Goal: Task Accomplishment & Management: Manage account settings

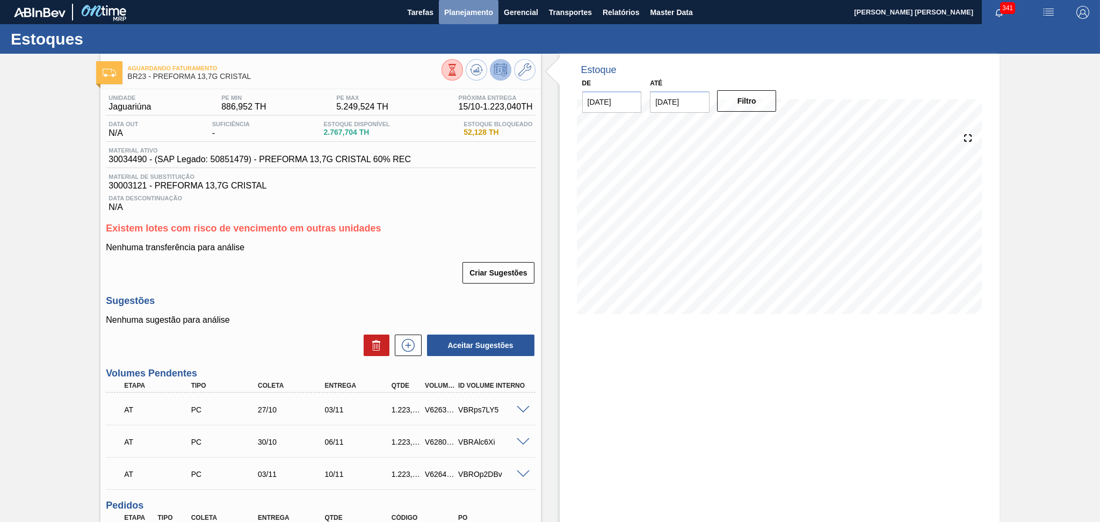
click at [471, 15] on span "Planejamento" at bounding box center [468, 12] width 49 height 13
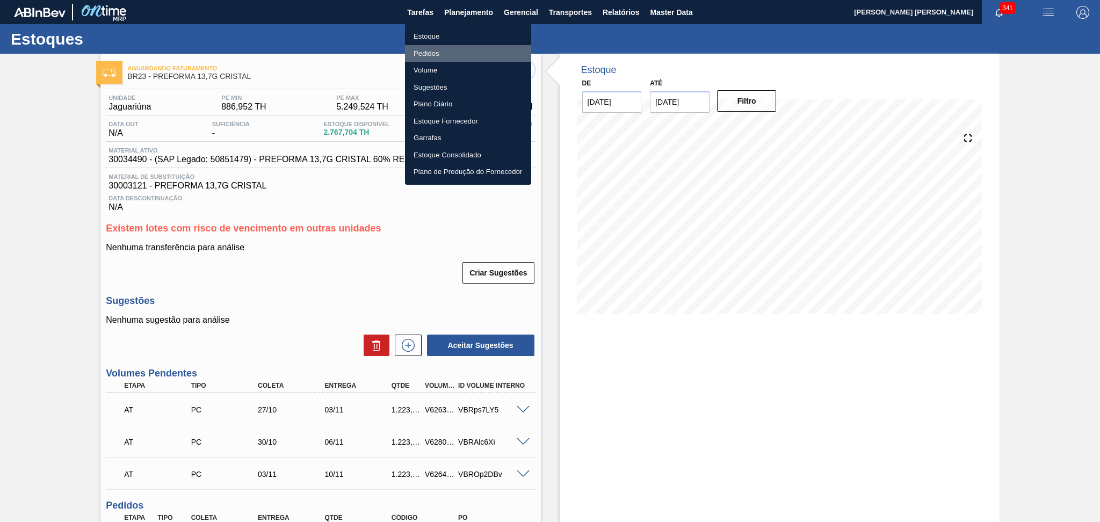
click at [430, 45] on li "Pedidos" at bounding box center [468, 53] width 126 height 17
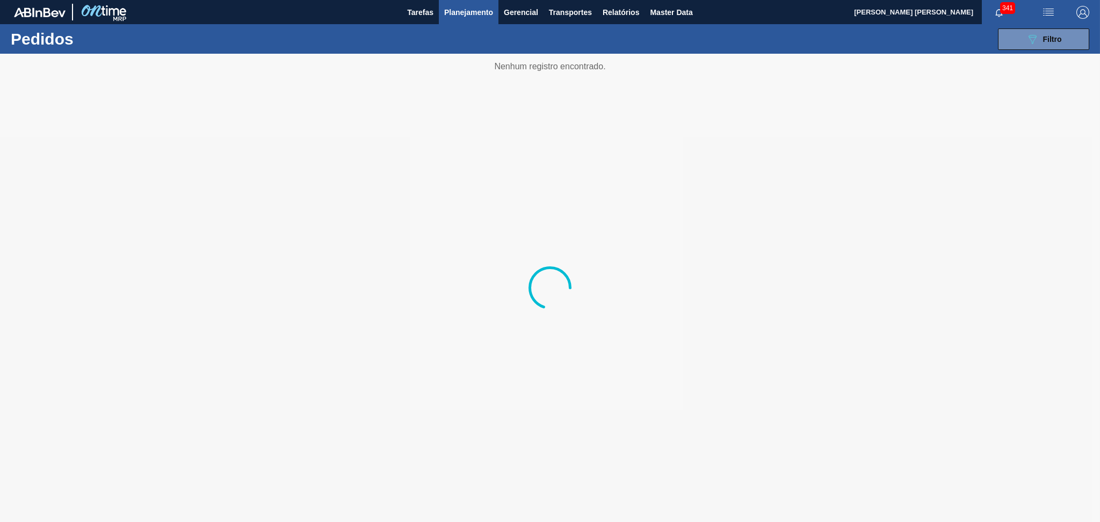
click at [477, 7] on span "Planejamento" at bounding box center [468, 12] width 49 height 13
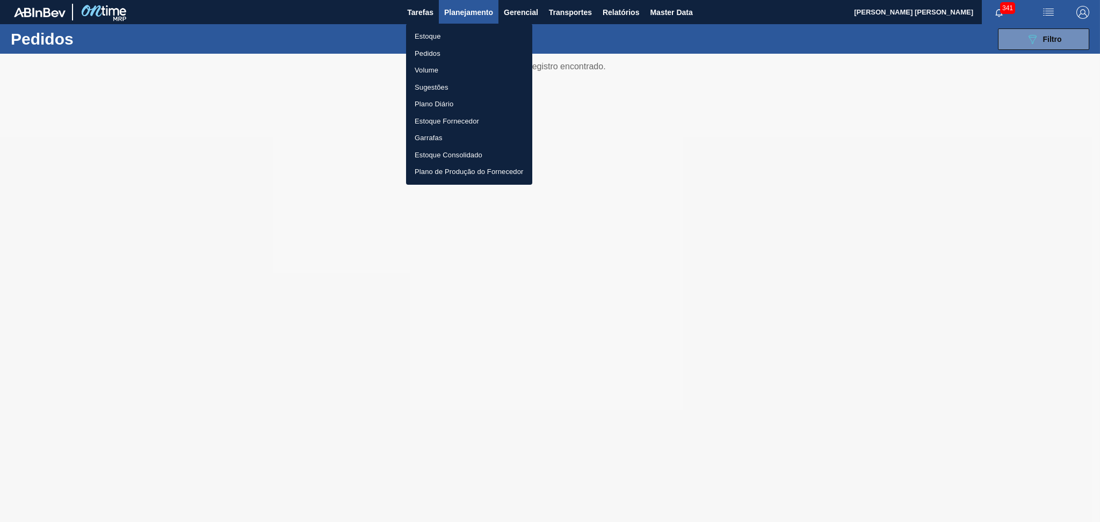
click at [434, 33] on li "Estoque" at bounding box center [469, 36] width 126 height 17
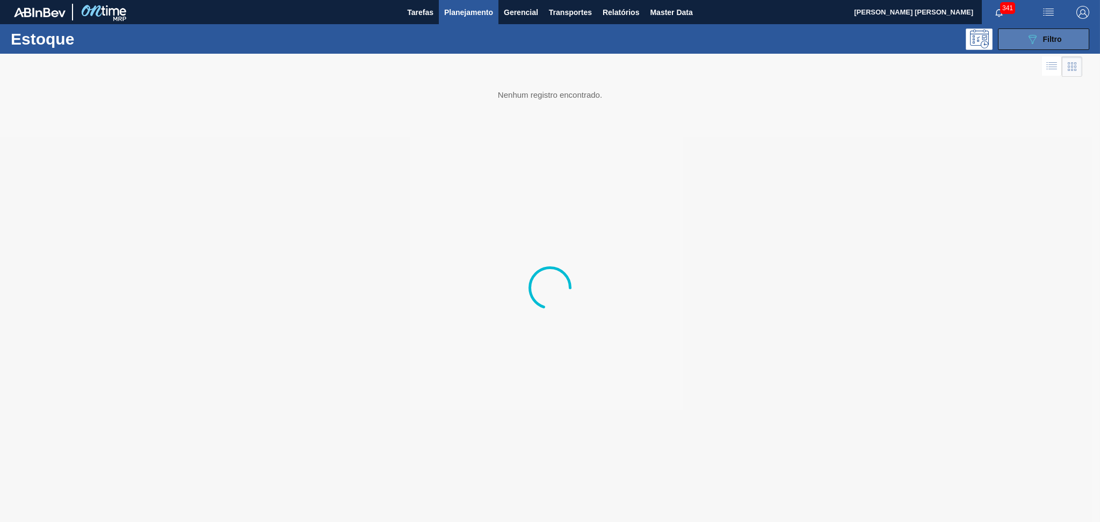
click at [1078, 41] on button "089F7B8B-B2A5-4AFE-B5C0-19BA573D28AC Filtro" at bounding box center [1043, 38] width 91 height 21
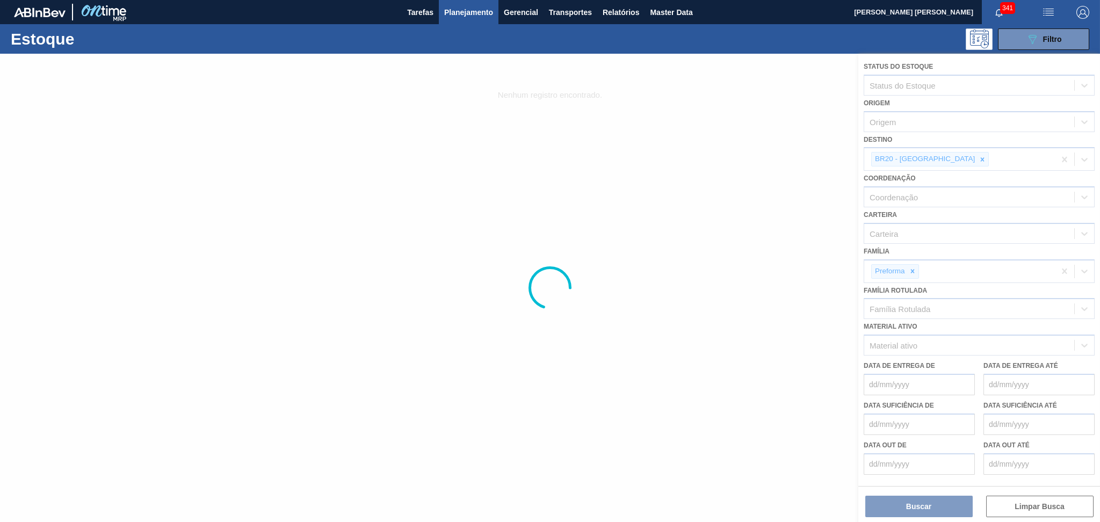
click at [935, 158] on div at bounding box center [550, 288] width 1100 height 468
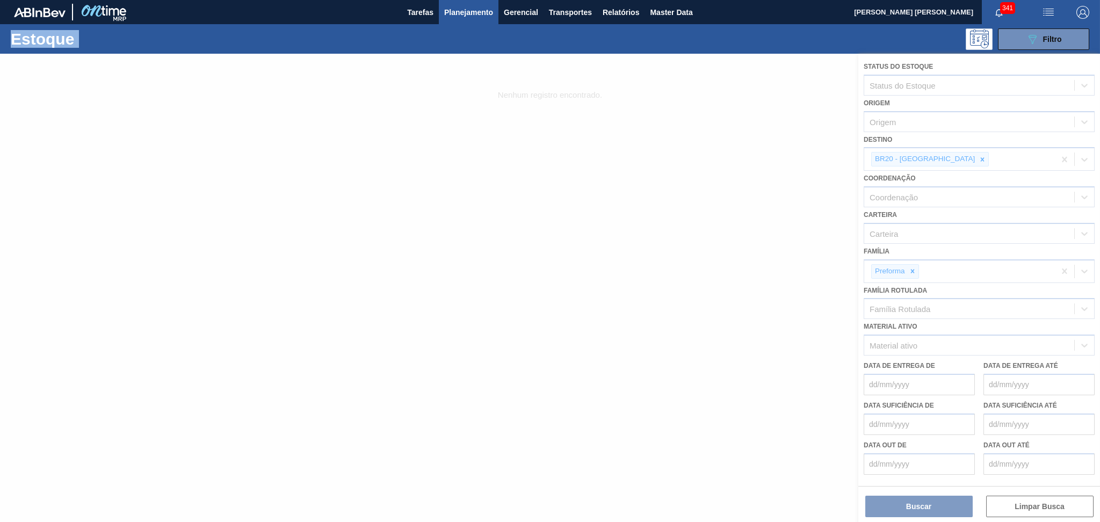
click at [935, 158] on div at bounding box center [550, 288] width 1100 height 468
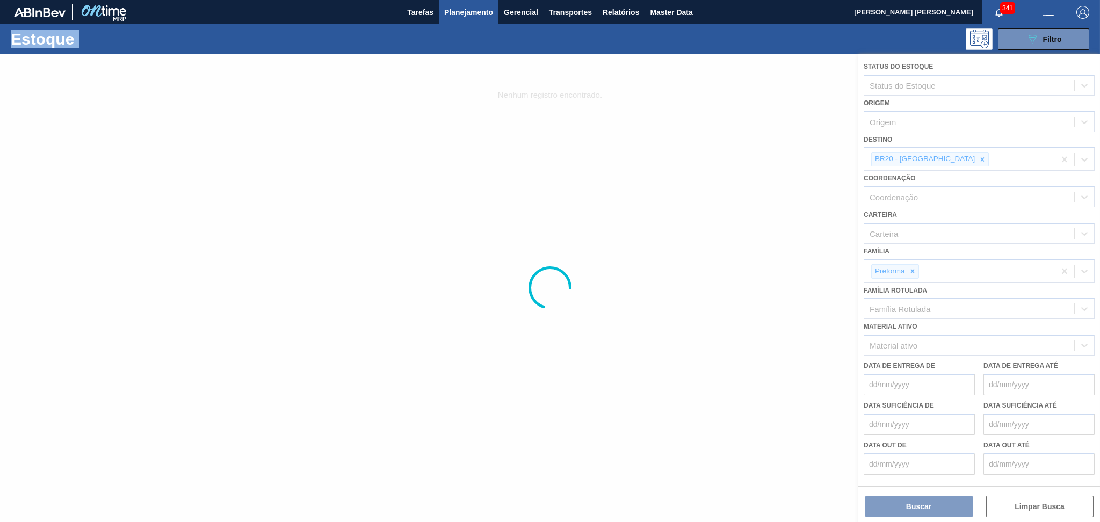
click at [935, 158] on div at bounding box center [550, 288] width 1100 height 468
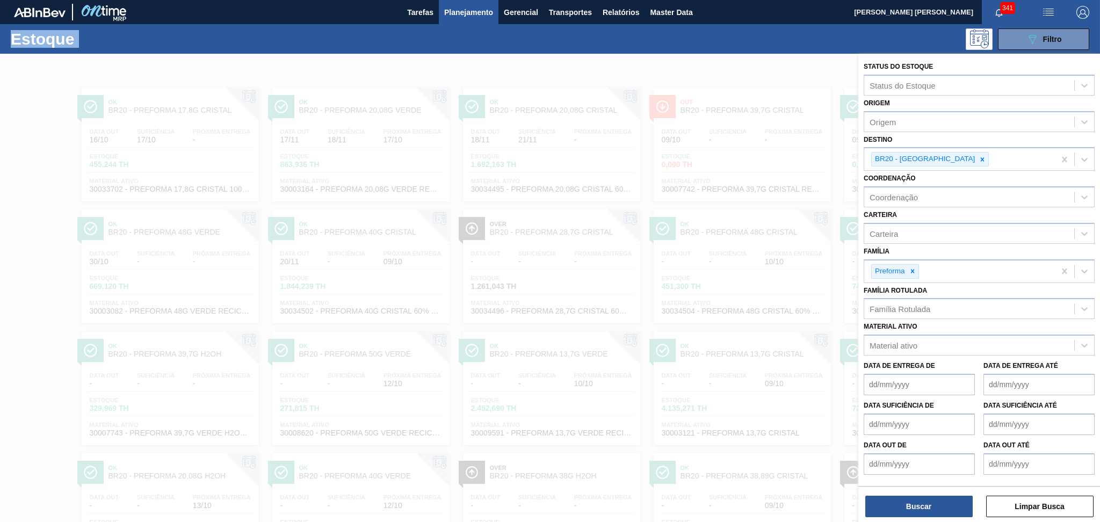
click at [978, 158] on icon at bounding box center [982, 160] width 8 height 8
click at [923, 158] on div "Destino" at bounding box center [969, 158] width 210 height 16
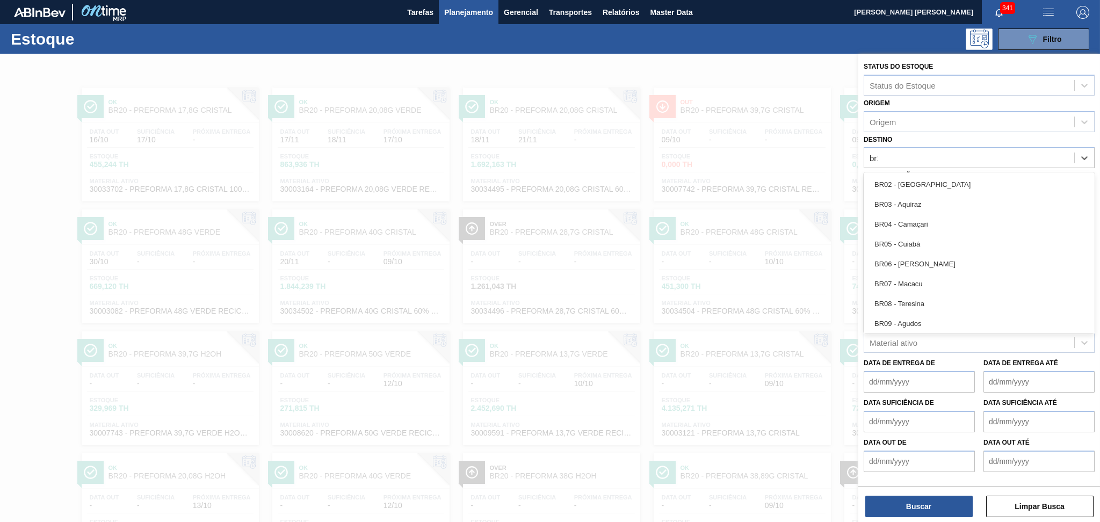
type input "br15"
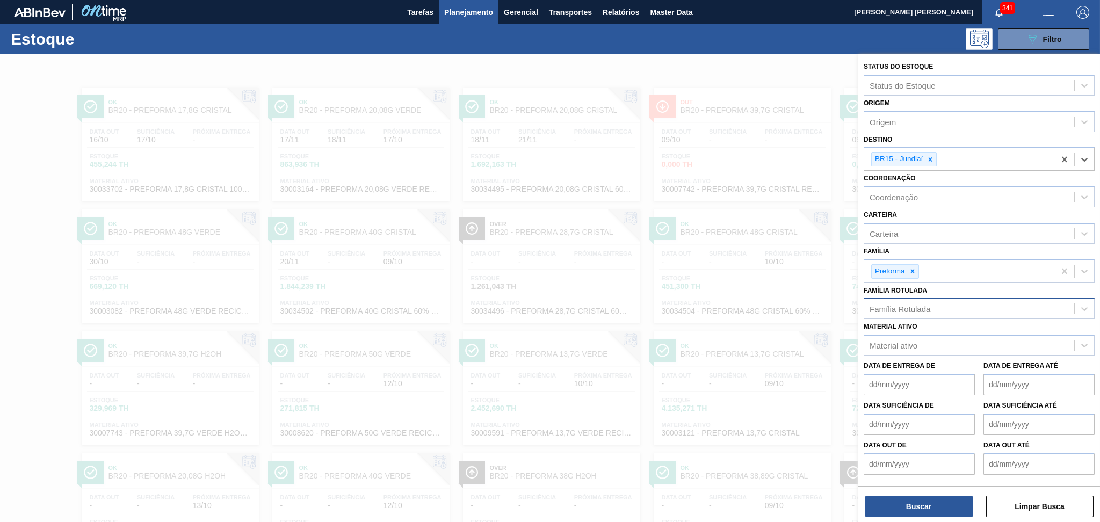
click at [967, 303] on div "Família Rotulada" at bounding box center [969, 309] width 210 height 16
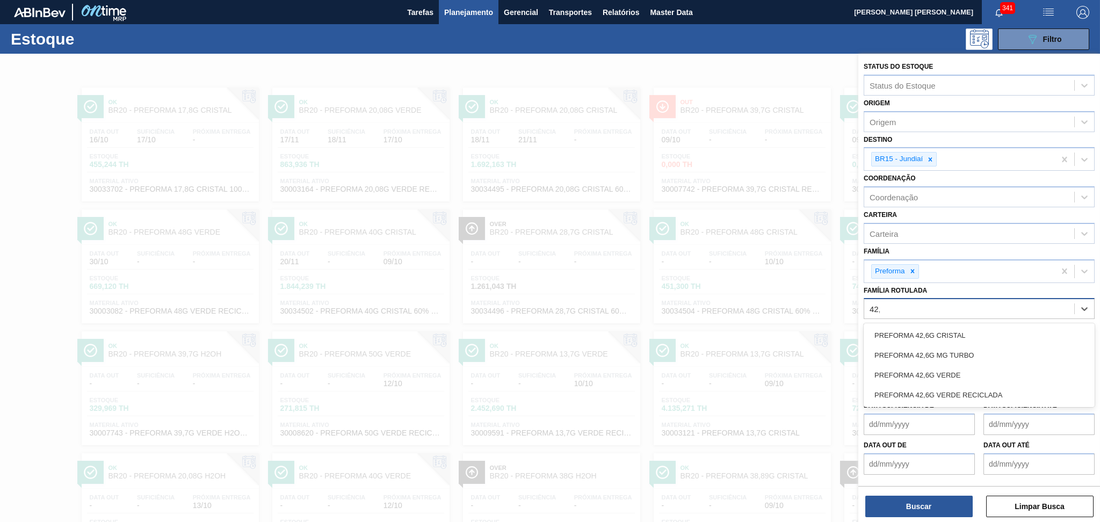
type Rotulada "42,6"
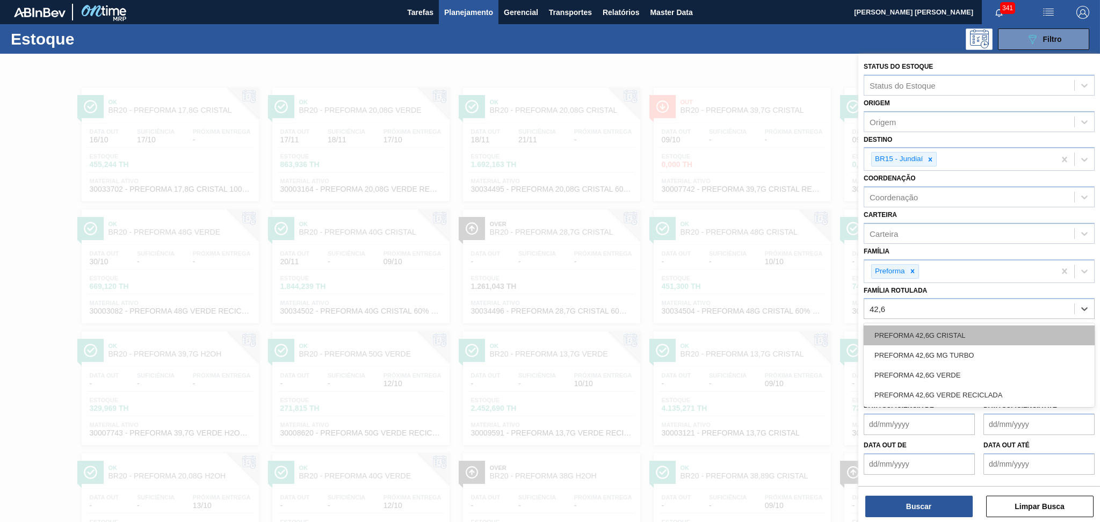
click at [912, 333] on div "PREFORMA 42,6G CRISTAL" at bounding box center [978, 335] width 231 height 20
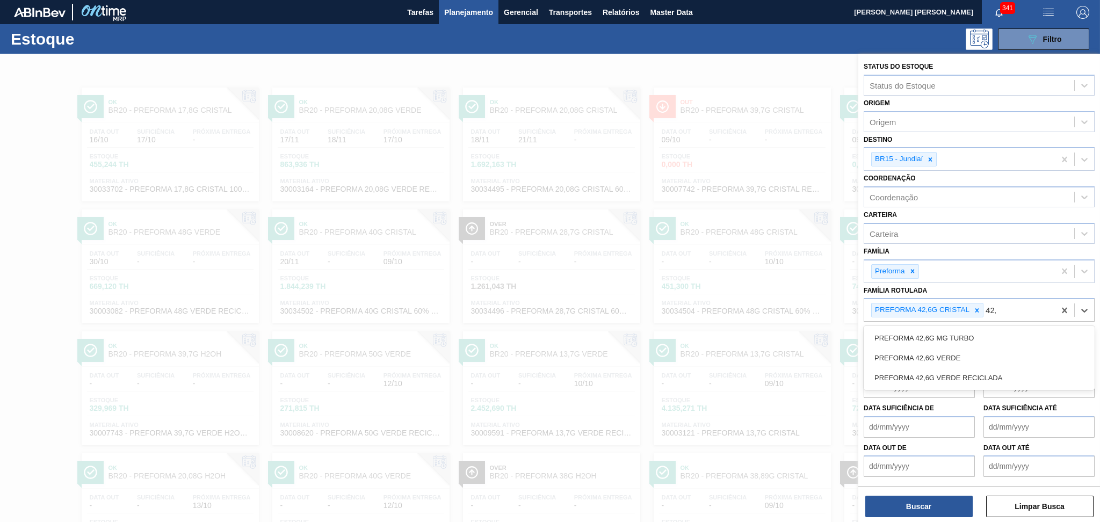
type Rotulada "42,6"
click at [924, 353] on div "PREFORMA 42,6G VERDE" at bounding box center [978, 358] width 231 height 20
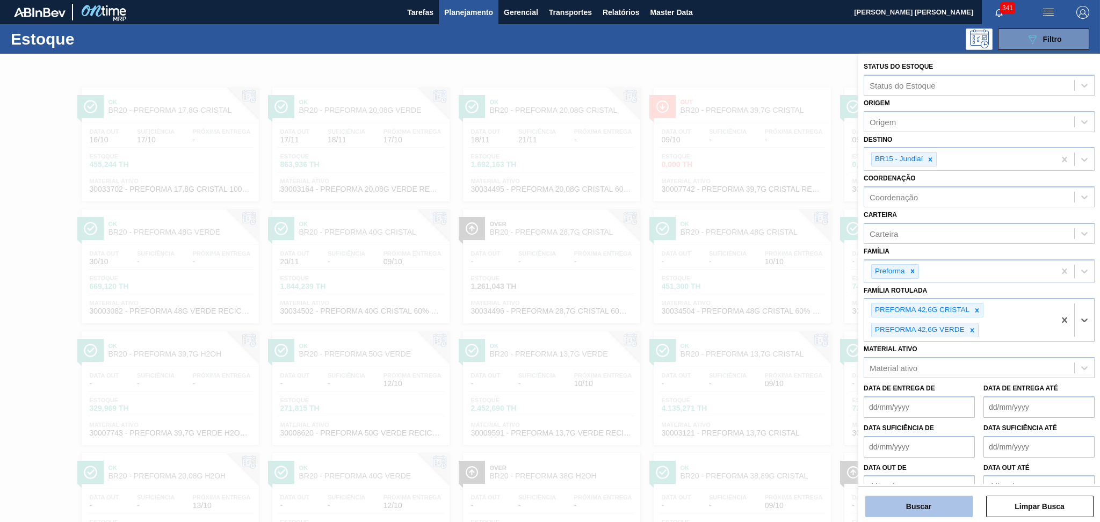
click at [911, 509] on button "Buscar" at bounding box center [918, 506] width 107 height 21
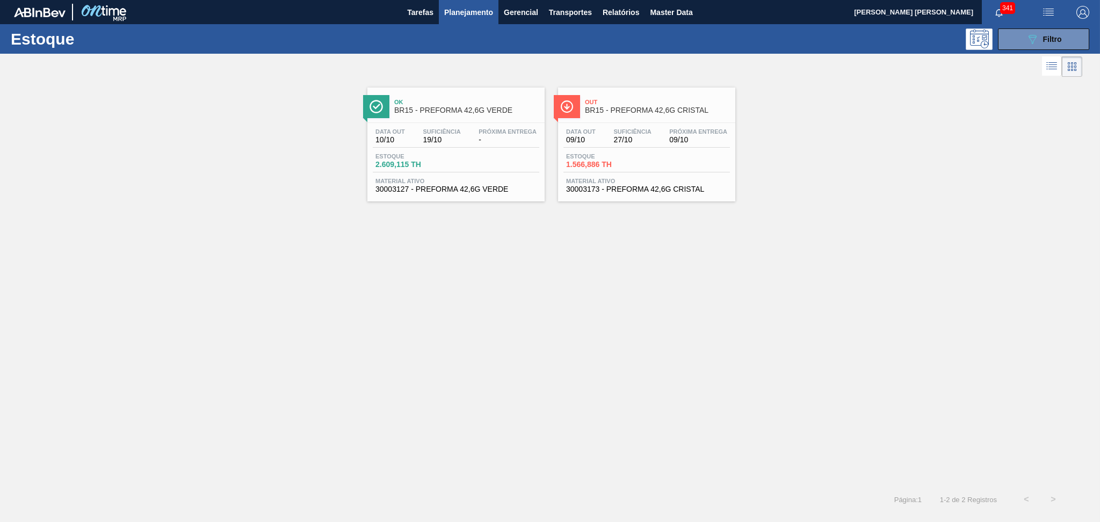
click at [603, 154] on span "Estoque" at bounding box center [603, 156] width 75 height 6
click at [668, 149] on div "Data out 09/10 Suficiência 27/10 Próxima Entrega 09/10 Estoque 1.566,886 TH Mat…" at bounding box center [646, 159] width 177 height 73
click at [487, 133] on span "Próxima Entrega" at bounding box center [507, 131] width 58 height 6
click at [683, 155] on div "Estoque 1.566,886 TH" at bounding box center [646, 162] width 166 height 19
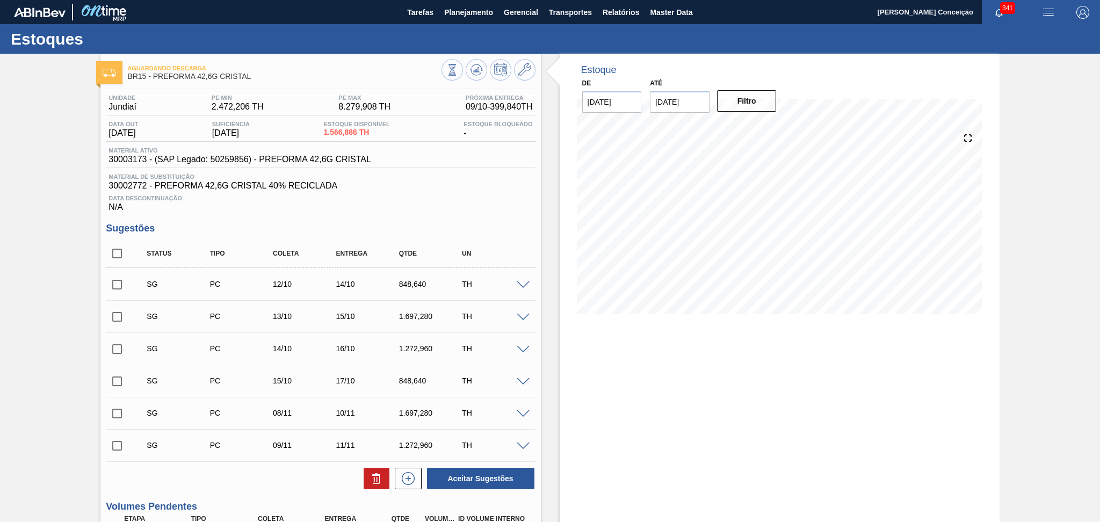
drag, startPoint x: 706, startPoint y: 104, endPoint x: 538, endPoint y: 118, distance: 169.2
click at [546, 116] on div "Estoque De 09/10/2025 Até 23/10/2025 Filtro" at bounding box center [770, 432] width 459 height 757
type input "[DATE]"
click at [732, 95] on button "Filtro" at bounding box center [747, 100] width 60 height 21
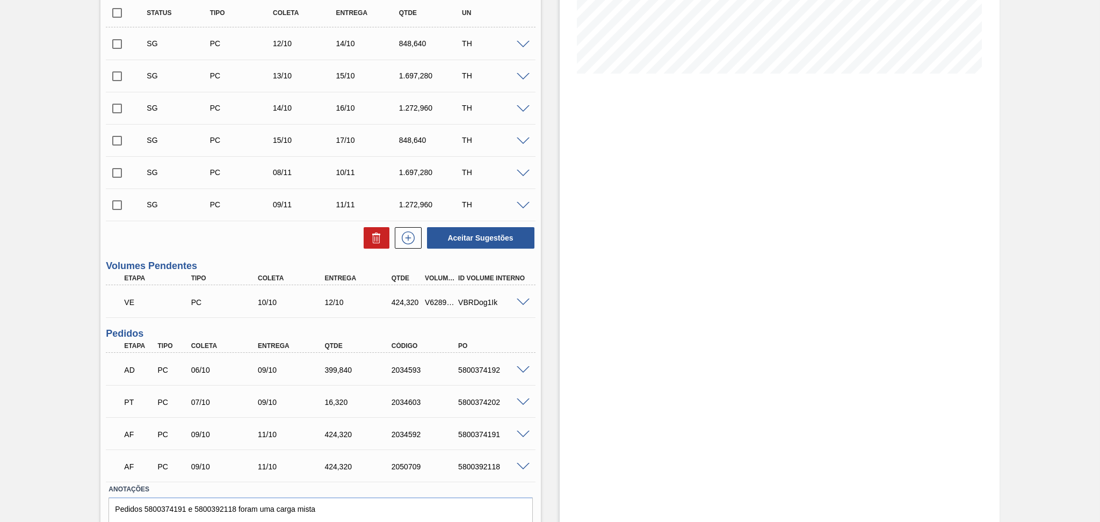
scroll to position [286, 0]
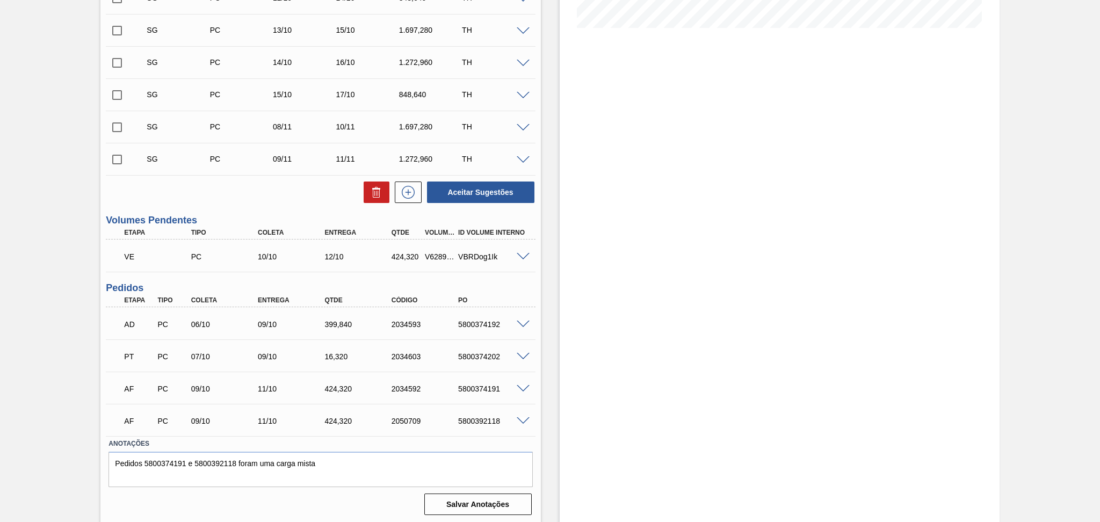
click at [496, 423] on div "5800392118" at bounding box center [492, 421] width 75 height 9
copy div "5800392118"
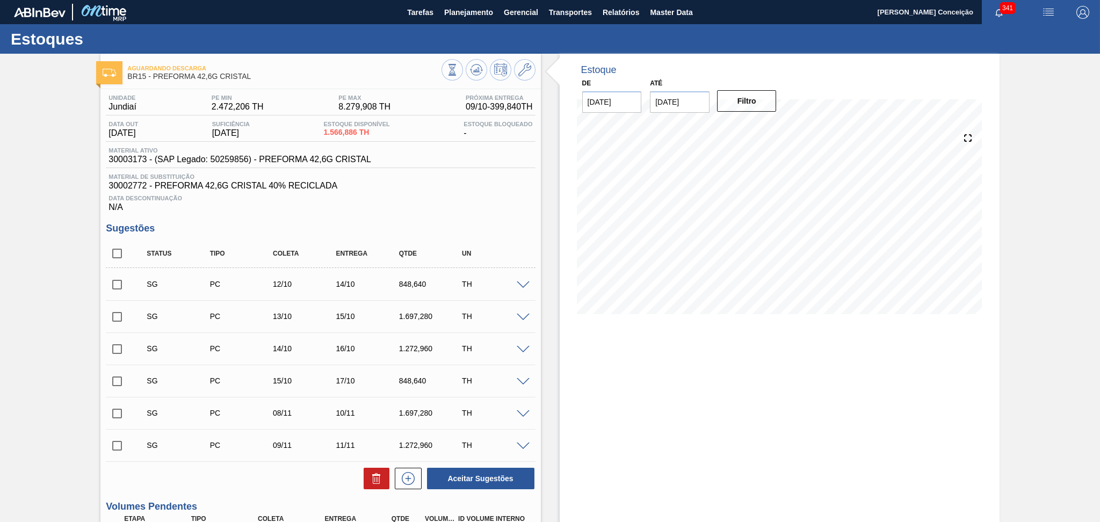
click at [113, 253] on input "checkbox" at bounding box center [117, 253] width 23 height 23
checkbox input "true"
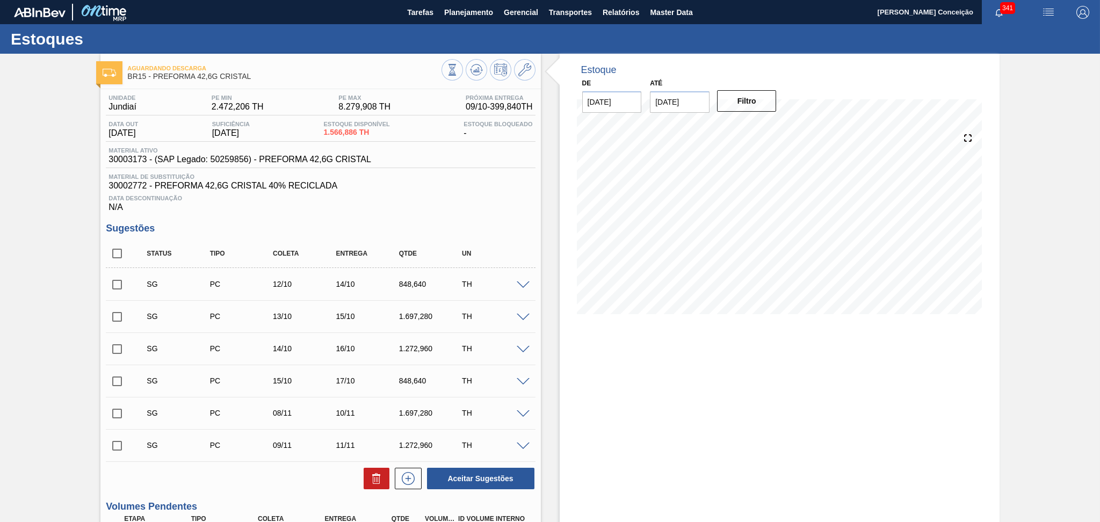
checkbox input "true"
click at [373, 483] on icon at bounding box center [376, 478] width 13 height 13
checkbox input "false"
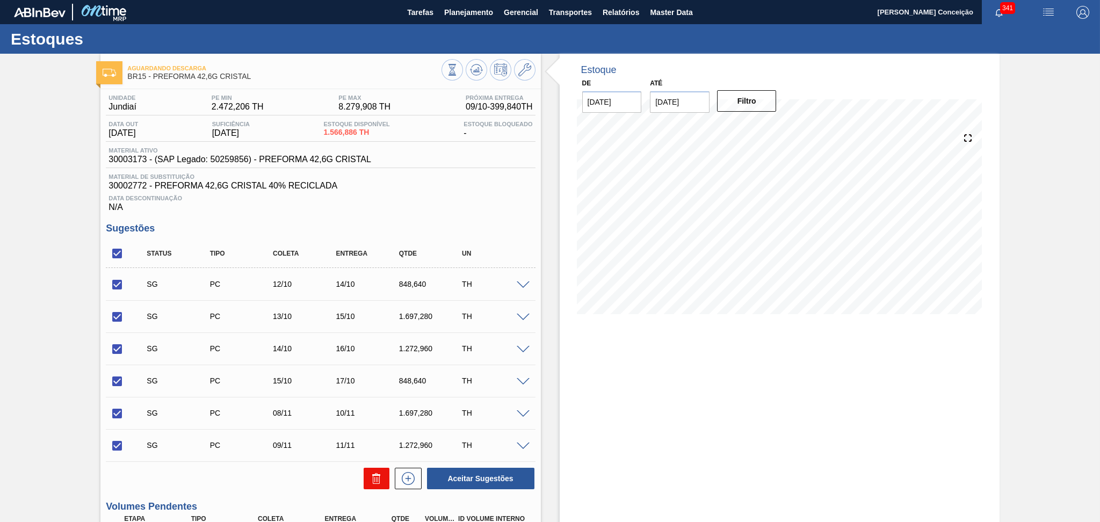
checkbox input "false"
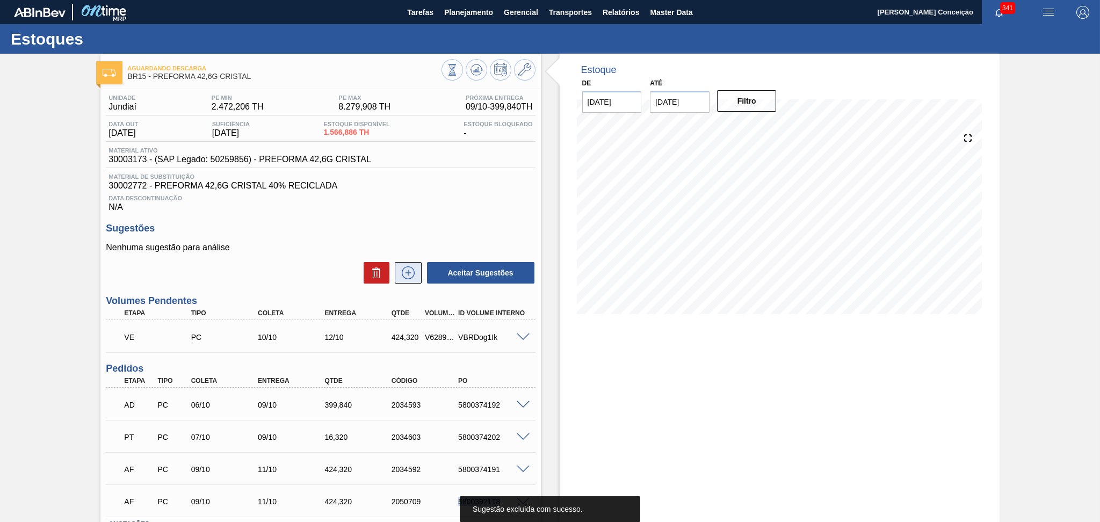
click at [415, 276] on icon at bounding box center [408, 272] width 17 height 13
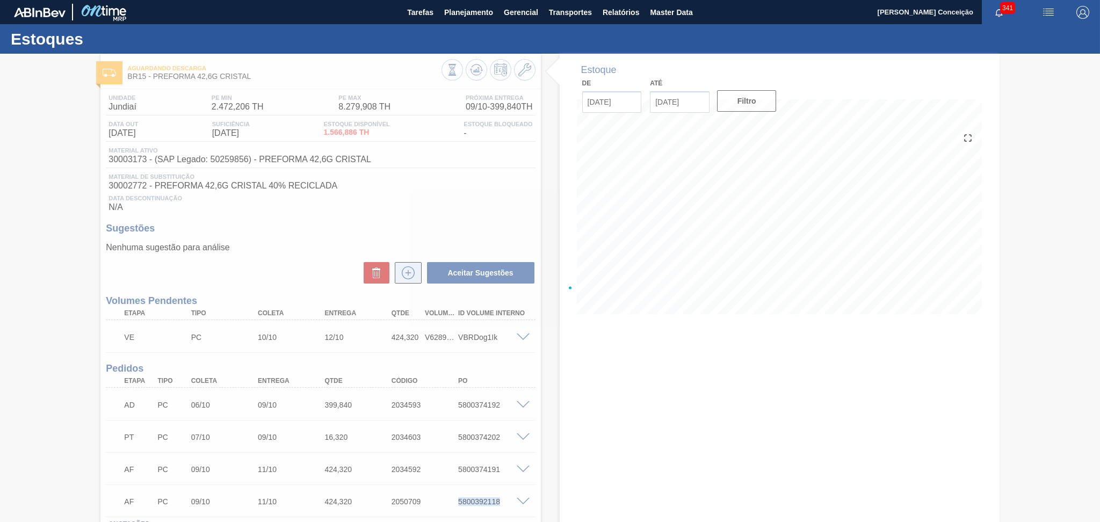
click at [415, 276] on div at bounding box center [550, 288] width 1100 height 468
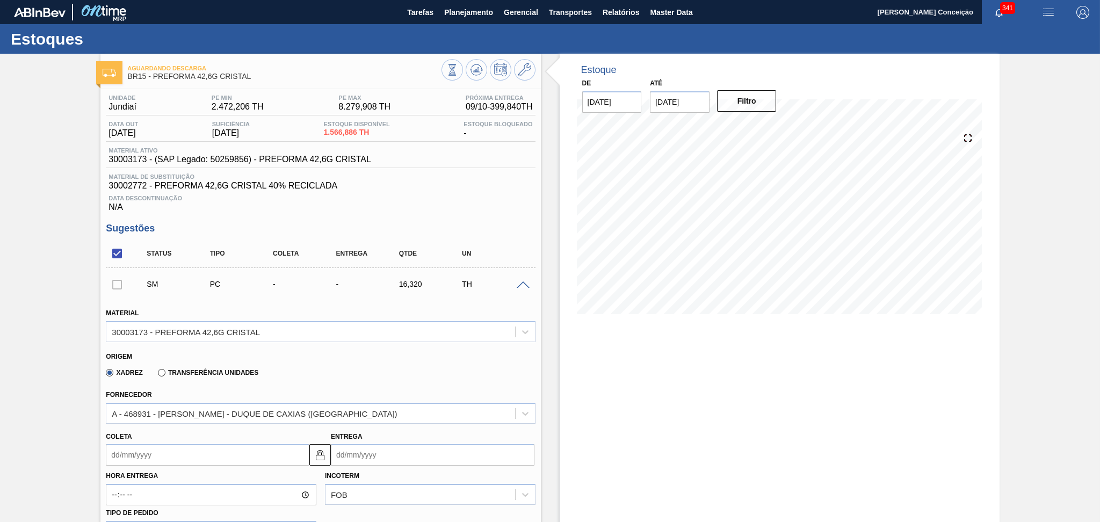
click at [527, 288] on div "SM PC - - 16,320 TH" at bounding box center [320, 284] width 429 height 27
click at [521, 287] on span at bounding box center [523, 285] width 13 height 8
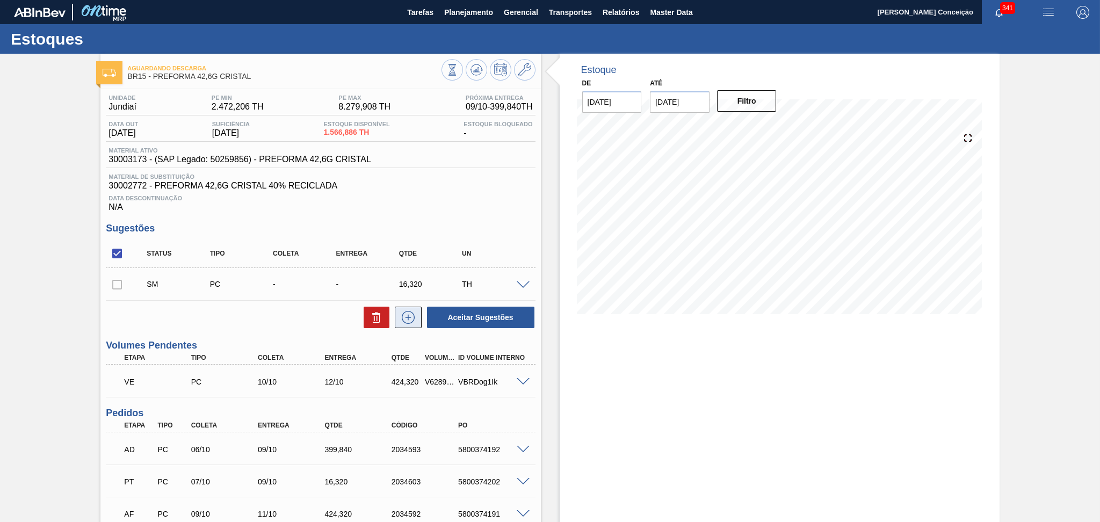
click at [417, 316] on button at bounding box center [408, 317] width 27 height 21
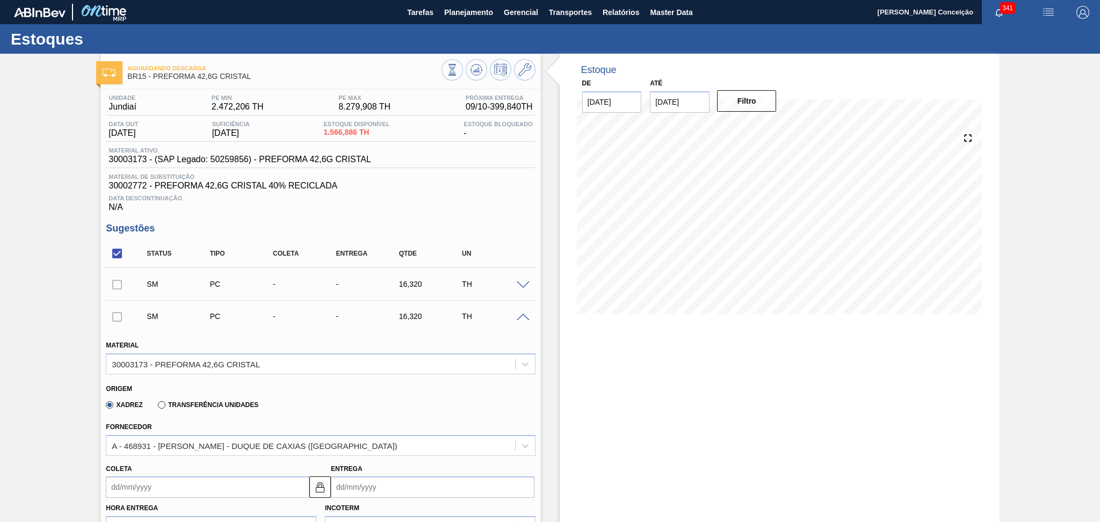
click at [522, 319] on div "SM PC - - 16,320 TH" at bounding box center [320, 316] width 429 height 27
click at [522, 317] on span at bounding box center [523, 318] width 13 height 8
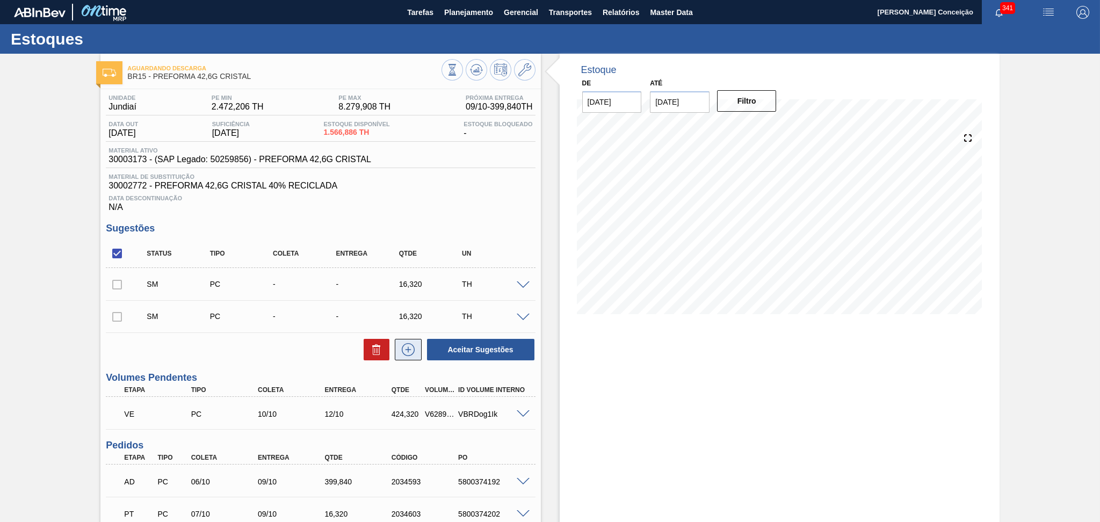
click at [408, 342] on button at bounding box center [408, 349] width 27 height 21
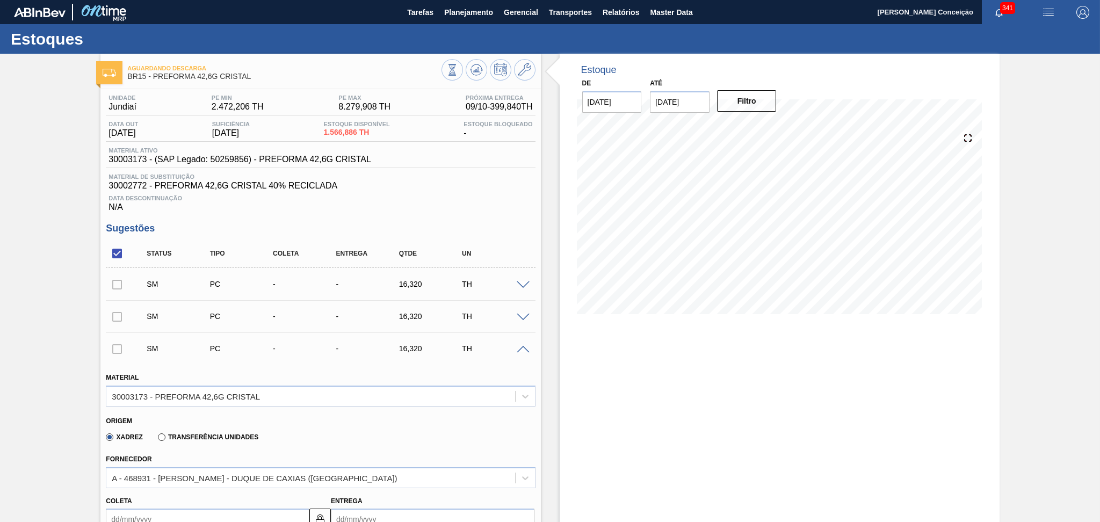
click at [522, 352] on span at bounding box center [523, 350] width 13 height 8
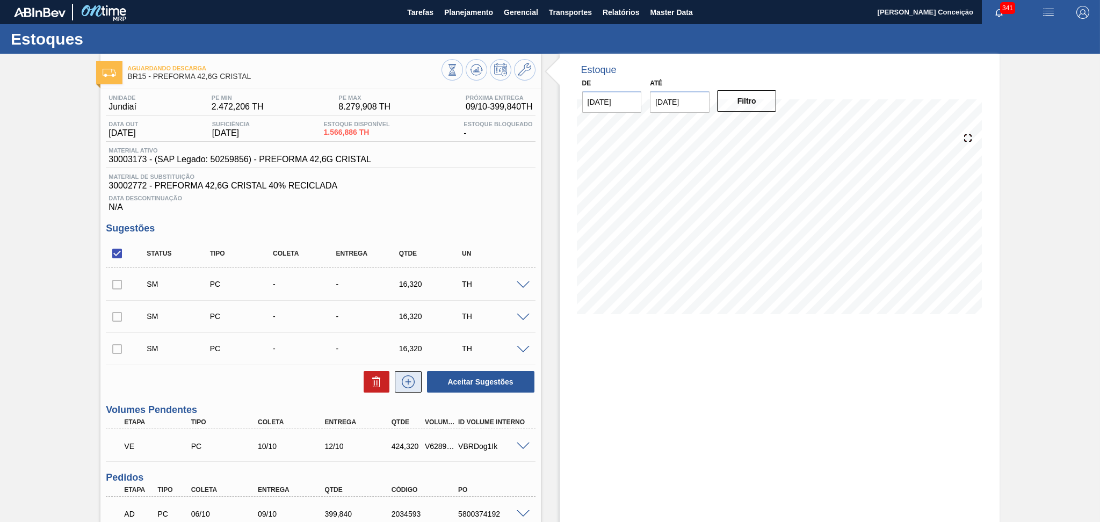
click at [412, 376] on icon at bounding box center [408, 381] width 17 height 13
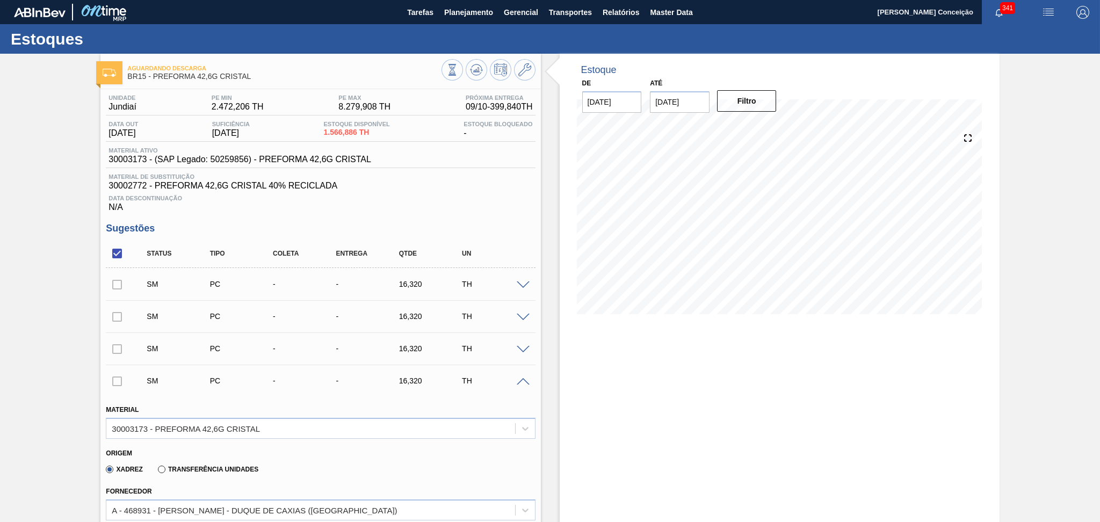
click at [522, 381] on span at bounding box center [523, 382] width 13 height 8
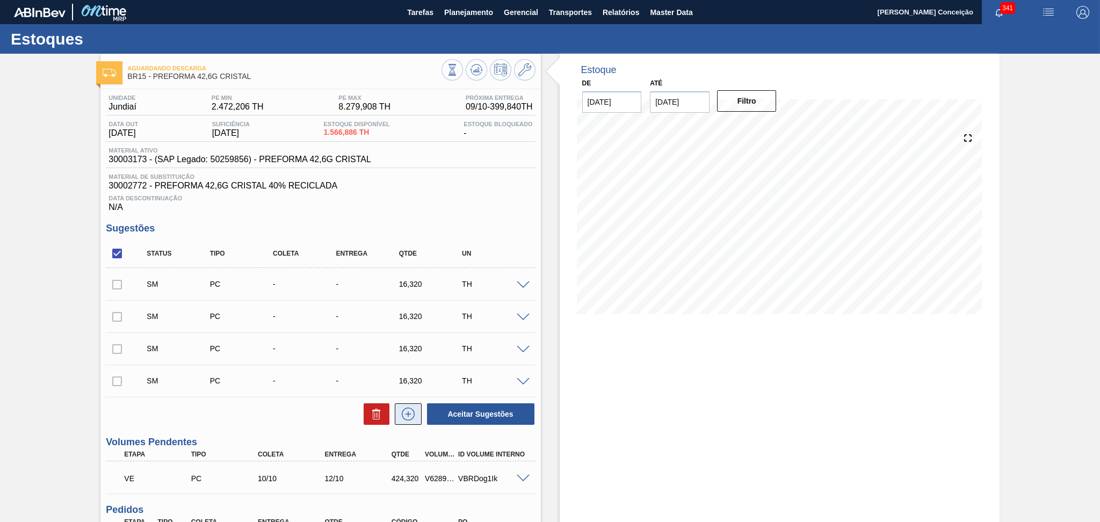
click at [402, 413] on icon at bounding box center [408, 414] width 17 height 13
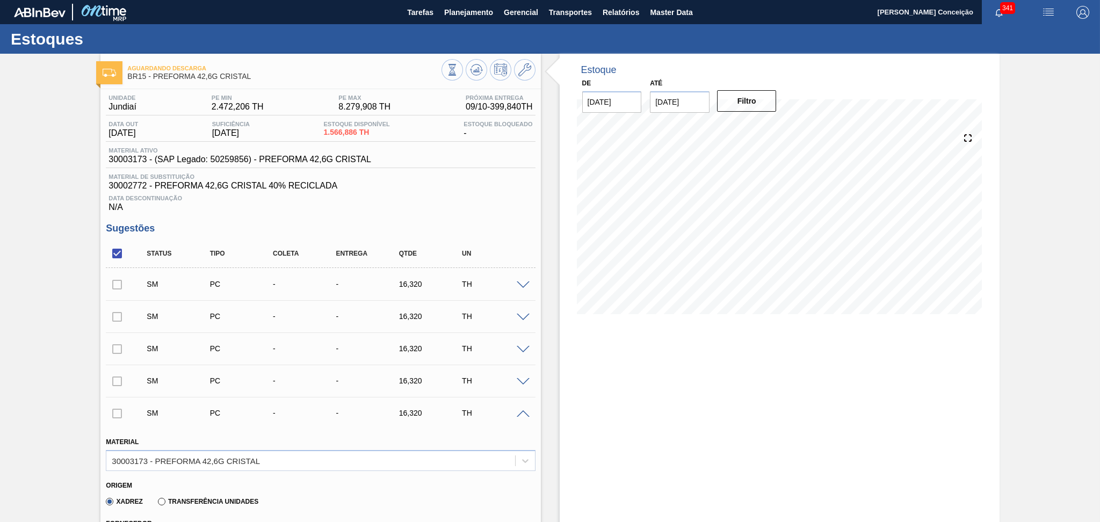
click at [520, 405] on div "SM PC - - 16,320 TH" at bounding box center [320, 413] width 429 height 27
click at [520, 412] on span at bounding box center [523, 414] width 13 height 8
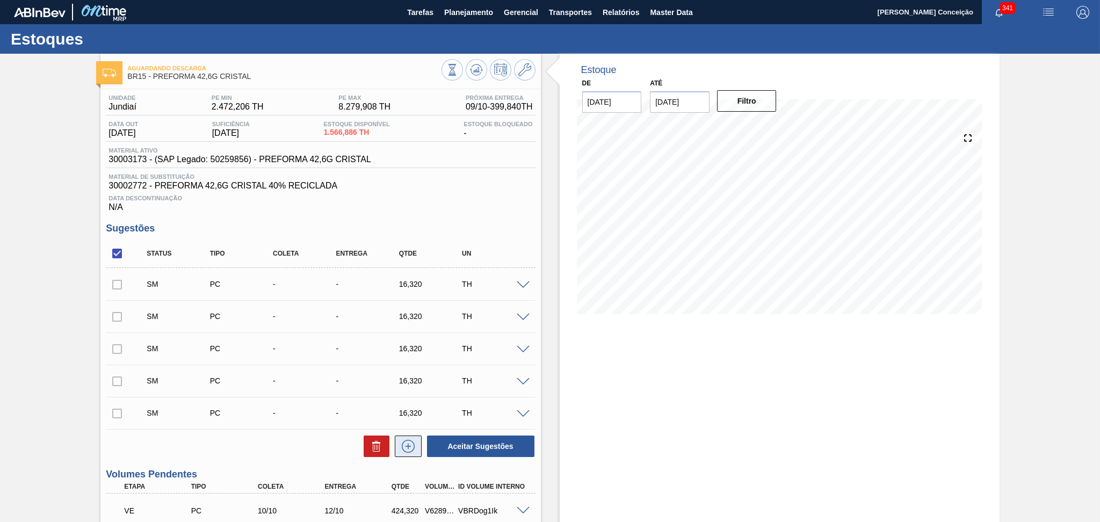
click at [407, 449] on icon at bounding box center [408, 446] width 17 height 13
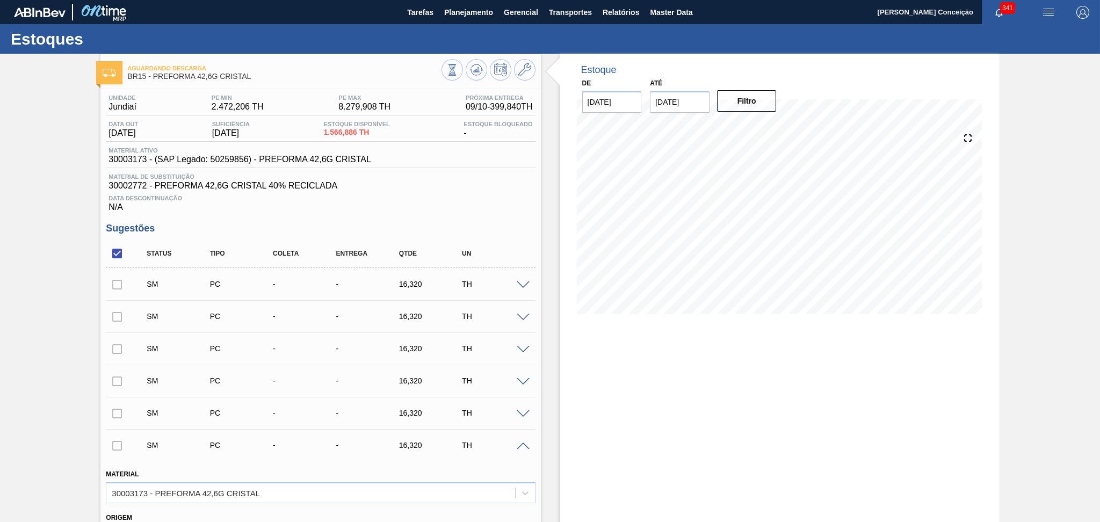
click at [517, 446] on span at bounding box center [523, 446] width 13 height 8
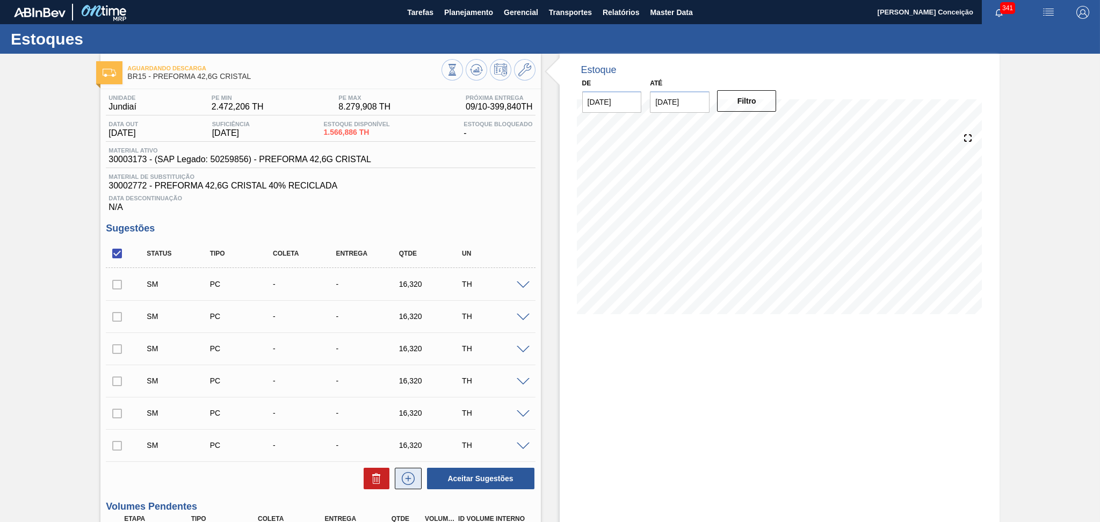
click at [406, 474] on icon at bounding box center [408, 478] width 17 height 13
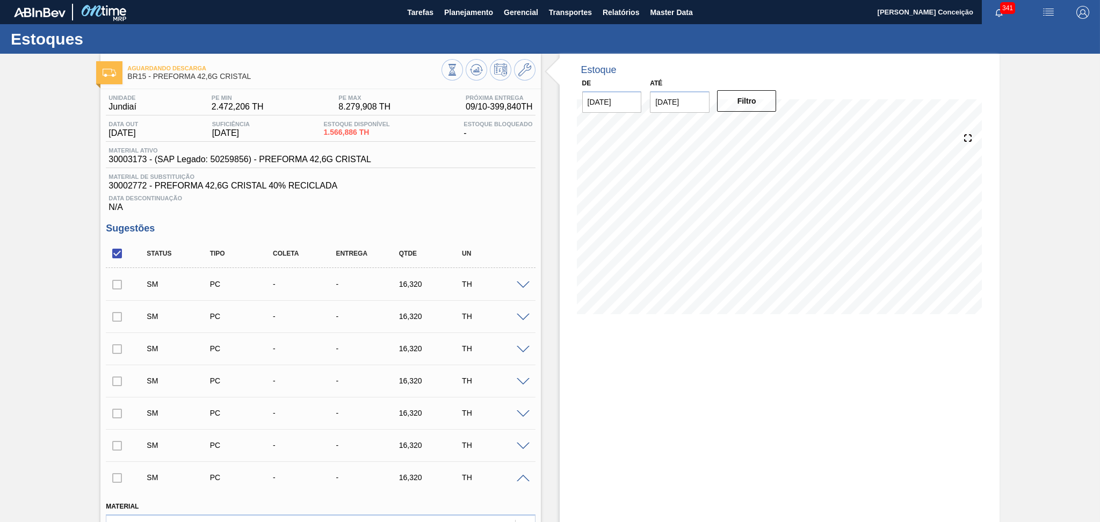
click at [523, 476] on span at bounding box center [523, 479] width 13 height 8
click at [410, 500] on button at bounding box center [408, 510] width 27 height 21
click at [524, 509] on span at bounding box center [523, 511] width 13 height 8
click at [524, 286] on span at bounding box center [523, 285] width 13 height 8
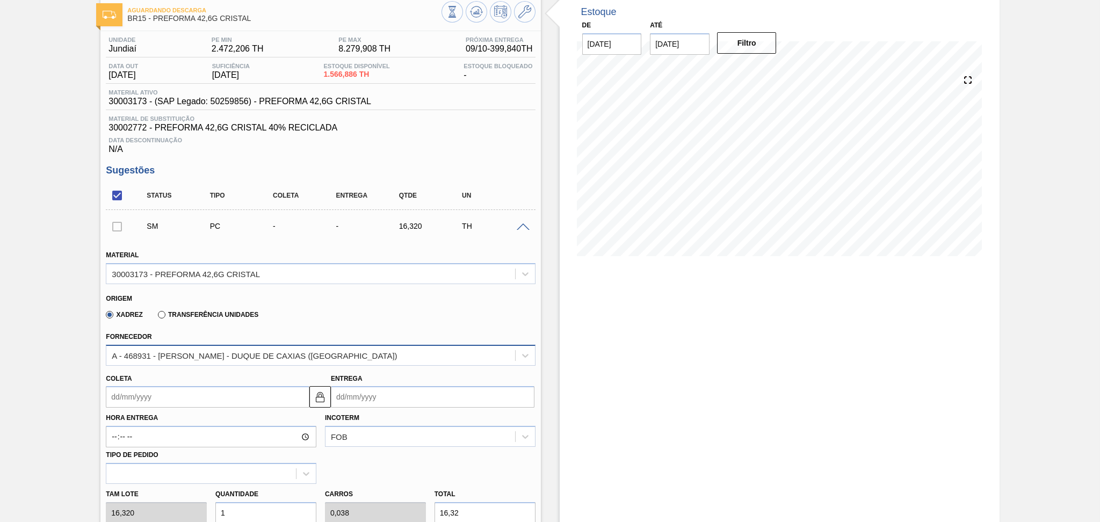
scroll to position [143, 0]
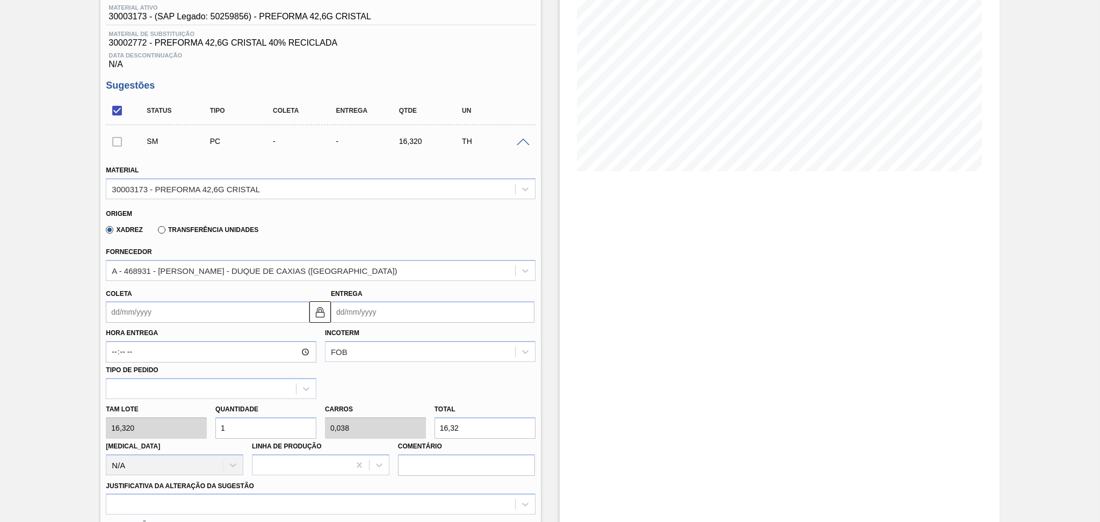
click at [188, 417] on div "[PERSON_NAME] 16,320 Quantidade 1 Carros 0,038 Total 16,32 [MEDICAL_DATA] N/A L…" at bounding box center [320, 437] width 438 height 77
type input "2"
type input "0,077"
type input "32,64"
type input "26"
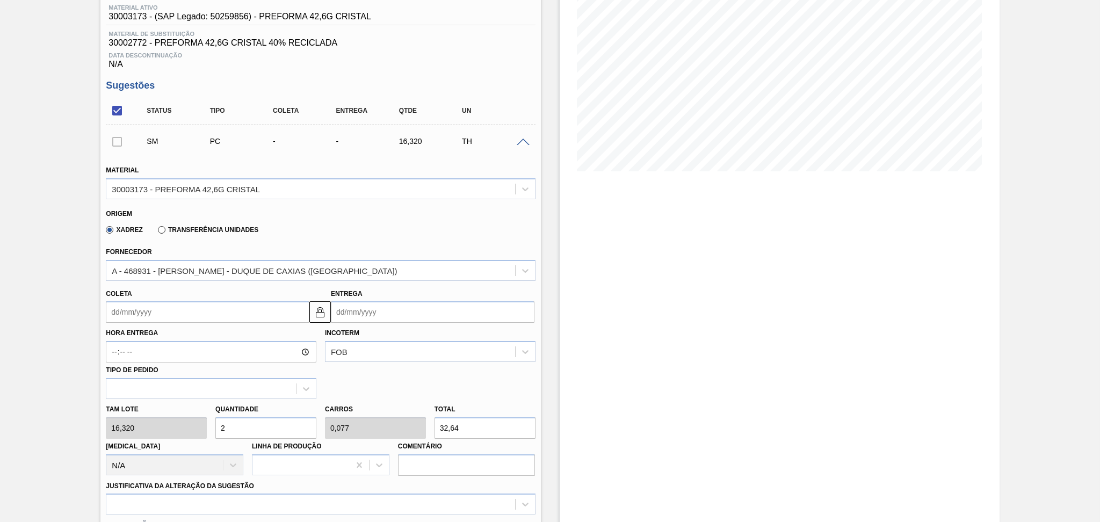
type input "1"
type input "424,32"
type input "26"
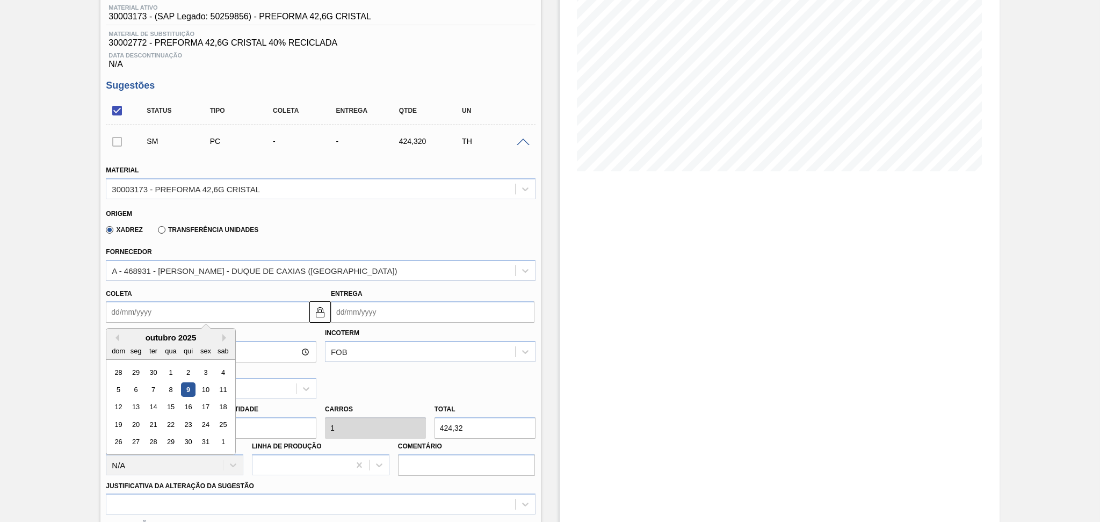
click at [149, 307] on input "Coleta" at bounding box center [208, 311] width 204 height 21
type input "3"
type input "05/10/2025"
type input "1"
type input "03/10/2025"
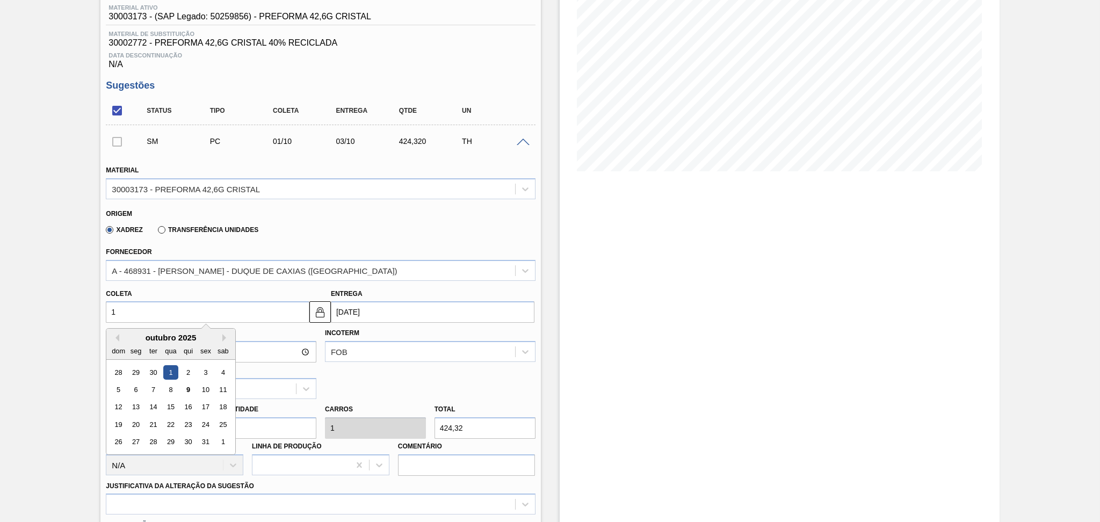
type input "13"
type input "[DATE]"
type input "13/1"
type input "15/01/2025"
type input "13/10"
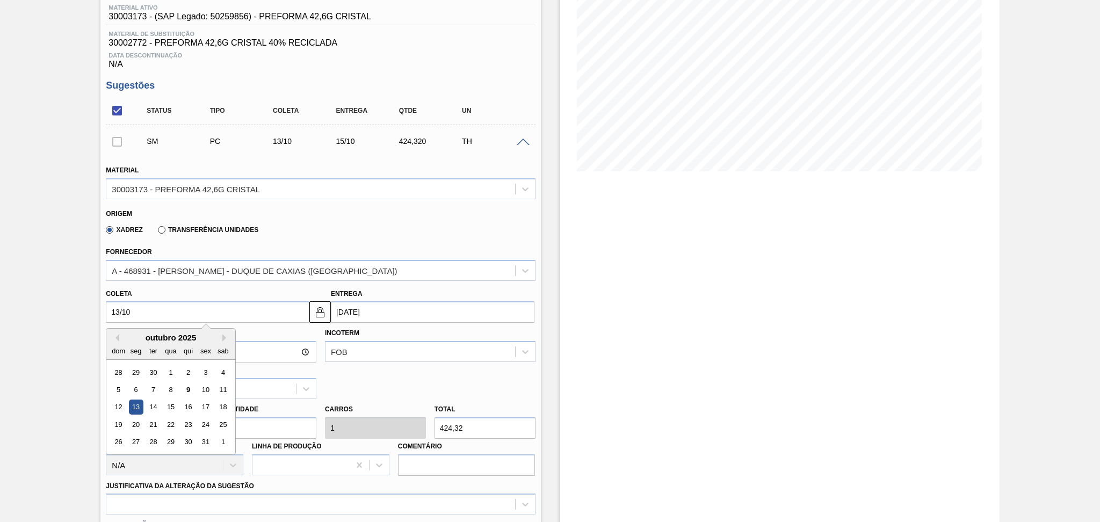
type input "[DATE]"
type input "13/10/20"
type input "15/10/2020"
type input "[DATE]"
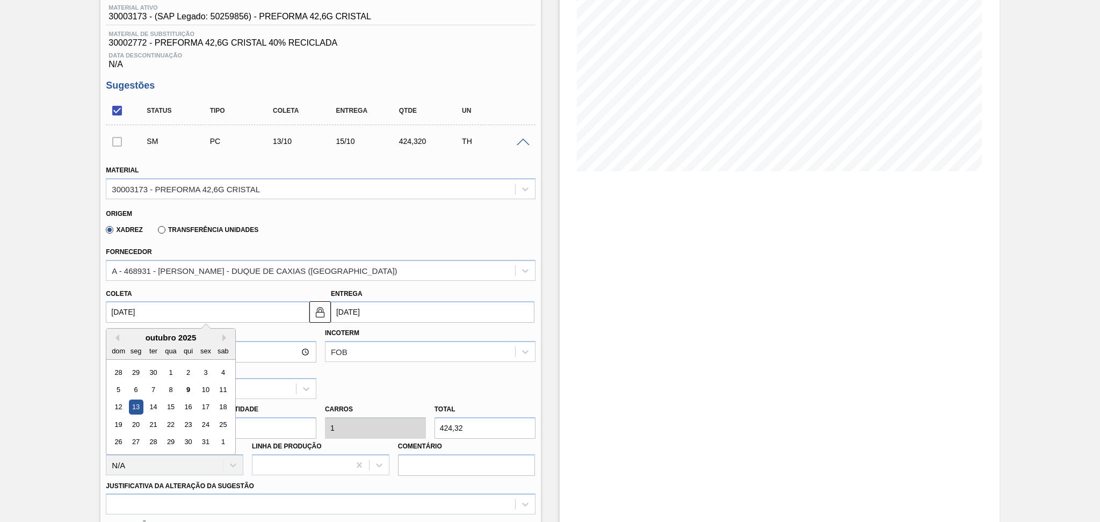
type input "[DATE]"
click at [380, 388] on div "Hora Entrega Incoterm FOB Tipo de pedido" at bounding box center [320, 361] width 438 height 76
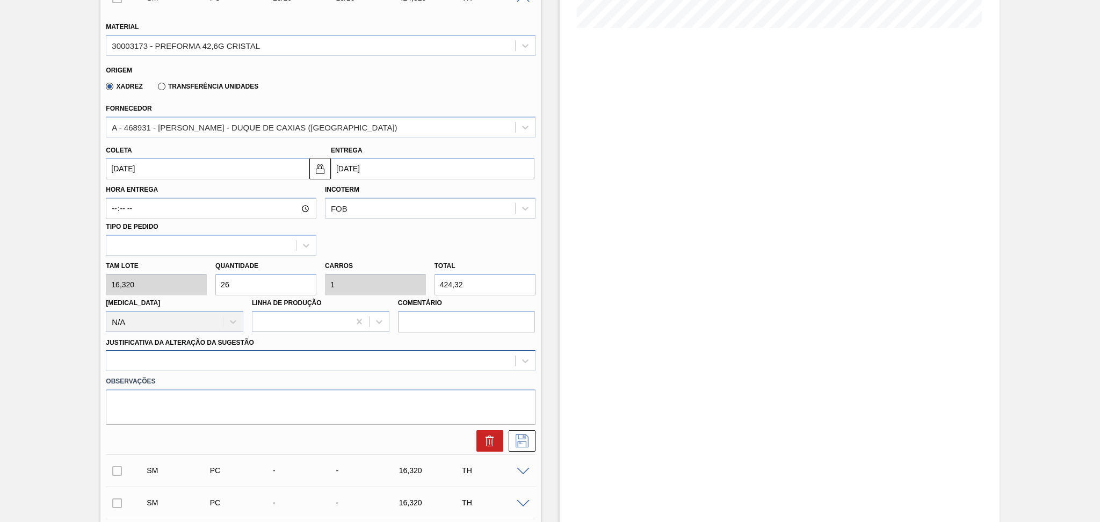
click at [242, 354] on div "Material 30003173 - PREFORMA 42,6G CRISTAL Origem Xadrez Transferência Unidades…" at bounding box center [320, 231] width 429 height 440
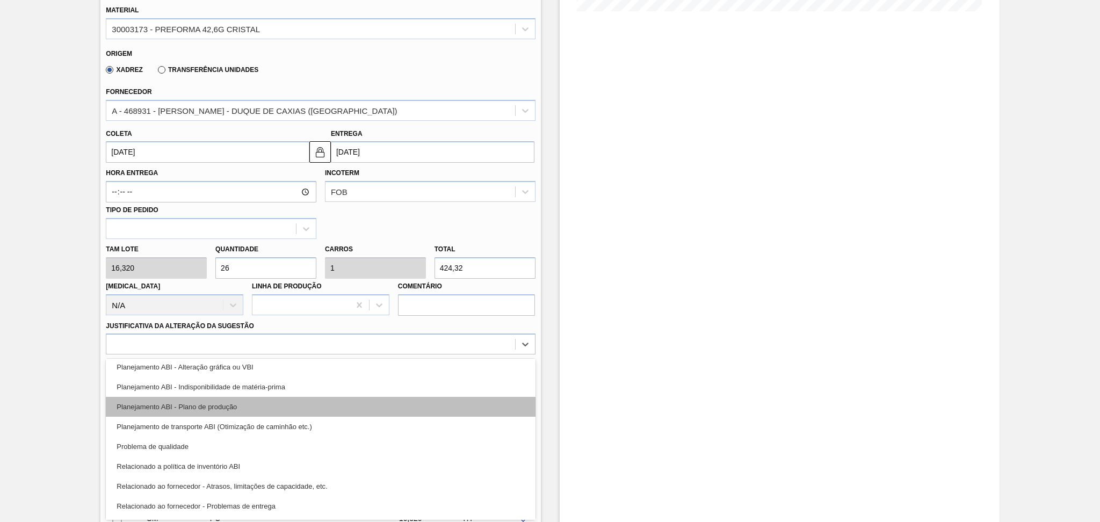
click at [225, 408] on div "Planejamento ABI - Plano de produção" at bounding box center [320, 407] width 429 height 20
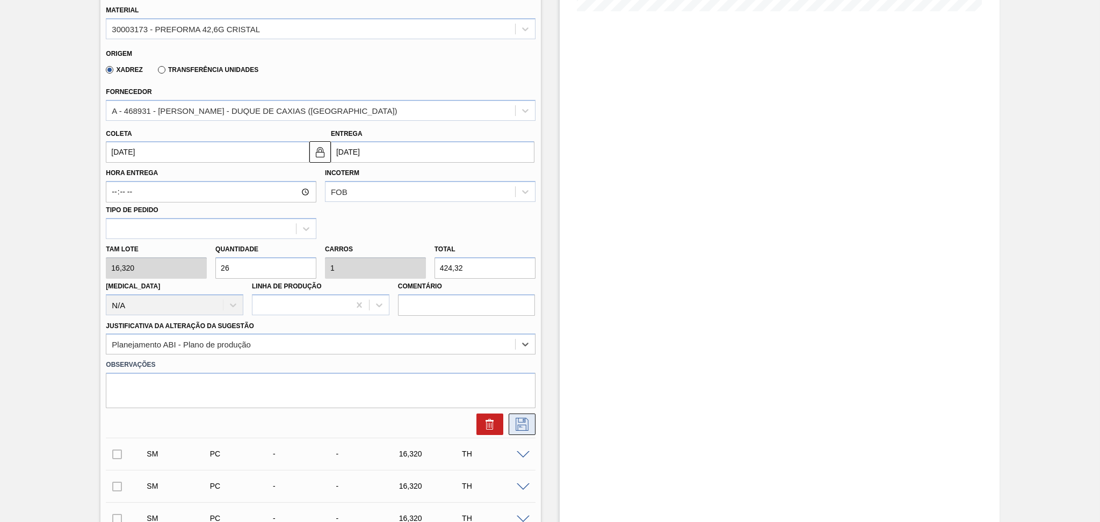
click at [528, 423] on icon at bounding box center [521, 424] width 17 height 13
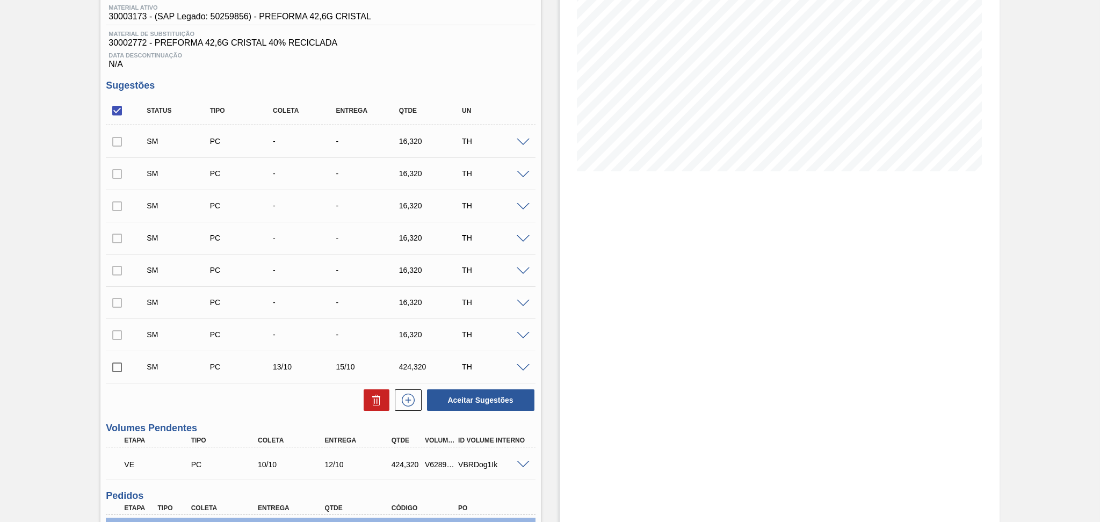
click at [526, 334] on span at bounding box center [523, 336] width 13 height 8
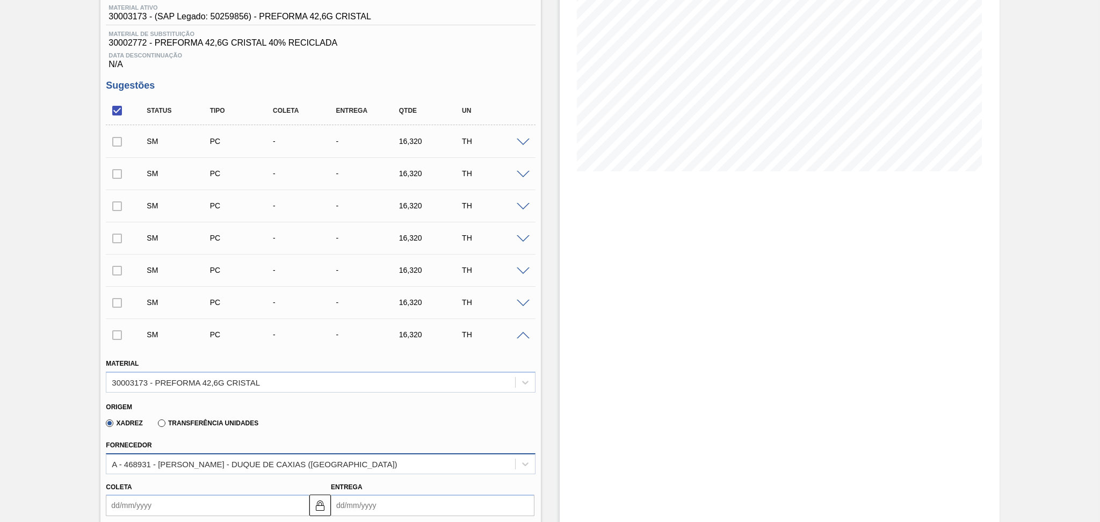
scroll to position [286, 0]
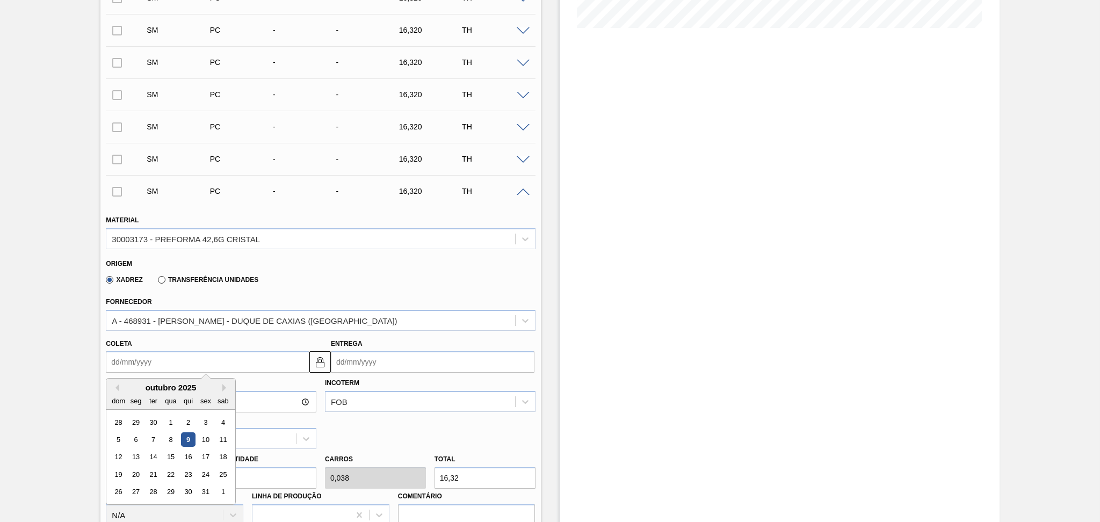
click at [190, 360] on input "Coleta" at bounding box center [208, 361] width 204 height 21
type input "2"
type input "[DATE]"
type input "20"
type input "[DATE]"
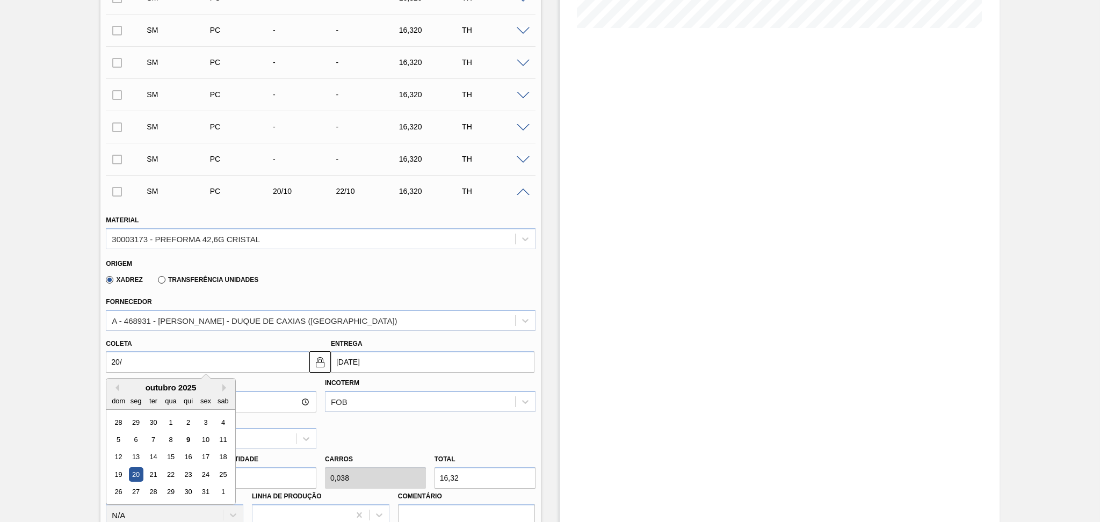
click at [135, 475] on div "20" at bounding box center [136, 474] width 14 height 14
type input "[DATE]"
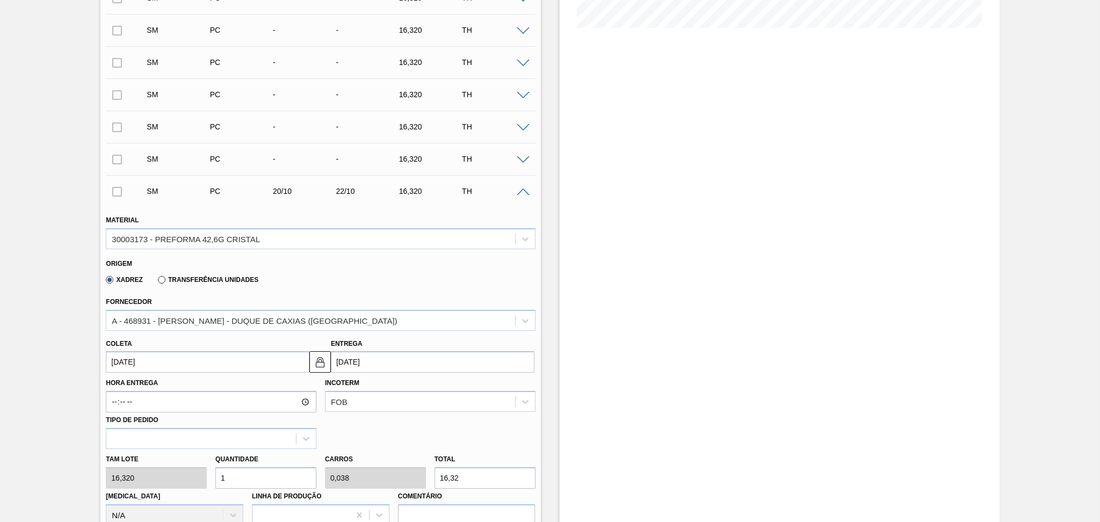
click at [159, 471] on div "[PERSON_NAME] 16,320 Quantidade 1 Carros 0,038 Total 16,32 [MEDICAL_DATA] N/A L…" at bounding box center [320, 487] width 438 height 77
type input "2"
type input "0,077"
type input "32,64"
type input "26"
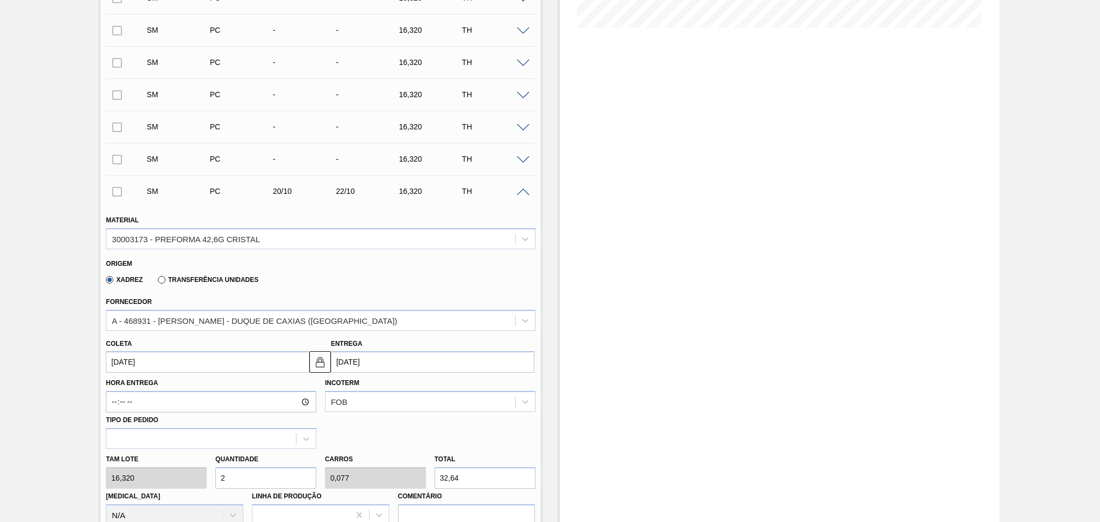
type input "1"
type input "424,32"
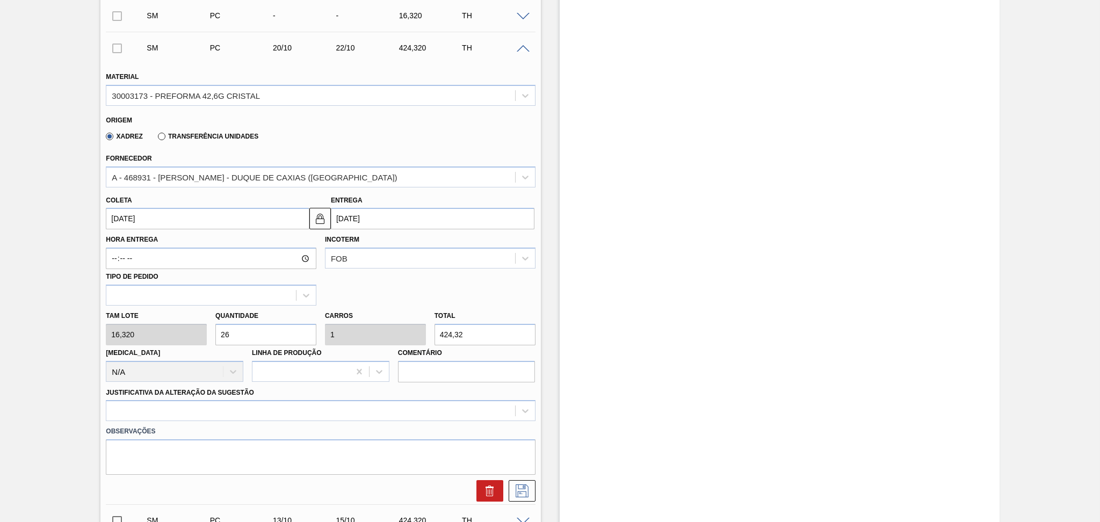
type input "26"
click at [247, 421] on div "Observações" at bounding box center [320, 448] width 438 height 54
click at [246, 412] on div at bounding box center [320, 410] width 429 height 21
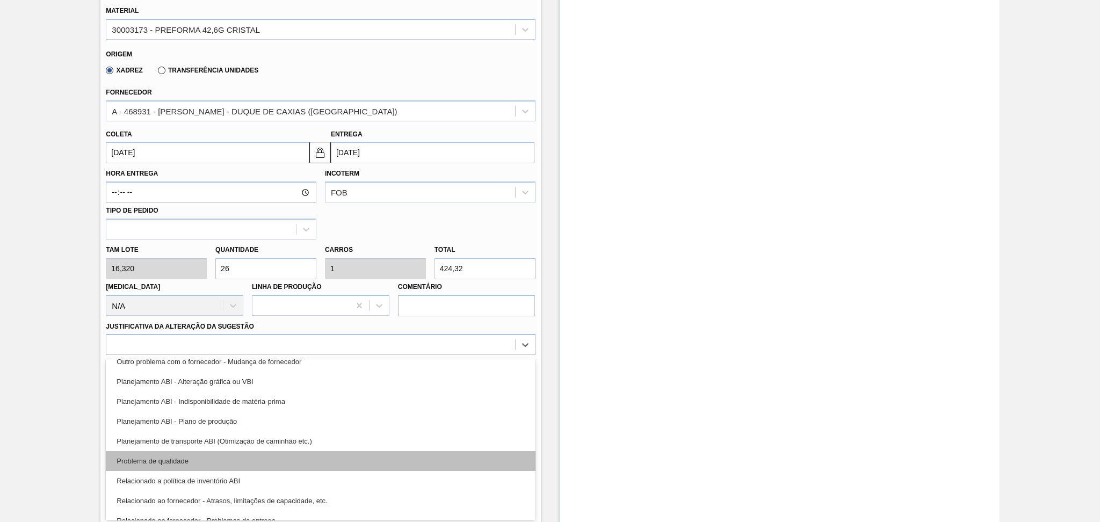
scroll to position [143, 0]
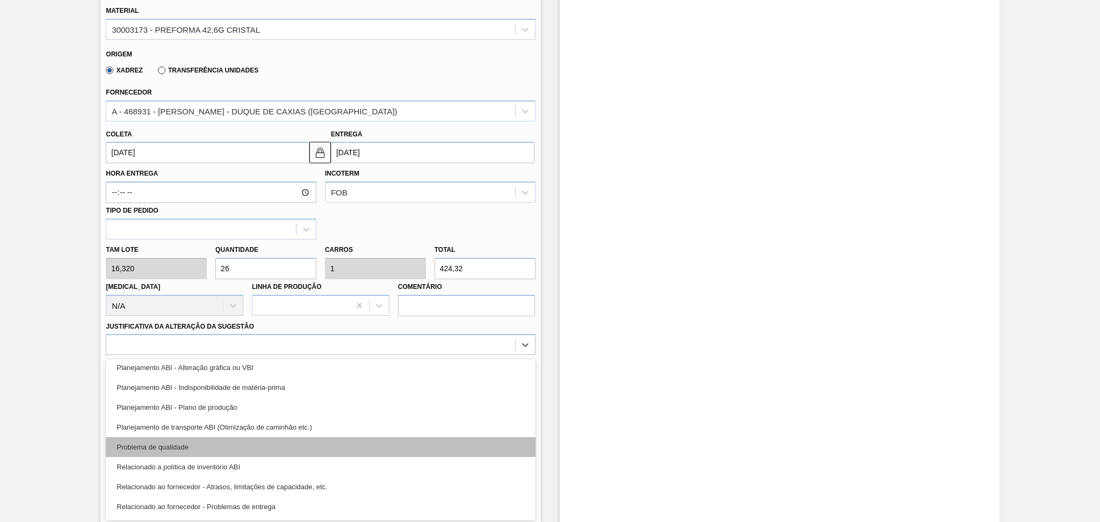
click at [237, 437] on div "Problema de qualidade" at bounding box center [320, 447] width 429 height 20
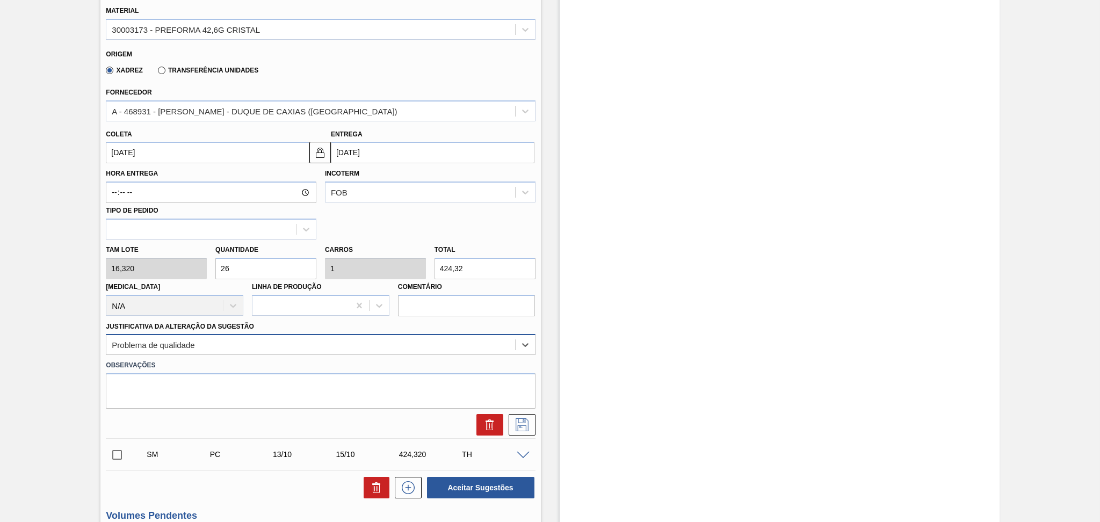
click at [236, 345] on div "Problema de qualidade" at bounding box center [310, 345] width 408 height 16
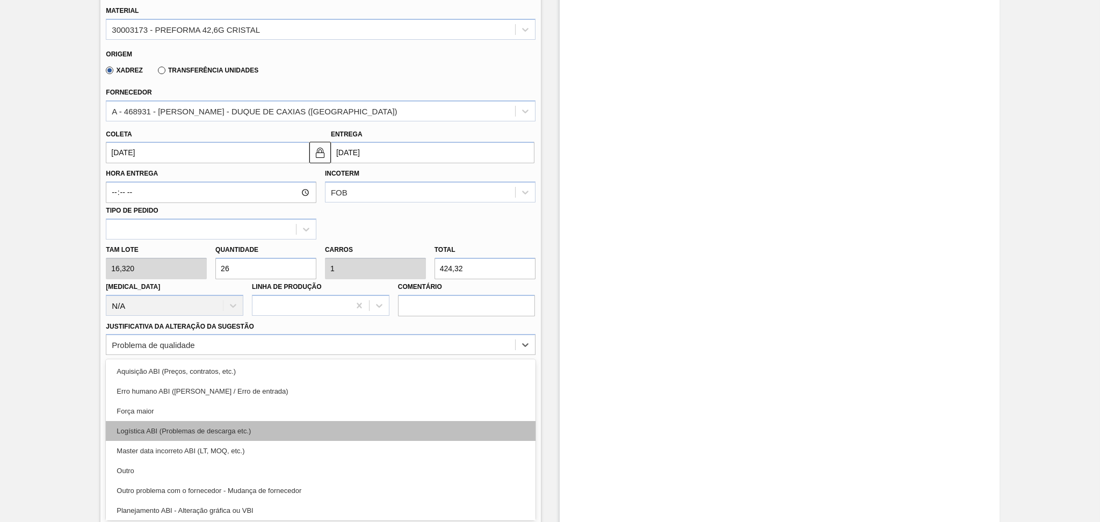
scroll to position [71, 0]
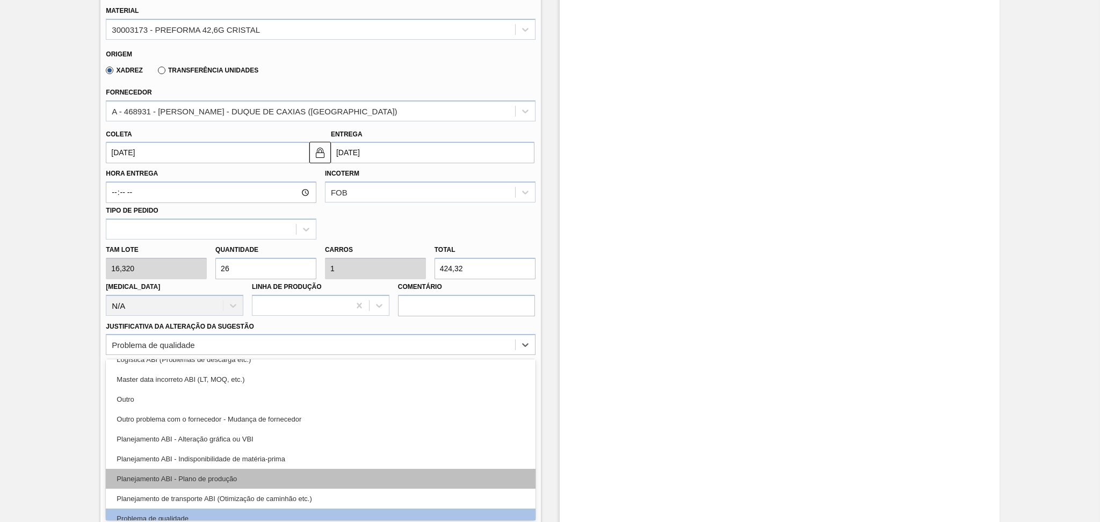
click at [234, 469] on div "Planejamento ABI - Plano de produção" at bounding box center [320, 479] width 429 height 20
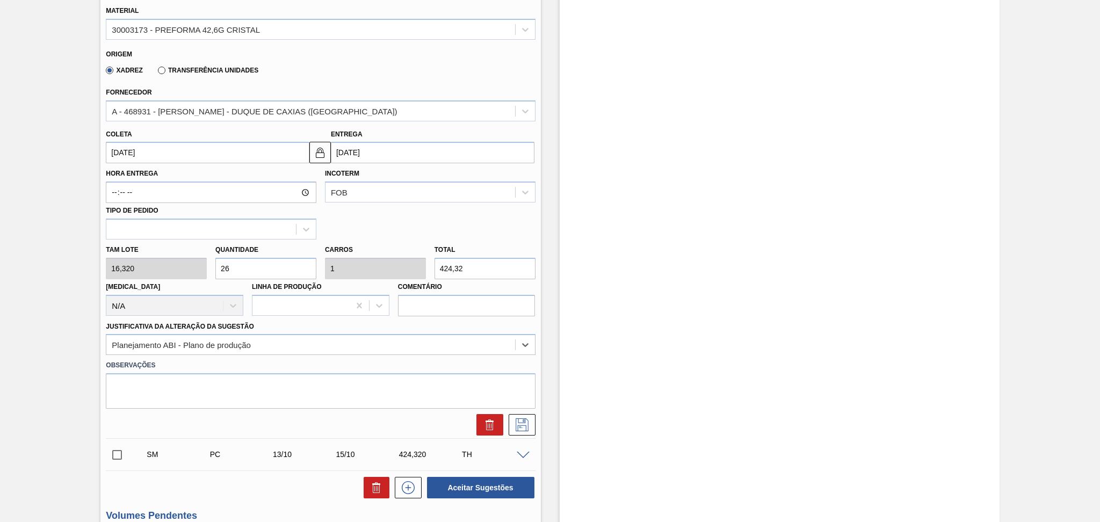
click at [520, 434] on div "SM PC 20/10 22/10 424,320 TH Material 30003173 - PREFORMA 42,6G CRISTAL Origem …" at bounding box center [320, 202] width 429 height 473
click at [521, 424] on icon at bounding box center [521, 424] width 17 height 13
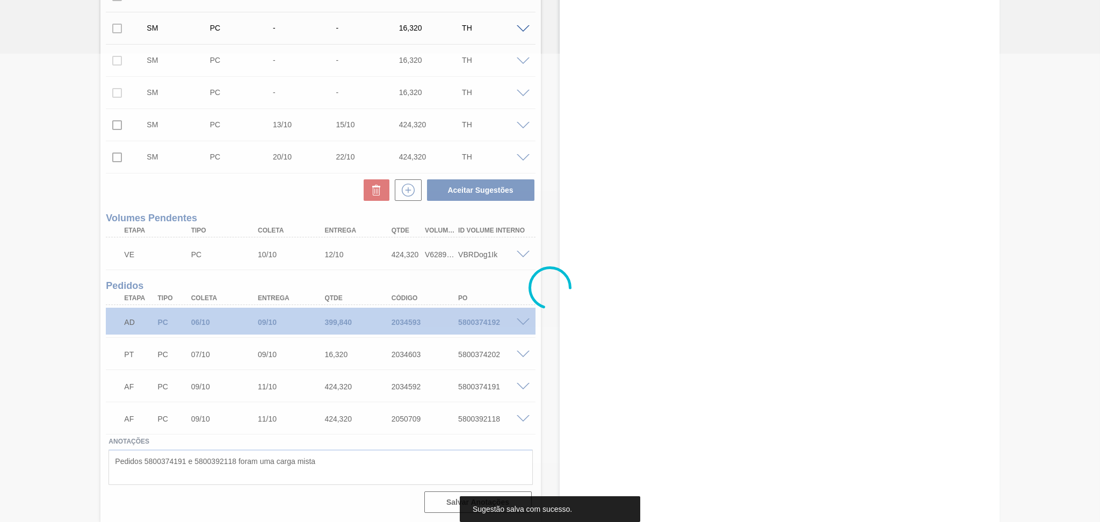
scroll to position [26, 0]
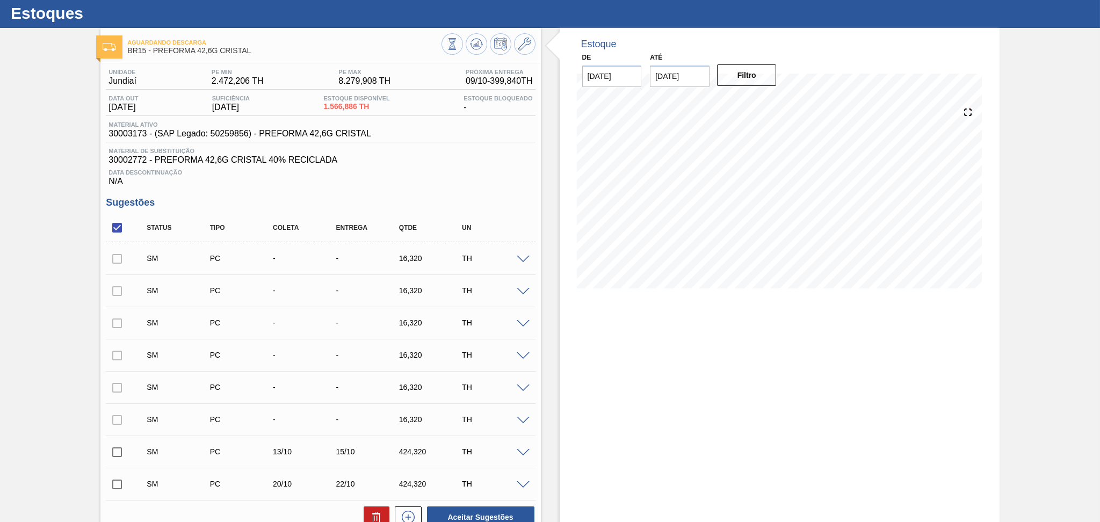
click at [525, 422] on span at bounding box center [523, 421] width 13 height 8
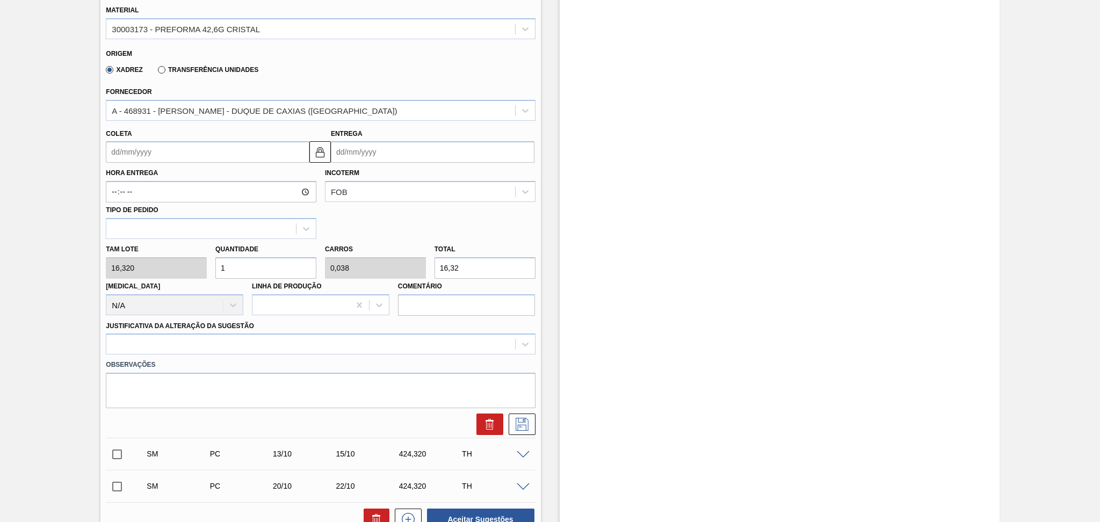
click at [202, 149] on input "Coleta" at bounding box center [208, 151] width 204 height 21
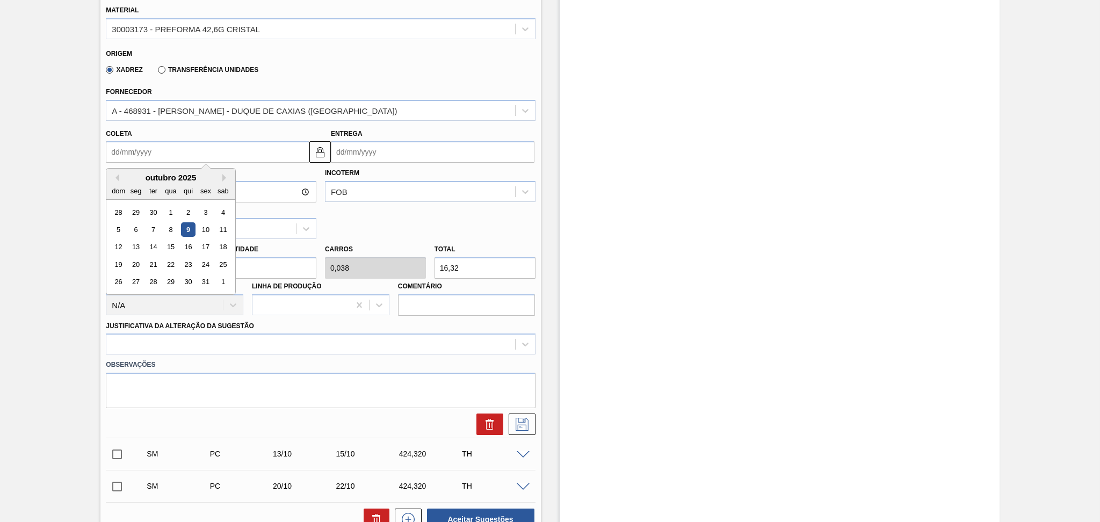
type input "2"
type input "[DATE]"
type input "21"
type input "[DATE]"
click at [156, 262] on div "21" at bounding box center [153, 264] width 14 height 14
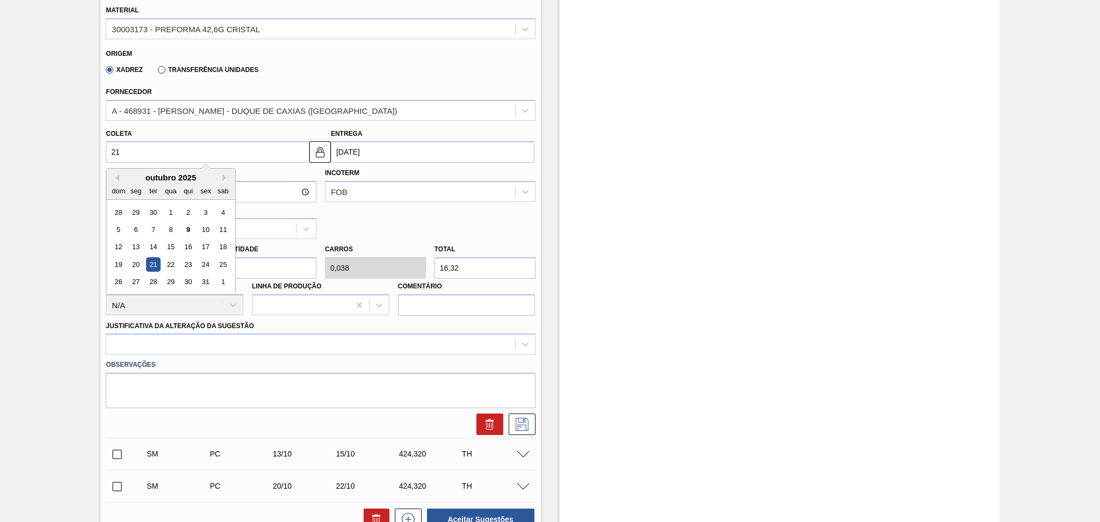
type input "[DATE]"
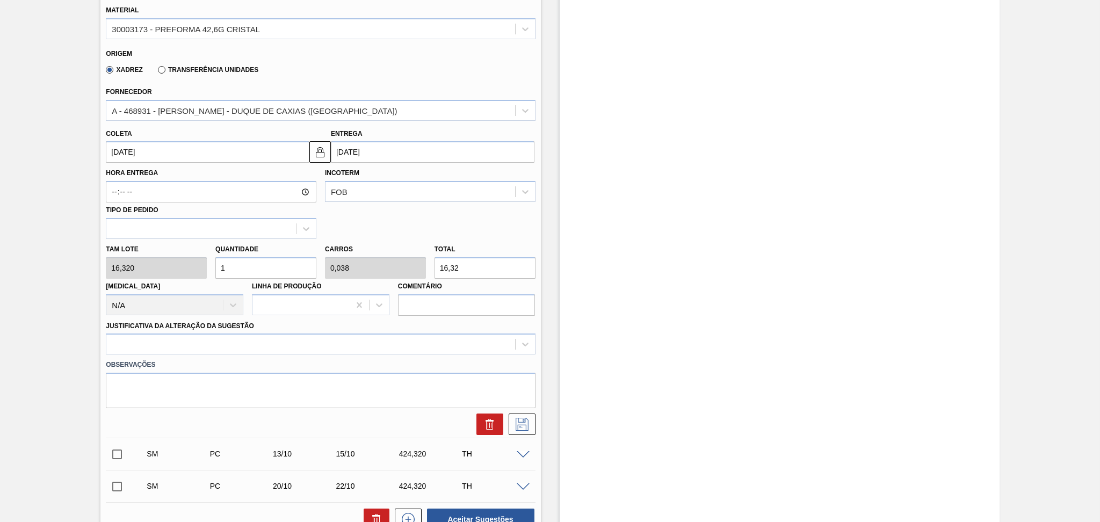
click at [168, 259] on div "[PERSON_NAME] 16,320 Quantidade 1 Carros 0,038 Total 16,32 [MEDICAL_DATA] N/A L…" at bounding box center [320, 277] width 438 height 77
type input "2"
type input "0,077"
type input "32,64"
type input "26"
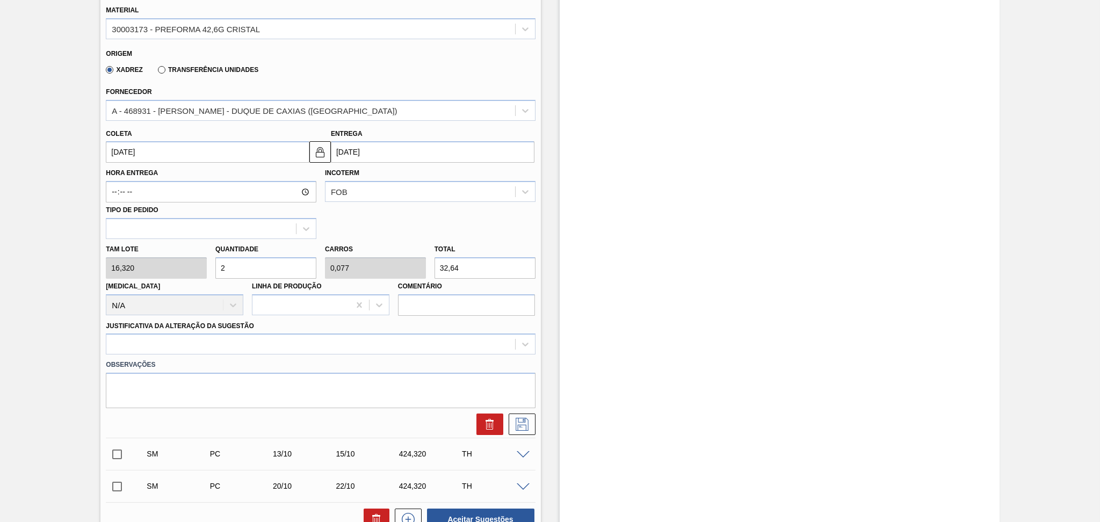
type input "1"
type input "424,32"
type input "26"
click at [157, 344] on div at bounding box center [310, 345] width 408 height 16
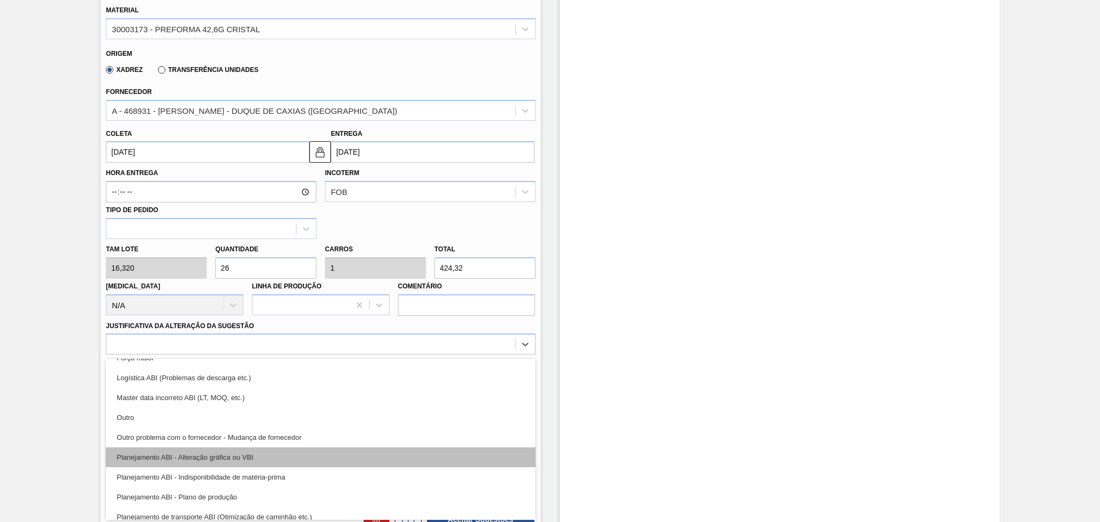
scroll to position [71, 0]
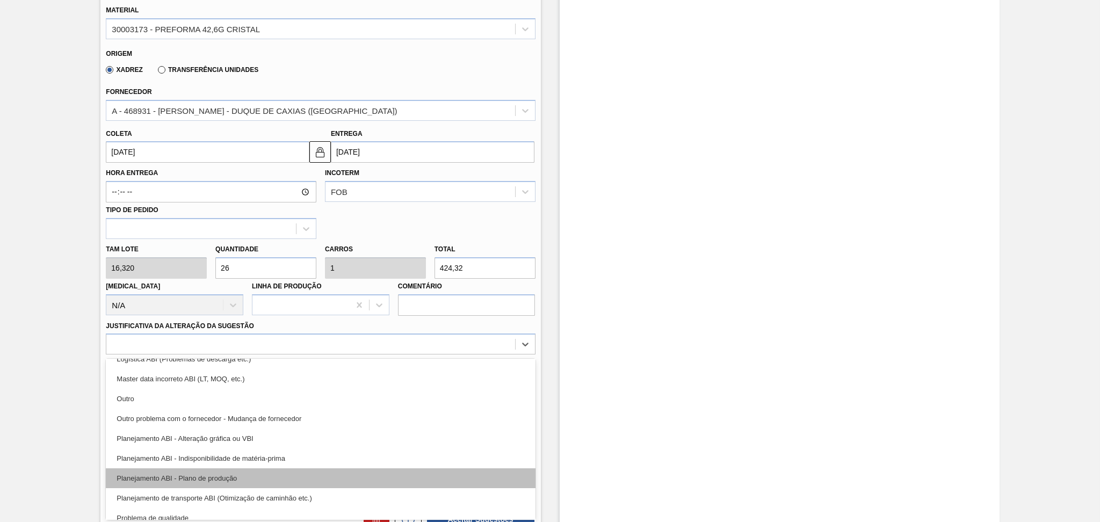
click at [209, 474] on div "Planejamento ABI - Plano de produção" at bounding box center [320, 478] width 429 height 20
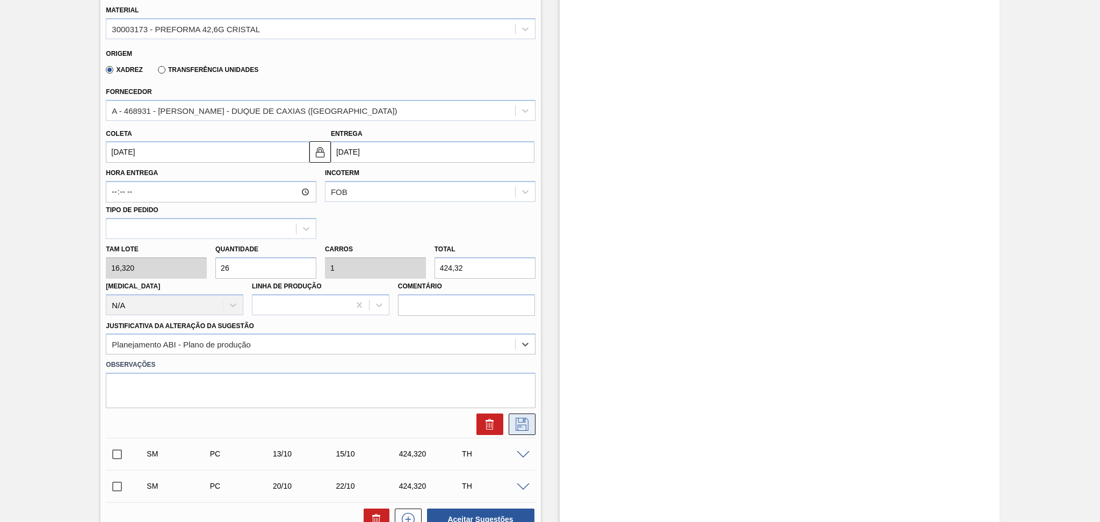
click at [534, 425] on button at bounding box center [522, 423] width 27 height 21
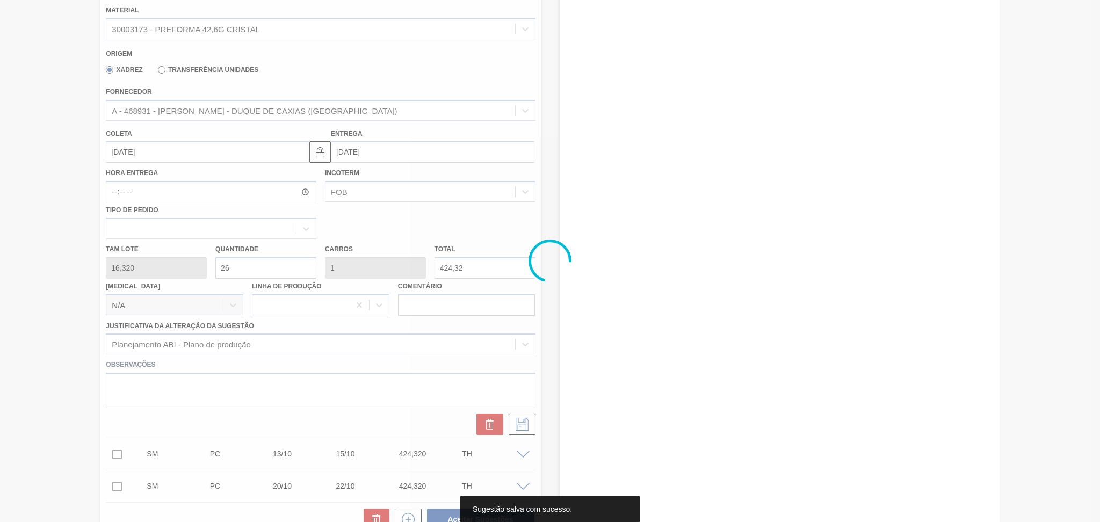
scroll to position [0, 0]
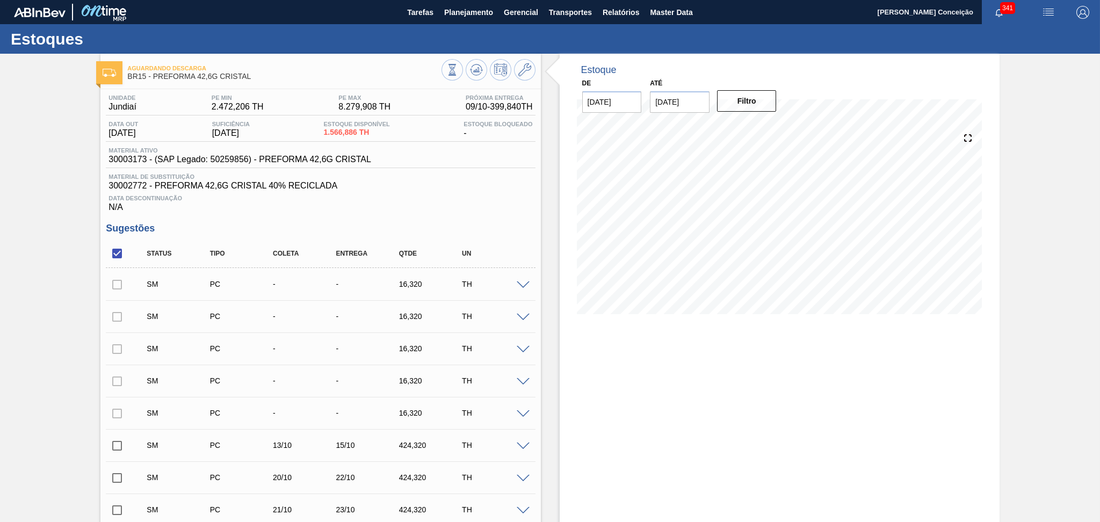
click at [522, 413] on span at bounding box center [523, 414] width 13 height 8
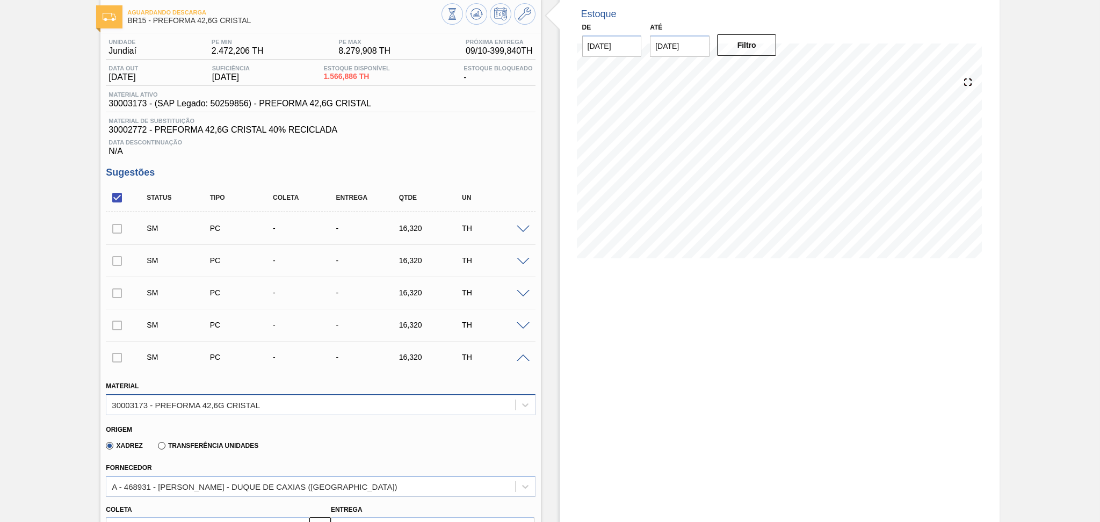
scroll to position [143, 0]
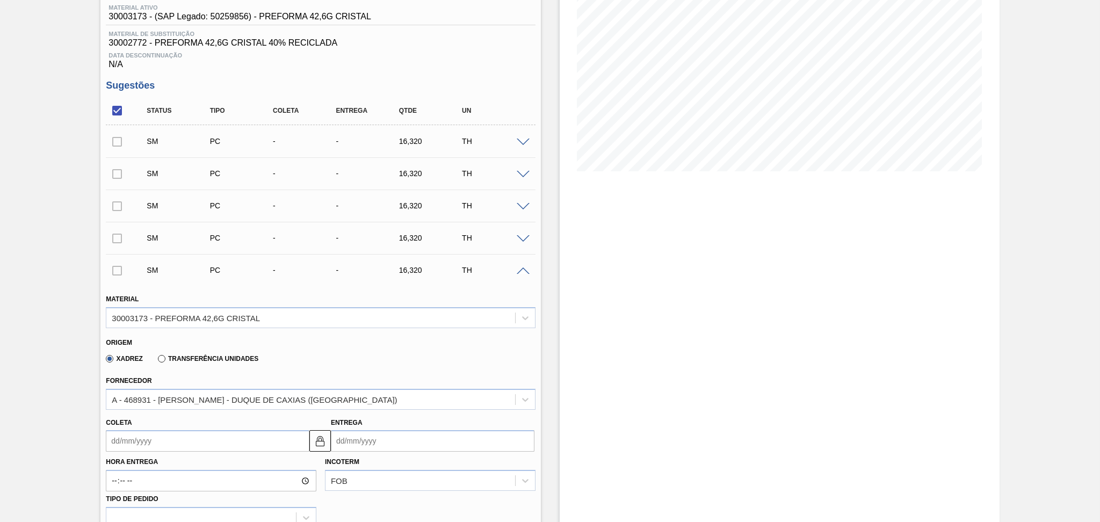
click at [254, 440] on input "Coleta" at bounding box center [208, 440] width 204 height 21
type input "2"
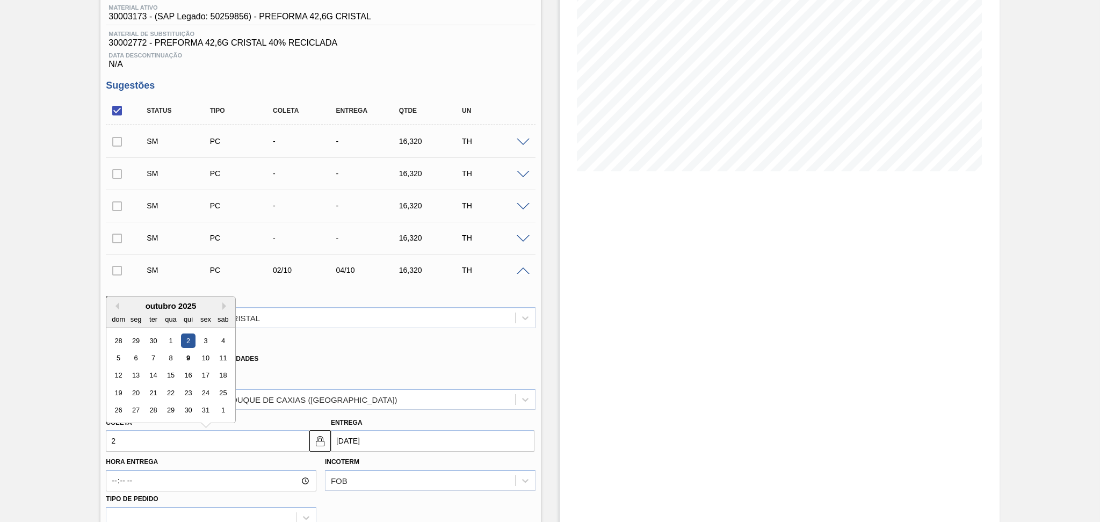
type input "04/10/2025"
type input "22"
type input "[DATE]"
click at [166, 389] on div "22" at bounding box center [171, 393] width 14 height 14
type input "[DATE]"
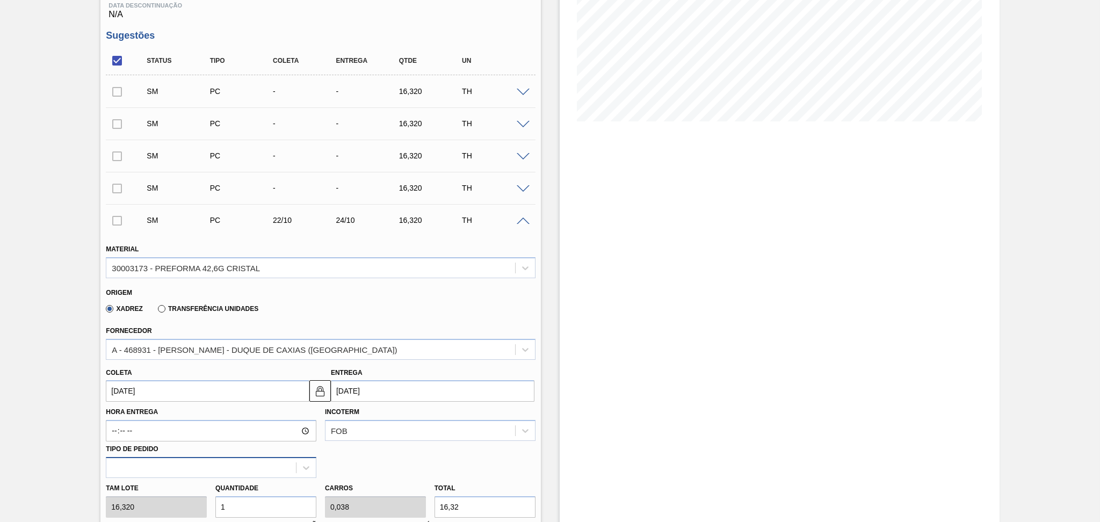
scroll to position [215, 0]
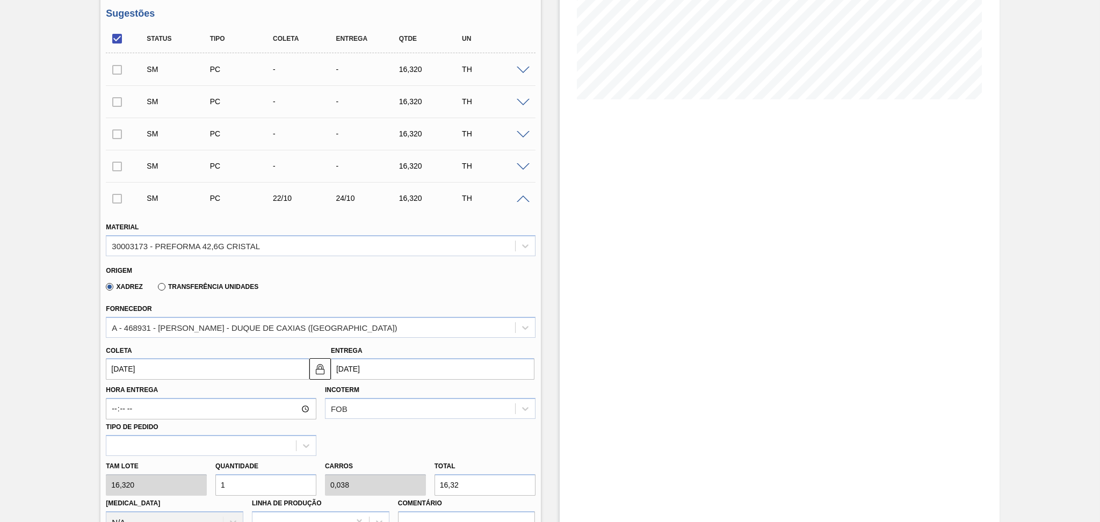
drag, startPoint x: 250, startPoint y: 482, endPoint x: 187, endPoint y: 474, distance: 63.9
click at [198, 470] on div "Tam lote 16,320 Quantidade 1 Carros 0,038 Total 16,32 Doca N/A Linha de Produçã…" at bounding box center [320, 494] width 438 height 77
type input "2"
type input "0,077"
type input "32,64"
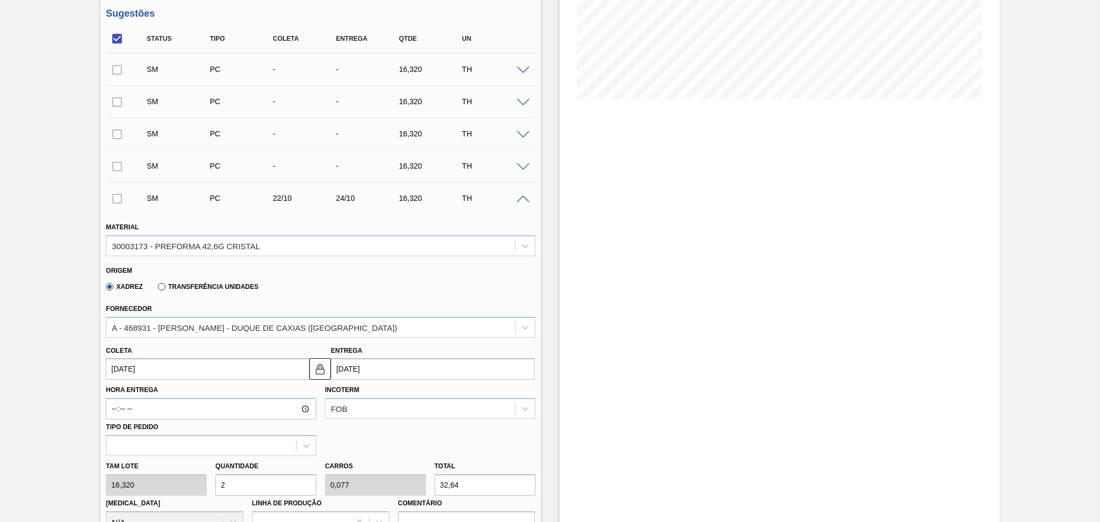
type input "26"
type input "1"
type input "424,32"
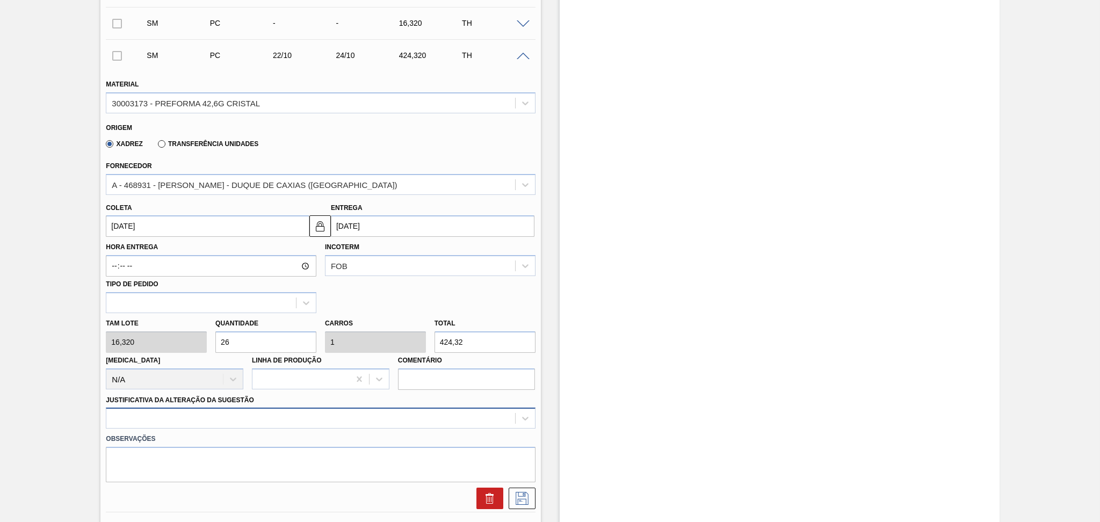
type input "26"
click at [249, 420] on div at bounding box center [320, 418] width 429 height 21
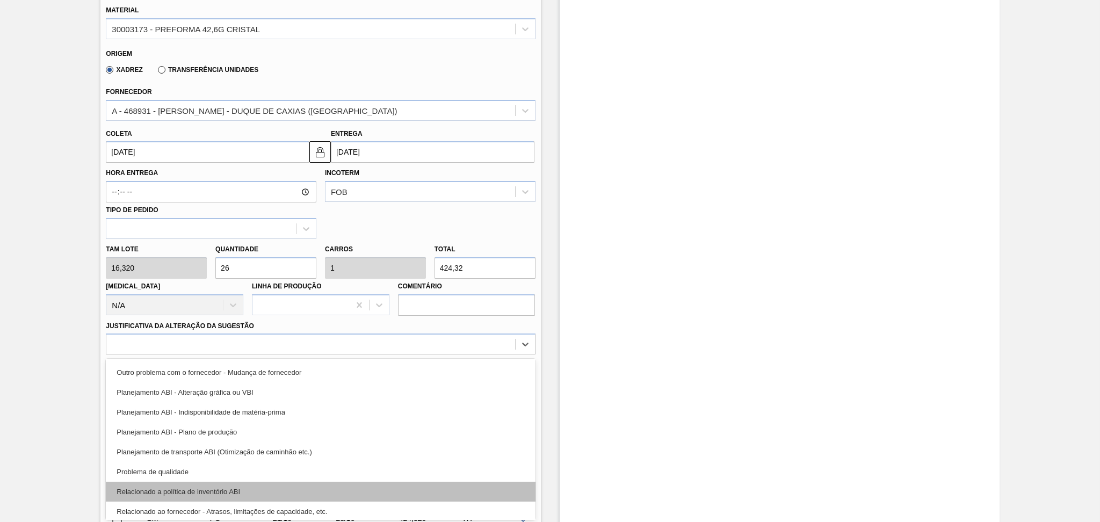
scroll to position [143, 0]
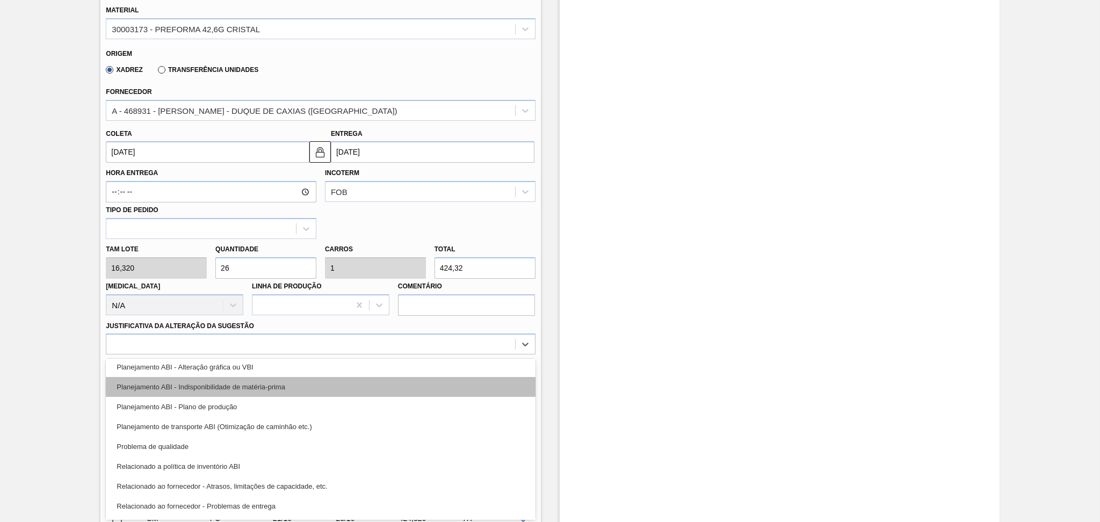
click at [229, 391] on div "Planejamento ABI - Indisponibilidade de matéria-prima" at bounding box center [320, 387] width 429 height 20
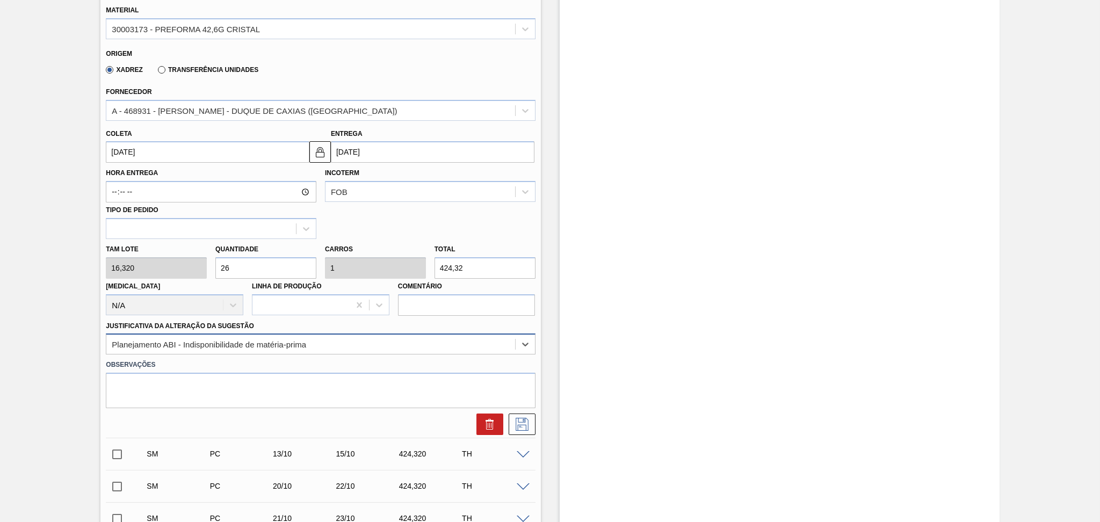
click at [242, 350] on div "Planejamento ABI - Indisponibilidade de matéria-prima" at bounding box center [320, 343] width 429 height 21
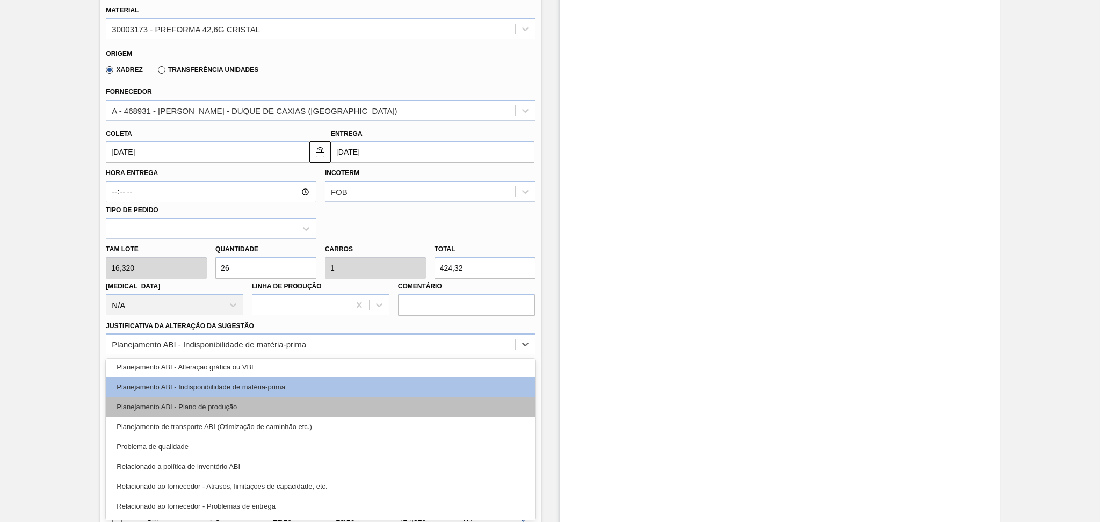
click at [229, 410] on div "Planejamento ABI - Plano de produção" at bounding box center [320, 407] width 429 height 20
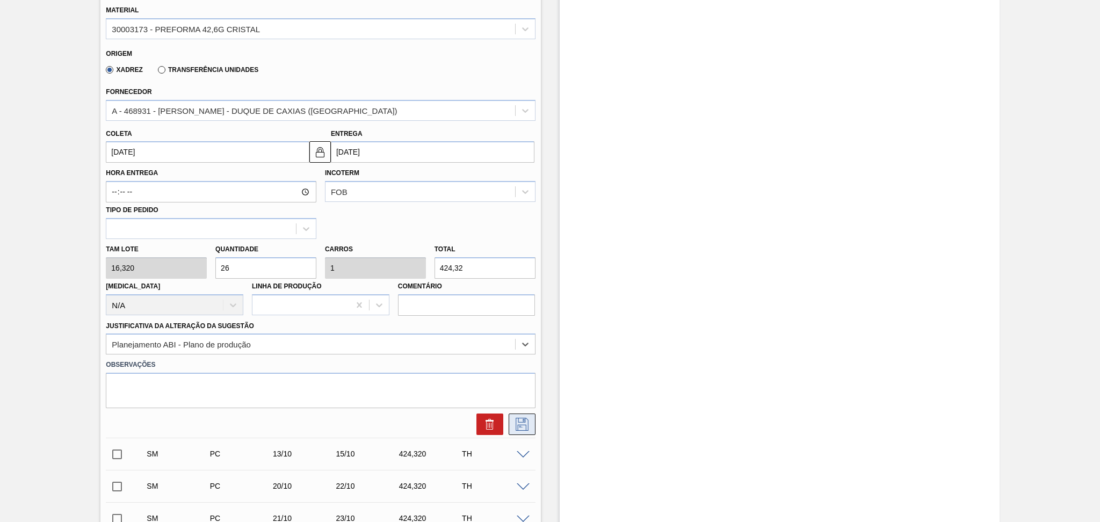
click at [518, 426] on icon at bounding box center [521, 424] width 17 height 13
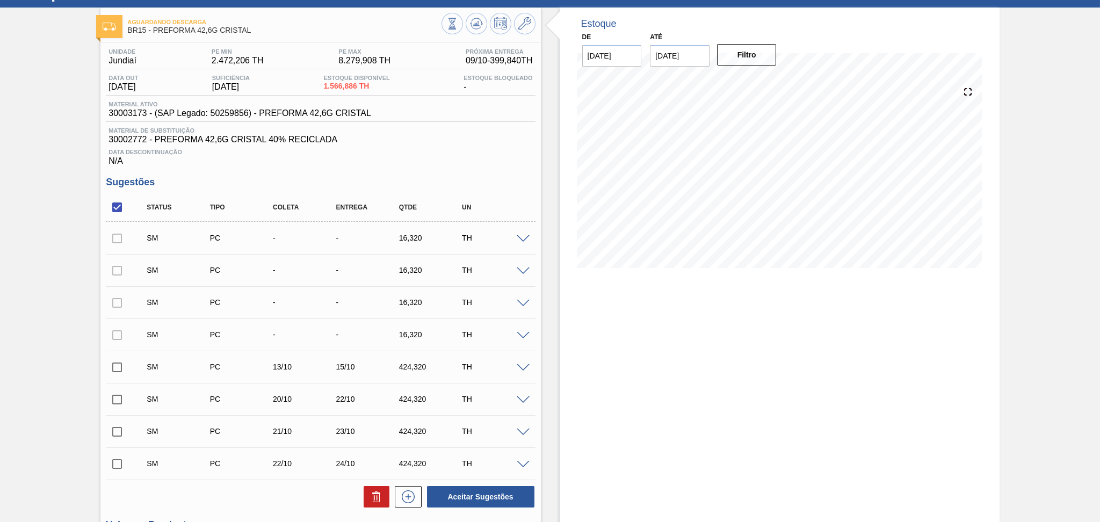
scroll to position [71, 0]
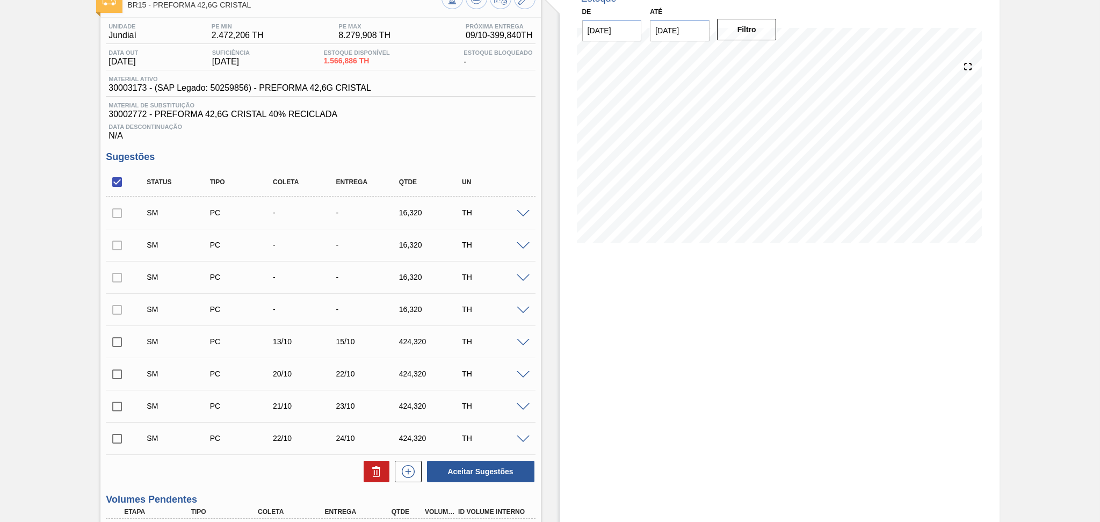
click at [520, 309] on span at bounding box center [523, 311] width 13 height 8
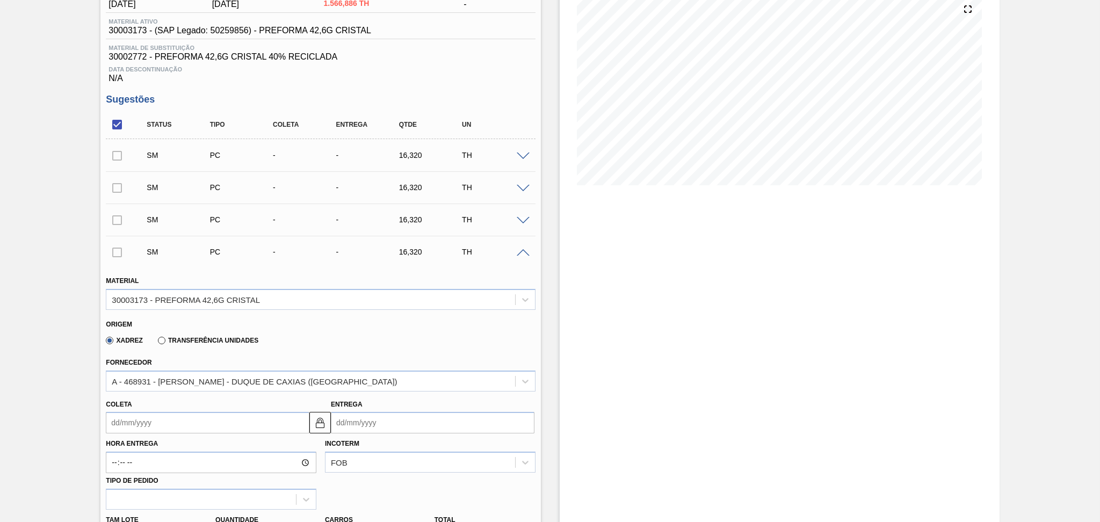
scroll to position [215, 0]
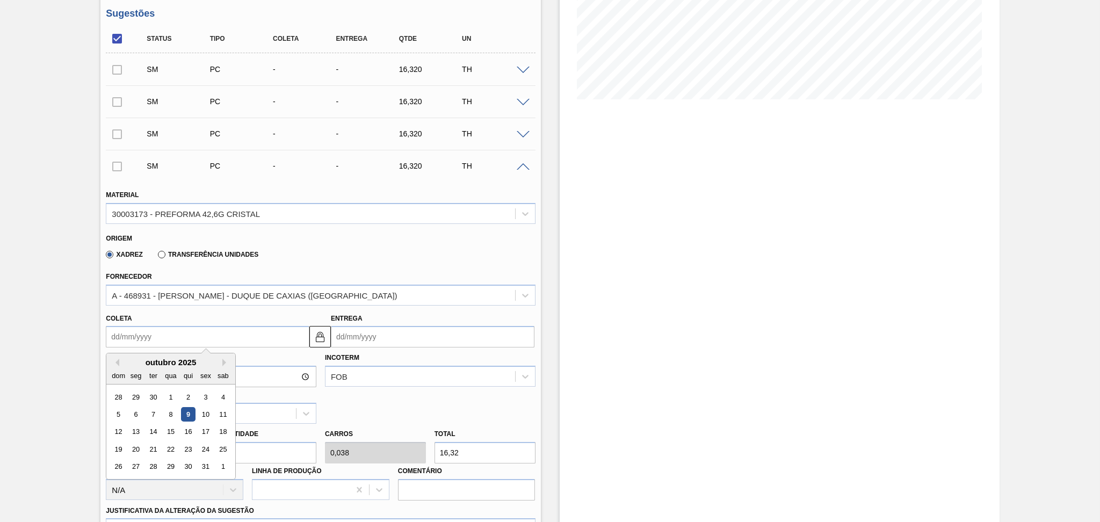
click at [159, 337] on input "Coleta" at bounding box center [208, 336] width 204 height 21
type input "2"
type input "04/10/2025"
type input "24"
type input "[DATE]"
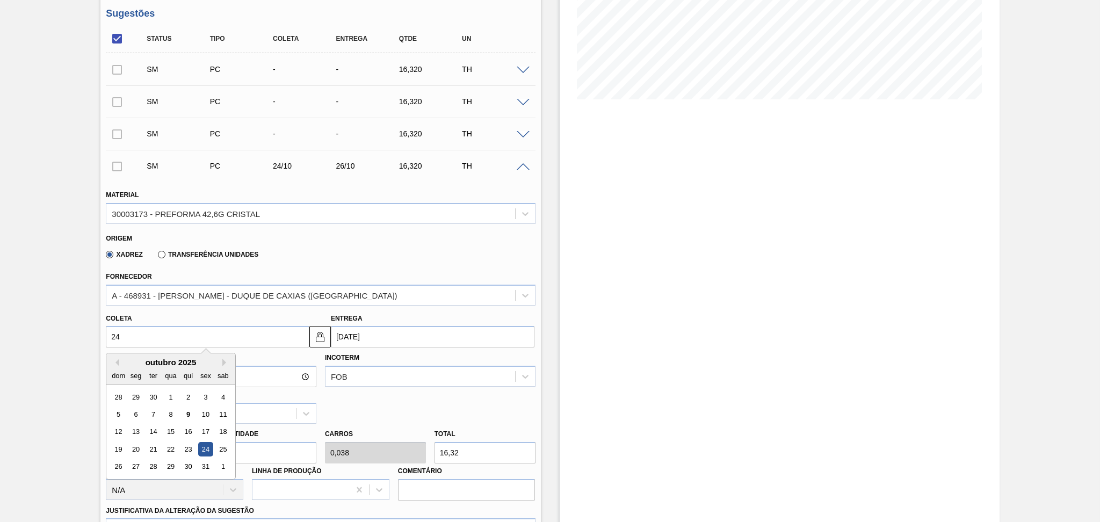
click at [203, 448] on div "24" at bounding box center [206, 449] width 14 height 14
type input "[DATE]"
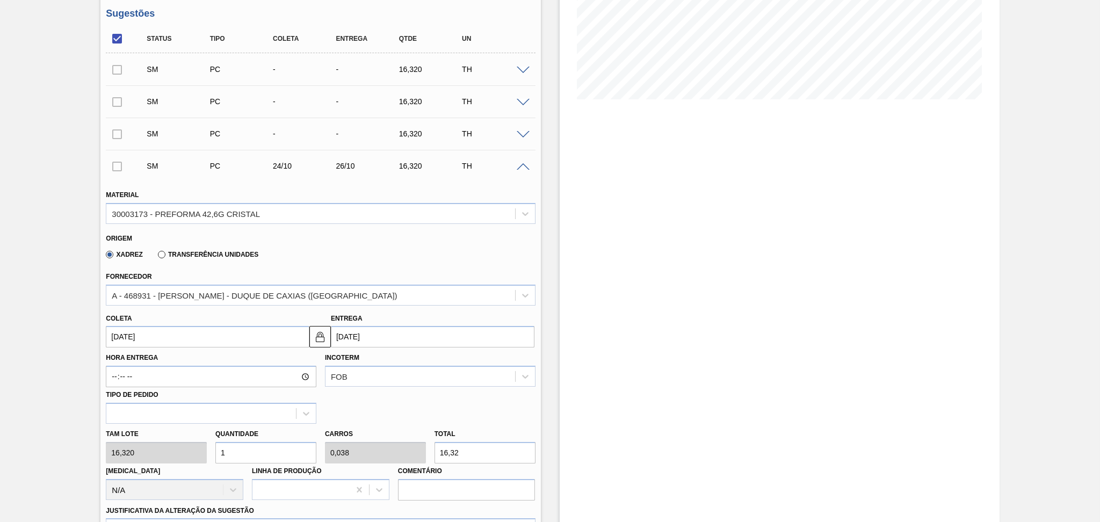
click at [170, 451] on div "Tam lote 16,320 Quantidade 1 Carros 0,038 Total 16,32 Doca N/A Linha de Produçã…" at bounding box center [320, 462] width 438 height 77
type input "2"
type input "0,077"
type input "32,64"
type input "26"
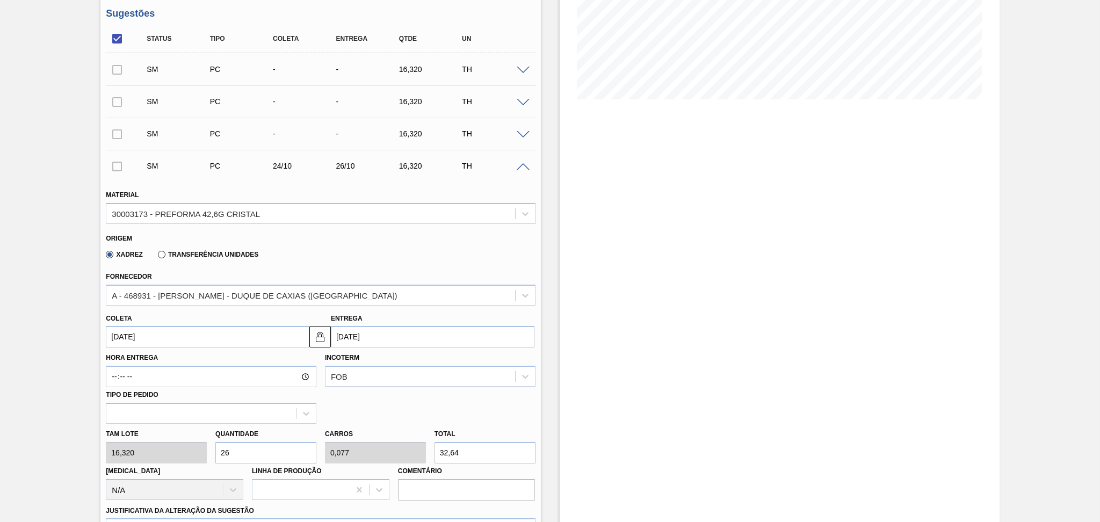
type input "1"
type input "424,32"
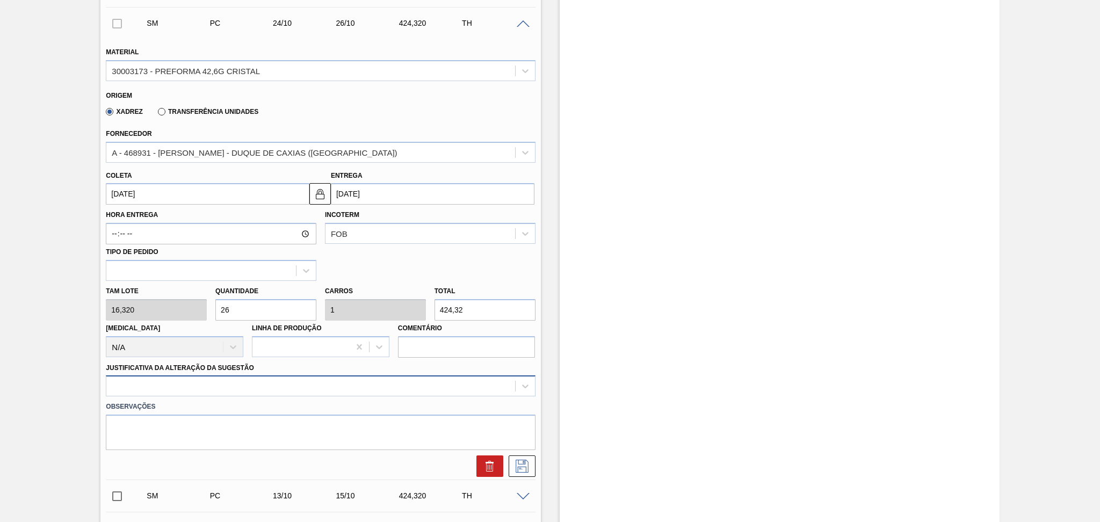
type input "26"
click at [174, 380] on div at bounding box center [320, 385] width 429 height 21
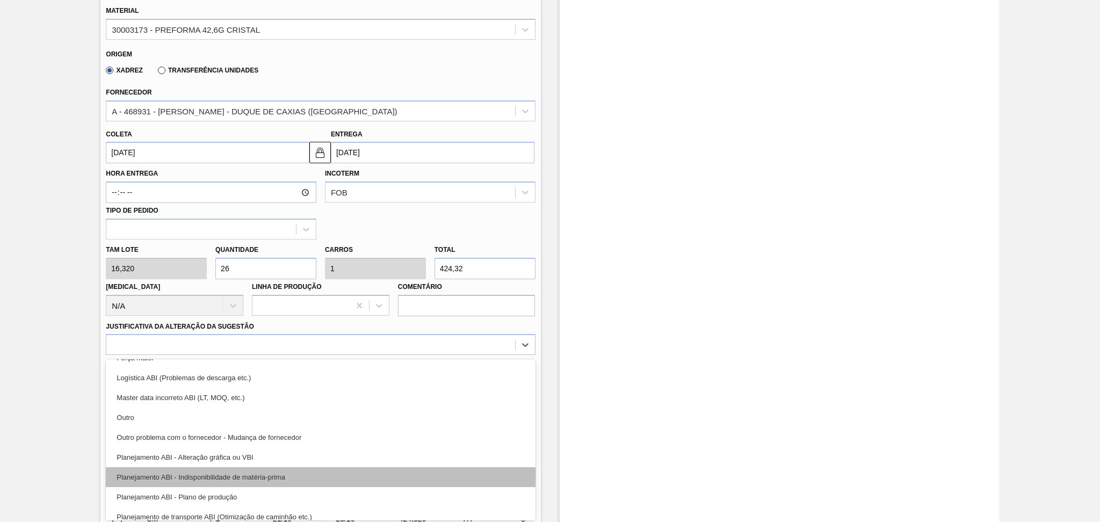
scroll to position [71, 0]
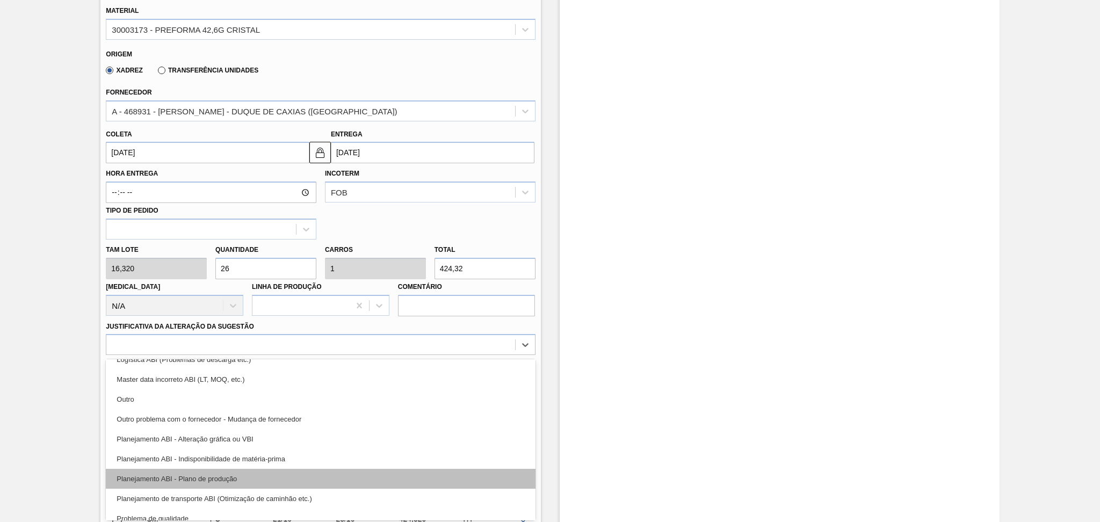
click at [207, 477] on div "Planejamento ABI - Plano de produção" at bounding box center [320, 479] width 429 height 20
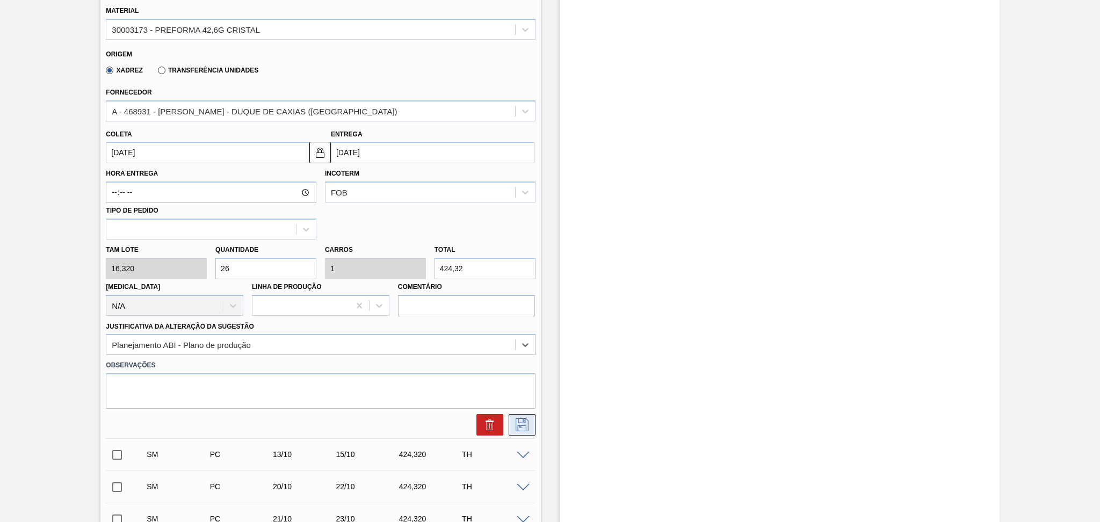
click at [514, 425] on icon at bounding box center [521, 424] width 17 height 13
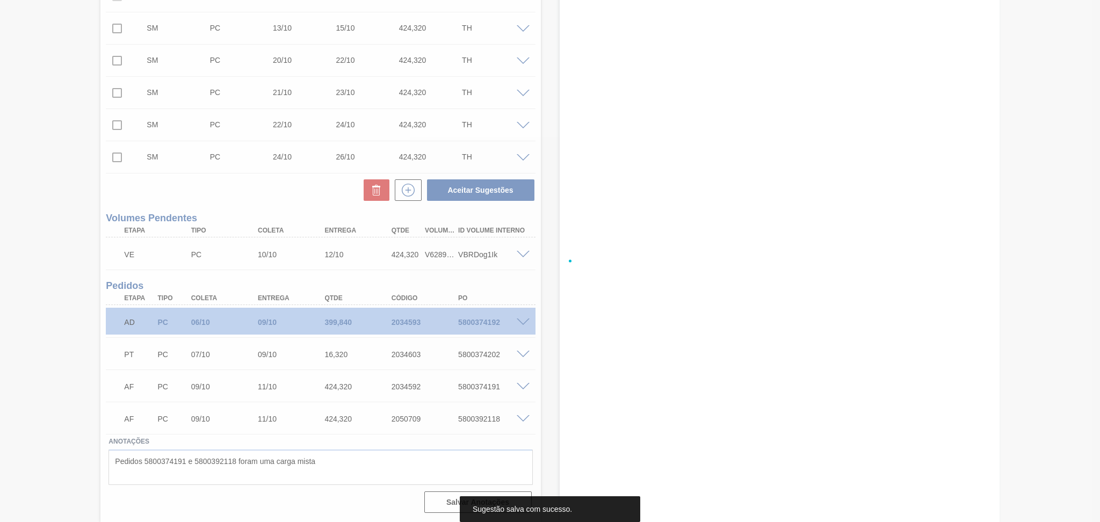
scroll to position [0, 0]
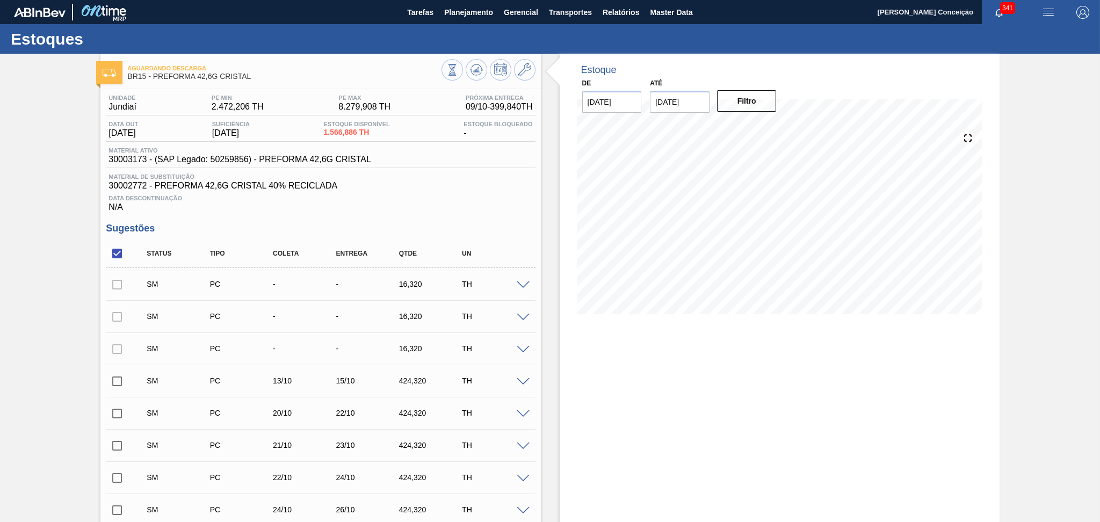
click at [521, 352] on span at bounding box center [523, 350] width 13 height 8
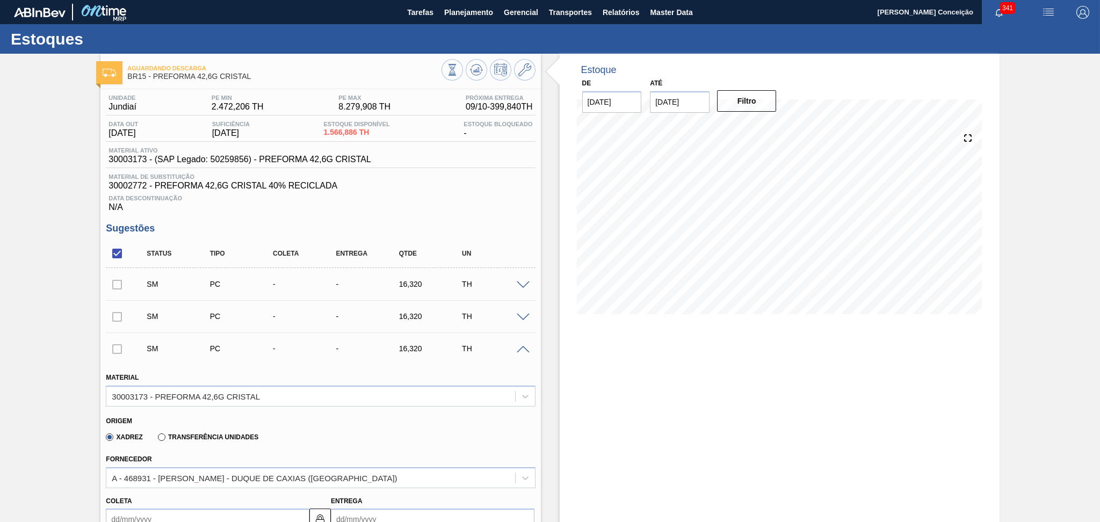
scroll to position [143, 0]
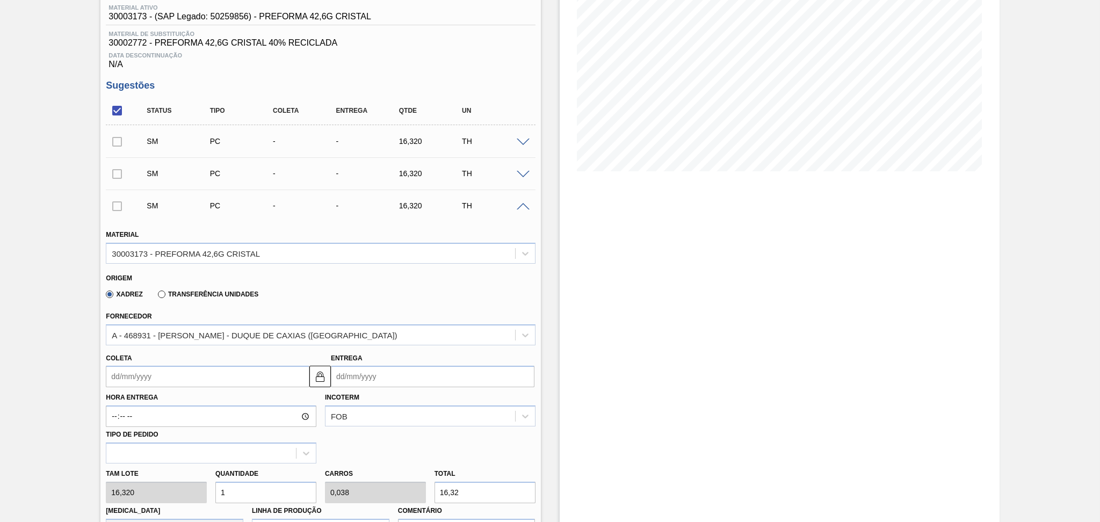
click at [186, 378] on input "Coleta" at bounding box center [208, 376] width 204 height 21
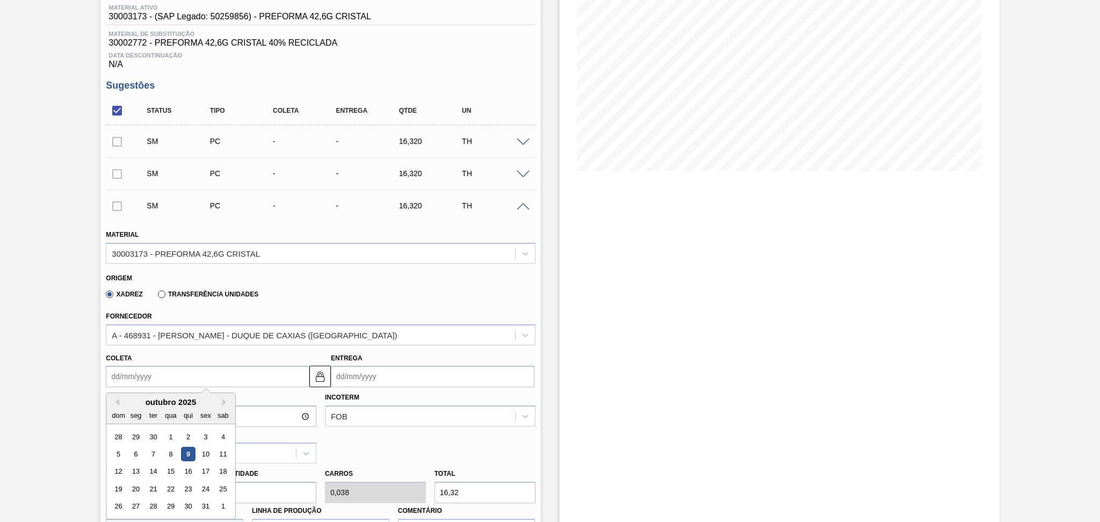
type input "2"
type input "04/10/2025"
type input "27"
type input "[DATE]"
click at [131, 506] on div "27" at bounding box center [136, 506] width 14 height 14
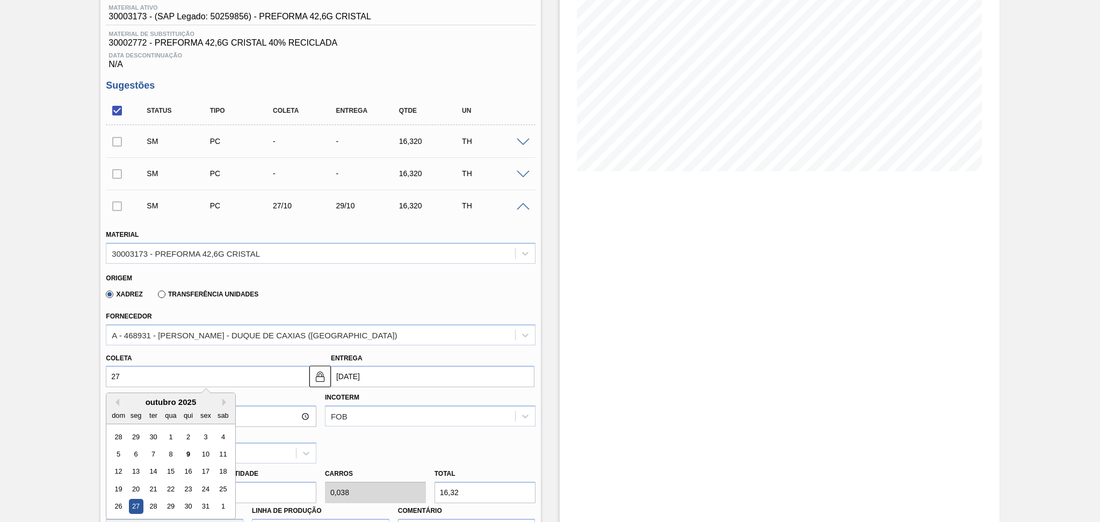
type input "[DATE]"
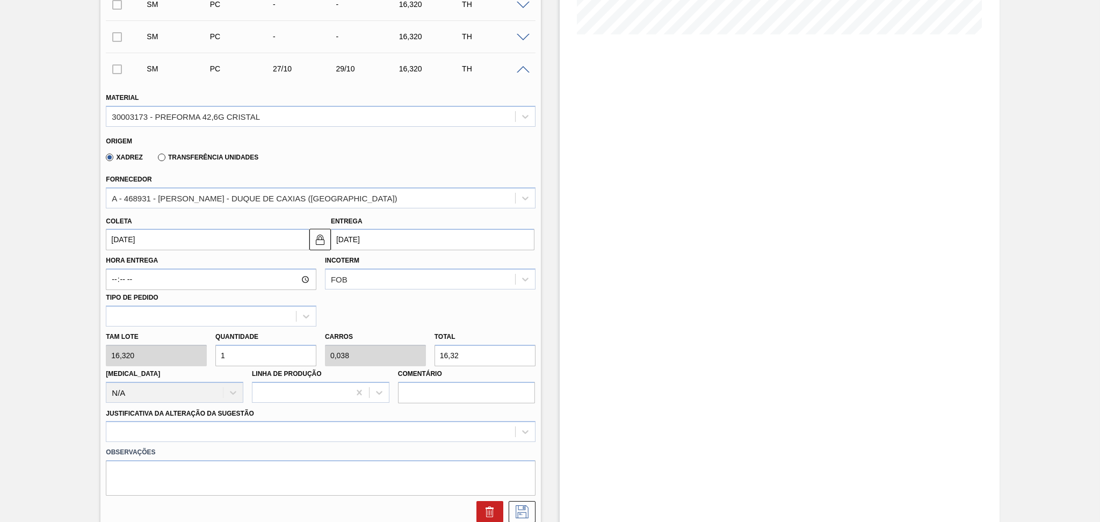
scroll to position [286, 0]
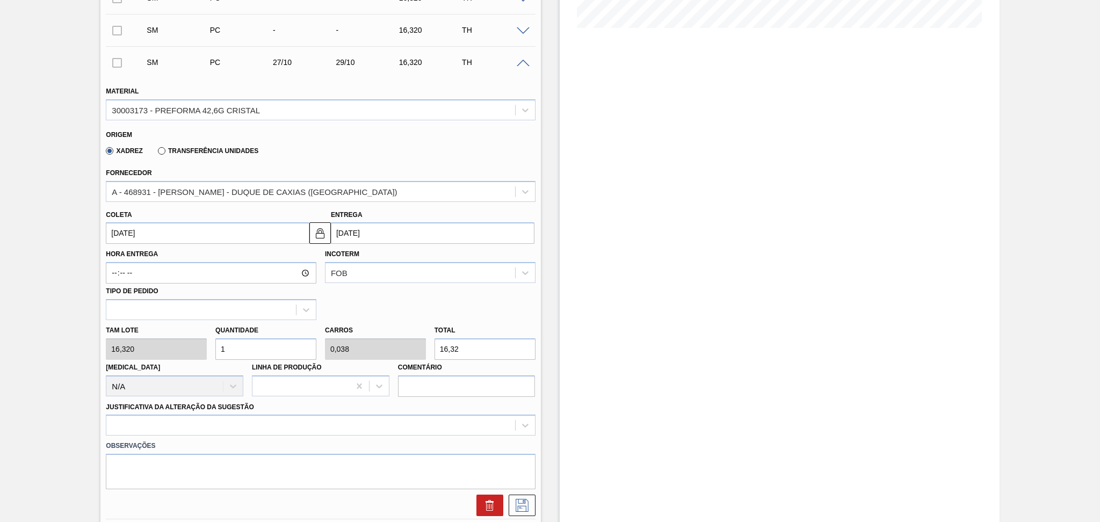
drag, startPoint x: 200, startPoint y: 336, endPoint x: 149, endPoint y: 330, distance: 51.4
click at [165, 331] on div "Tam lote 16,320 Quantidade 1 Carros 0,038 Total 16,32 Doca N/A Linha de Produçã…" at bounding box center [320, 358] width 438 height 77
type input "2"
type input "0,077"
type input "32,64"
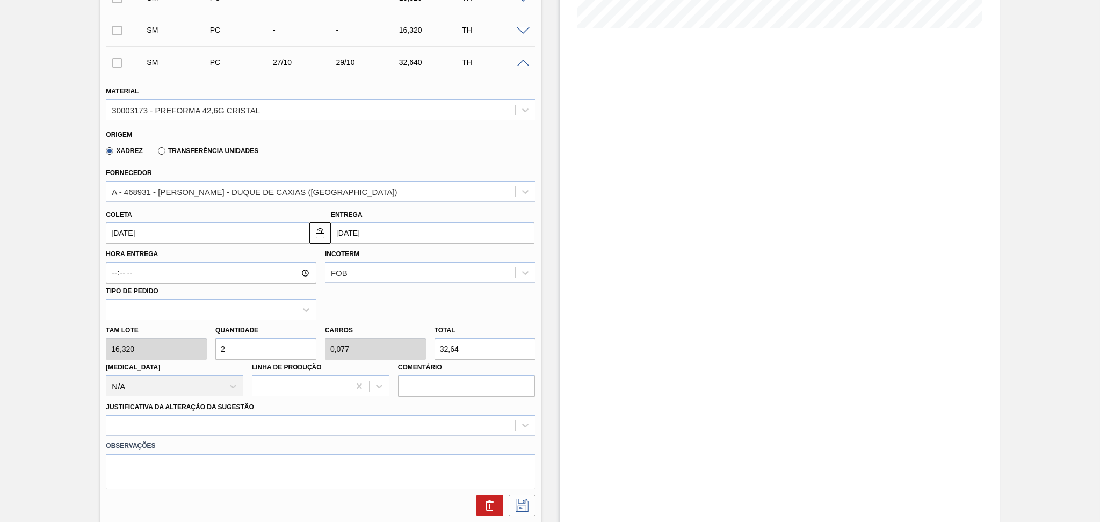
type input "26"
type input "1"
type input "424,32"
type input "26"
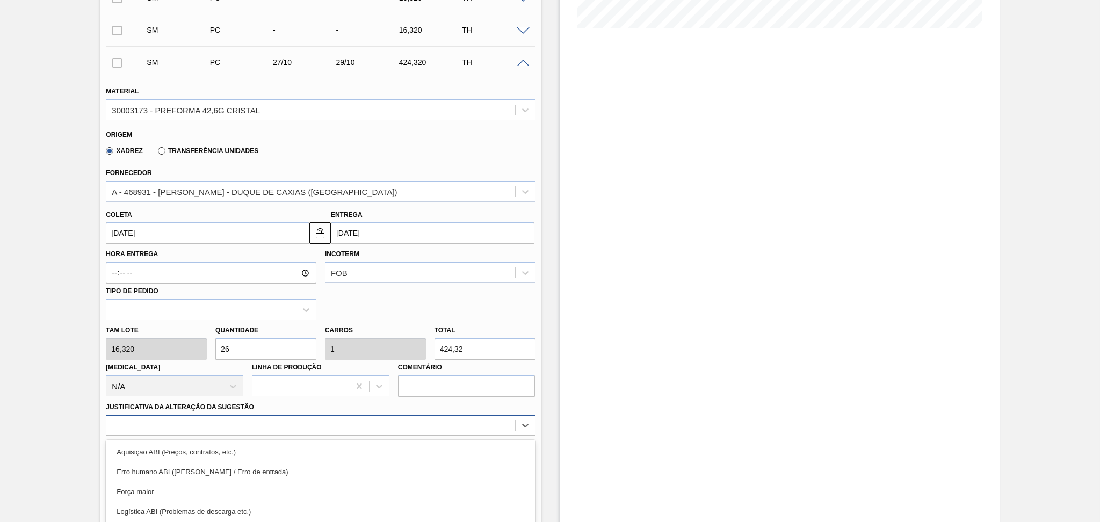
click at [178, 429] on div "option Logística ABI (Problemas de descarga etc.) focused, 4 of 18. 18 results …" at bounding box center [320, 425] width 429 height 21
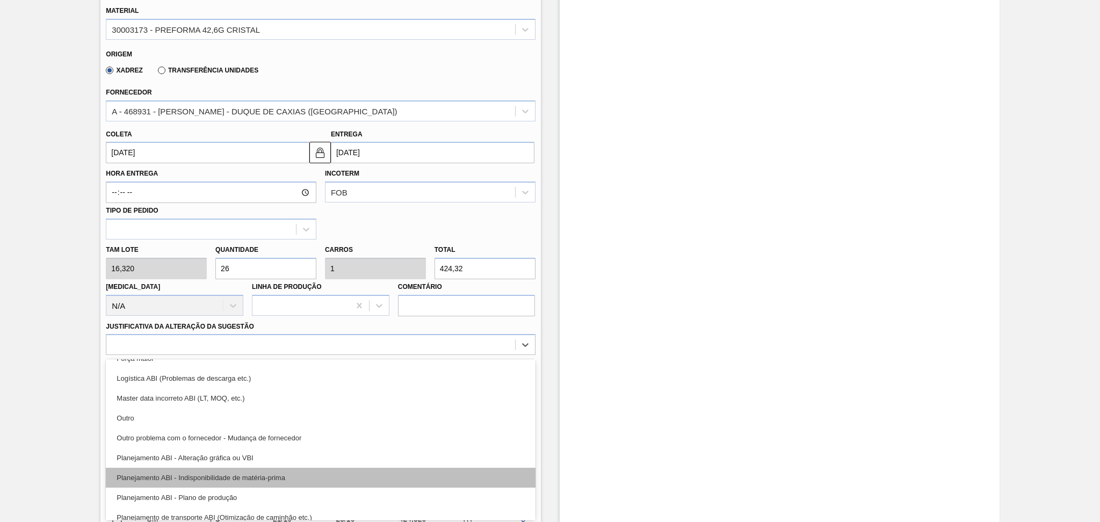
scroll to position [71, 0]
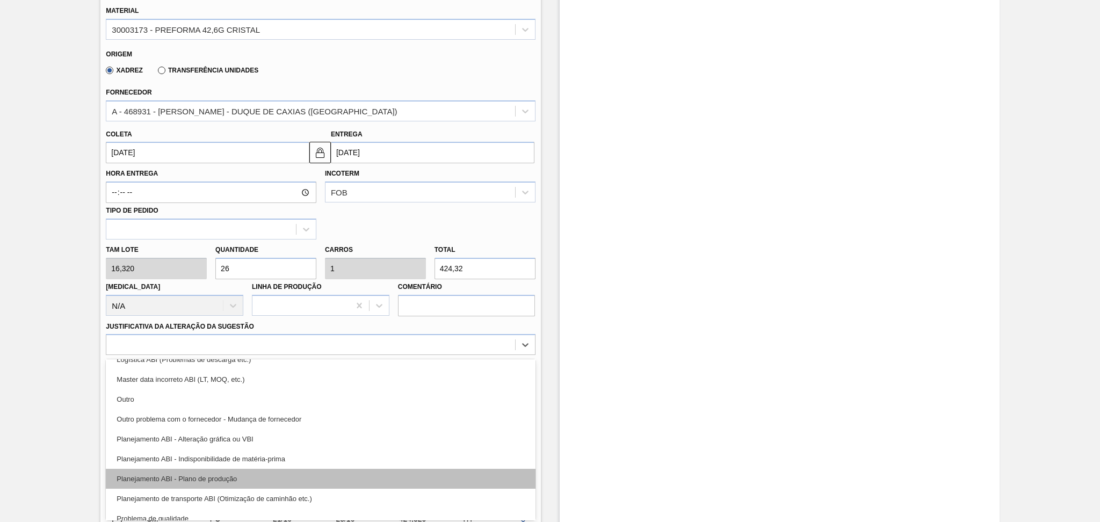
click at [217, 475] on div "Planejamento ABI - Plano de produção" at bounding box center [320, 479] width 429 height 20
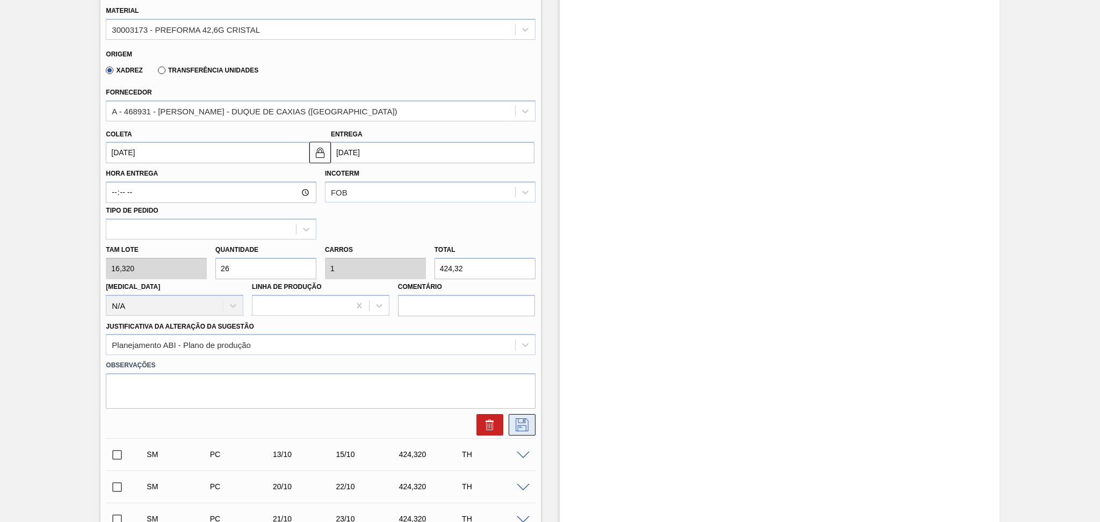
click at [513, 427] on icon at bounding box center [521, 424] width 17 height 13
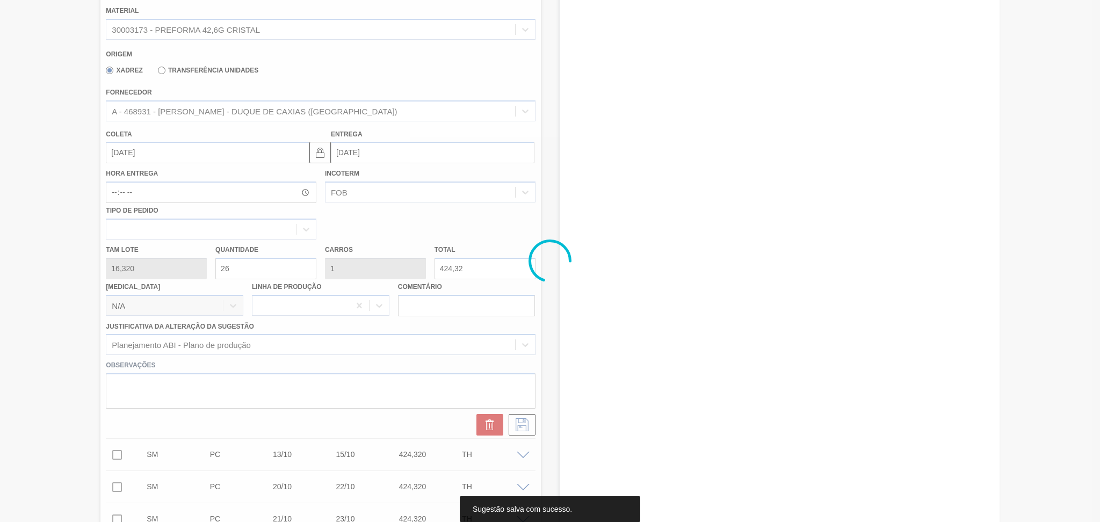
scroll to position [0, 0]
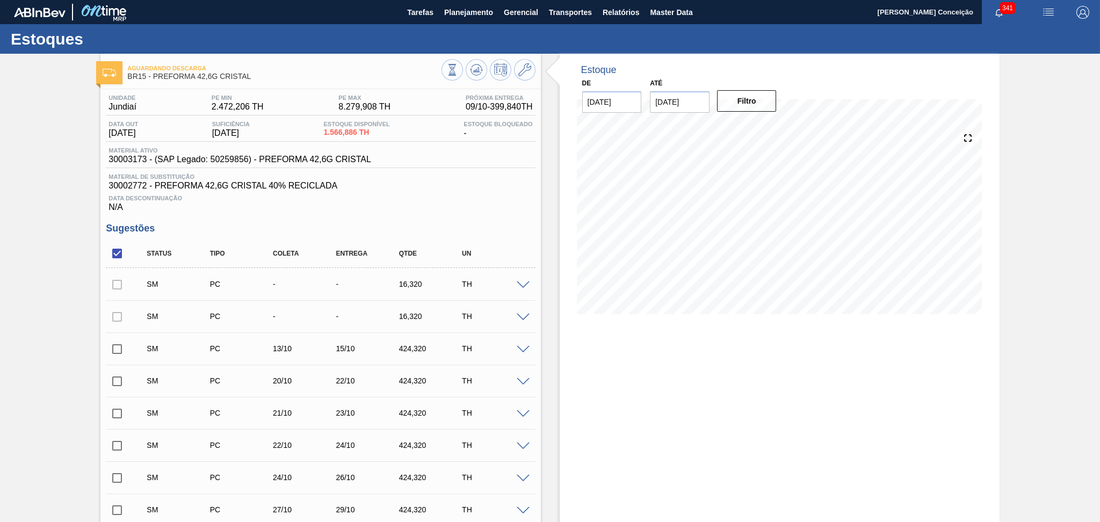
click at [229, 509] on div "PC" at bounding box center [242, 509] width 71 height 9
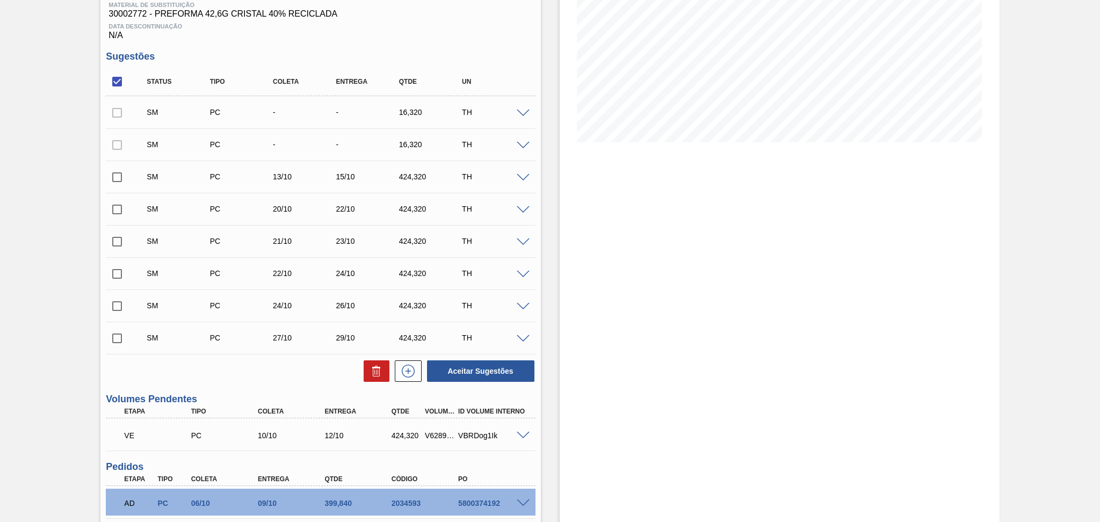
scroll to position [215, 0]
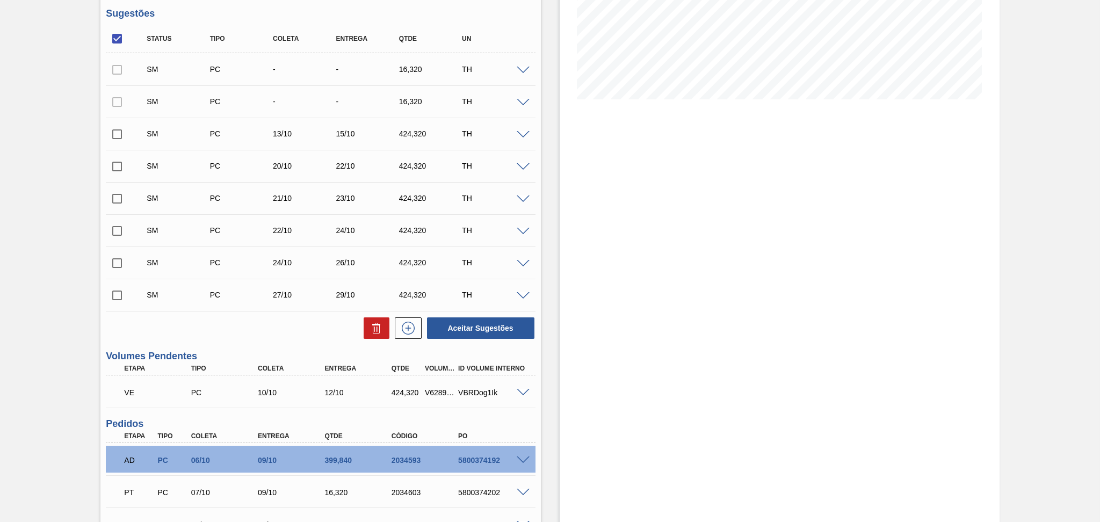
click at [113, 137] on input "checkbox" at bounding box center [117, 134] width 23 height 23
checkbox input "true"
click at [114, 157] on input "checkbox" at bounding box center [117, 166] width 23 height 23
checkbox input "true"
drag, startPoint x: 116, startPoint y: 191, endPoint x: 117, endPoint y: 202, distance: 11.3
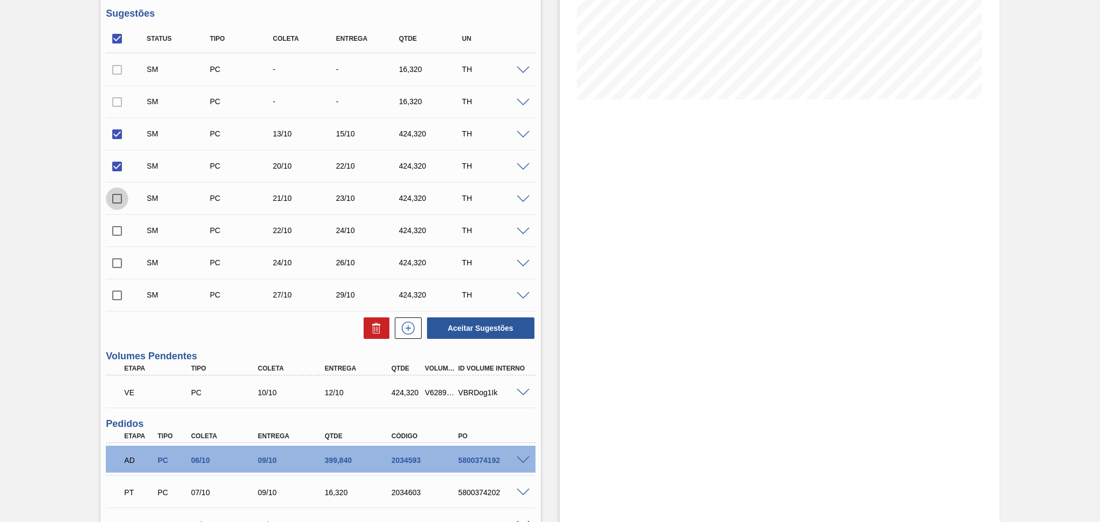
click at [117, 191] on input "checkbox" at bounding box center [117, 198] width 23 height 23
checkbox input "true"
click at [115, 220] on input "checkbox" at bounding box center [117, 231] width 23 height 23
checkbox input "true"
click at [114, 257] on input "checkbox" at bounding box center [117, 263] width 23 height 23
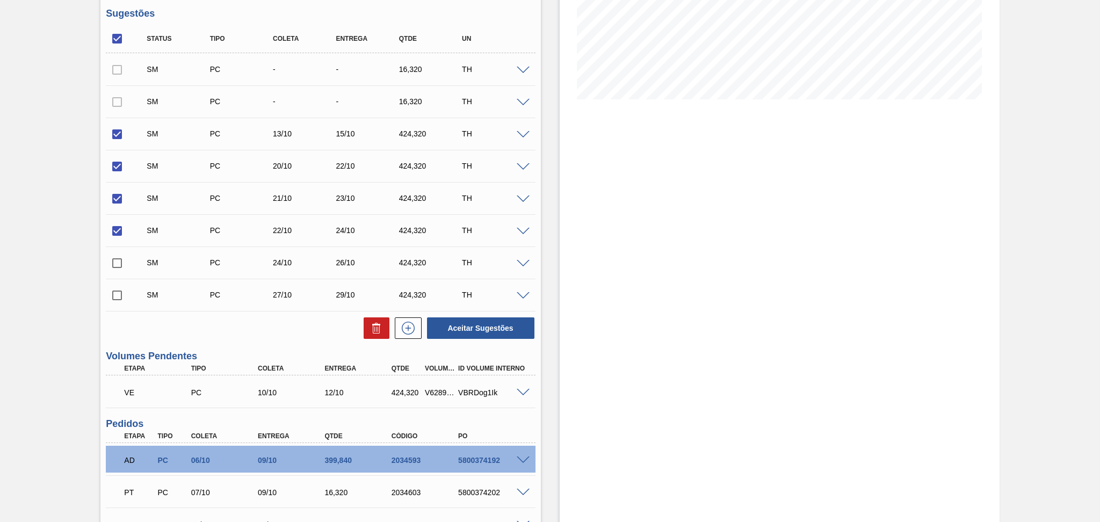
checkbox input "true"
click at [113, 279] on div "SM PC 27/10 29/10 424,320 TH Material 30003173 - PREFORMA 42,6G CRISTAL Origem …" at bounding box center [320, 295] width 429 height 32
click at [120, 296] on input "checkbox" at bounding box center [117, 295] width 23 height 23
checkbox input "true"
click at [492, 330] on button "Aceitar Sugestões" at bounding box center [480, 327] width 107 height 21
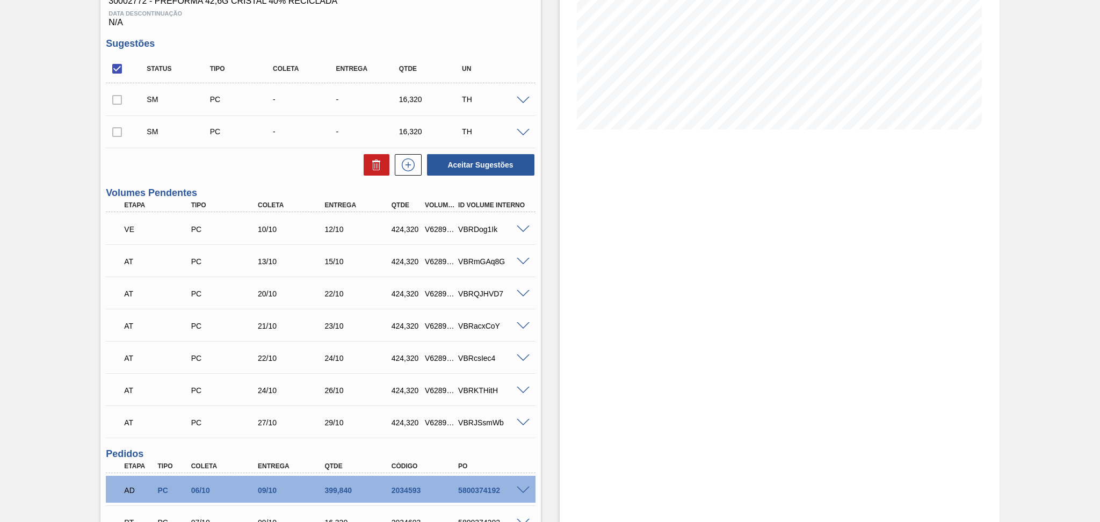
scroll to position [64, 0]
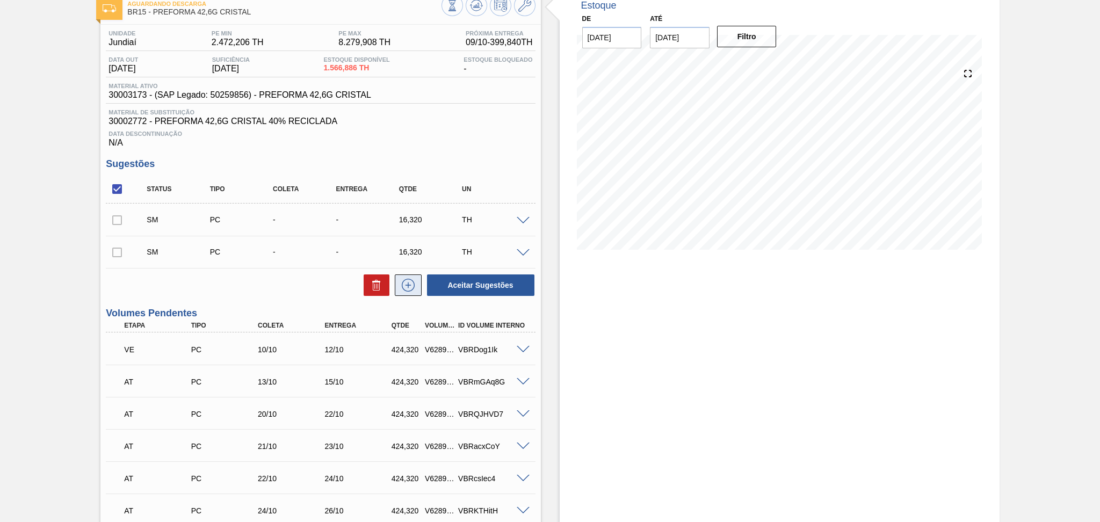
click at [410, 287] on icon at bounding box center [408, 285] width 17 height 13
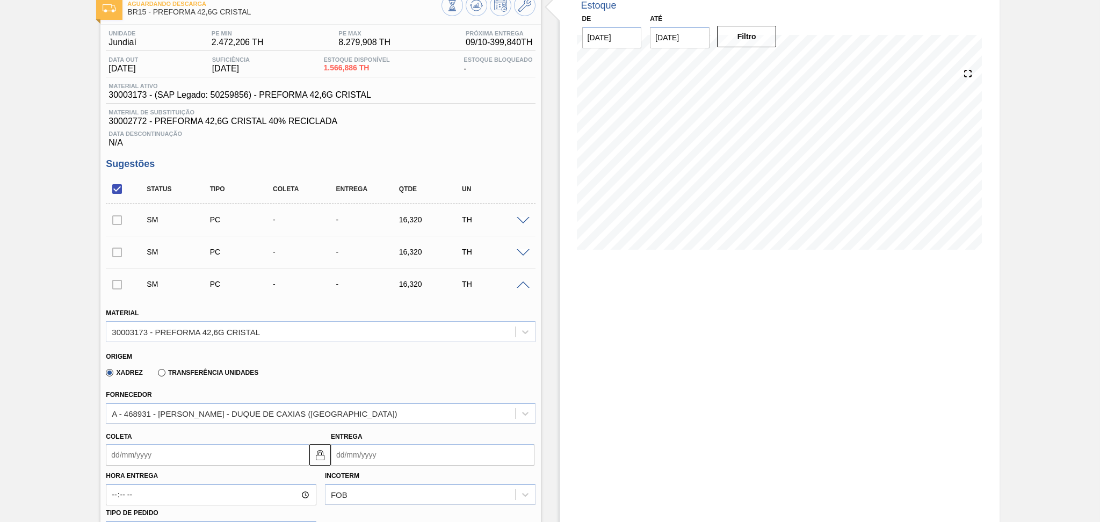
click at [518, 287] on span at bounding box center [523, 285] width 13 height 8
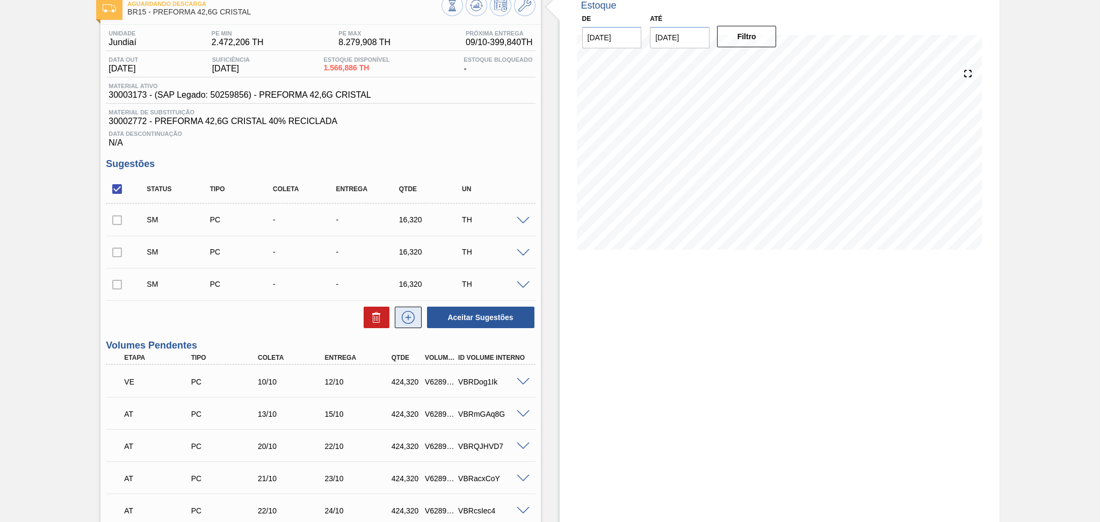
click at [406, 314] on icon at bounding box center [408, 317] width 17 height 13
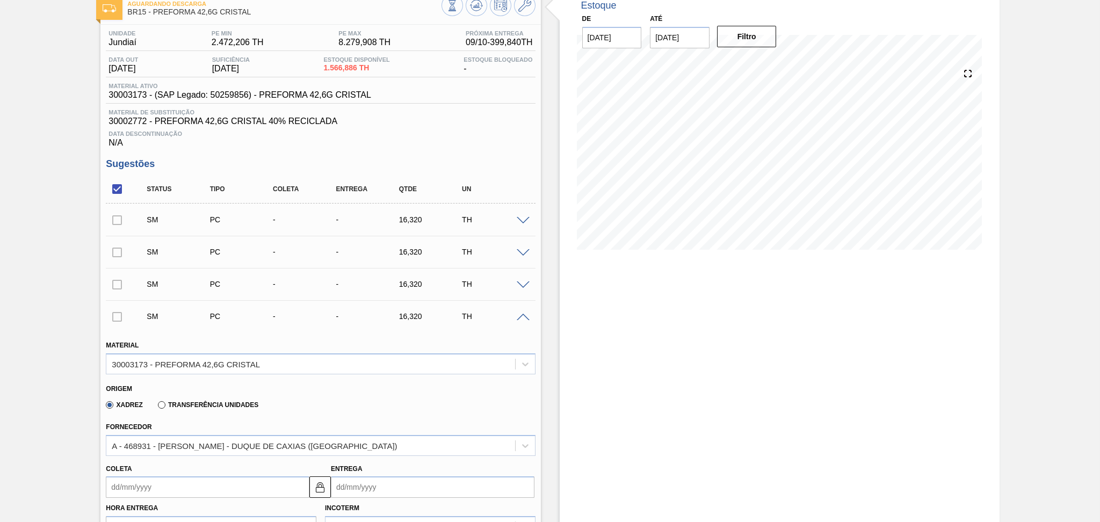
click at [517, 320] on div "SM PC - - 16,320 TH" at bounding box center [329, 316] width 378 height 21
click at [520, 318] on span at bounding box center [523, 318] width 13 height 8
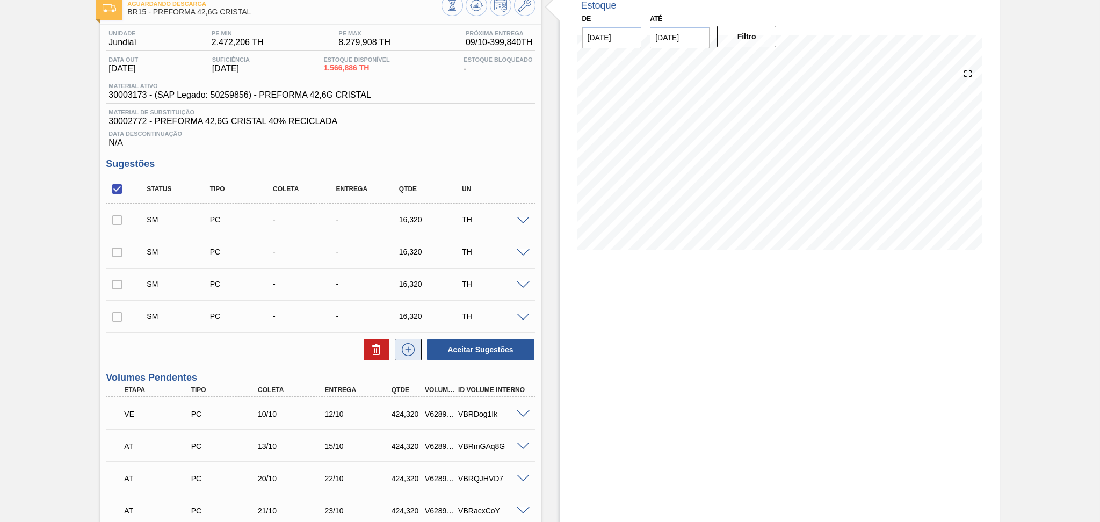
click at [411, 347] on icon at bounding box center [408, 349] width 17 height 13
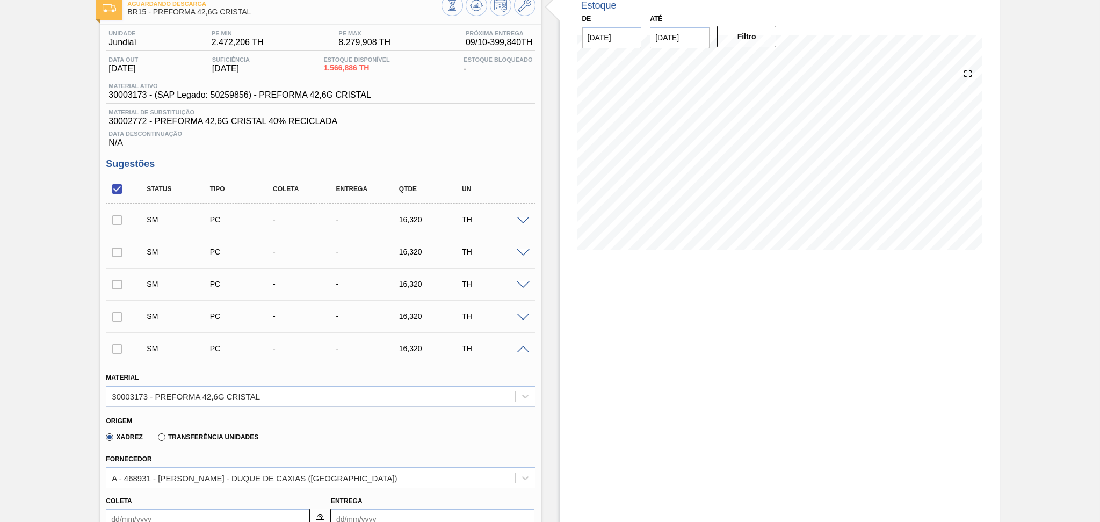
click at [519, 350] on span at bounding box center [523, 350] width 13 height 8
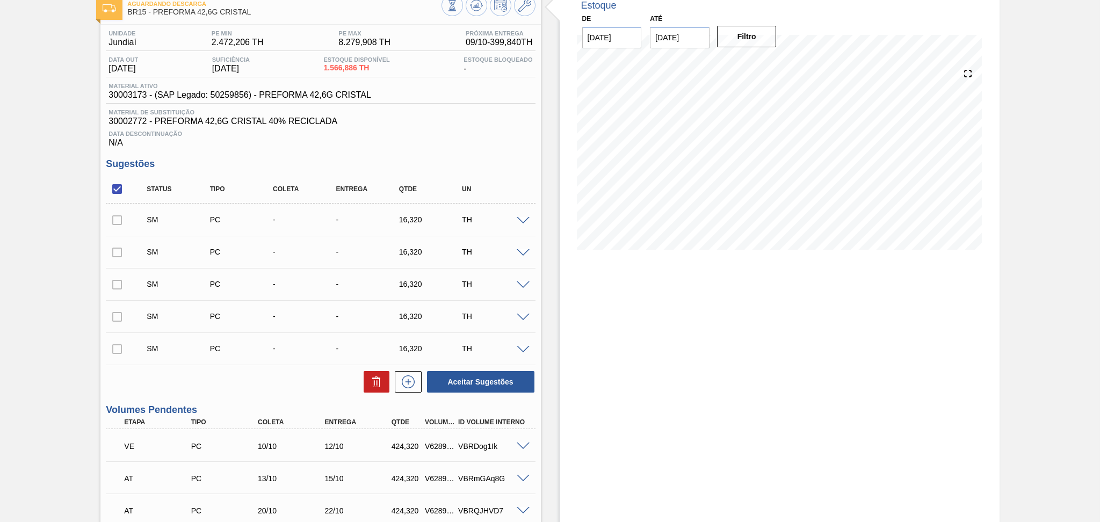
click at [520, 219] on span at bounding box center [523, 221] width 13 height 8
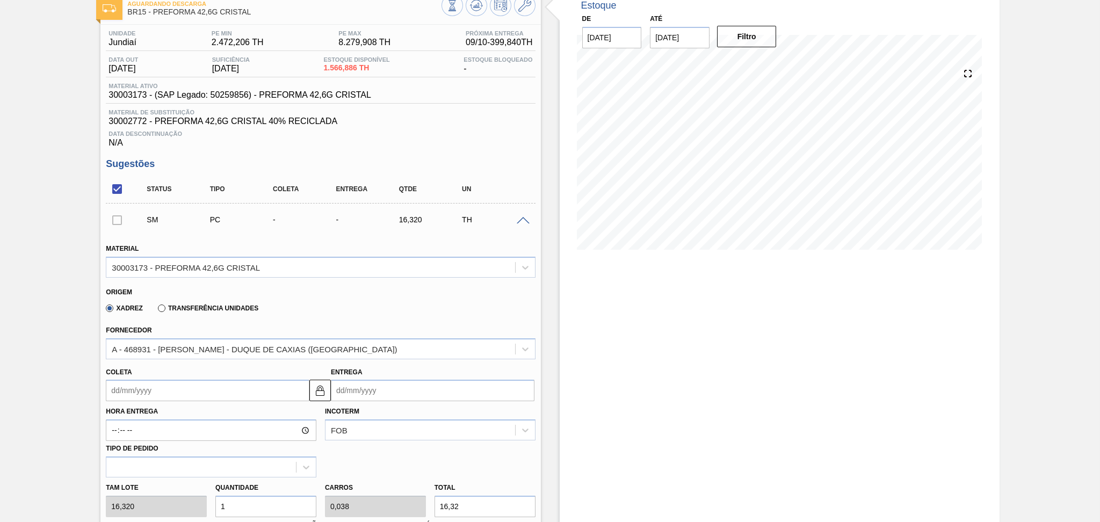
click at [136, 388] on input "Coleta" at bounding box center [208, 390] width 204 height 21
type input "0"
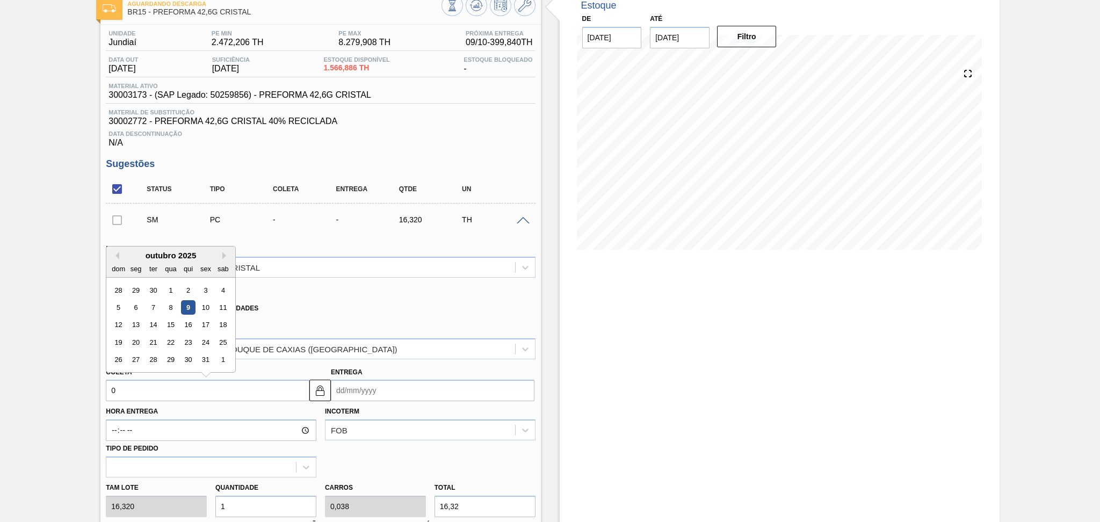
type input "03/01/2000"
type input "04"
type input "[DATE]"
click at [221, 292] on div "4" at bounding box center [223, 290] width 14 height 14
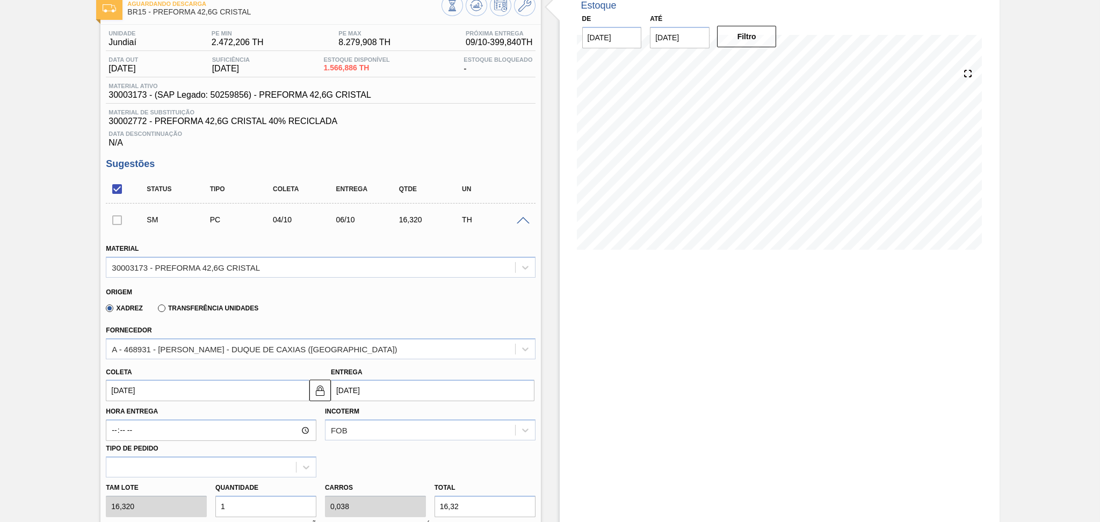
click at [168, 390] on input "04/10/2025" at bounding box center [208, 390] width 204 height 21
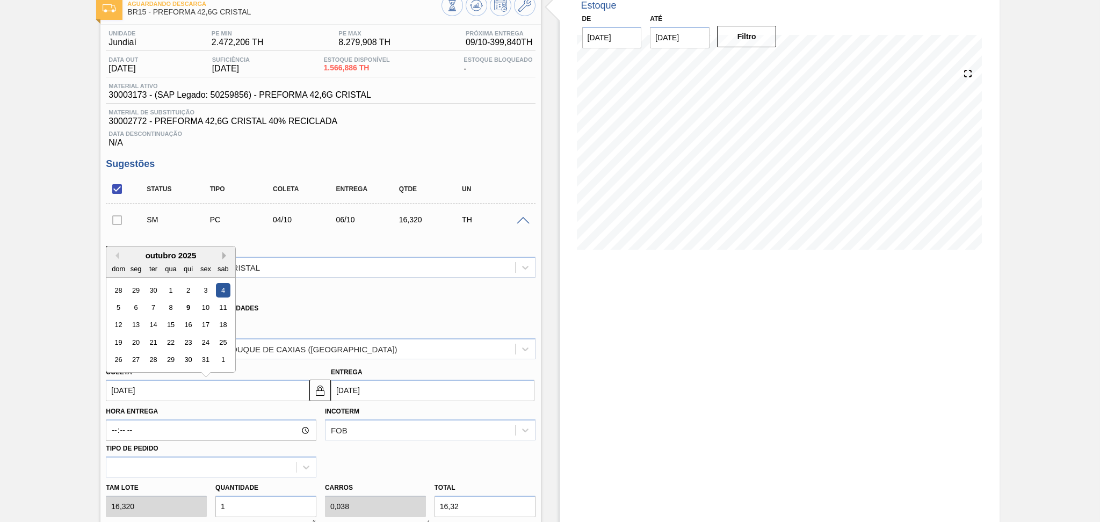
click at [222, 257] on button "Next Month" at bounding box center [226, 256] width 8 height 8
click at [153, 305] on div "4" at bounding box center [153, 307] width 14 height 14
type input "[DATE]"
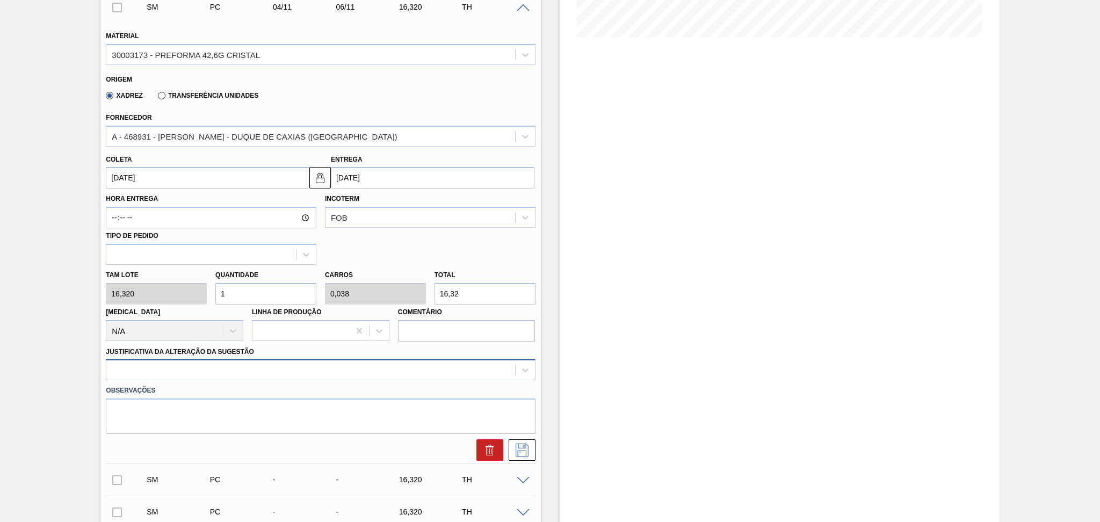
scroll to position [279, 0]
drag, startPoint x: 239, startPoint y: 291, endPoint x: 115, endPoint y: 264, distance: 127.3
click at [115, 265] on div "Tam lote 16,320 Quantidade 1 Carros 0,038 Total 16,32 Doca N/A Linha de Produçã…" at bounding box center [320, 301] width 438 height 77
type input "2"
type input "0,077"
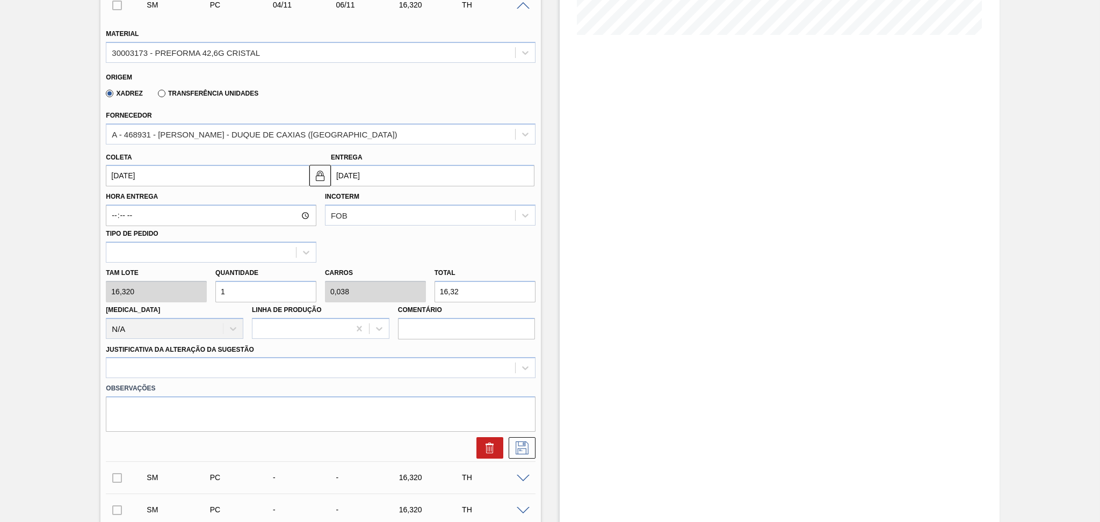
type input "32,64"
type input "26"
type input "1"
type input "424,32"
type input "26"
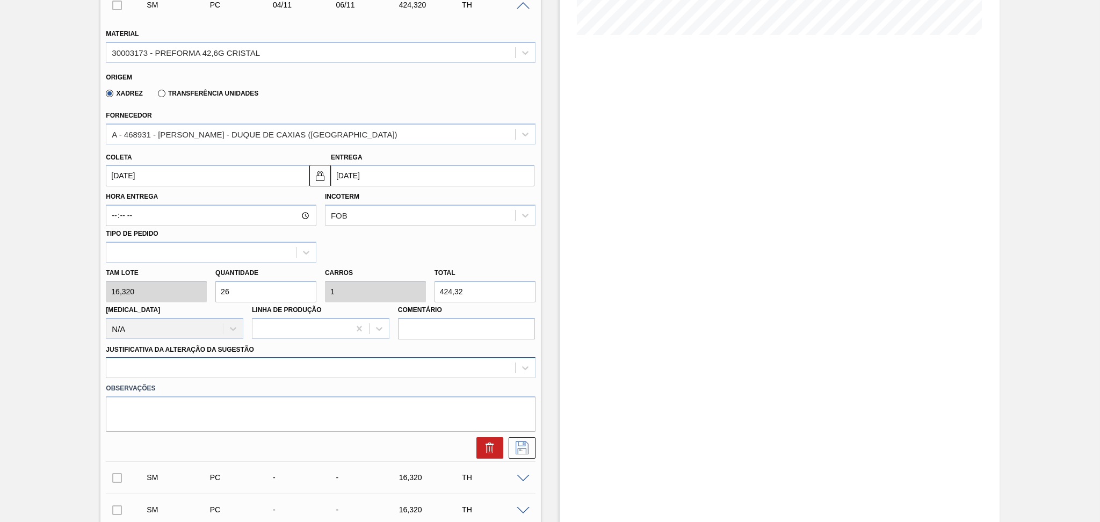
click at [189, 371] on div at bounding box center [320, 367] width 429 height 21
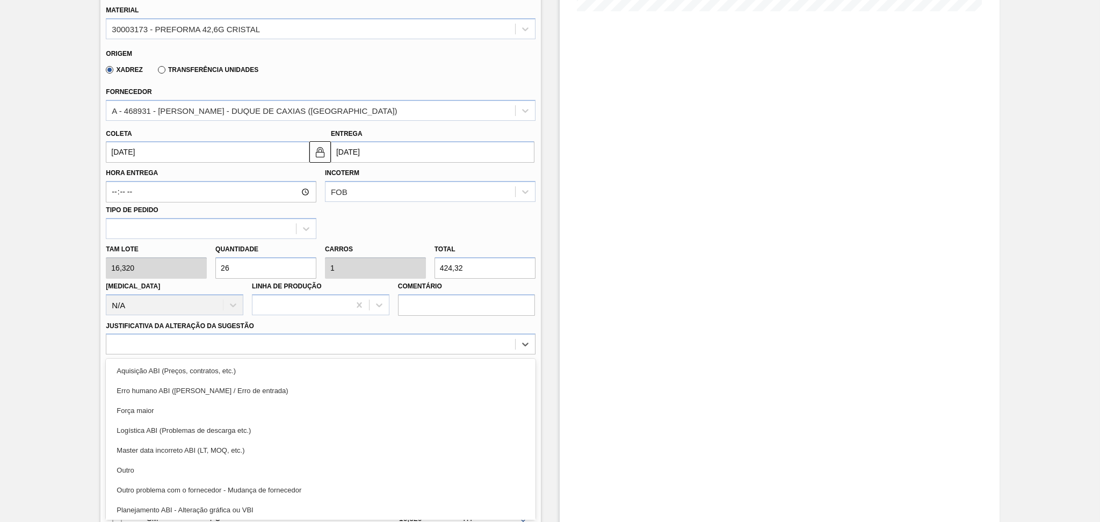
scroll to position [143, 0]
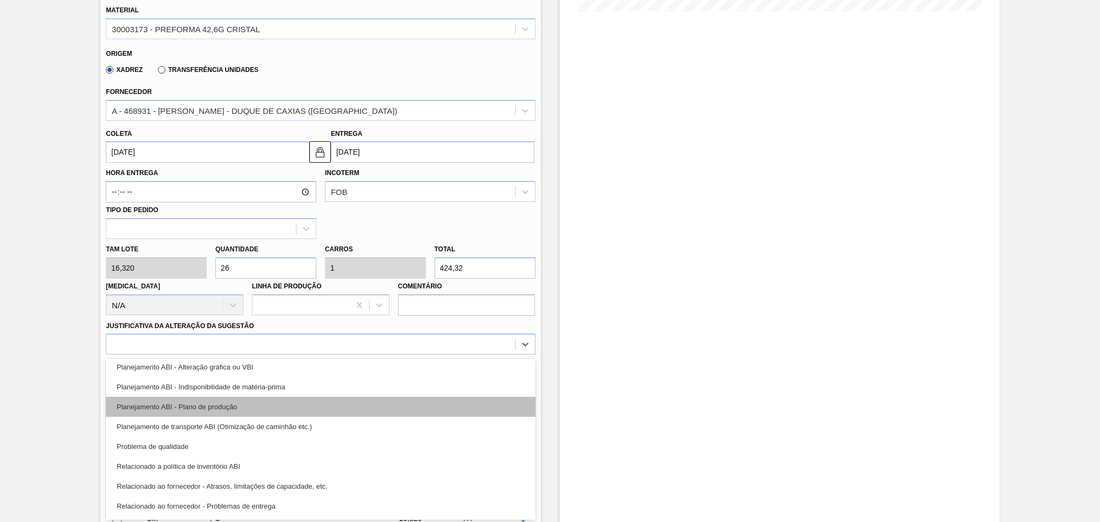
click at [230, 408] on div "Planejamento ABI - Plano de produção" at bounding box center [320, 407] width 429 height 20
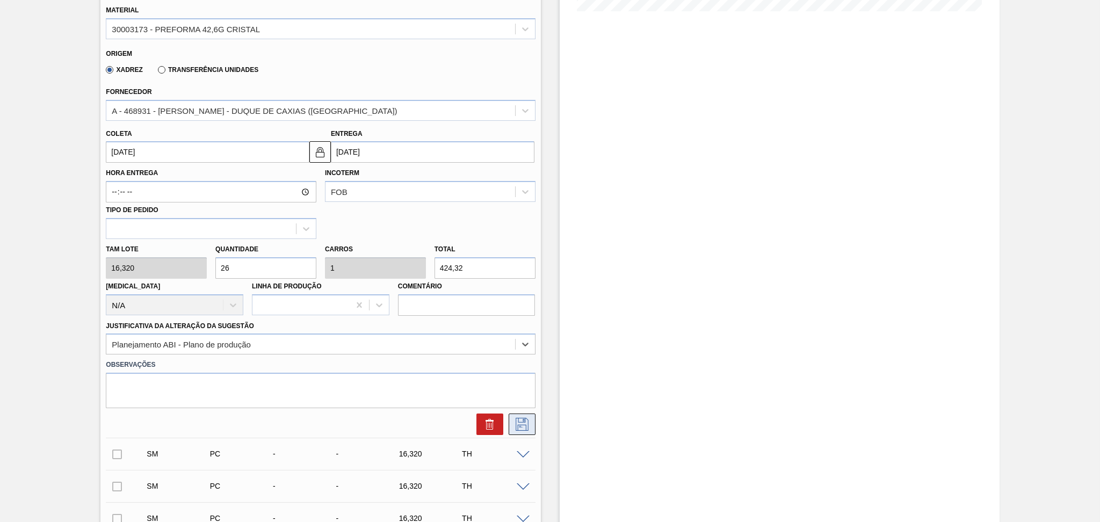
click at [527, 425] on icon at bounding box center [521, 424] width 17 height 13
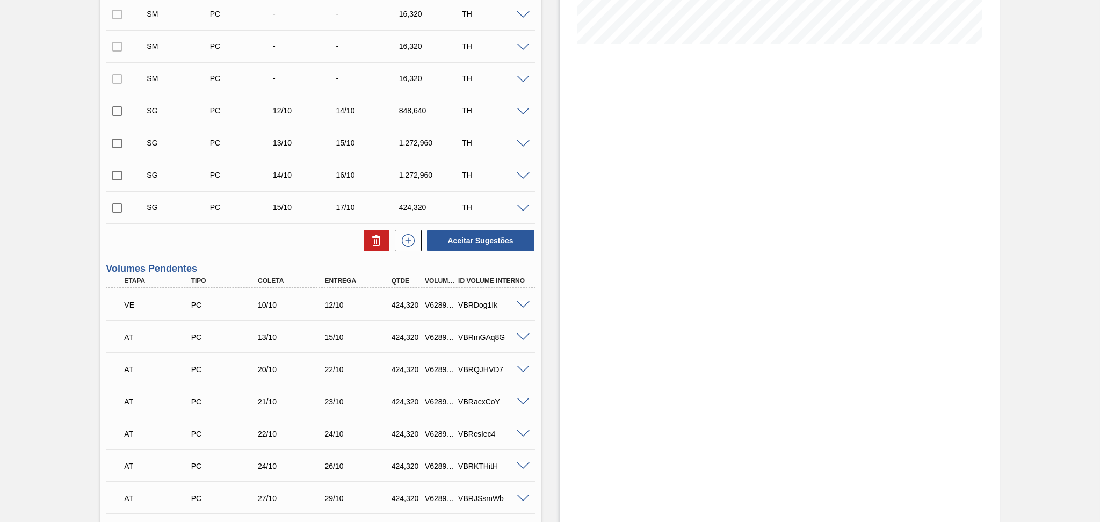
scroll to position [286, 0]
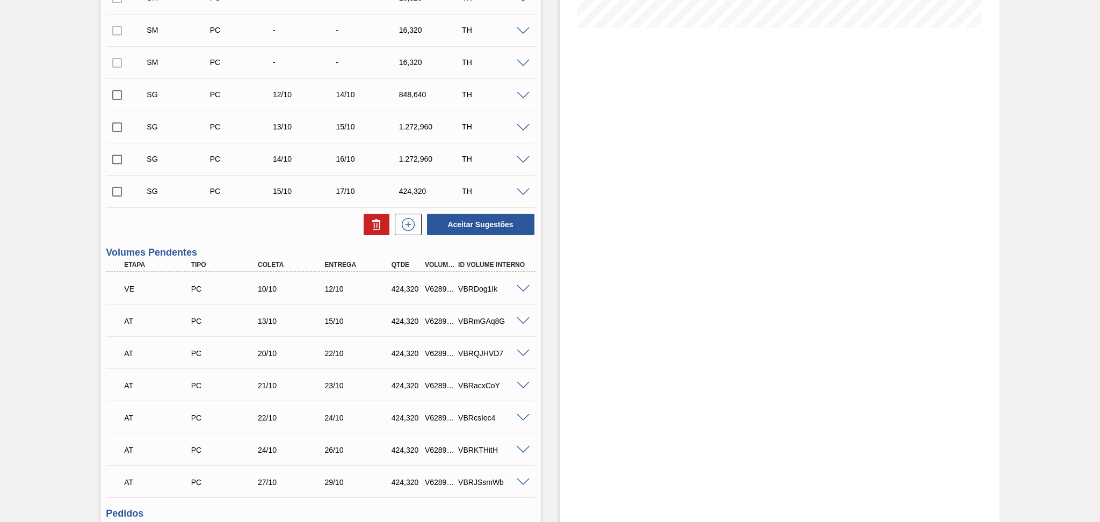
click at [525, 190] on span at bounding box center [523, 192] width 13 height 8
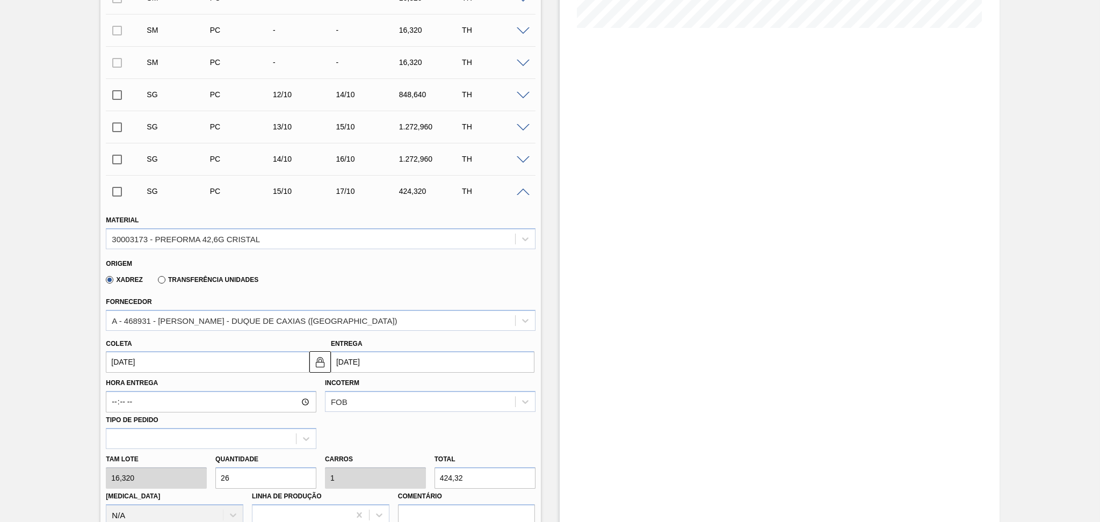
drag, startPoint x: 161, startPoint y: 356, endPoint x: 0, endPoint y: 345, distance: 161.0
click at [0, 346] on div "Aguardando Descarga BR15 - PREFORMA 42,6G CRISTAL Unidade Jundiaí PE MIN 2.472,…" at bounding box center [550, 458] width 1100 height 1383
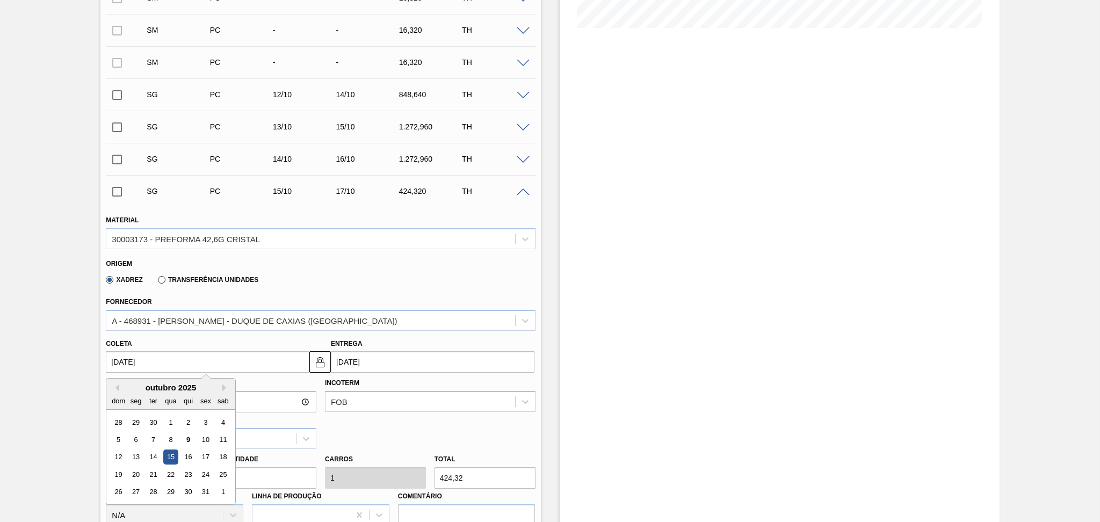
type input "0"
type input "03/01/2000"
type input "04"
type input "[DATE]"
type input "04/1"
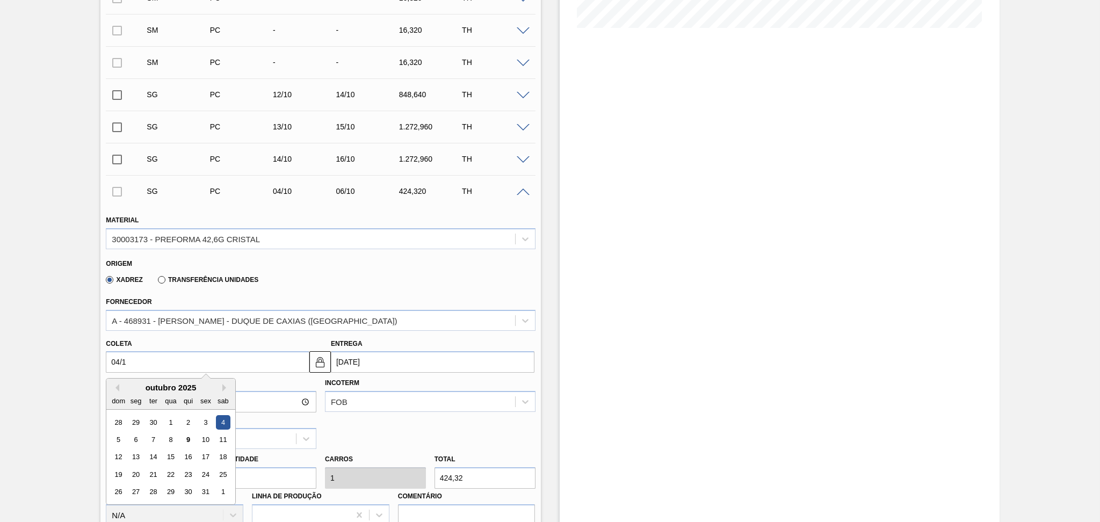
type input "06/01/2025"
type input "04/11"
type input "[DATE]"
click at [153, 442] on div "4" at bounding box center [153, 439] width 14 height 14
type input "[DATE]"
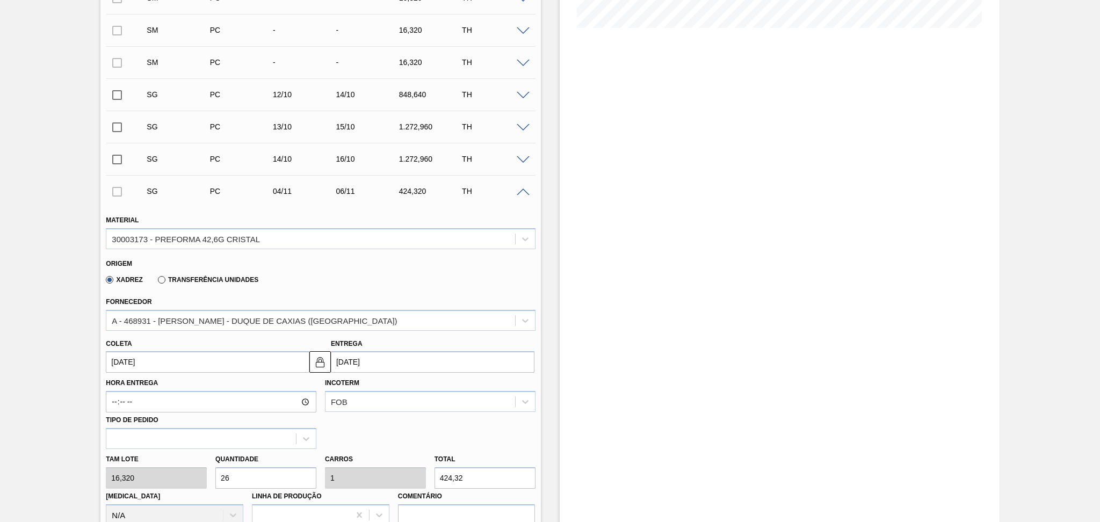
click at [246, 482] on input "26" at bounding box center [265, 477] width 101 height 21
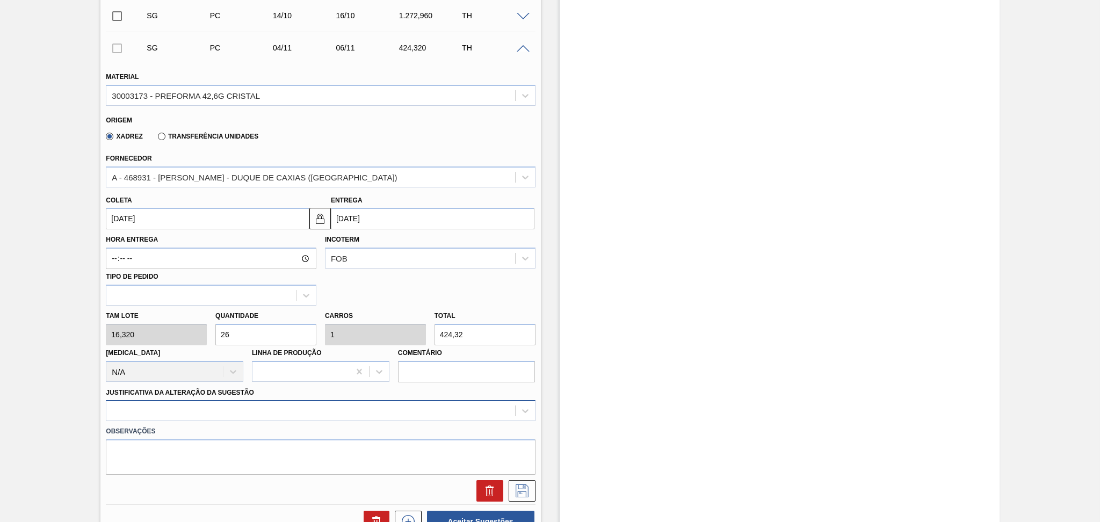
click at [312, 405] on div at bounding box center [320, 410] width 429 height 21
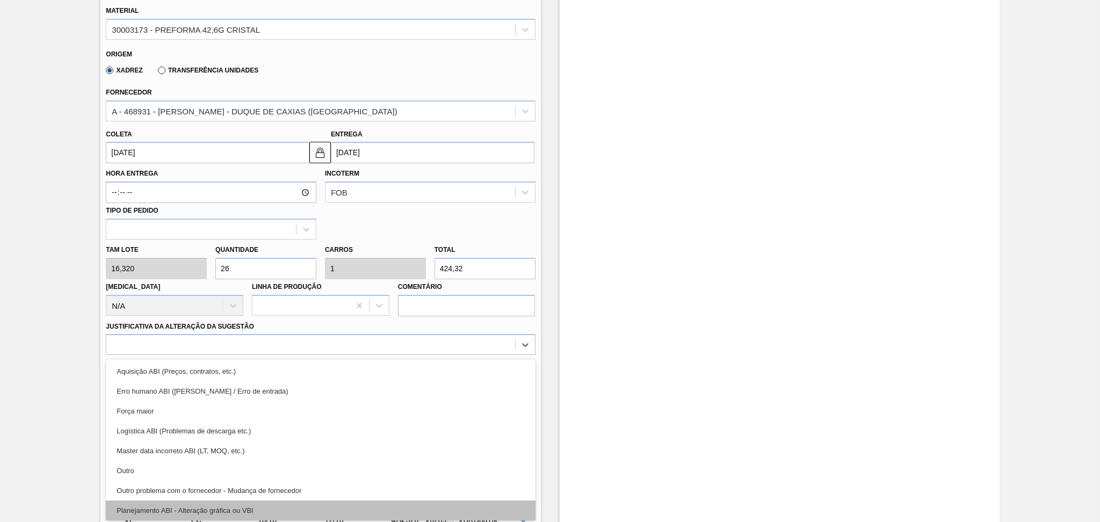
scroll to position [143, 0]
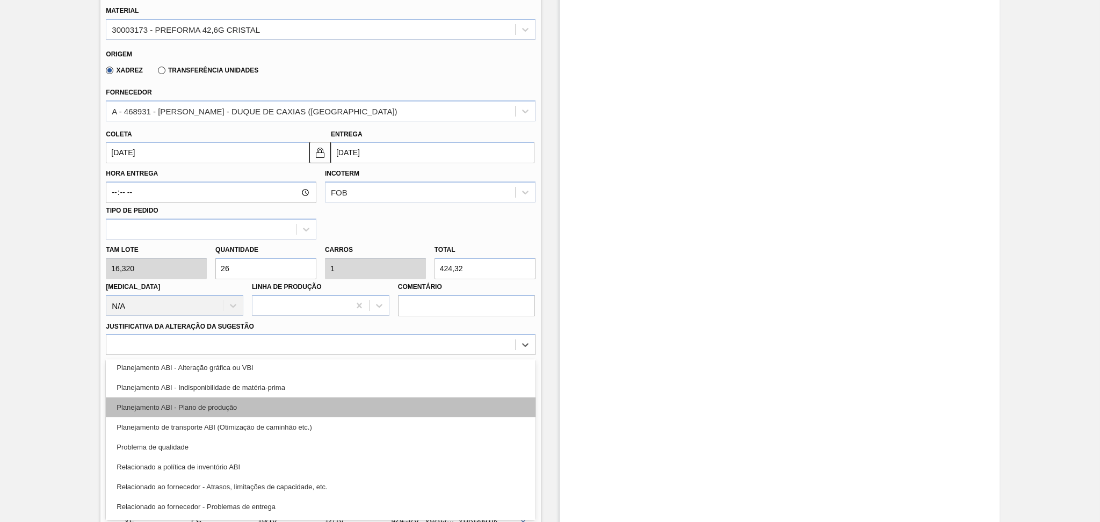
click at [246, 405] on div "Planejamento ABI - Plano de produção" at bounding box center [320, 407] width 429 height 20
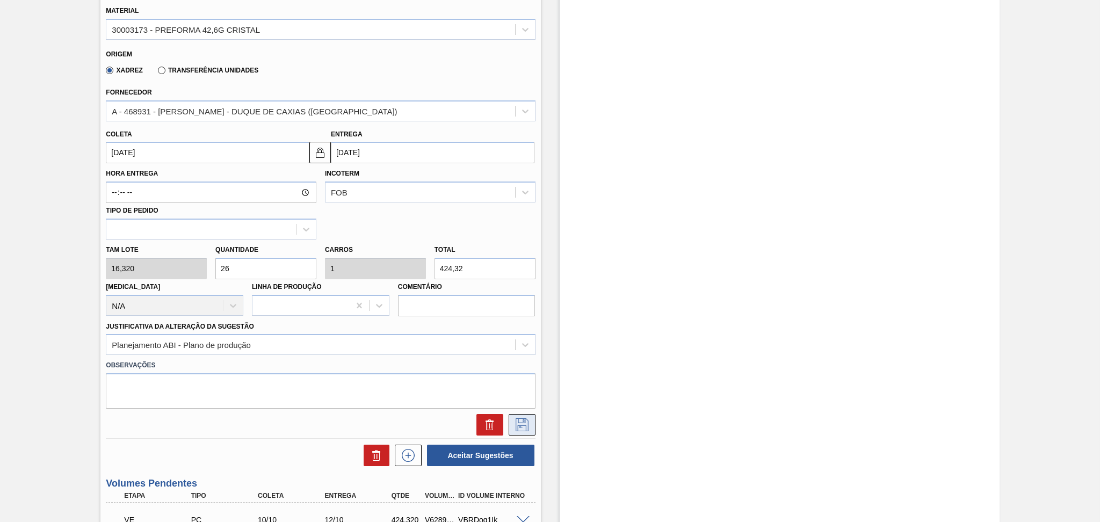
click at [531, 430] on button at bounding box center [522, 424] width 27 height 21
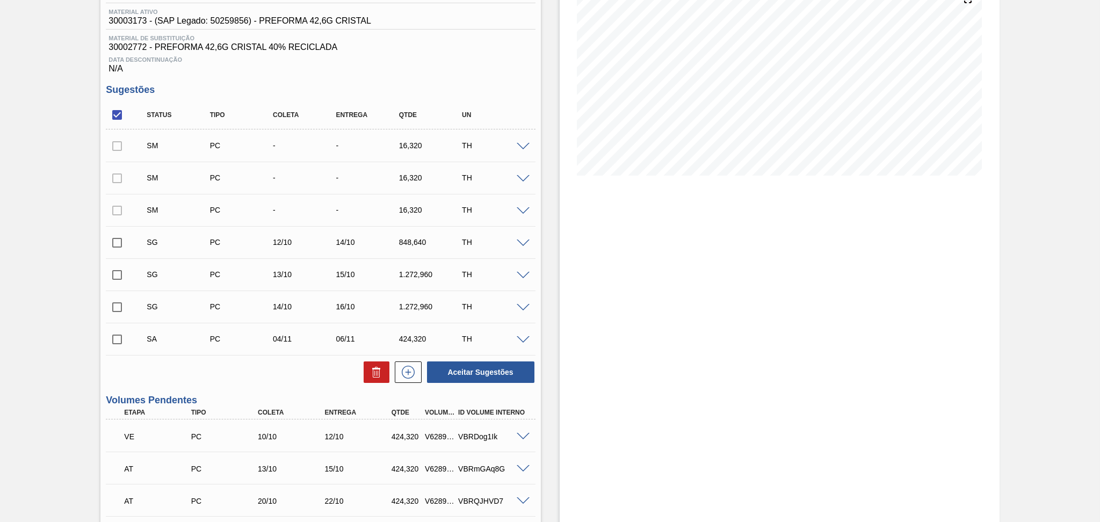
scroll to position [138, 0]
click at [514, 310] on div at bounding box center [524, 307] width 21 height 8
click at [520, 305] on span at bounding box center [523, 308] width 13 height 8
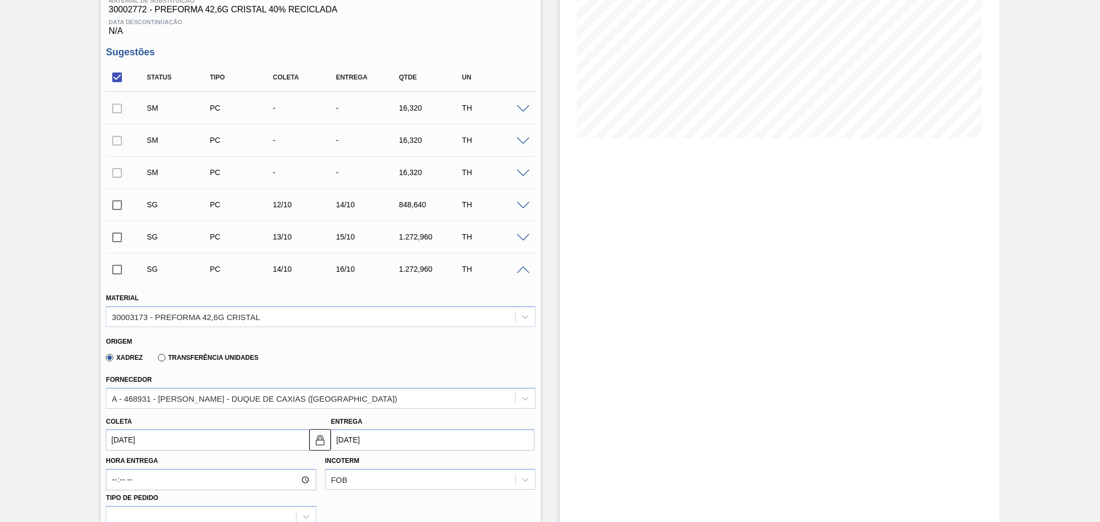
scroll to position [281, 0]
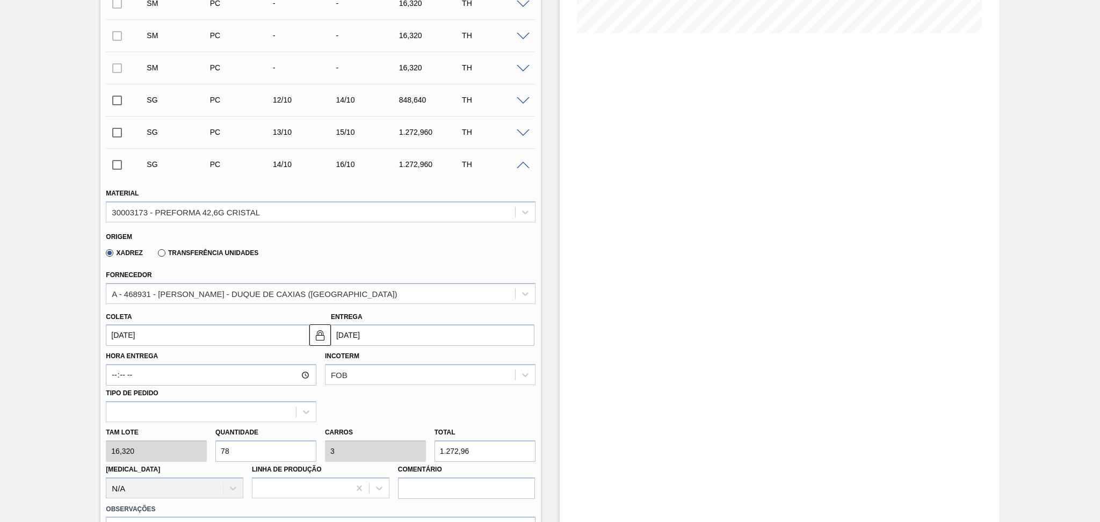
drag, startPoint x: 160, startPoint y: 337, endPoint x: 0, endPoint y: 317, distance: 161.3
click at [0, 318] on div "Aguardando Descarga BR15 - PREFORMA 42,6G CRISTAL Unidade Jundiaí PE MIN 2.472,…" at bounding box center [550, 464] width 1100 height 1383
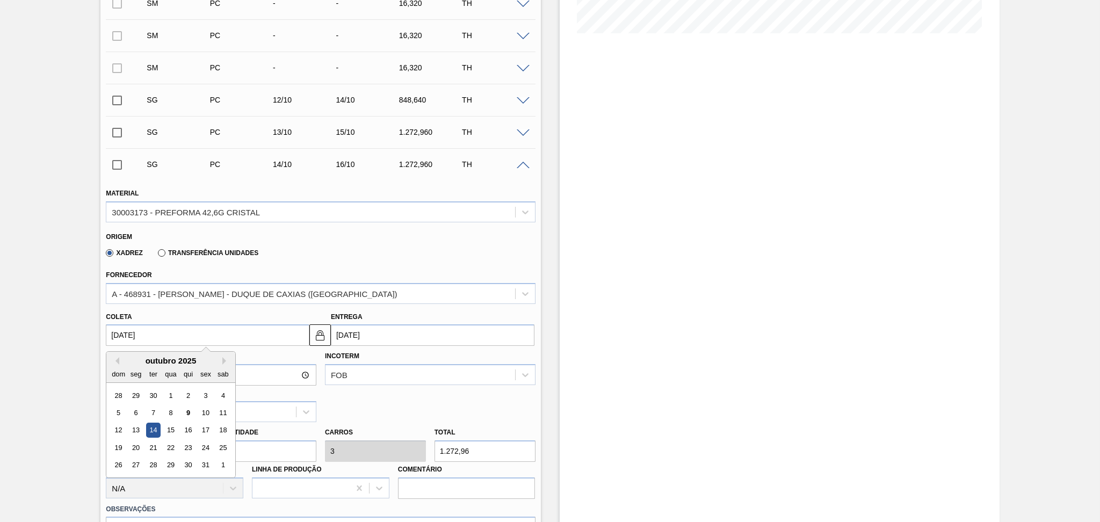
type input "0"
type input "03/01/2000"
type input "05"
type input "[DATE]"
type input "05/1"
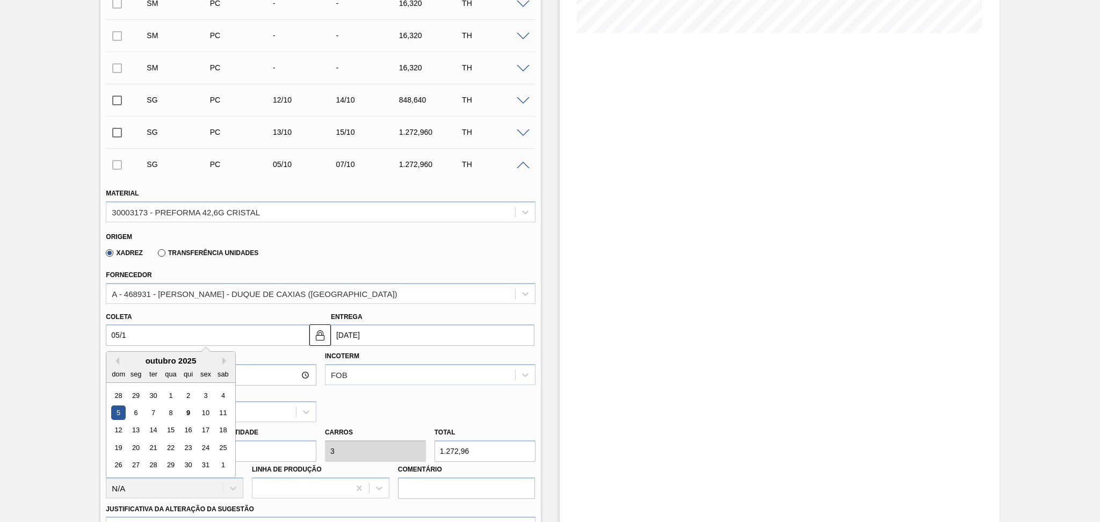
type input "07/01/2025"
type input "05/11"
type input "[DATE]"
click at [169, 408] on div "5" at bounding box center [171, 412] width 14 height 14
type input "[DATE]"
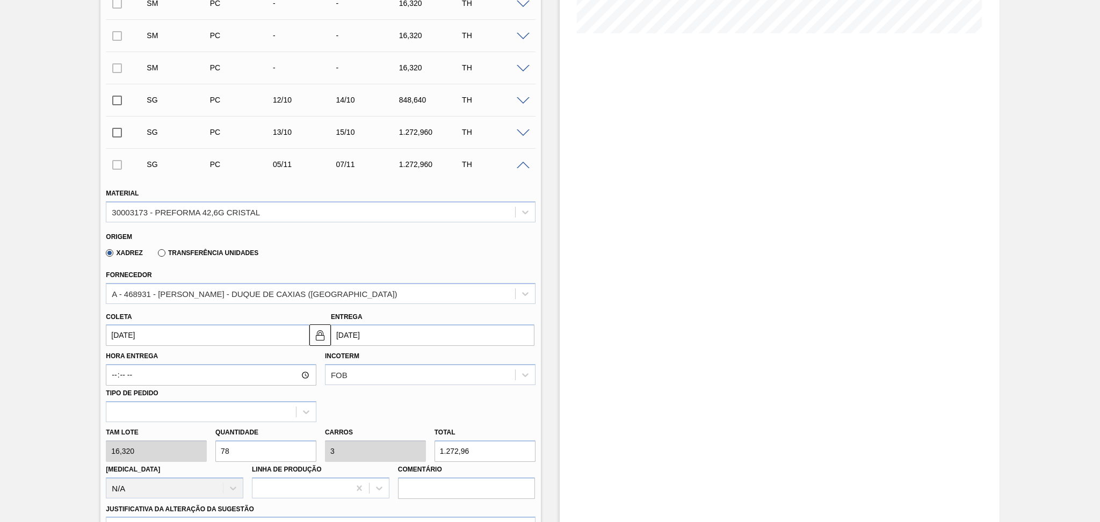
click at [166, 440] on div "Tam lote 16,320 Quantidade 78 Carros 3 Total 1.272,96 Doca N/A Linha de Produçã…" at bounding box center [320, 460] width 438 height 77
type input "1"
type input "0,038"
type input "16,32"
type input "0"
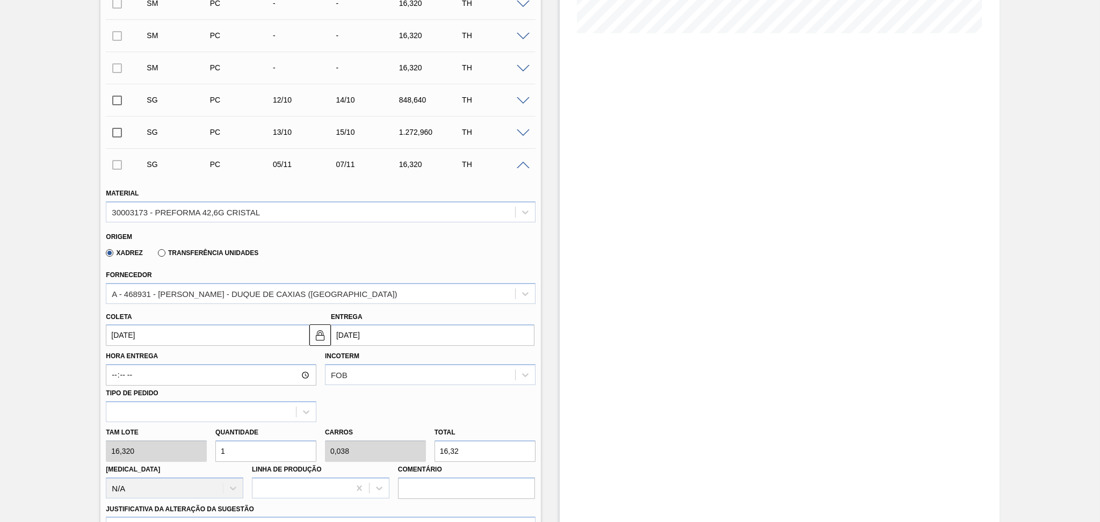
type input "0"
type input "2"
type input "0,077"
type input "32,64"
type input "26"
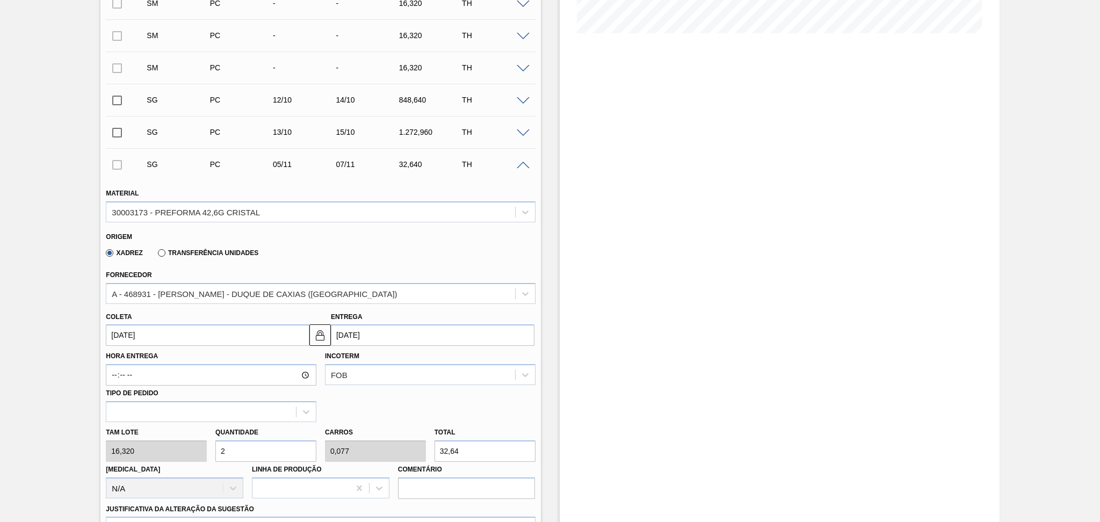
type input "1"
type input "424,32"
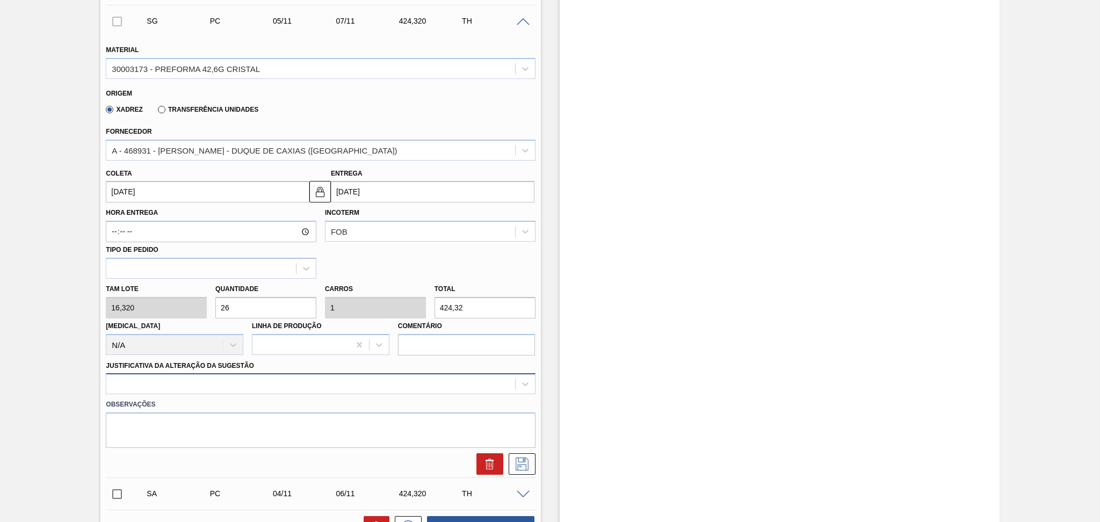
type input "26"
click at [188, 383] on div at bounding box center [320, 383] width 429 height 21
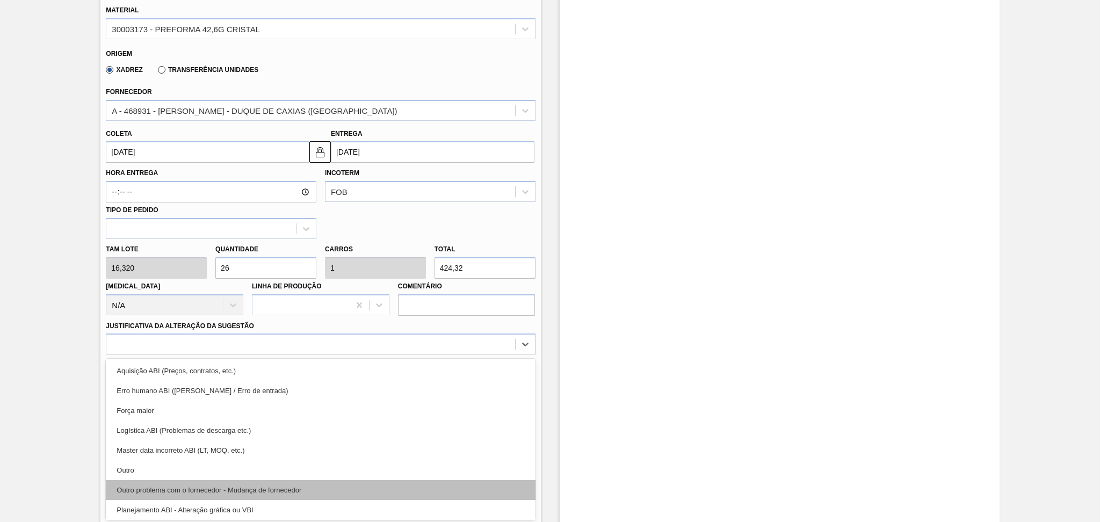
scroll to position [71, 0]
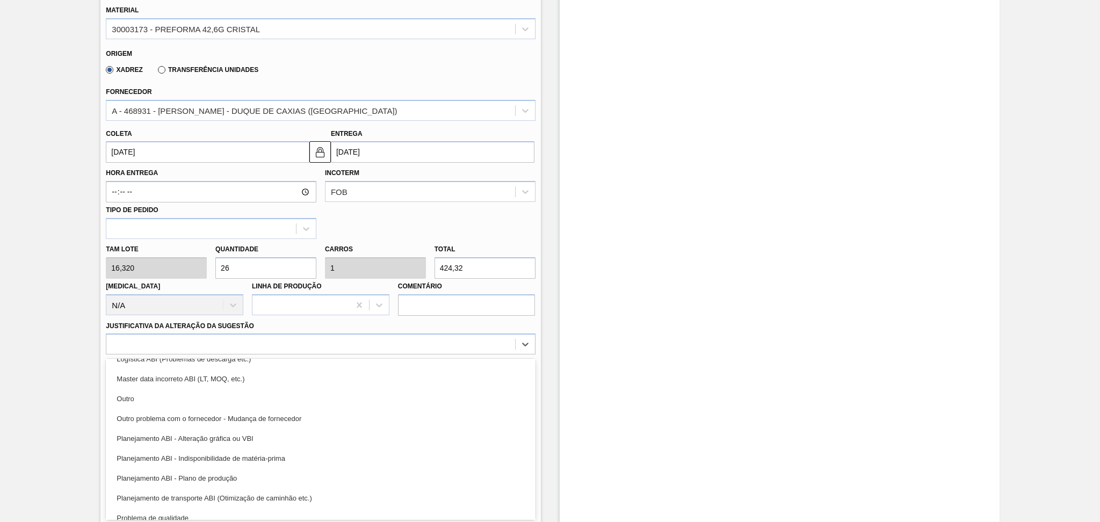
click at [201, 481] on div "Planejamento ABI - Plano de produção" at bounding box center [320, 478] width 429 height 20
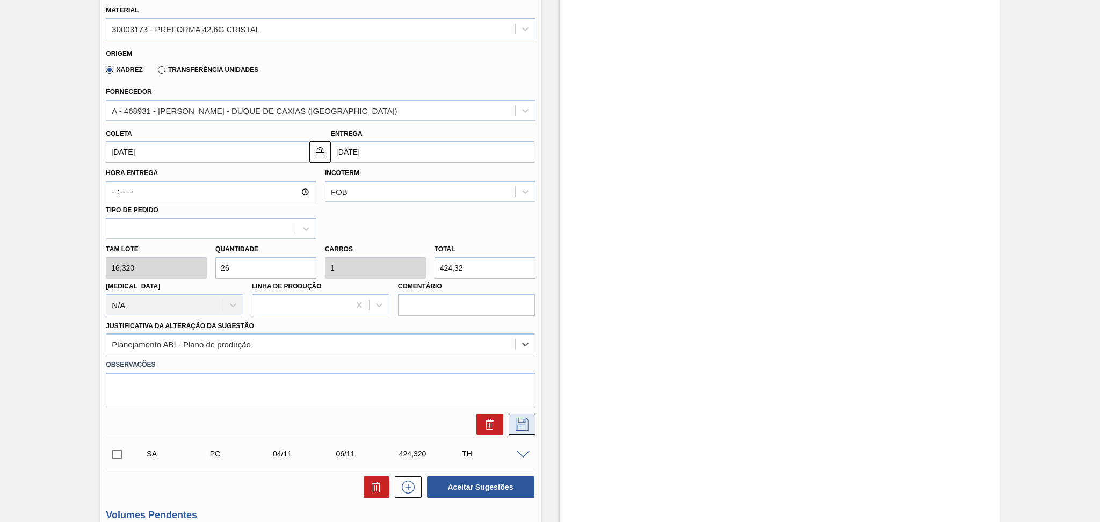
click at [516, 425] on icon at bounding box center [521, 424] width 17 height 13
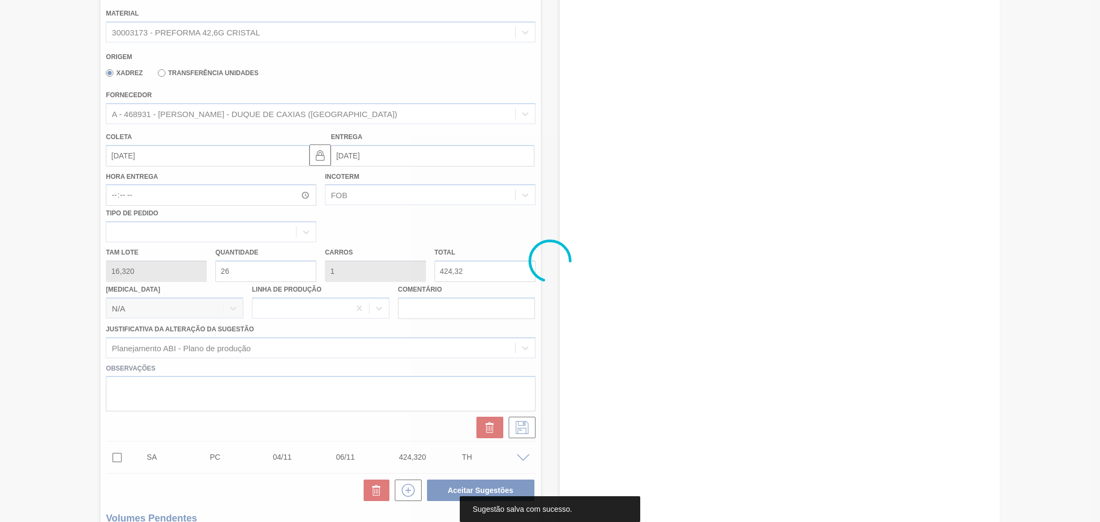
scroll to position [0, 0]
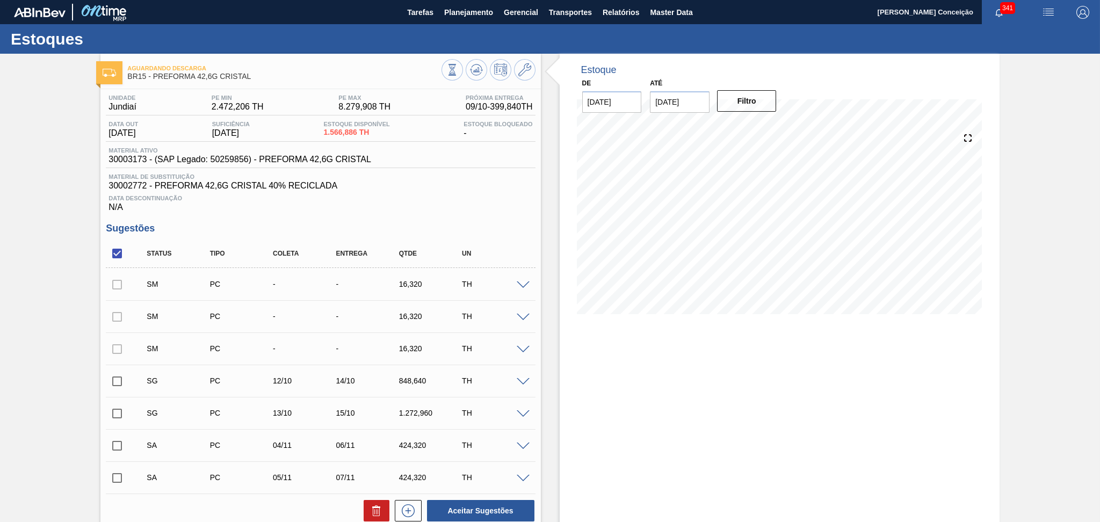
click at [520, 414] on span at bounding box center [523, 414] width 13 height 8
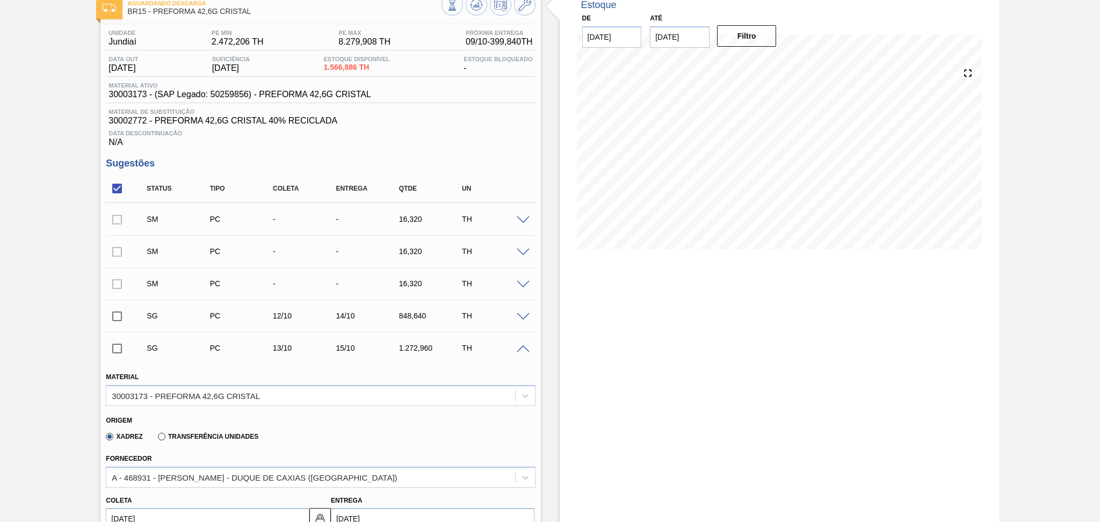
scroll to position [143, 0]
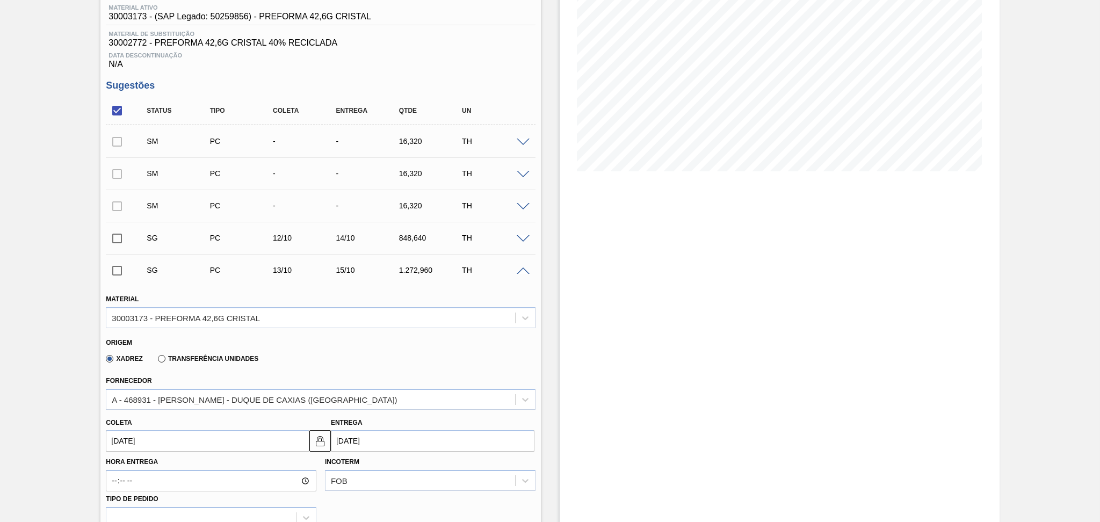
drag, startPoint x: 162, startPoint y: 437, endPoint x: 19, endPoint y: 445, distance: 143.6
type input "0"
type input "03/01/2000"
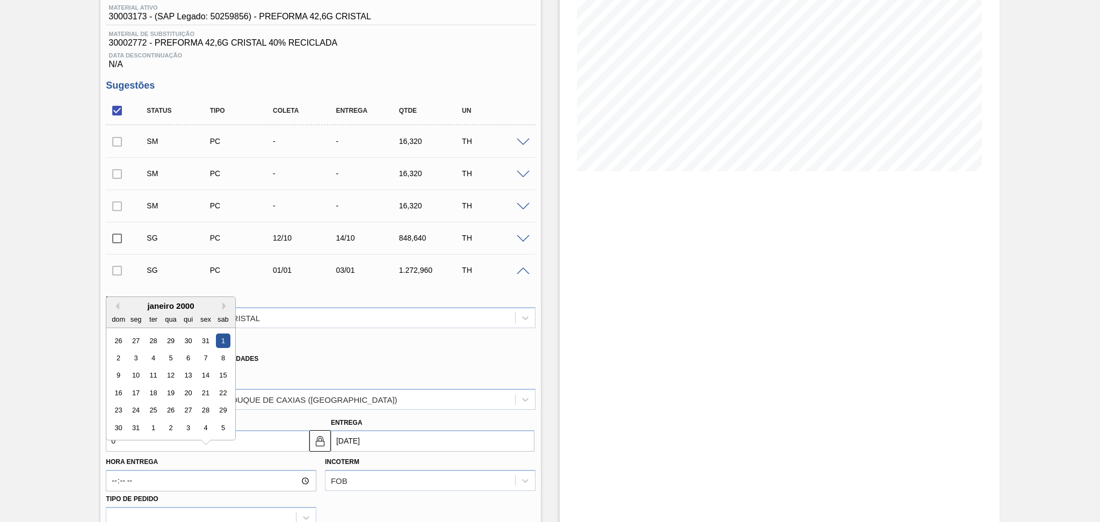
type input "06"
type input "08/10/2025"
type input "06/1"
type input "08/01/2025"
type input "06/11"
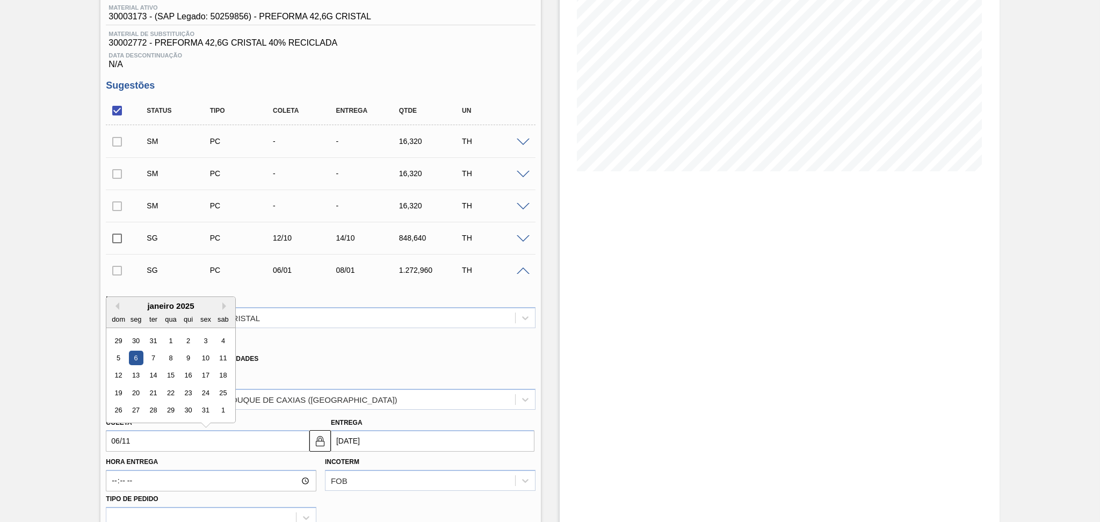
type input "[DATE]"
click at [188, 355] on div "6" at bounding box center [188, 358] width 14 height 14
type input "[DATE]"
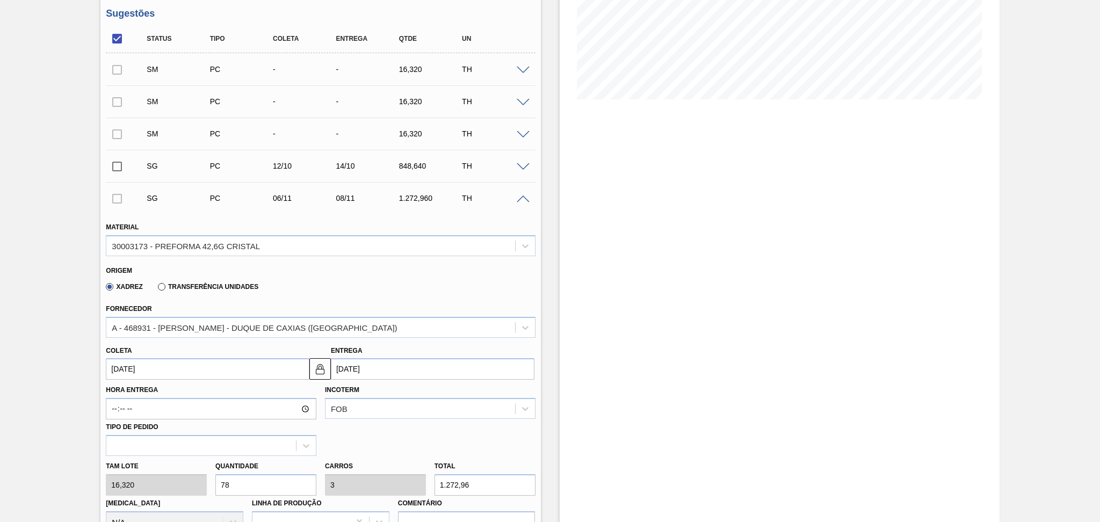
click at [163, 472] on div "Tam lote 16,320 Quantidade 78 Carros 3 Total 1.272,96 Doca N/A Linha de Produçã…" at bounding box center [320, 494] width 438 height 77
type input "2"
type input "0,077"
type input "32,64"
type input "26"
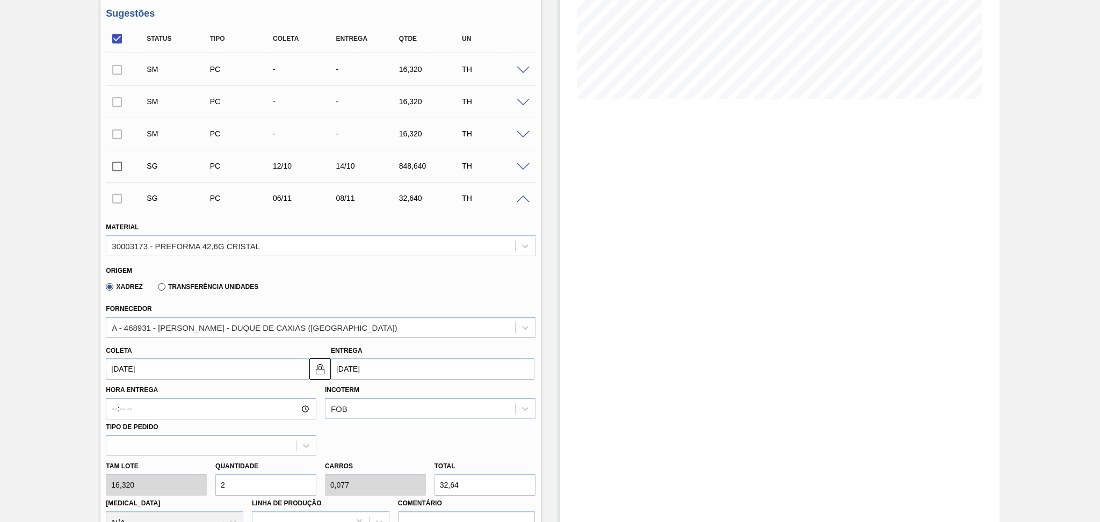
type input "1"
type input "424,32"
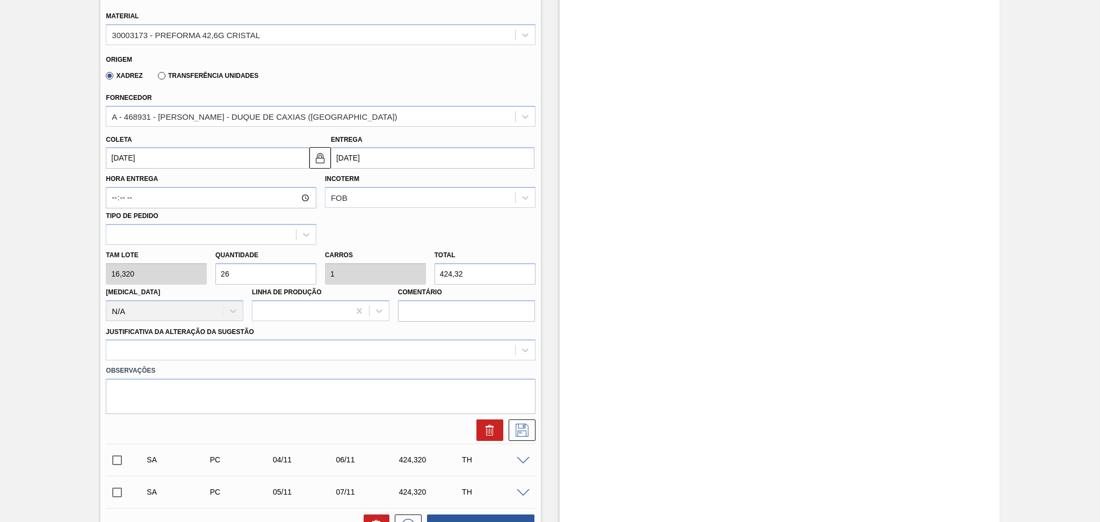
scroll to position [430, 0]
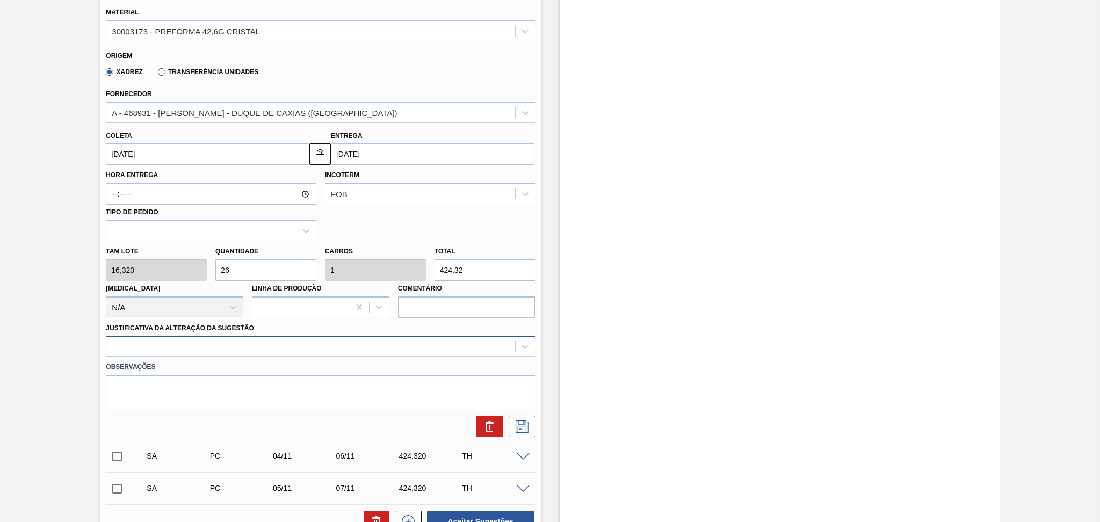
type input "26"
click at [260, 344] on div at bounding box center [310, 347] width 408 height 16
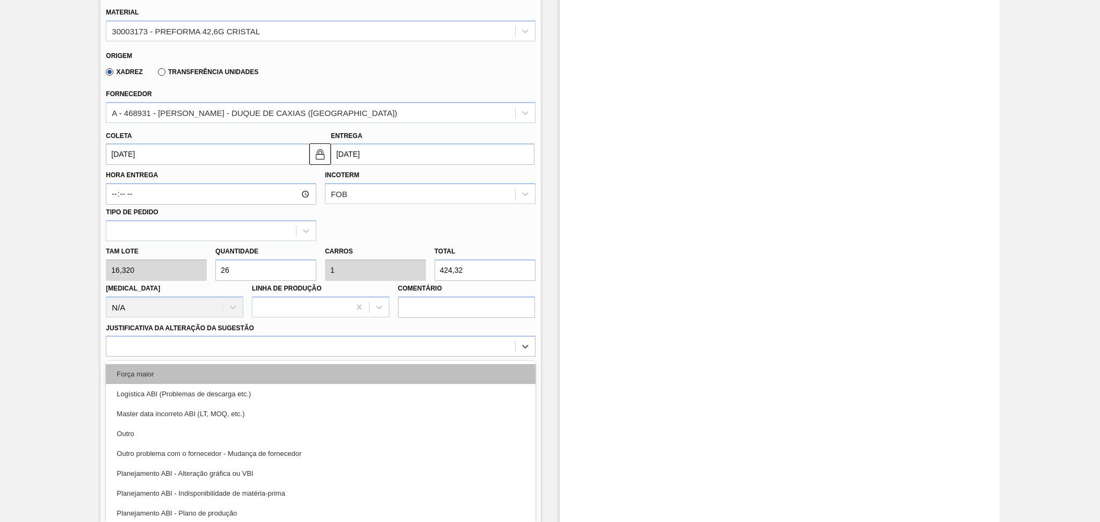
scroll to position [71, 0]
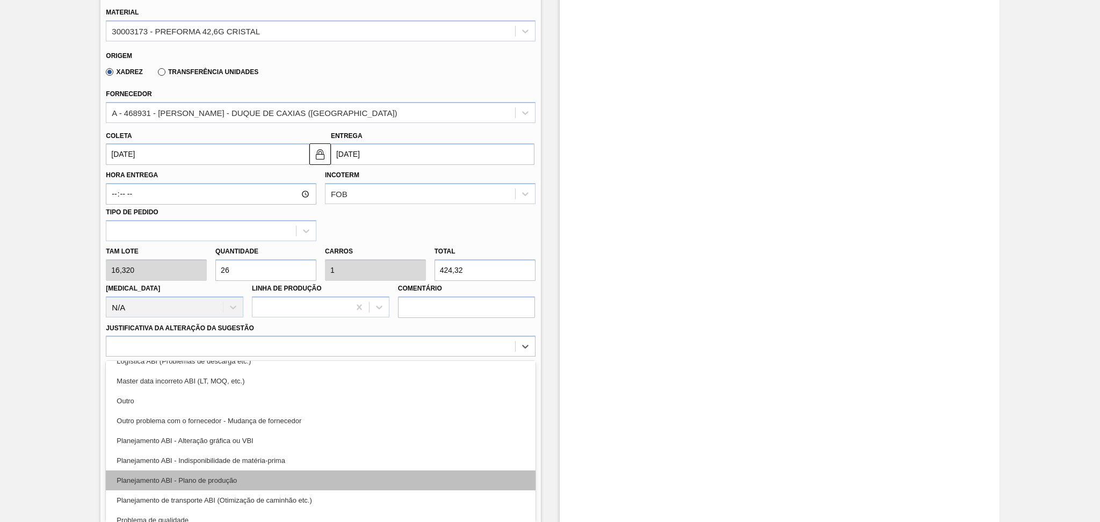
click at [229, 481] on div "Planejamento ABI - Plano de produção" at bounding box center [320, 480] width 429 height 20
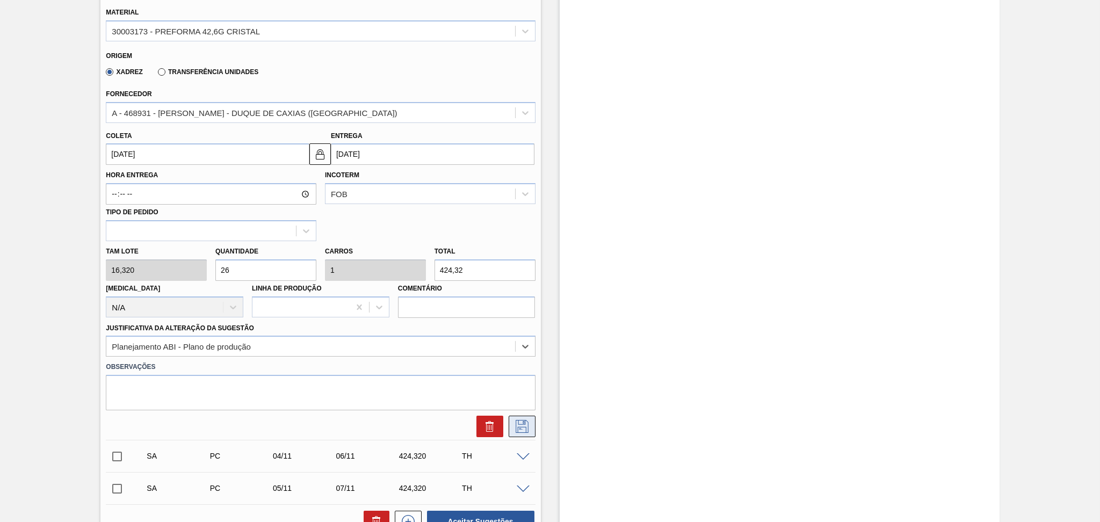
click at [527, 425] on icon at bounding box center [522, 426] width 13 height 13
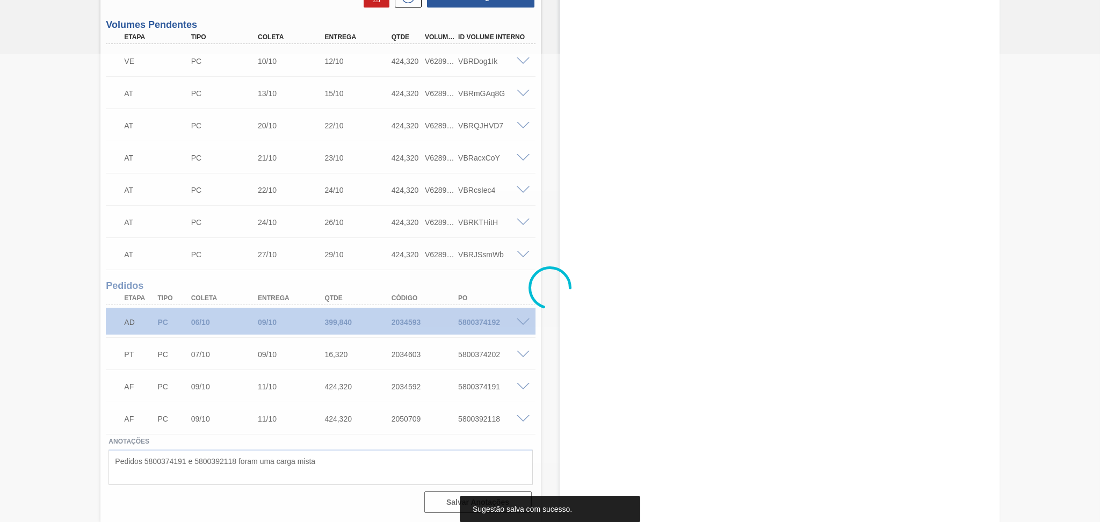
scroll to position [0, 0]
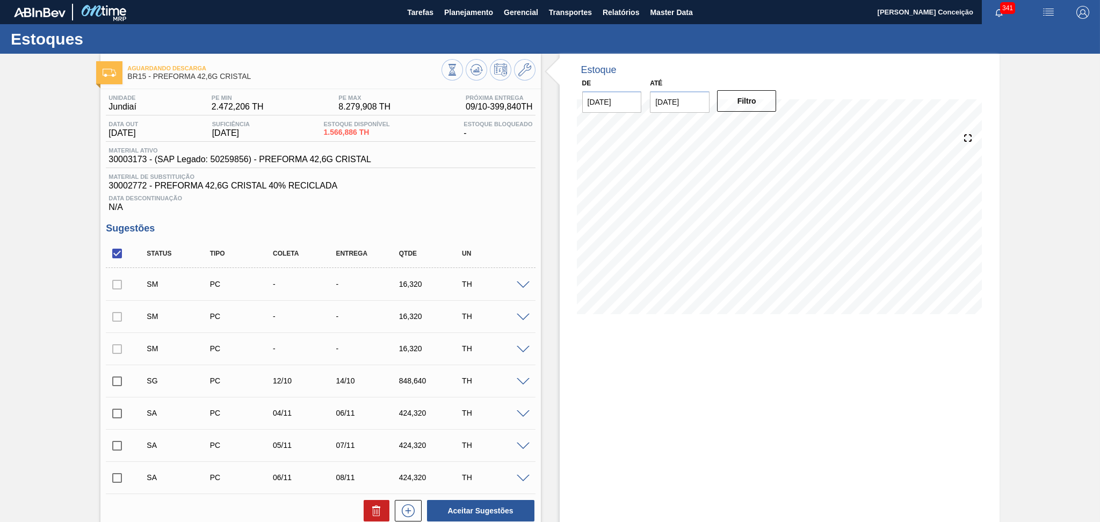
click at [524, 380] on span at bounding box center [523, 382] width 13 height 8
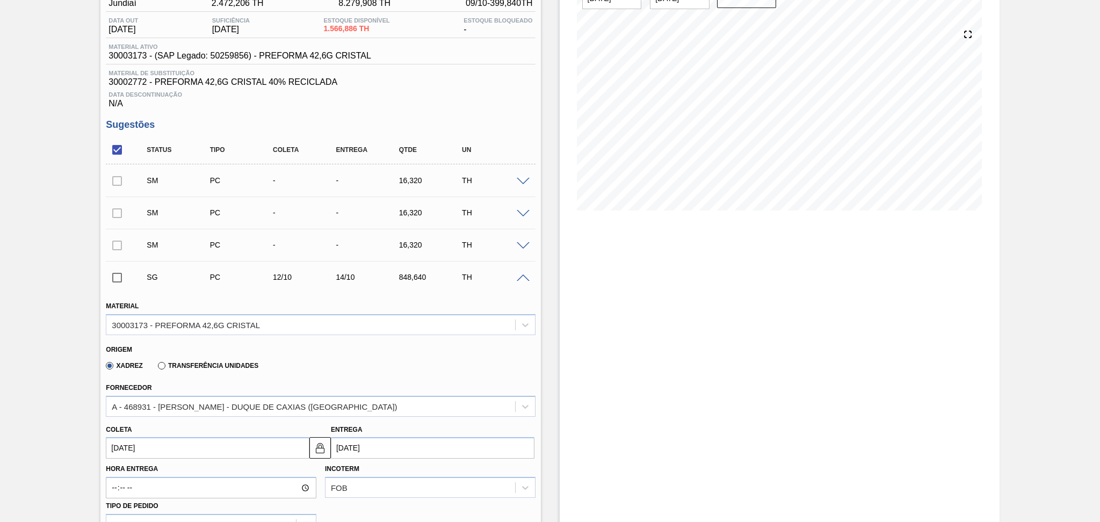
scroll to position [143, 0]
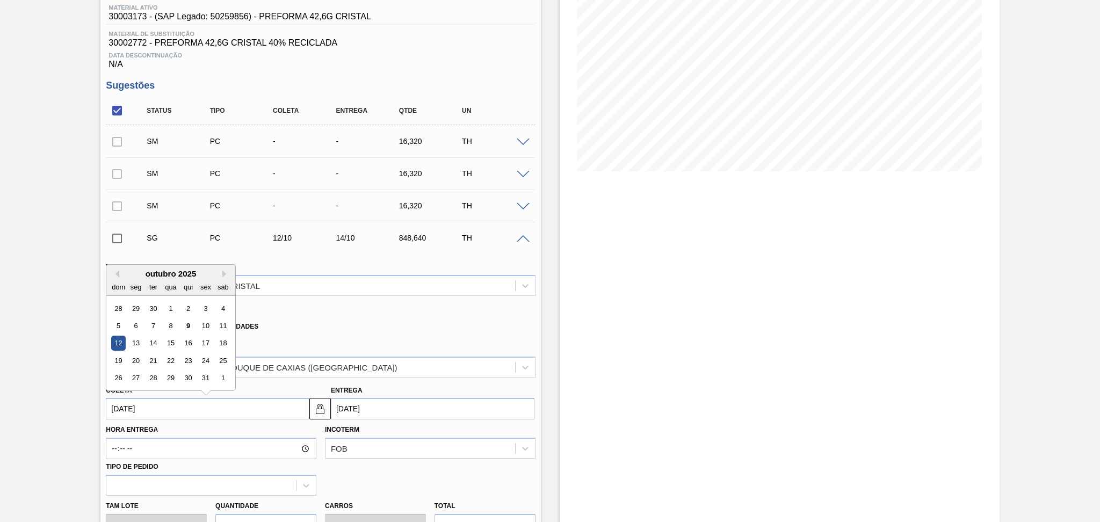
drag, startPoint x: 130, startPoint y: 408, endPoint x: 60, endPoint y: 409, distance: 70.4
type input "1"
type input "03/10/2025"
type input "10"
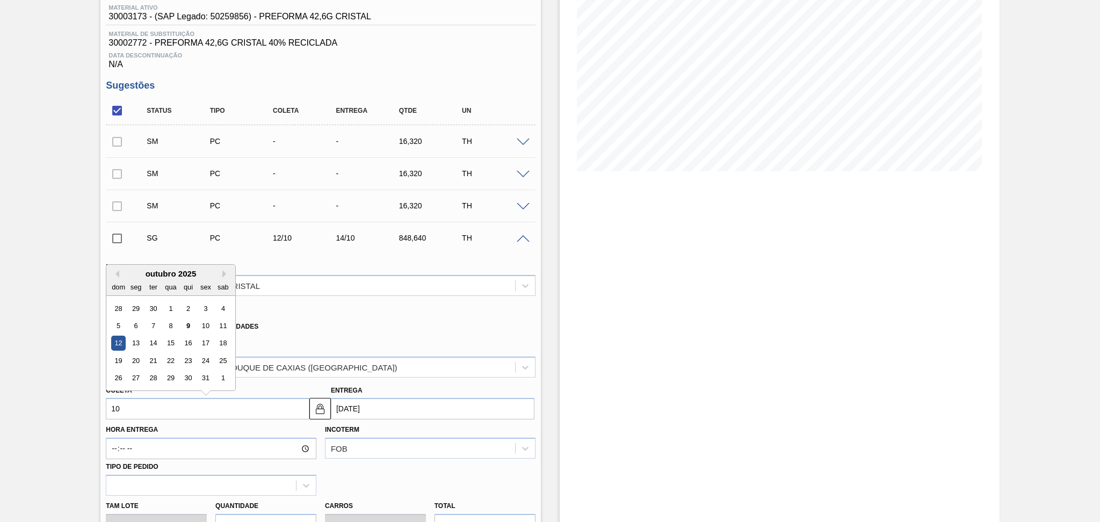
type input "[DATE]"
type input "10/1"
type input "12/01/2025"
type input "10/11"
type input "[DATE]"
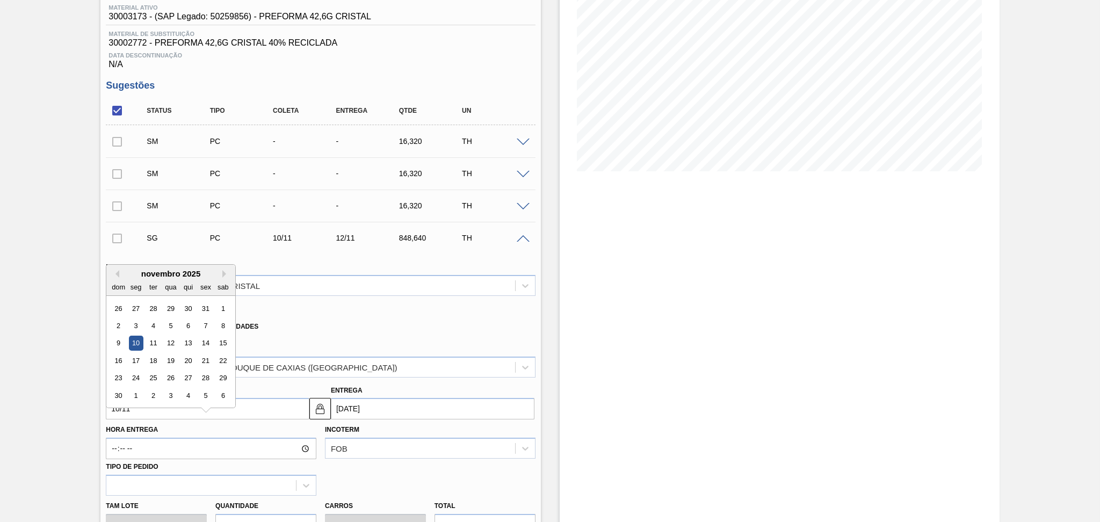
click at [135, 342] on div "10" at bounding box center [136, 343] width 14 height 14
type input "[DATE]"
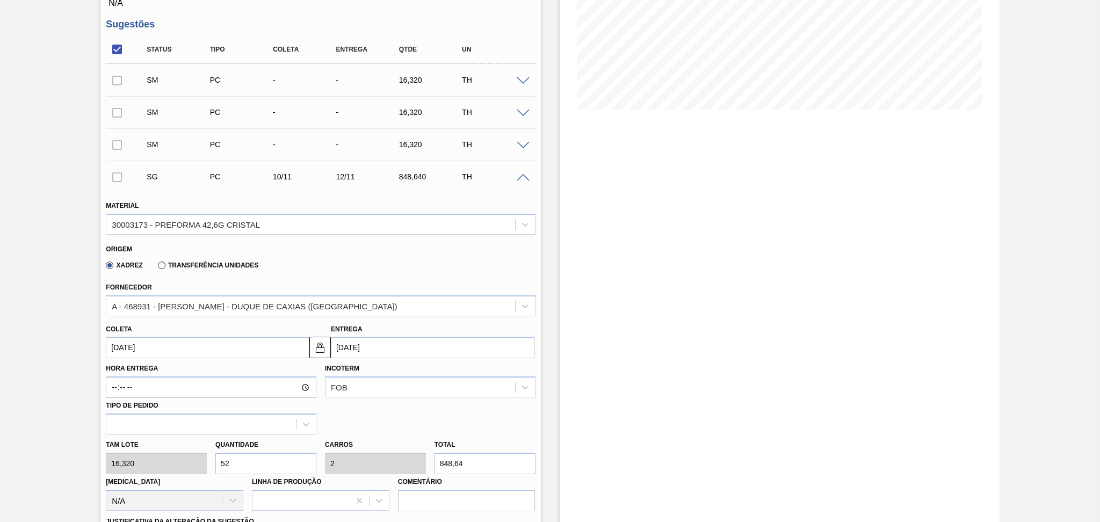
scroll to position [286, 0]
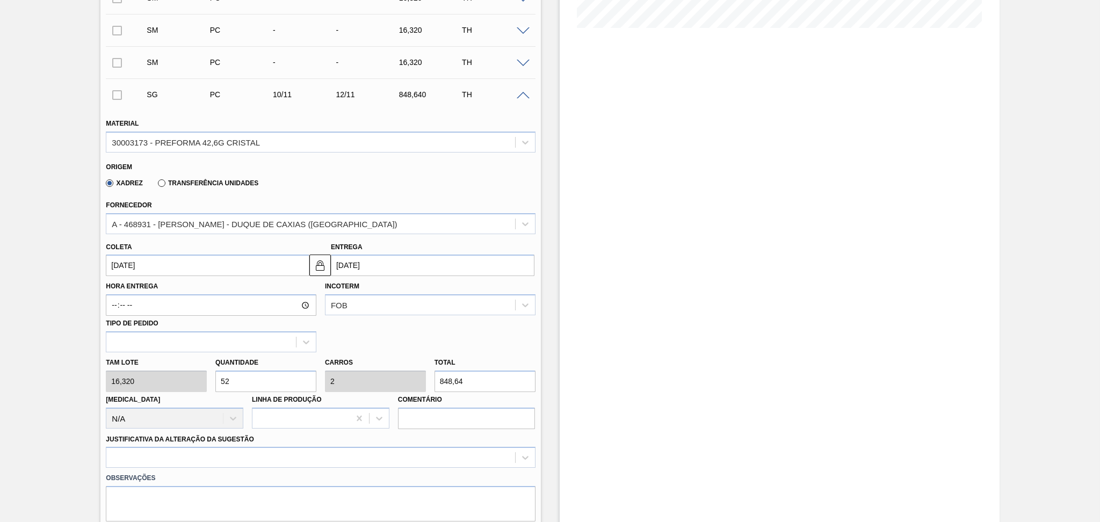
click at [180, 372] on div "Tam lote 16,320 Quantidade 52 Carros 2 Total 848,64 Doca N/A Linha de Produção …" at bounding box center [320, 390] width 438 height 77
type input "2"
type input "0,077"
type input "32,64"
type input "26"
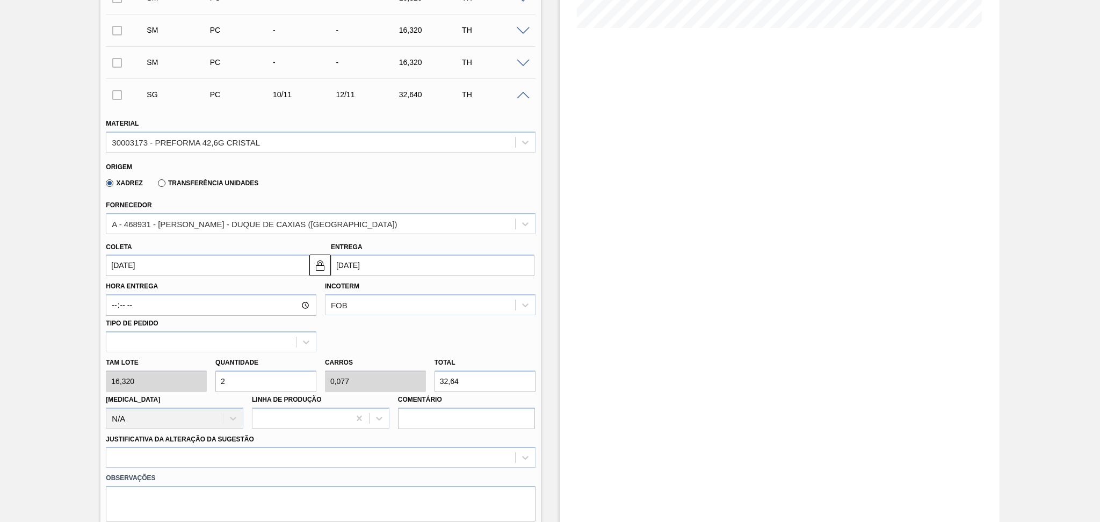
type input "1"
type input "424,32"
type input "26"
click at [199, 463] on div at bounding box center [320, 457] width 429 height 21
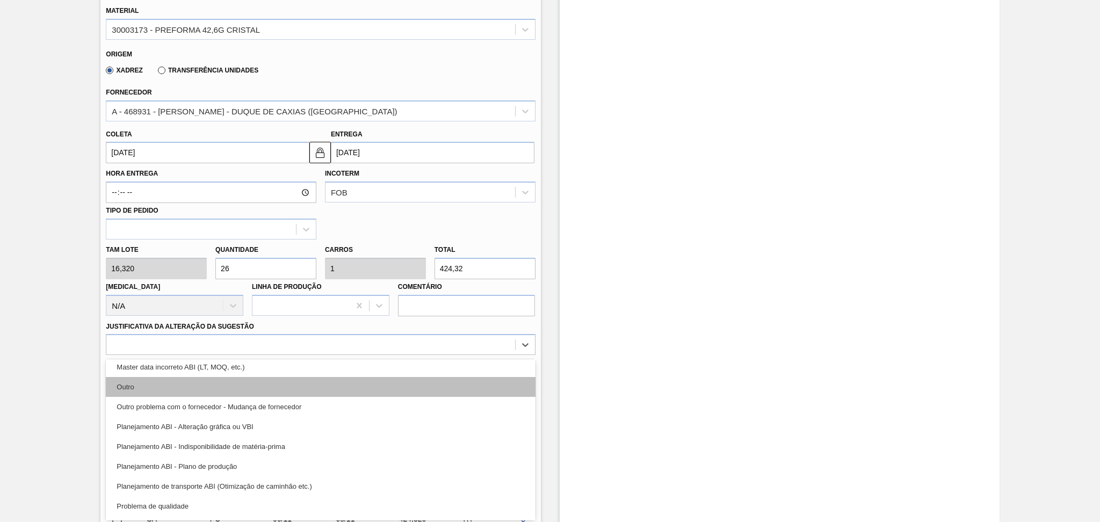
scroll to position [143, 0]
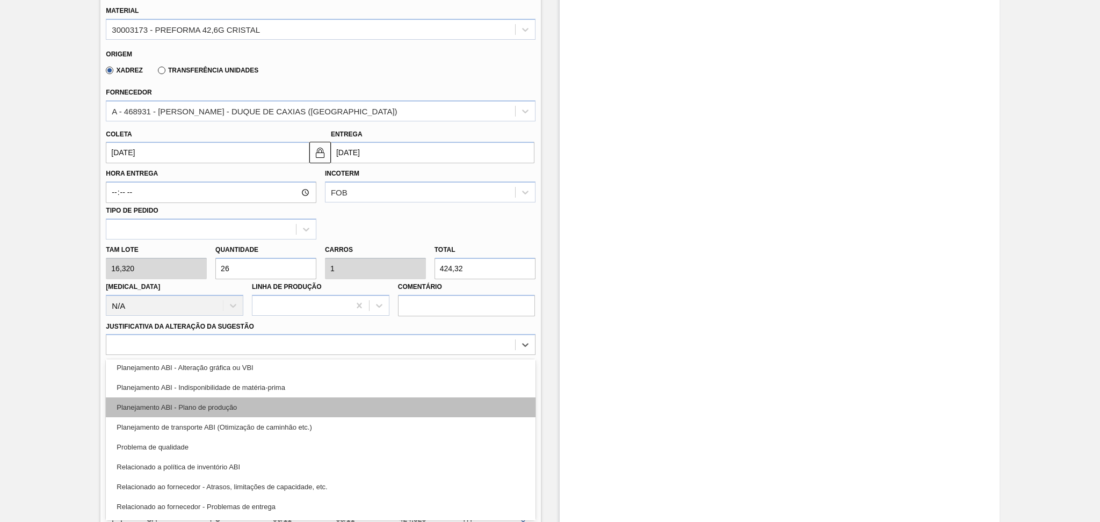
click at [227, 411] on div "Planejamento ABI - Plano de produção" at bounding box center [320, 407] width 429 height 20
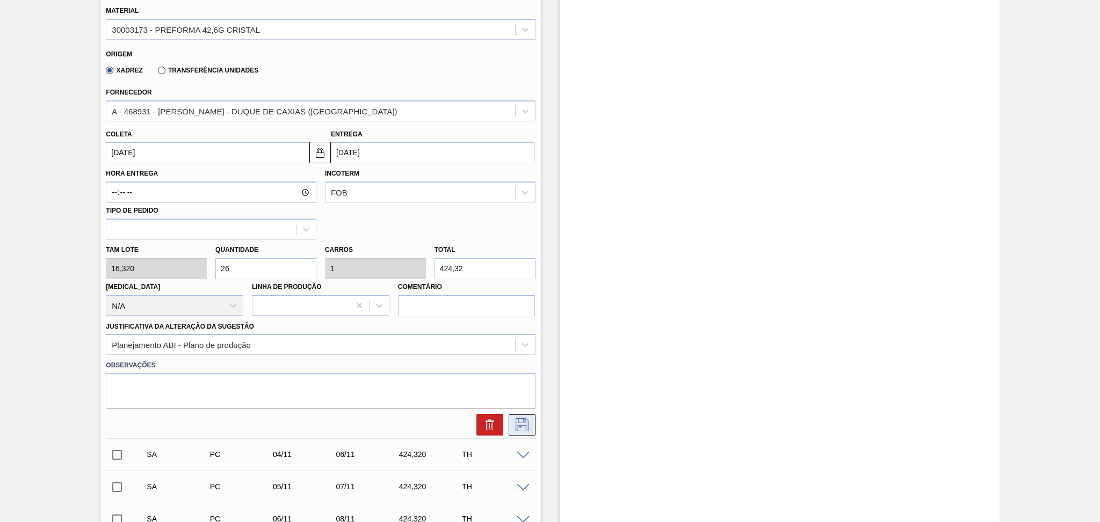
click at [524, 424] on icon at bounding box center [521, 424] width 17 height 13
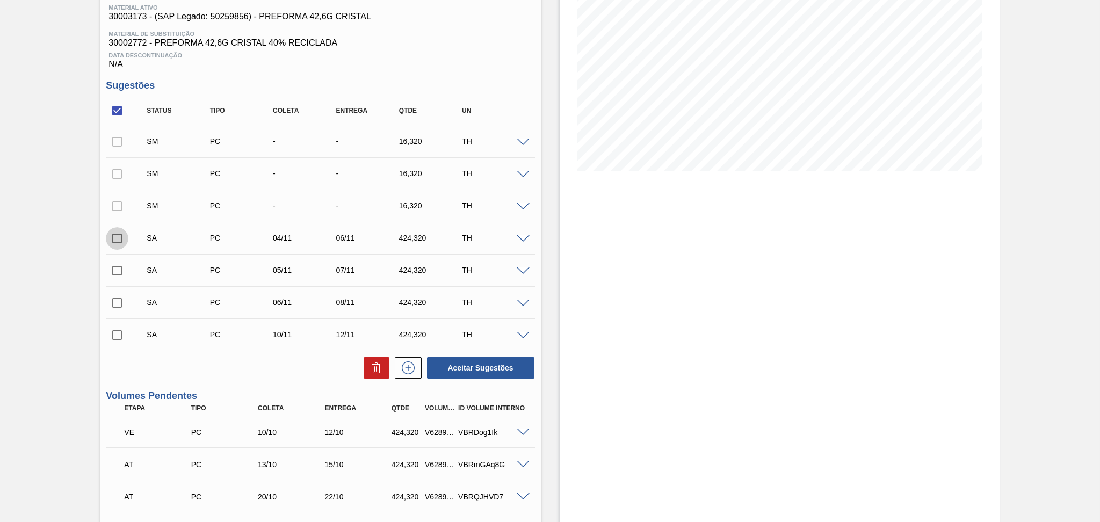
click at [114, 244] on input "checkbox" at bounding box center [117, 238] width 23 height 23
checkbox input "true"
click at [113, 274] on input "checkbox" at bounding box center [117, 270] width 23 height 23
checkbox input "true"
click at [117, 308] on input "checkbox" at bounding box center [117, 303] width 23 height 23
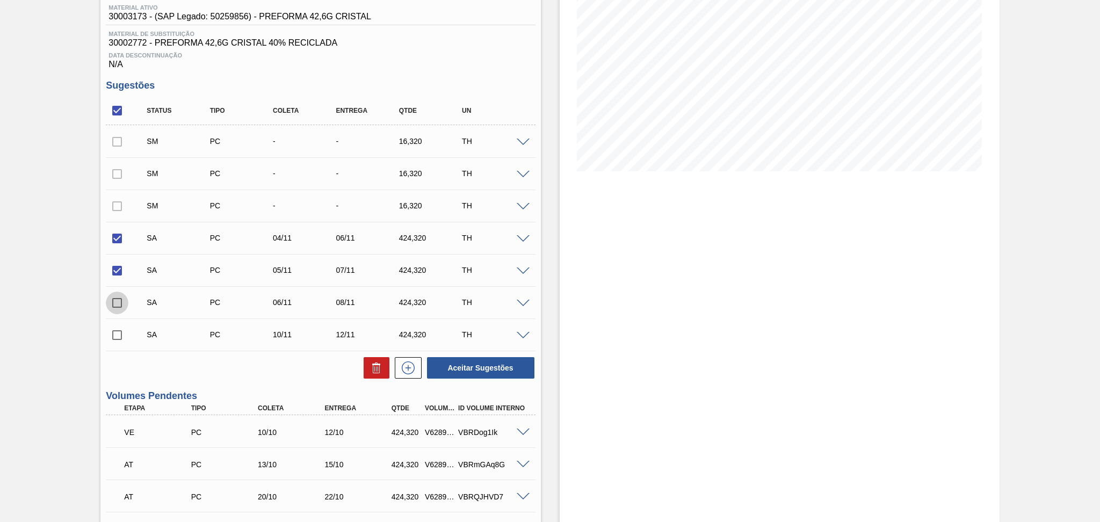
checkbox input "true"
click at [114, 326] on input "checkbox" at bounding box center [117, 335] width 23 height 23
checkbox input "true"
click at [498, 368] on button "Aceitar Sugestões" at bounding box center [480, 367] width 107 height 21
checkbox input "false"
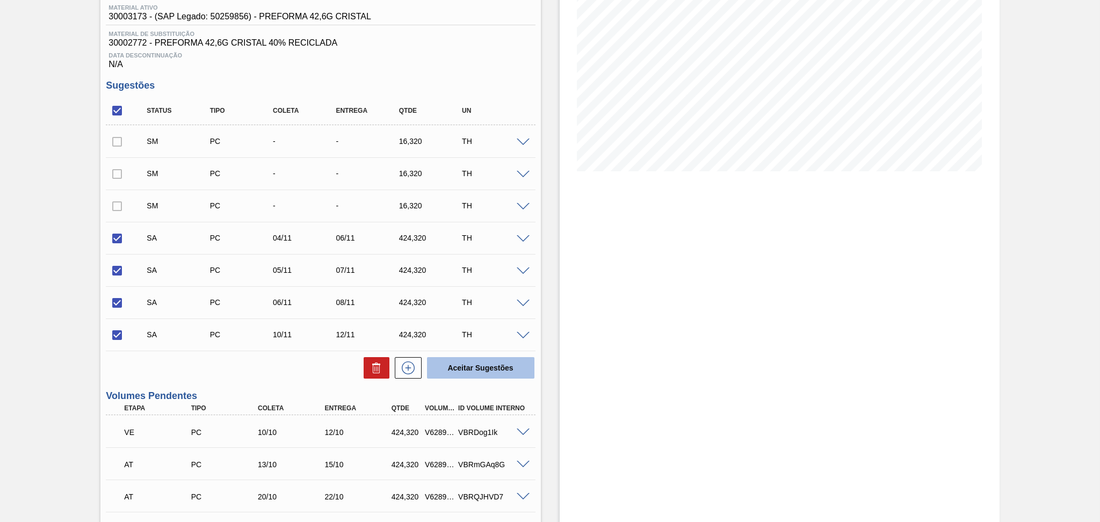
checkbox input "false"
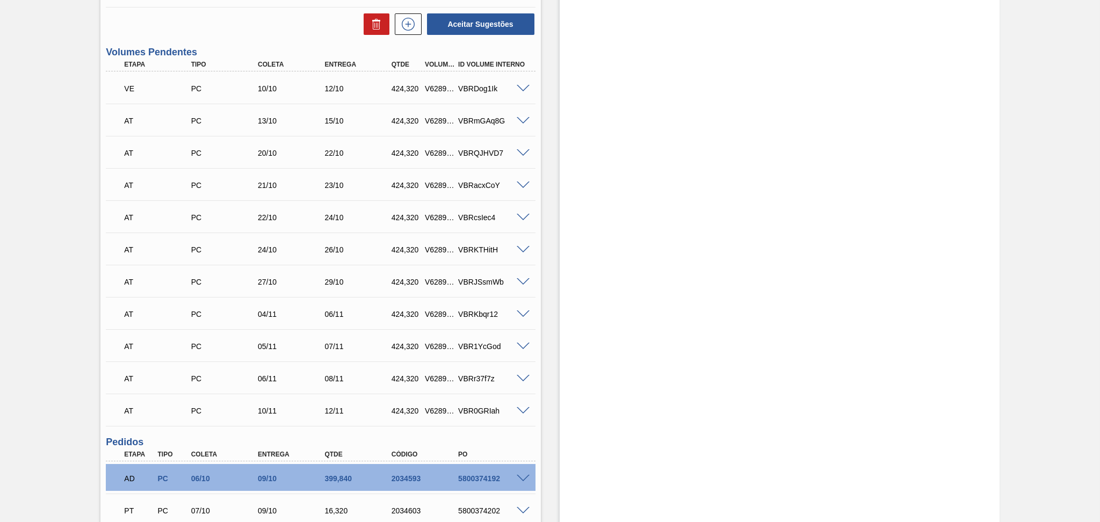
scroll to position [0, 0]
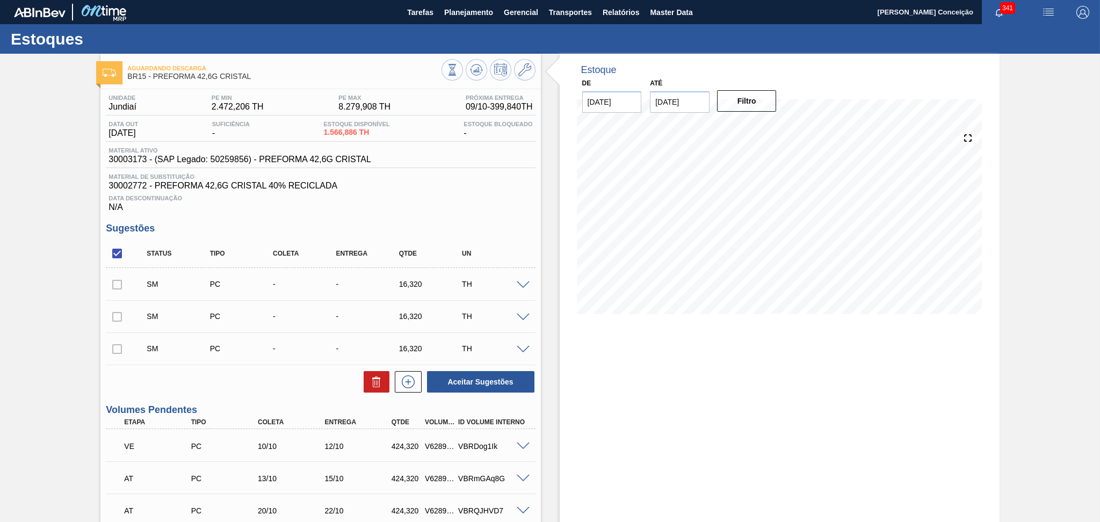
click at [522, 281] on span at bounding box center [523, 285] width 13 height 8
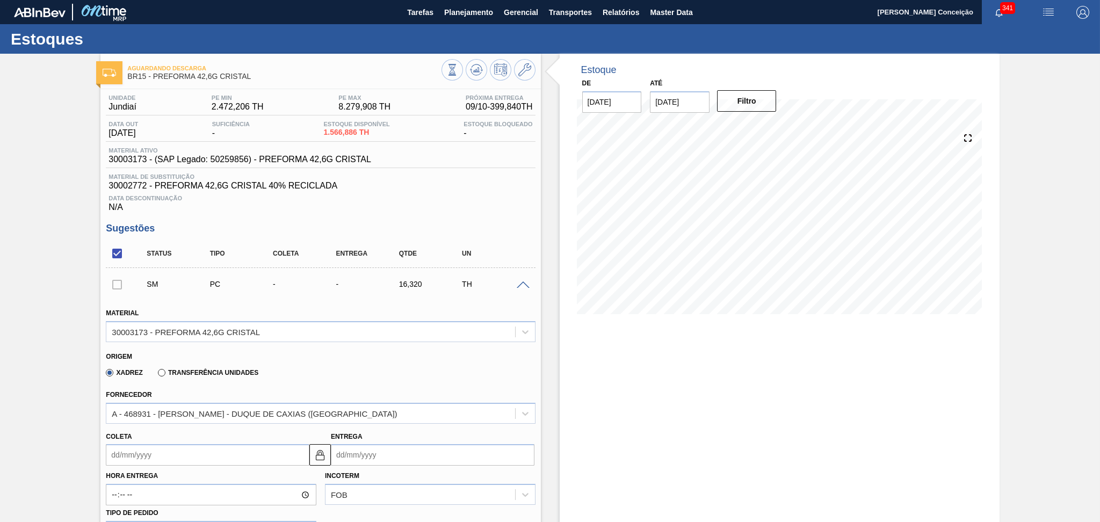
click at [172, 446] on input "Coleta" at bounding box center [208, 454] width 204 height 21
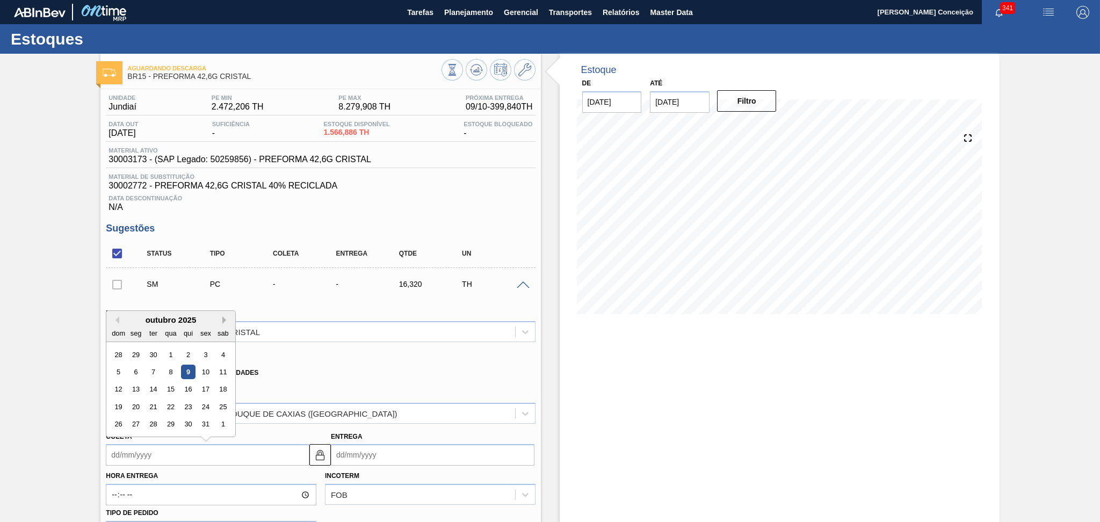
click at [222, 319] on button "Next Month" at bounding box center [226, 320] width 8 height 8
click at [139, 405] on div "17" at bounding box center [136, 407] width 14 height 14
type input "[DATE]"
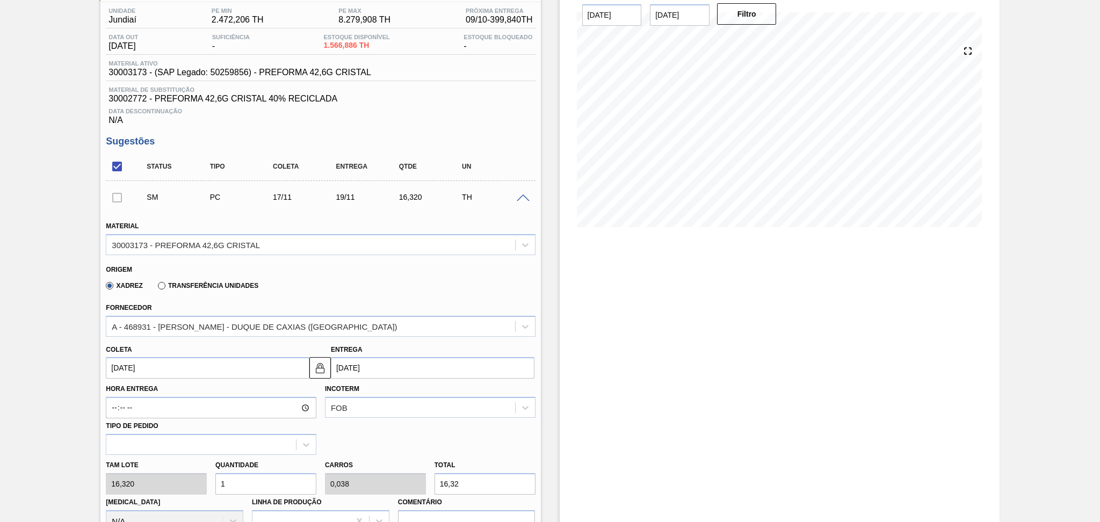
scroll to position [215, 0]
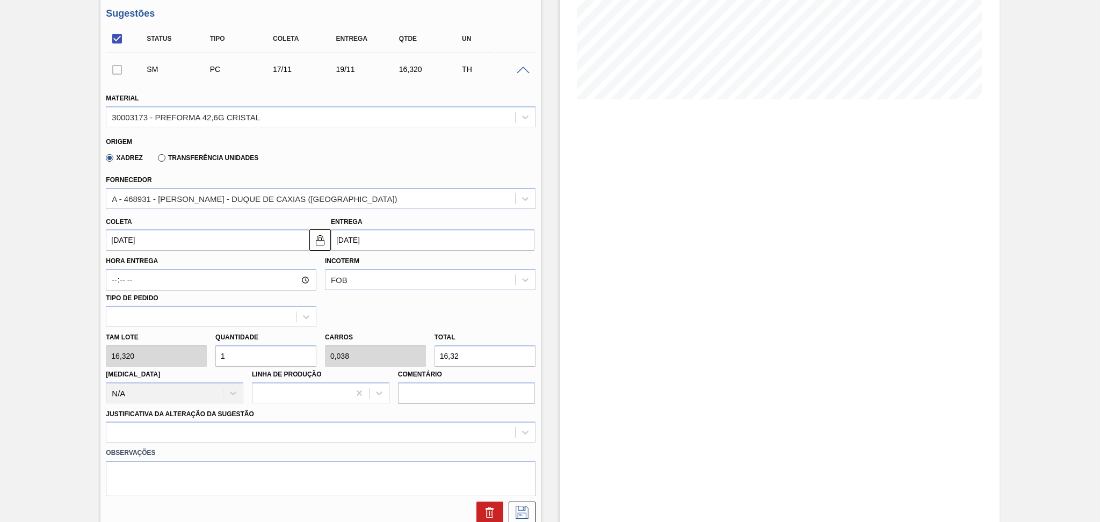
click at [197, 351] on div "Tam lote 16,320 Quantidade 1 Carros 0,038 Total 16,32 Doca N/A Linha de Produçã…" at bounding box center [320, 365] width 438 height 77
type input "2"
type input "0,077"
type input "32,64"
type input "26"
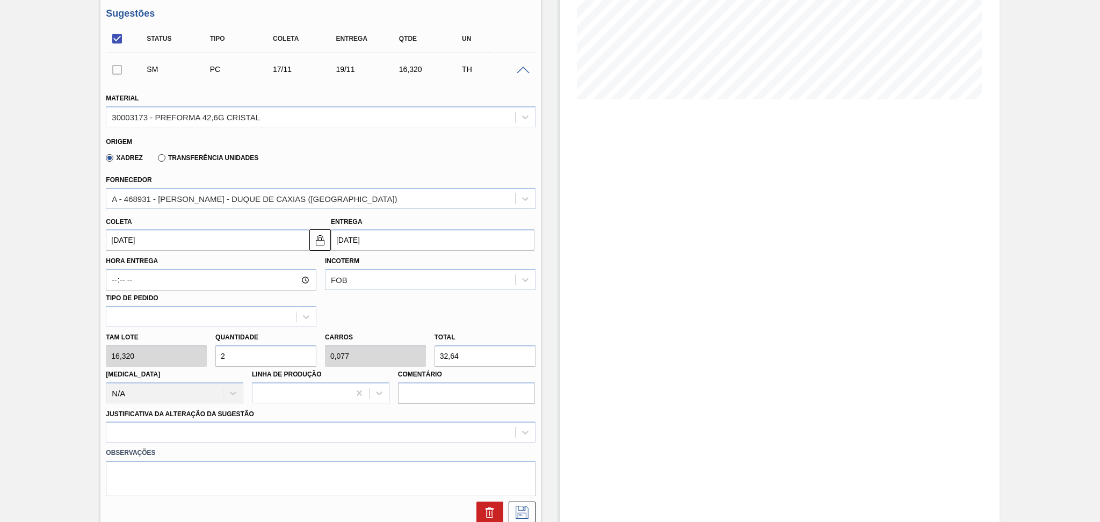
type input "1"
type input "424,32"
type input "26"
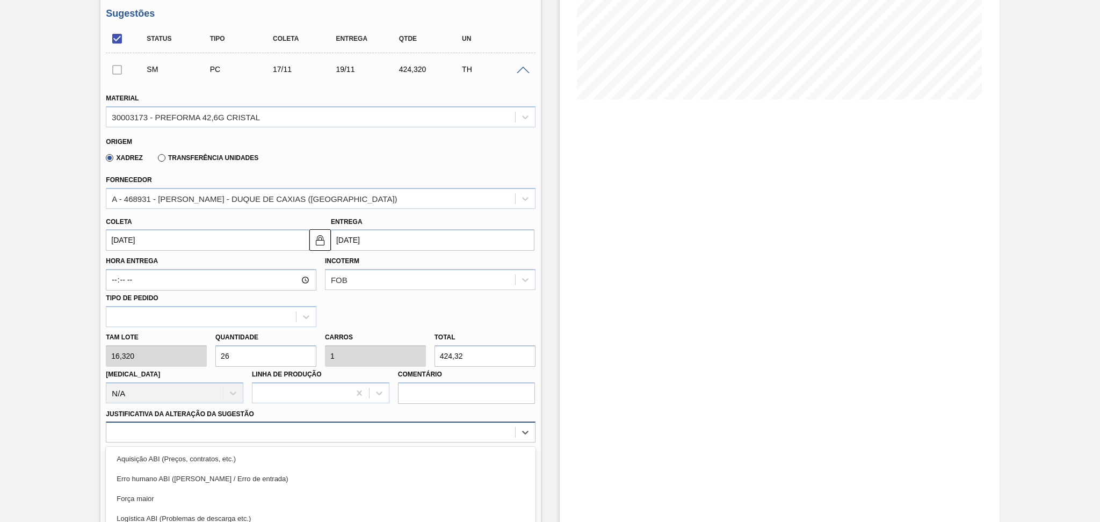
click at [168, 431] on div "option Logística ABI (Problemas de descarga etc.) focused, 4 of 18. 18 results …" at bounding box center [320, 432] width 429 height 21
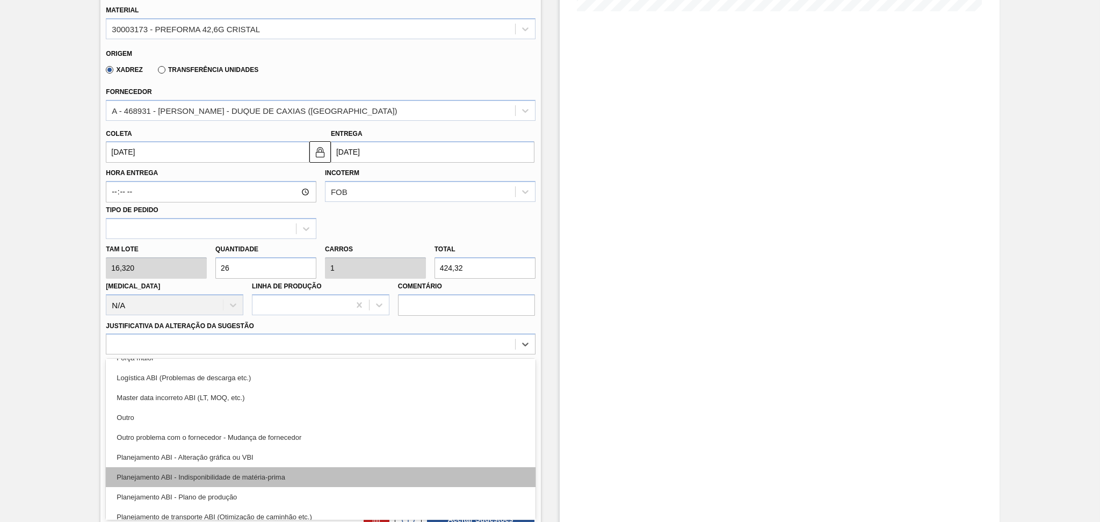
scroll to position [71, 0]
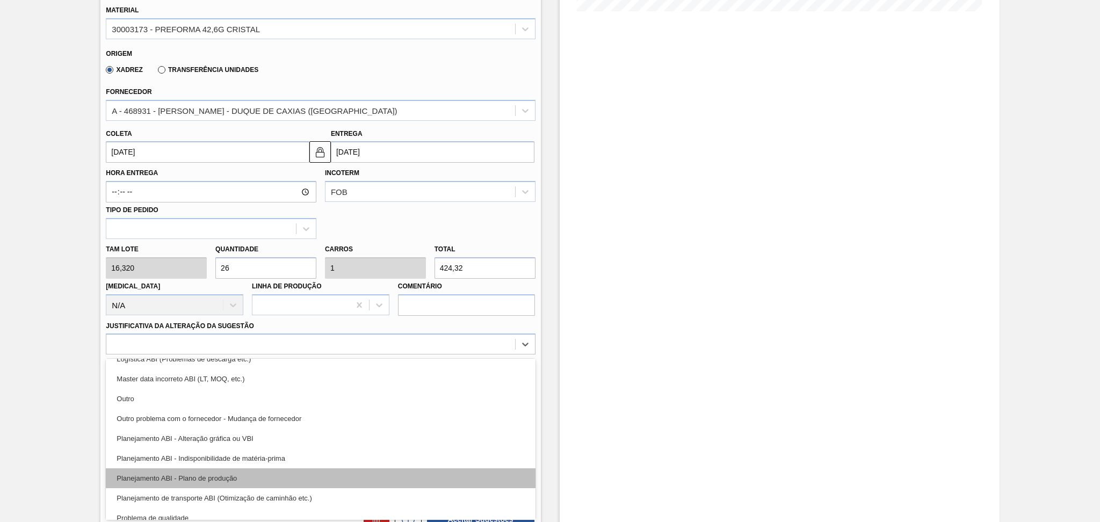
click at [225, 475] on div "Planejamento ABI - Plano de produção" at bounding box center [320, 478] width 429 height 20
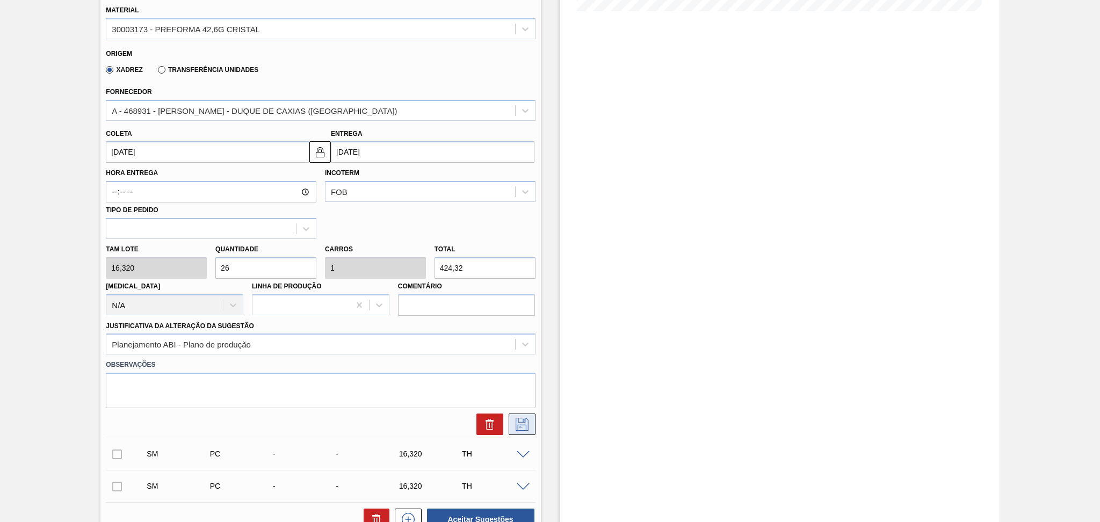
click at [520, 425] on icon at bounding box center [521, 424] width 17 height 13
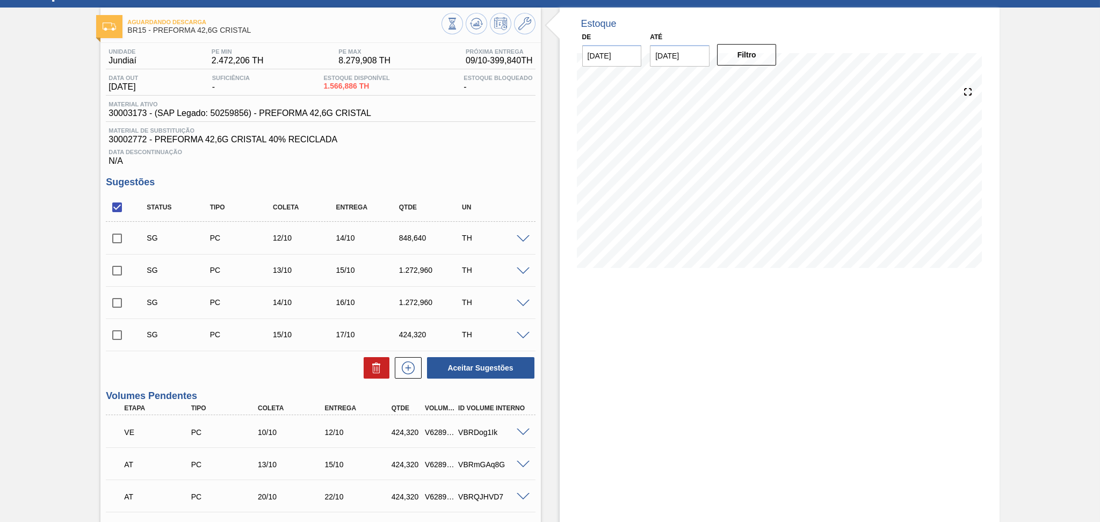
scroll to position [16, 0]
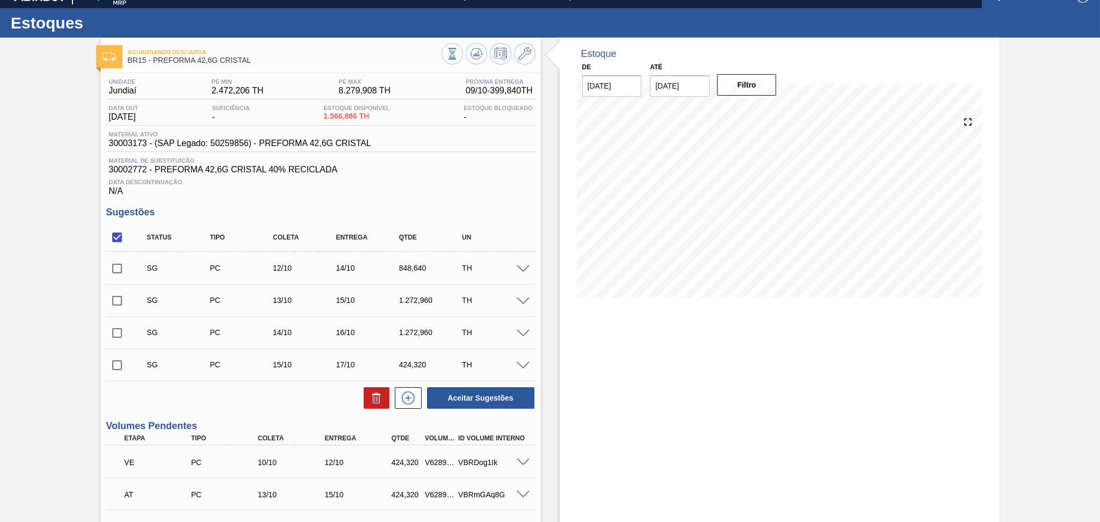
click at [112, 237] on input "checkbox" at bounding box center [117, 237] width 23 height 23
click at [114, 235] on input "checkbox" at bounding box center [117, 237] width 23 height 23
checkbox input "true"
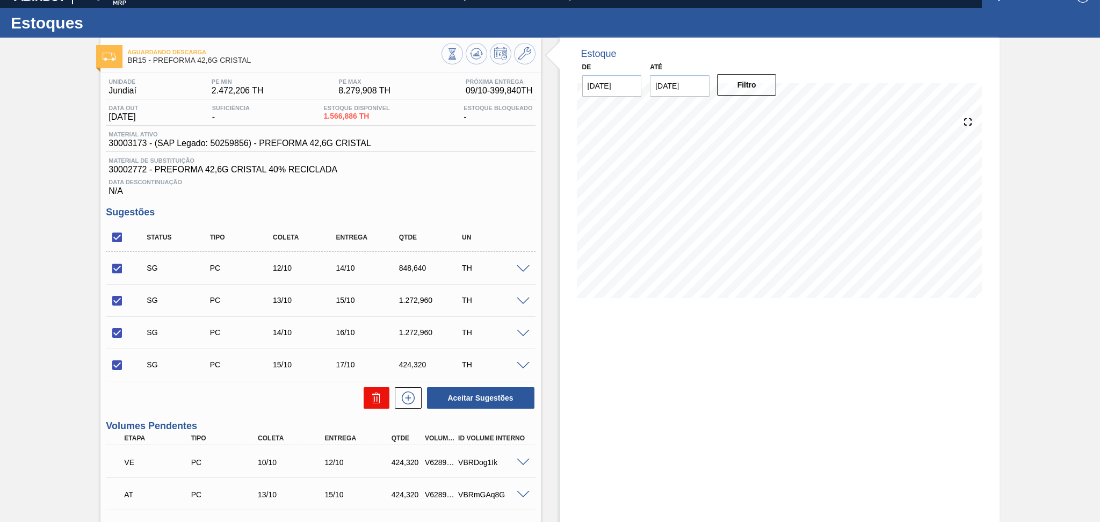
click at [380, 402] on icon at bounding box center [376, 397] width 13 height 13
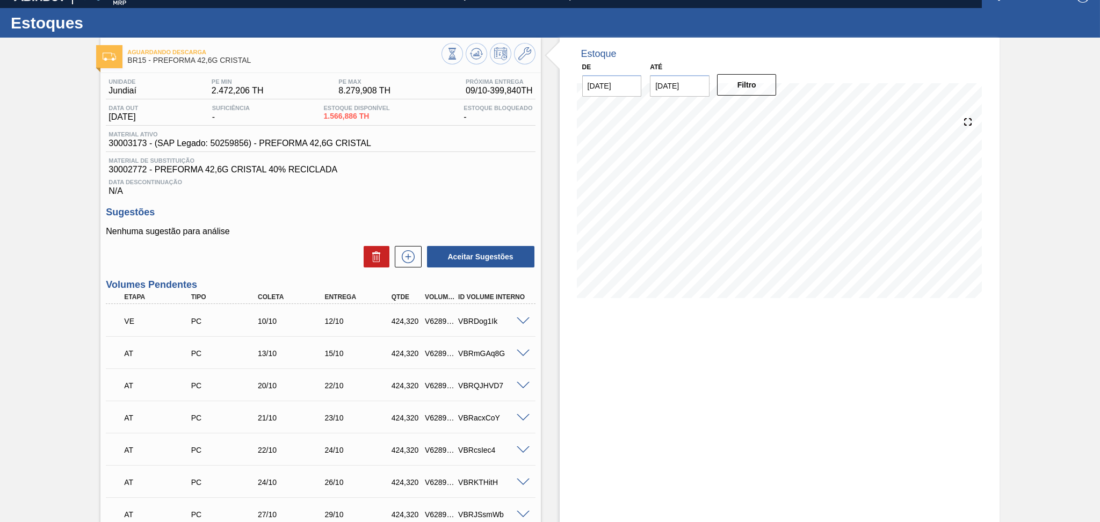
click at [477, 200] on div "Unidade Jundiaí PE MIN 2.472,206 TH PE MAX 8.279,908 TH Próxima Entrega 09/10 -…" at bounding box center [320, 489] width 440 height 832
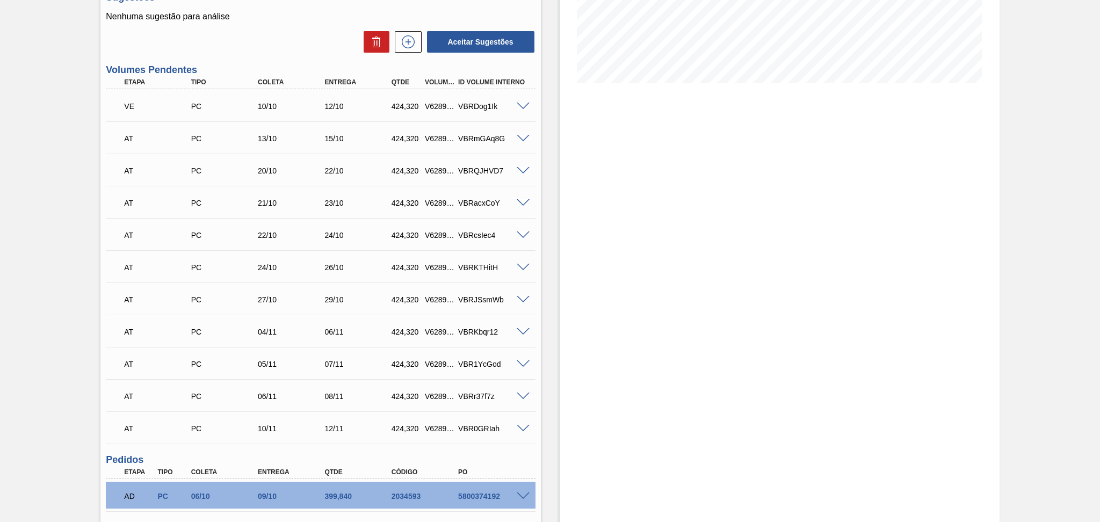
scroll to position [88, 0]
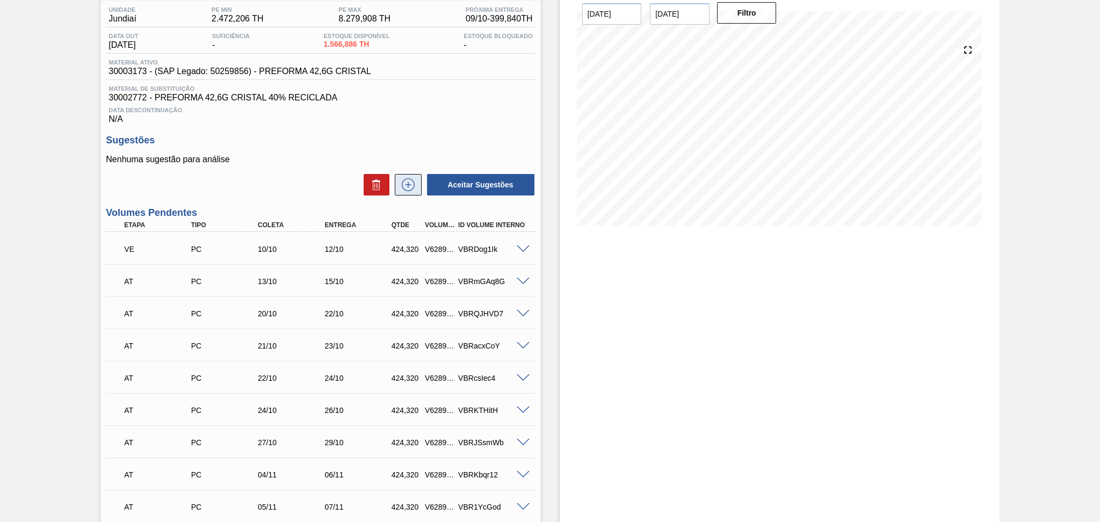
click at [406, 181] on icon at bounding box center [408, 184] width 17 height 13
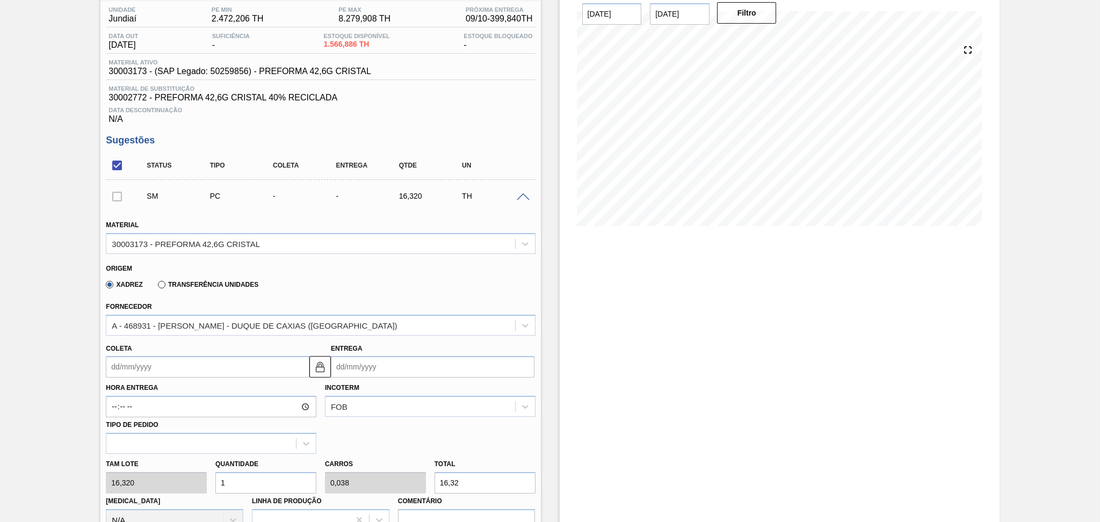
click at [522, 198] on span at bounding box center [523, 197] width 13 height 8
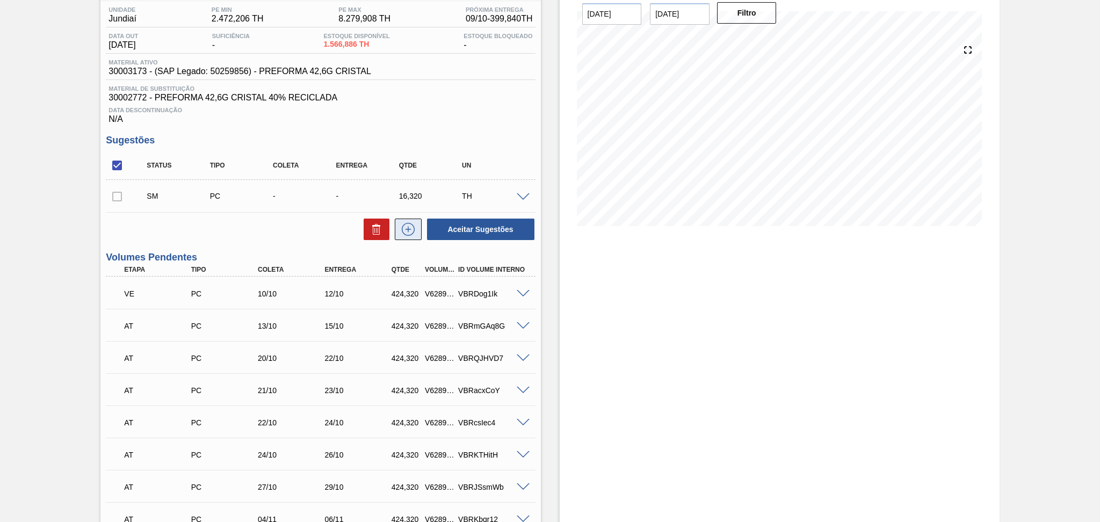
click at [404, 228] on icon at bounding box center [408, 229] width 17 height 13
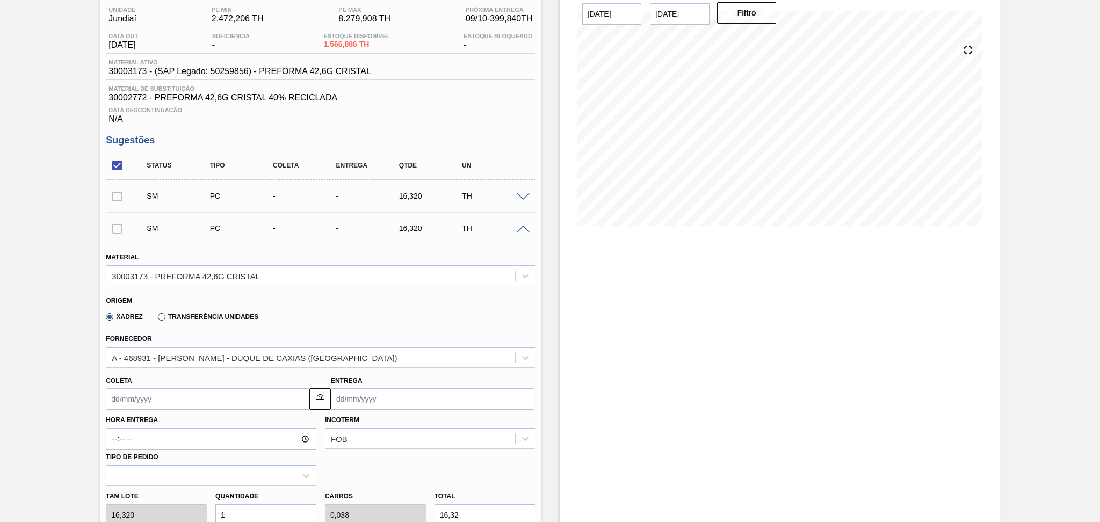
click at [522, 230] on span at bounding box center [523, 230] width 13 height 8
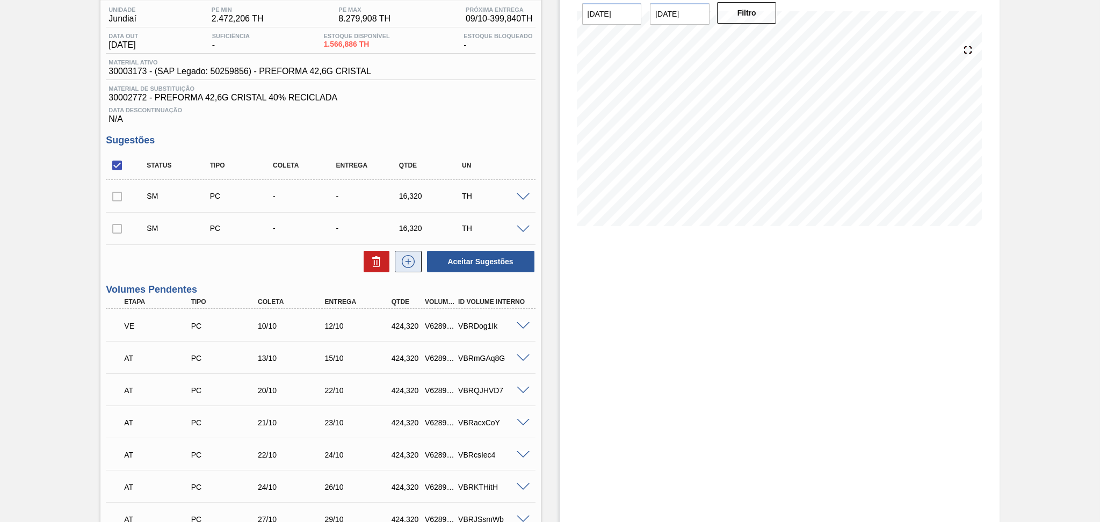
click at [408, 265] on icon at bounding box center [408, 261] width 17 height 13
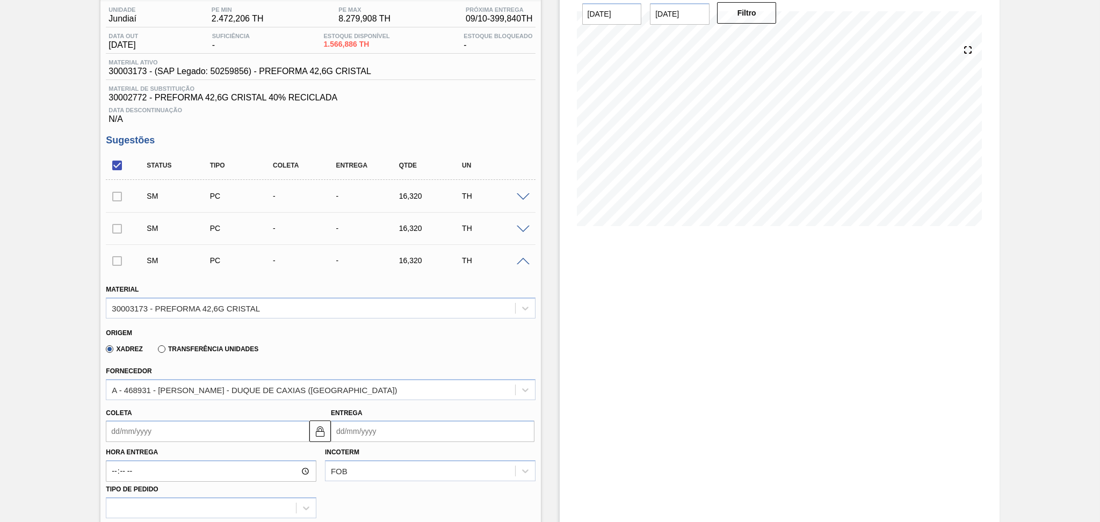
click at [526, 259] on span at bounding box center [523, 262] width 13 height 8
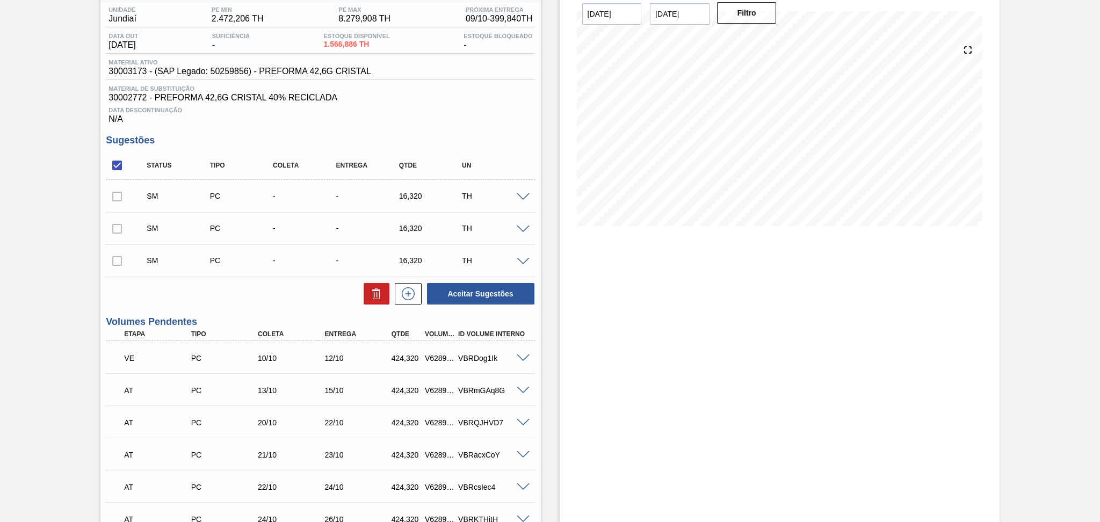
click at [522, 198] on span at bounding box center [523, 197] width 13 height 8
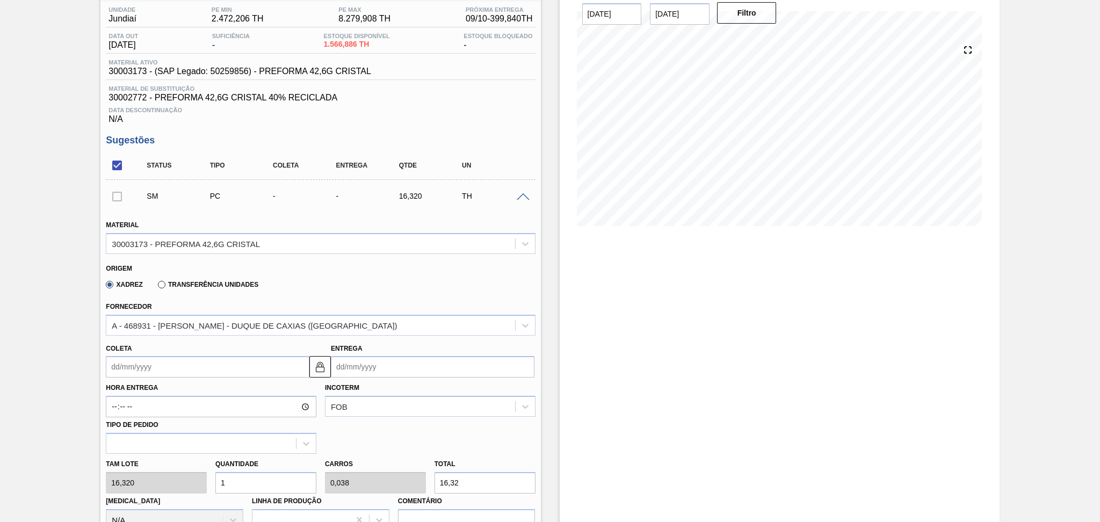
click at [138, 362] on input "Coleta" at bounding box center [208, 366] width 204 height 21
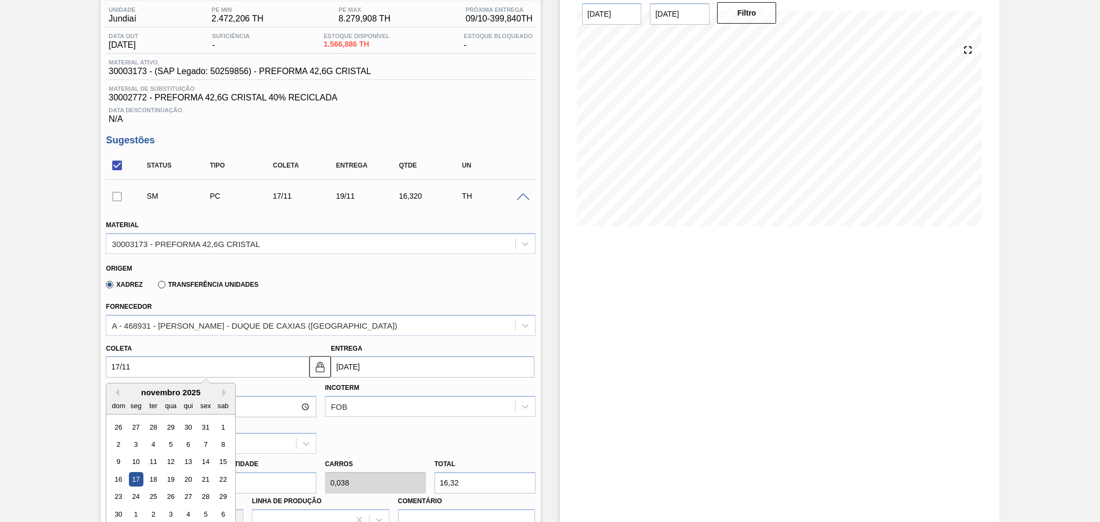
click at [135, 475] on div "17" at bounding box center [136, 479] width 14 height 14
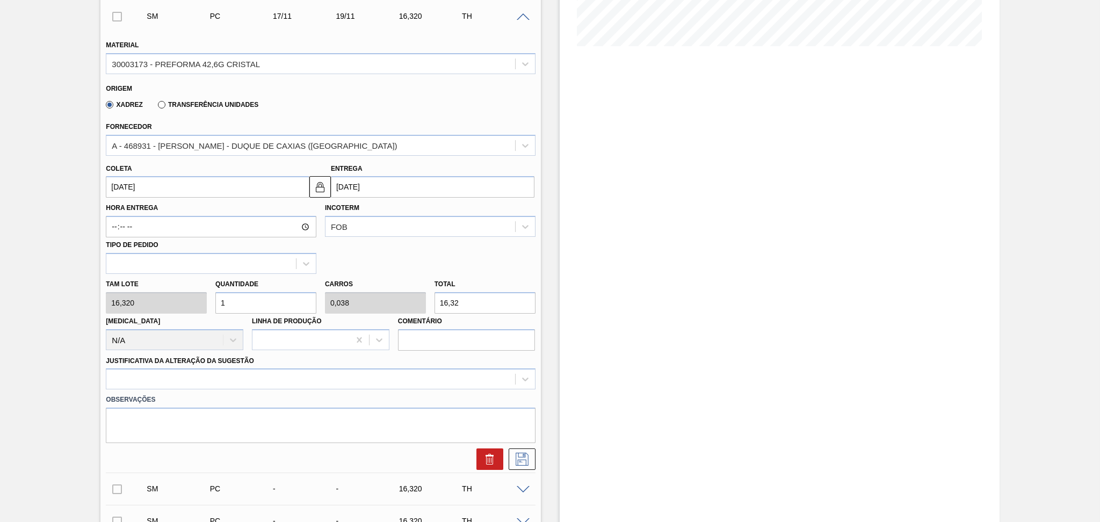
scroll to position [303, 0]
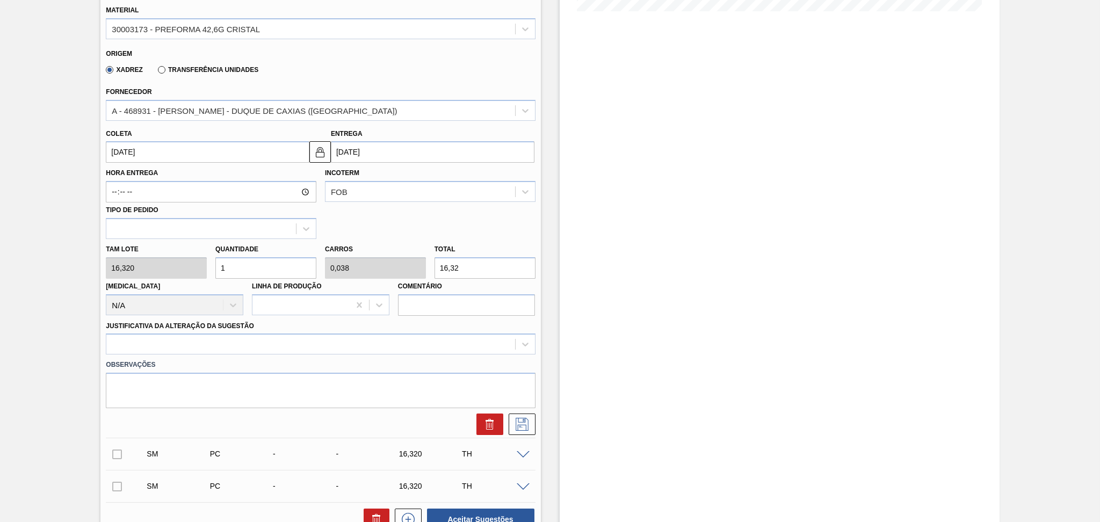
click at [158, 264] on div "Tam lote 16,320 Quantidade 1 Carros 0,038 Total 16,32 Doca N/A Linha de Produçã…" at bounding box center [320, 277] width 438 height 77
click at [234, 345] on div at bounding box center [310, 345] width 408 height 16
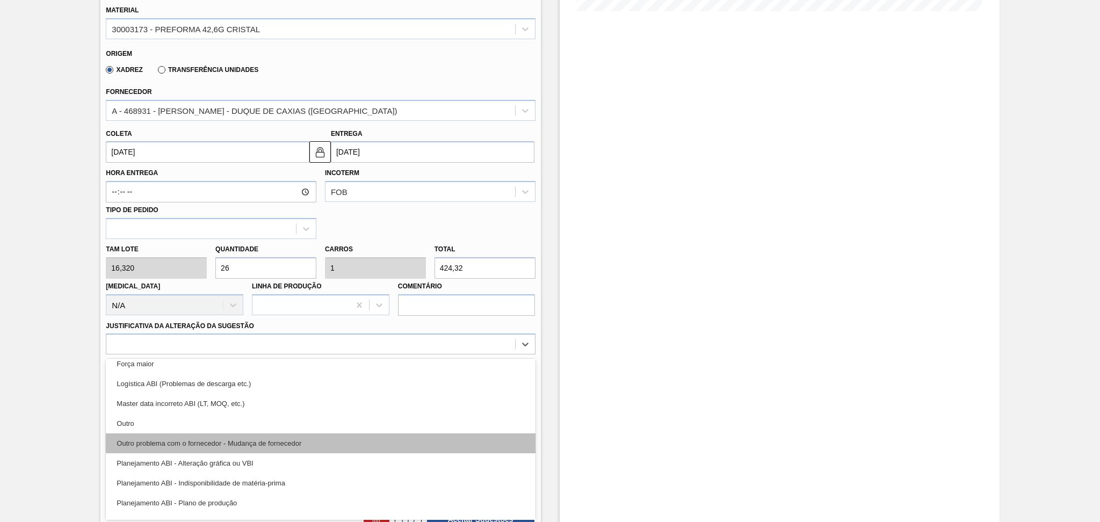
scroll to position [71, 0]
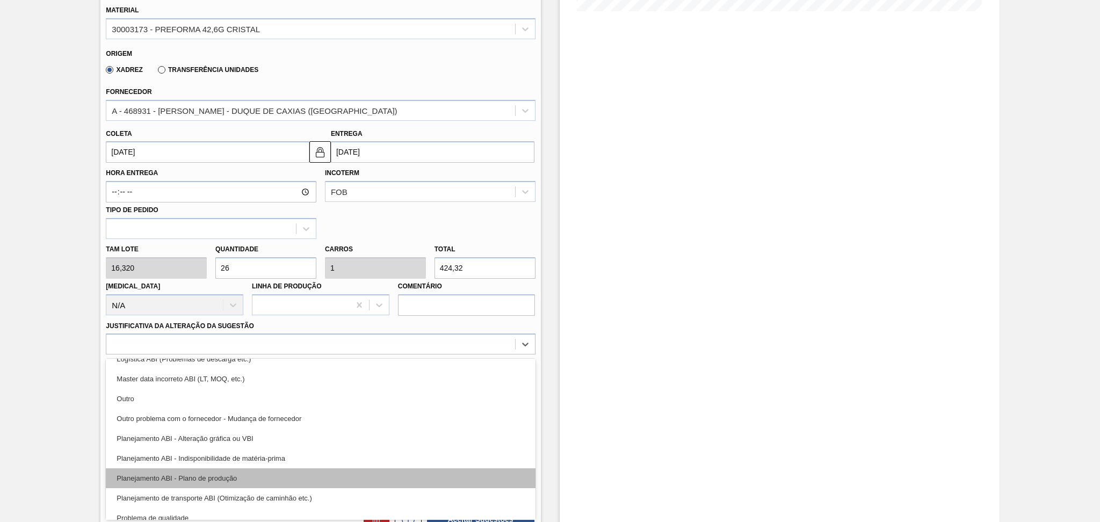
click at [226, 473] on div "Planejamento ABI - Plano de produção" at bounding box center [320, 478] width 429 height 20
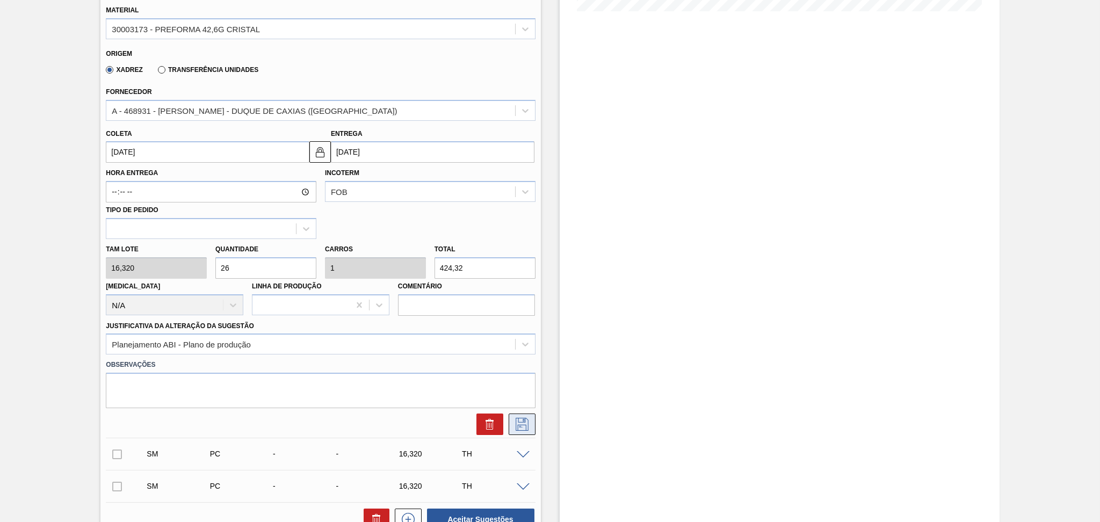
click at [513, 426] on icon at bounding box center [521, 424] width 17 height 13
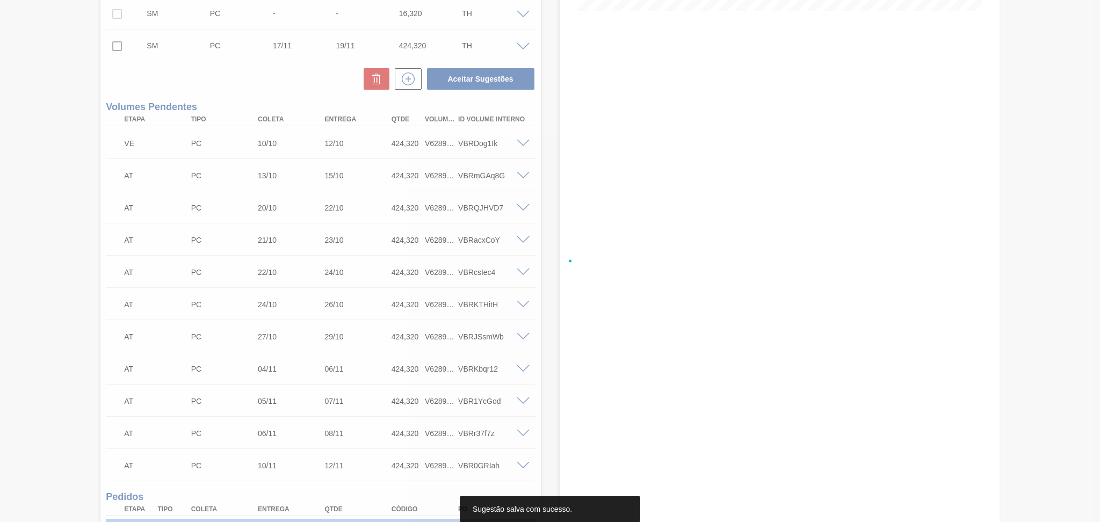
scroll to position [0, 0]
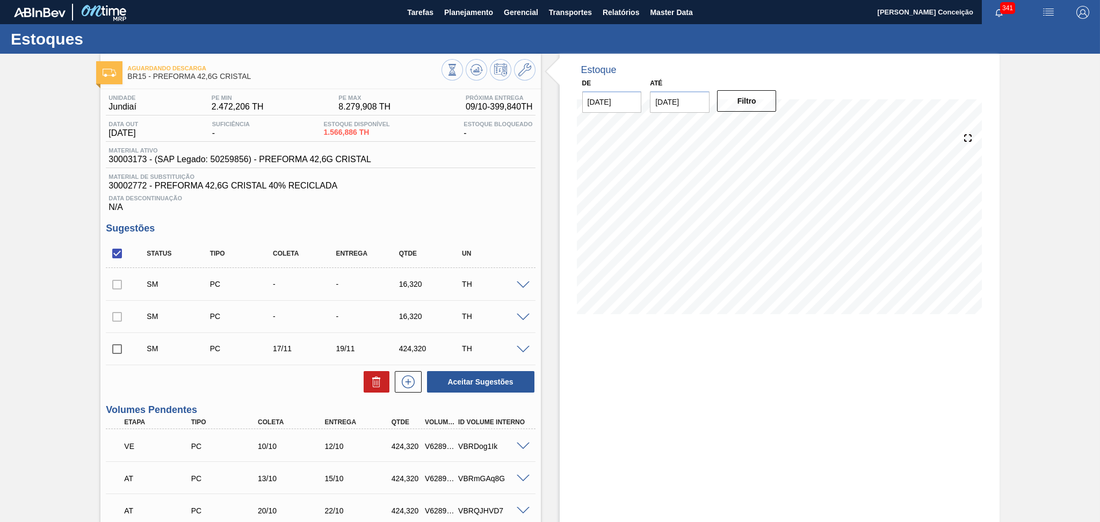
click at [526, 316] on span at bounding box center [523, 318] width 13 height 8
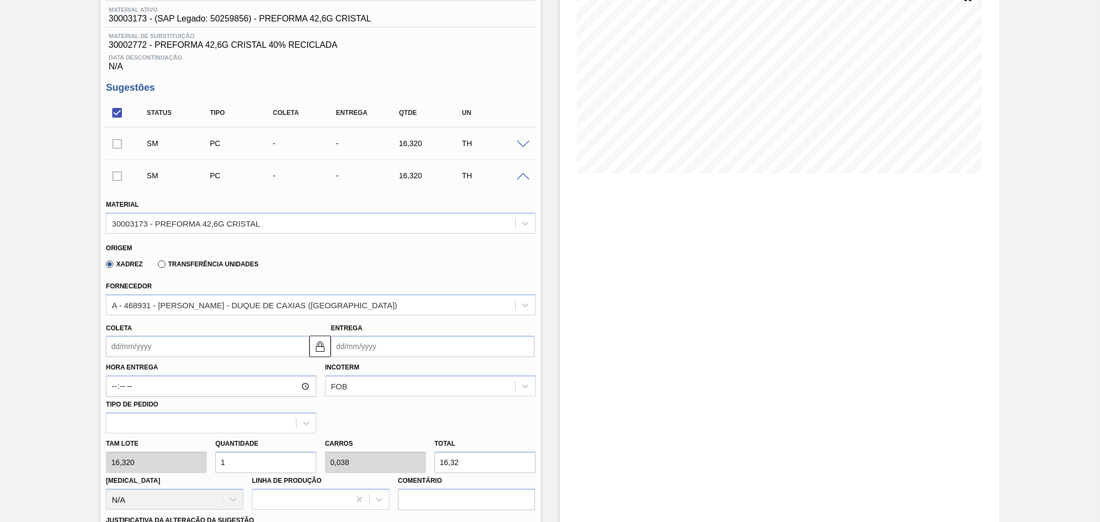
scroll to position [143, 0]
click at [150, 344] on input "Coleta" at bounding box center [208, 343] width 204 height 21
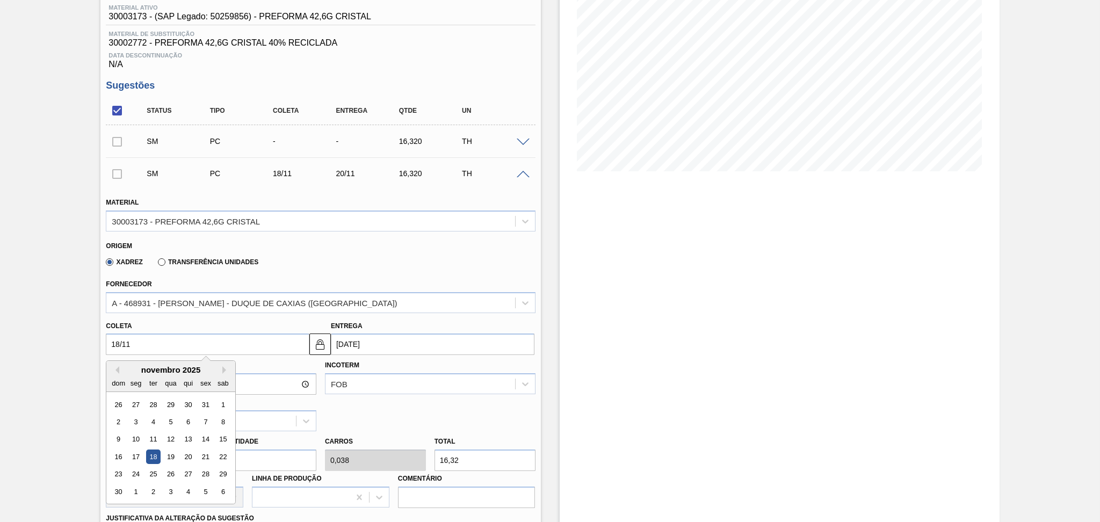
click at [150, 459] on div "18" at bounding box center [153, 456] width 14 height 14
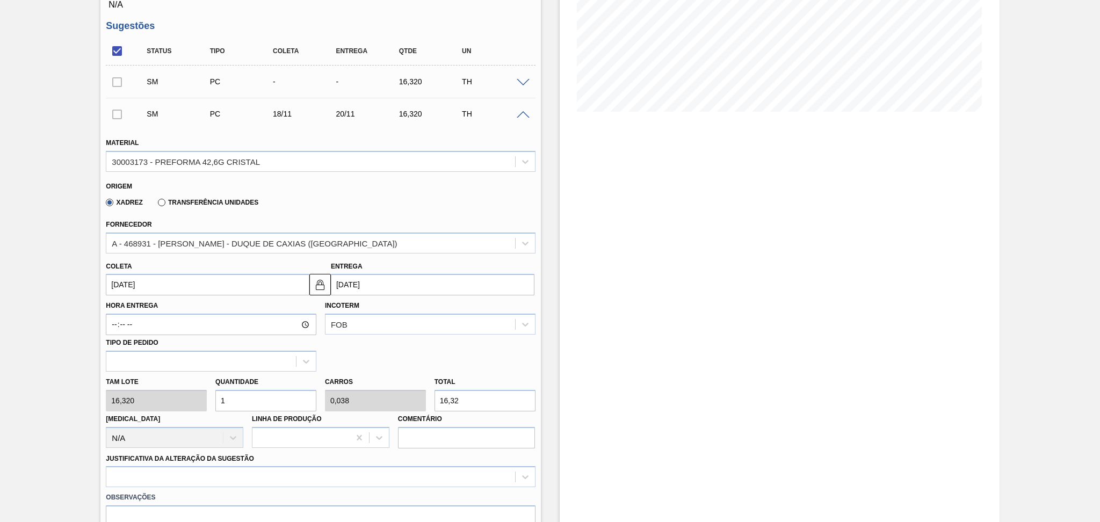
scroll to position [286, 0]
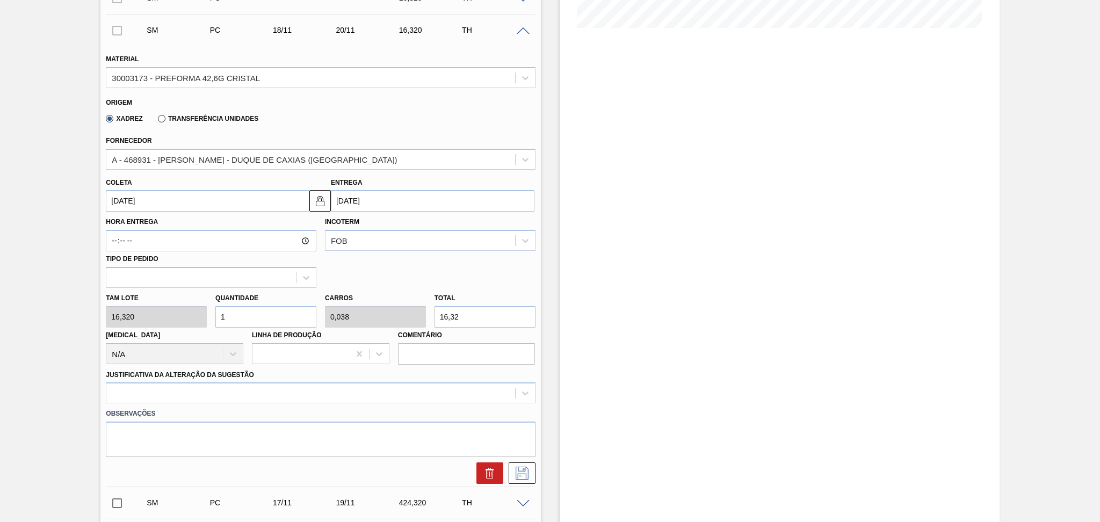
drag, startPoint x: 211, startPoint y: 301, endPoint x: 6, endPoint y: 265, distance: 207.7
click at [27, 274] on div "Aguardando Descarga BR15 - PREFORMA 42,6G CRISTAL Unidade Jundiaí PE MIN 2.472,…" at bounding box center [550, 478] width 1100 height 1422
click at [164, 394] on div at bounding box center [320, 392] width 429 height 21
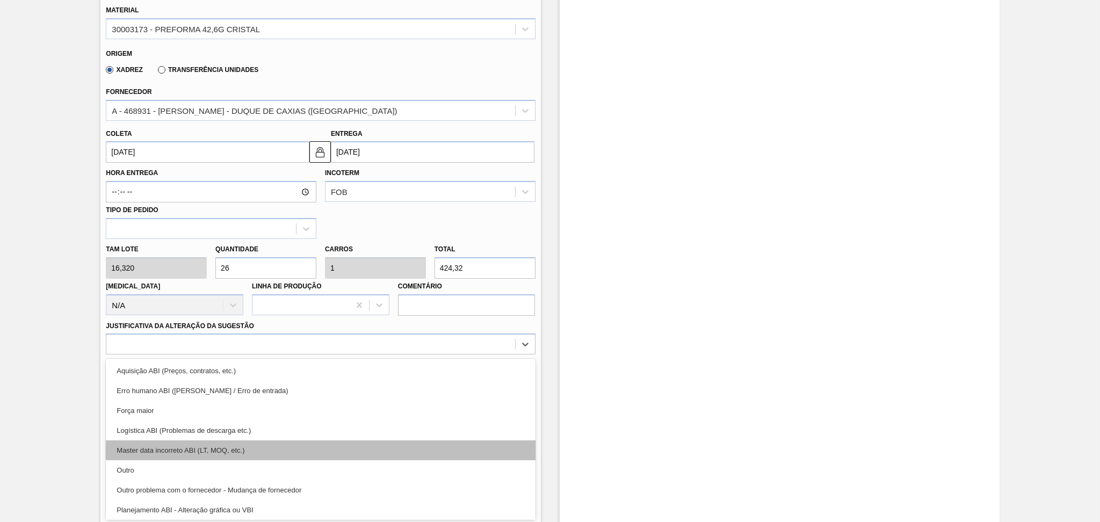
scroll to position [71, 0]
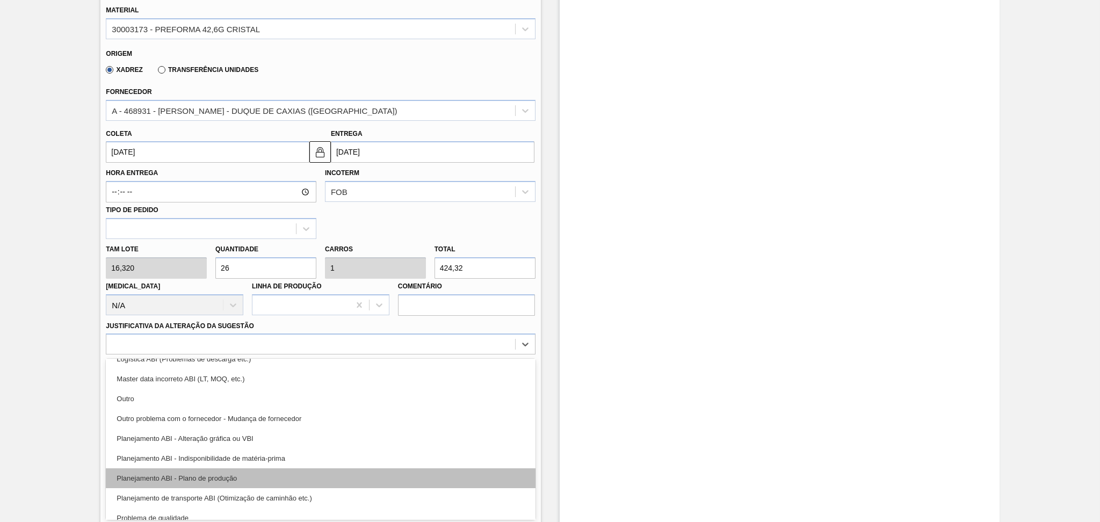
click at [191, 473] on div "Planejamento ABI - Plano de produção" at bounding box center [320, 478] width 429 height 20
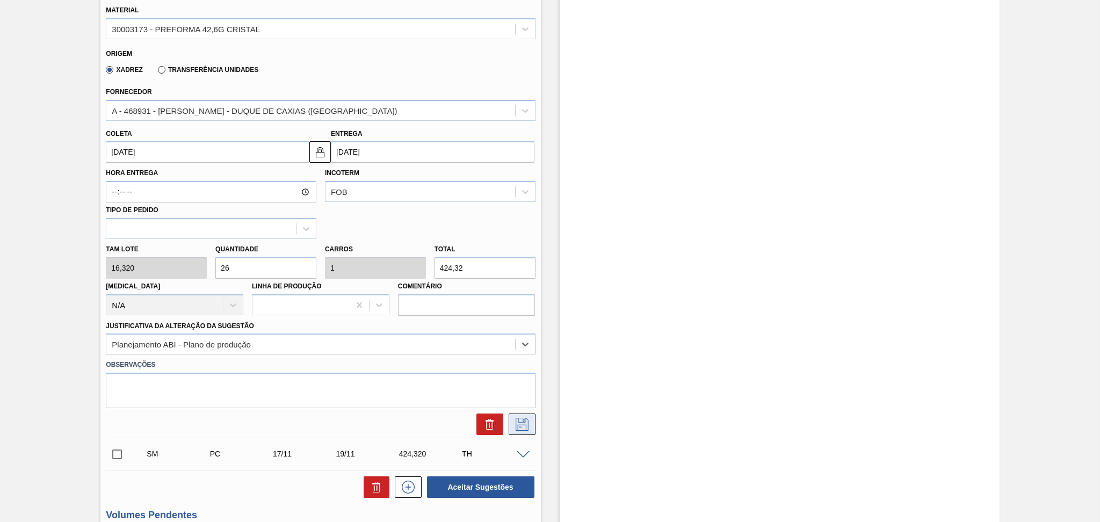
click at [517, 423] on icon at bounding box center [521, 424] width 17 height 13
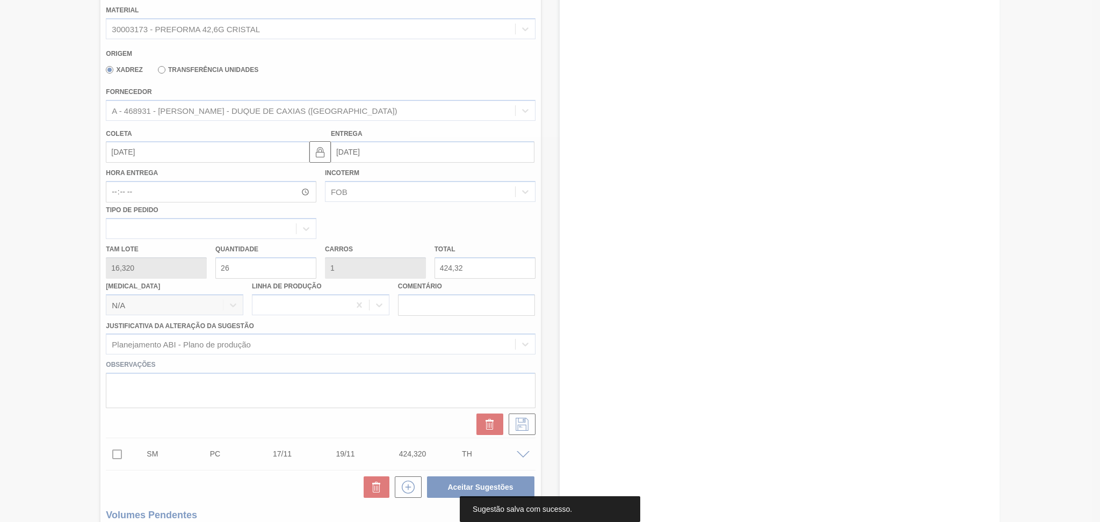
scroll to position [0, 0]
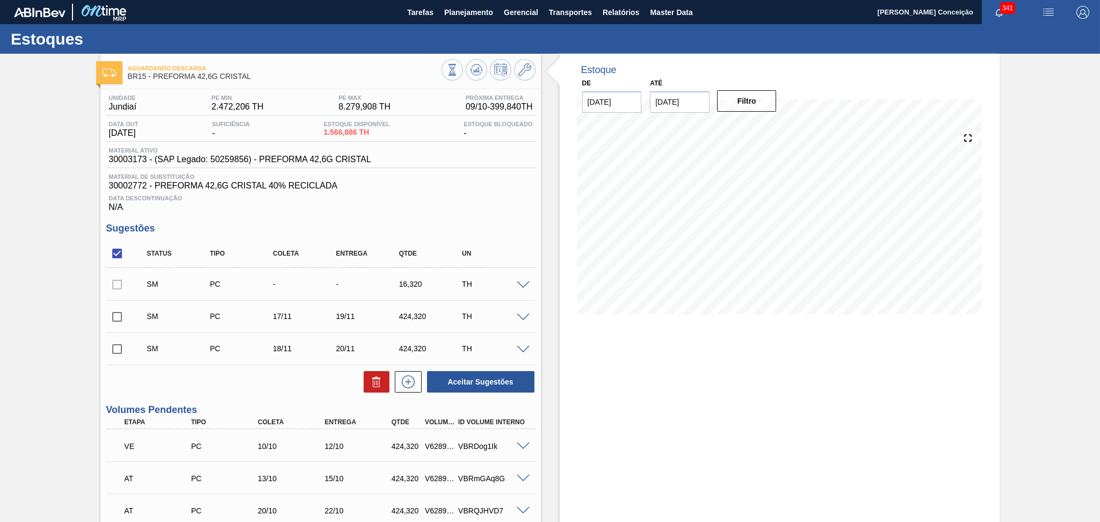
click at [522, 282] on span at bounding box center [523, 285] width 13 height 8
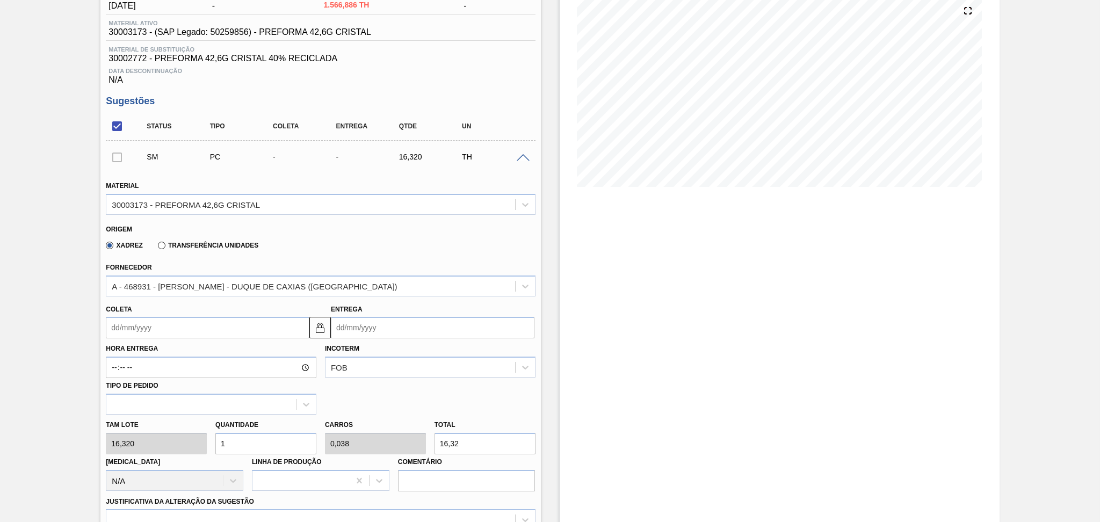
scroll to position [143, 0]
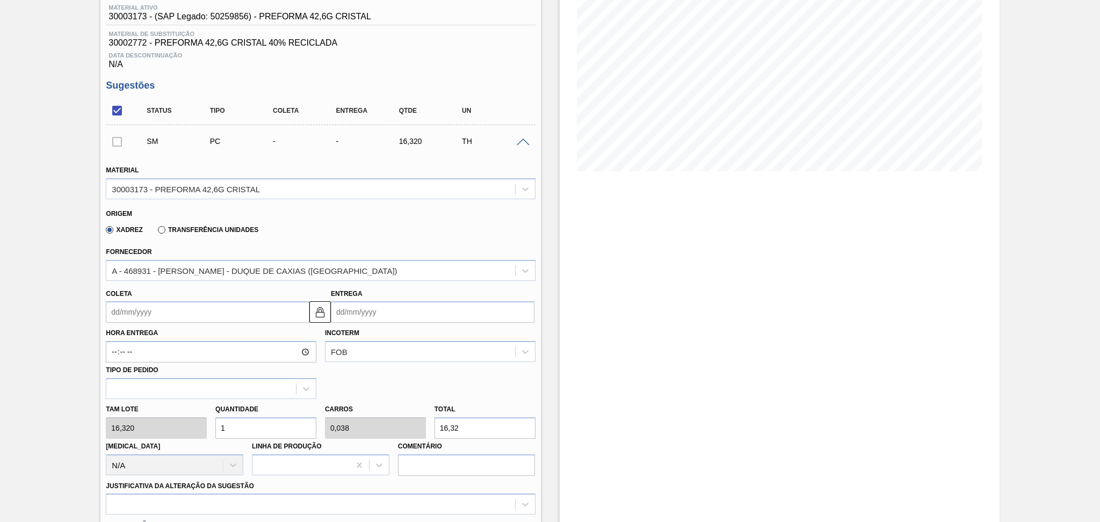
click at [159, 309] on input "Coleta" at bounding box center [208, 311] width 204 height 21
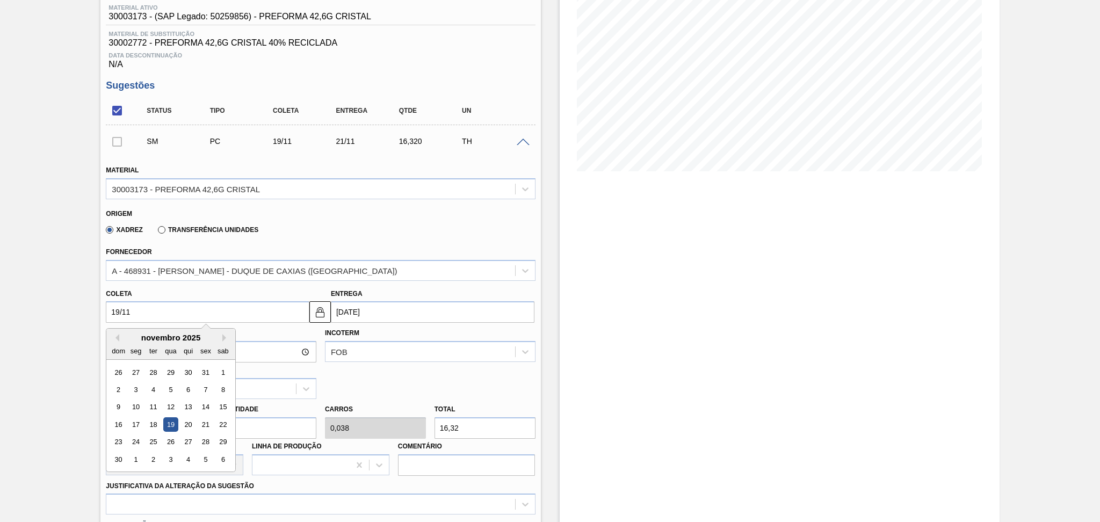
click at [169, 424] on div "19" at bounding box center [171, 424] width 14 height 14
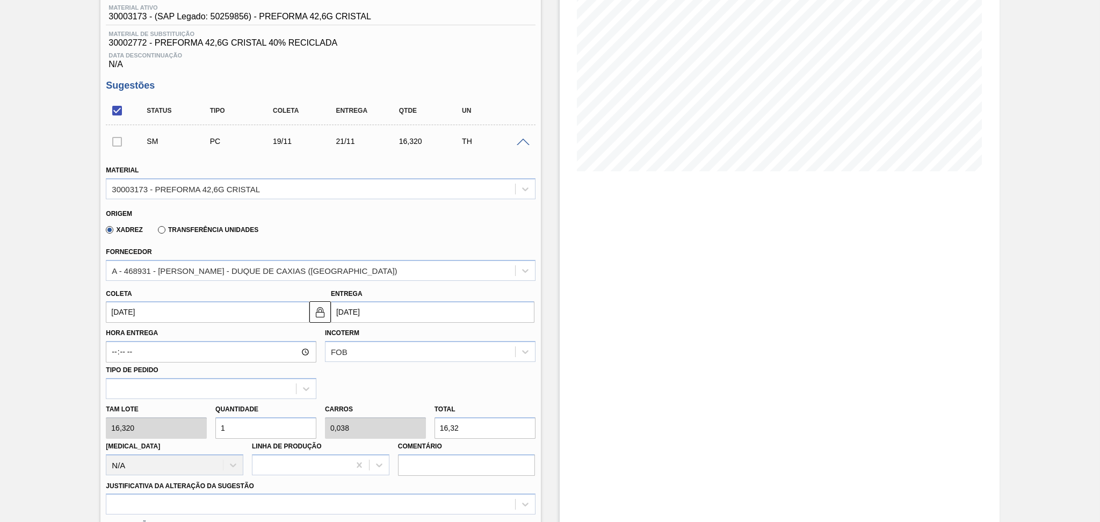
drag, startPoint x: 223, startPoint y: 417, endPoint x: 147, endPoint y: 399, distance: 78.9
click at [156, 401] on div "Tam lote 16,320 Quantidade 1 Carros 0,038 Total 16,32 Doca N/A Linha de Produçã…" at bounding box center [320, 437] width 438 height 77
click at [179, 506] on div at bounding box center [320, 503] width 429 height 21
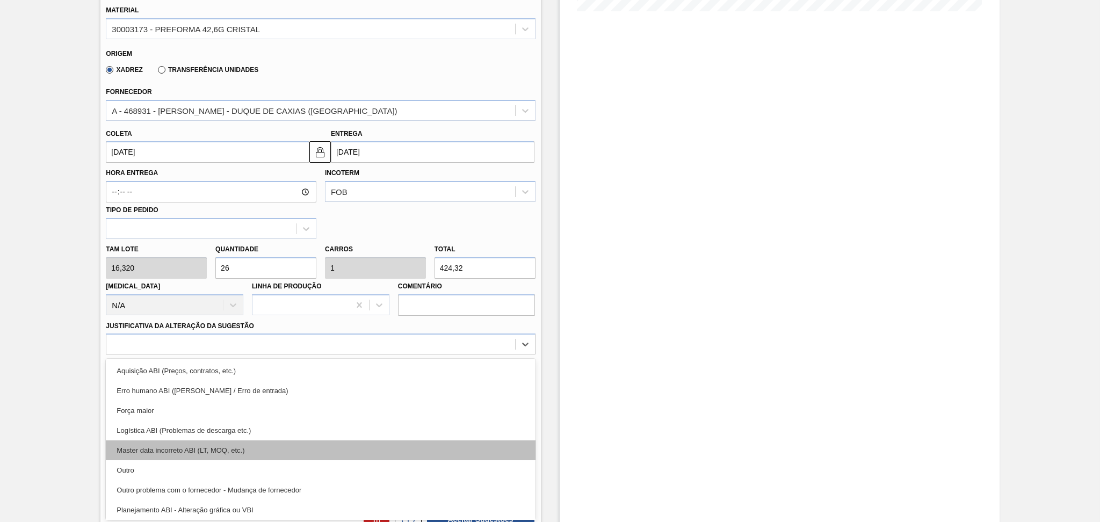
scroll to position [71, 0]
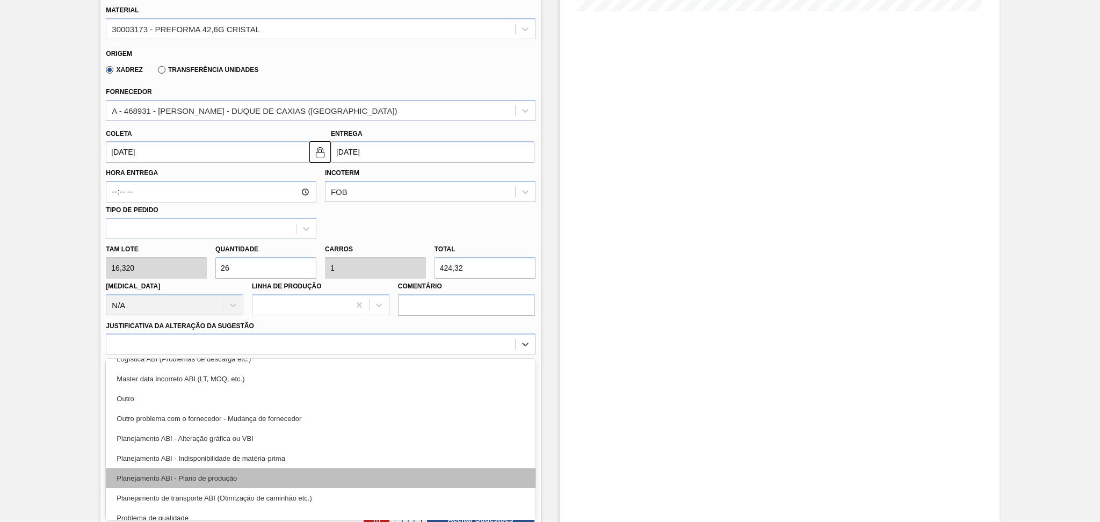
click at [205, 481] on div "Planejamento ABI - Plano de produção" at bounding box center [320, 478] width 429 height 20
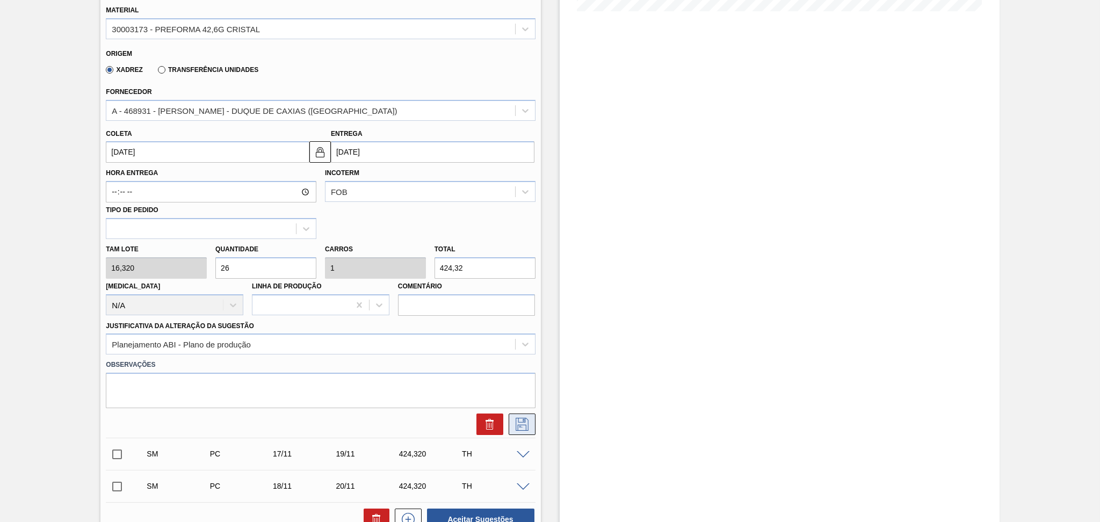
click at [513, 431] on button at bounding box center [522, 423] width 27 height 21
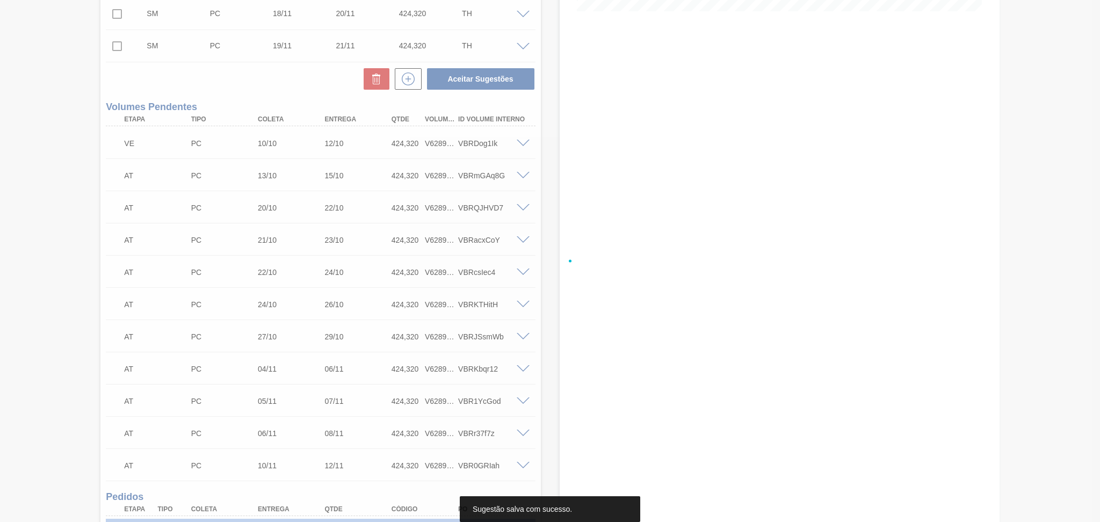
scroll to position [0, 0]
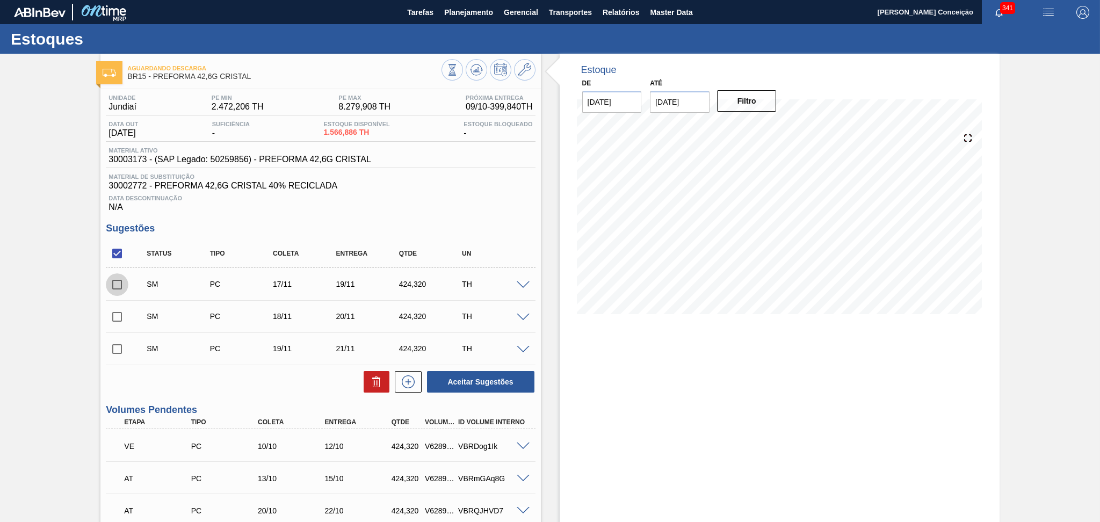
click at [122, 285] on input "checkbox" at bounding box center [117, 284] width 23 height 23
click at [119, 318] on input "checkbox" at bounding box center [117, 317] width 23 height 23
click at [122, 340] on input "checkbox" at bounding box center [117, 349] width 23 height 23
click at [455, 380] on button "Aceitar Sugestões" at bounding box center [480, 381] width 107 height 21
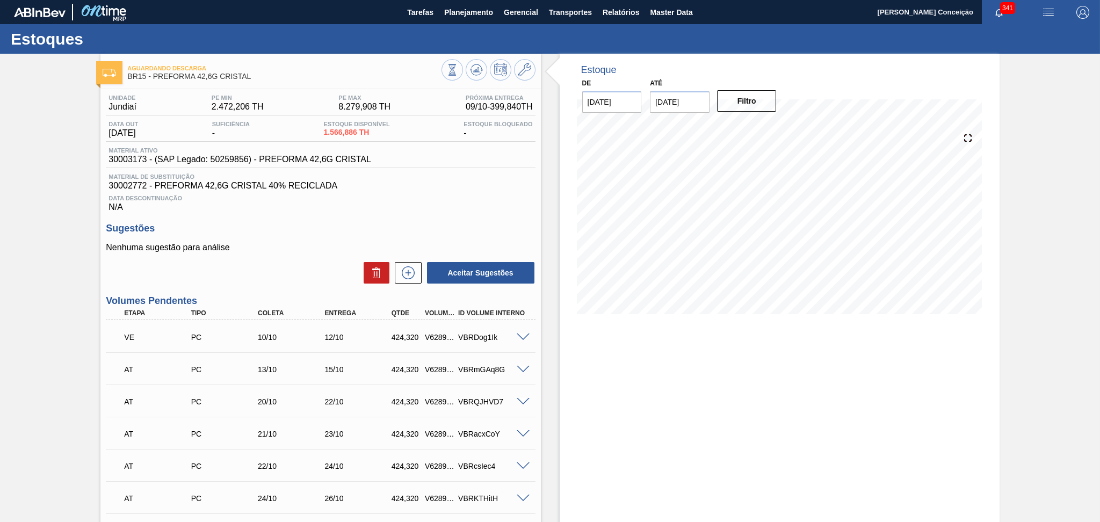
click at [270, 251] on p "Nenhuma sugestão para análise" at bounding box center [320, 248] width 429 height 10
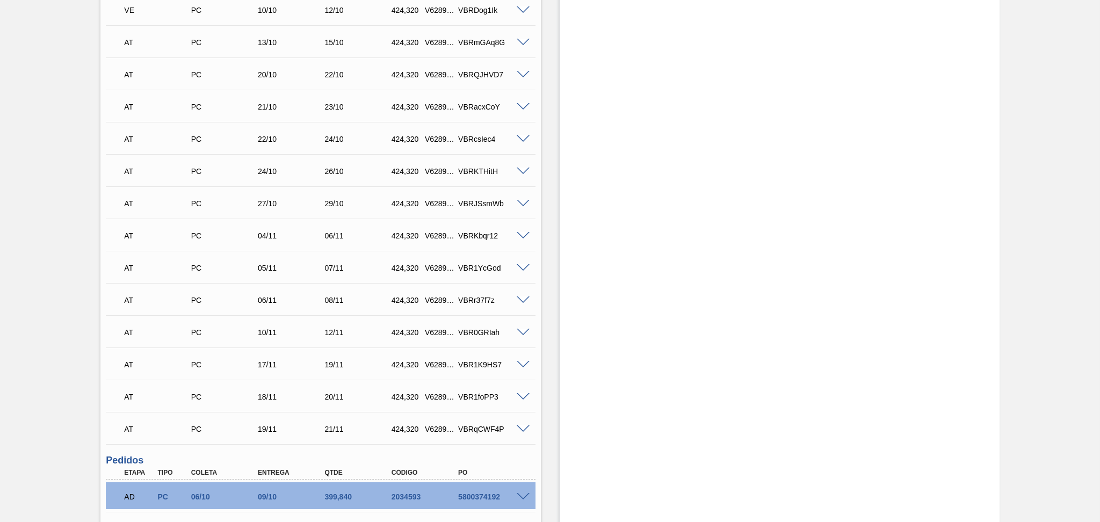
scroll to position [358, 0]
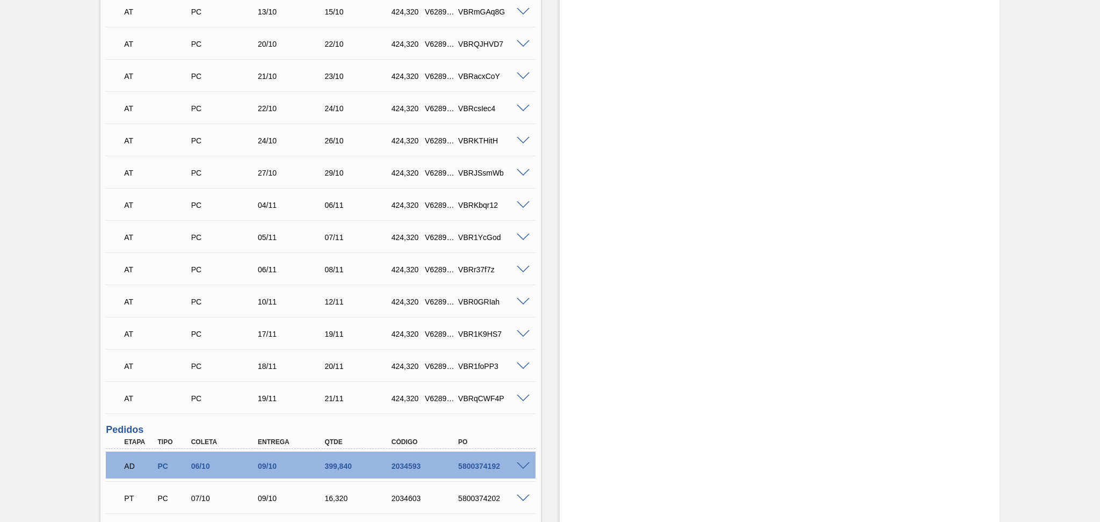
click at [277, 233] on div "05/11" at bounding box center [292, 237] width 75 height 9
click at [273, 268] on div "06/11" at bounding box center [292, 269] width 75 height 9
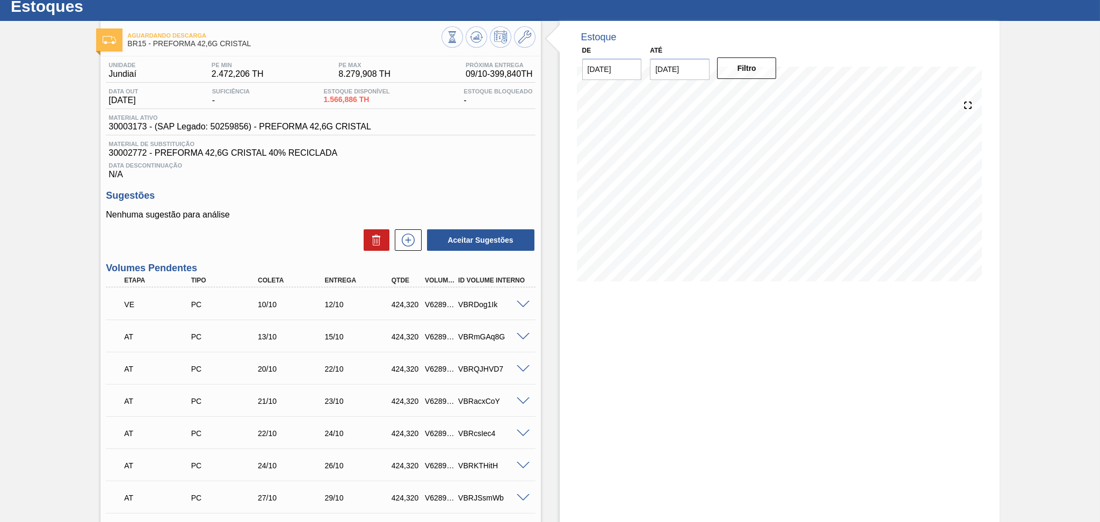
scroll to position [0, 0]
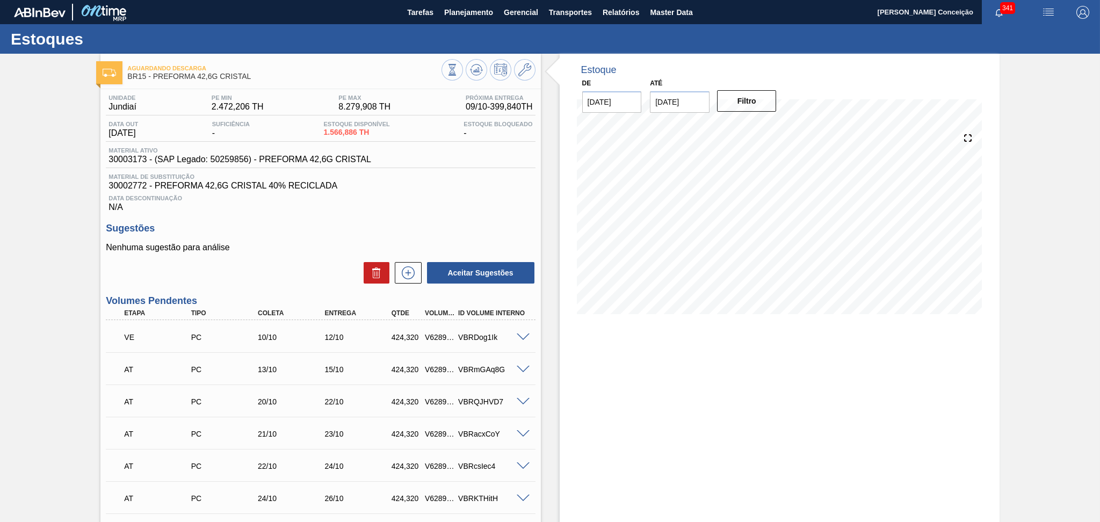
click at [512, 159] on div "Material ativo 30003173 - (SAP Legado: 50259856) - PREFORMA 42,6G CRISTAL" at bounding box center [320, 157] width 429 height 21
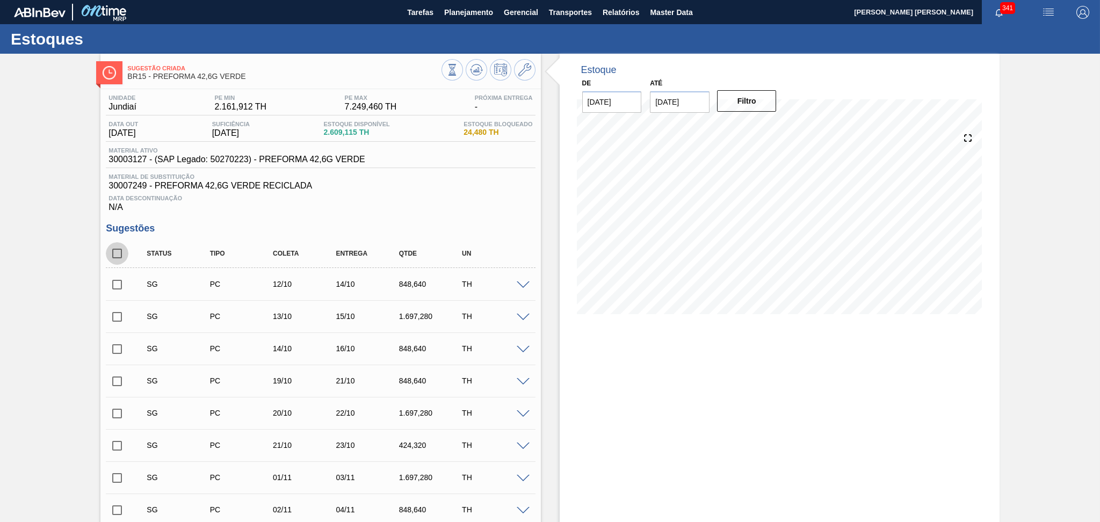
click at [123, 260] on input "checkbox" at bounding box center [117, 253] width 23 height 23
checkbox input "true"
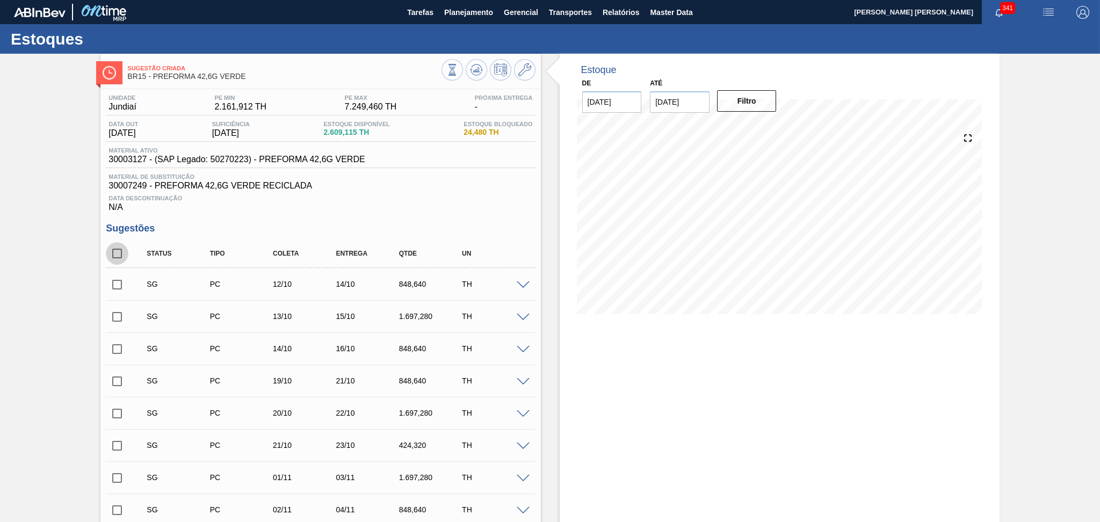
checkbox input "true"
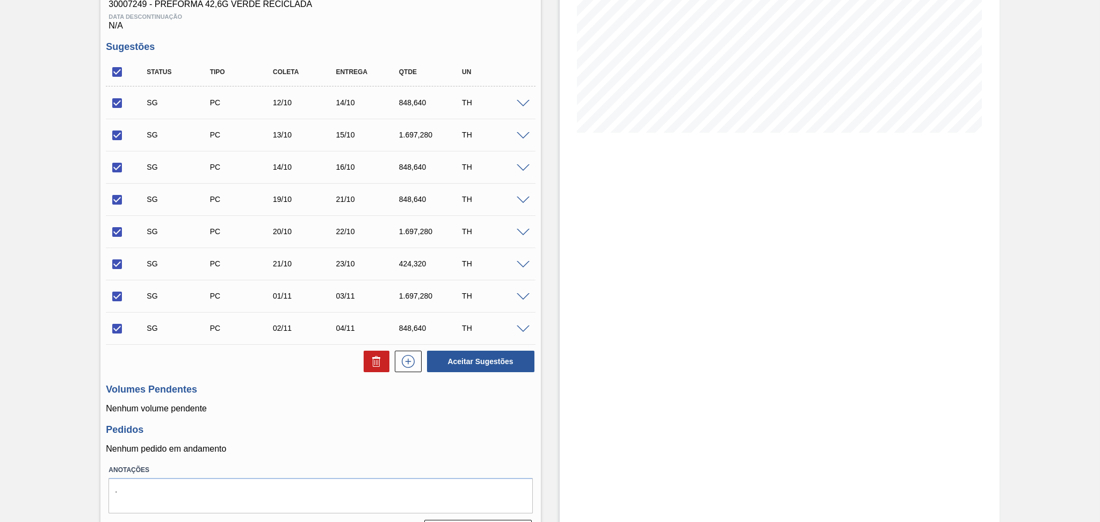
scroll to position [209, 0]
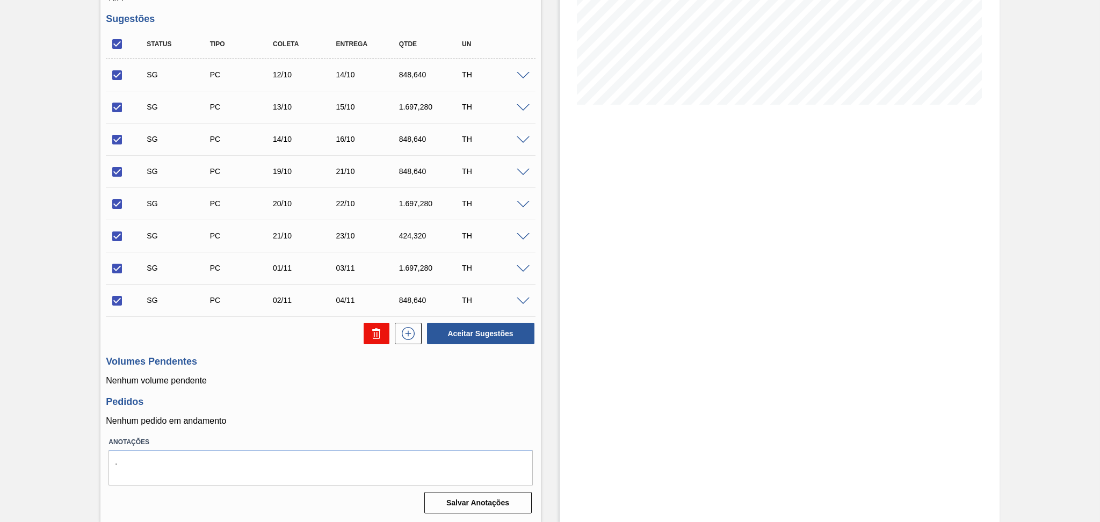
click at [368, 338] on button at bounding box center [377, 333] width 26 height 21
checkbox input "false"
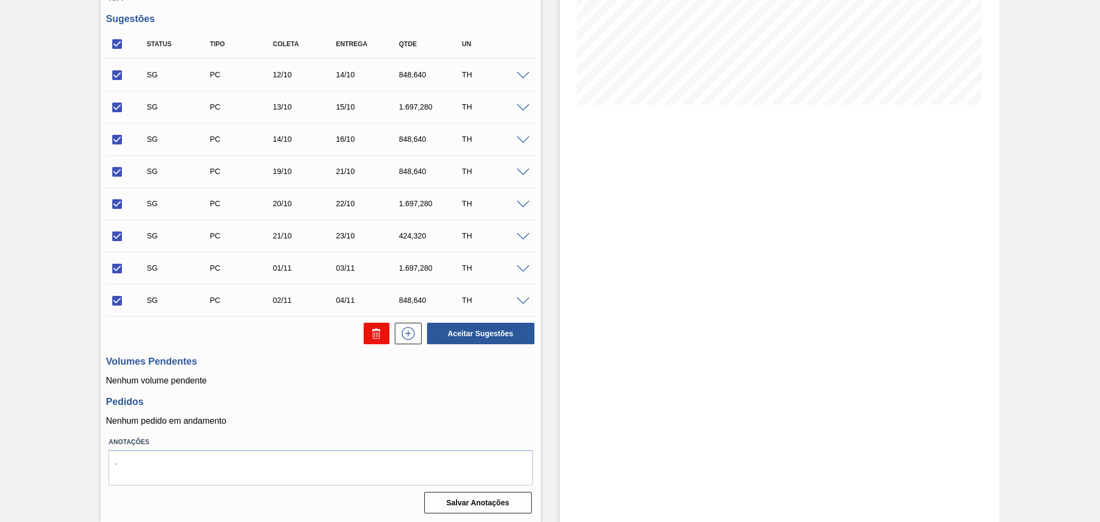
checkbox input "false"
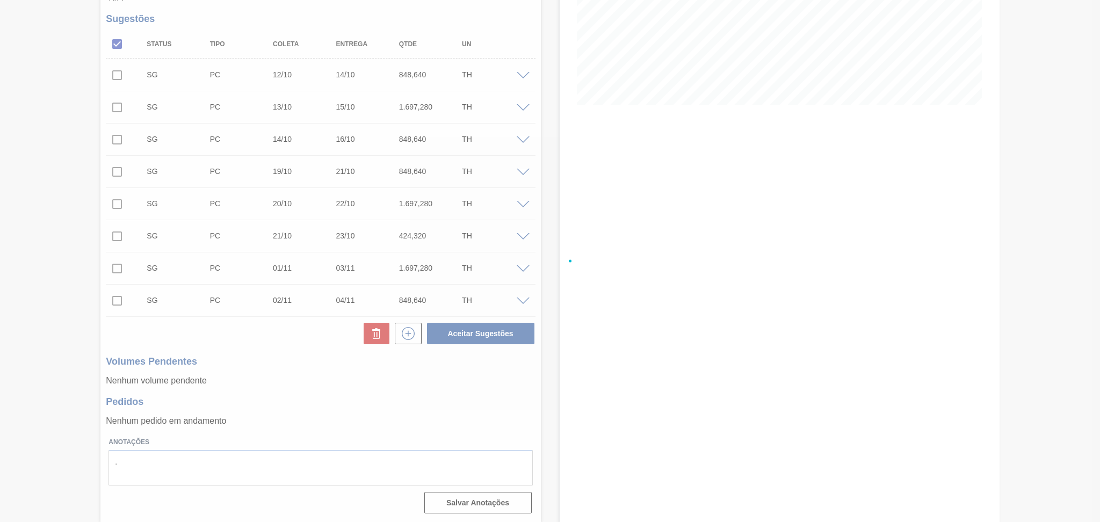
scroll to position [0, 0]
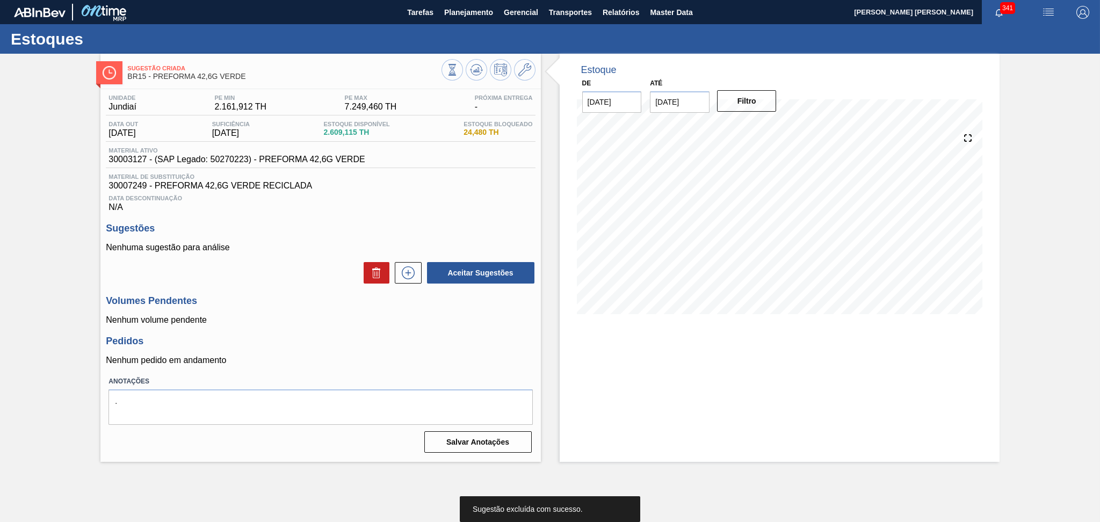
click at [441, 346] on h3 "Pedidos" at bounding box center [320, 341] width 429 height 11
click at [416, 274] on icon at bounding box center [408, 272] width 17 height 13
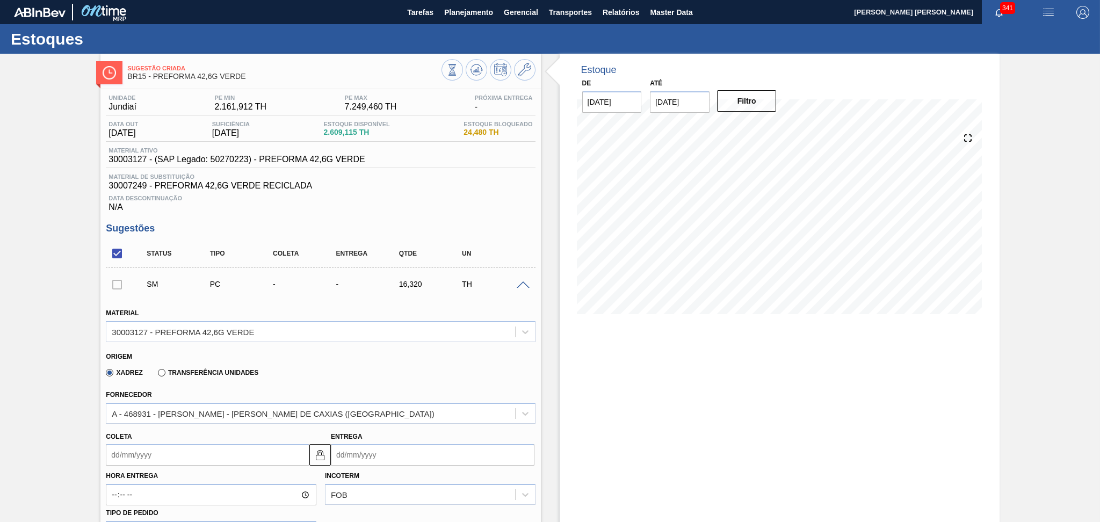
click at [522, 286] on span at bounding box center [523, 285] width 13 height 8
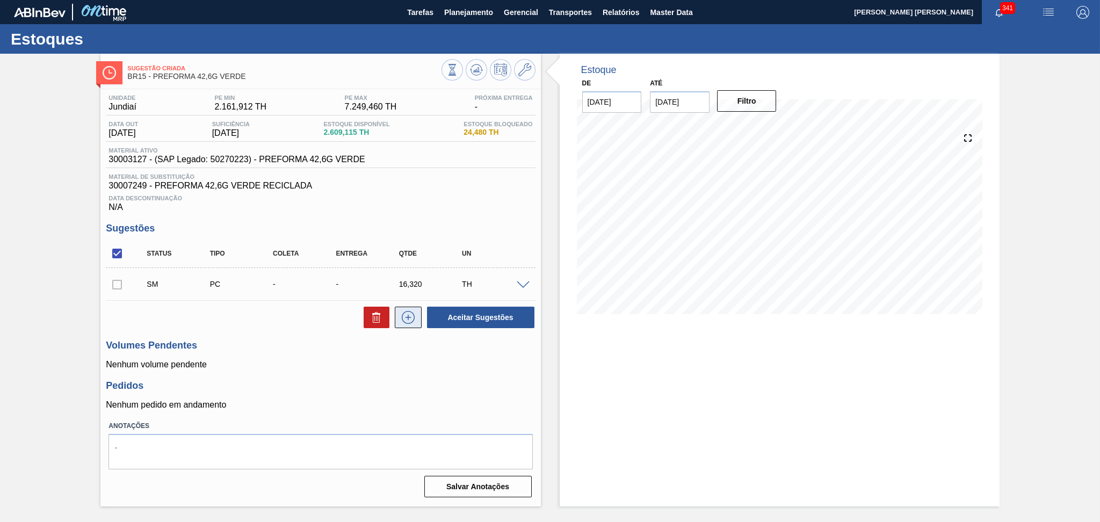
click at [403, 317] on icon at bounding box center [408, 317] width 17 height 13
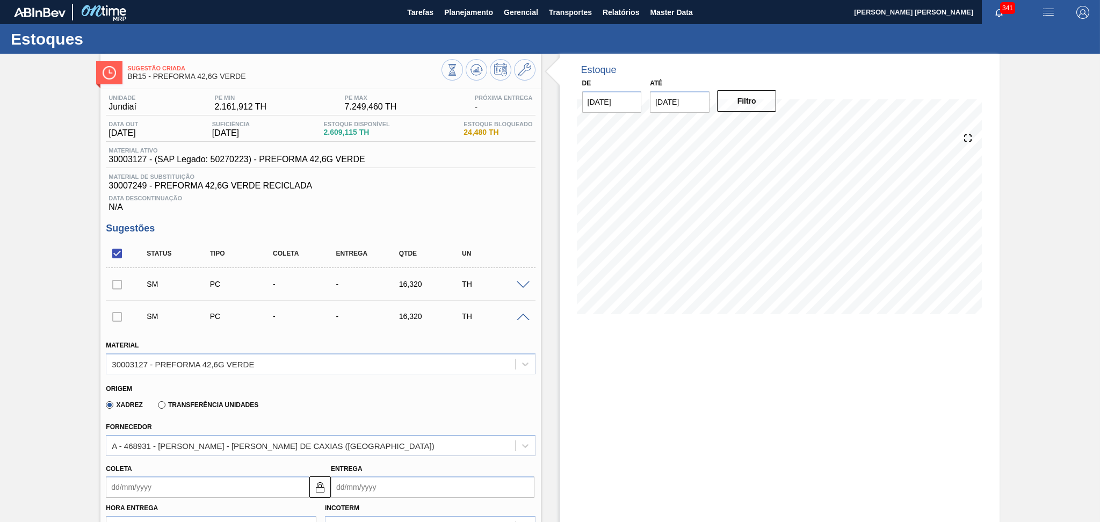
click at [520, 317] on span at bounding box center [523, 318] width 13 height 8
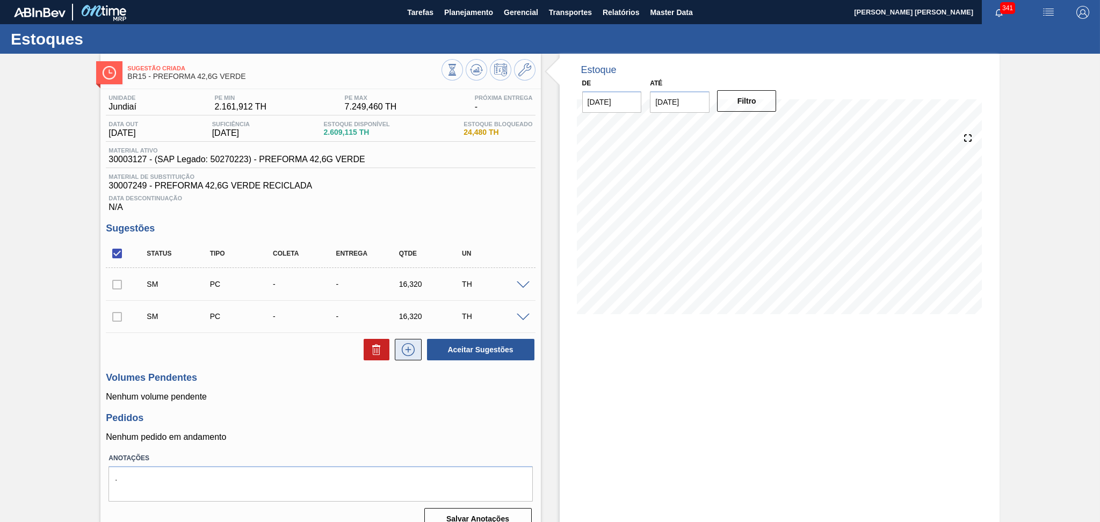
click at [395, 353] on button at bounding box center [408, 349] width 27 height 21
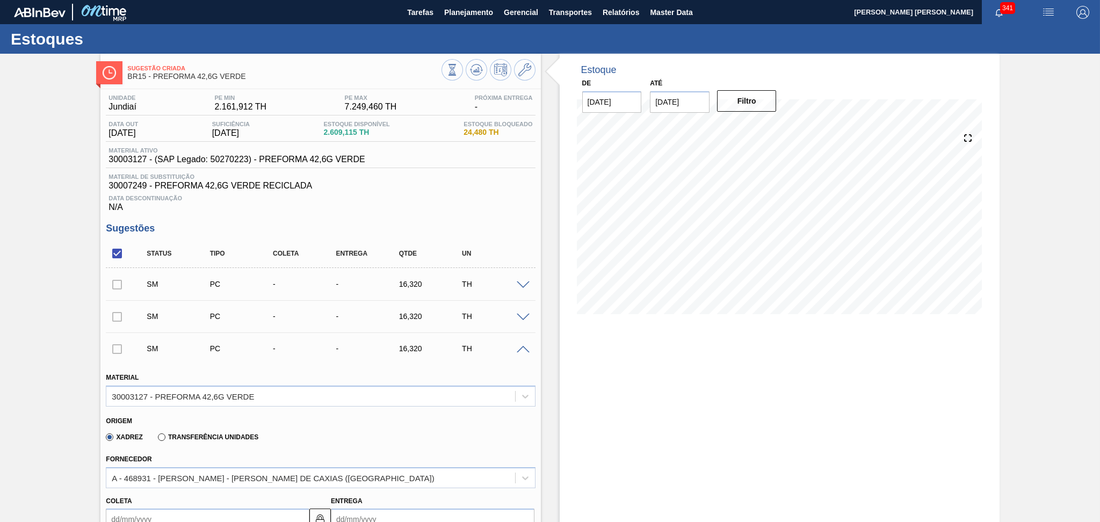
click at [526, 346] on span at bounding box center [523, 350] width 13 height 8
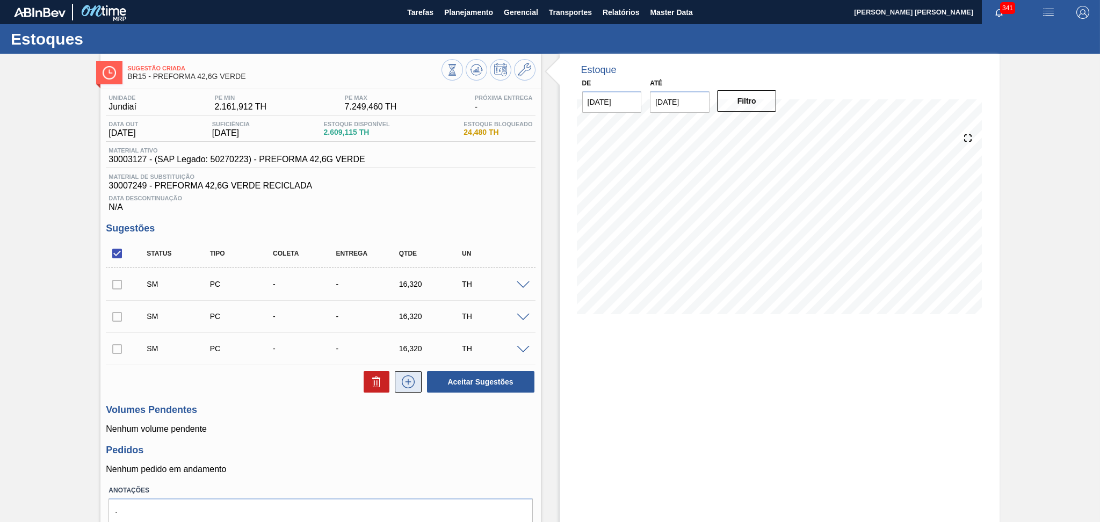
click at [402, 380] on icon at bounding box center [408, 381] width 13 height 13
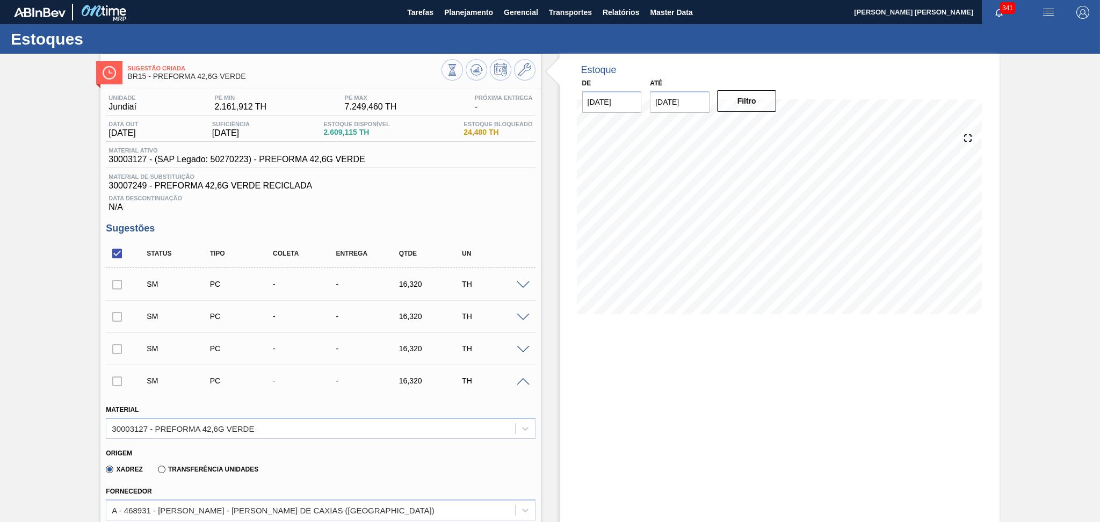
click at [524, 380] on span at bounding box center [523, 382] width 13 height 8
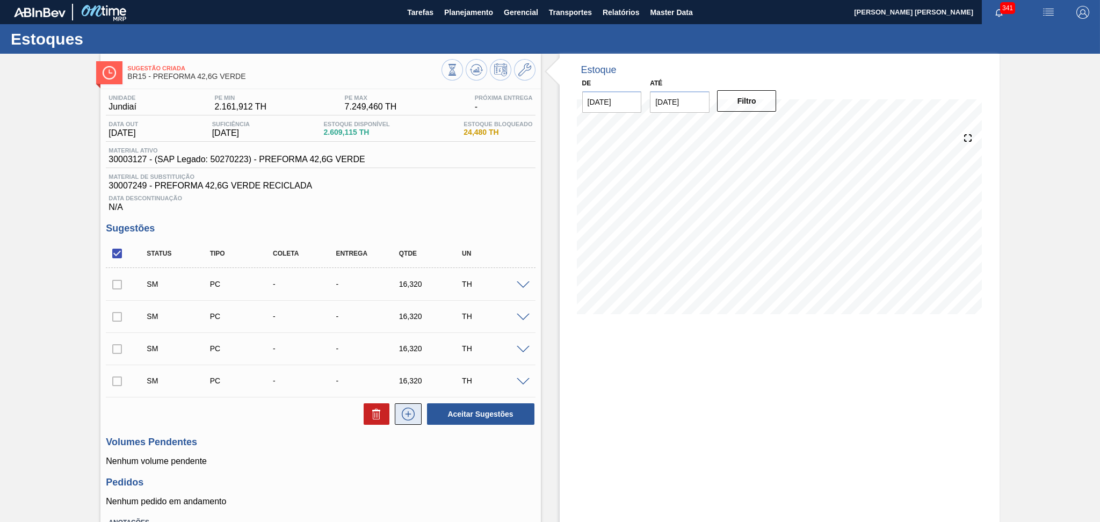
click at [404, 418] on icon at bounding box center [408, 414] width 17 height 13
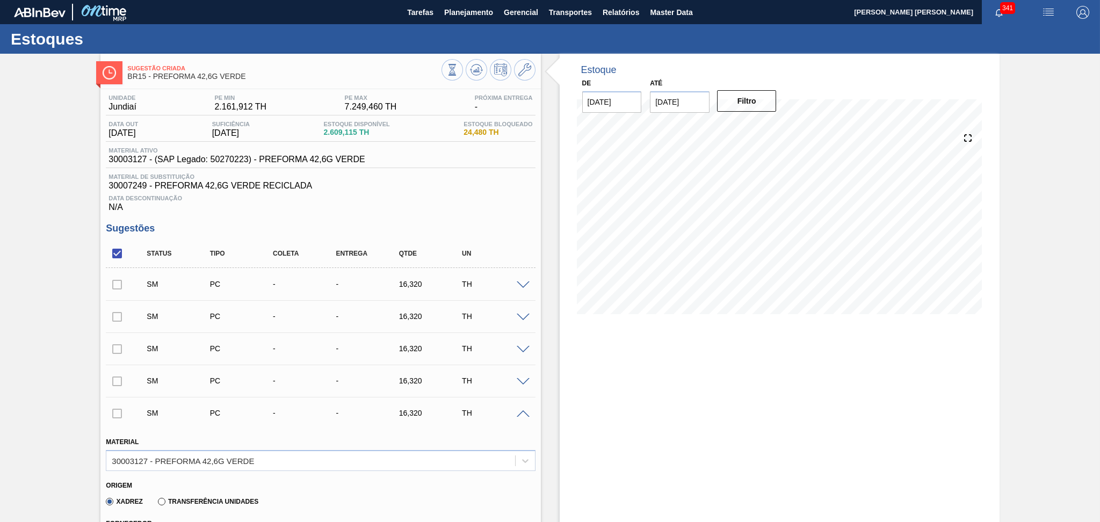
click at [522, 415] on span at bounding box center [523, 414] width 13 height 8
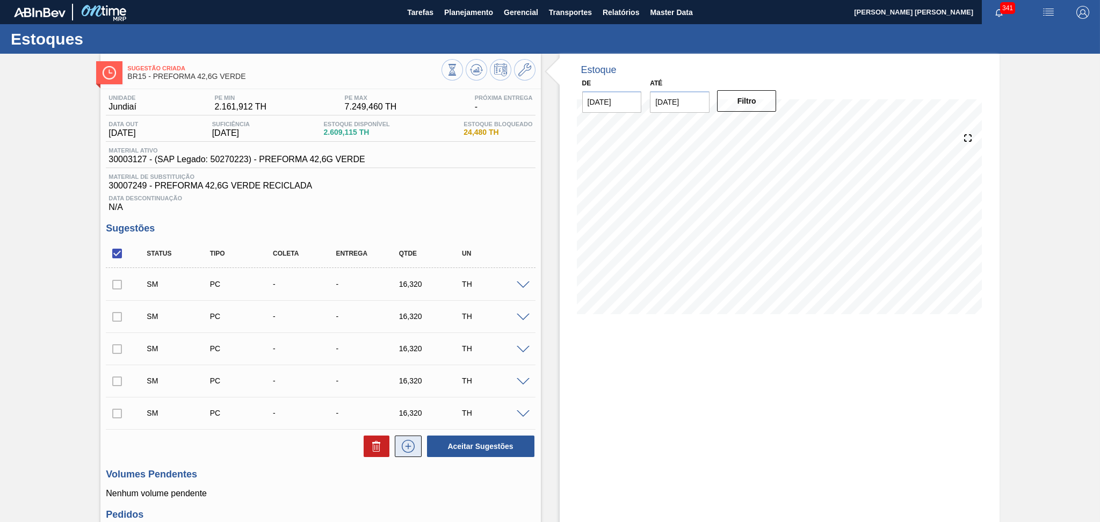
click at [400, 451] on icon at bounding box center [408, 446] width 17 height 13
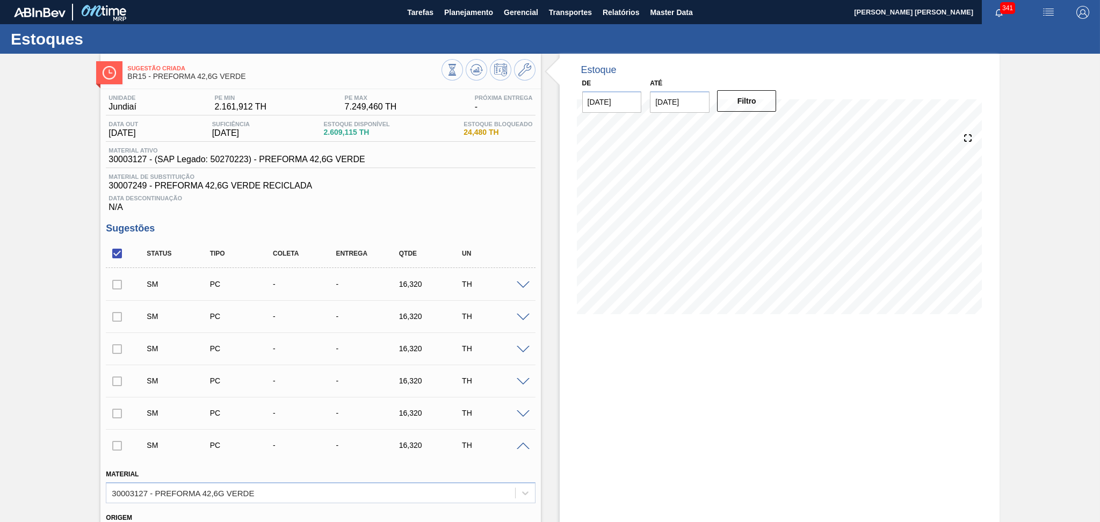
click at [522, 448] on span at bounding box center [523, 446] width 13 height 8
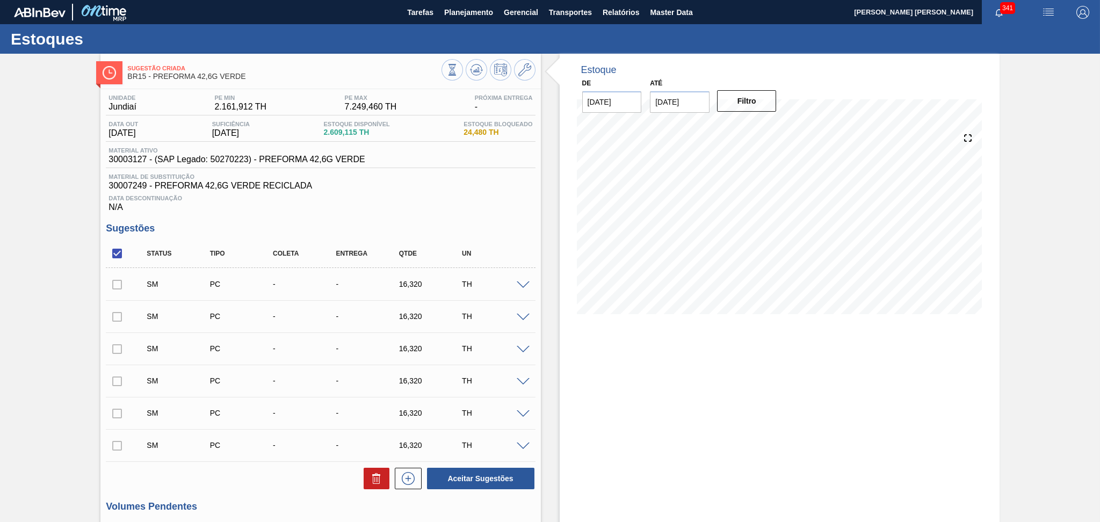
click at [521, 287] on div "SM PC - - 16,320 TH" at bounding box center [320, 284] width 429 height 27
click at [521, 287] on span at bounding box center [523, 285] width 13 height 8
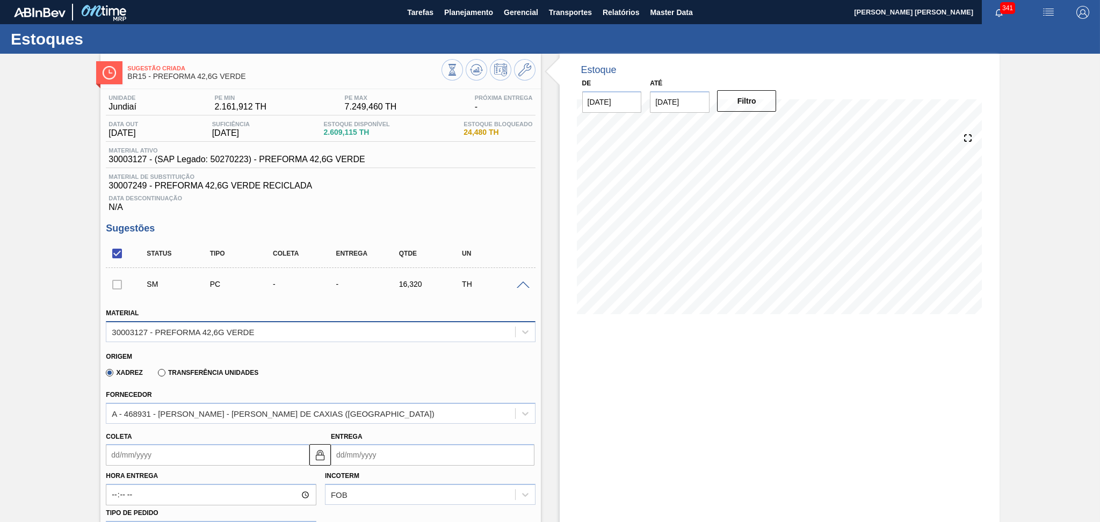
click at [233, 331] on div "30003127 - PREFORMA 42,6G VERDE" at bounding box center [183, 331] width 142 height 9
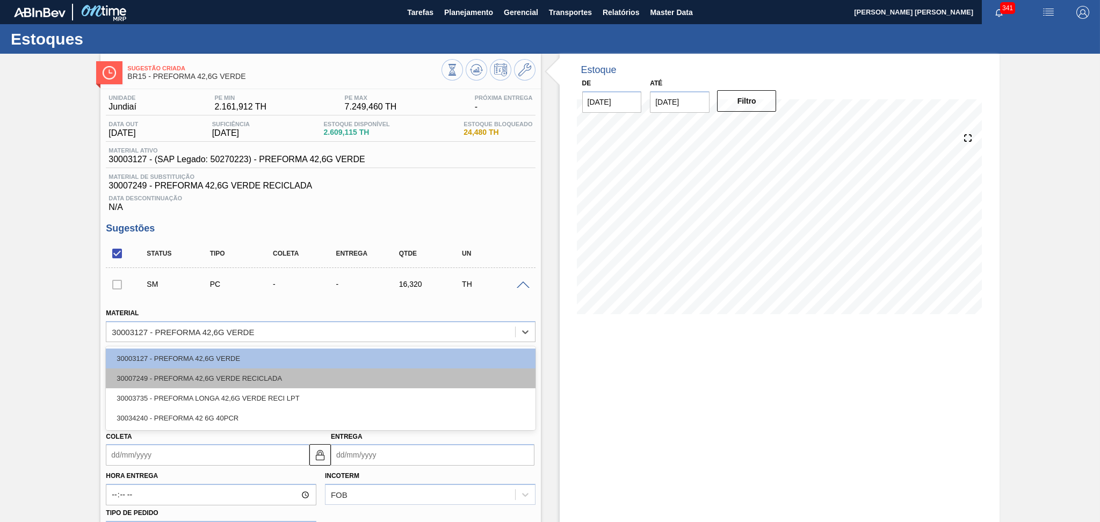
click at [249, 376] on div "30007249 - PREFORMA 42,6G VERDE RECICLADA" at bounding box center [320, 378] width 429 height 20
type input "16,896"
type input "0,966"
type input "0,037"
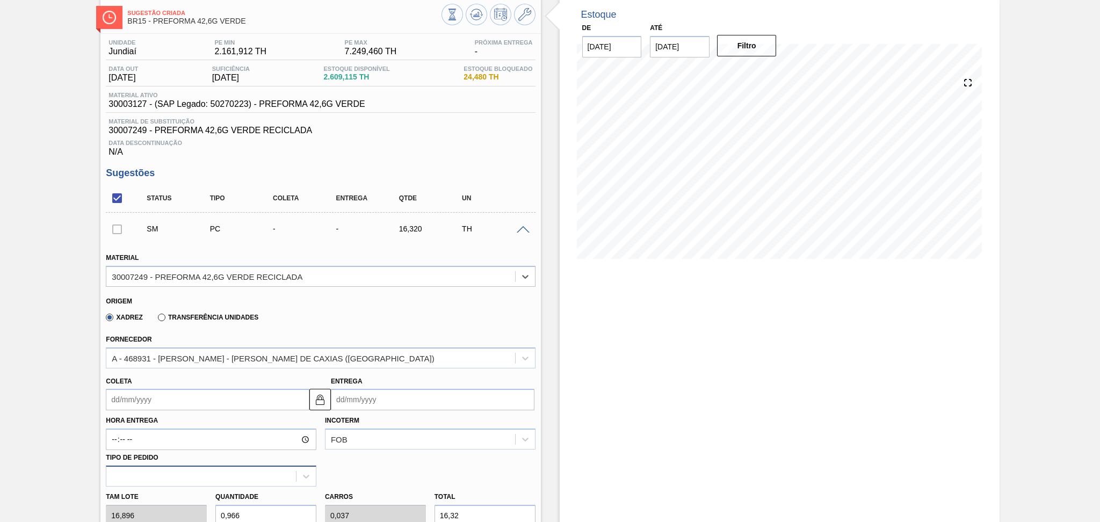
scroll to position [143, 0]
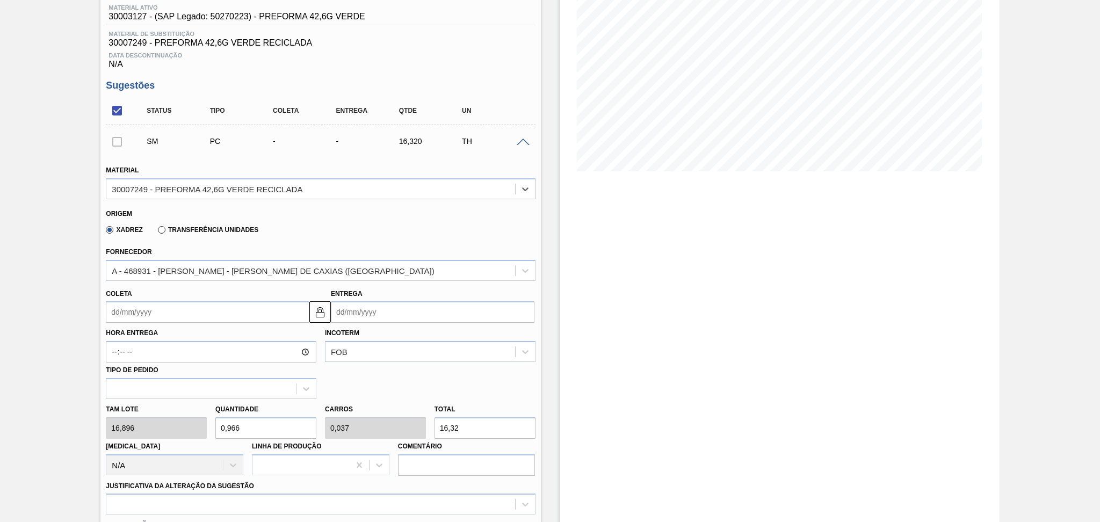
click at [165, 308] on input "Coleta" at bounding box center [208, 311] width 204 height 21
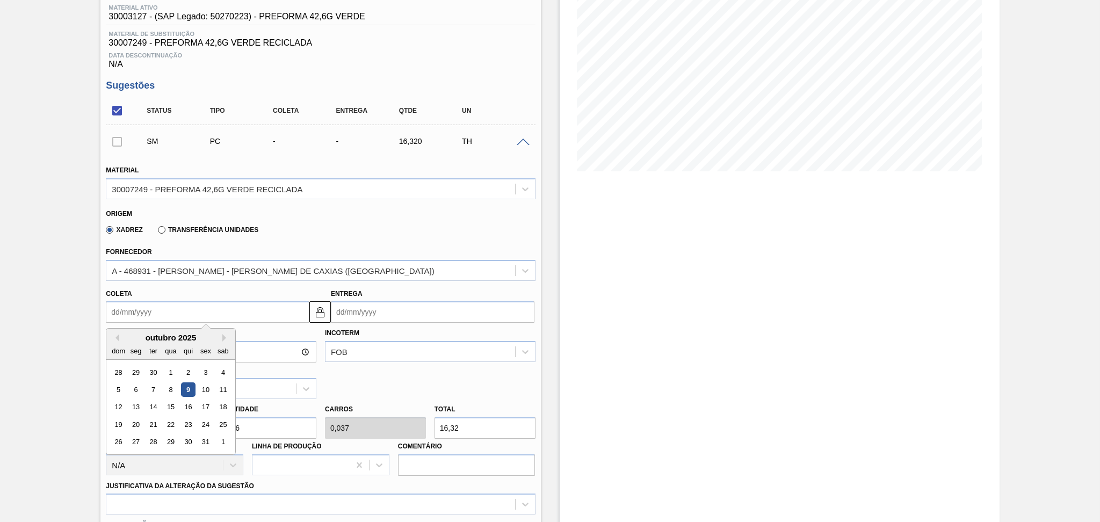
type input "1"
type input "02/10/2025"
type input "13"
type input "[DATE]"
type input "13/1"
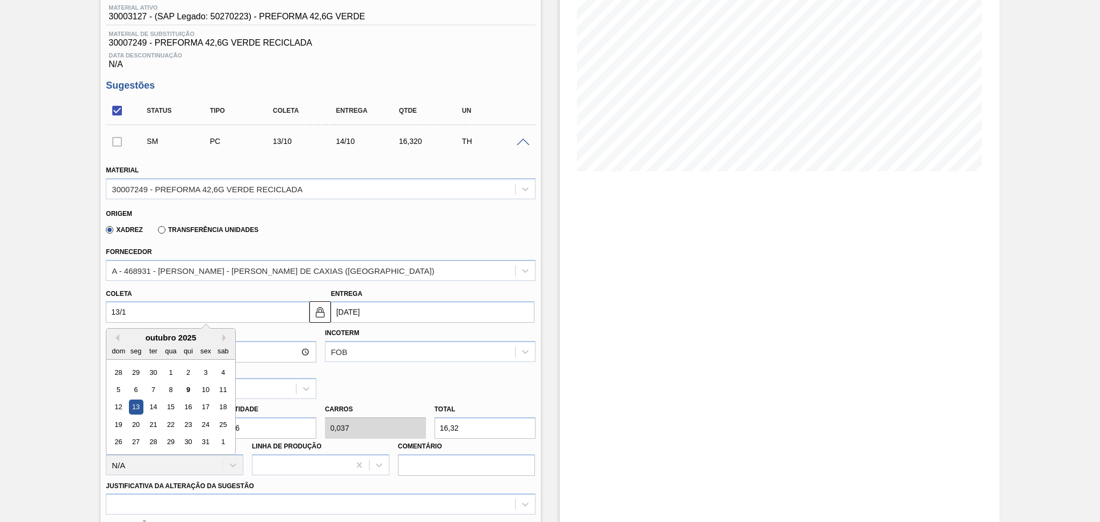
type input "14/01/2025"
type input "13/10"
type input "[DATE]"
click at [135, 407] on div "13" at bounding box center [136, 407] width 14 height 14
type input "[DATE]"
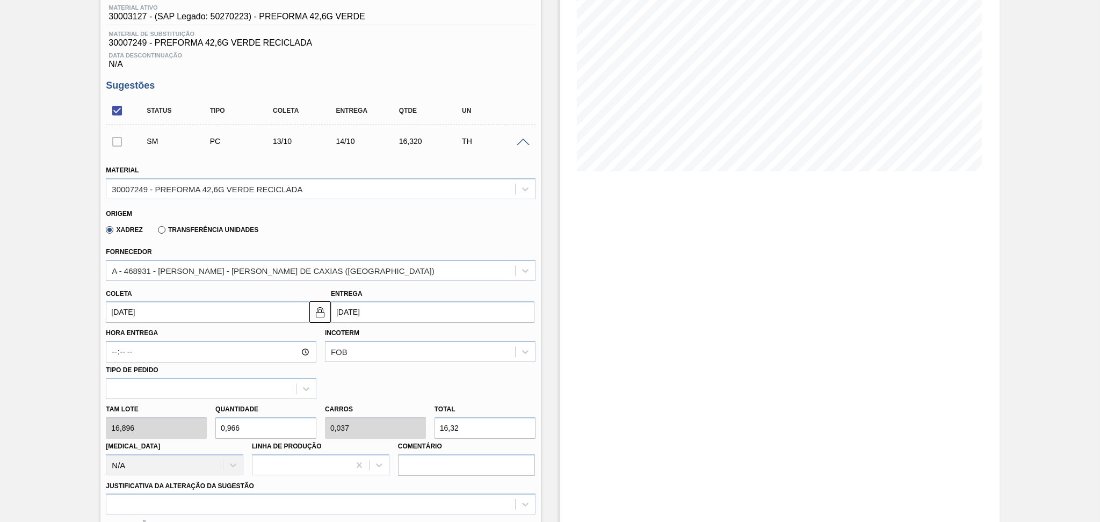
click at [85, 438] on div "Sugestão Criada BR15 - PREFORMA 42,6G VERDE Unidade Jundiaí PE MIN 2.161,912 TH…" at bounding box center [550, 438] width 1100 height 1054
type input "2"
type input "0,077"
type input "33,792"
type input "26"
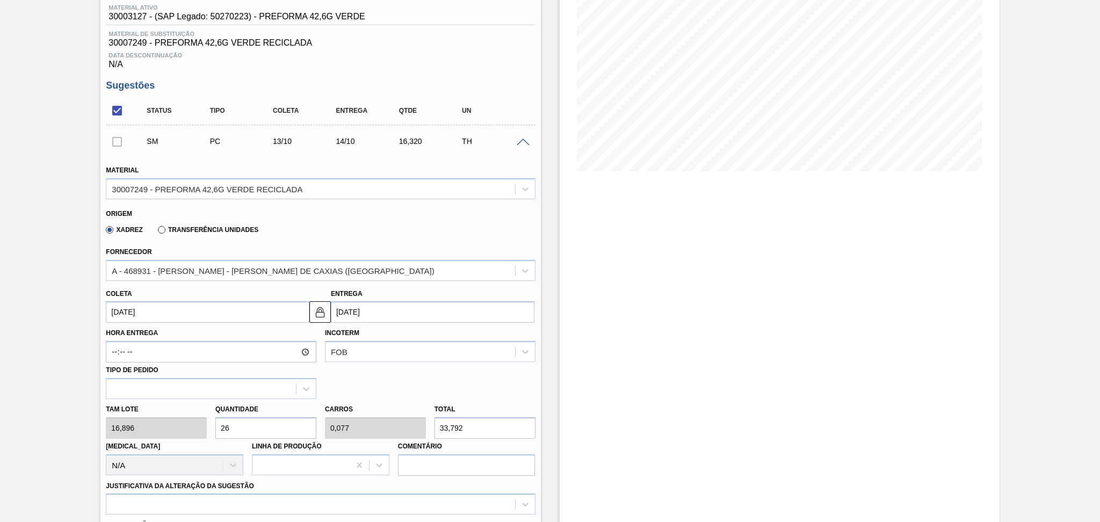
type input "1"
type input "439,296"
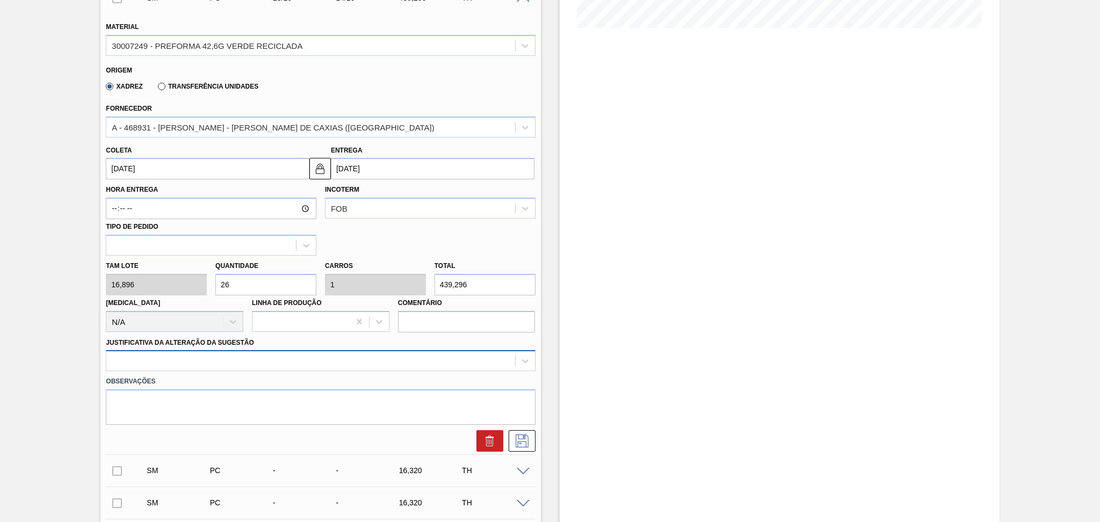
type input "26"
click at [209, 355] on div "Material 30007249 - PREFORMA 42,6G VERDE RECICLADA Origem Xadrez Transferência …" at bounding box center [320, 231] width 429 height 440
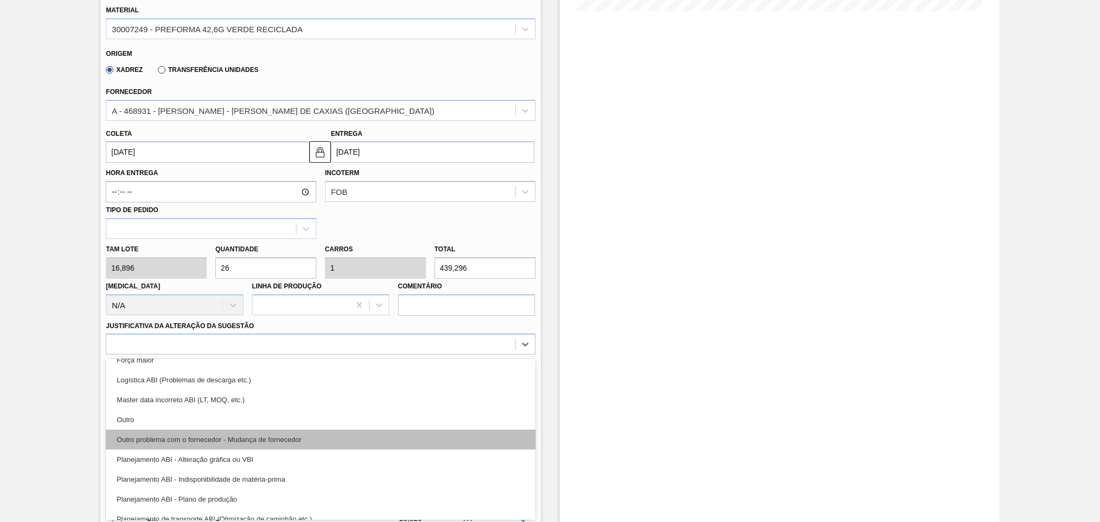
scroll to position [71, 0]
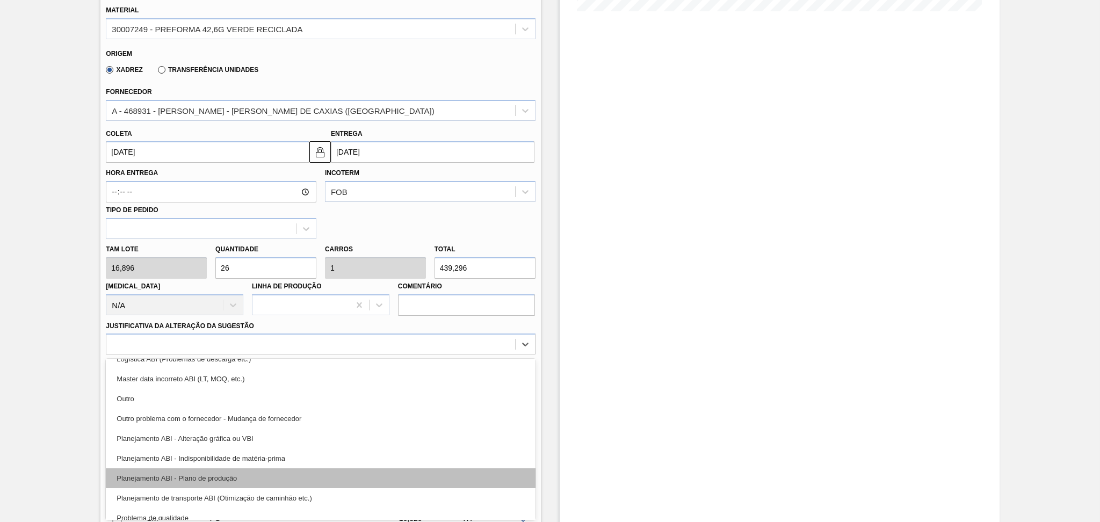
click at [242, 472] on div "Planejamento ABI - Plano de produção" at bounding box center [320, 478] width 429 height 20
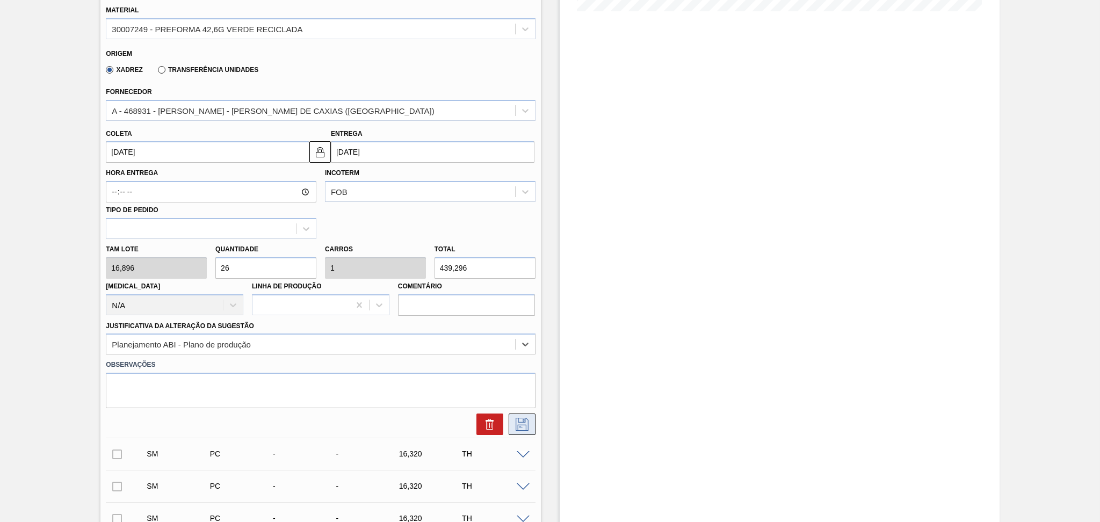
click at [529, 421] on icon at bounding box center [521, 424] width 17 height 13
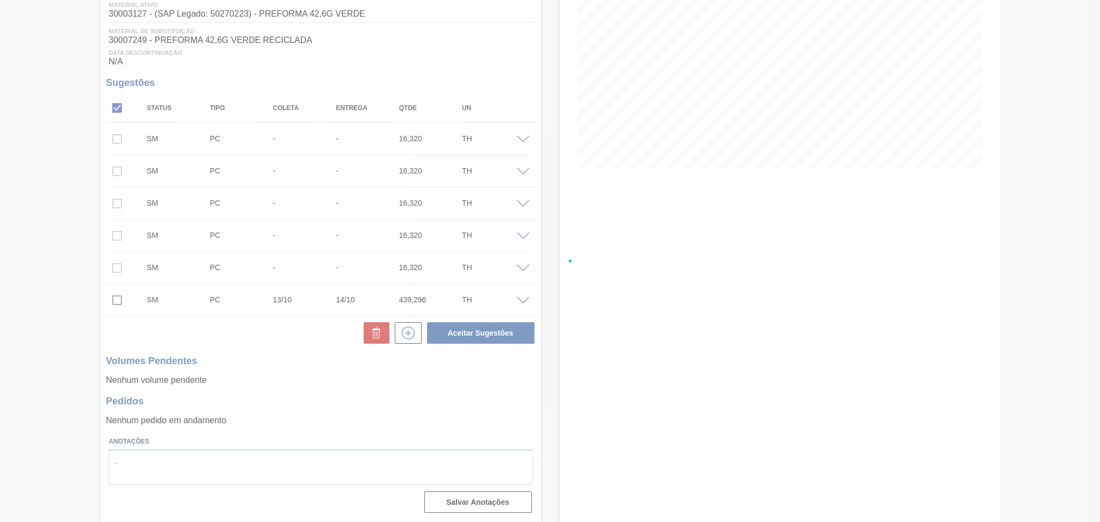
scroll to position [0, 0]
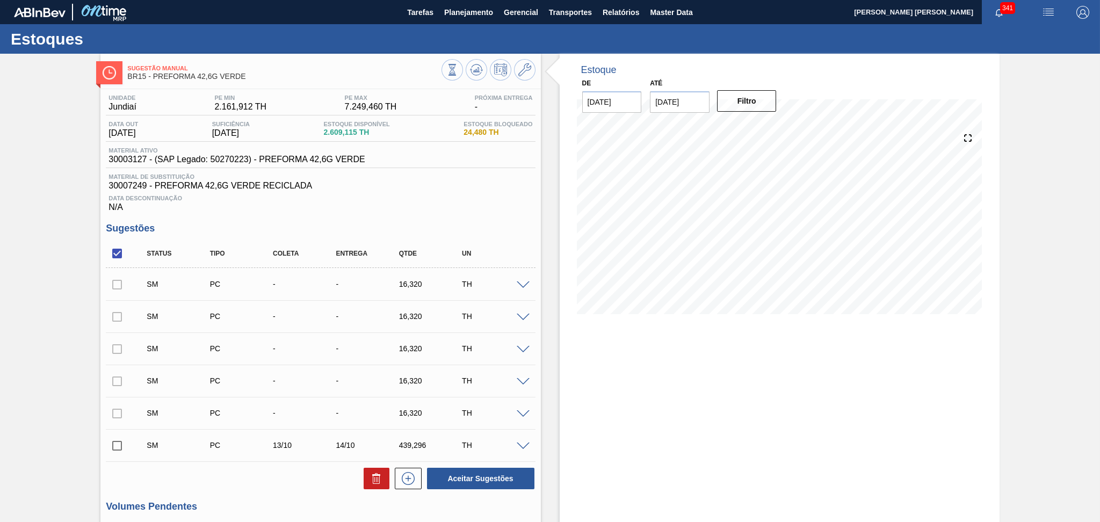
click at [521, 412] on span at bounding box center [523, 414] width 13 height 8
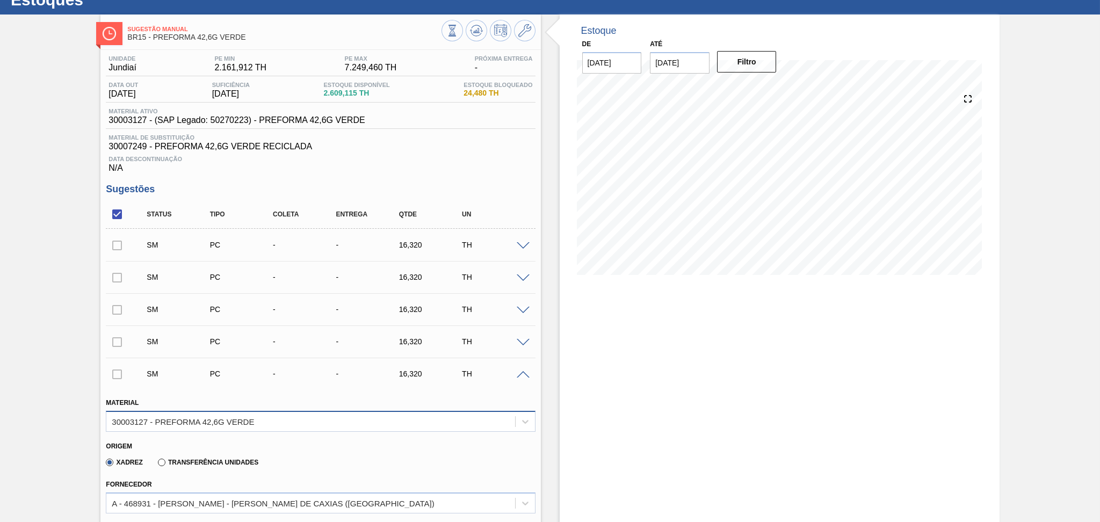
scroll to position [143, 0]
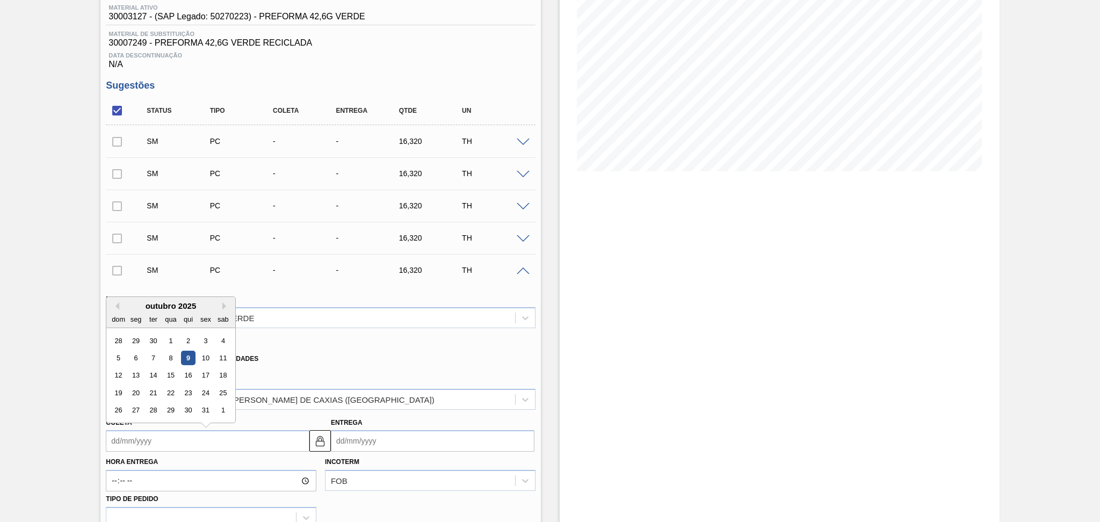
click at [141, 439] on input "Coleta" at bounding box center [208, 440] width 204 height 21
type input "1"
type input "03/10/2025"
type input "13"
type input "[DATE]"
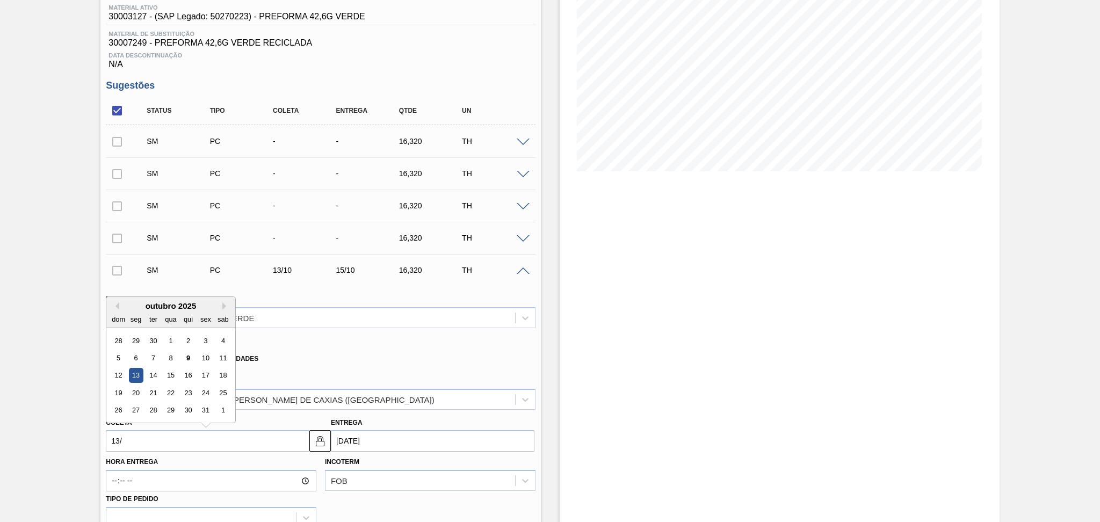
type input "13/1"
type input "15/01/2025"
type input "13/10"
type input "[DATE]"
click at [135, 373] on div "13" at bounding box center [136, 375] width 14 height 14
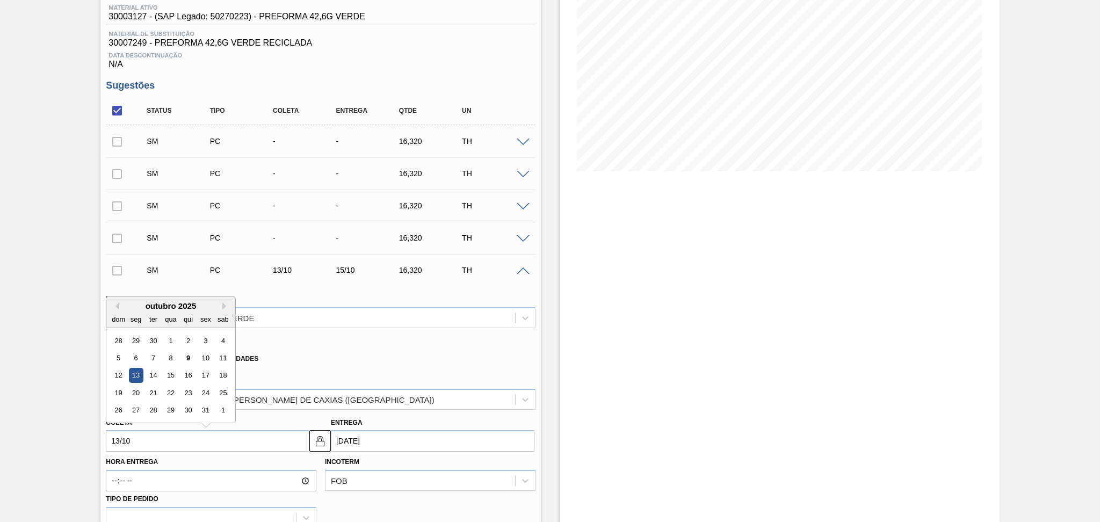
type input "[DATE]"
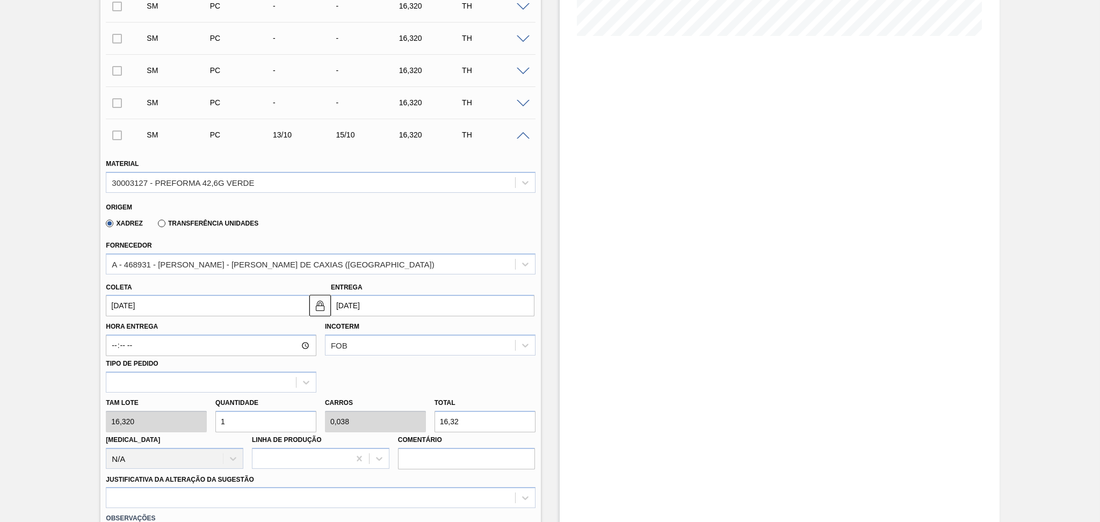
scroll to position [286, 0]
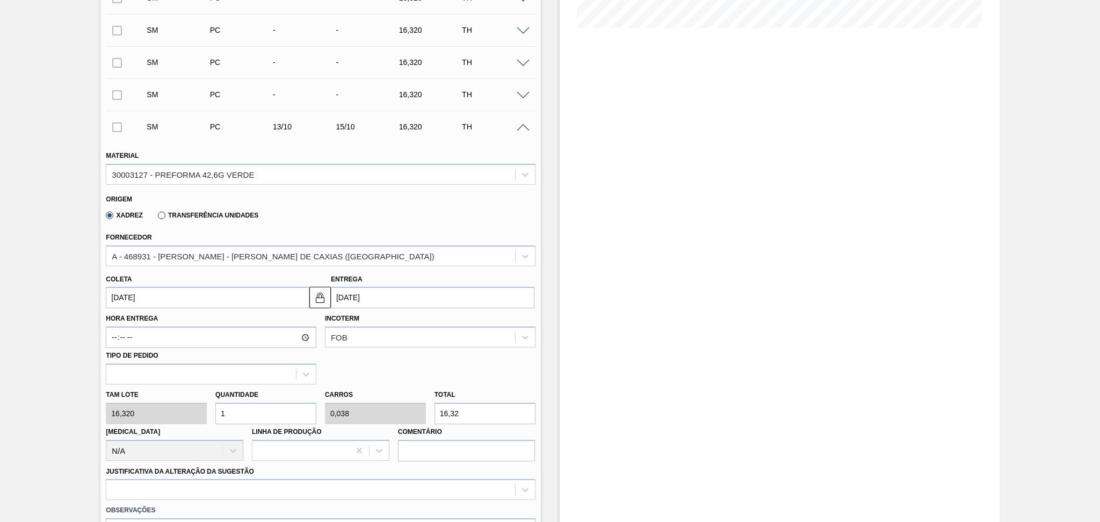
click at [164, 407] on div "[PERSON_NAME] 16,320 Quantidade 1 Carros 0,038 Total 16,32 [MEDICAL_DATA] N/A L…" at bounding box center [320, 422] width 438 height 77
type input "2"
type input "0,077"
type input "32,64"
type input "26"
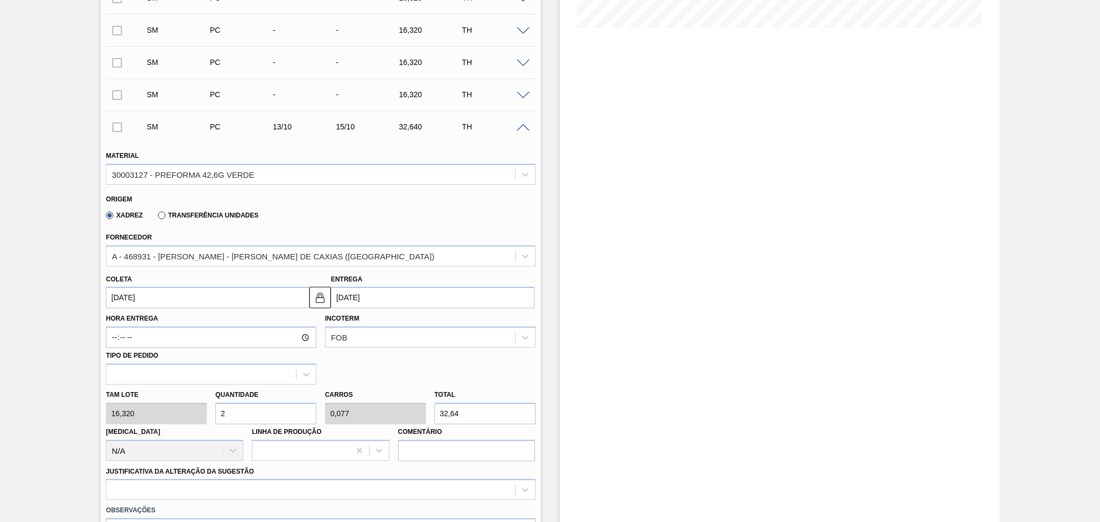
type input "1"
type input "424,32"
type input "26"
click at [178, 491] on div at bounding box center [320, 489] width 429 height 21
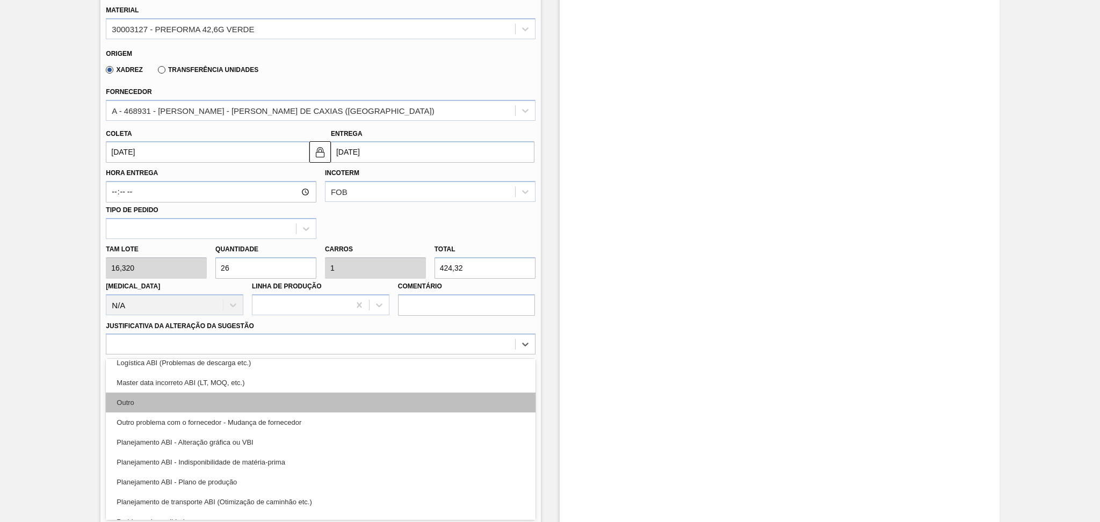
scroll to position [143, 0]
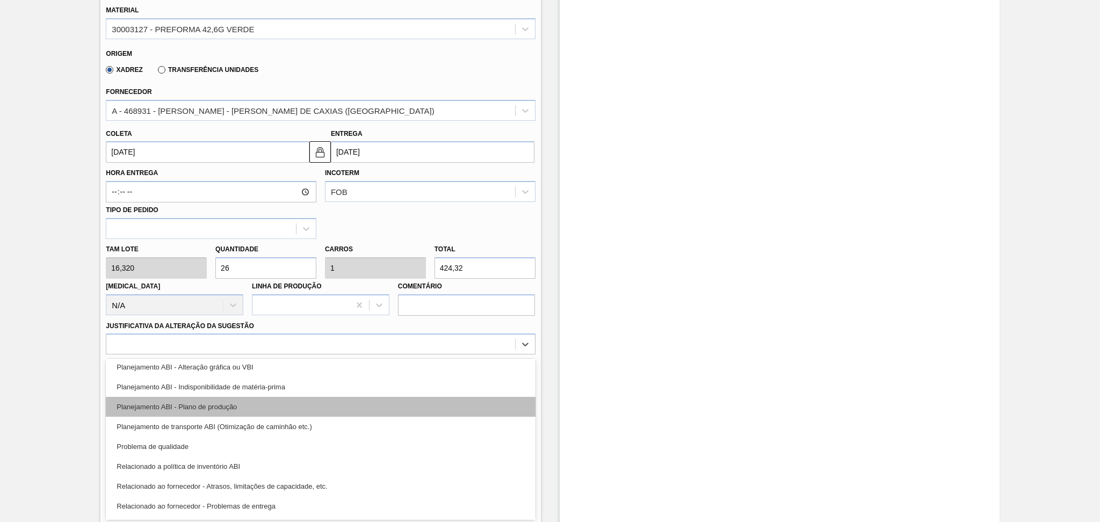
click at [237, 398] on div "Planejamento ABI - Plano de produção" at bounding box center [320, 407] width 429 height 20
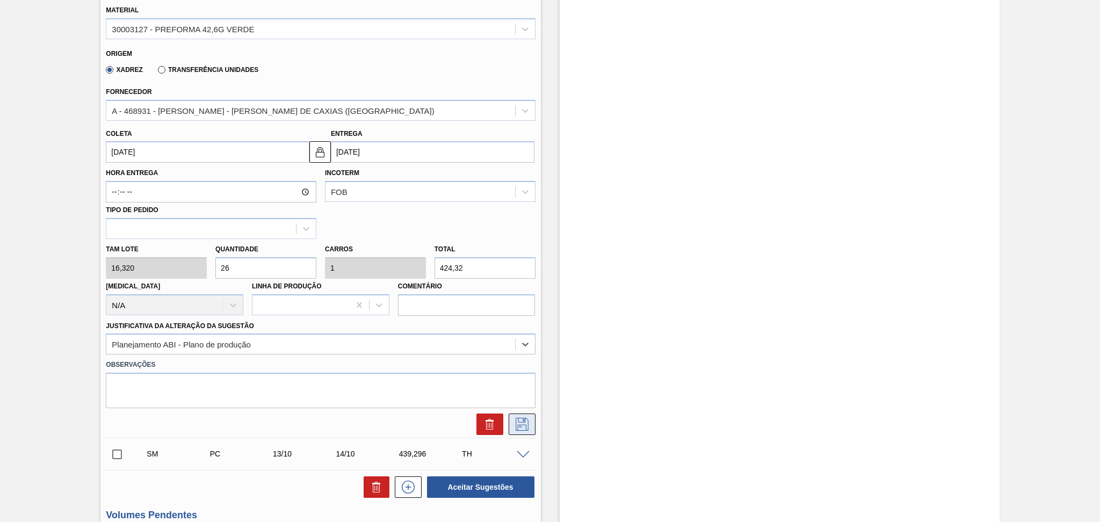
click at [525, 421] on icon at bounding box center [521, 424] width 17 height 13
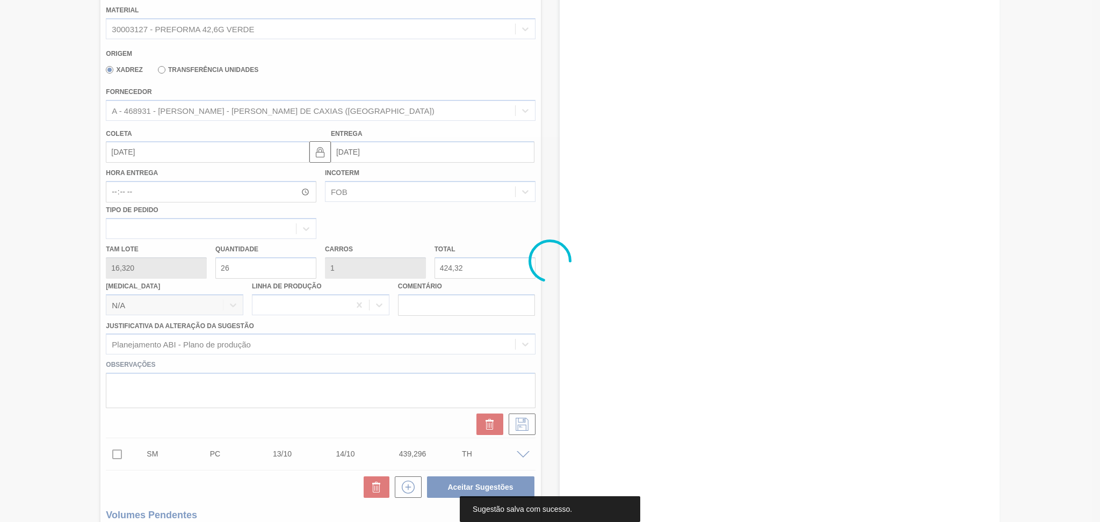
scroll to position [0, 0]
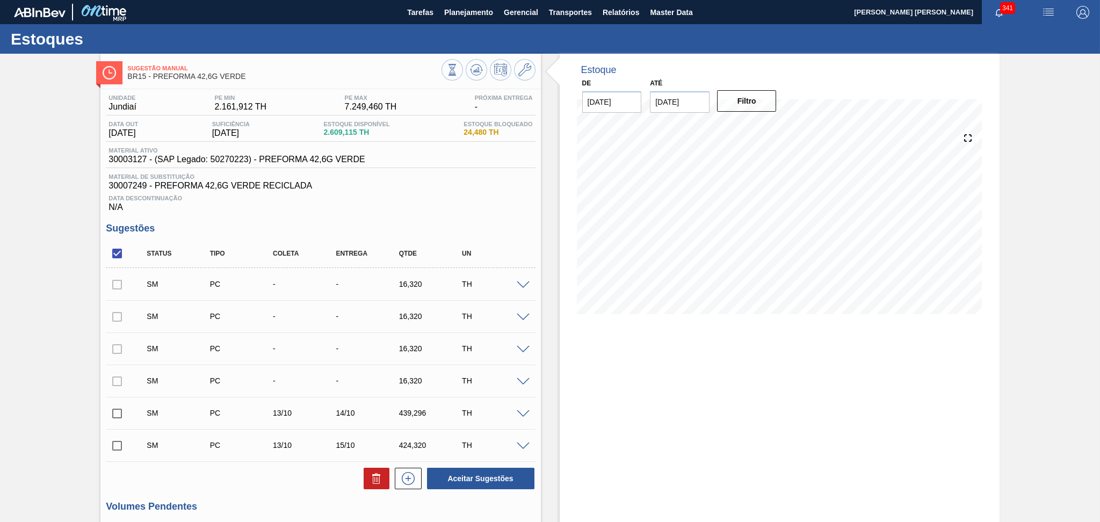
click at [520, 381] on span at bounding box center [523, 382] width 13 height 8
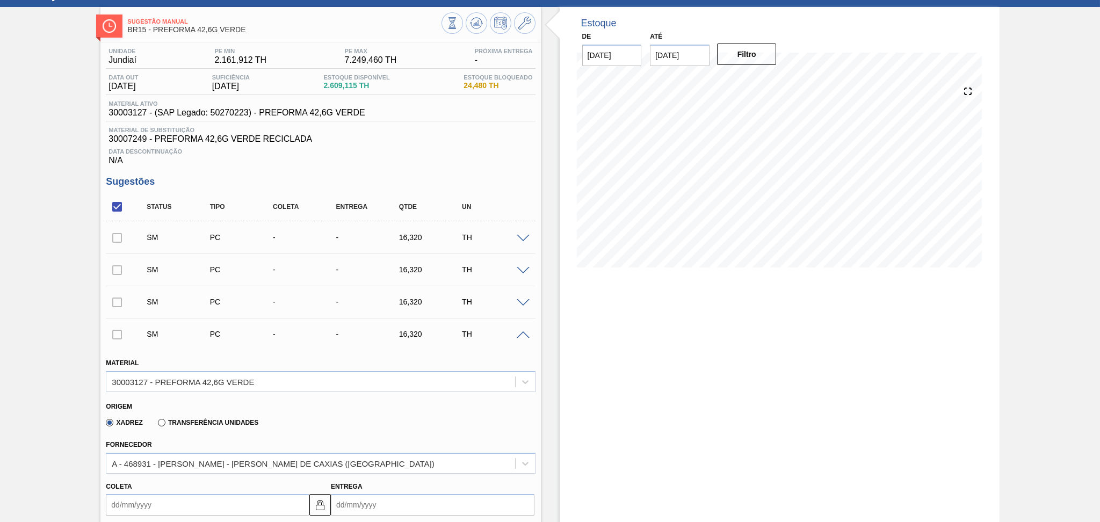
scroll to position [71, 0]
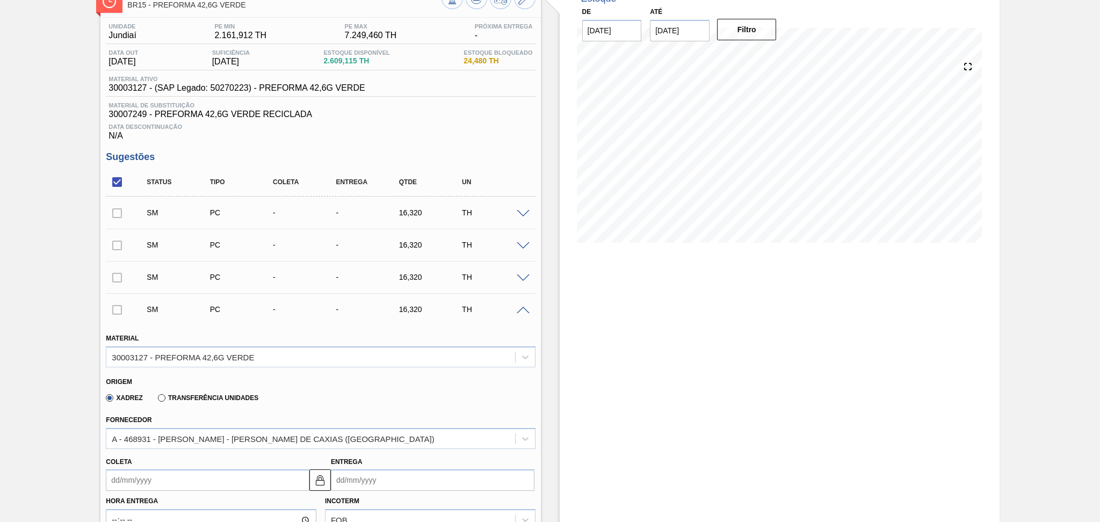
click at [144, 480] on input "Coleta" at bounding box center [208, 479] width 204 height 21
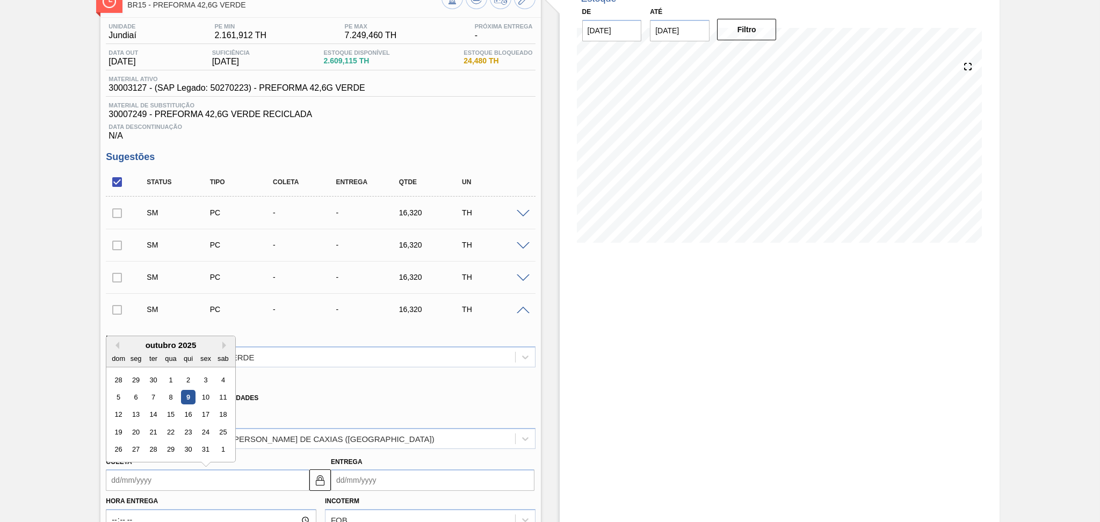
type input "1"
type input "03/10/2025"
type input "14"
type input "[DATE]"
type input "14/1"
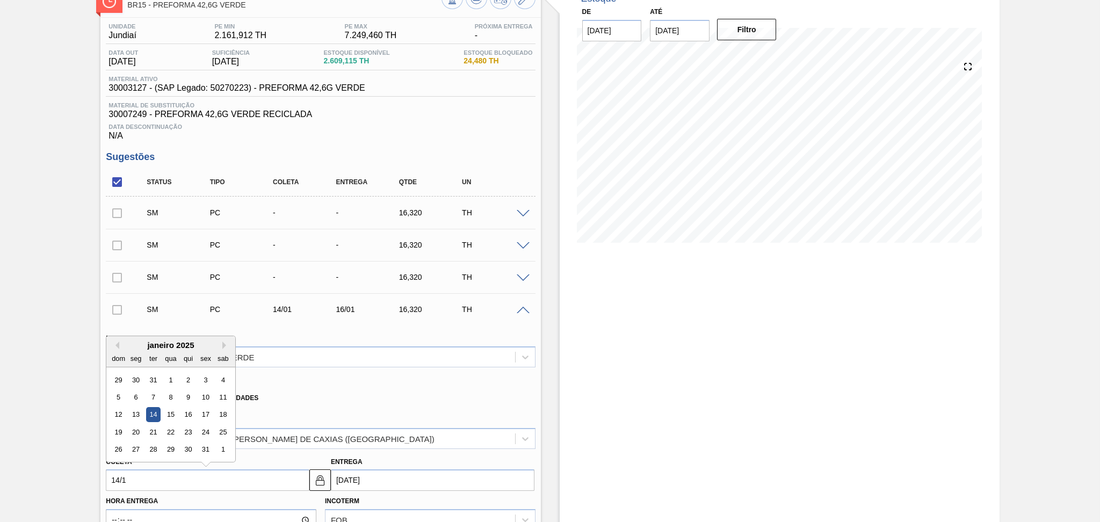
type input "16/01/2025"
type input "14/10"
type input "[DATE]"
click at [151, 416] on div "14" at bounding box center [153, 415] width 14 height 14
type input "[DATE]"
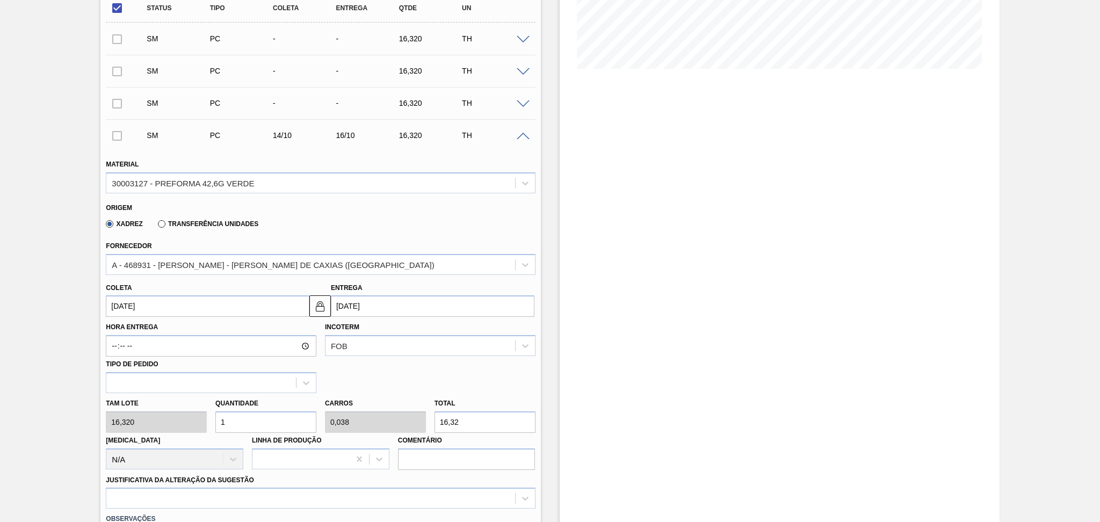
scroll to position [286, 0]
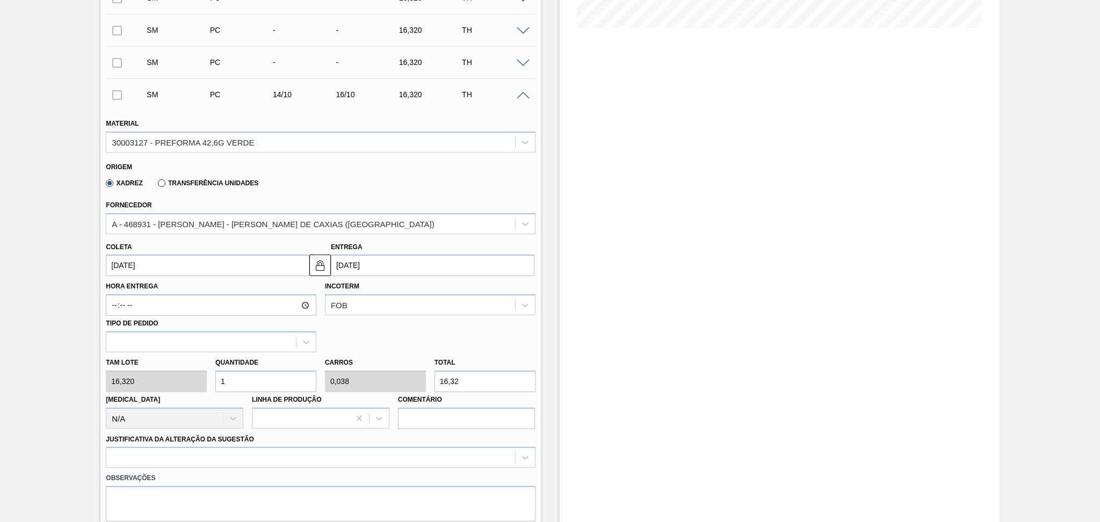
drag, startPoint x: 191, startPoint y: 374, endPoint x: 162, endPoint y: 364, distance: 30.9
click at [168, 365] on div "[PERSON_NAME] 16,320 Quantidade 1 Carros 0,038 Total 16,32 [MEDICAL_DATA] N/A L…" at bounding box center [320, 390] width 438 height 77
type input "6"
type input "0,231"
type input "97,92"
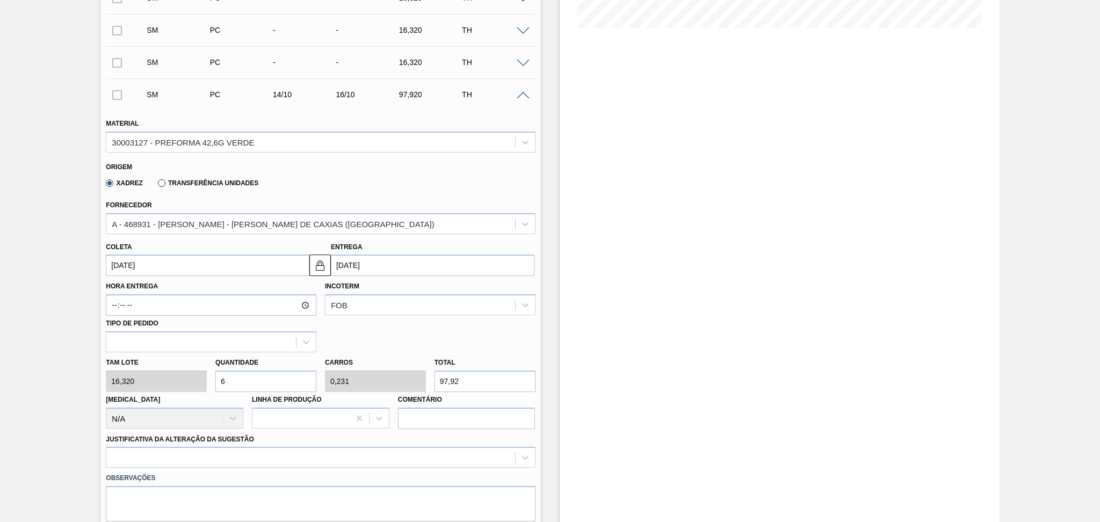
type input "0"
type input "2"
type input "0,077"
type input "32,64"
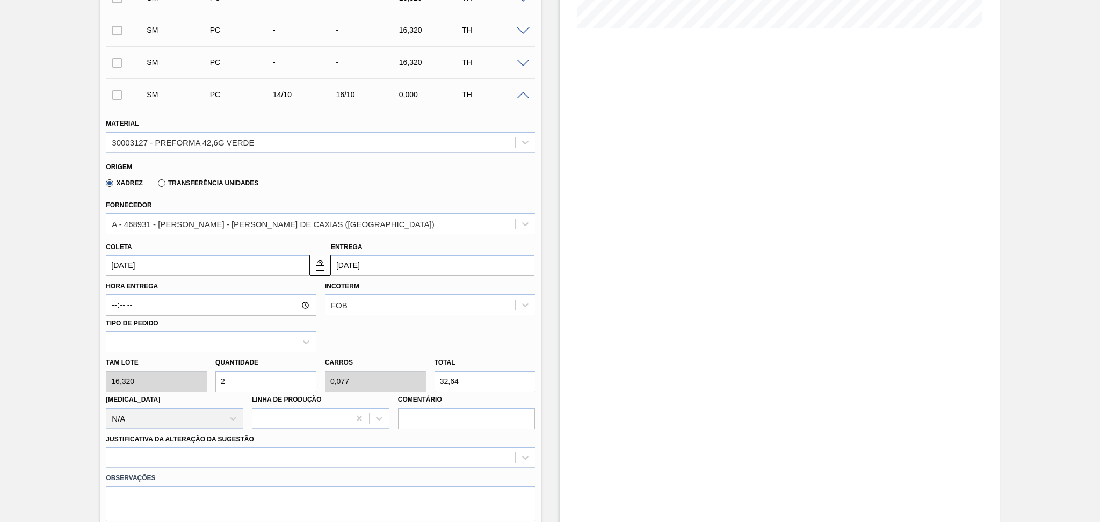
type input "26"
type input "1"
type input "424,32"
type input "26"
click at [265, 460] on div at bounding box center [320, 457] width 429 height 21
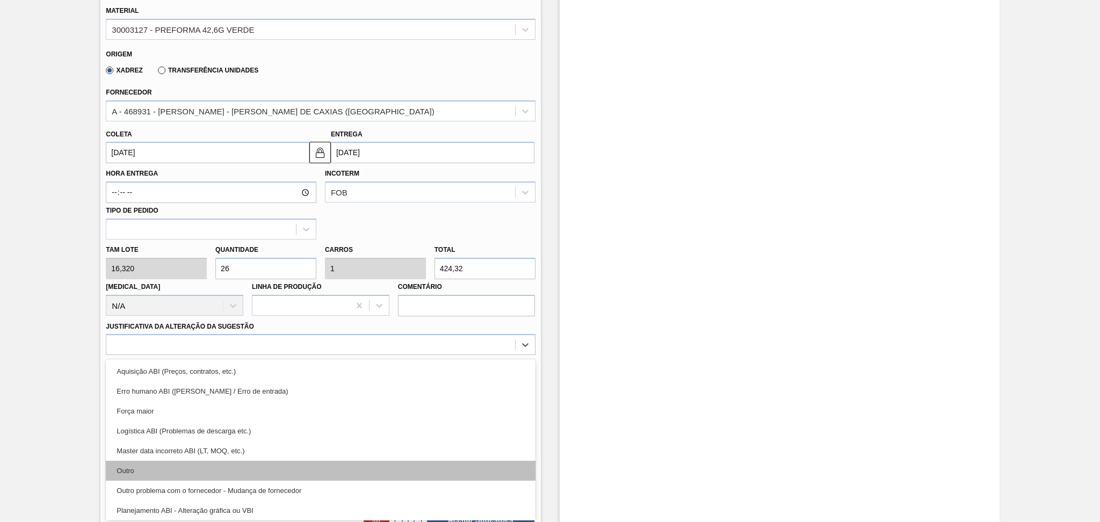
scroll to position [71, 0]
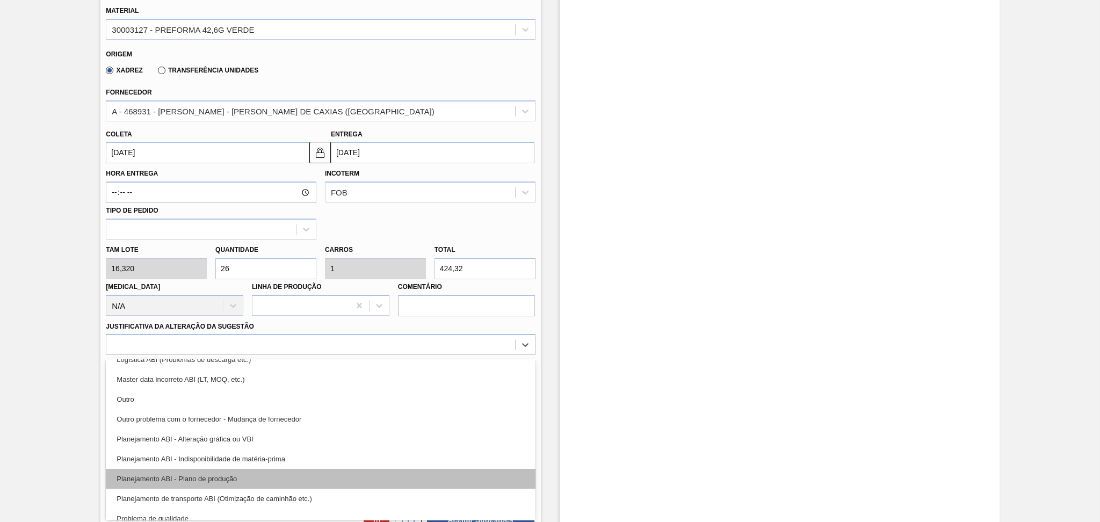
click at [241, 480] on div "Planejamento ABI - Plano de produção" at bounding box center [320, 479] width 429 height 20
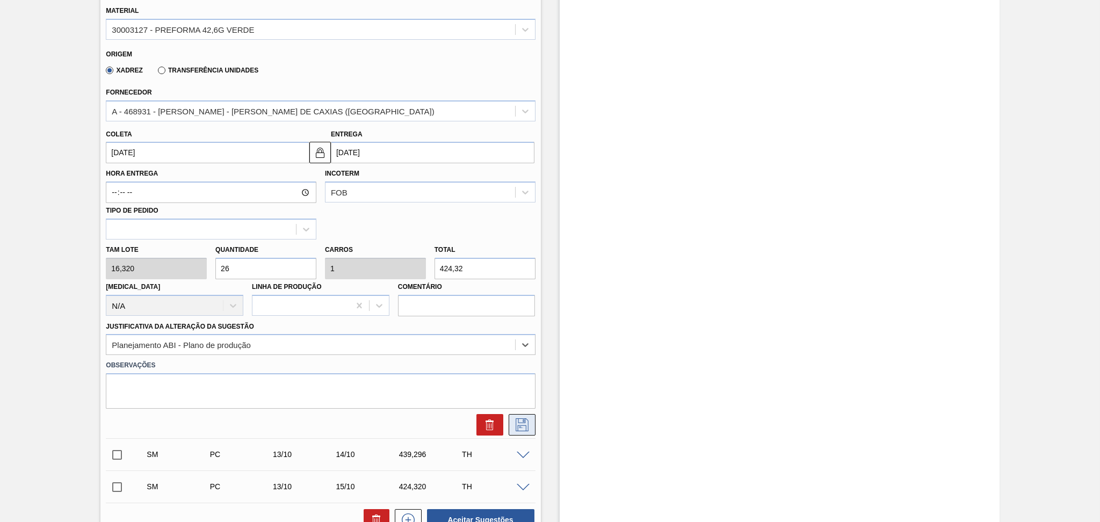
click at [516, 422] on icon at bounding box center [522, 424] width 13 height 13
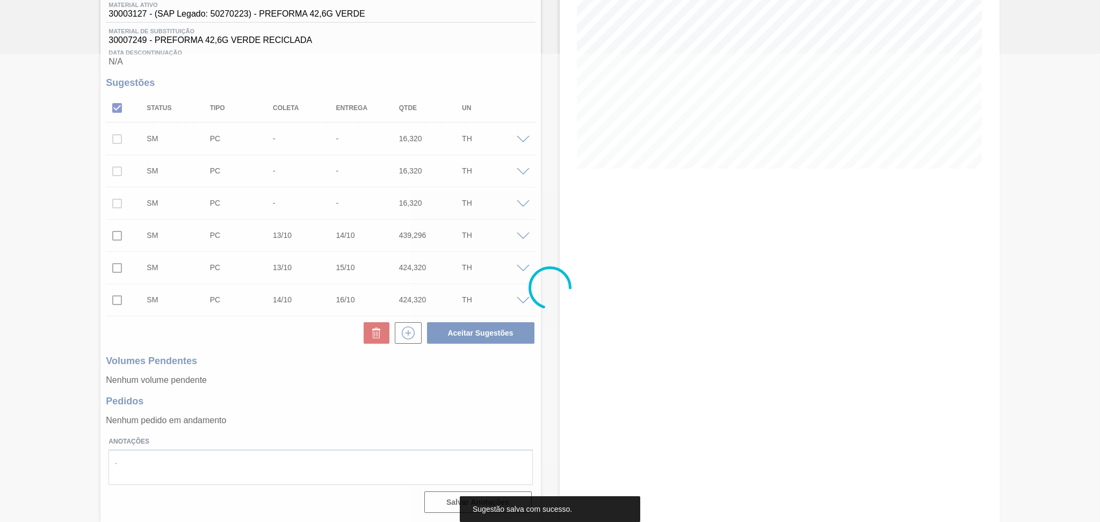
scroll to position [0, 0]
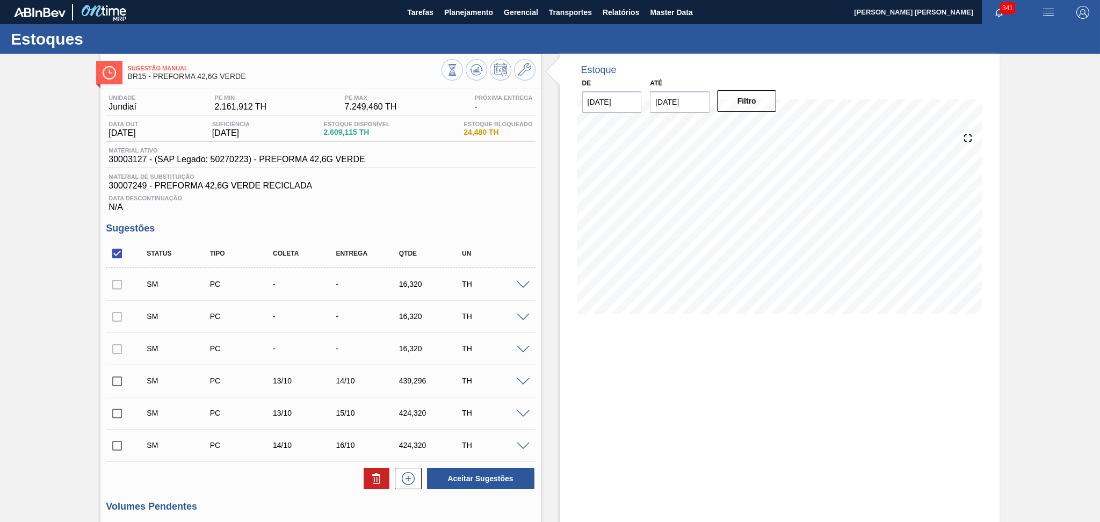
click at [524, 349] on span at bounding box center [523, 350] width 13 height 8
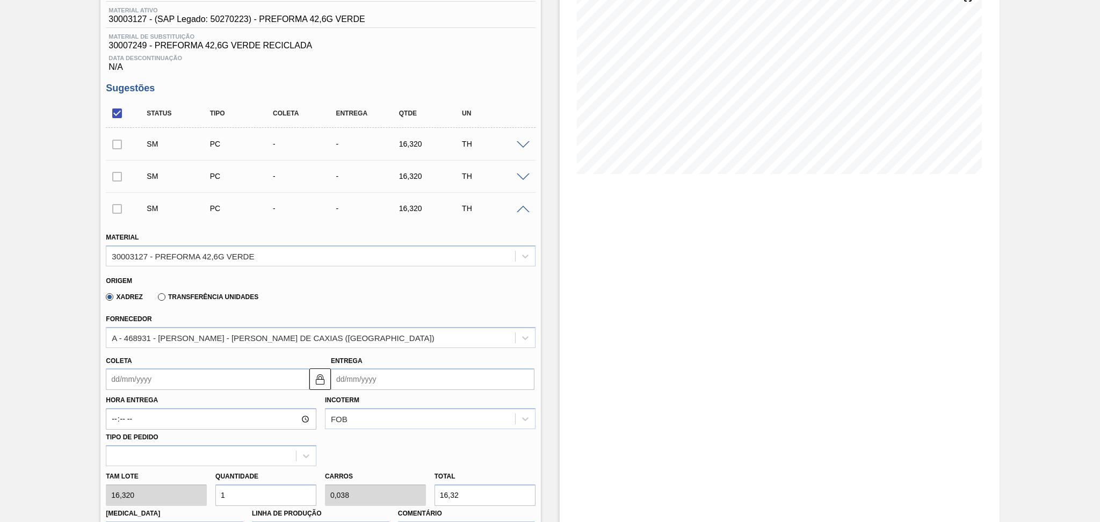
scroll to position [143, 0]
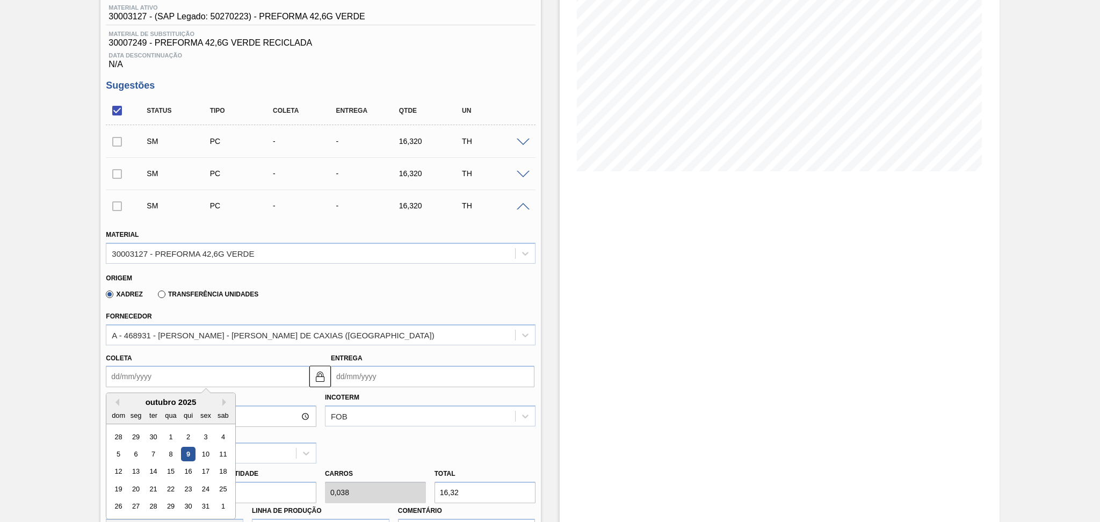
click at [174, 378] on input "Coleta" at bounding box center [208, 376] width 204 height 21
type input "1"
type input "03/10/2025"
type input "15"
type input "[DATE]"
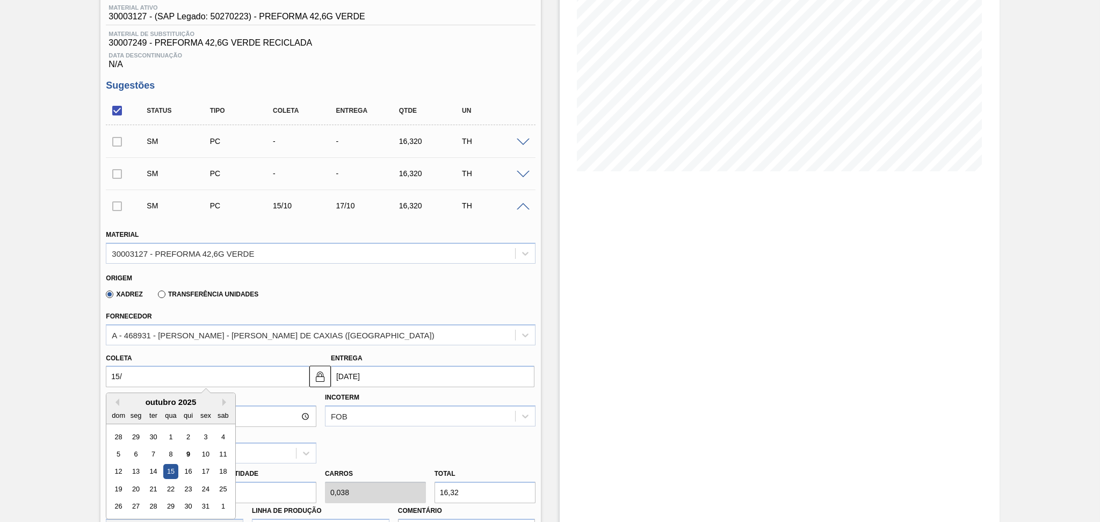
type input "15/1"
type input "17/01/2025"
type input "15/10"
type input "[DATE]"
click at [171, 474] on div "15" at bounding box center [171, 471] width 14 height 14
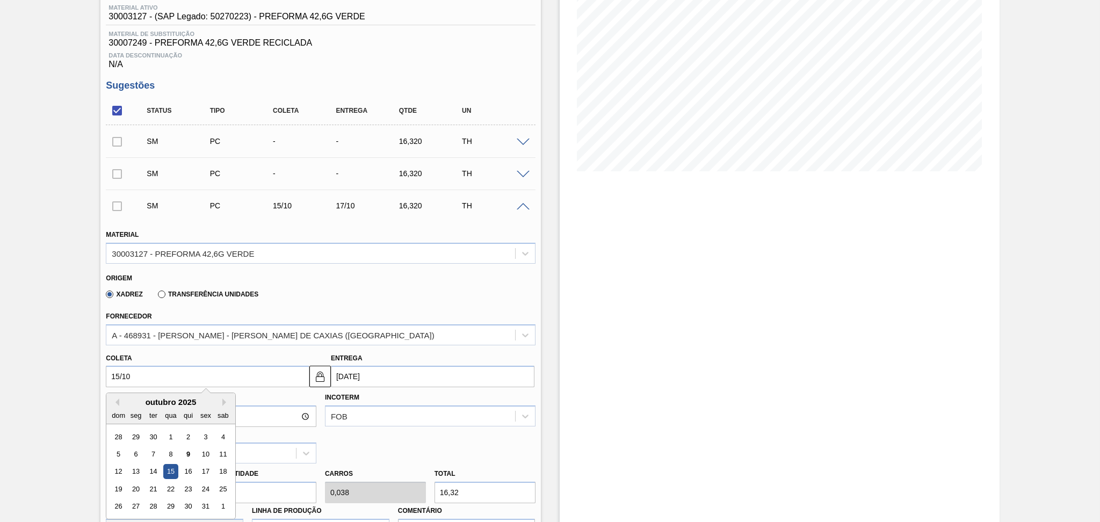
type input "[DATE]"
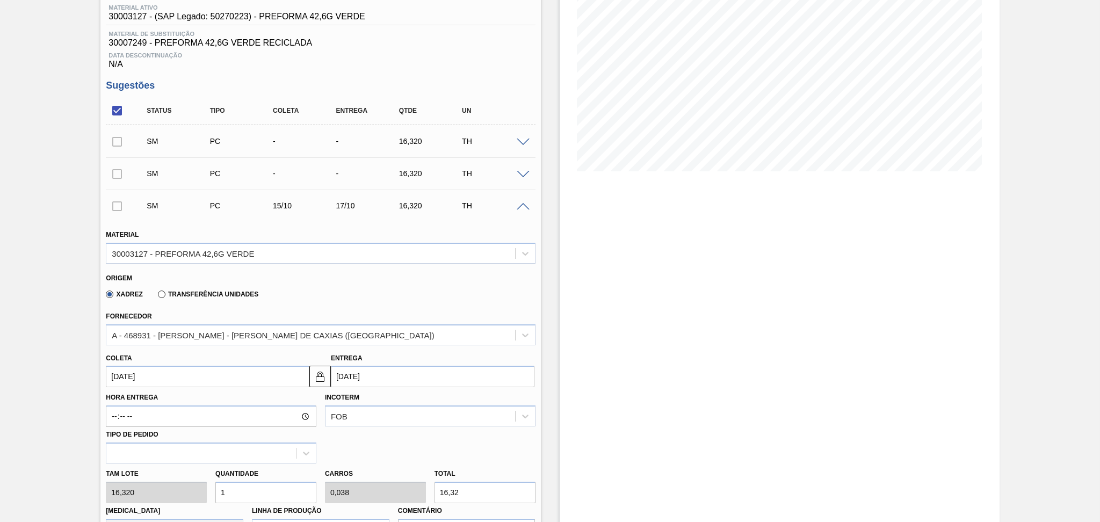
click at [181, 485] on div "Tam lote 16,320 Quantidade 1 Carros 0,038 Total 16,32 Doca N/A Linha de Produçã…" at bounding box center [320, 501] width 438 height 77
type input "2"
type input "0,077"
type input "32,64"
type input "26"
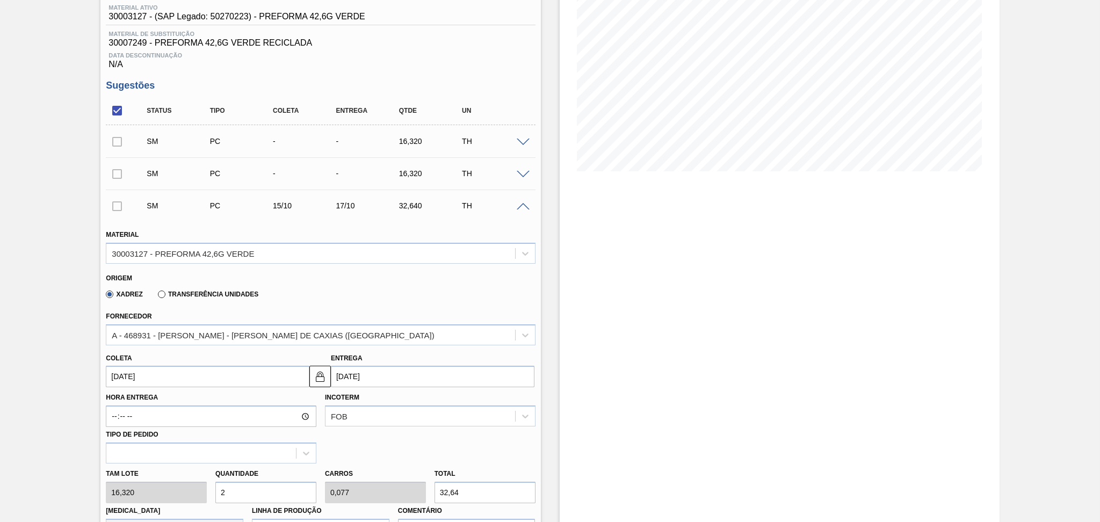
type input "1"
type input "424,32"
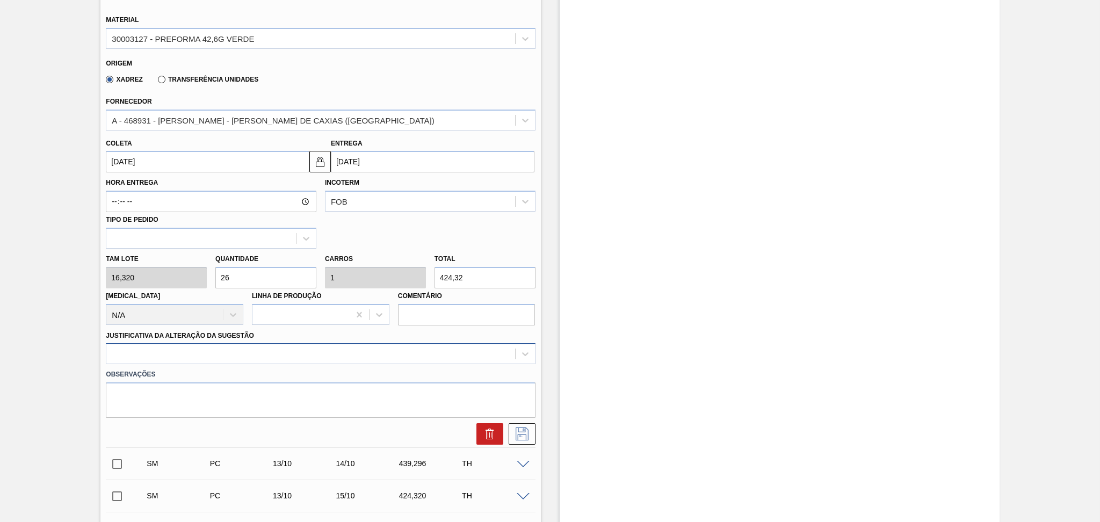
type input "26"
click at [244, 346] on div at bounding box center [310, 354] width 408 height 16
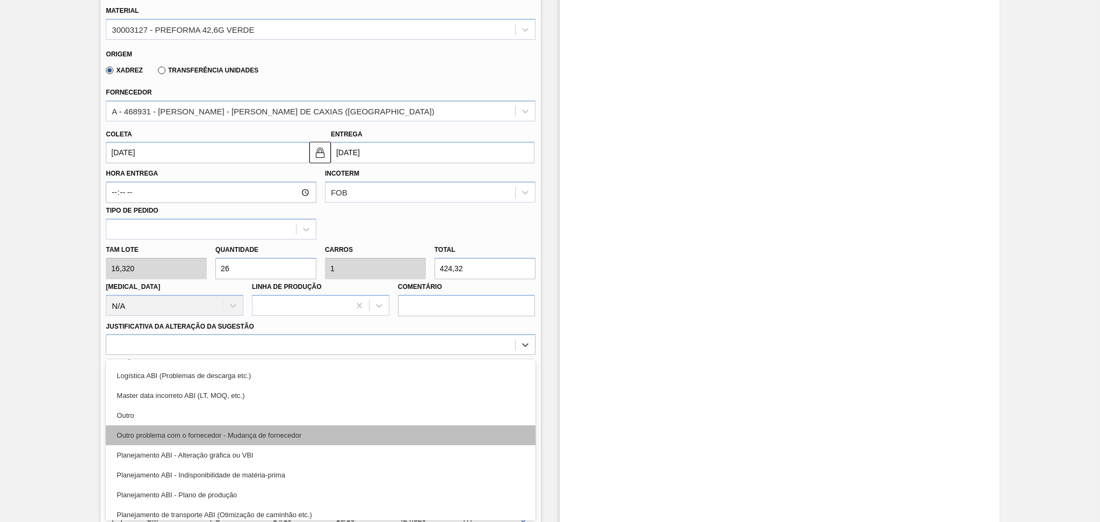
scroll to position [71, 0]
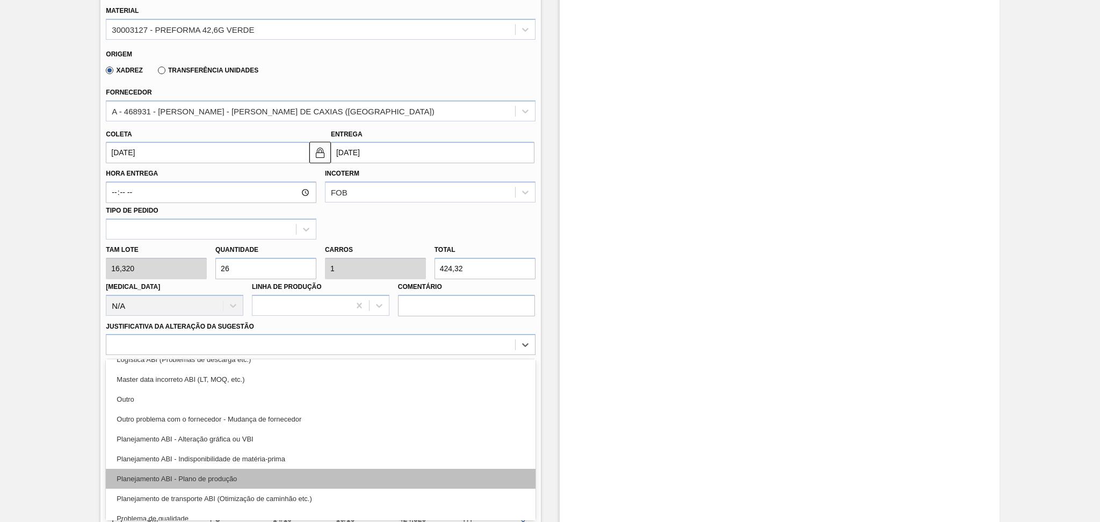
click at [233, 471] on div "Planejamento ABI - Plano de produção" at bounding box center [320, 479] width 429 height 20
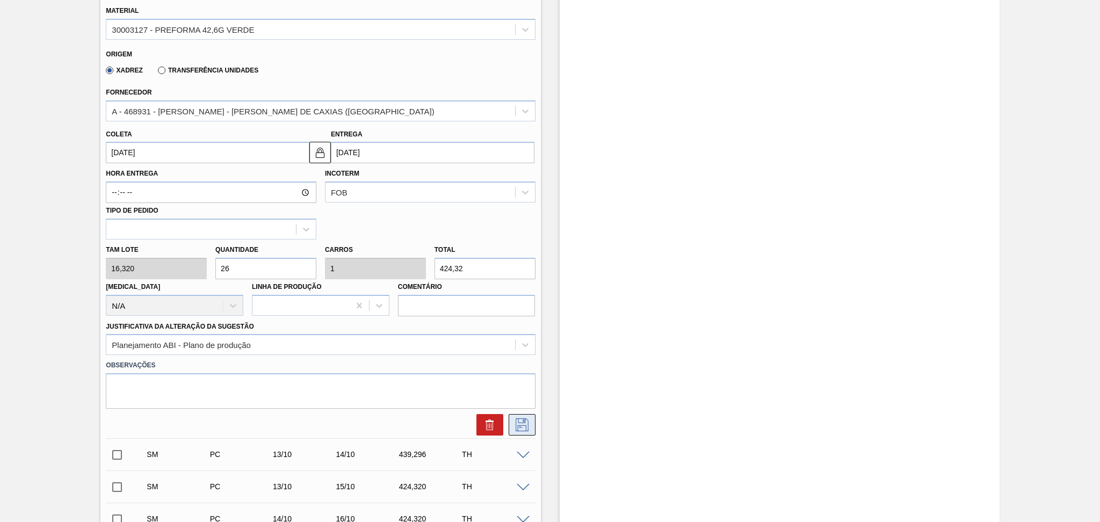
click at [527, 418] on icon at bounding box center [522, 424] width 13 height 13
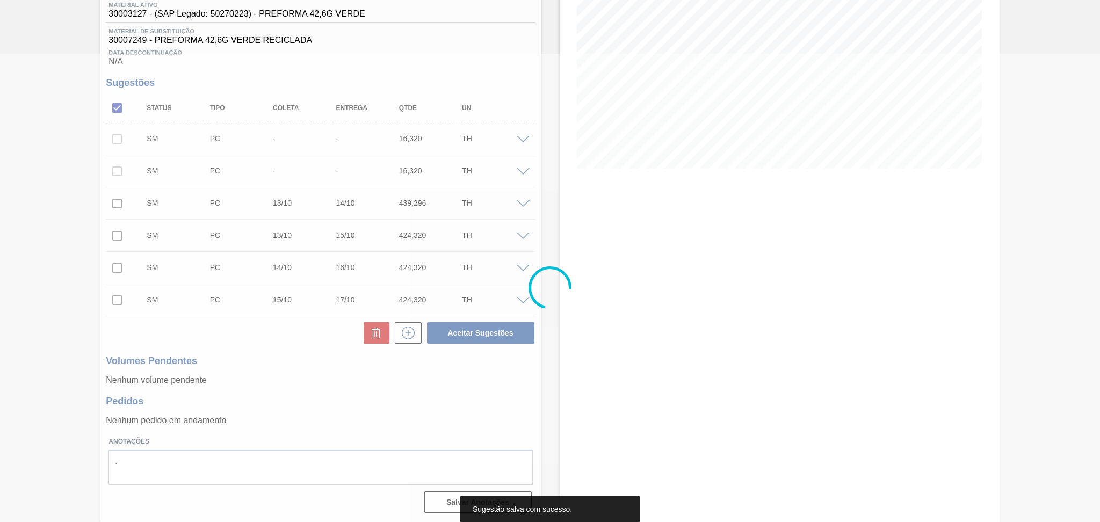
scroll to position [0, 0]
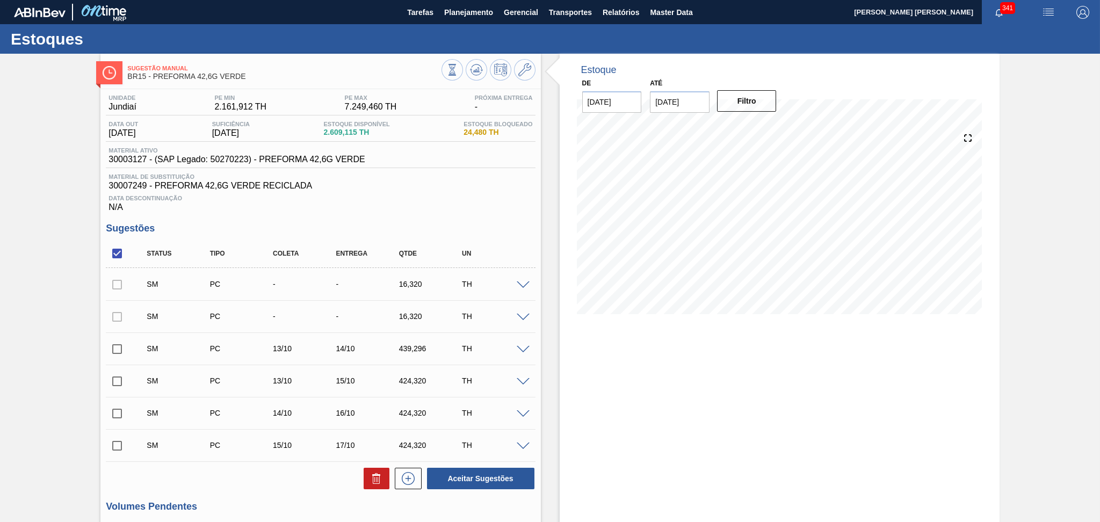
click at [526, 314] on span at bounding box center [523, 318] width 13 height 8
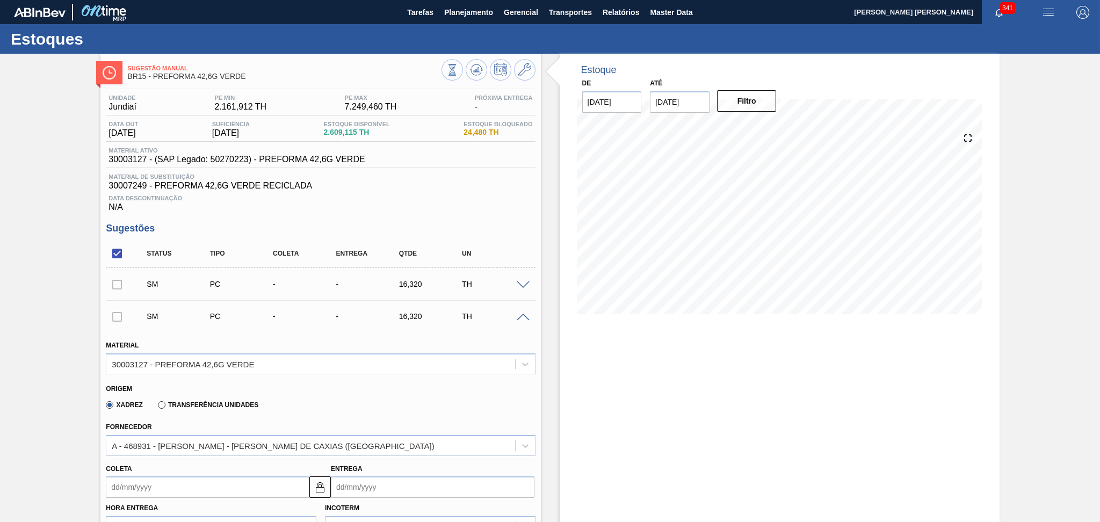
click at [147, 490] on input "Coleta" at bounding box center [208, 486] width 204 height 21
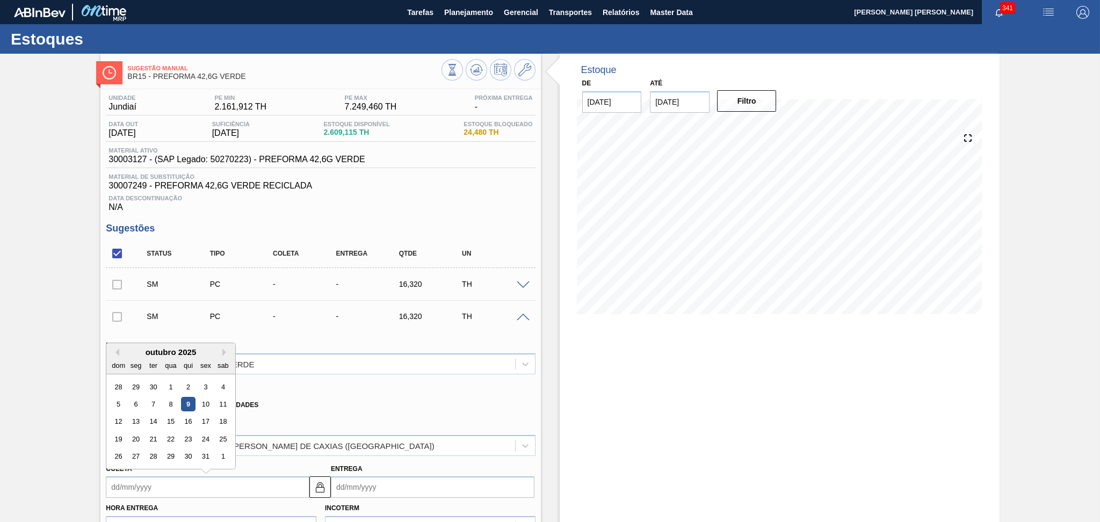
type input "1"
type input "03/10/2025"
type input "17"
type input "19/10/2025"
click at [208, 417] on div "17" at bounding box center [206, 422] width 14 height 14
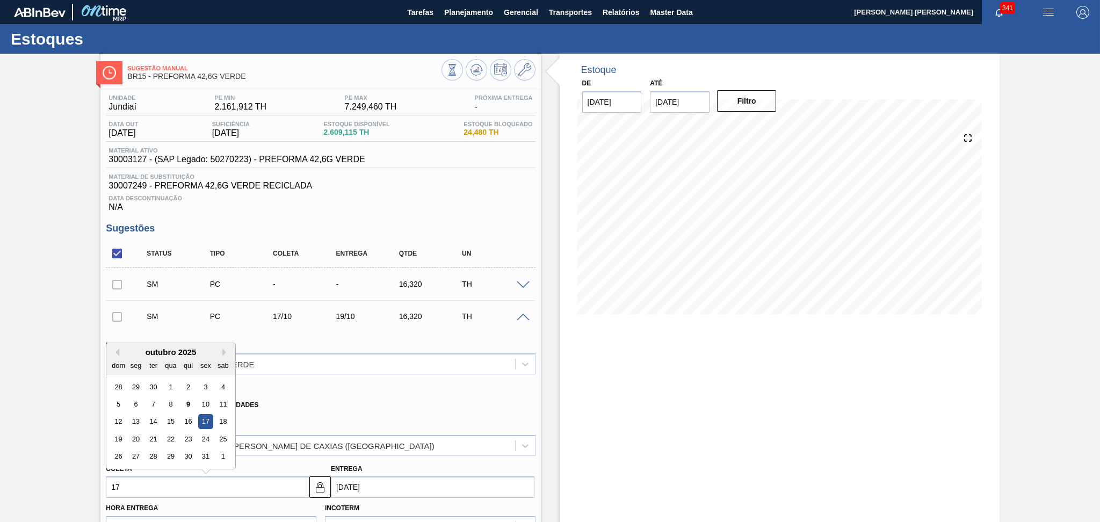
type input "[DATE]"
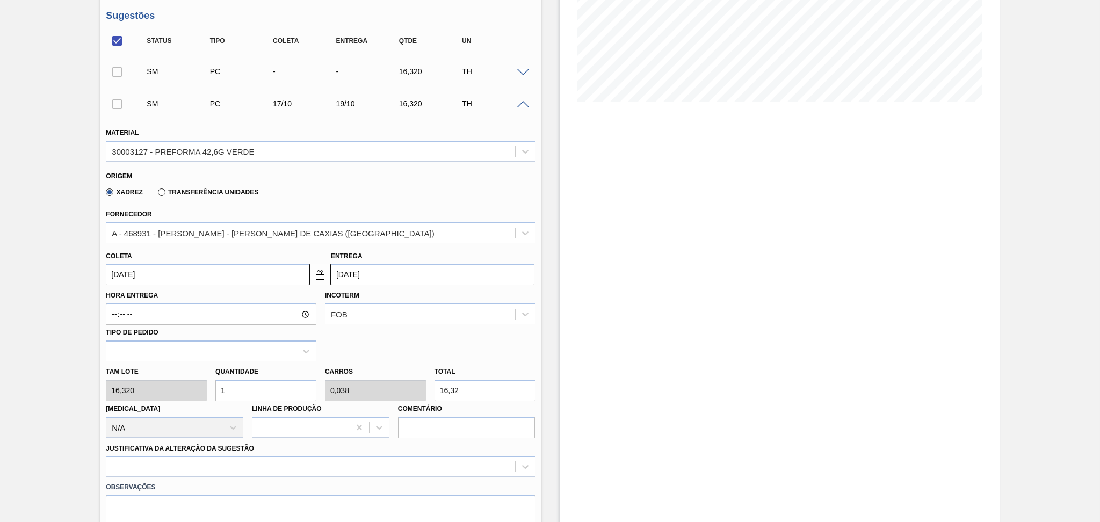
scroll to position [215, 0]
click at [175, 376] on div "Tam lote 16,320 Quantidade 1 Carros 0,038 Total 16,32 Doca N/A Linha de Produçã…" at bounding box center [320, 397] width 438 height 77
click at [191, 388] on div "Tam lote 16,320 Quantidade 1 Carros 0,038 Total 16,32 Doca N/A Linha de Produçã…" at bounding box center [320, 397] width 438 height 77
type input "2"
type input "0,077"
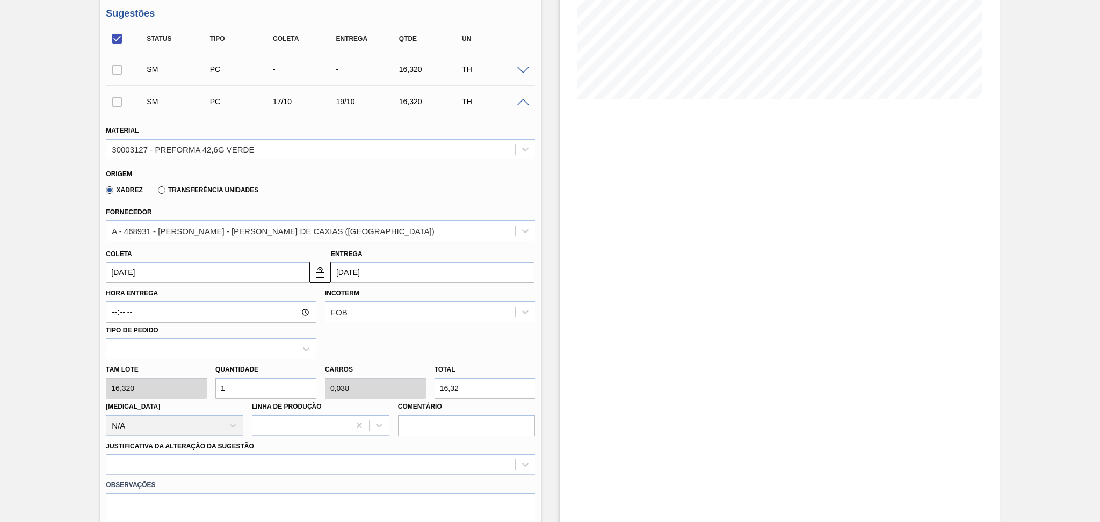
type input "32,64"
type input "26"
type input "1"
type input "424,32"
type input "26"
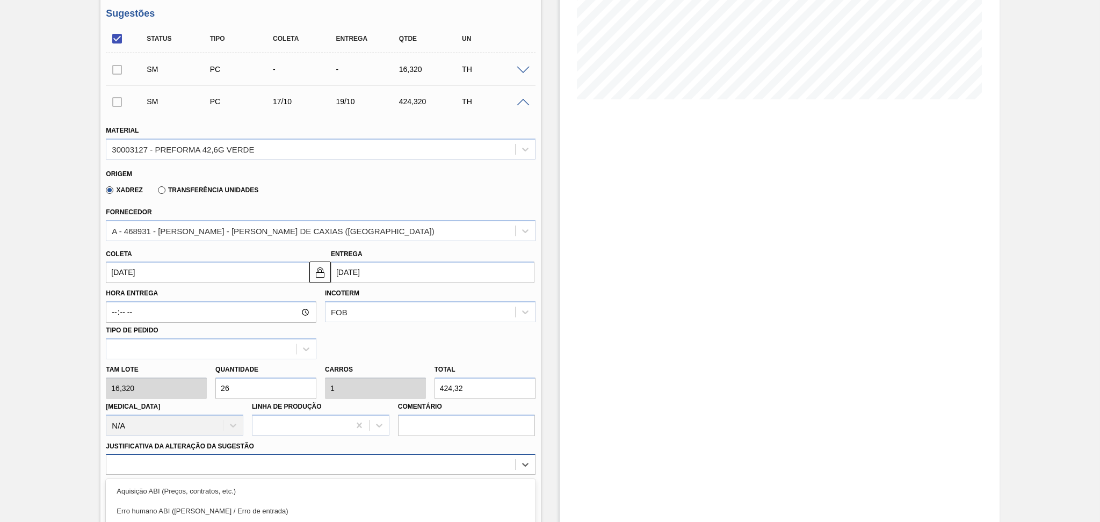
click at [186, 463] on div "option Outro focused, 6 of 18. 18 results available. Use Up and Down to choose …" at bounding box center [320, 464] width 429 height 21
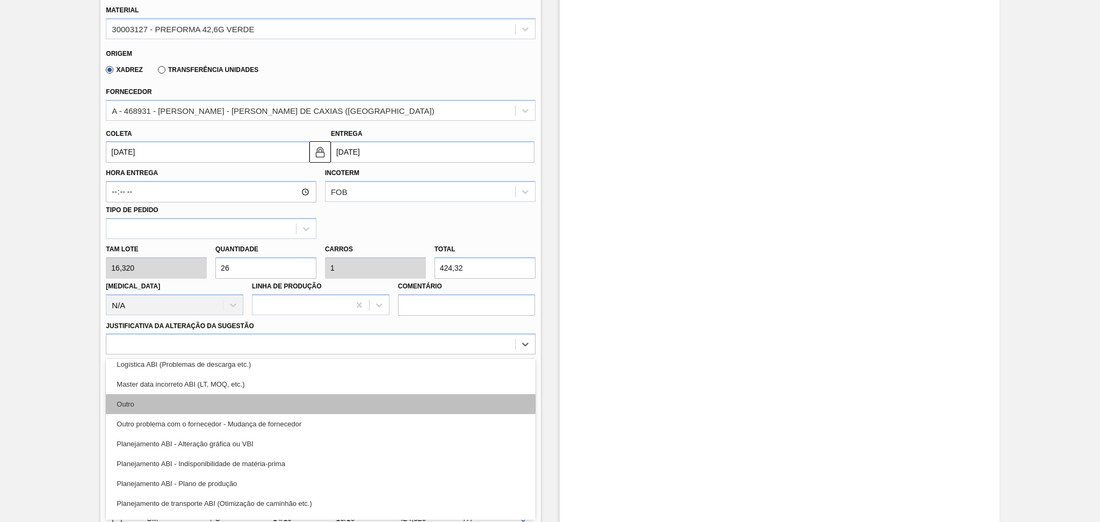
scroll to position [143, 0]
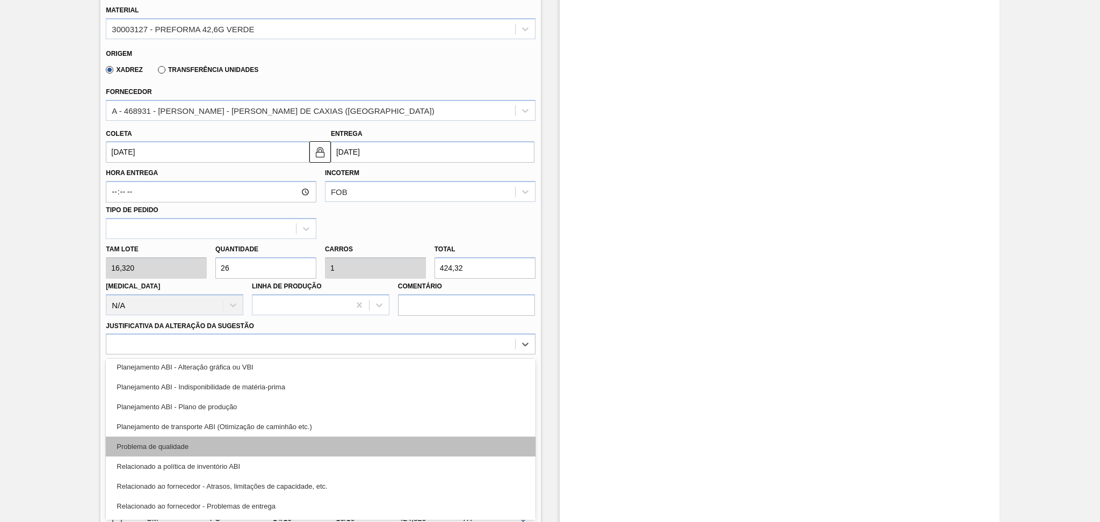
click at [228, 450] on div "Problema de qualidade" at bounding box center [320, 447] width 429 height 20
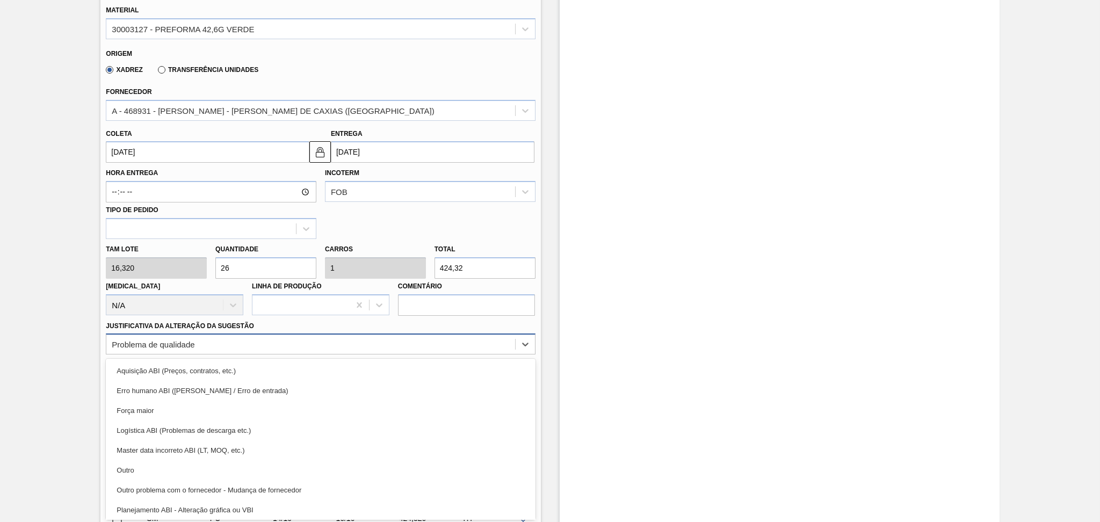
click at [227, 333] on div "Problema de qualidade" at bounding box center [320, 343] width 429 height 21
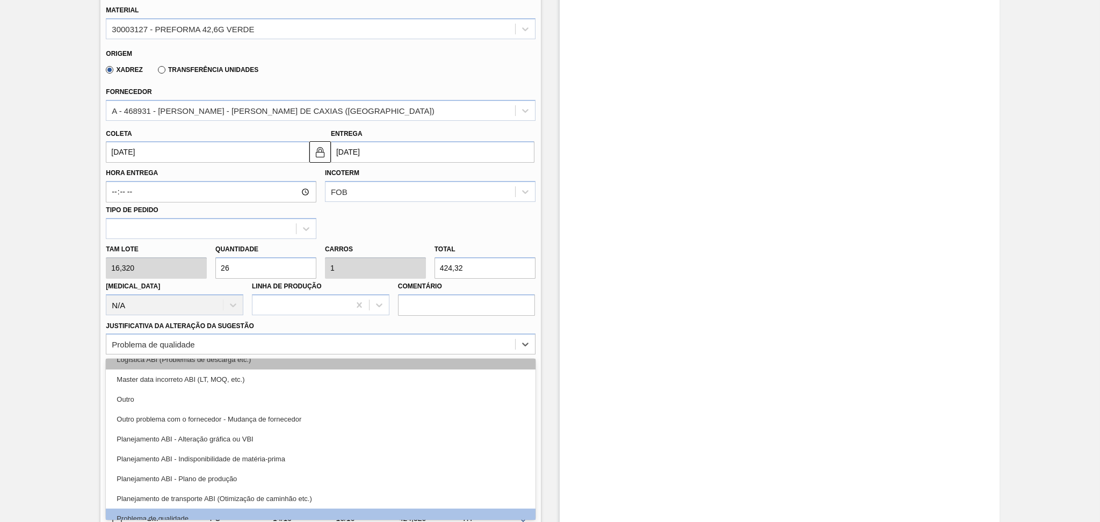
scroll to position [71, 0]
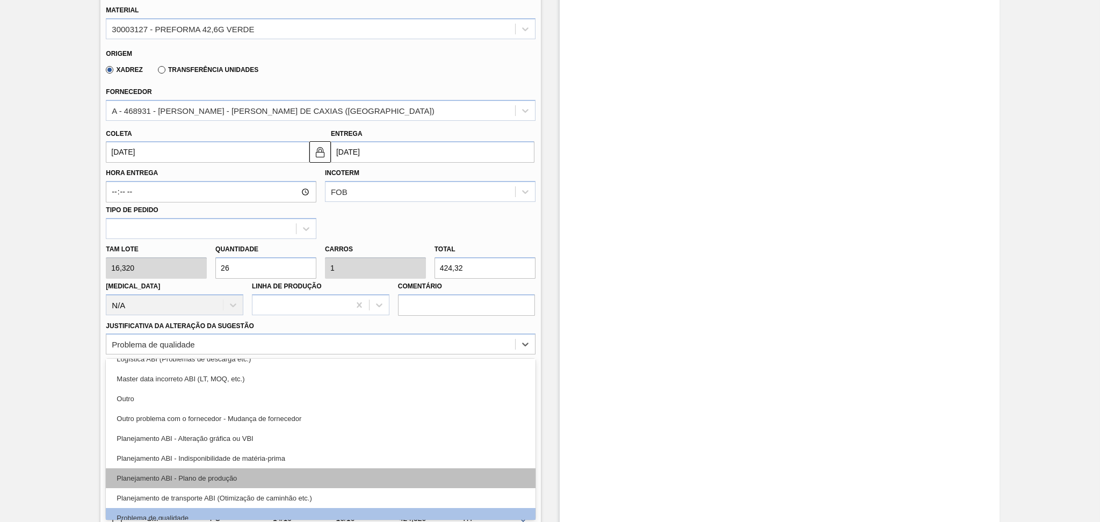
click at [222, 470] on div "Planejamento ABI - Plano de produção" at bounding box center [320, 478] width 429 height 20
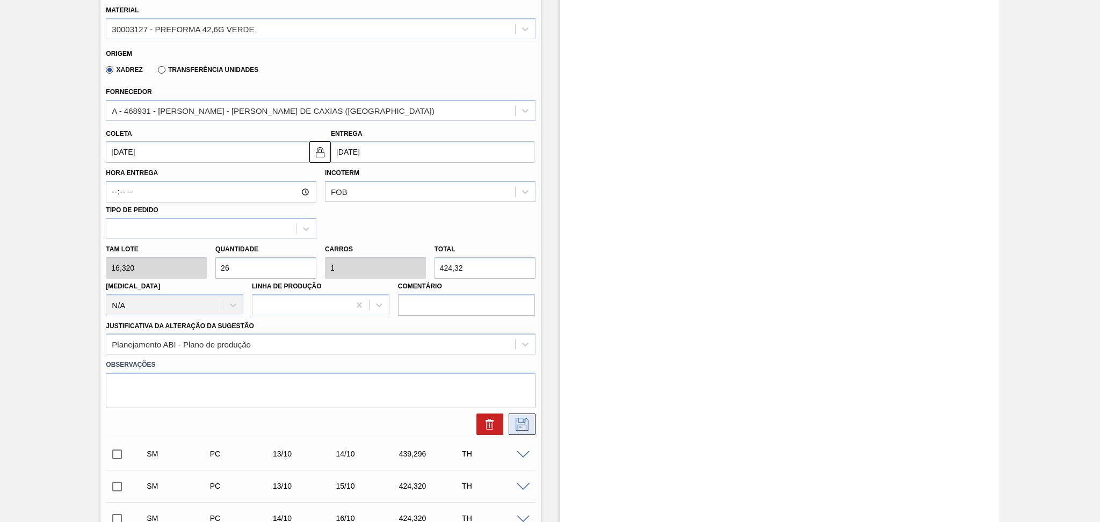
click at [518, 427] on icon at bounding box center [521, 424] width 17 height 13
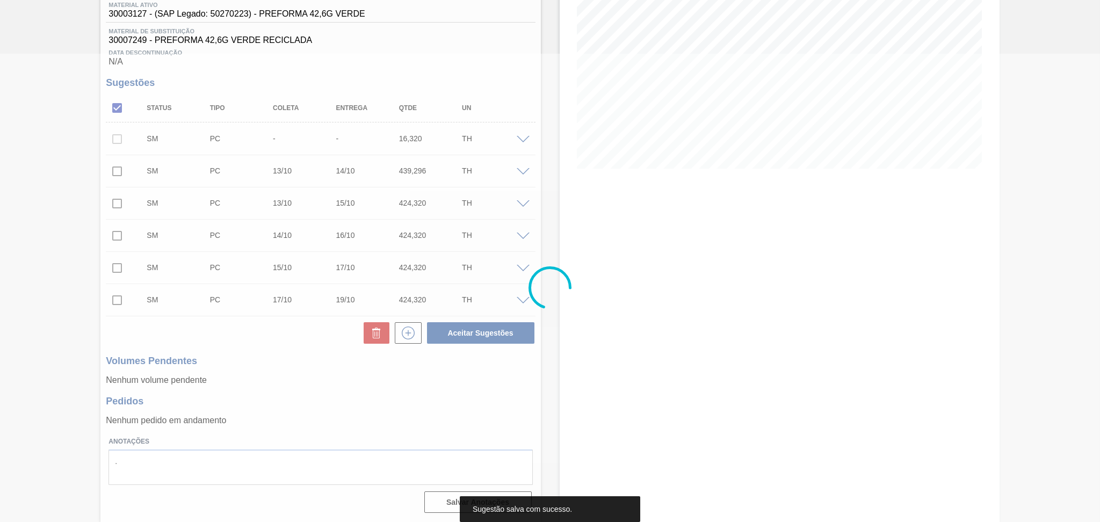
scroll to position [0, 0]
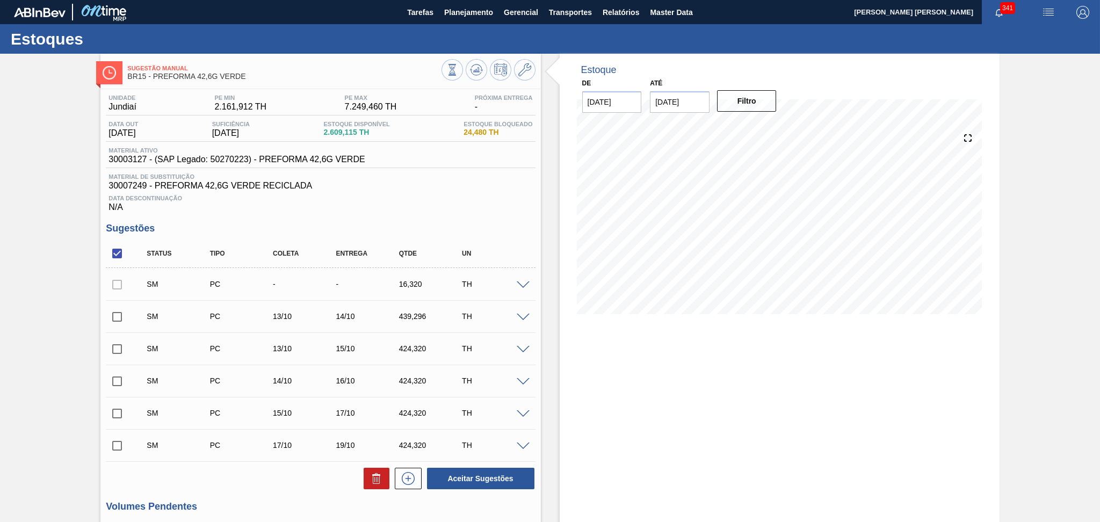
click at [518, 285] on span at bounding box center [523, 285] width 13 height 8
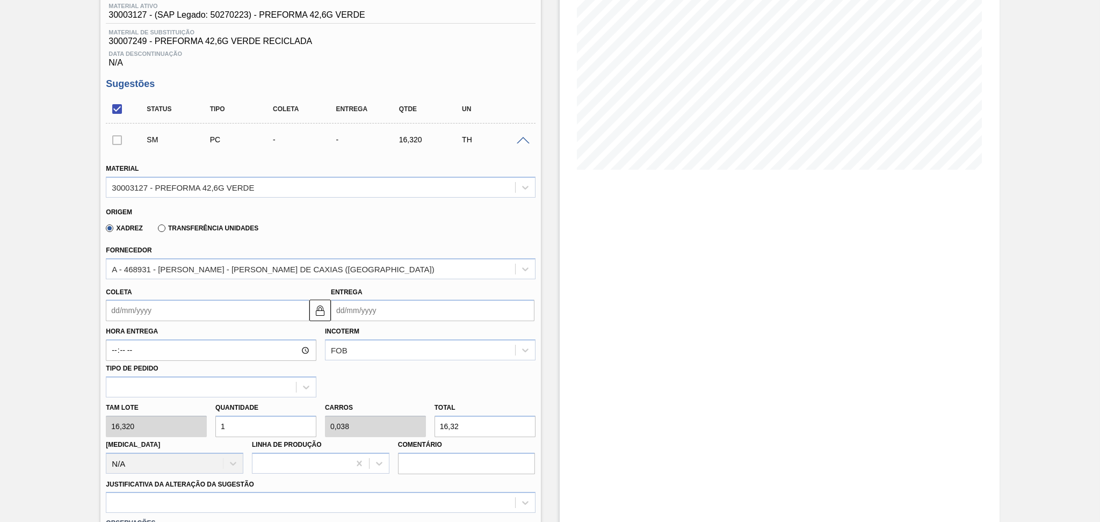
scroll to position [215, 0]
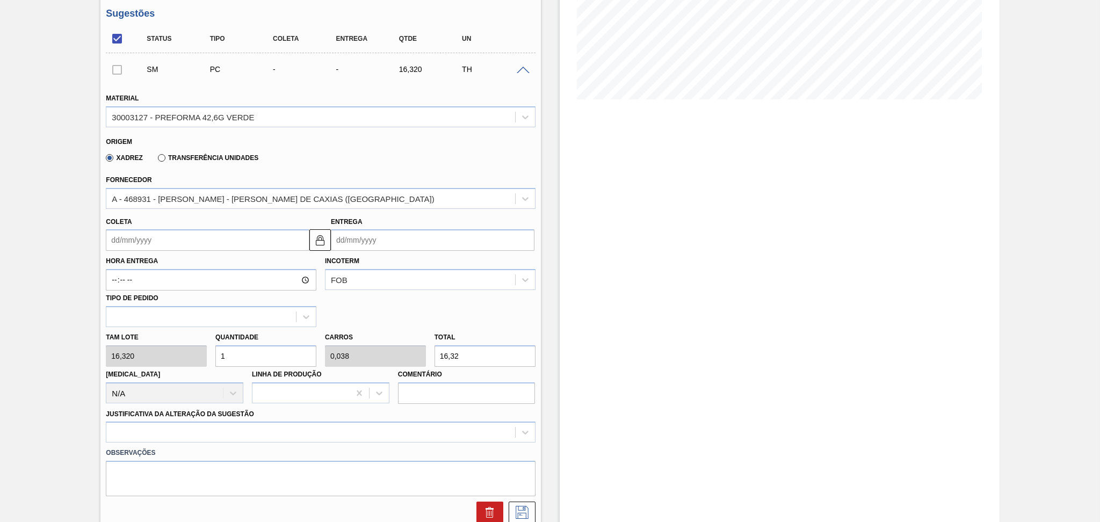
click at [147, 243] on input "Coleta" at bounding box center [208, 239] width 204 height 21
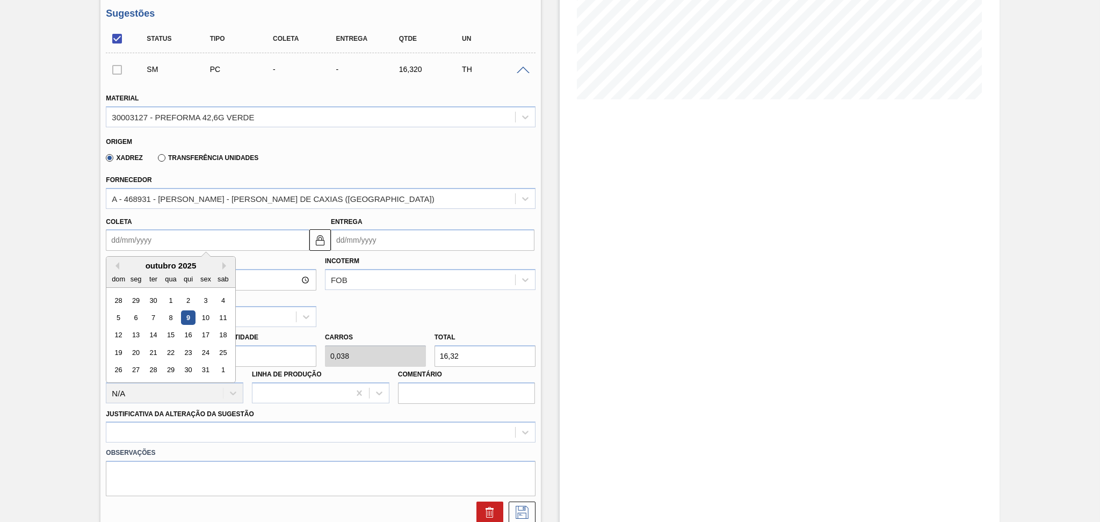
type input "2"
type input "04/10/2025"
type input "20"
type input "[DATE]"
type input "20/1"
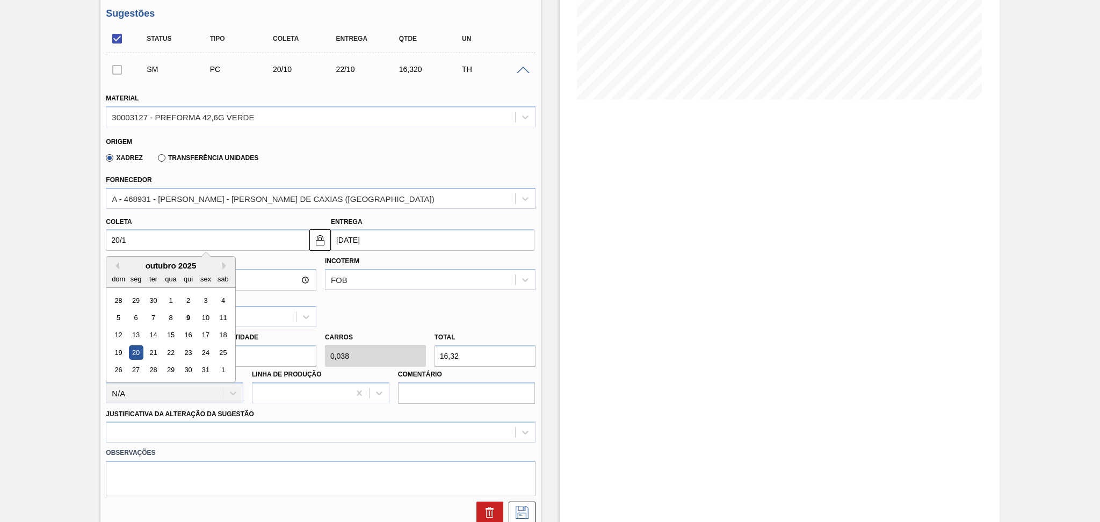
type input "22/01/2025"
type input "20/10"
type input "[DATE]"
click at [134, 348] on div "20" at bounding box center [136, 352] width 14 height 14
type input "[DATE]"
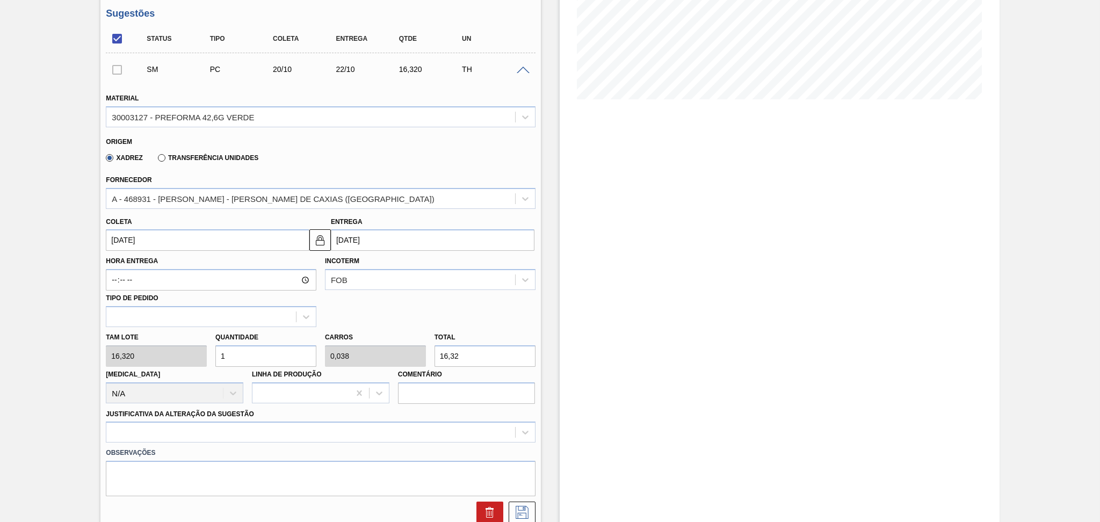
click at [125, 356] on div "Tam lote 16,320 Quantidade 1 Carros 0,038 Total 16,32 Doca N/A Linha de Produçã…" at bounding box center [320, 365] width 438 height 77
type input "2"
type input "0,077"
type input "32,64"
type input "26"
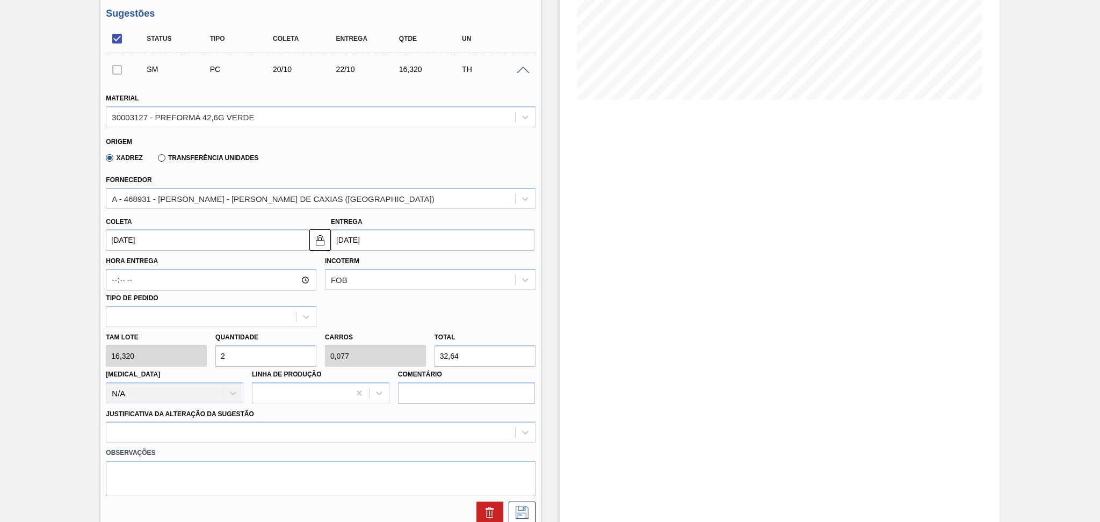
type input "1"
type input "424,32"
type input "26"
click at [147, 423] on div at bounding box center [320, 432] width 429 height 21
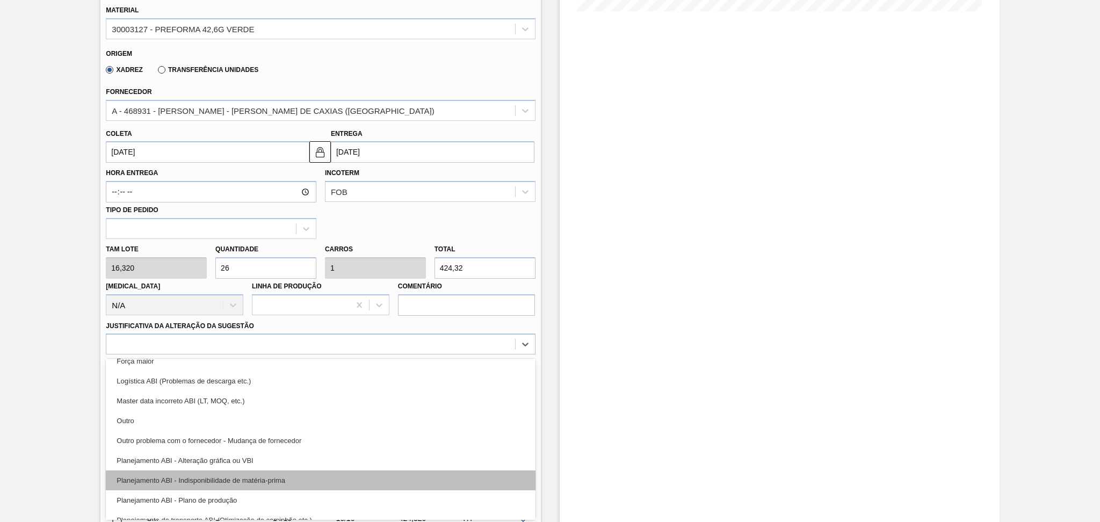
scroll to position [71, 0]
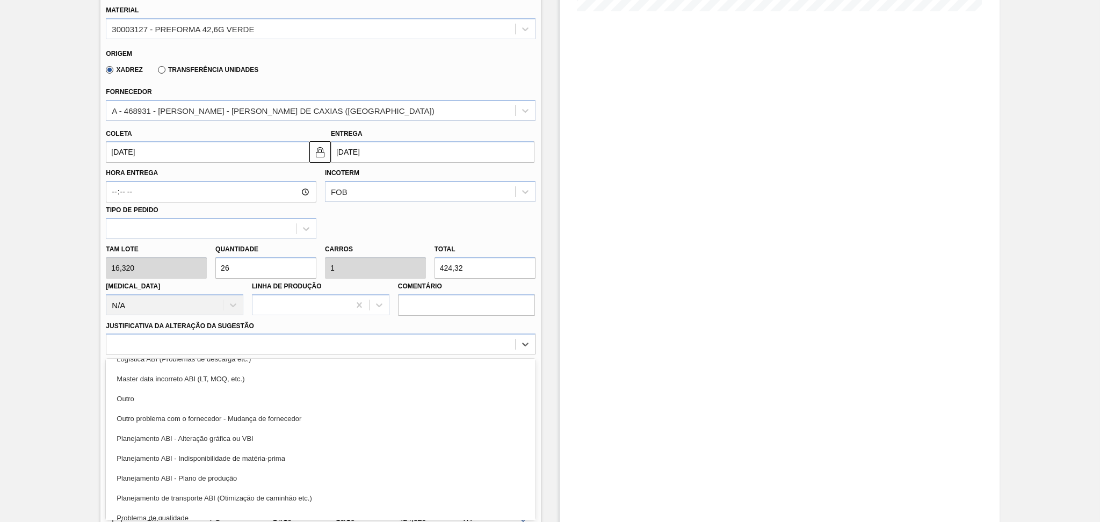
click at [237, 475] on div "Planejamento ABI - Plano de produção" at bounding box center [320, 478] width 429 height 20
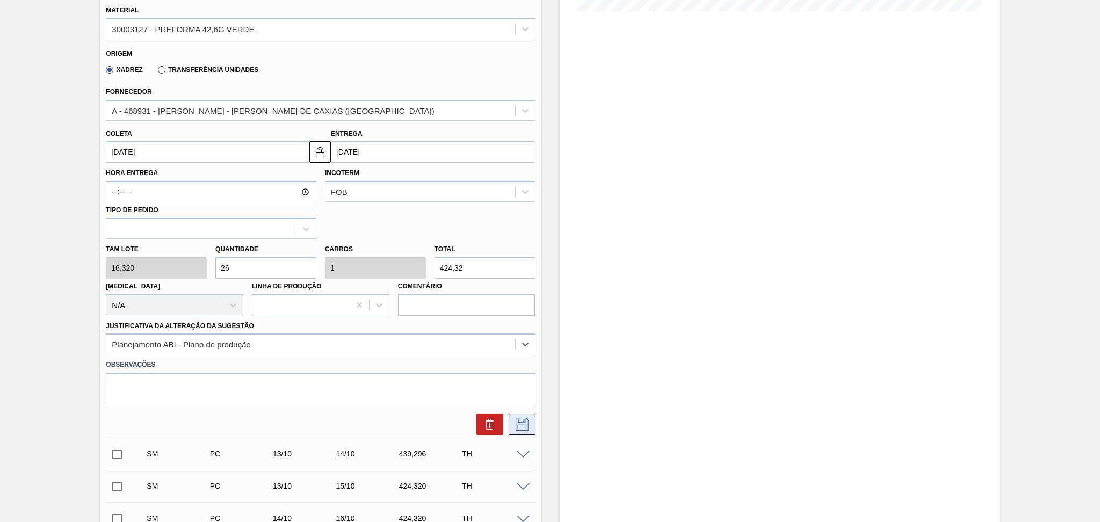
click at [513, 426] on icon at bounding box center [521, 424] width 17 height 13
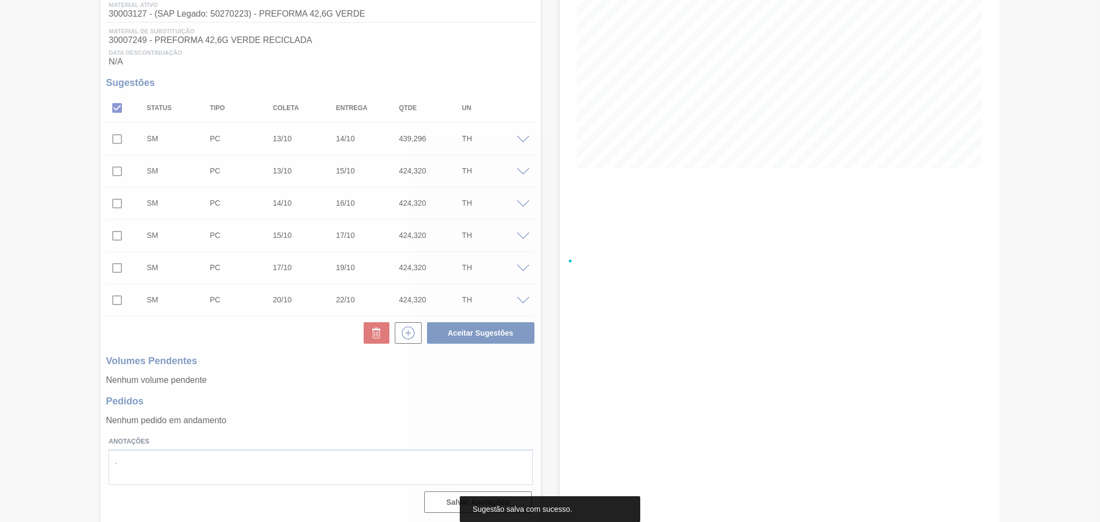
scroll to position [0, 0]
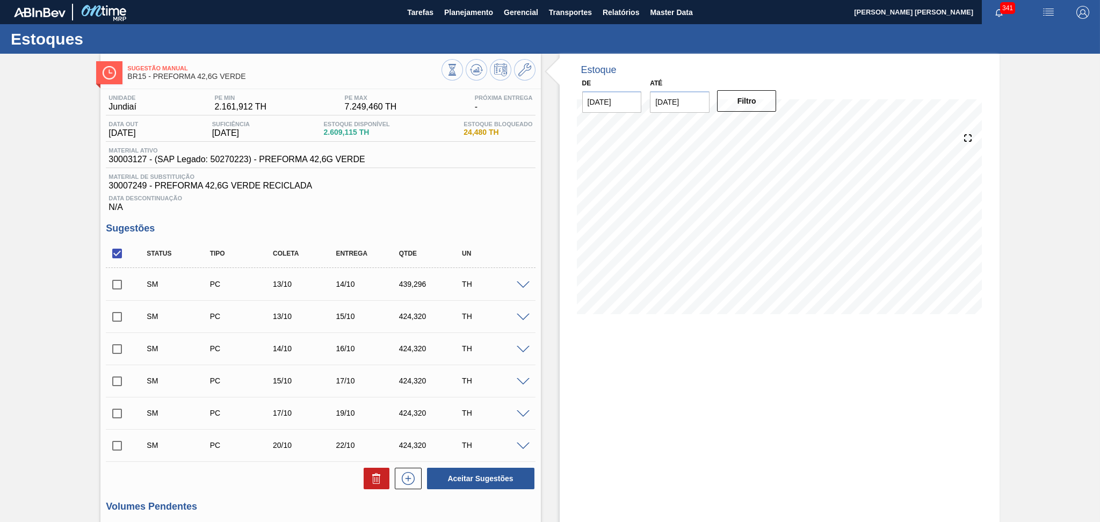
click at [122, 257] on input "checkbox" at bounding box center [117, 253] width 23 height 23
click at [118, 254] on input "checkbox" at bounding box center [117, 253] width 23 height 23
checkbox input "true"
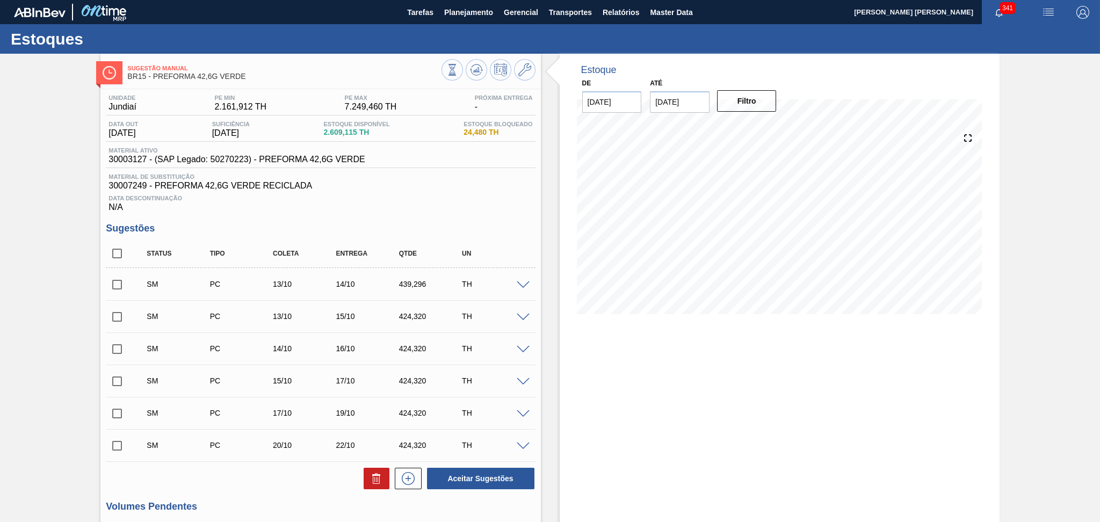
checkbox input "true"
click at [462, 477] on button "Aceitar Sugestões" at bounding box center [480, 478] width 107 height 21
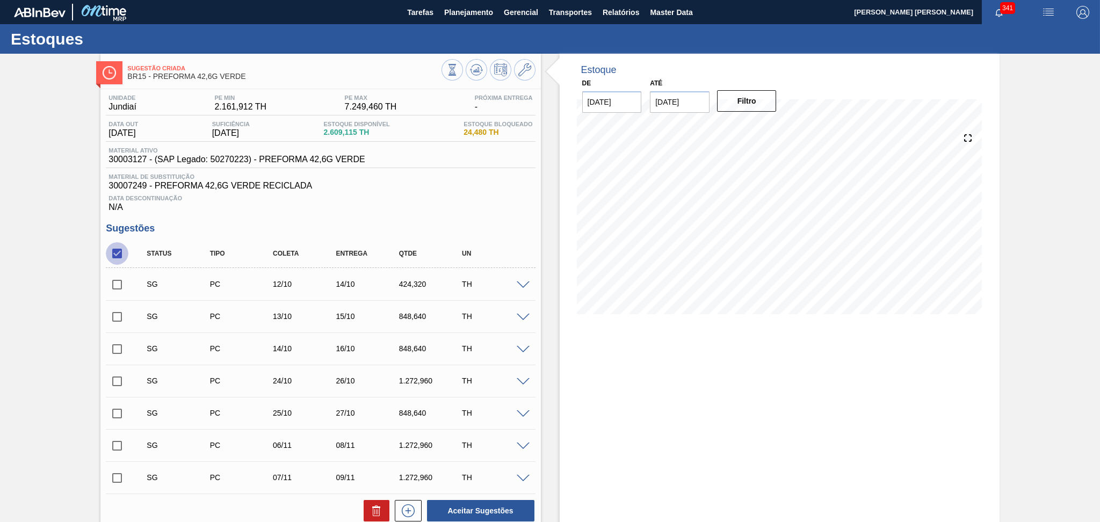
click at [123, 259] on input "checkbox" at bounding box center [117, 253] width 23 height 23
click at [123, 258] on input "checkbox" at bounding box center [117, 253] width 23 height 23
checkbox input "true"
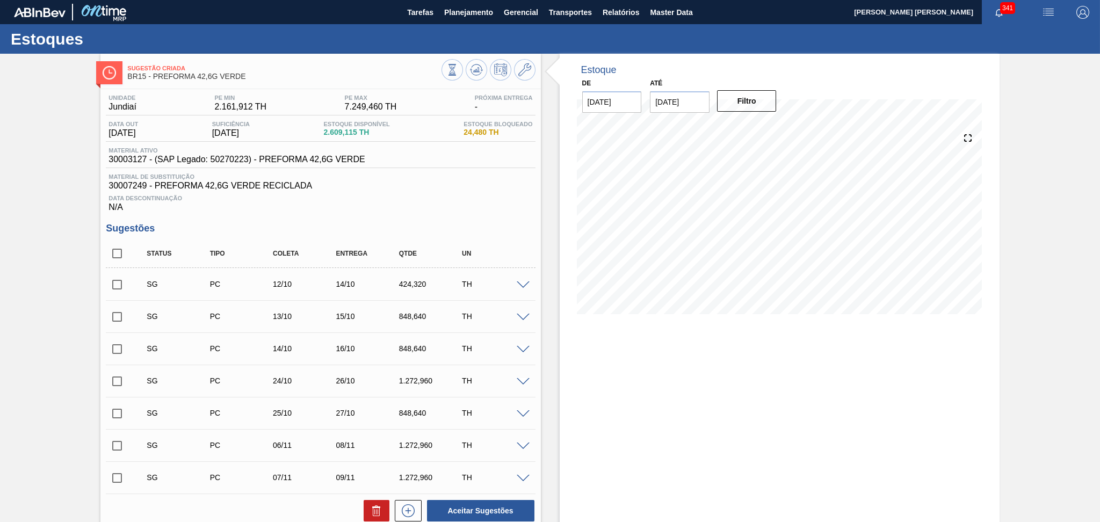
checkbox input "true"
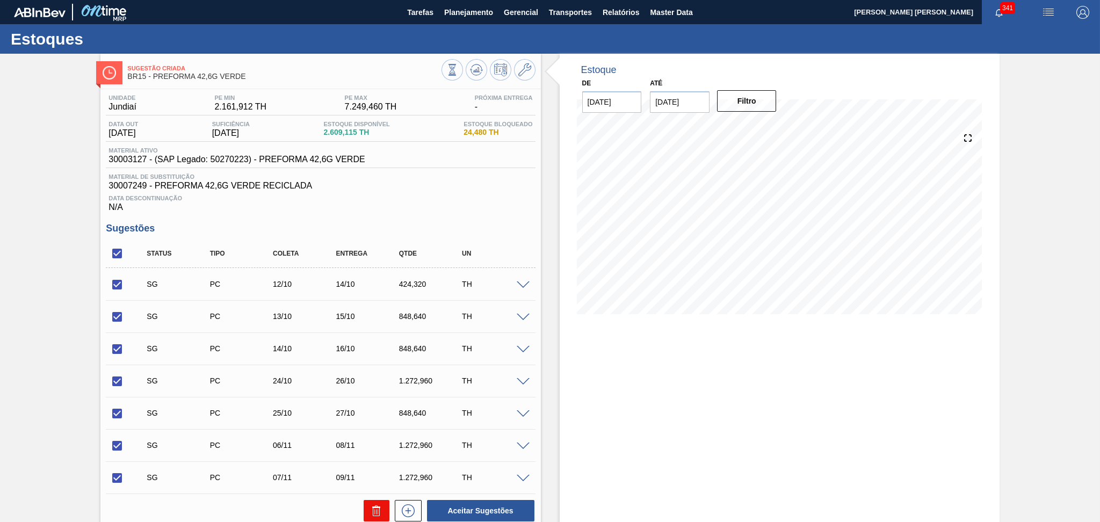
click at [375, 506] on icon at bounding box center [376, 506] width 3 height 2
checkbox input "false"
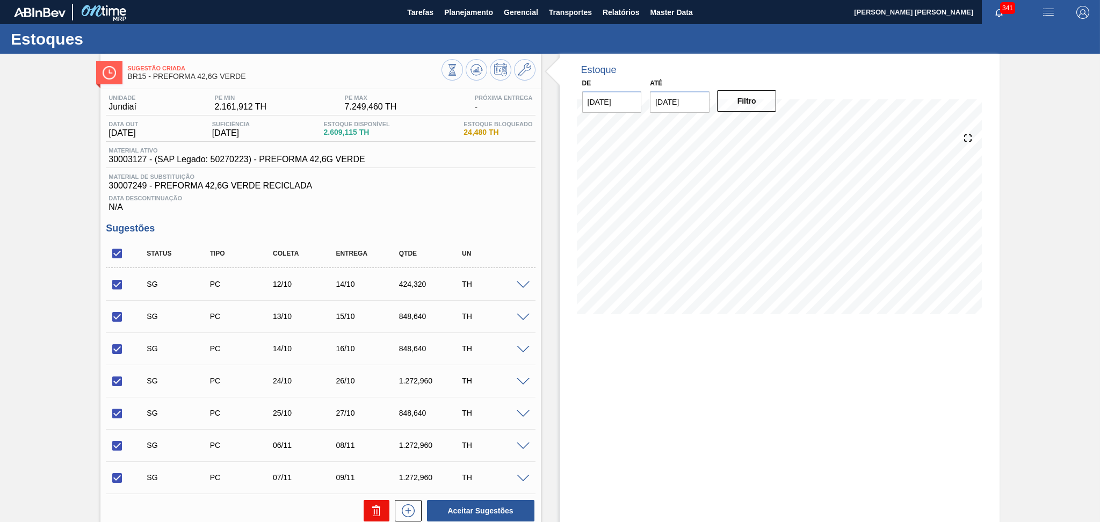
checkbox input "false"
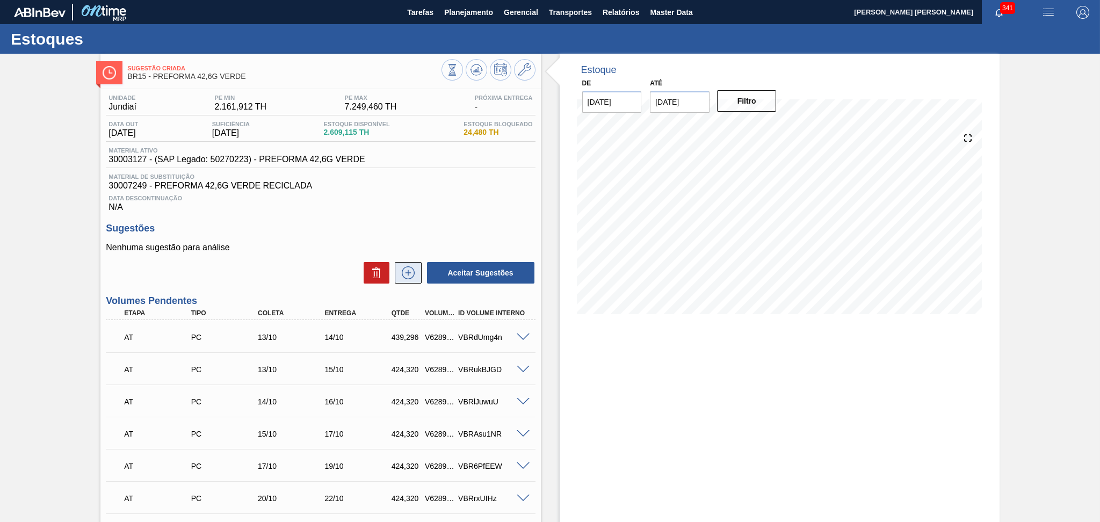
click at [413, 267] on icon at bounding box center [408, 272] width 17 height 13
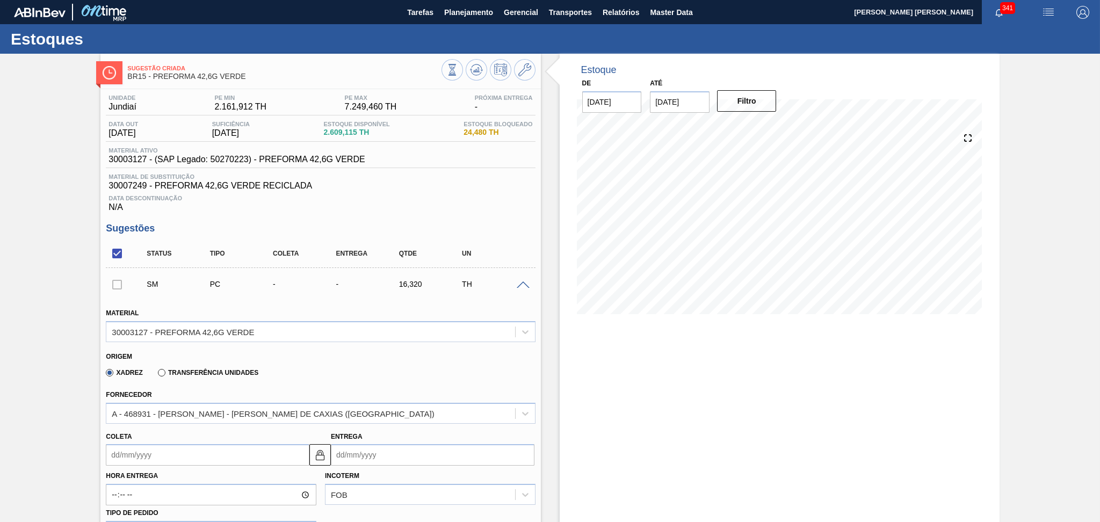
click at [522, 289] on div "SM PC - - 16,320 TH" at bounding box center [320, 284] width 429 height 27
click at [524, 287] on span at bounding box center [523, 285] width 13 height 8
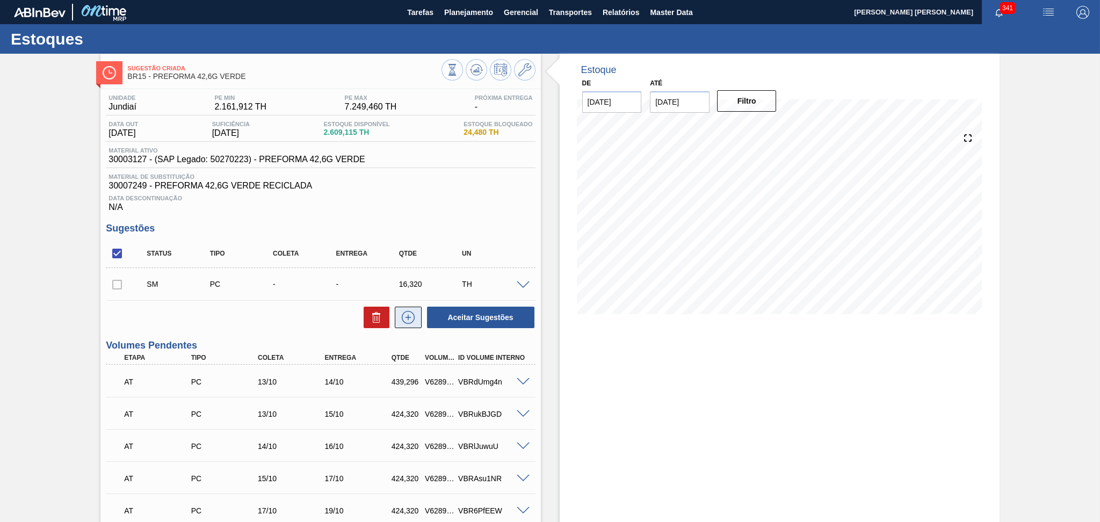
click at [411, 320] on icon at bounding box center [408, 317] width 17 height 13
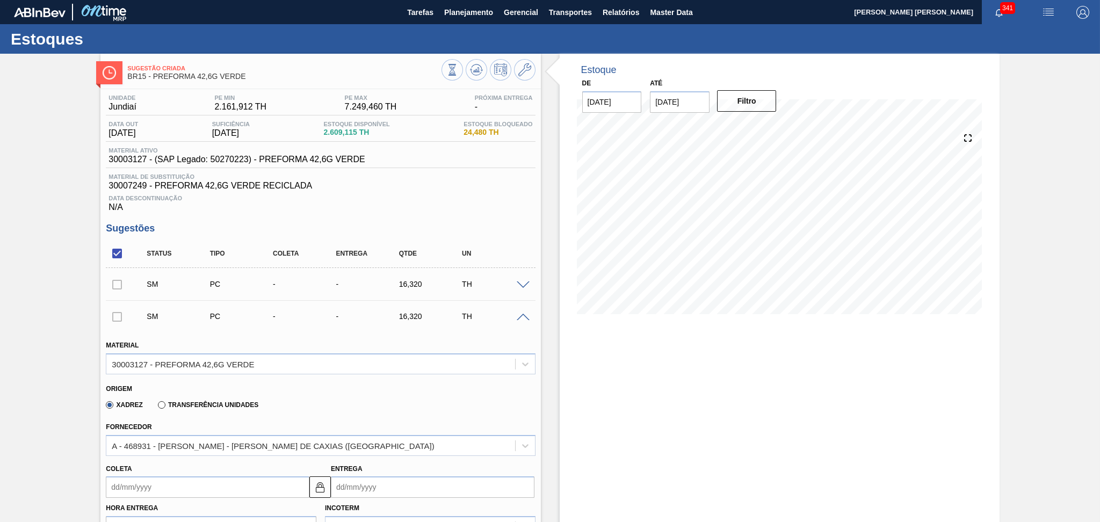
click at [523, 321] on div "SM PC - - 16,320 TH" at bounding box center [320, 316] width 429 height 27
click at [523, 319] on span at bounding box center [523, 318] width 13 height 8
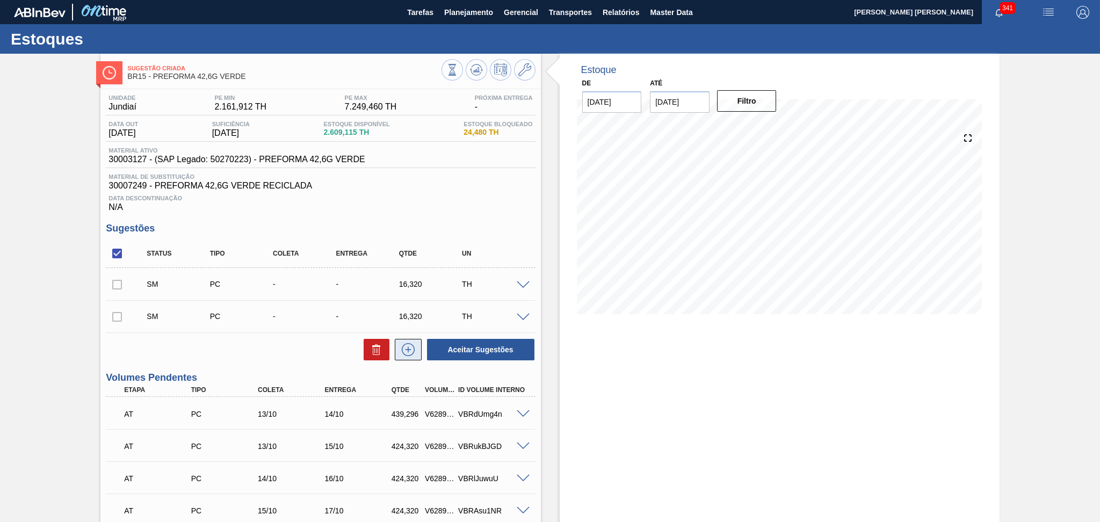
click at [416, 349] on button at bounding box center [408, 349] width 27 height 21
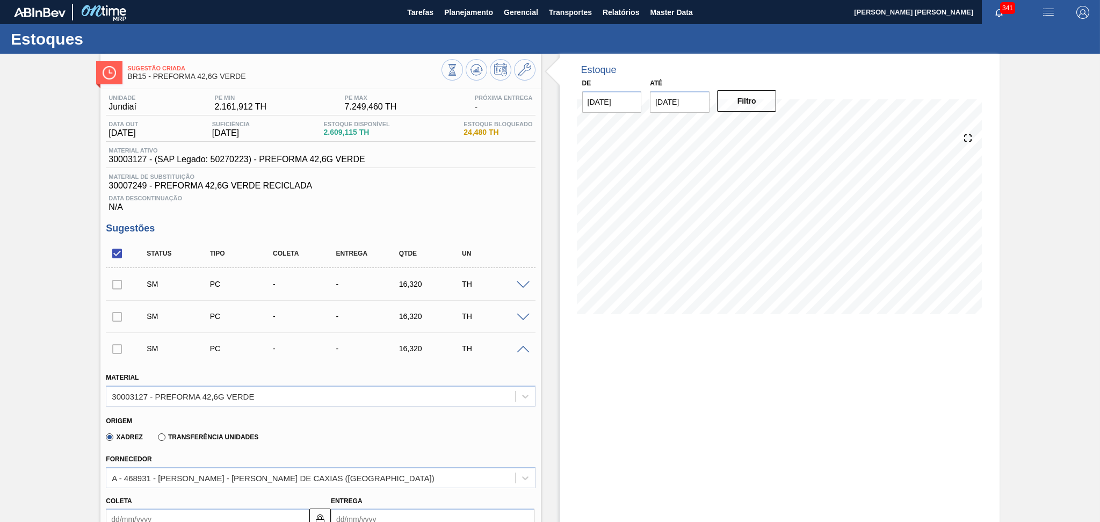
click at [521, 349] on span at bounding box center [523, 350] width 13 height 8
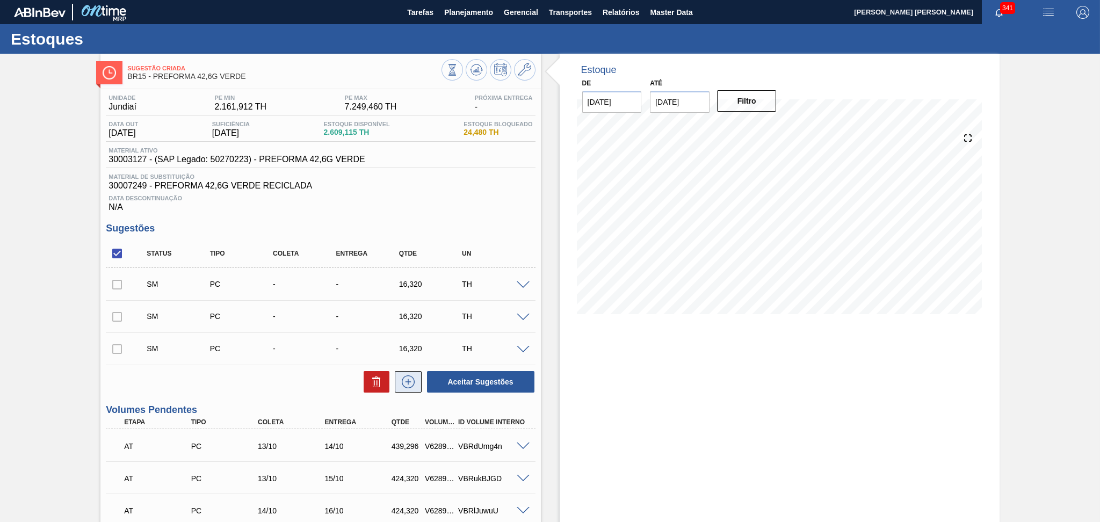
click at [409, 379] on icon at bounding box center [408, 381] width 17 height 13
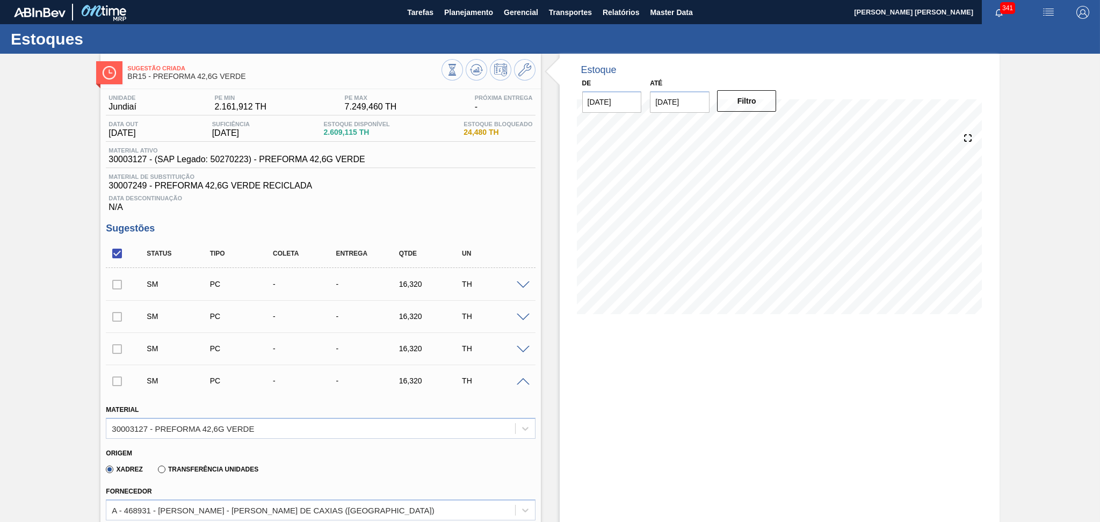
click at [527, 383] on span at bounding box center [523, 382] width 13 height 8
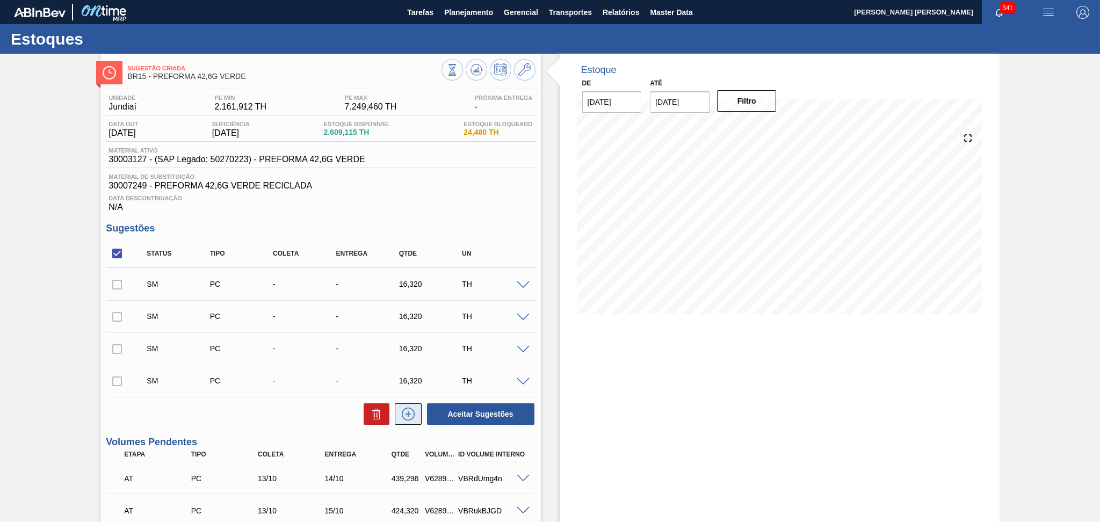
click at [415, 408] on icon at bounding box center [408, 414] width 17 height 13
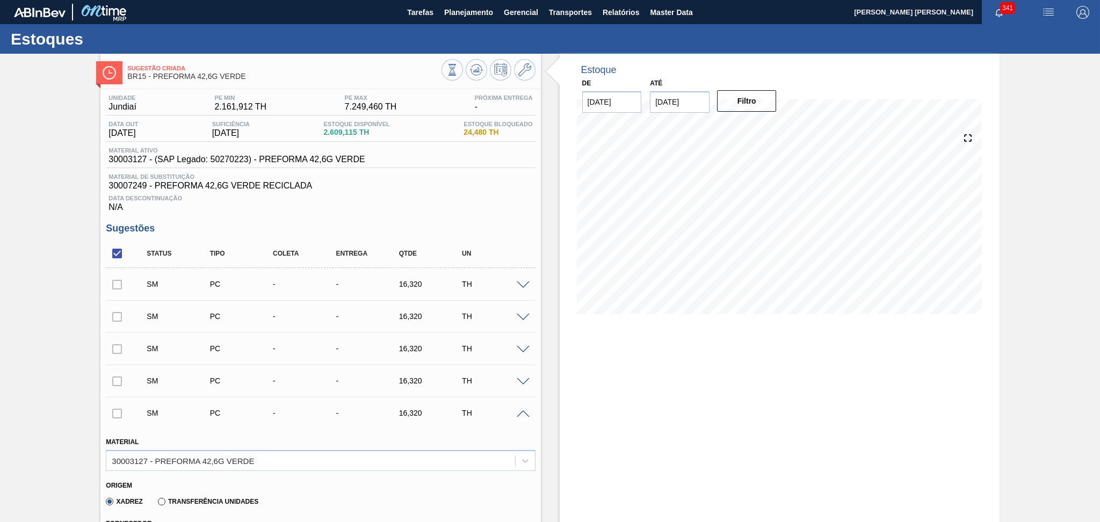
click at [519, 284] on span at bounding box center [523, 285] width 13 height 8
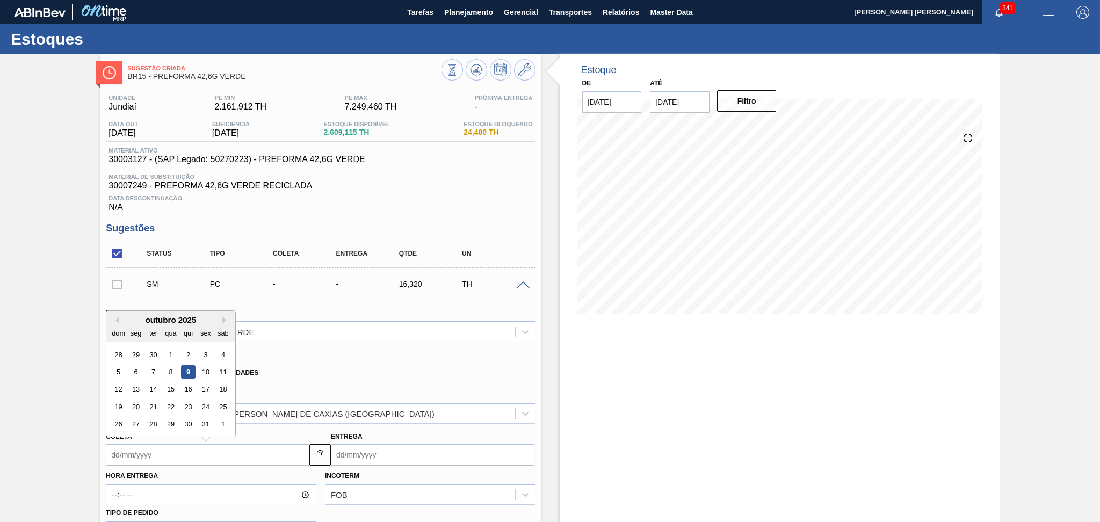
click at [145, 452] on input "Coleta" at bounding box center [208, 454] width 204 height 21
type input "2"
type input "04/10/2025"
type input "21"
type input "[DATE]"
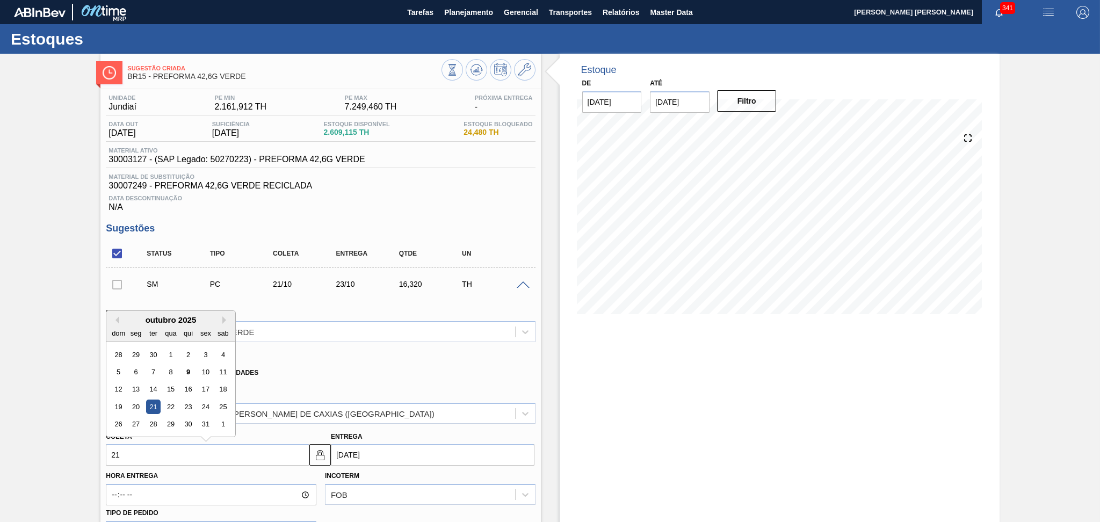
click at [151, 405] on div "21" at bounding box center [153, 407] width 14 height 14
type input "[DATE]"
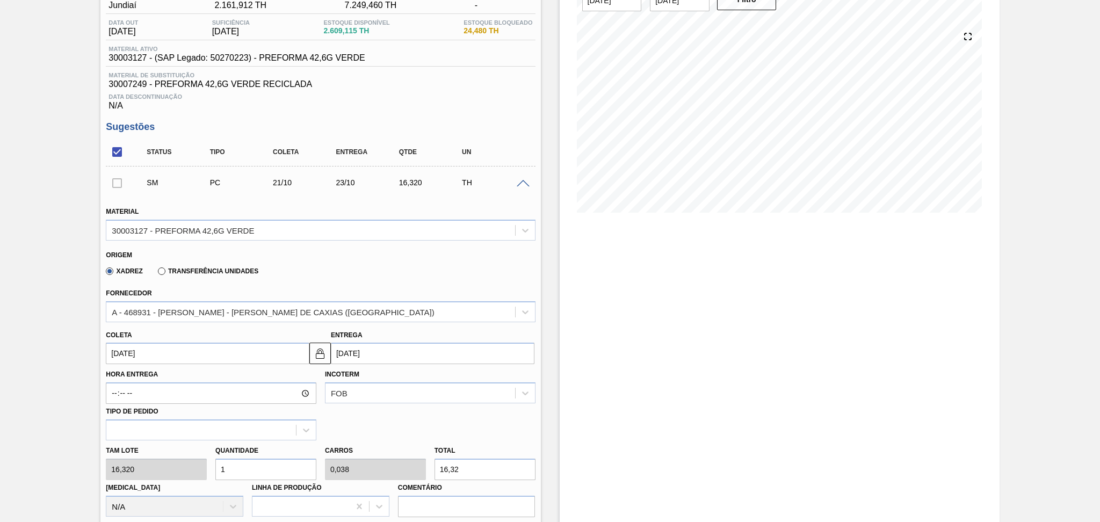
scroll to position [215, 0]
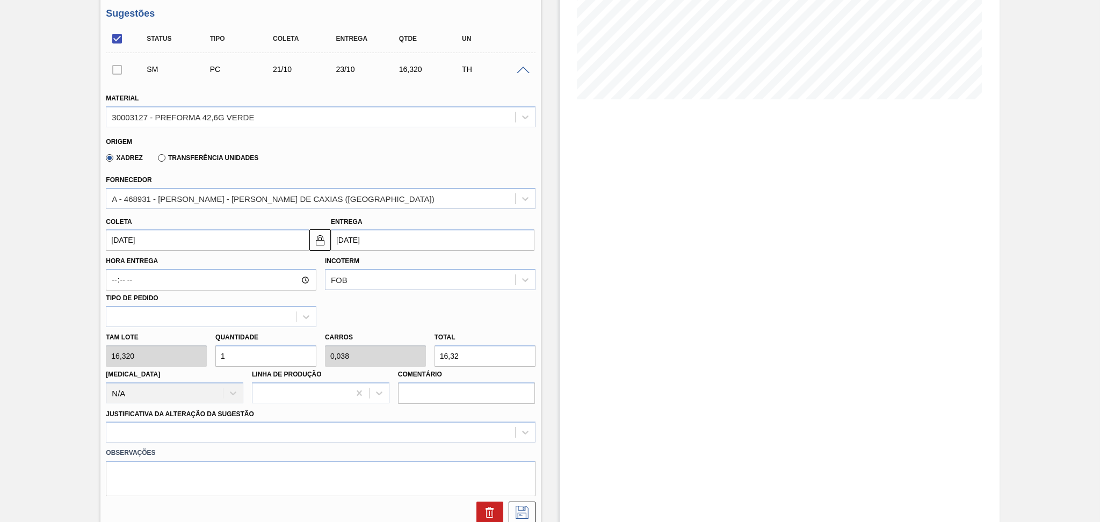
click at [163, 357] on div "Tam lote 16,320 Quantidade 1 Carros 0,038 Total 16,32 Doca N/A Linha de Produçã…" at bounding box center [320, 365] width 438 height 77
type input "2"
type input "0,077"
type input "32,64"
type input "26"
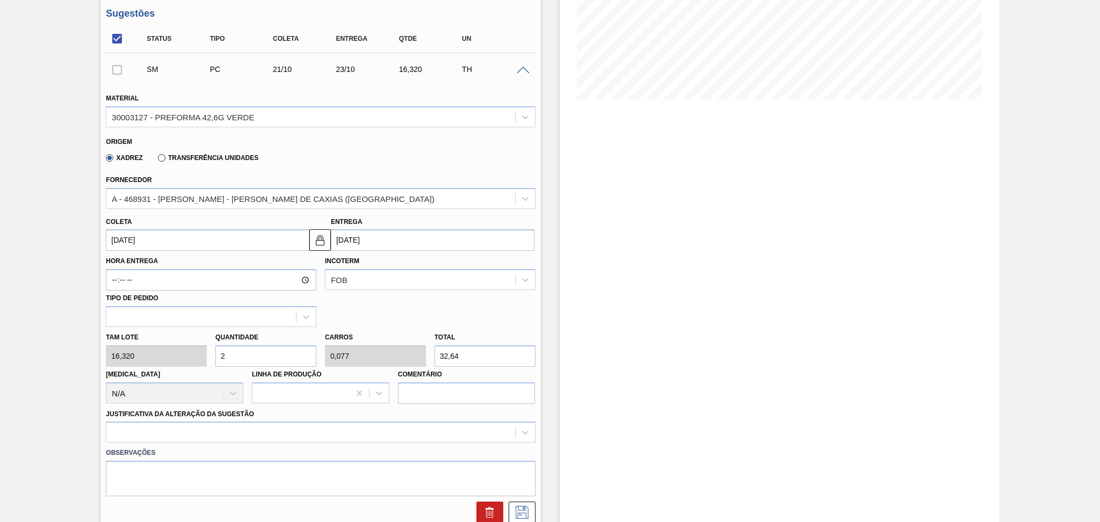
type input "1"
type input "424,32"
type input "26"
click at [172, 430] on div at bounding box center [320, 432] width 429 height 21
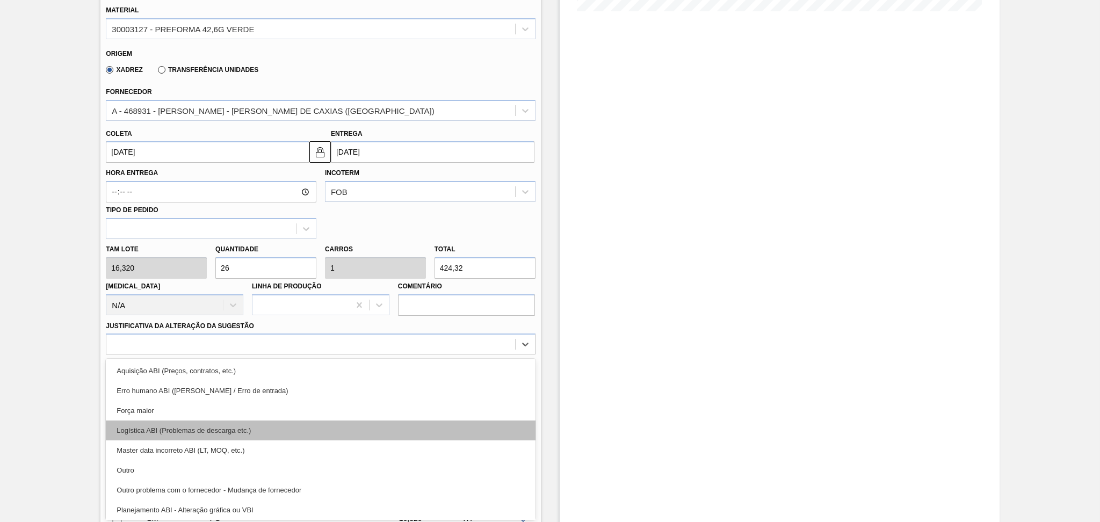
scroll to position [143, 0]
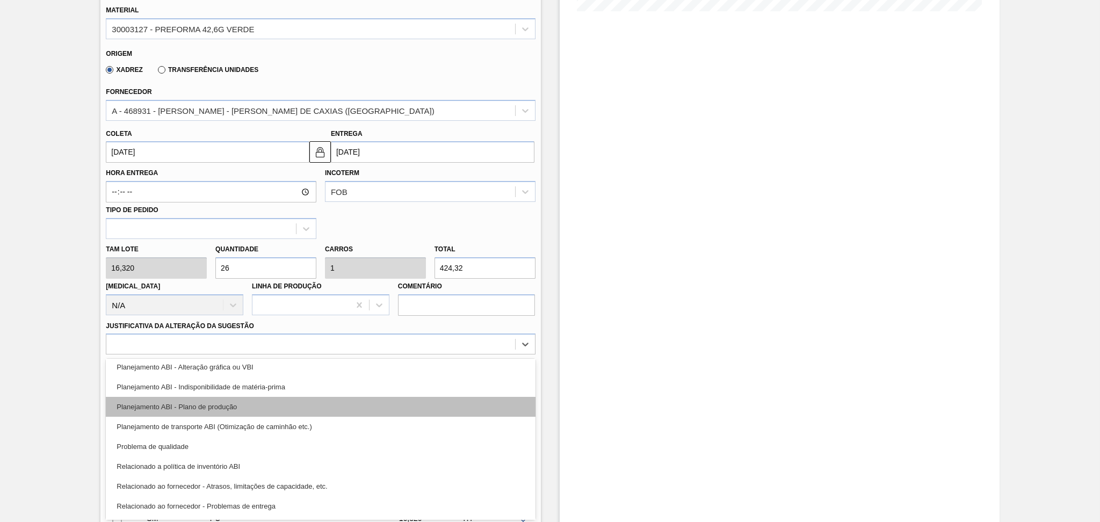
click at [235, 407] on div "Planejamento ABI - Plano de produção" at bounding box center [320, 407] width 429 height 20
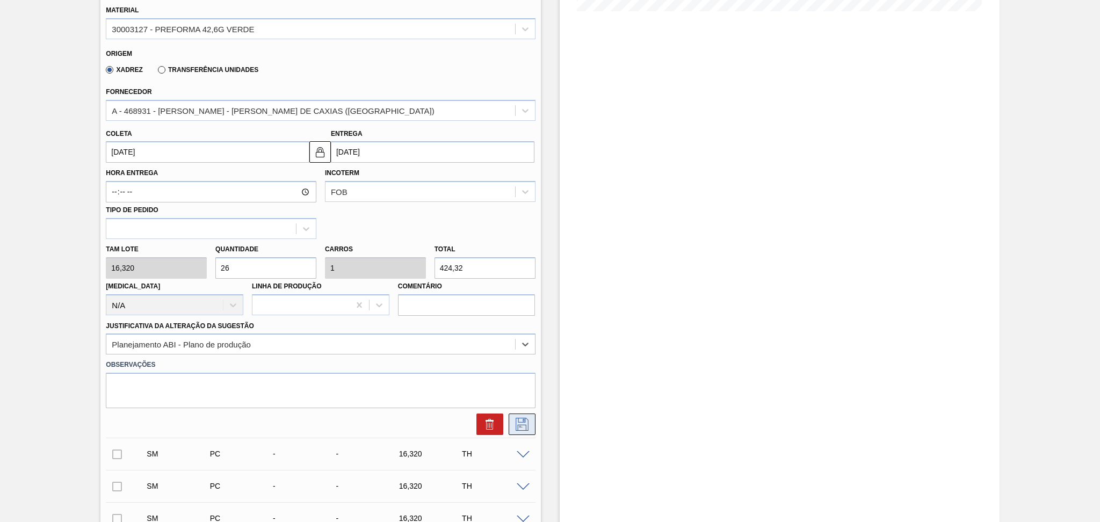
click at [518, 420] on icon at bounding box center [521, 424] width 17 height 13
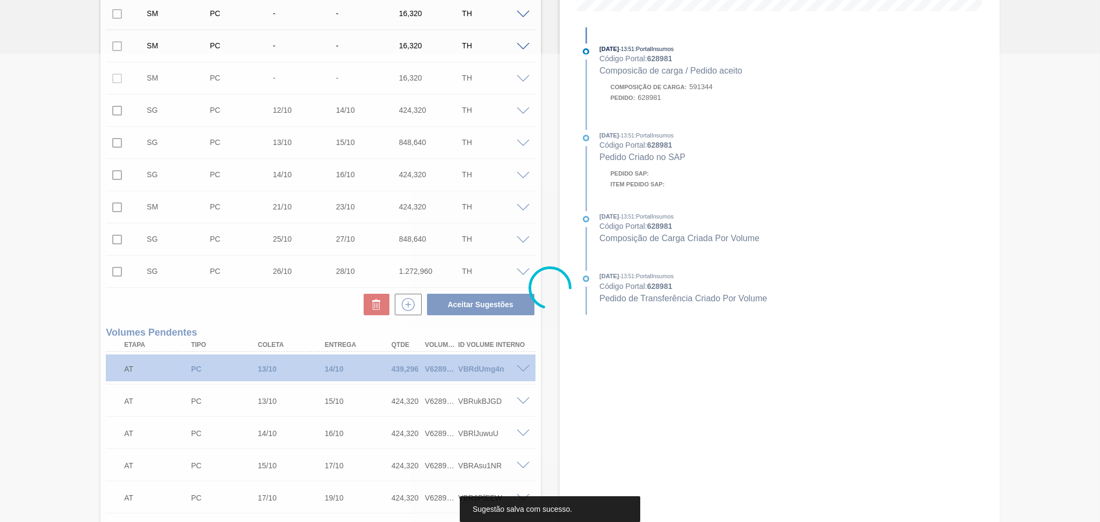
scroll to position [0, 0]
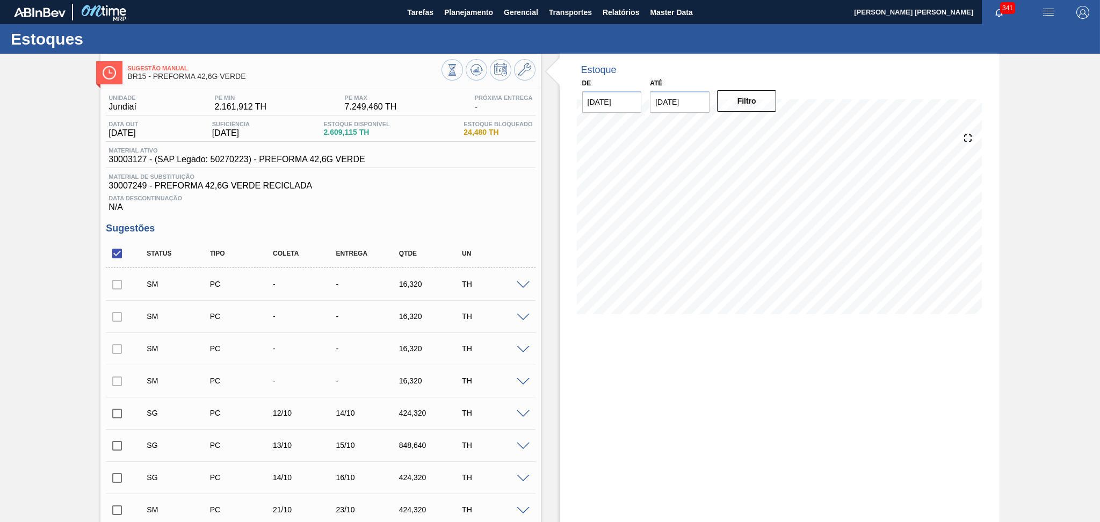
click at [526, 377] on div at bounding box center [524, 381] width 21 height 8
click at [522, 380] on span at bounding box center [523, 382] width 13 height 8
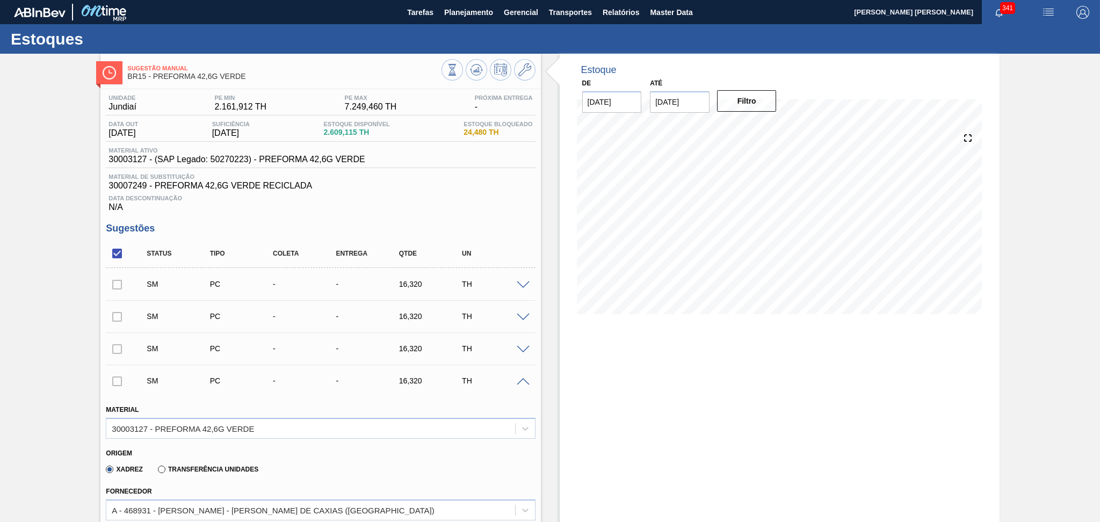
scroll to position [143, 0]
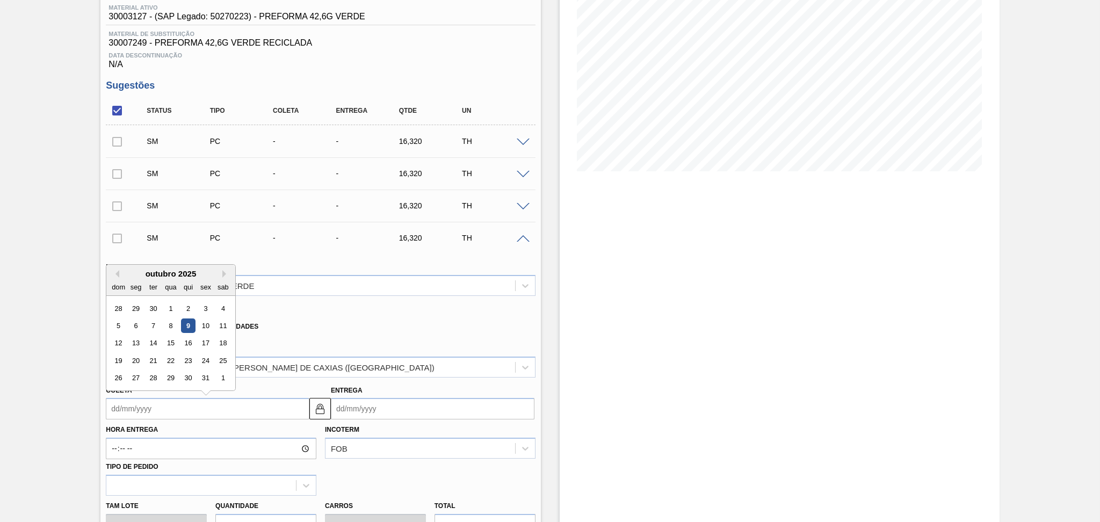
click at [164, 403] on input "Coleta" at bounding box center [208, 408] width 204 height 21
type input "2"
type input "04/10/2025"
type input "27"
type input "[DATE]"
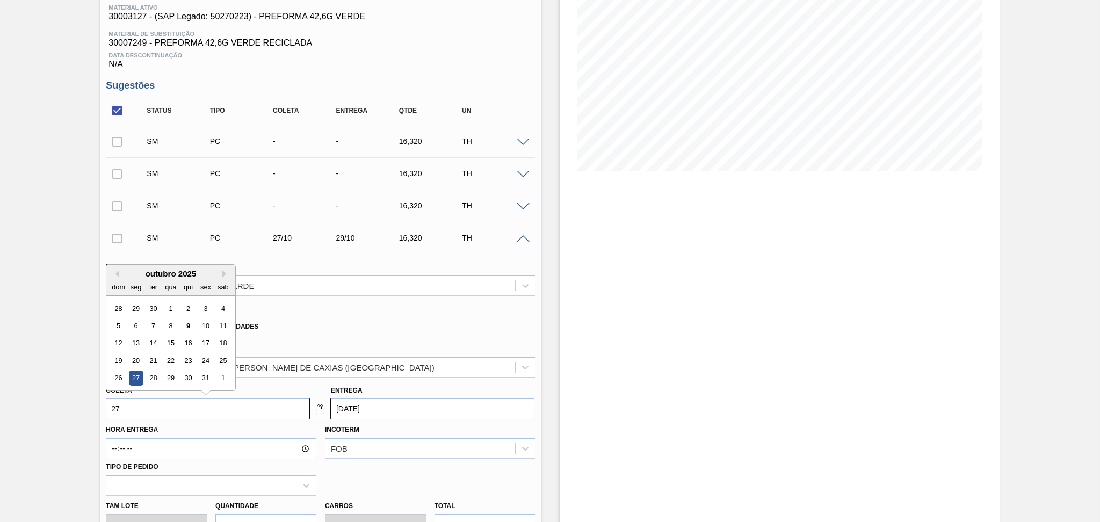
click at [136, 378] on div "27" at bounding box center [136, 378] width 14 height 14
type input "[DATE]"
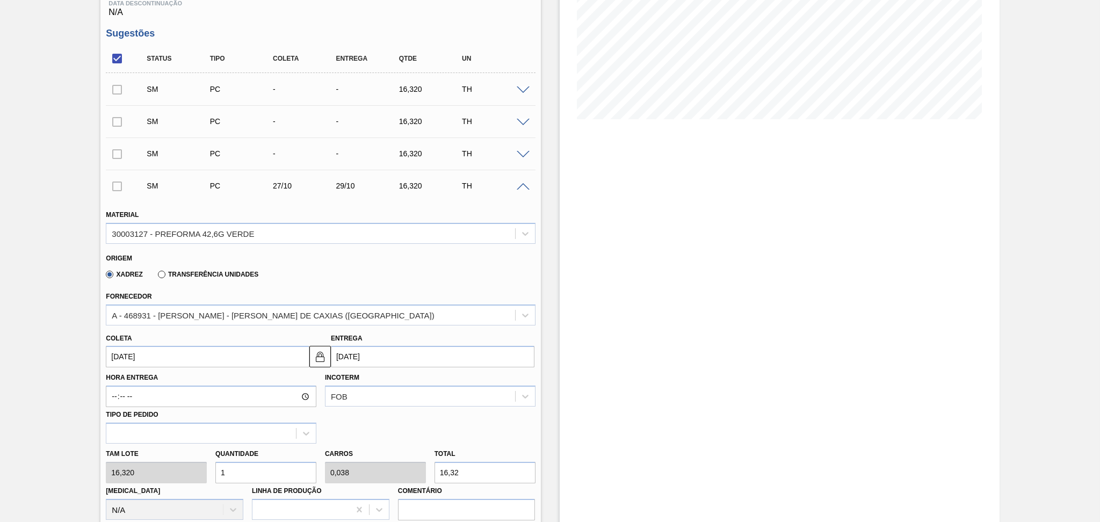
scroll to position [358, 0]
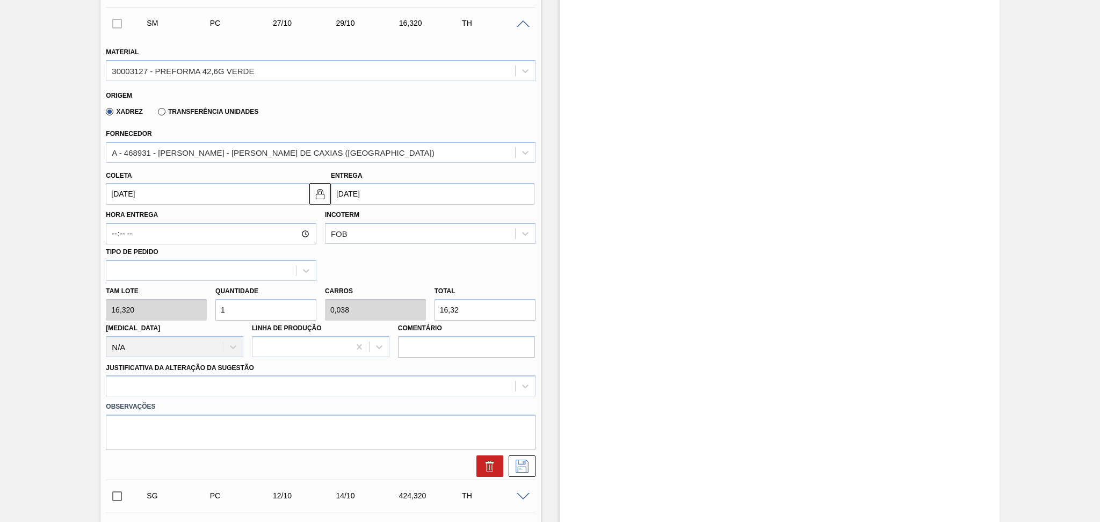
click at [187, 314] on div "Tam lote 16,320 Quantidade 1 Carros 0,038 Total 16,32 Doca N/A Linha de Produçã…" at bounding box center [320, 319] width 438 height 77
type input "2"
type input "0,077"
type input "32,64"
type input "26"
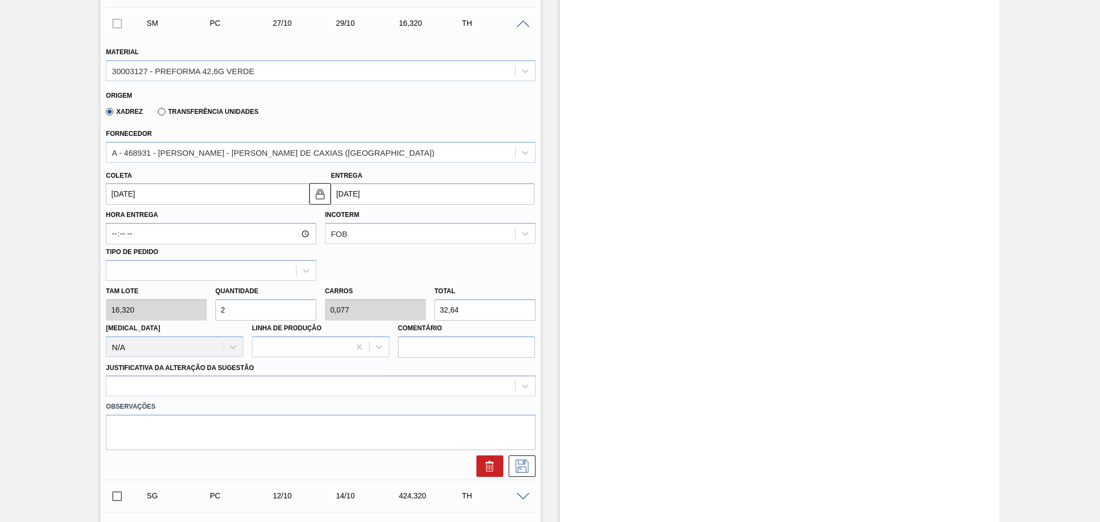
type input "1"
type input "424,32"
type input "26"
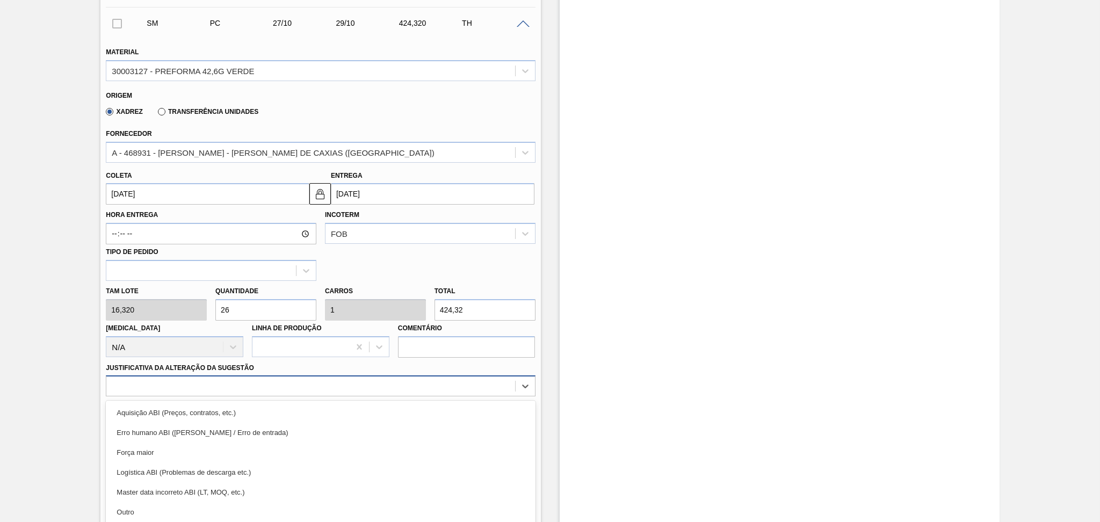
click at [226, 388] on div "option Erro humano ABI (Cálculo / Erro de entrada) focused, 2 of 18. 18 results…" at bounding box center [320, 385] width 429 height 21
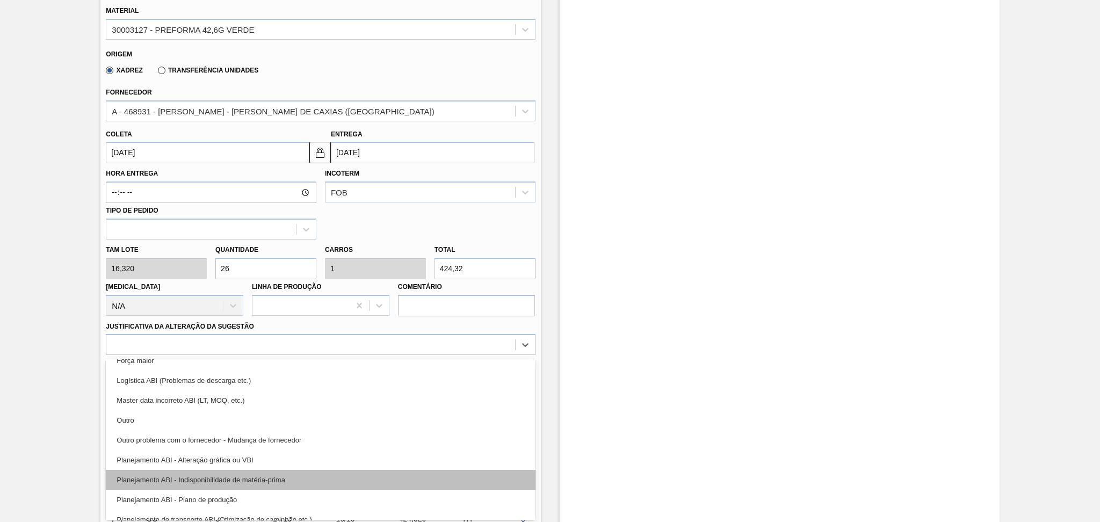
scroll to position [71, 0]
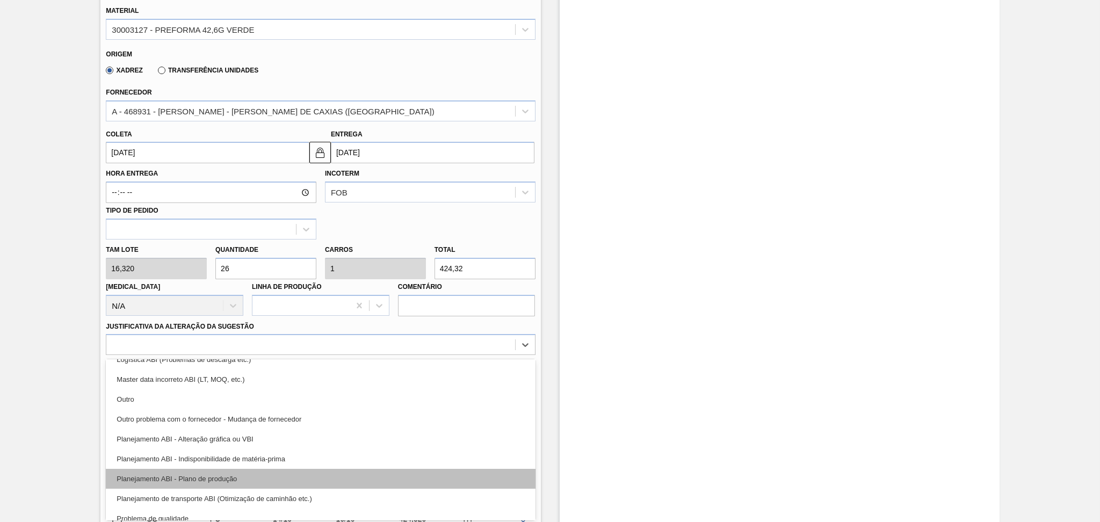
click at [256, 479] on div "Planejamento ABI - Plano de produção" at bounding box center [320, 479] width 429 height 20
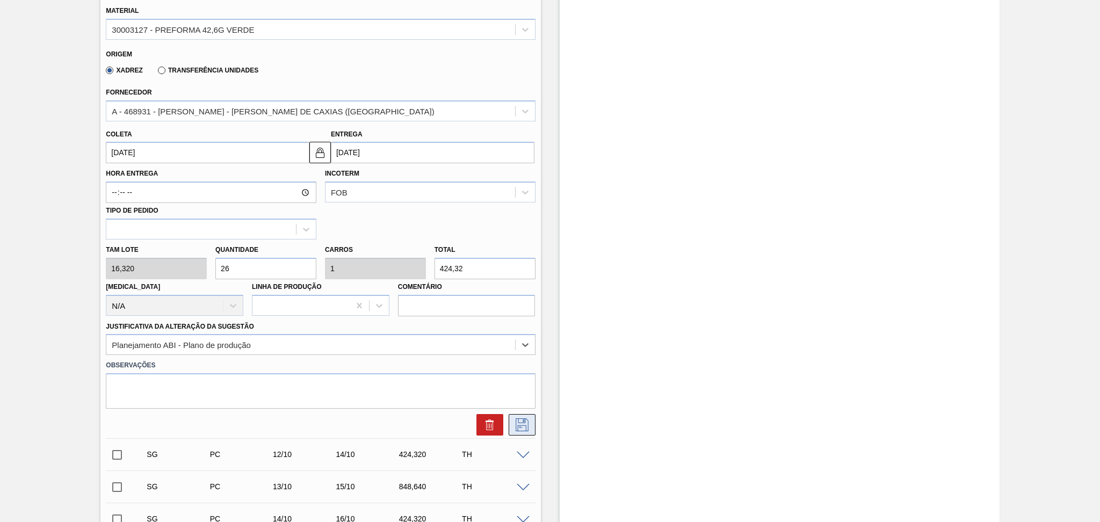
click at [529, 424] on icon at bounding box center [521, 424] width 17 height 13
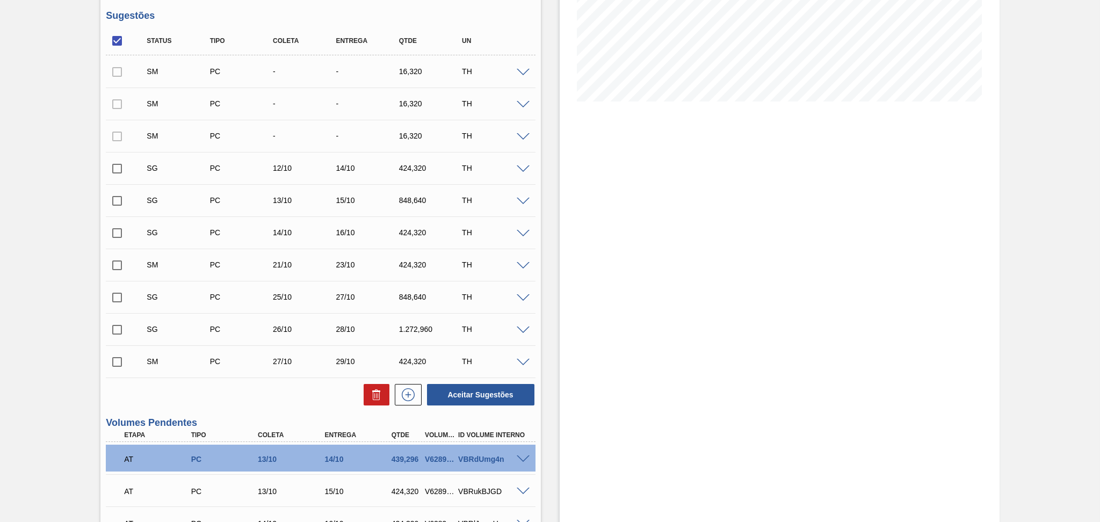
scroll to position [215, 0]
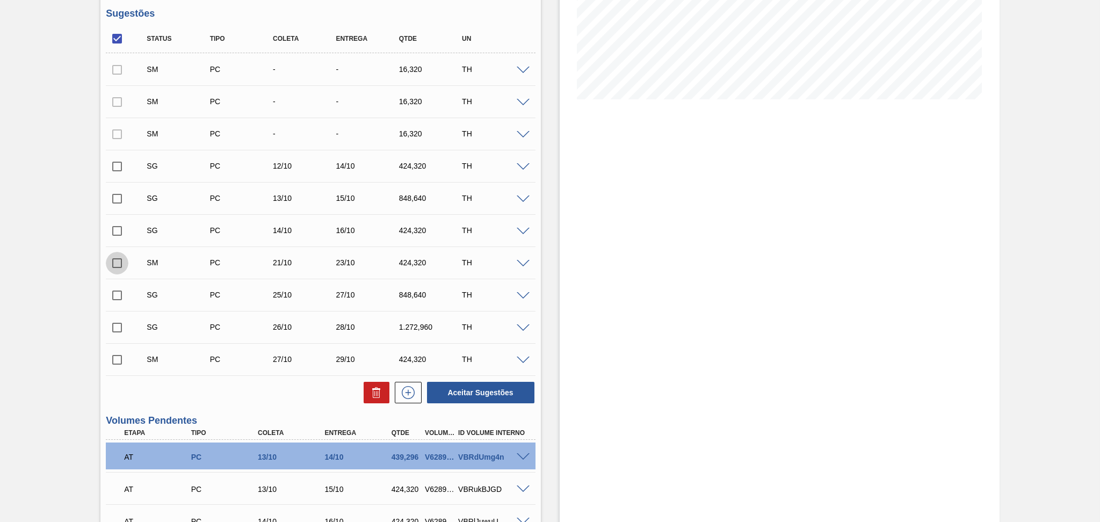
click at [121, 266] on input "checkbox" at bounding box center [117, 263] width 23 height 23
checkbox input "true"
click at [522, 262] on span at bounding box center [523, 264] width 13 height 8
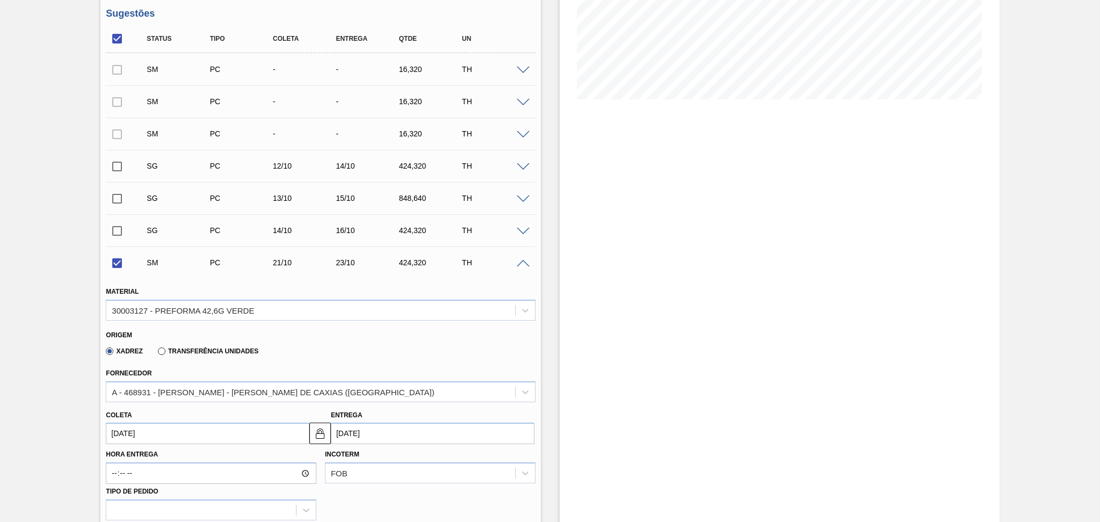
click at [523, 262] on span at bounding box center [523, 264] width 13 height 8
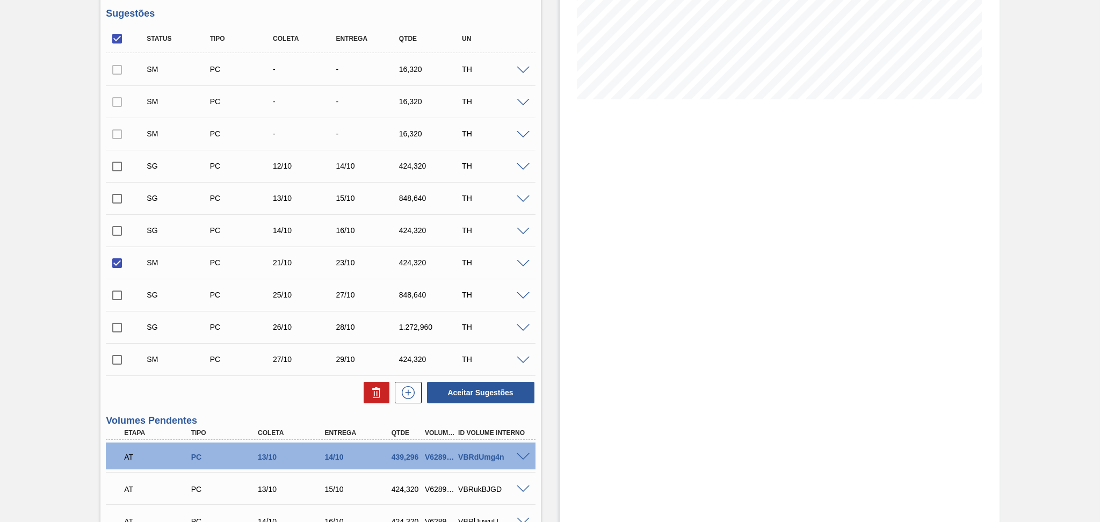
click at [115, 362] on input "checkbox" at bounding box center [117, 360] width 23 height 23
checkbox input "true"
click at [466, 386] on button "Aceitar Sugestões" at bounding box center [480, 392] width 107 height 21
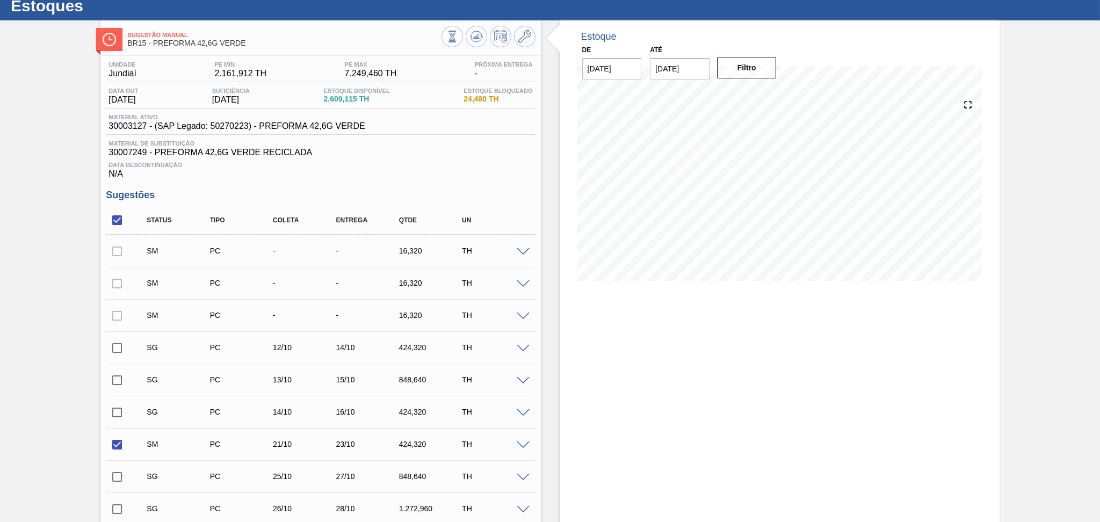
scroll to position [32, 0]
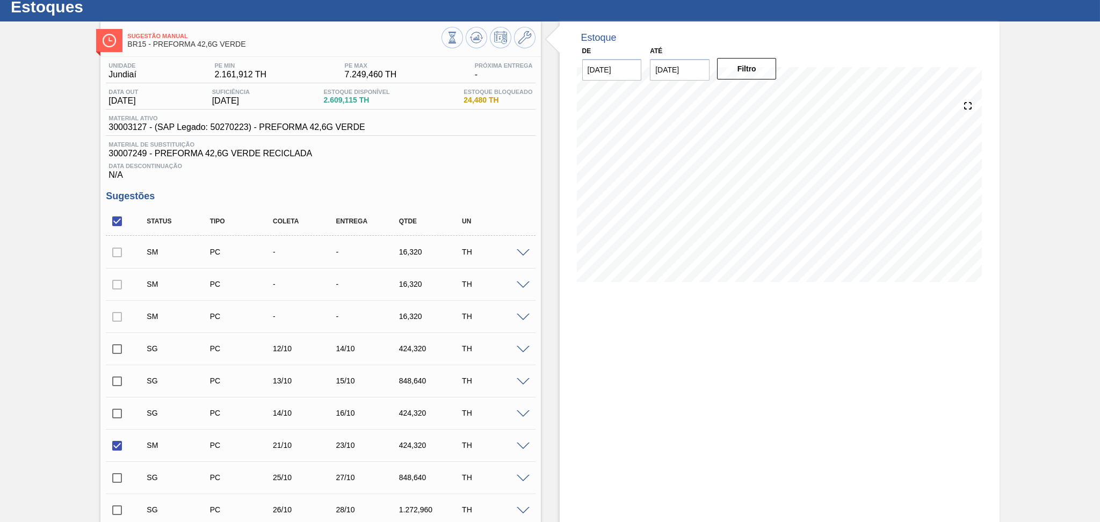
click at [112, 222] on input "checkbox" at bounding box center [117, 221] width 23 height 23
checkbox input "false"
click at [118, 225] on input "checkbox" at bounding box center [117, 221] width 23 height 23
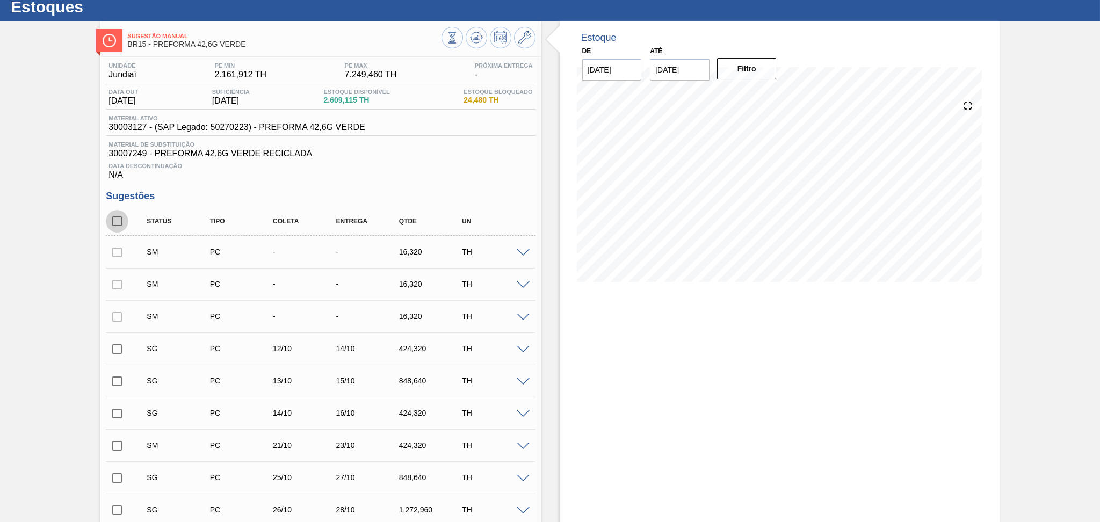
checkbox input "true"
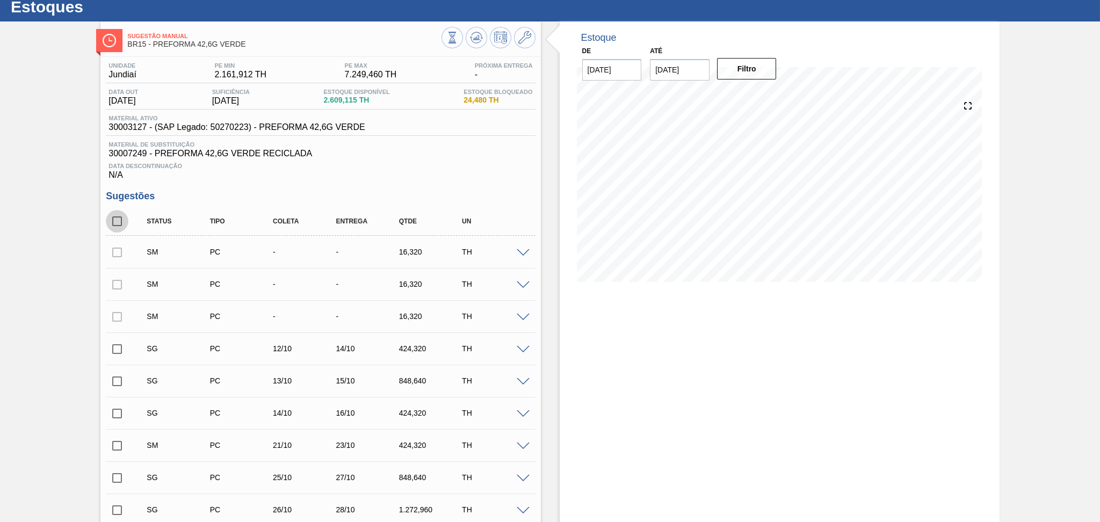
checkbox input "true"
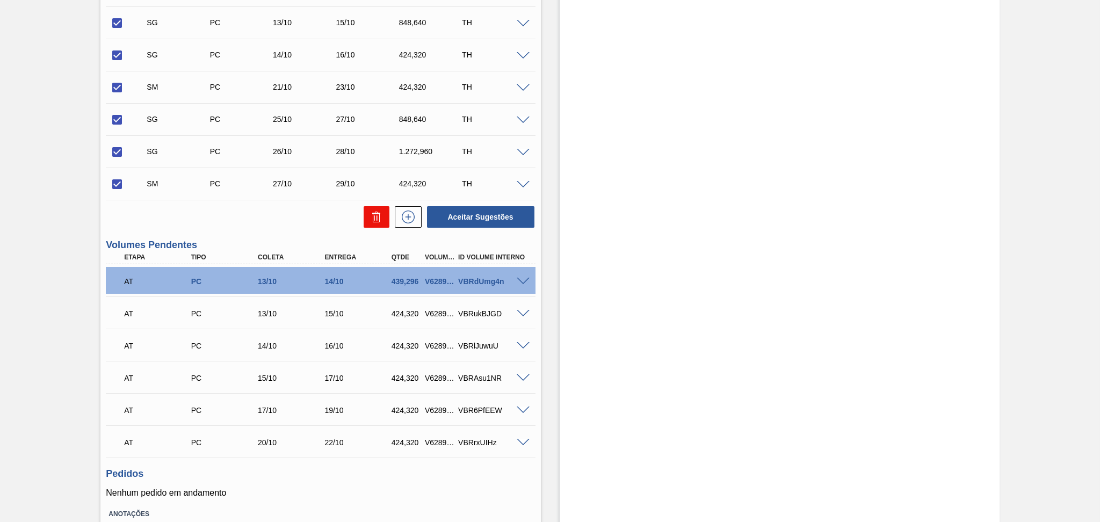
click at [376, 211] on icon at bounding box center [376, 217] width 13 height 13
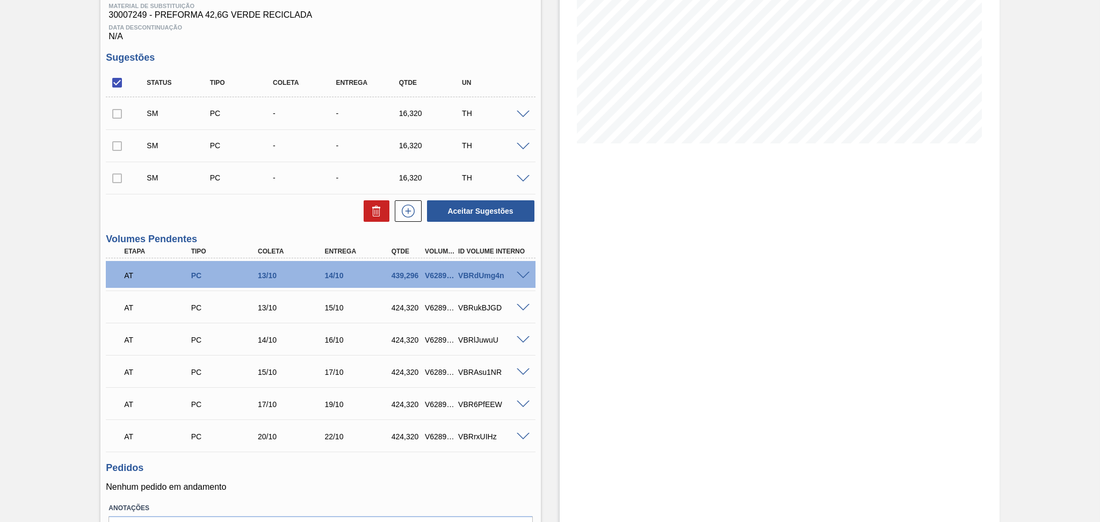
scroll to position [93, 0]
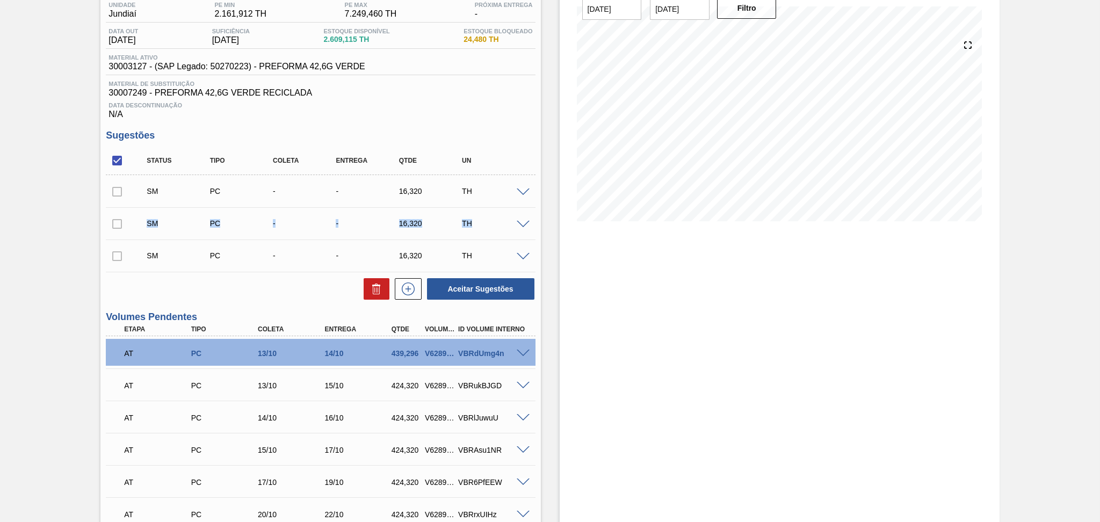
drag, startPoint x: 508, startPoint y: 208, endPoint x: 520, endPoint y: 187, distance: 24.0
click at [520, 187] on div "SM PC - - 16,320 TH Material 30003127 - PREFORMA 42,6G VERDE Origem Xadrez Tran…" at bounding box center [320, 223] width 429 height 97
click at [520, 187] on div at bounding box center [524, 191] width 21 height 8
click at [519, 191] on span at bounding box center [523, 192] width 13 height 8
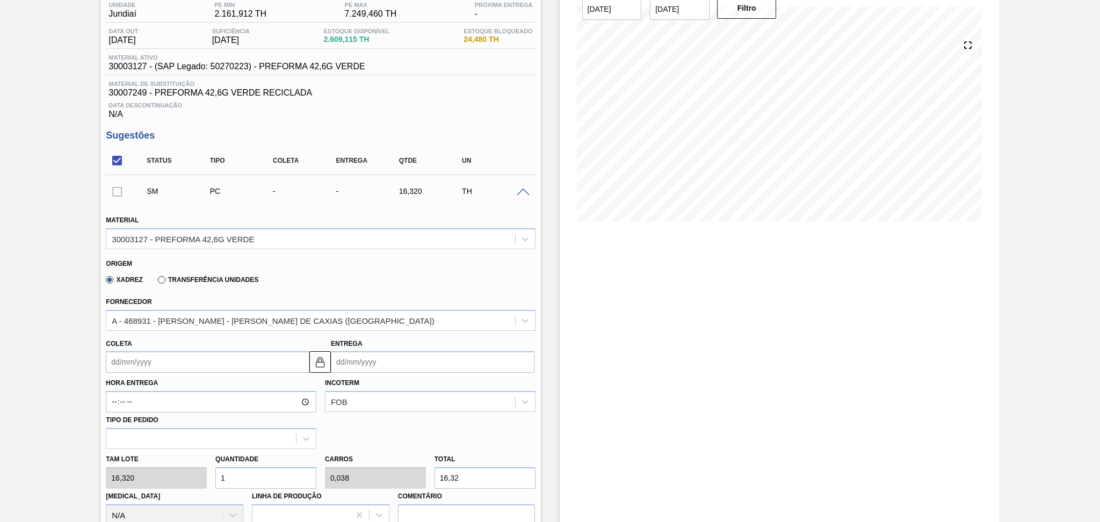
click at [170, 364] on input "Coleta" at bounding box center [208, 361] width 204 height 21
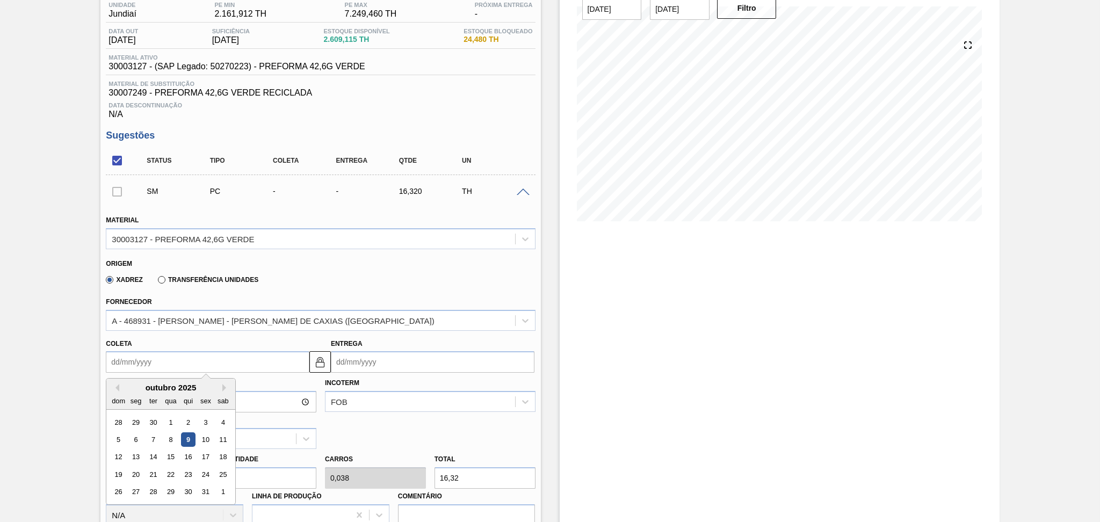
type input "2"
type input "04/10/2025"
type input "21"
type input "[DATE]"
click at [151, 474] on div "21" at bounding box center [153, 474] width 14 height 14
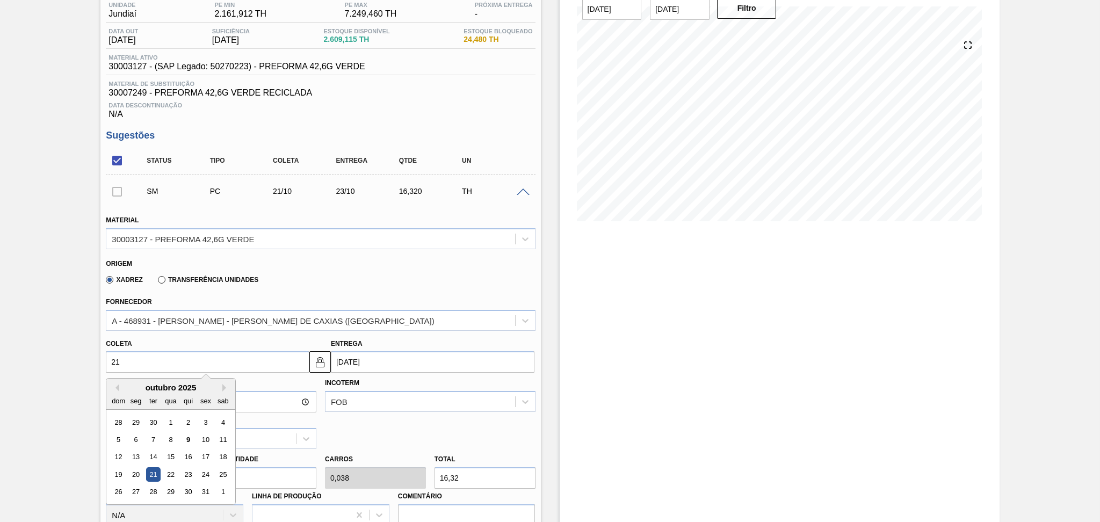
type input "[DATE]"
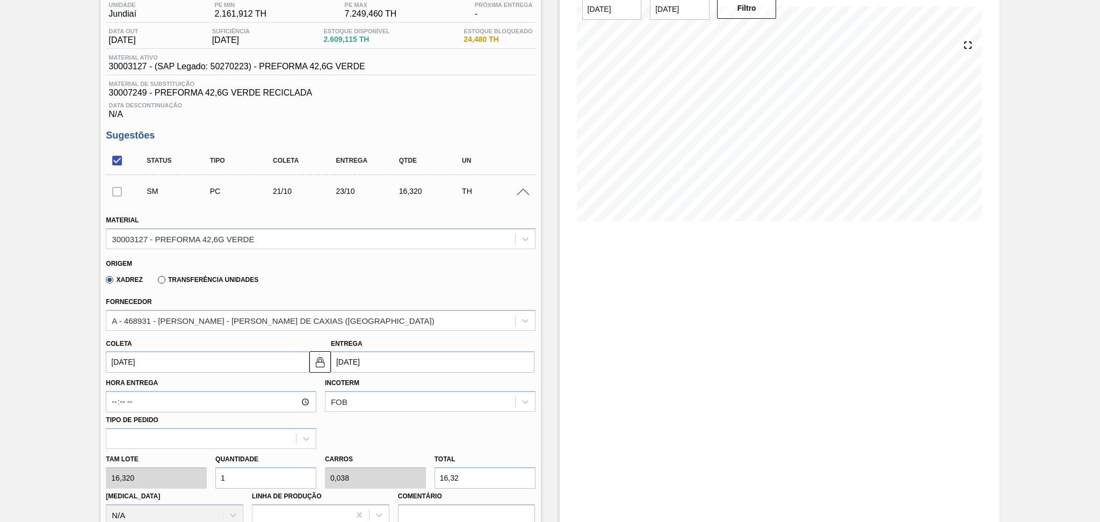
click at [124, 475] on div "Tam lote 16,320 Quantidade 1 Carros 0,038 Total 16,32 Doca N/A Linha de Produçã…" at bounding box center [320, 487] width 438 height 77
type input "2"
type input "0,077"
type input "32,64"
type input "26"
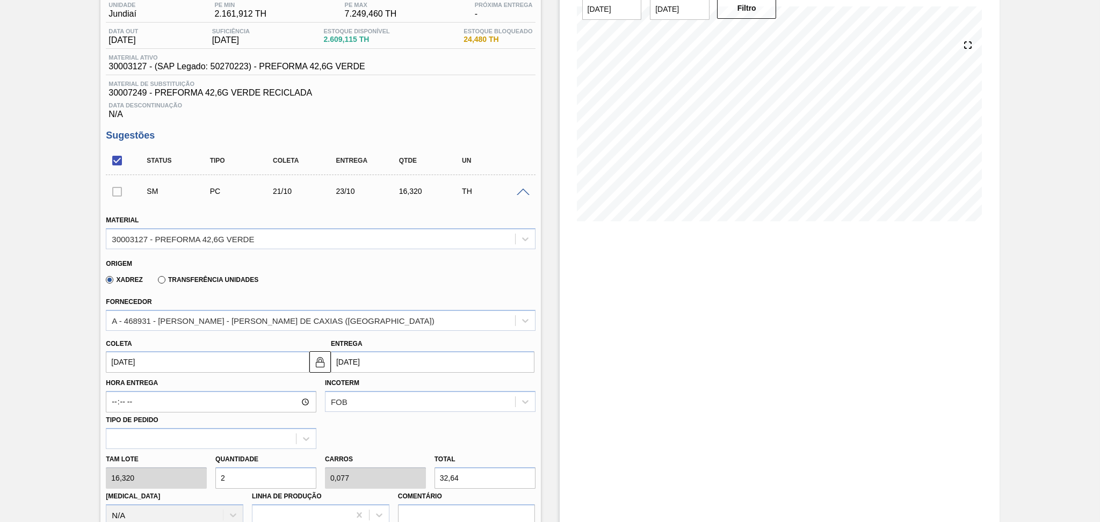
type input "1"
type input "424,32"
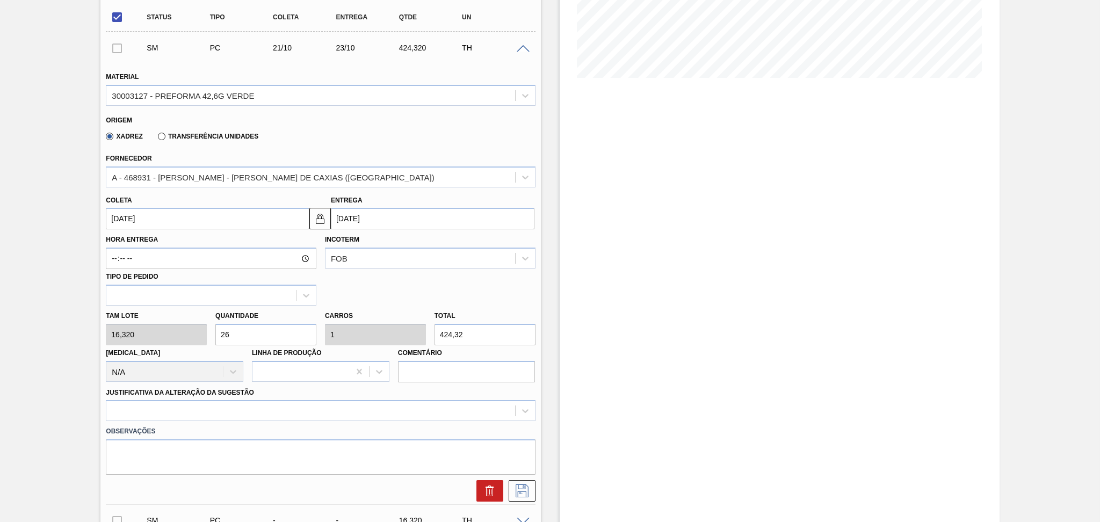
type input "26"
click at [259, 424] on label "Observações" at bounding box center [320, 432] width 429 height 16
click at [274, 412] on div at bounding box center [320, 410] width 429 height 21
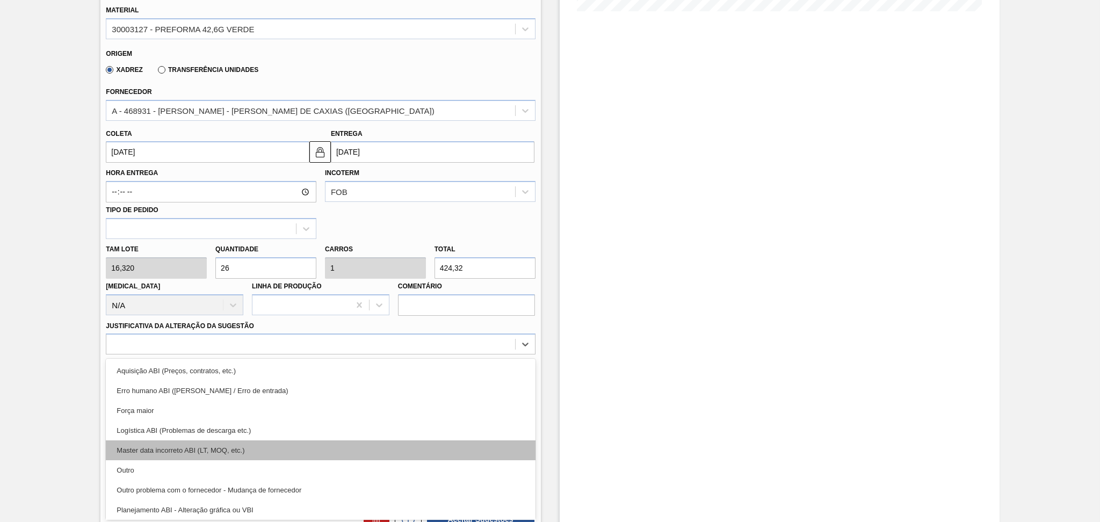
scroll to position [143, 0]
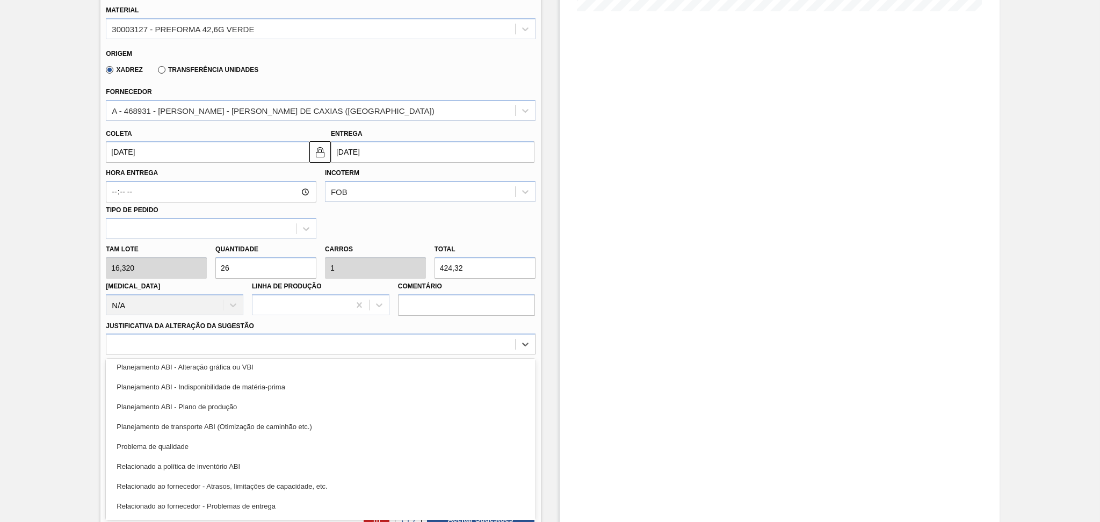
click at [243, 409] on div "Planejamento ABI - Plano de produção" at bounding box center [320, 407] width 429 height 20
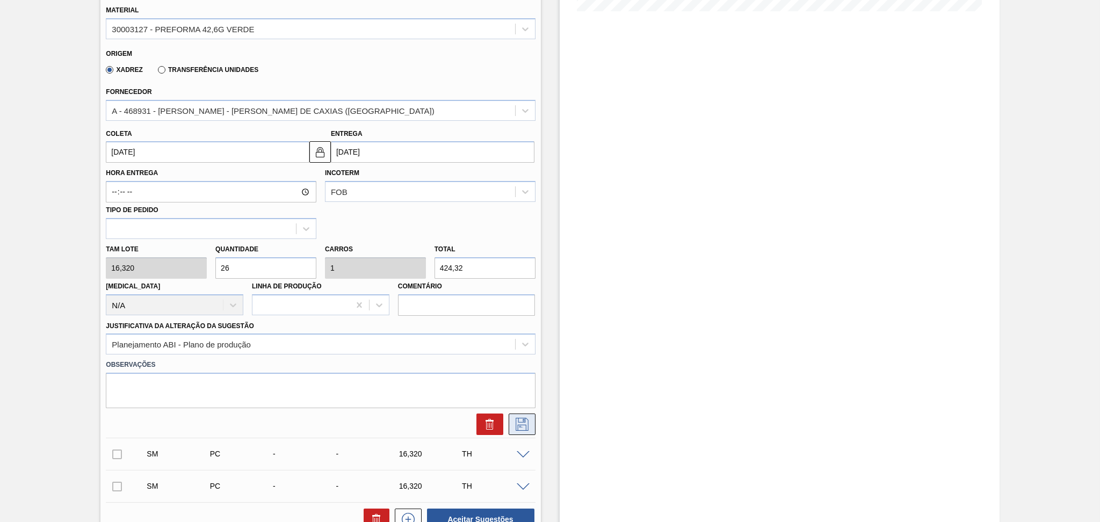
click at [516, 423] on icon at bounding box center [521, 424] width 17 height 13
checkbox input "true"
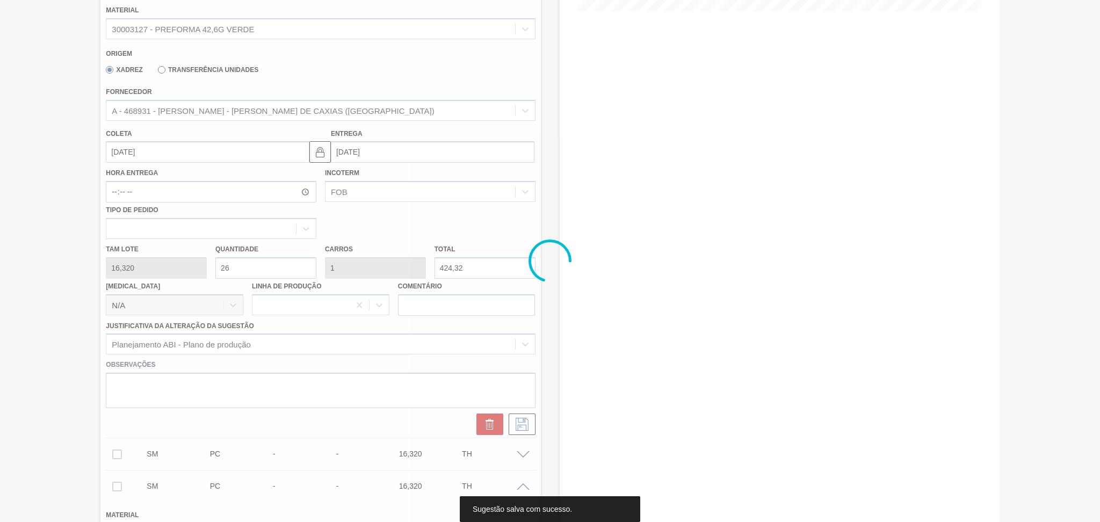
scroll to position [0, 0]
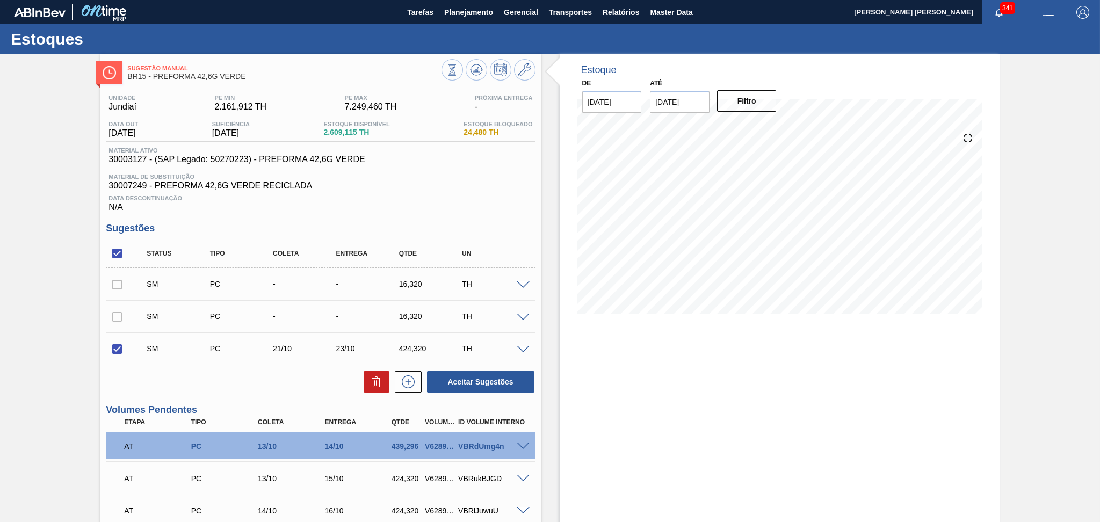
click at [521, 314] on span at bounding box center [523, 318] width 13 height 8
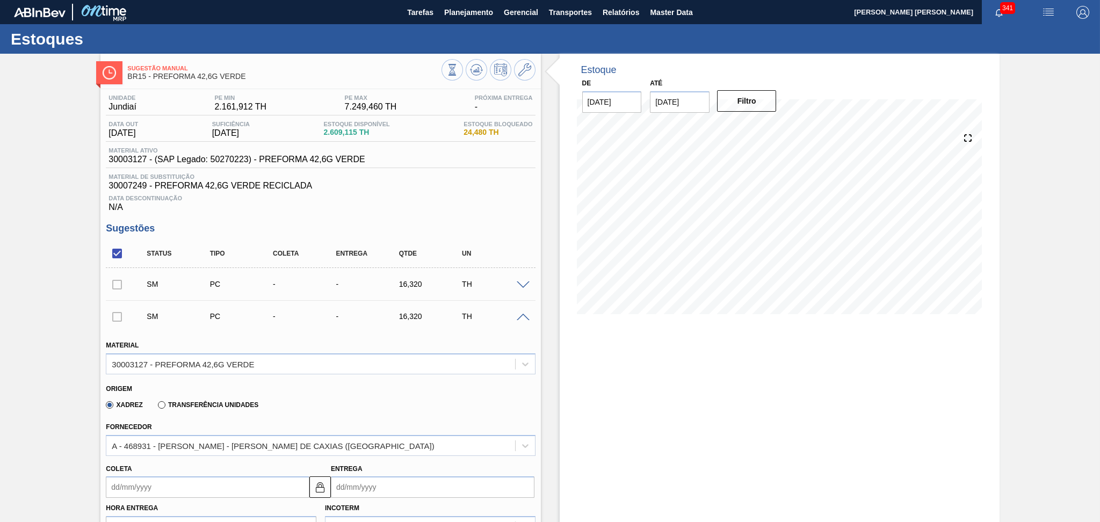
click at [156, 480] on input "Coleta" at bounding box center [208, 486] width 204 height 21
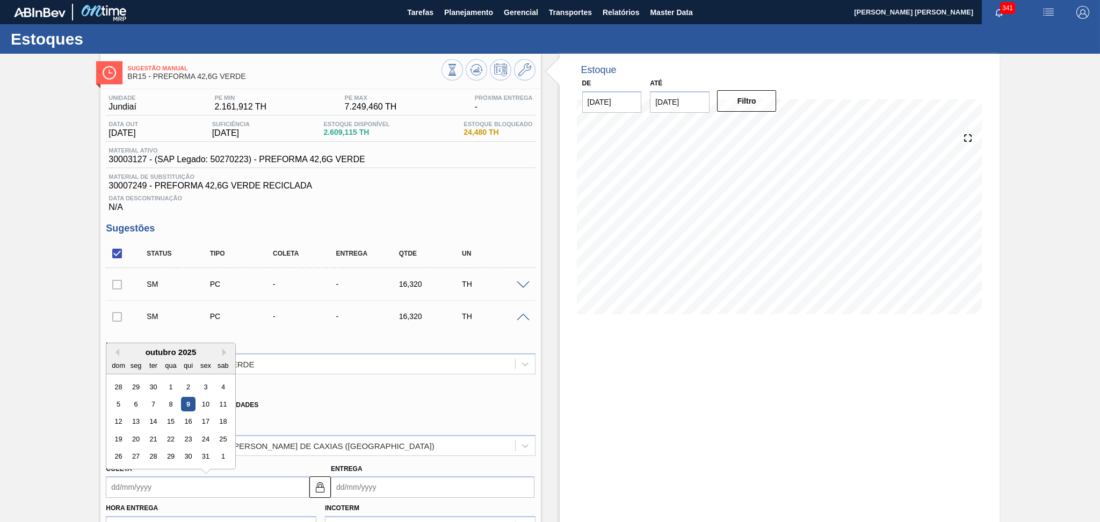
type input "2"
type input "04/10/2025"
type input "27"
type input "[DATE]"
click at [132, 454] on div "27" at bounding box center [136, 456] width 14 height 14
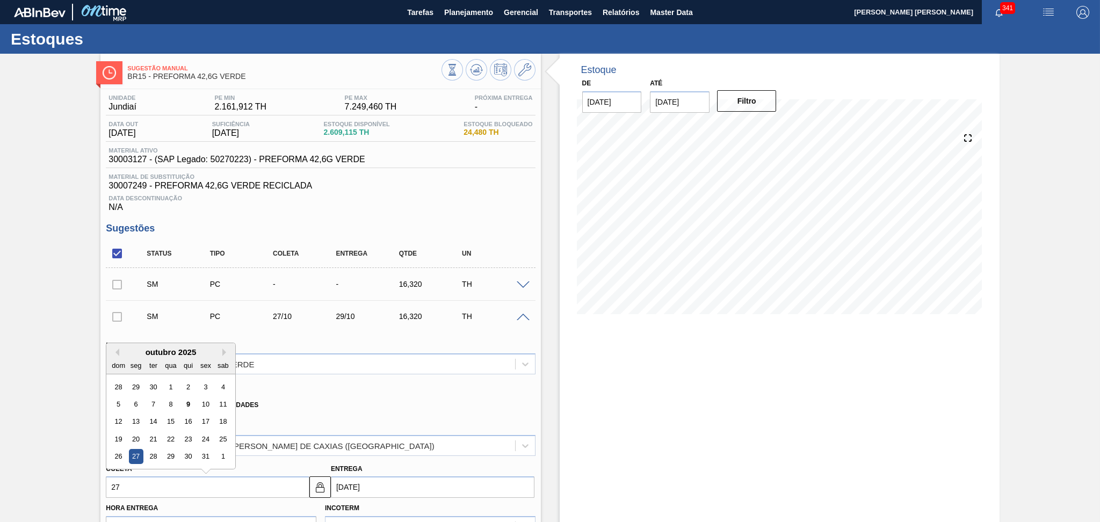
type input "[DATE]"
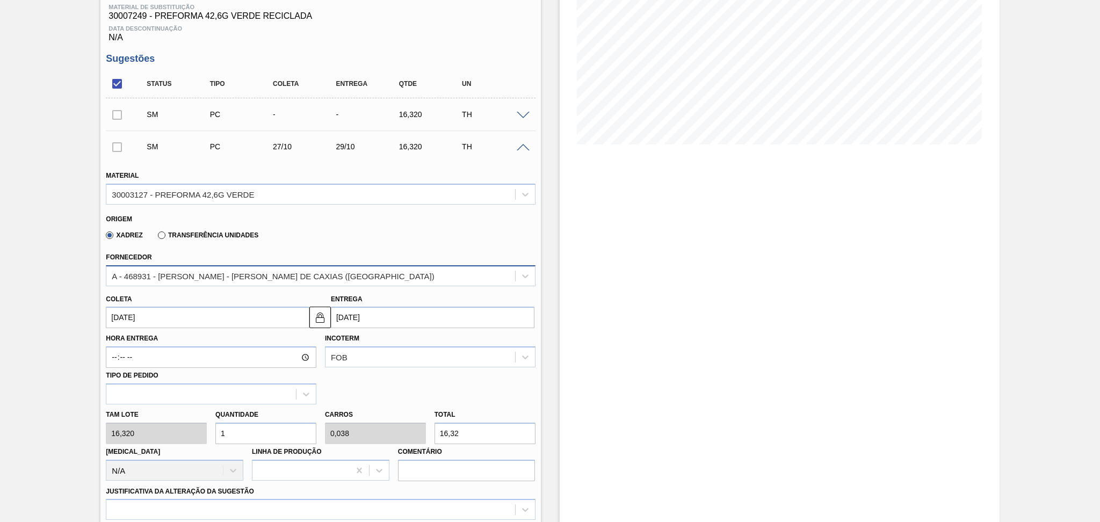
scroll to position [215, 0]
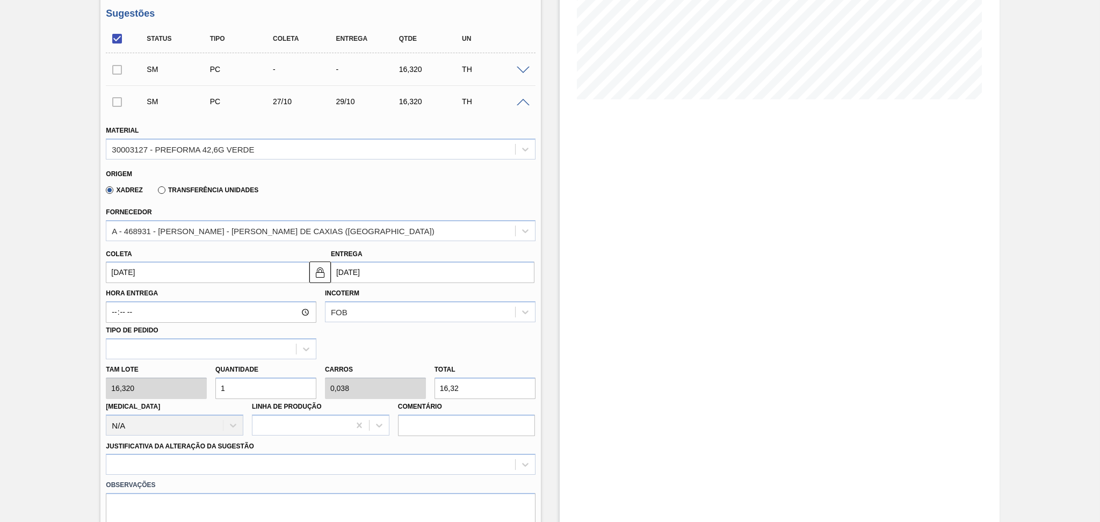
click at [166, 392] on div "Tam lote 16,320 Quantidade 1 Carros 0,038 Total 16,32 Doca N/A Linha de Produçã…" at bounding box center [320, 397] width 438 height 77
type input "2"
type input "0,077"
type input "32,64"
type input "26"
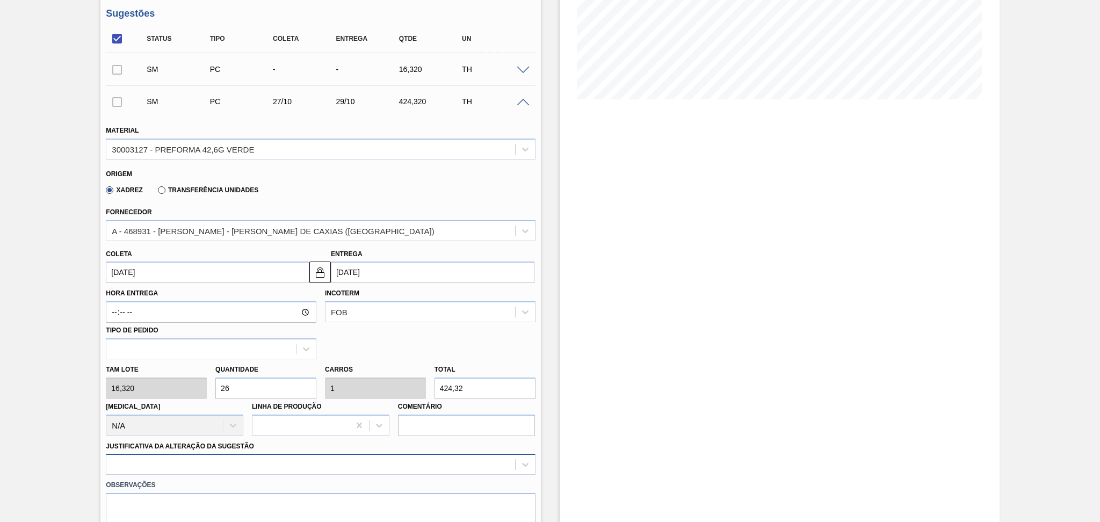
click at [149, 456] on div at bounding box center [320, 464] width 429 height 21
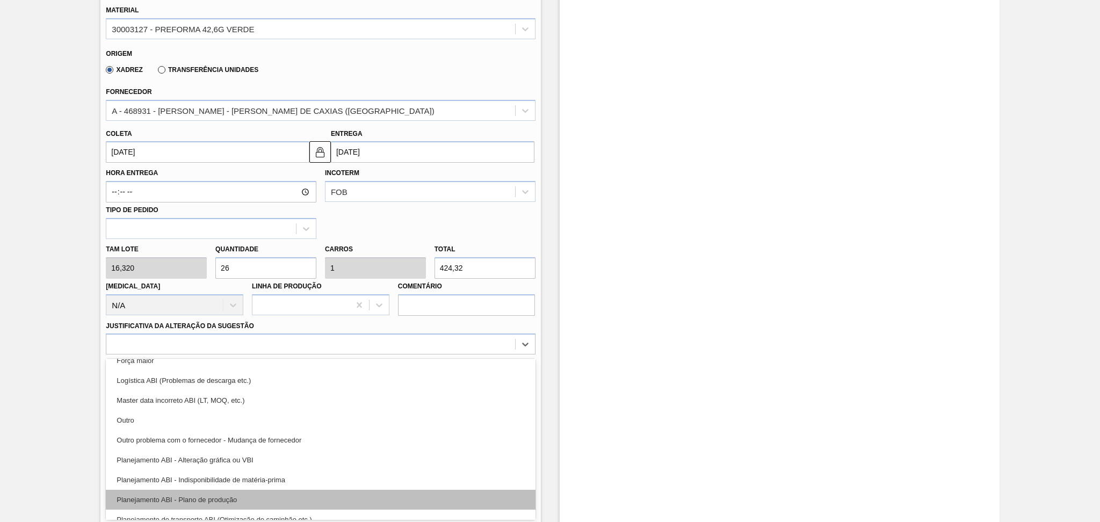
scroll to position [71, 0]
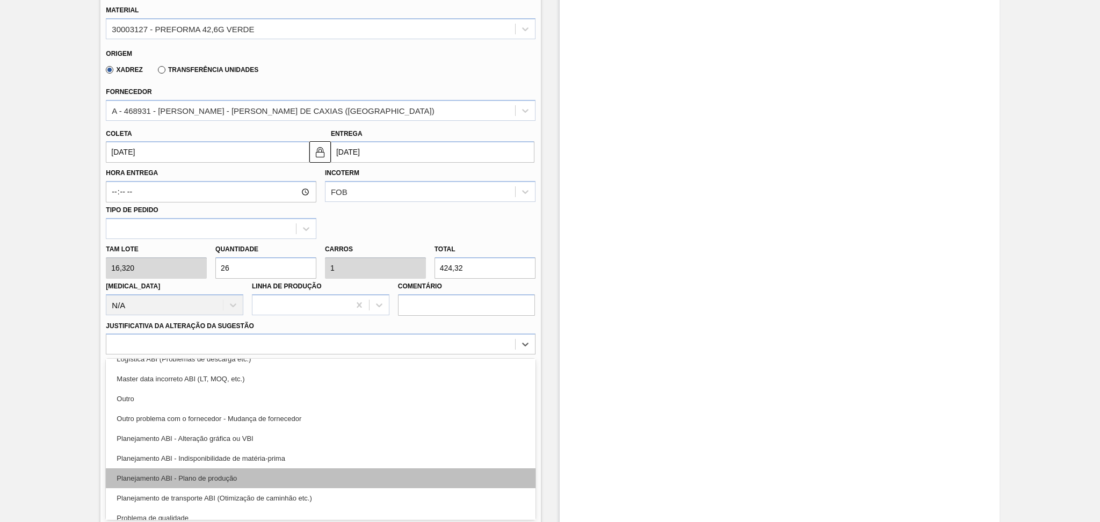
click at [207, 481] on div "Planejamento ABI - Plano de produção" at bounding box center [320, 478] width 429 height 20
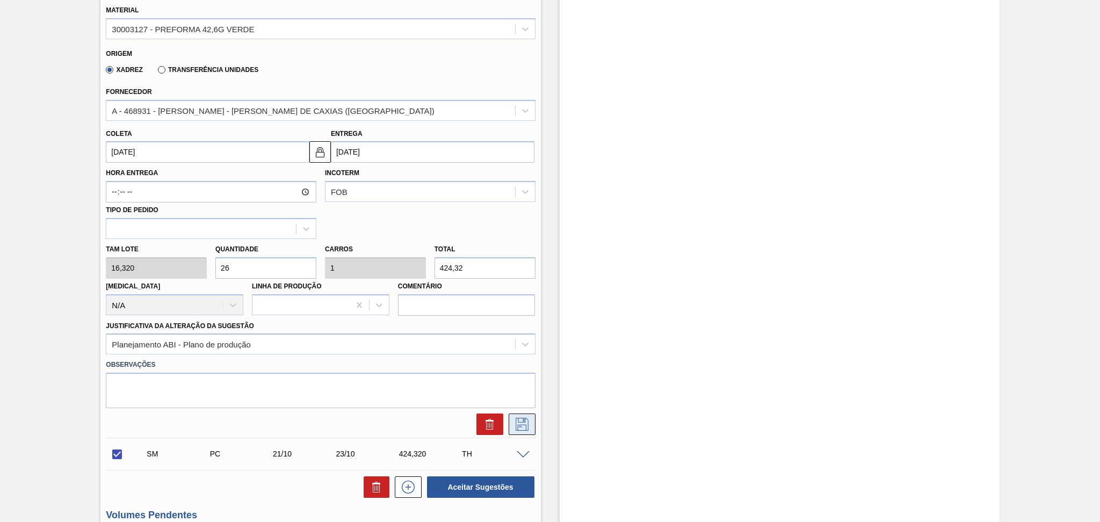
click at [524, 425] on icon at bounding box center [521, 424] width 17 height 13
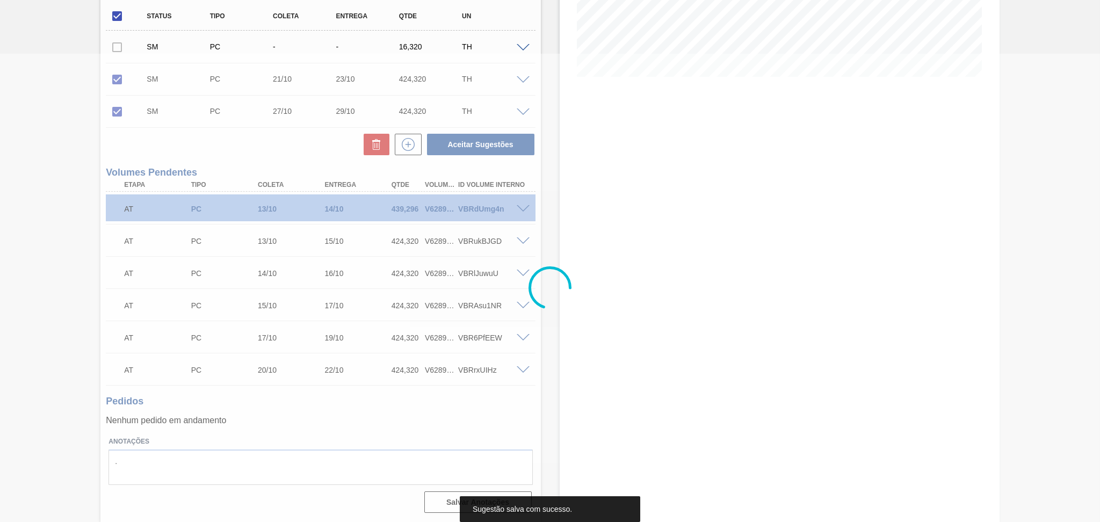
scroll to position [0, 0]
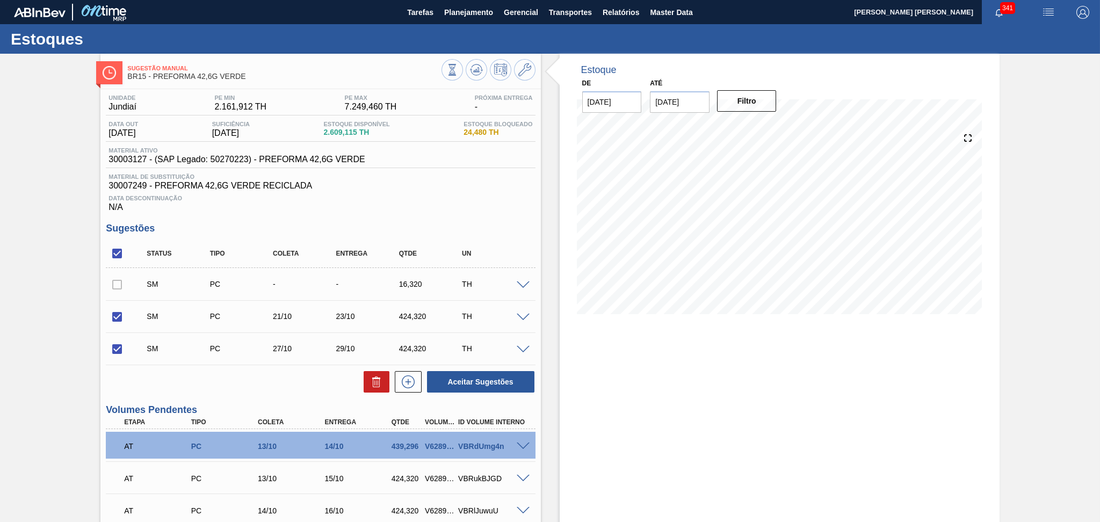
click at [522, 286] on span at bounding box center [523, 285] width 13 height 8
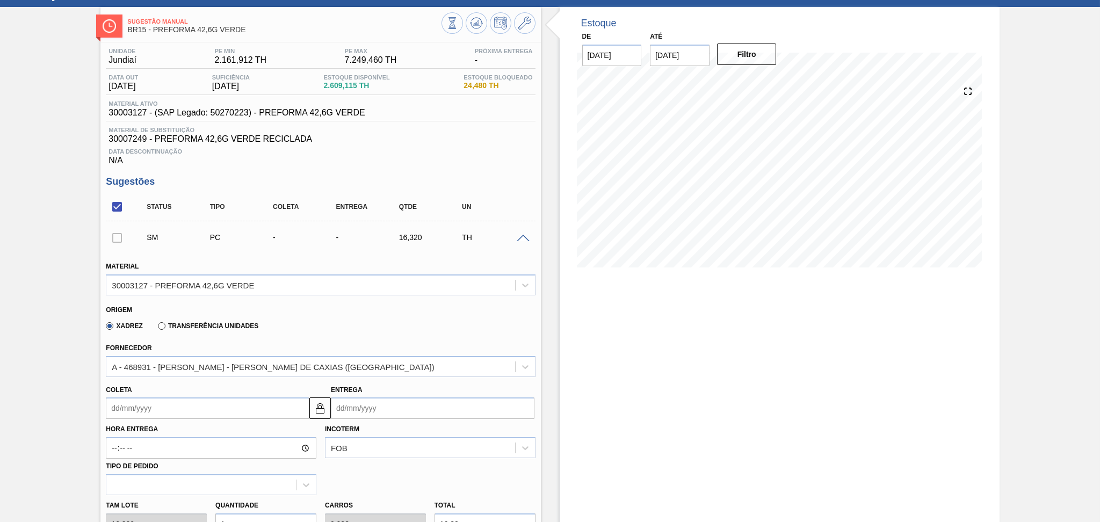
scroll to position [71, 0]
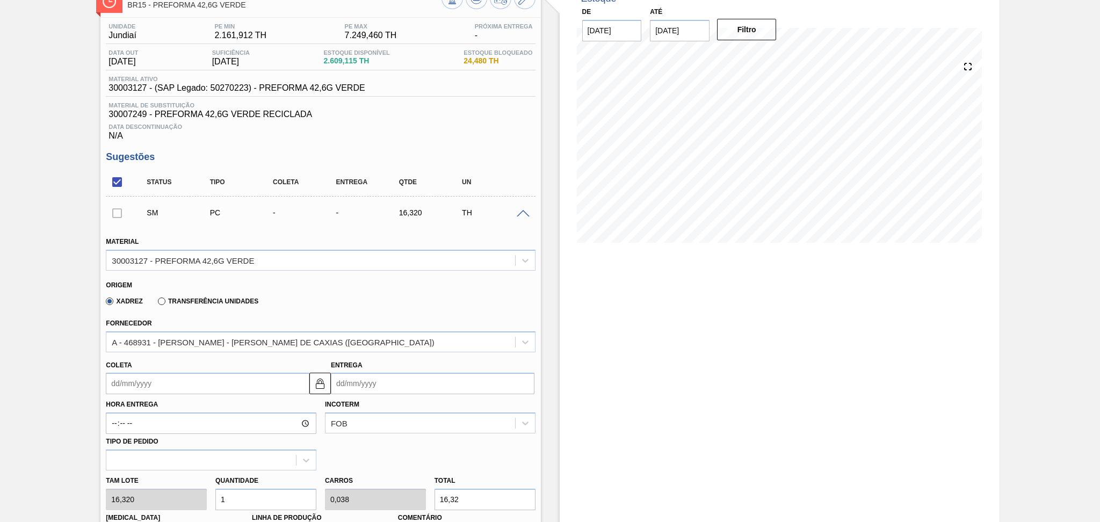
click at [155, 376] on input "Coleta" at bounding box center [208, 383] width 204 height 21
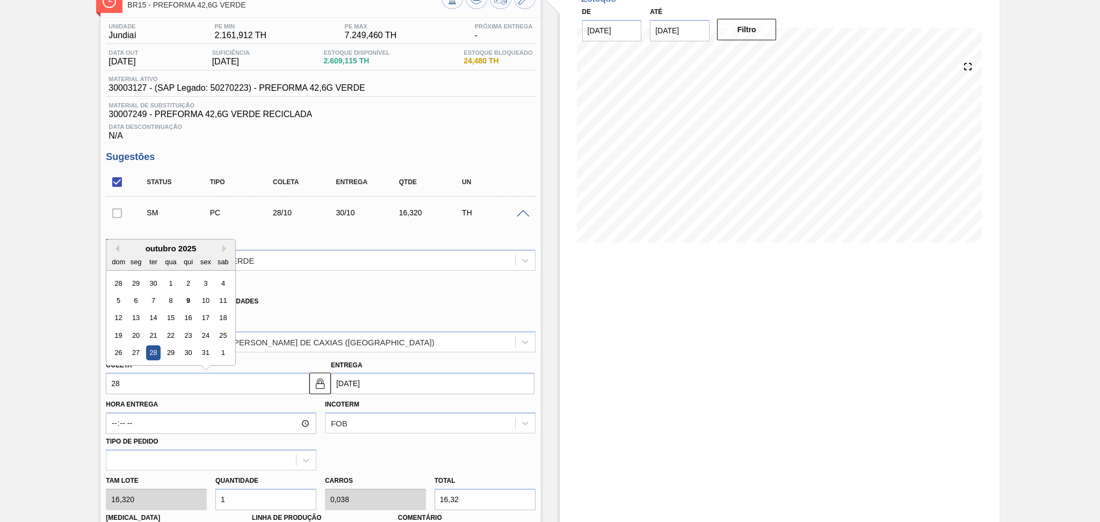
click at [151, 352] on div "28" at bounding box center [153, 353] width 14 height 14
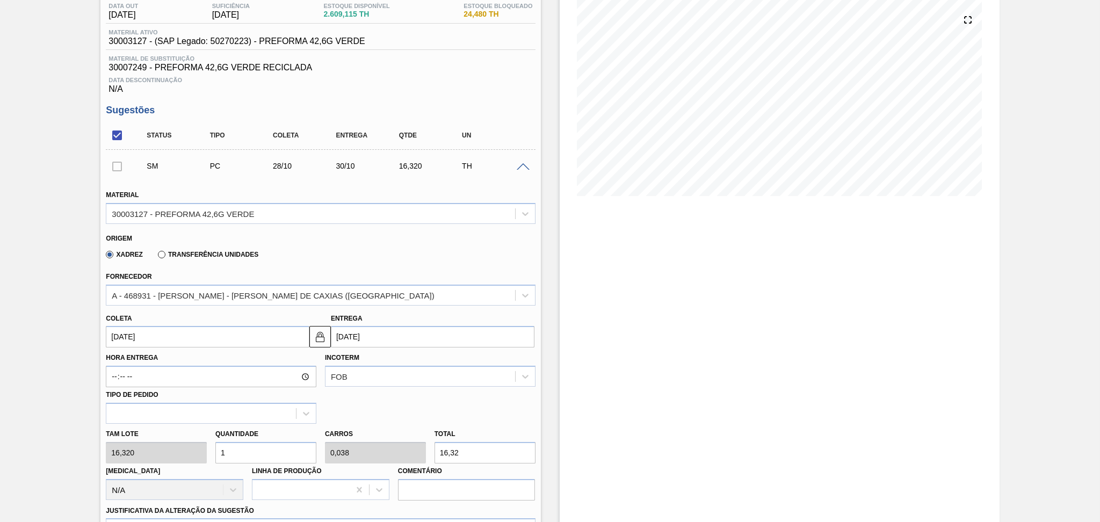
scroll to position [143, 0]
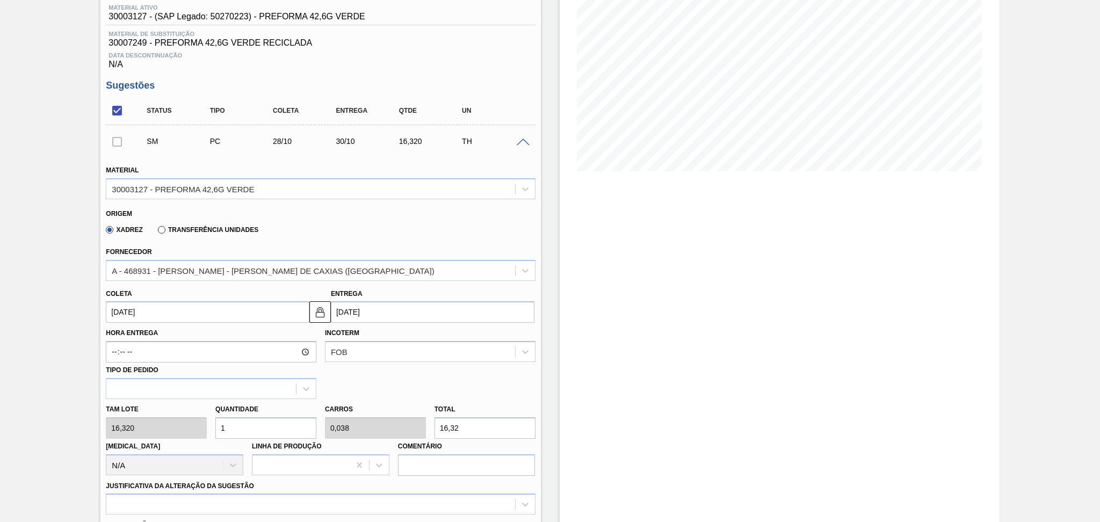
click at [146, 418] on div "Tam lote 16,320 Quantidade 1 Carros 0,038 Total 16,32 Doca N/A Linha de Produçã…" at bounding box center [320, 437] width 438 height 77
click at [200, 509] on div at bounding box center [320, 503] width 429 height 21
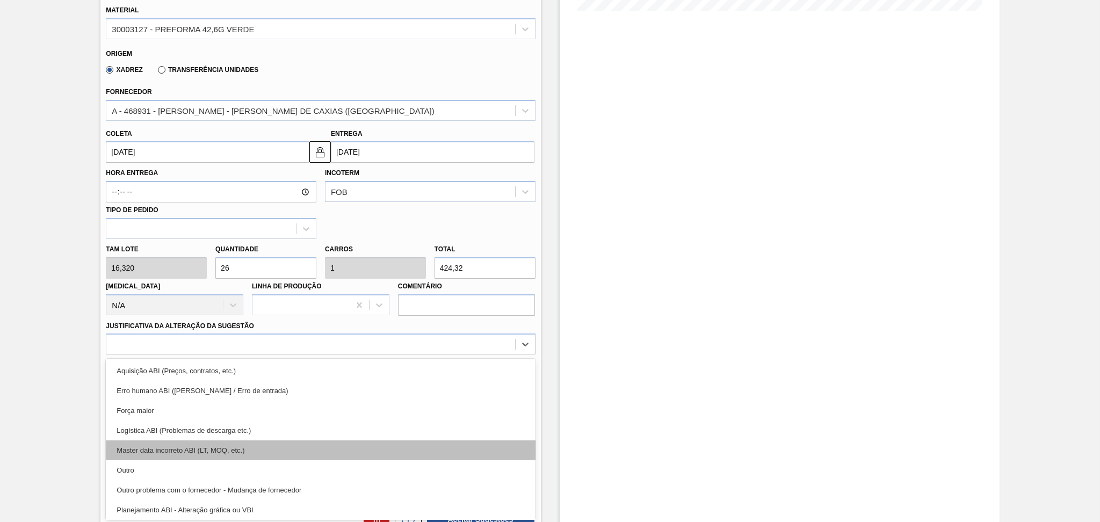
scroll to position [71, 0]
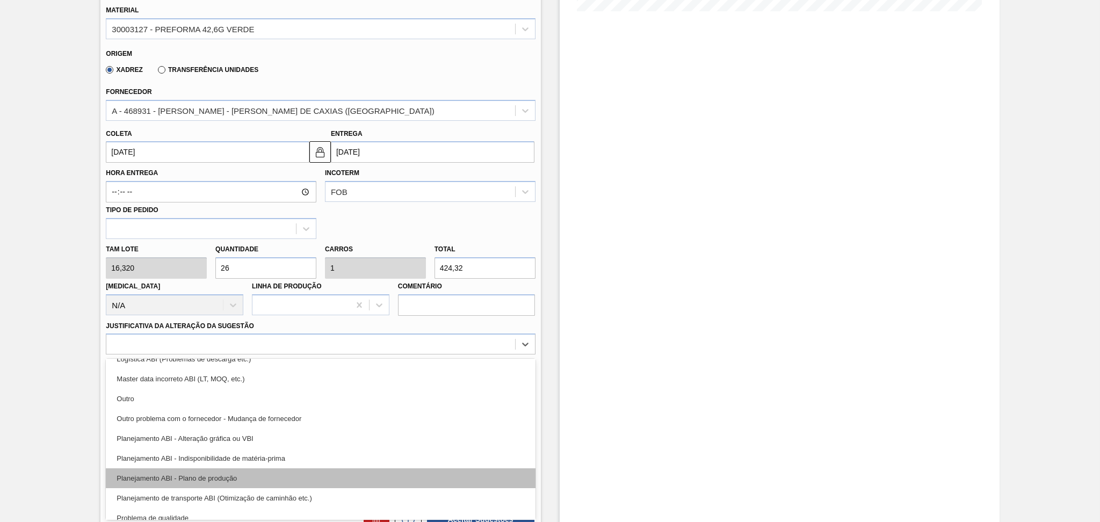
click at [233, 477] on div "Planejamento ABI - Plano de produção" at bounding box center [320, 478] width 429 height 20
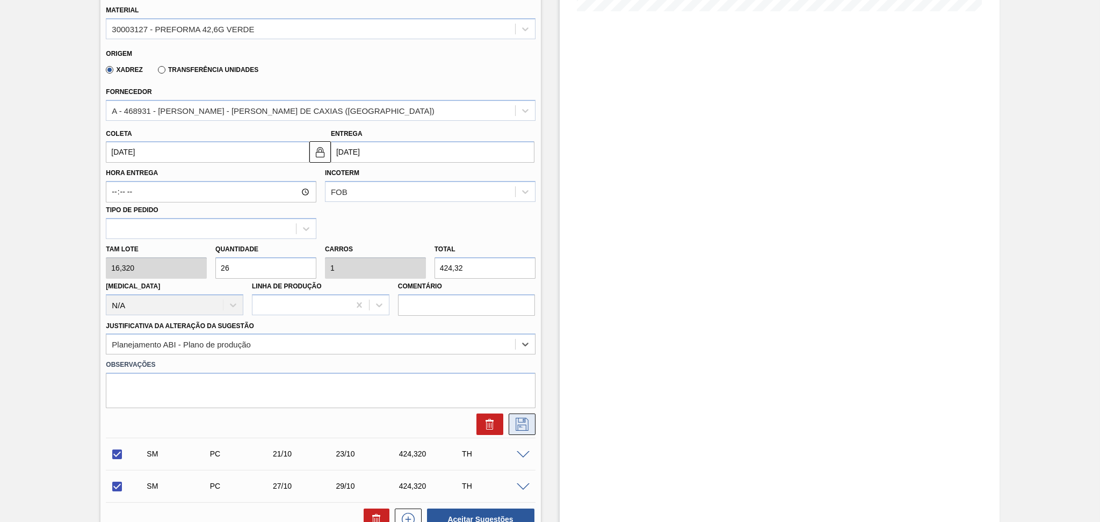
click at [517, 428] on icon at bounding box center [522, 424] width 13 height 13
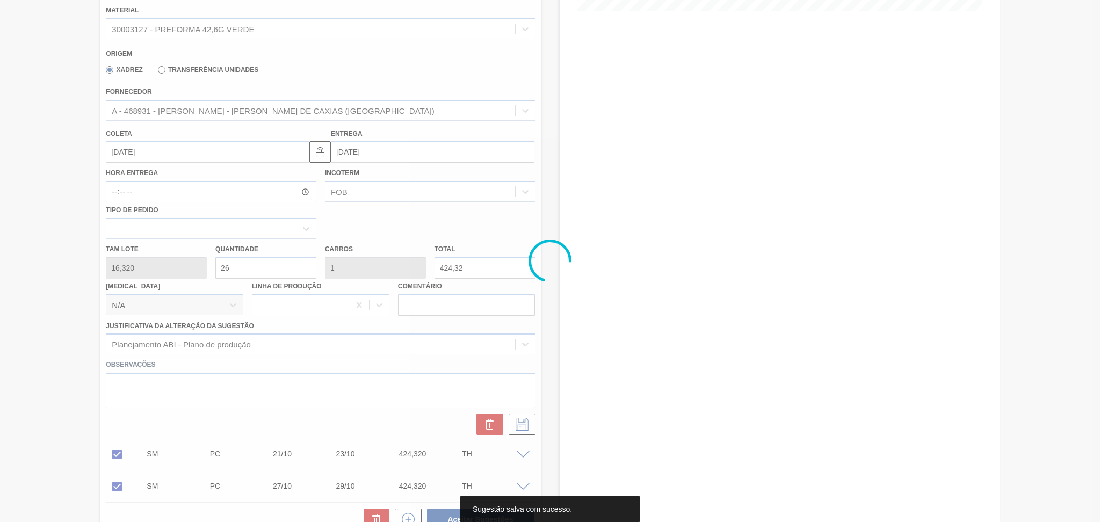
scroll to position [0, 0]
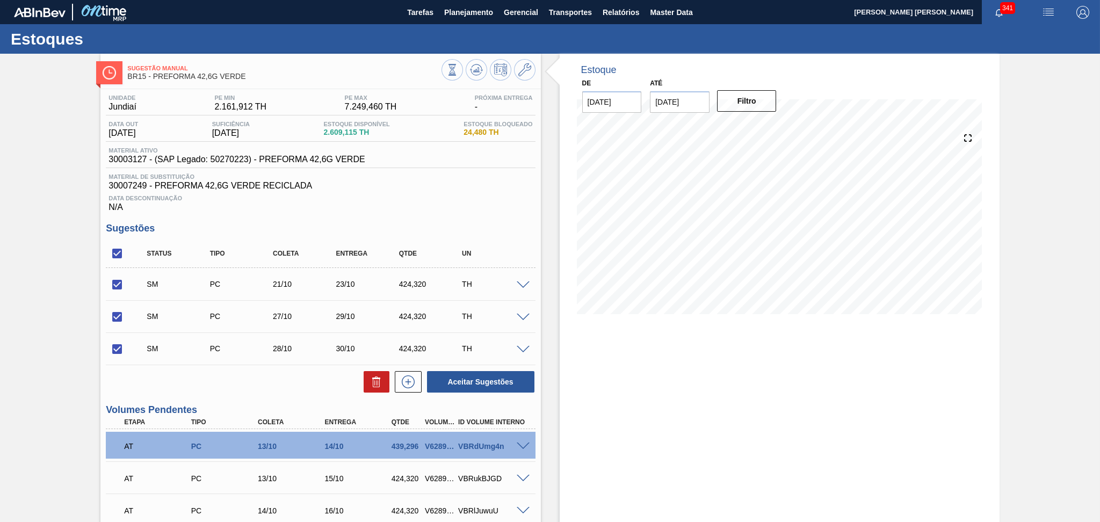
click at [186, 368] on div "Status Tipo Coleta Entrega Qtde UN SM PC 21/10 23/10 424,320 TH Material 300031…" at bounding box center [320, 316] width 429 height 154
click at [462, 382] on button "Aceitar Sugestões" at bounding box center [480, 381] width 107 height 21
click at [117, 265] on div "Status Tipo Coleta Entrega Qtde UN" at bounding box center [320, 253] width 429 height 28
click at [118, 254] on input "checkbox" at bounding box center [117, 253] width 23 height 23
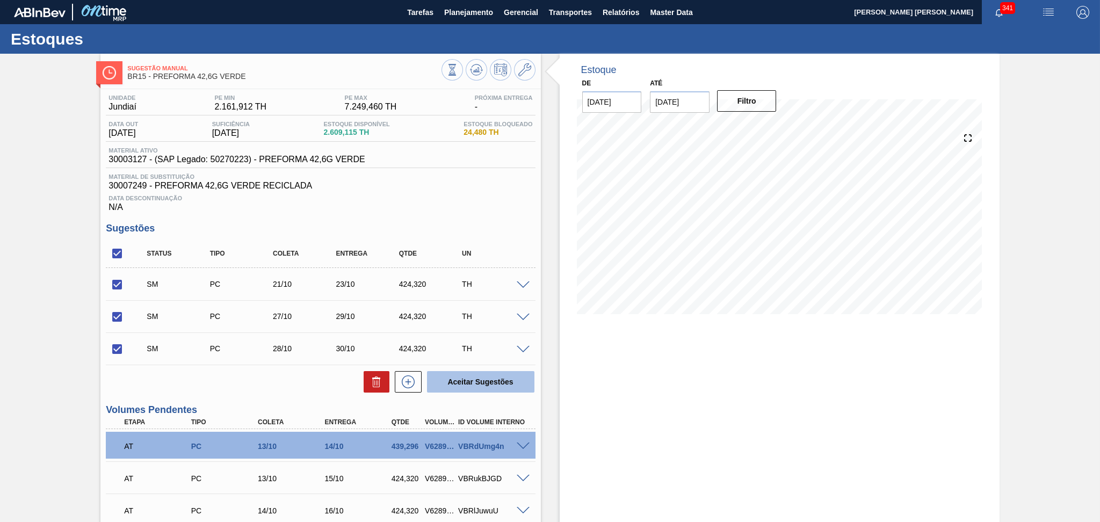
click at [477, 388] on button "Aceitar Sugestões" at bounding box center [480, 381] width 107 height 21
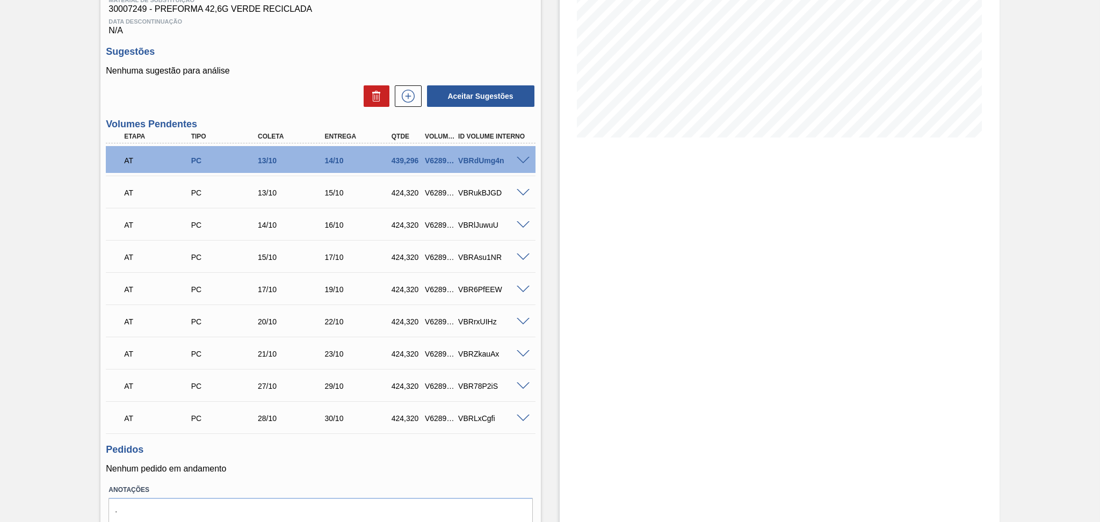
scroll to position [153, 0]
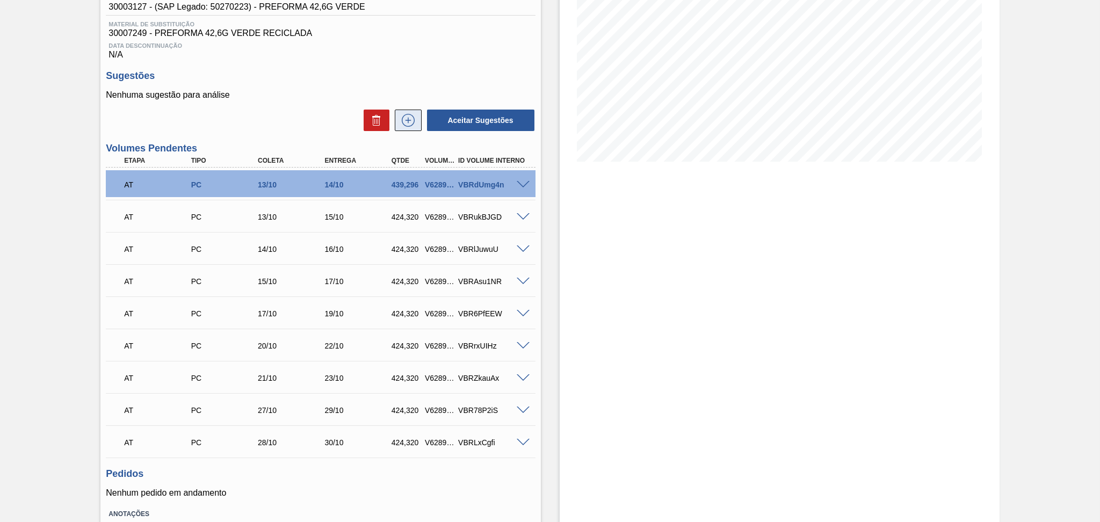
click at [401, 121] on icon at bounding box center [408, 120] width 17 height 13
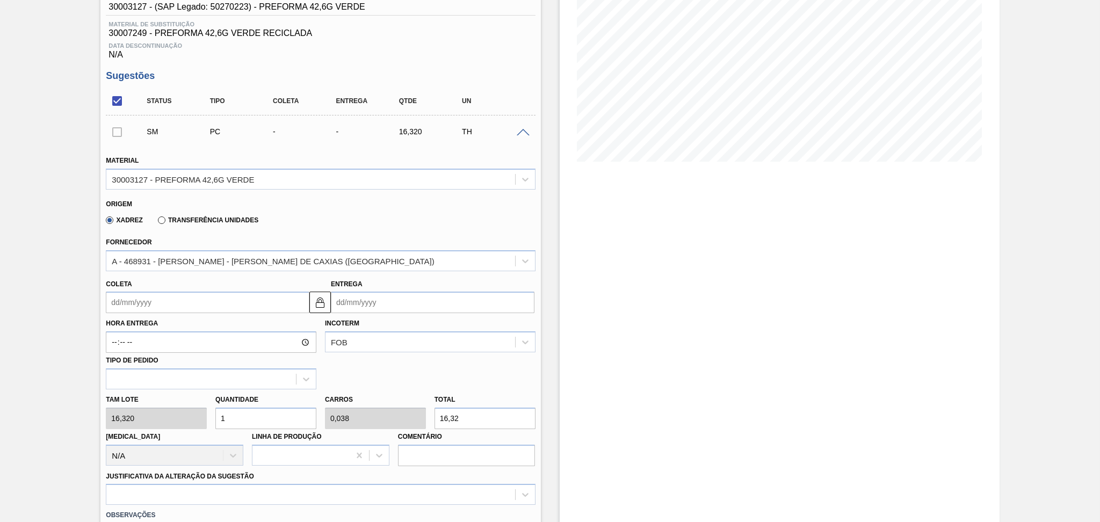
click at [525, 132] on span at bounding box center [523, 133] width 13 height 8
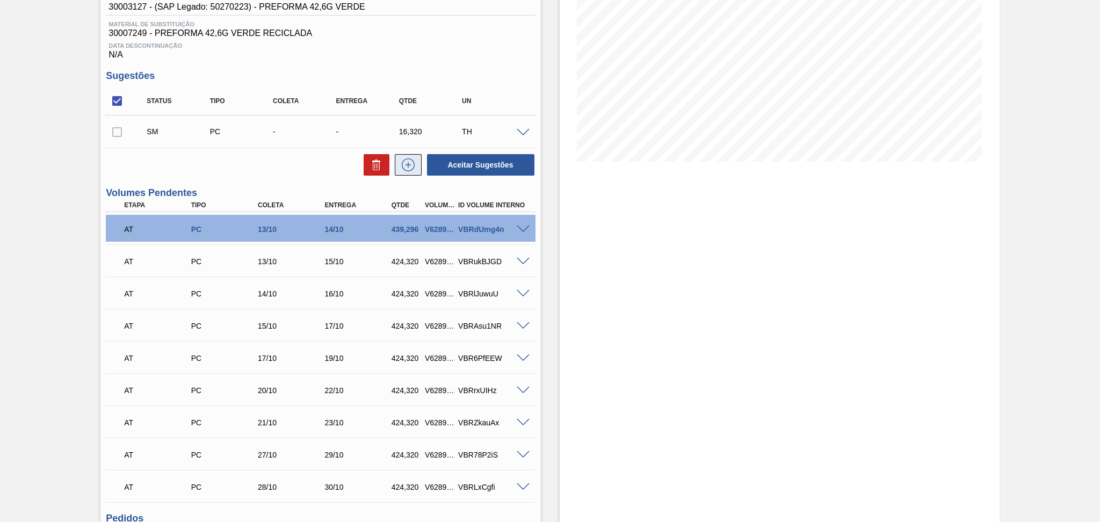
click at [410, 171] on button at bounding box center [408, 164] width 27 height 21
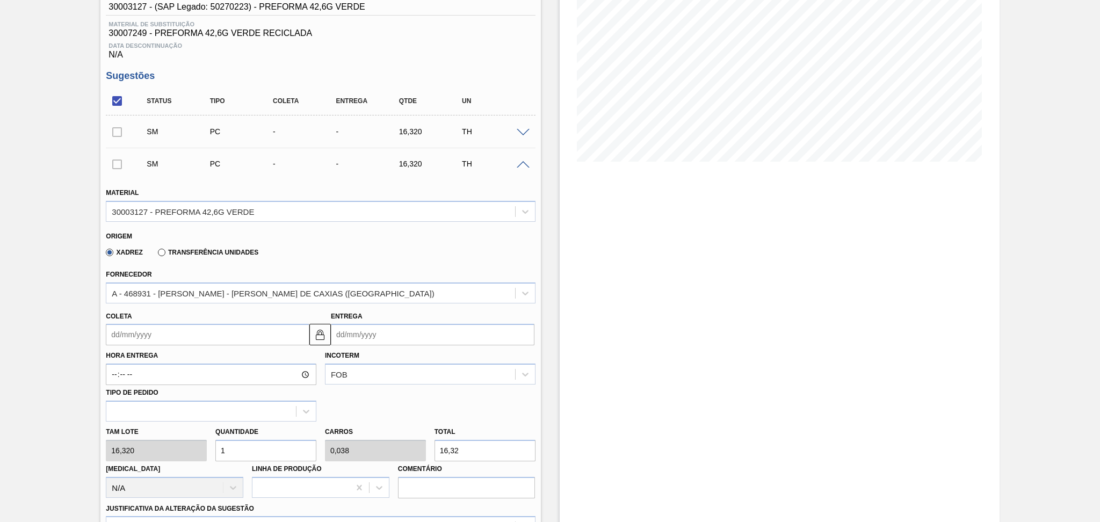
click at [524, 162] on span at bounding box center [523, 165] width 13 height 8
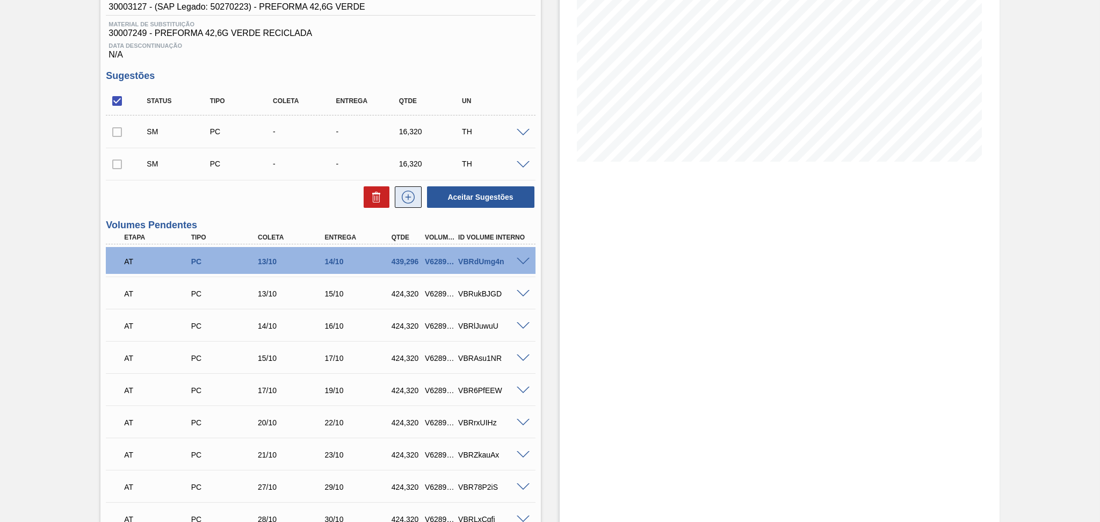
click at [402, 197] on icon at bounding box center [408, 197] width 17 height 13
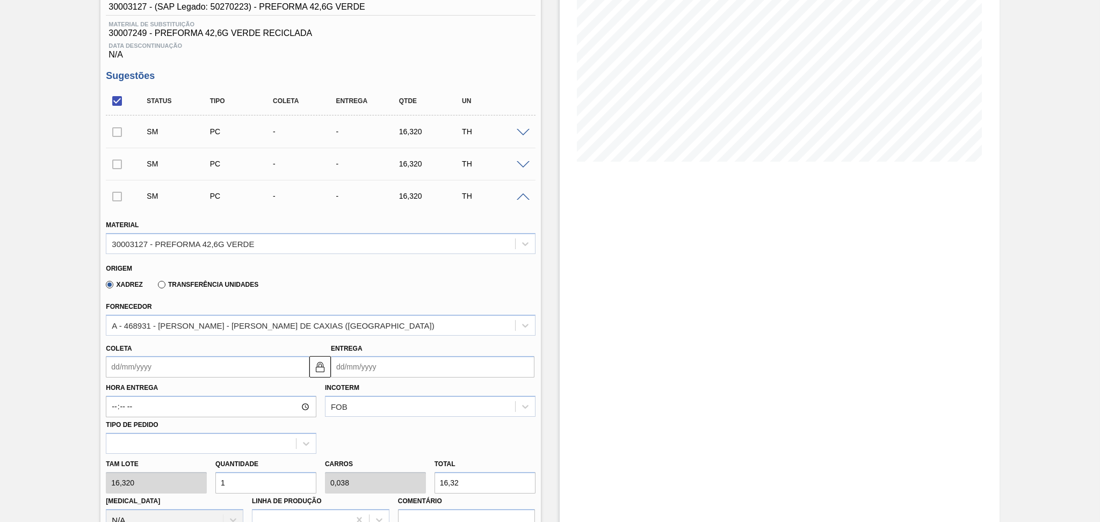
click at [521, 200] on div "SM PC - - 16,320 TH" at bounding box center [320, 196] width 429 height 27
click at [522, 193] on span at bounding box center [523, 197] width 13 height 8
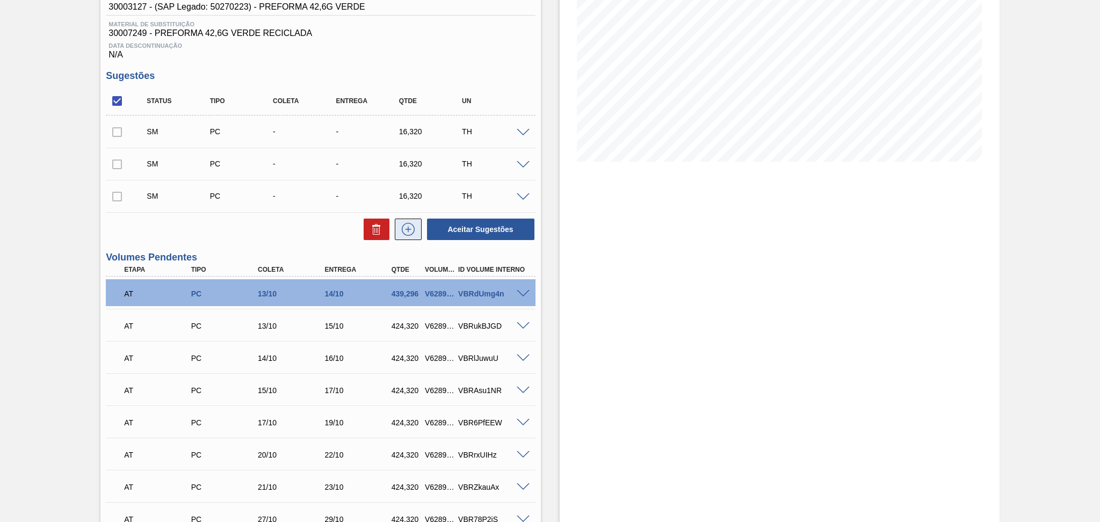
click at [409, 228] on icon at bounding box center [408, 229] width 17 height 13
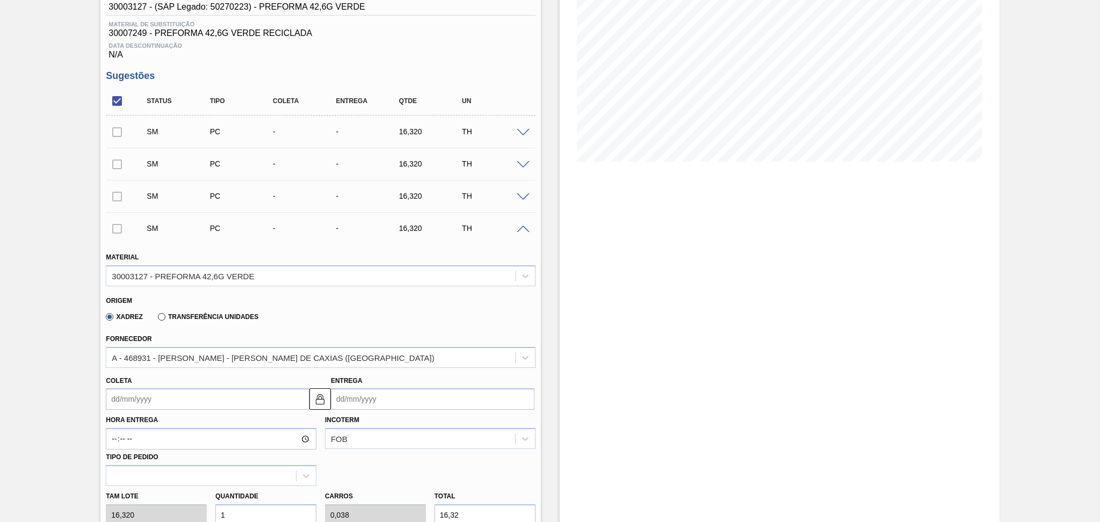
click at [521, 228] on span at bounding box center [523, 230] width 13 height 8
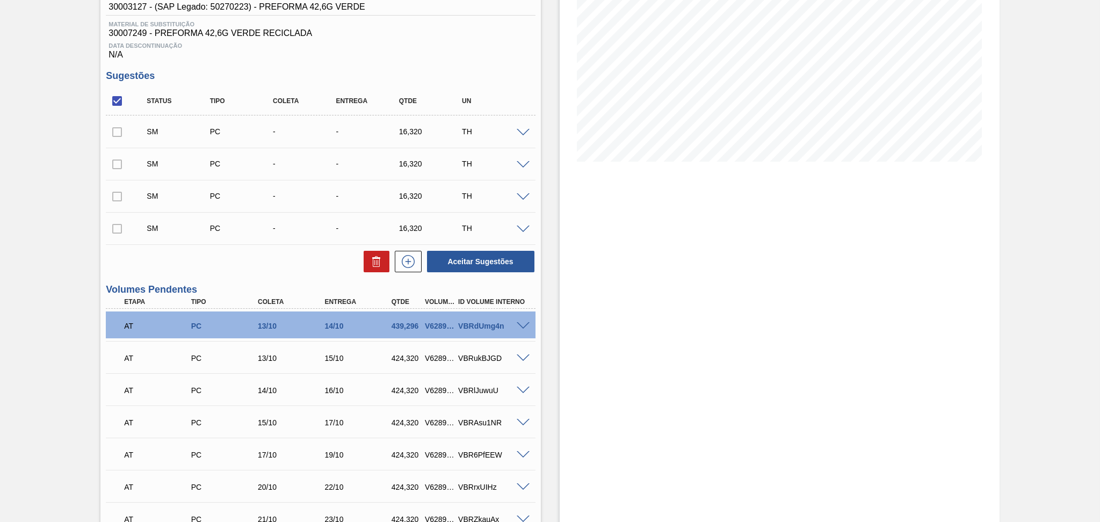
click at [521, 133] on span at bounding box center [523, 133] width 13 height 8
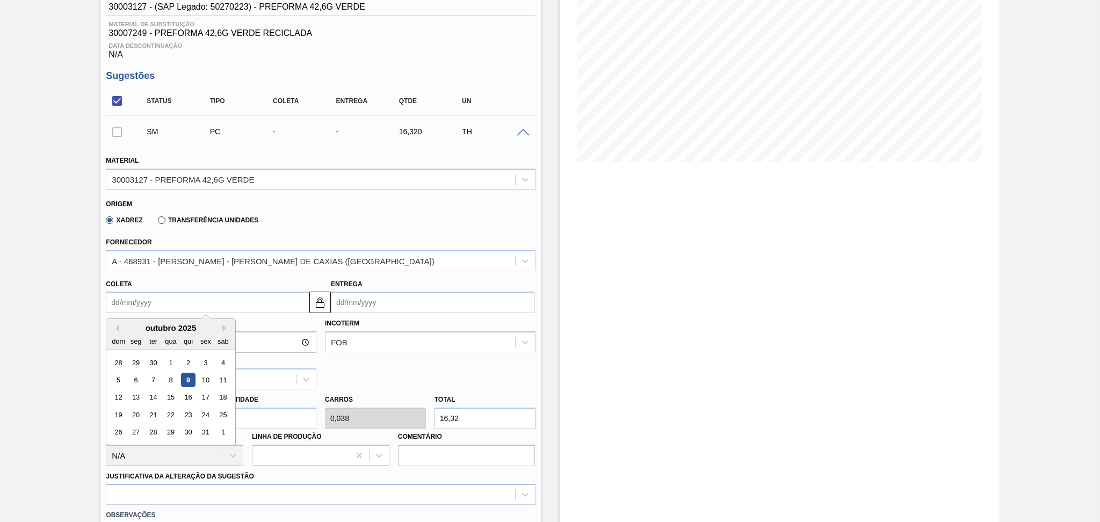
click at [199, 300] on input "Coleta" at bounding box center [208, 302] width 204 height 21
click at [187, 428] on div "30" at bounding box center [188, 432] width 14 height 14
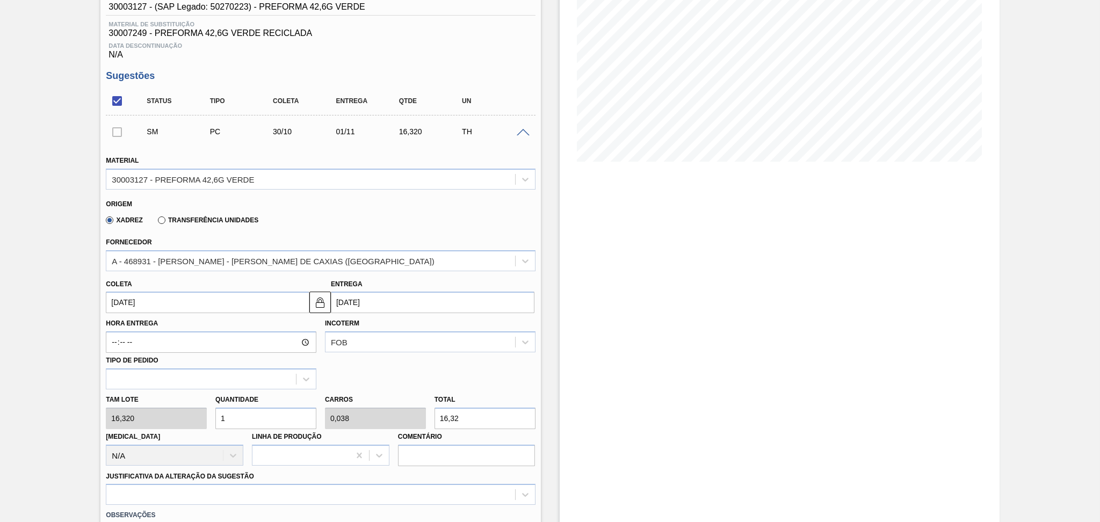
click at [160, 423] on div "Tam lote 16,320 Quantidade 1 Carros 0,038 Total 16,32 Doca N/A Linha de Produçã…" at bounding box center [320, 427] width 438 height 77
click at [178, 497] on div at bounding box center [320, 494] width 429 height 21
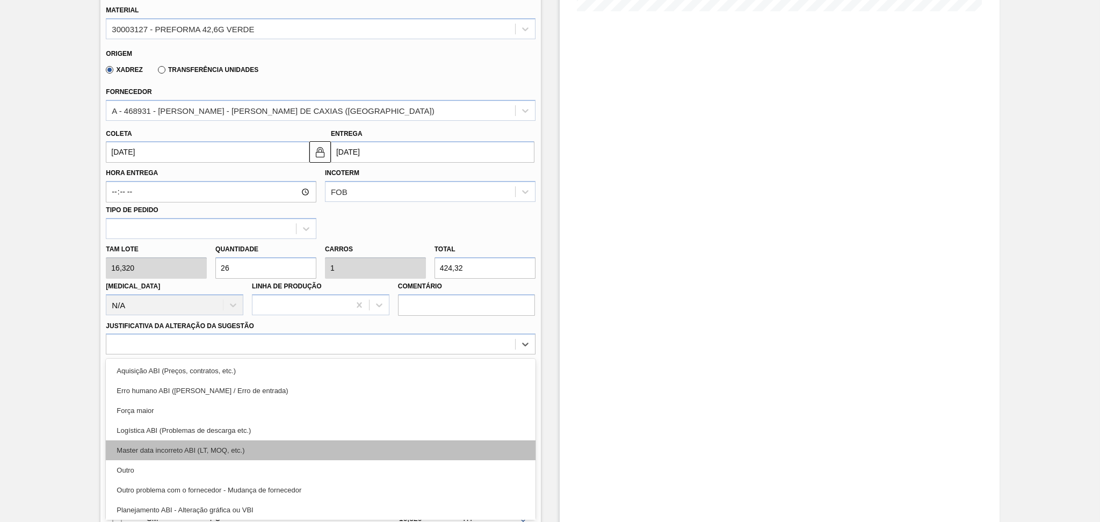
scroll to position [71, 0]
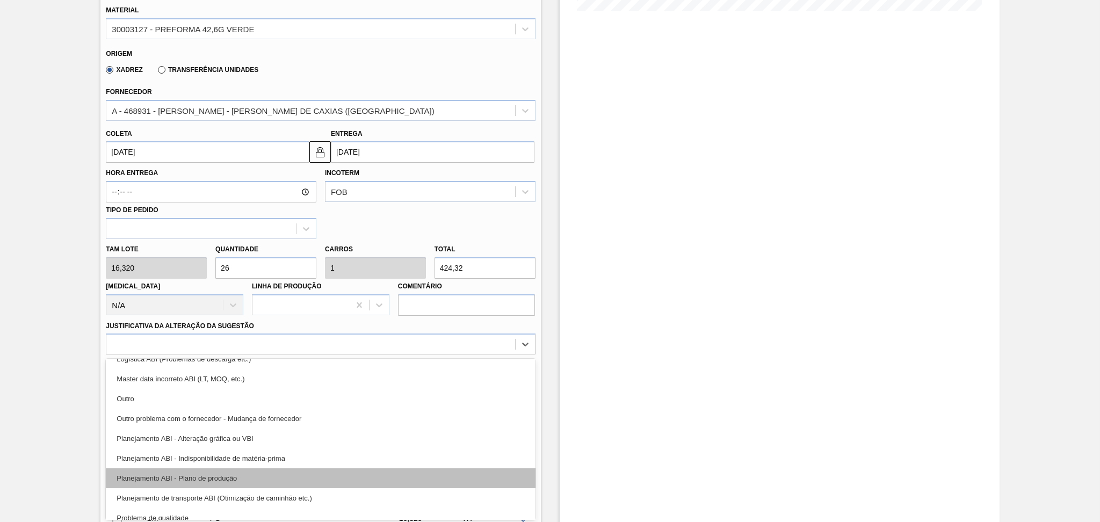
click at [229, 474] on div "Planejamento ABI - Plano de produção" at bounding box center [320, 478] width 429 height 20
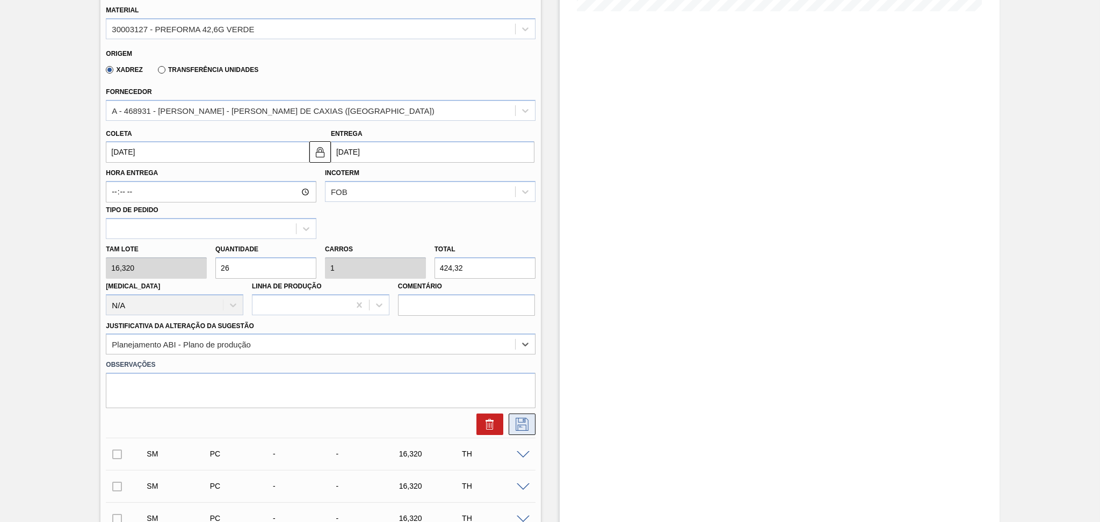
click at [521, 422] on icon at bounding box center [521, 424] width 17 height 13
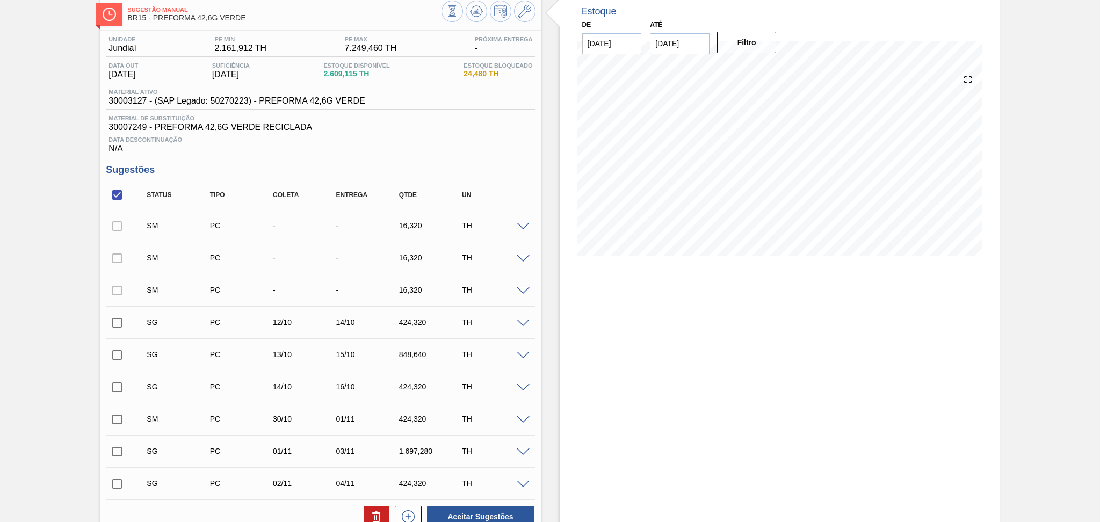
scroll to position [143, 0]
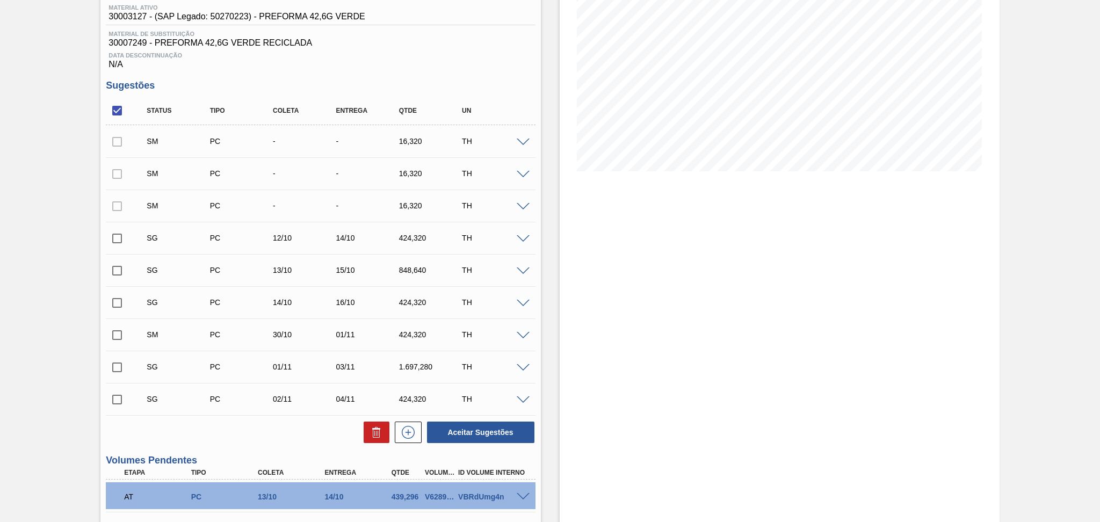
click at [520, 300] on span at bounding box center [523, 304] width 13 height 8
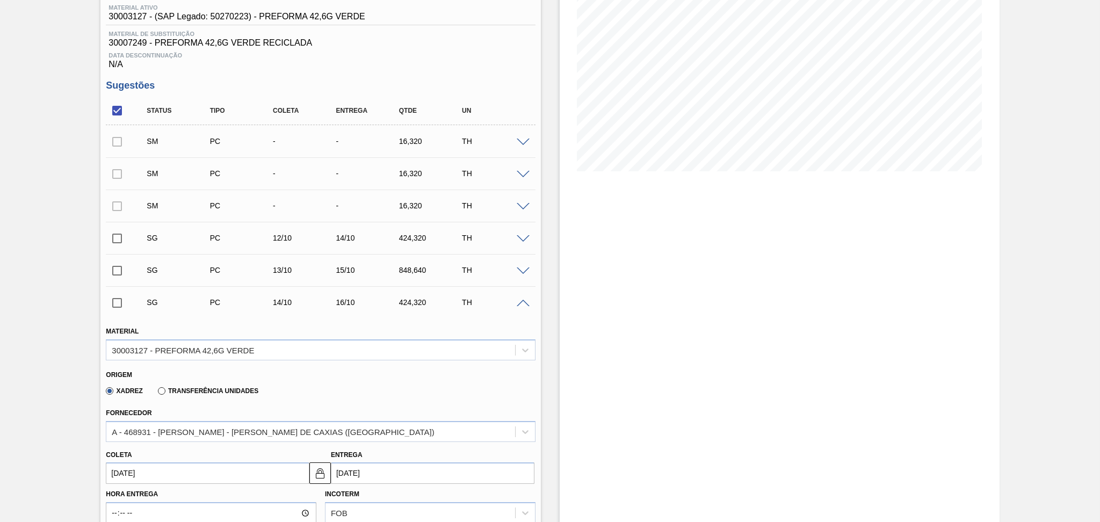
drag, startPoint x: 156, startPoint y: 473, endPoint x: 1, endPoint y: 474, distance: 155.7
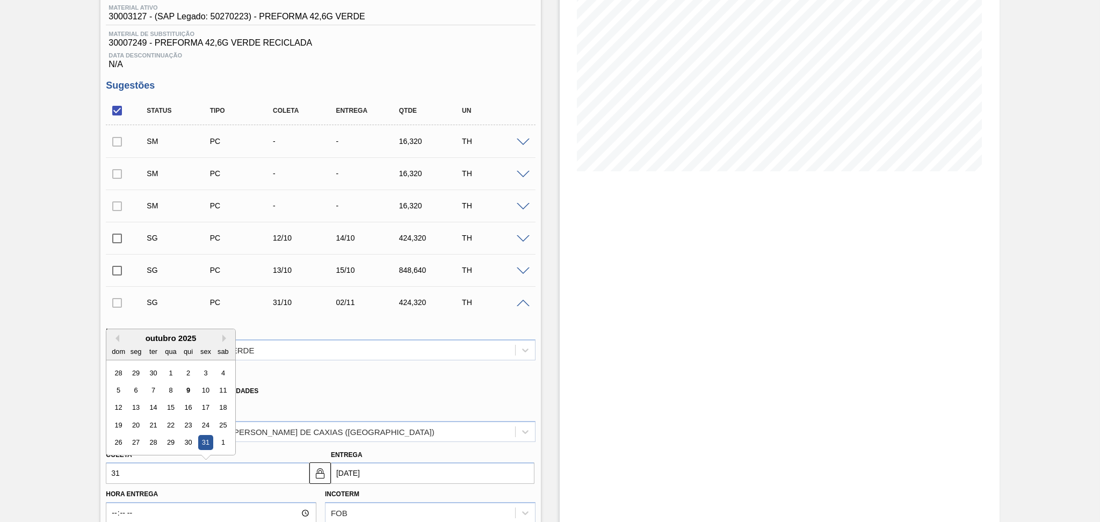
click at [207, 442] on div "31" at bounding box center [206, 443] width 14 height 14
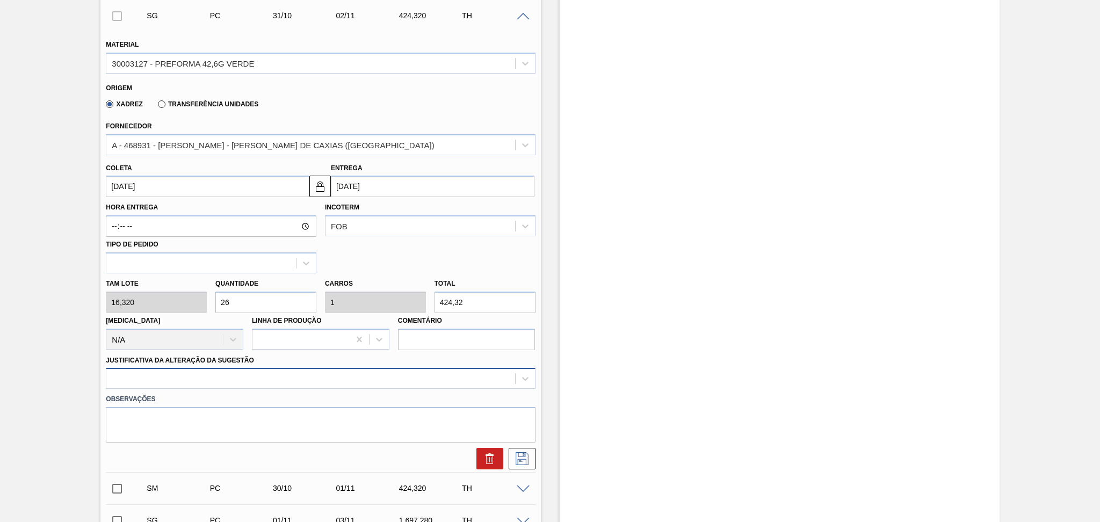
click at [268, 375] on div at bounding box center [320, 378] width 429 height 21
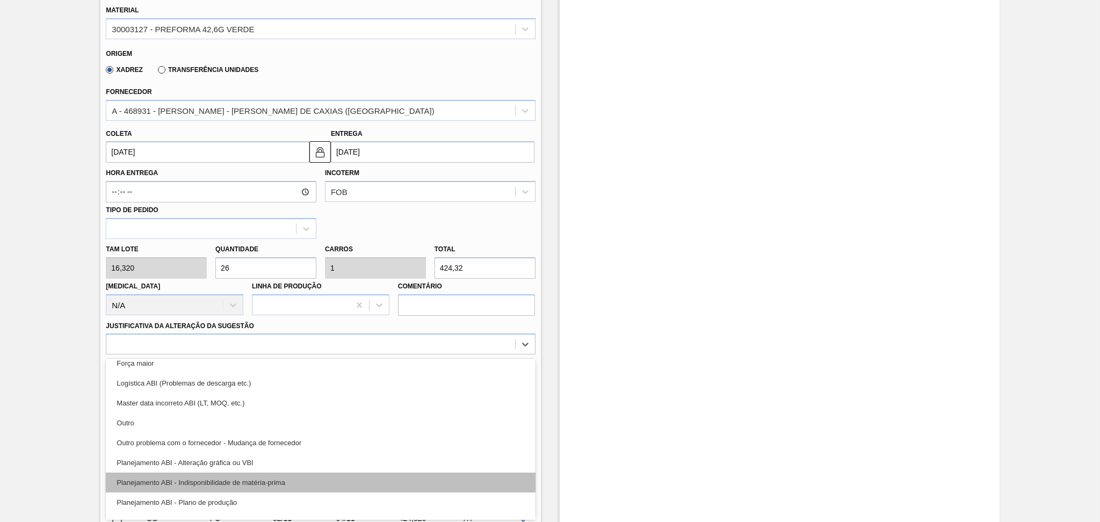
scroll to position [71, 0]
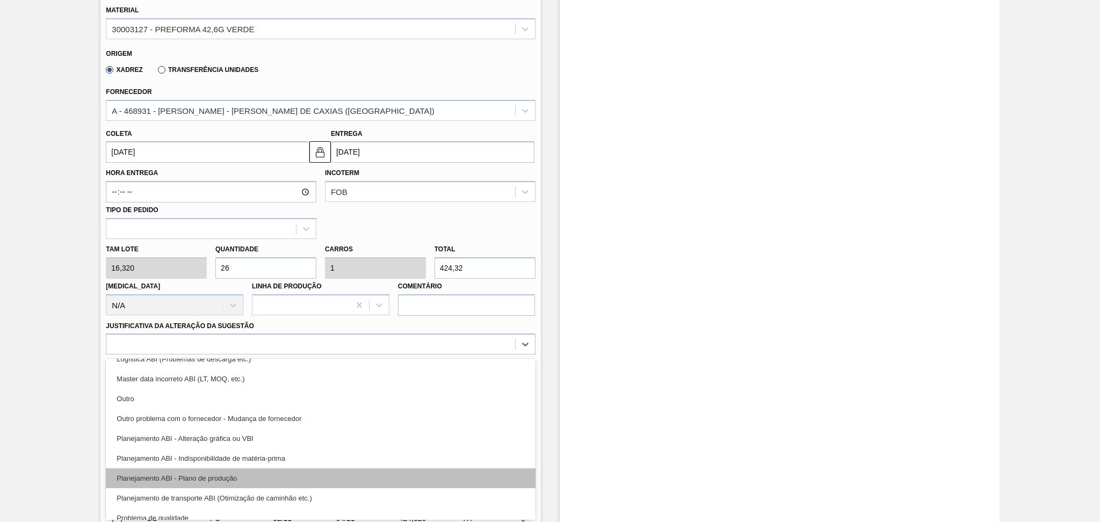
click at [246, 476] on div "Planejamento ABI - Plano de produção" at bounding box center [320, 478] width 429 height 20
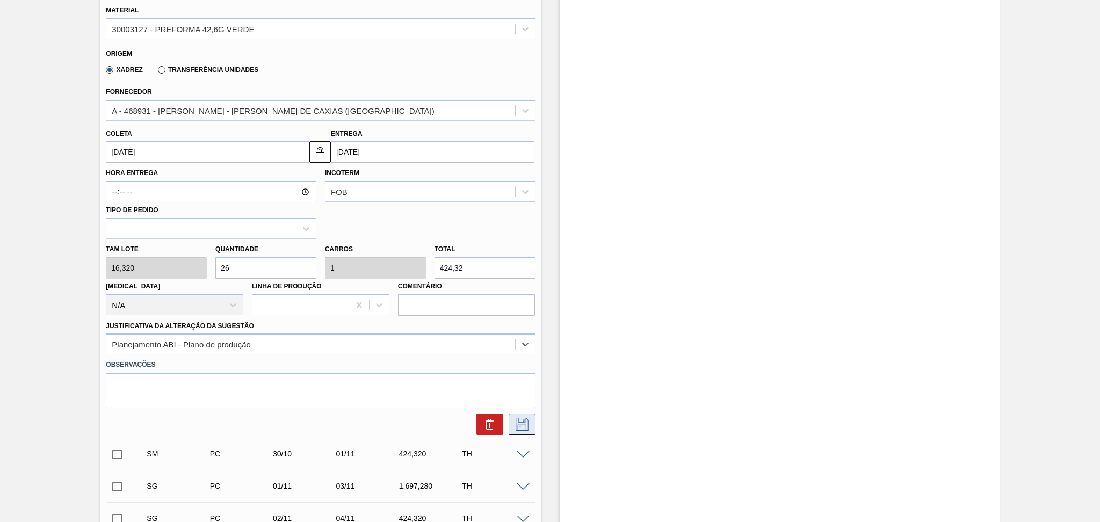
click at [520, 431] on button at bounding box center [522, 423] width 27 height 21
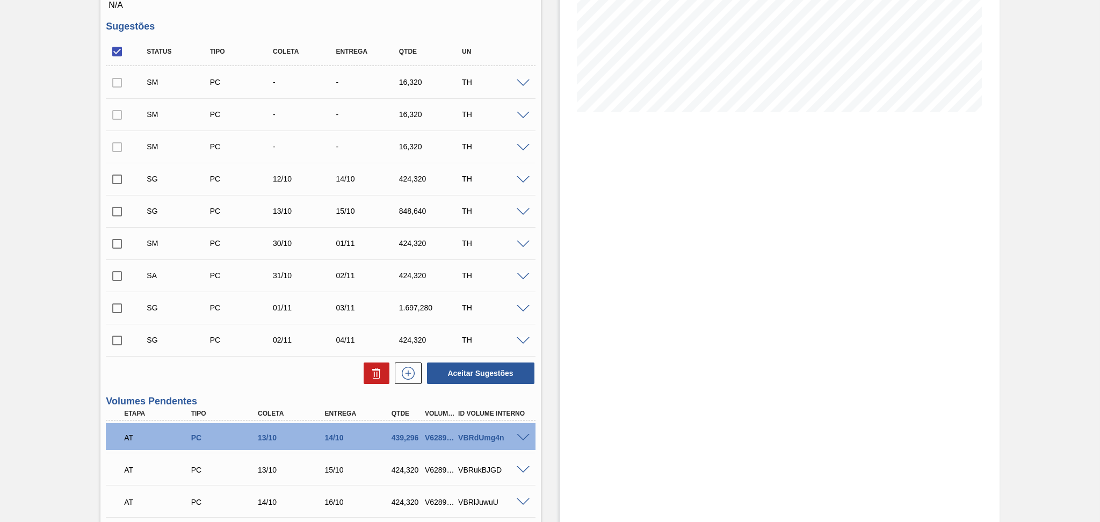
scroll to position [215, 0]
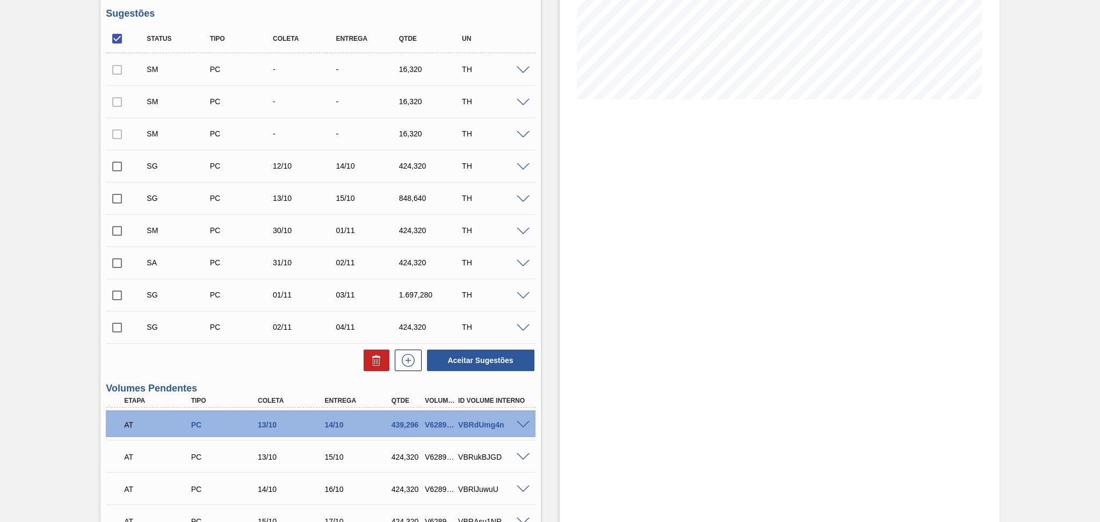
click at [113, 240] on input "checkbox" at bounding box center [117, 231] width 23 height 23
click at [112, 260] on input "checkbox" at bounding box center [117, 263] width 23 height 23
click at [490, 357] on button "Aceitar Sugestões" at bounding box center [480, 360] width 107 height 21
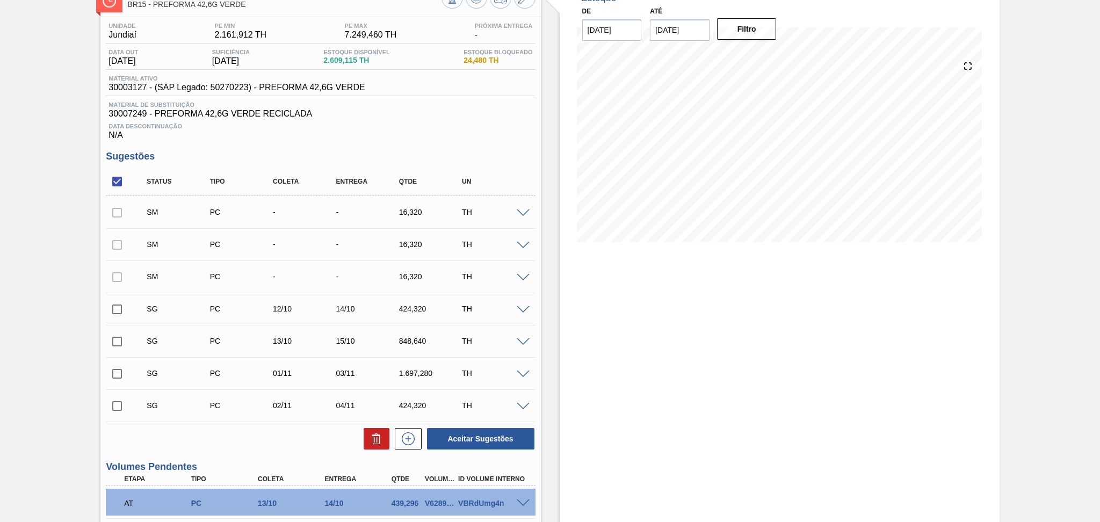
scroll to position [0, 0]
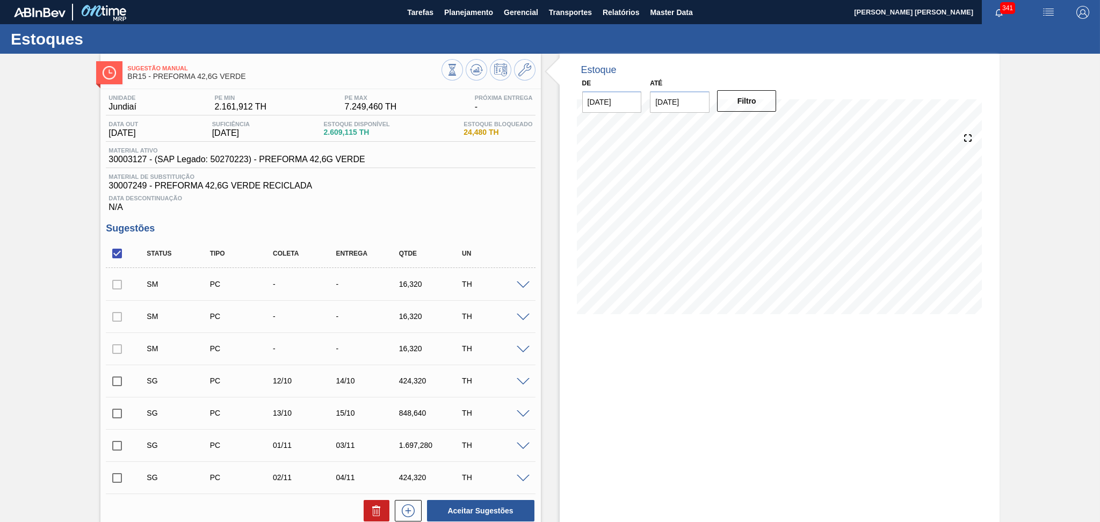
click at [119, 253] on input "checkbox" at bounding box center [117, 253] width 23 height 23
click at [118, 253] on input "checkbox" at bounding box center [117, 253] width 23 height 23
click at [382, 517] on button at bounding box center [377, 510] width 26 height 21
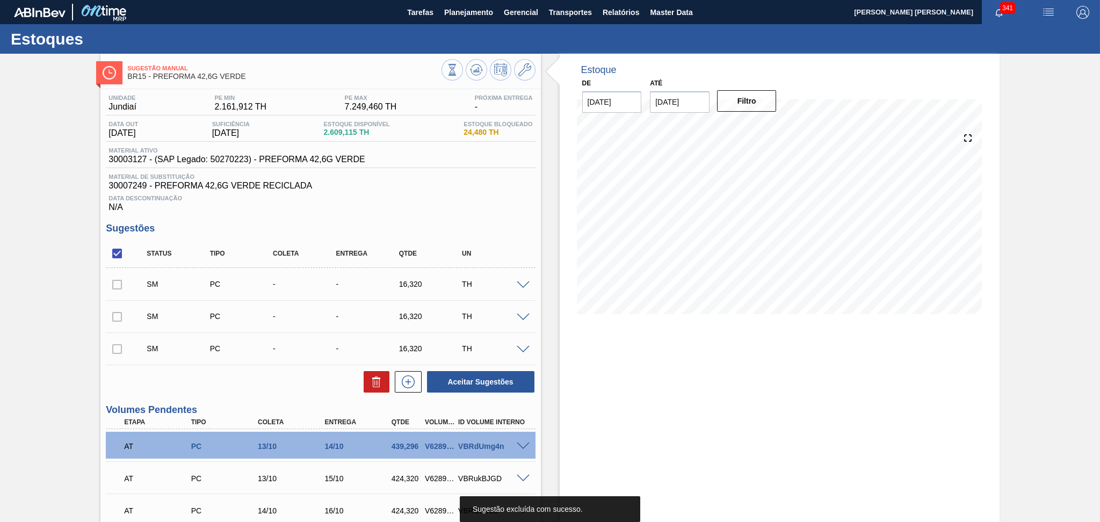
click at [253, 382] on div "Aceitar Sugestões" at bounding box center [320, 382] width 429 height 24
click at [117, 250] on input "checkbox" at bounding box center [117, 253] width 23 height 23
click at [119, 252] on input "checkbox" at bounding box center [117, 253] width 23 height 23
click at [382, 376] on button at bounding box center [377, 381] width 26 height 21
click at [232, 373] on div "Aceitar Sugestões" at bounding box center [320, 382] width 429 height 24
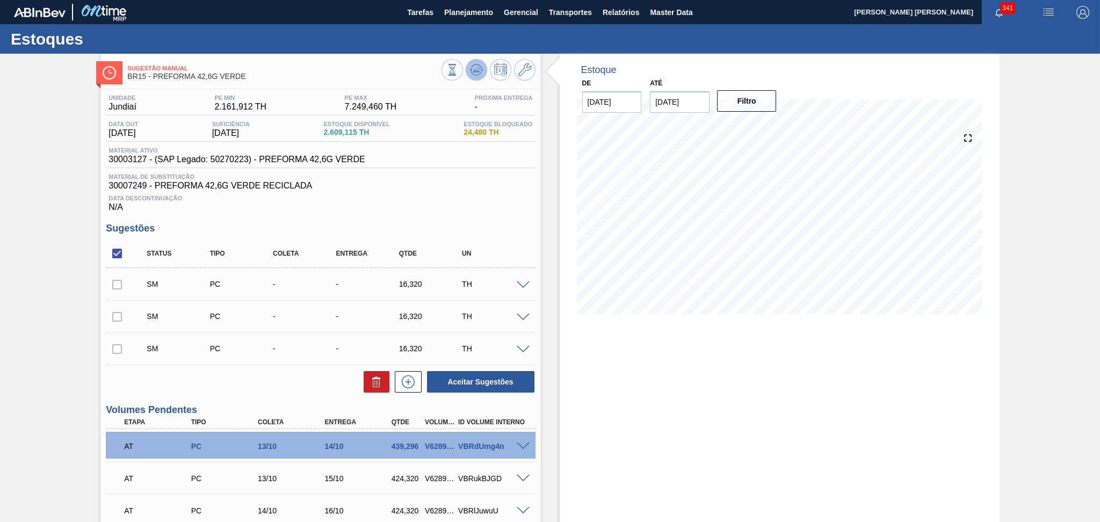
click at [467, 76] on button at bounding box center [476, 69] width 21 height 21
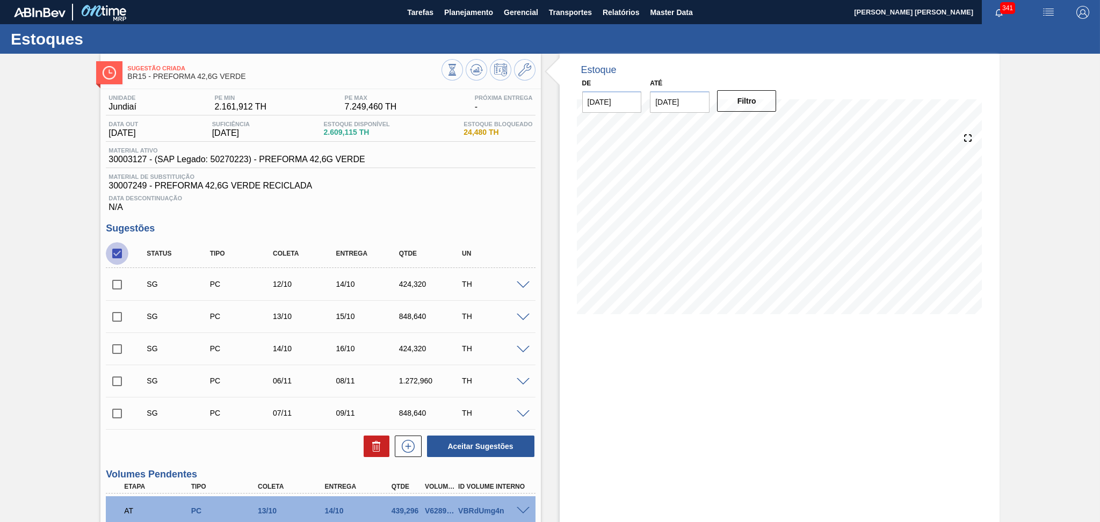
click at [113, 255] on input "checkbox" at bounding box center [117, 253] width 23 height 23
click at [121, 253] on input "checkbox" at bounding box center [117, 253] width 23 height 23
click at [365, 447] on button at bounding box center [377, 446] width 26 height 21
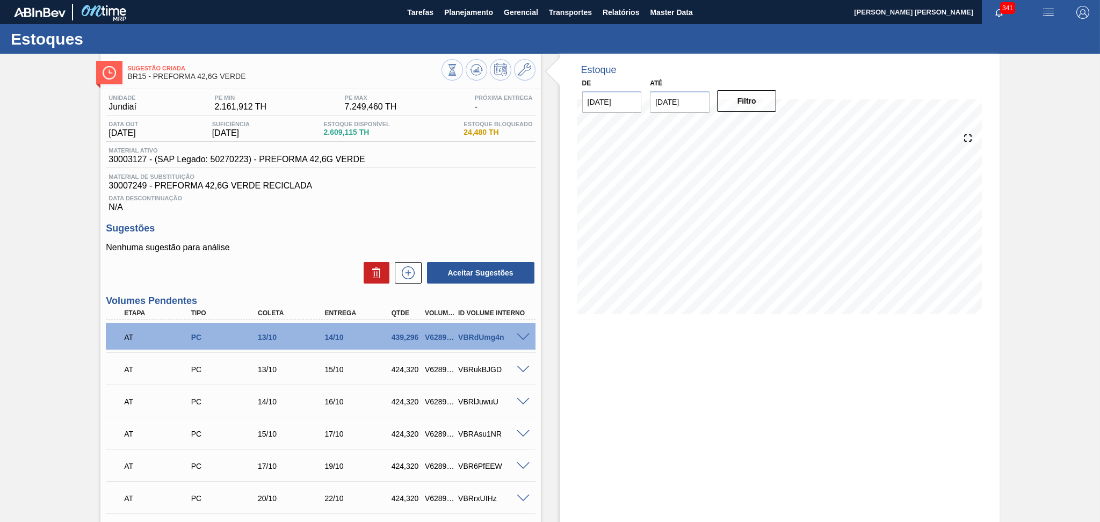
click at [318, 261] on div "Aceitar Sugestões" at bounding box center [320, 273] width 429 height 24
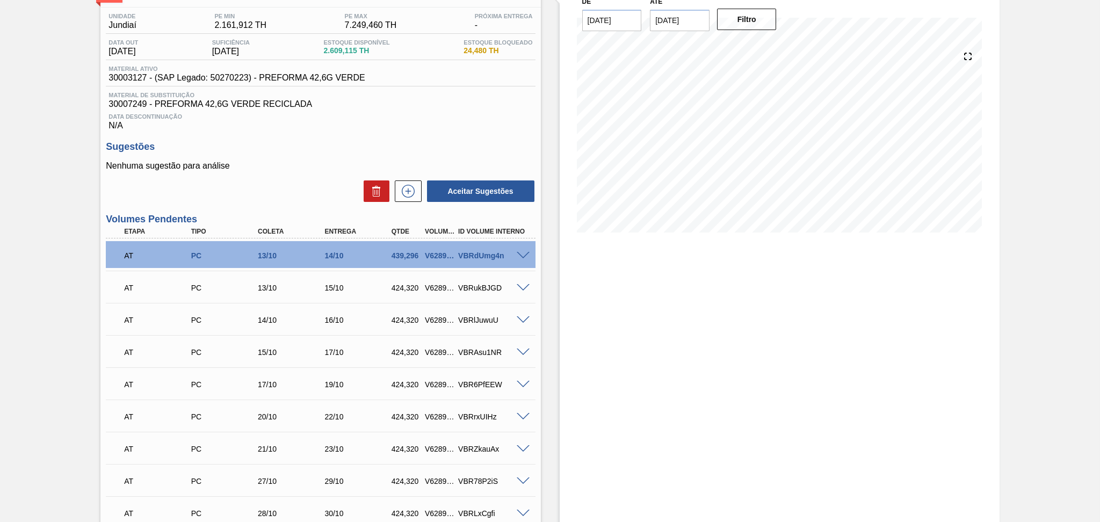
scroll to position [286, 0]
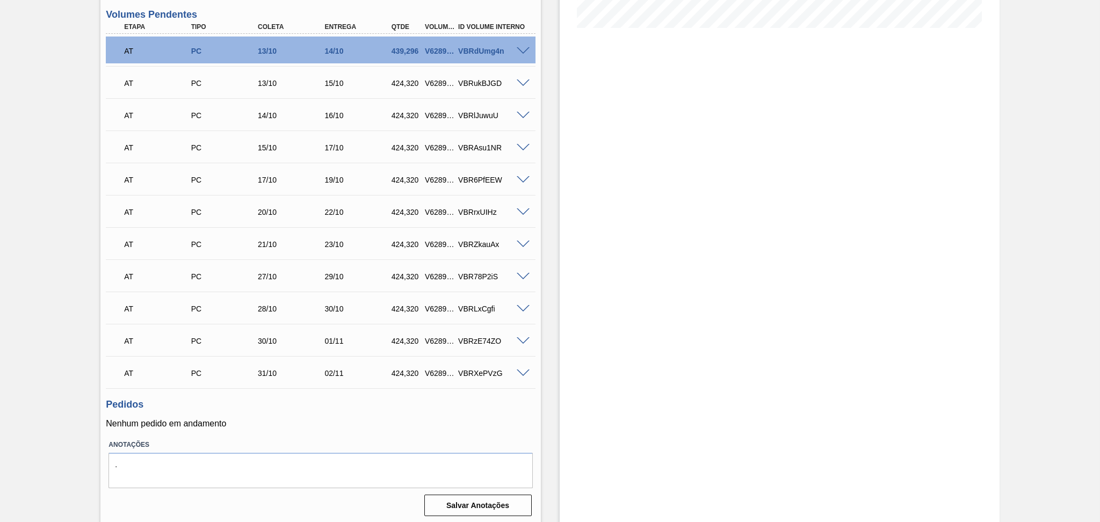
click at [550, 407] on div "Estoque De 09/10/2025 Até 30/11/2025 Filtro 28/10 Projeção de Estoque -193.409 …" at bounding box center [770, 146] width 459 height 758
click at [560, 406] on div "Estoque De 09/10/2025 Até 30/11/2025 Filtro 28/10 Projeção de Estoque -193.409 …" at bounding box center [780, 146] width 440 height 758
click at [538, 408] on div "Unidade Jundiaí PE MIN 2.161,912 TH PE MAX 7.249,460 TH Próxima Entrega - Data …" at bounding box center [320, 161] width 440 height 717
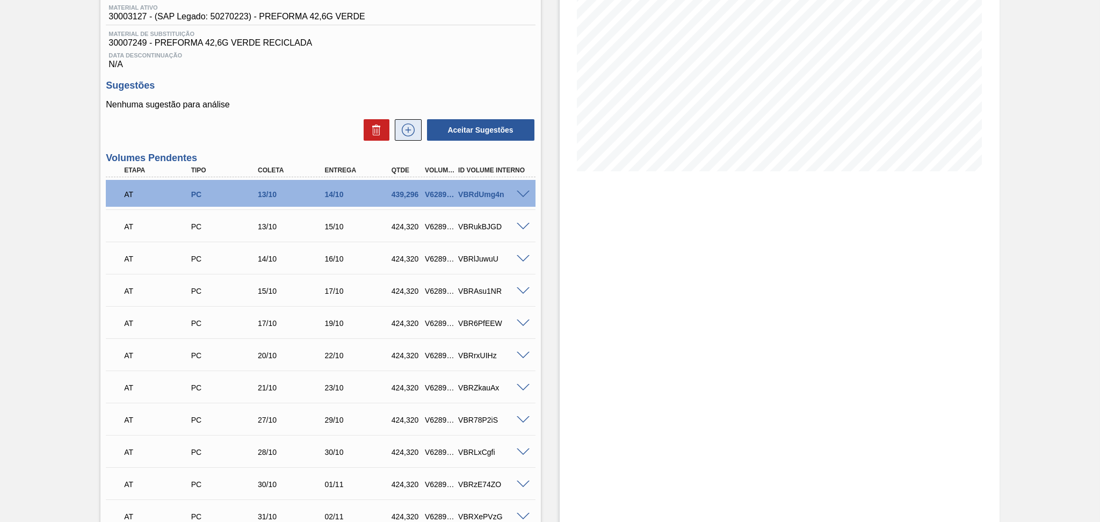
click at [401, 125] on icon at bounding box center [408, 130] width 17 height 13
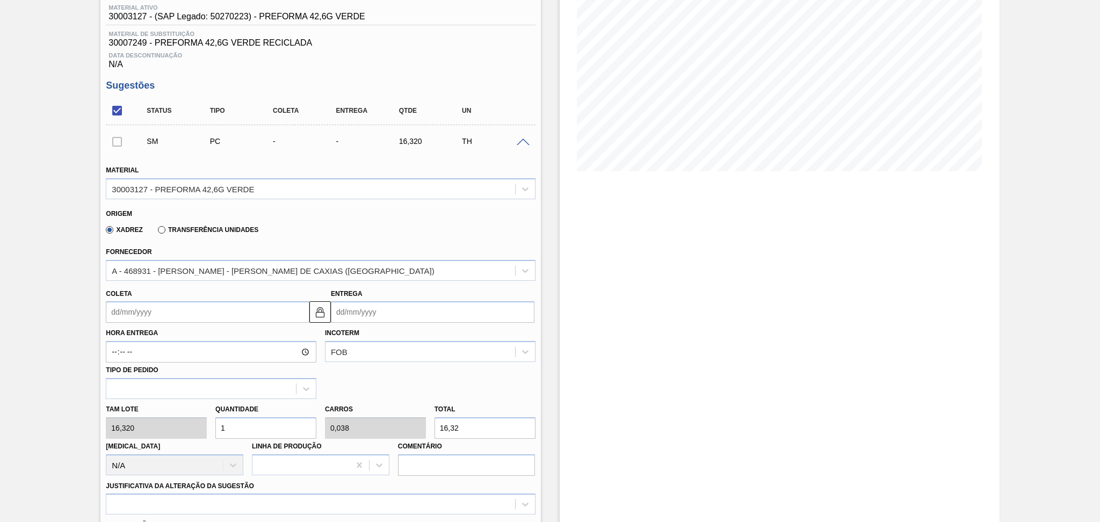
click at [521, 142] on span at bounding box center [523, 143] width 13 height 8
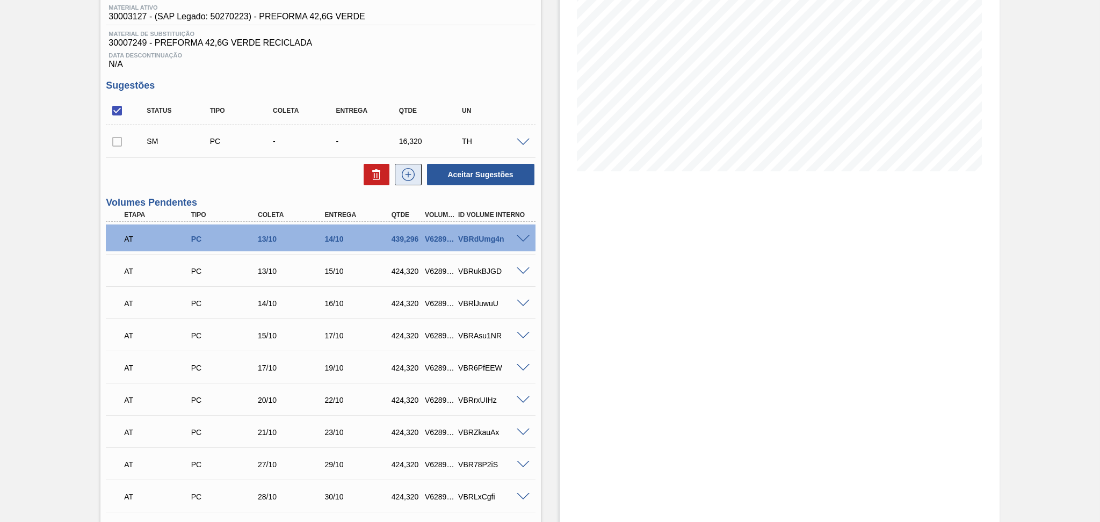
click at [407, 177] on icon at bounding box center [408, 174] width 17 height 13
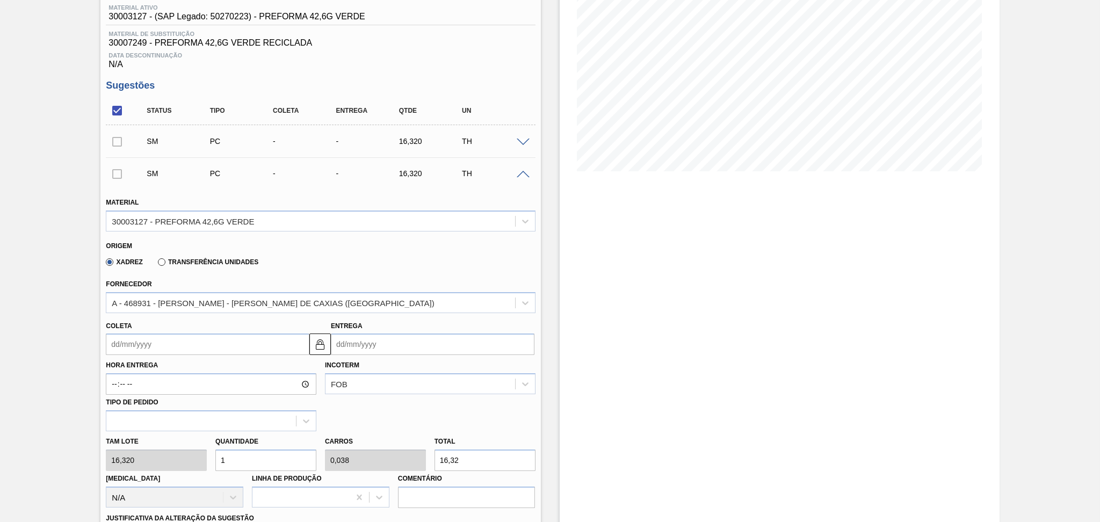
click at [525, 172] on span at bounding box center [523, 175] width 13 height 8
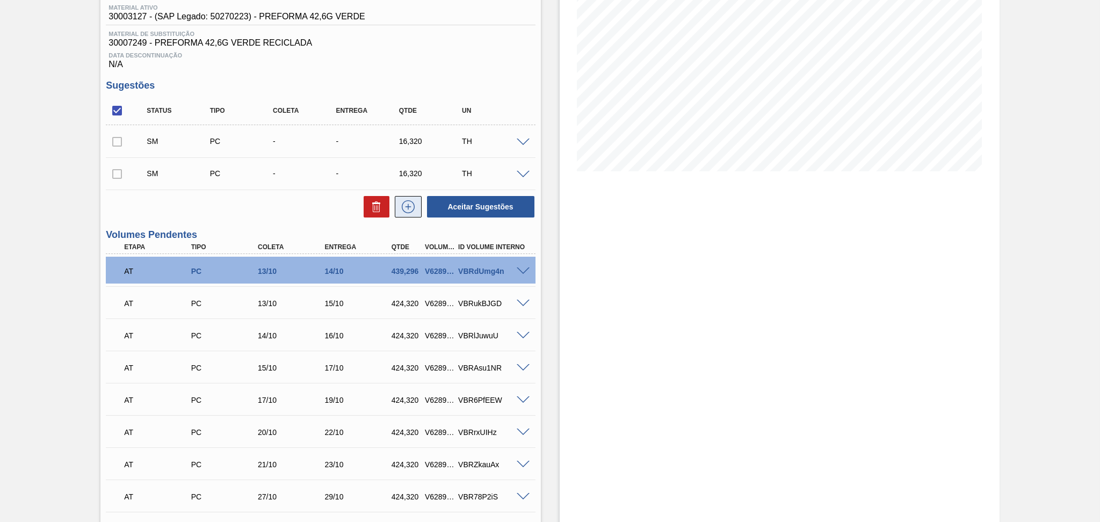
click at [413, 207] on icon at bounding box center [408, 206] width 13 height 13
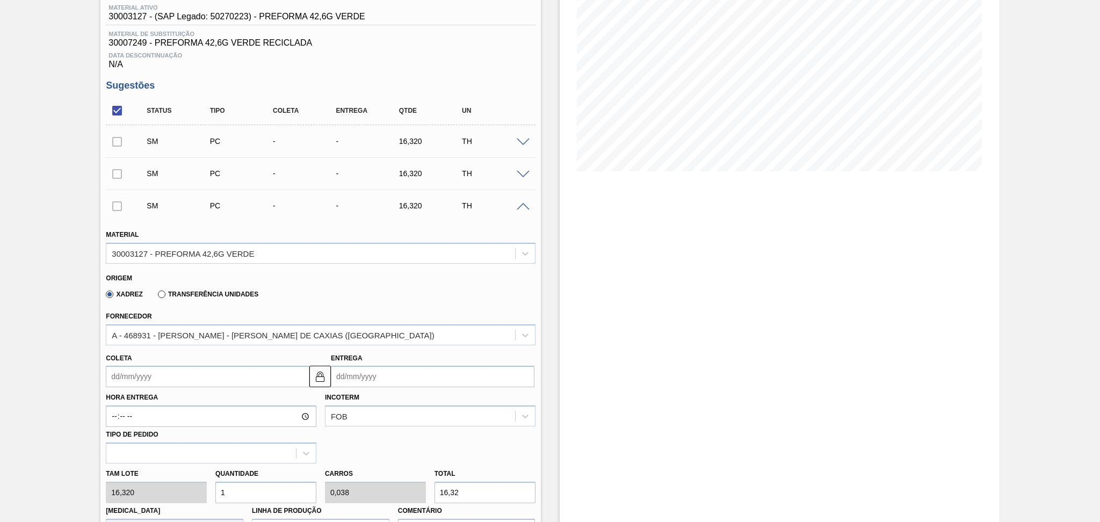
click at [518, 209] on div "SM PC - - 16,320 TH" at bounding box center [320, 205] width 429 height 27
click at [521, 206] on span at bounding box center [523, 207] width 13 height 8
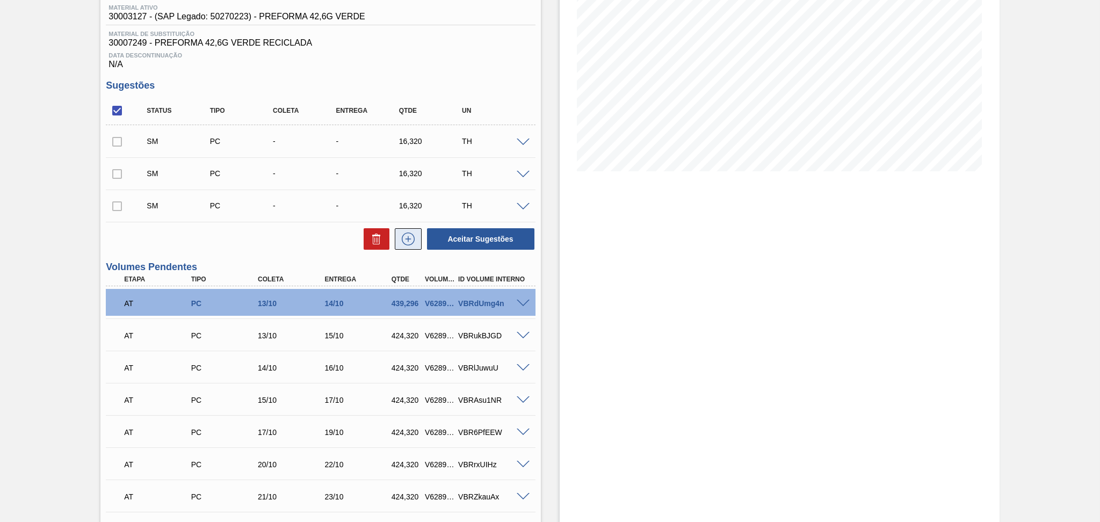
click at [413, 239] on icon at bounding box center [408, 239] width 13 height 13
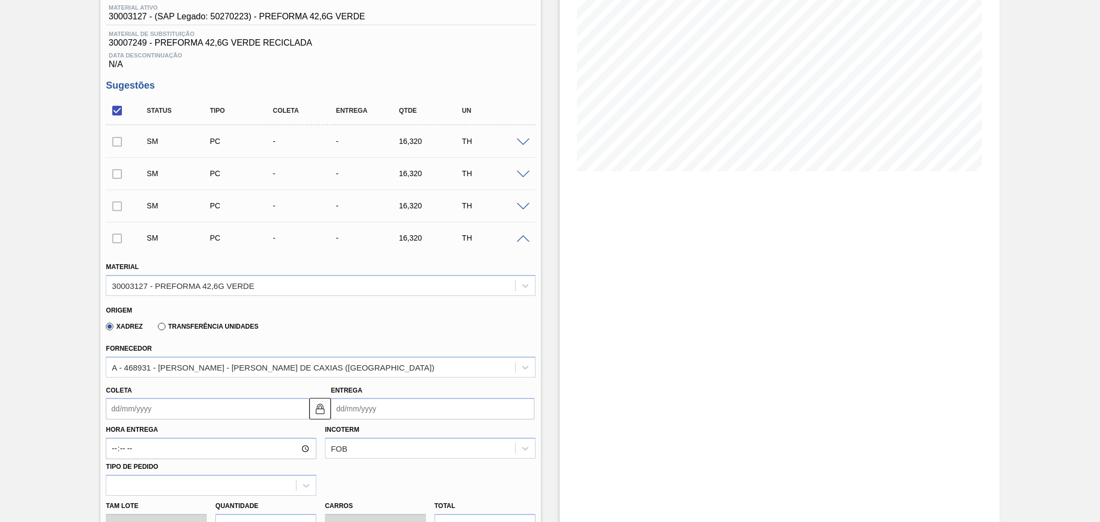
click at [523, 240] on span at bounding box center [523, 239] width 13 height 8
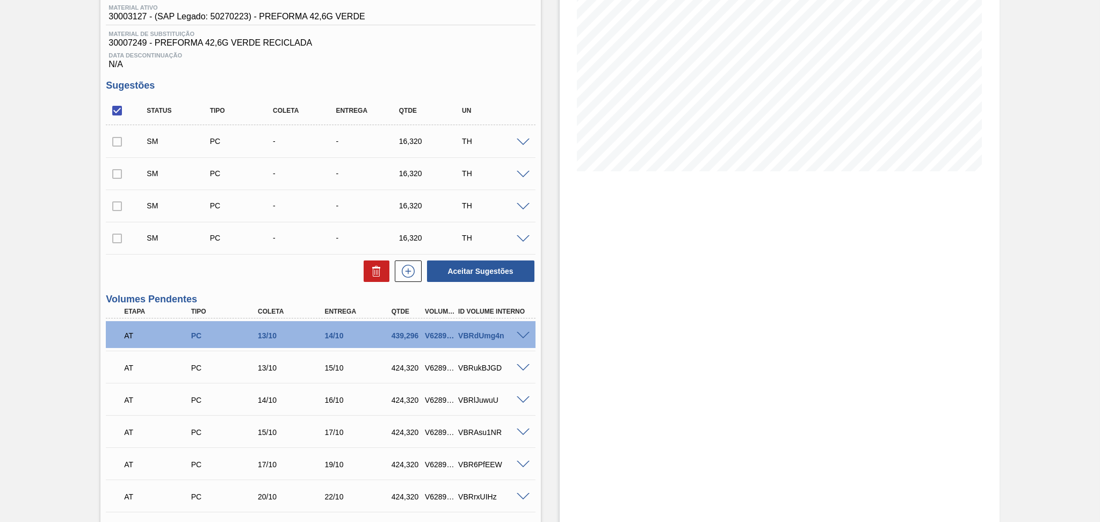
click at [520, 139] on span at bounding box center [523, 143] width 13 height 8
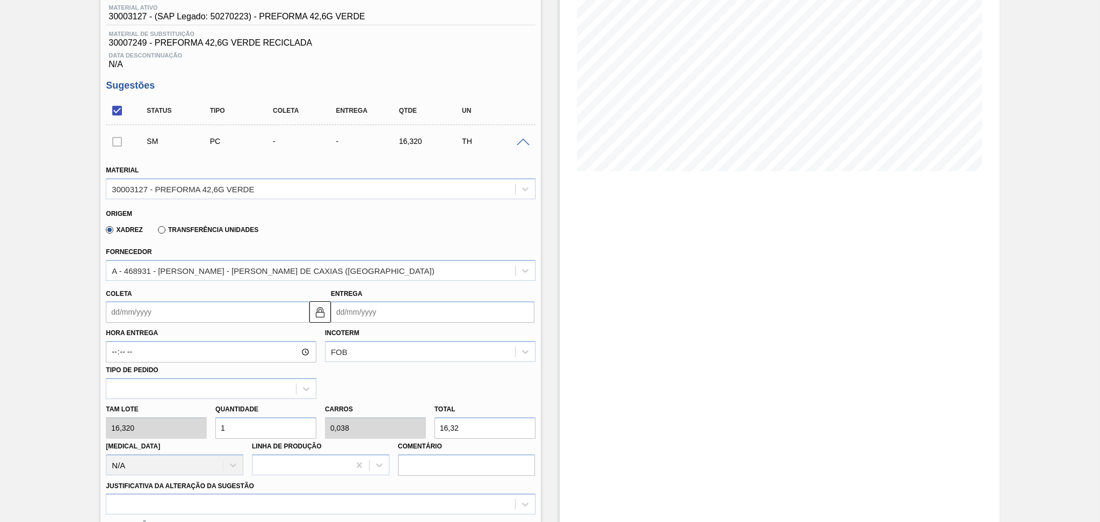
click at [151, 316] on input "Coleta" at bounding box center [208, 311] width 204 height 21
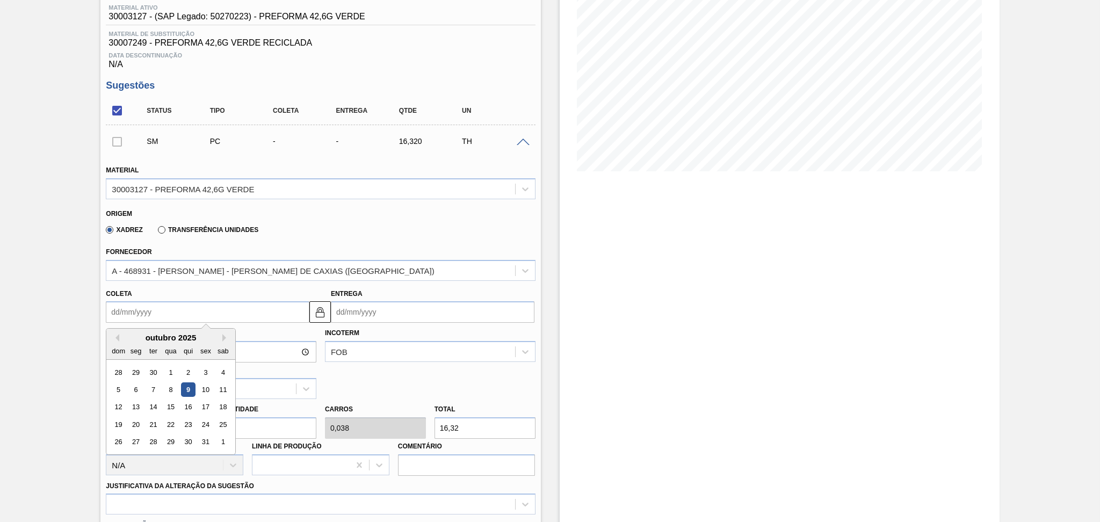
click at [222, 342] on div "dom seg ter qua qui sex sab" at bounding box center [170, 350] width 129 height 17
click at [225, 338] on button "Next Month" at bounding box center [226, 338] width 8 height 8
click at [140, 385] on div "3" at bounding box center [136, 389] width 14 height 14
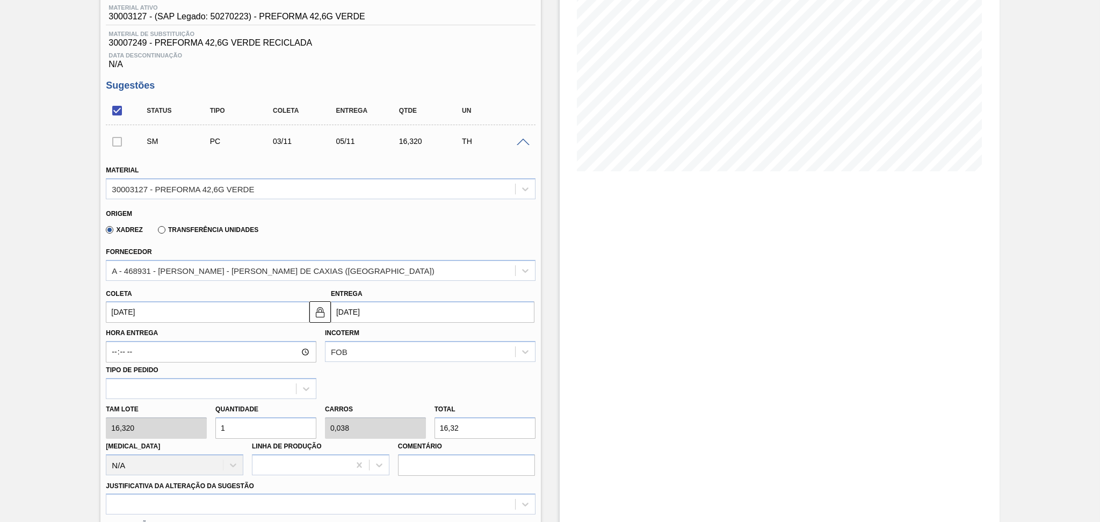
click at [149, 429] on div "Tam lote 16,320 Quantidade 1 Carros 0,038 Total 16,32 Doca N/A Linha de Produçã…" at bounding box center [320, 437] width 438 height 77
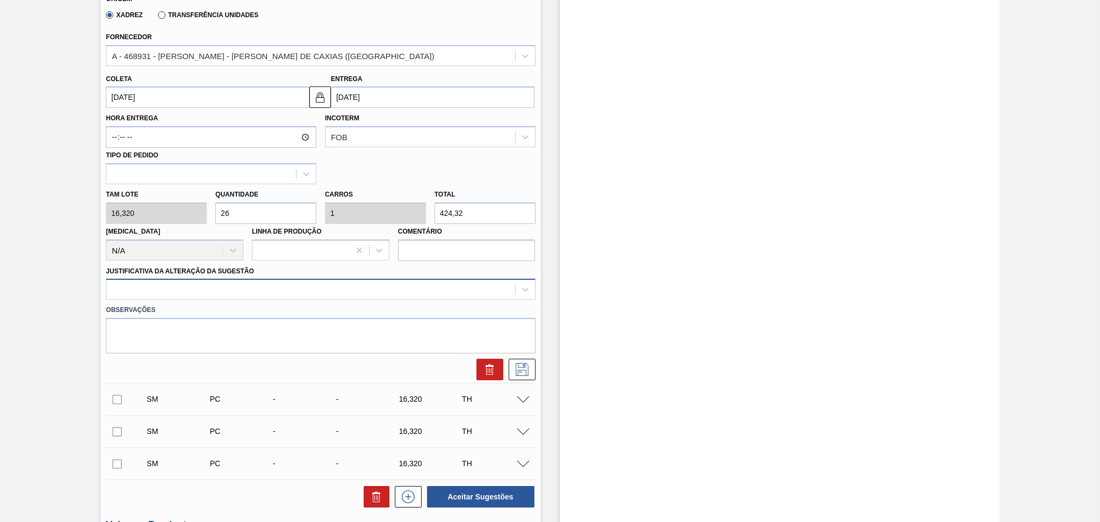
click at [168, 291] on div at bounding box center [310, 290] width 408 height 16
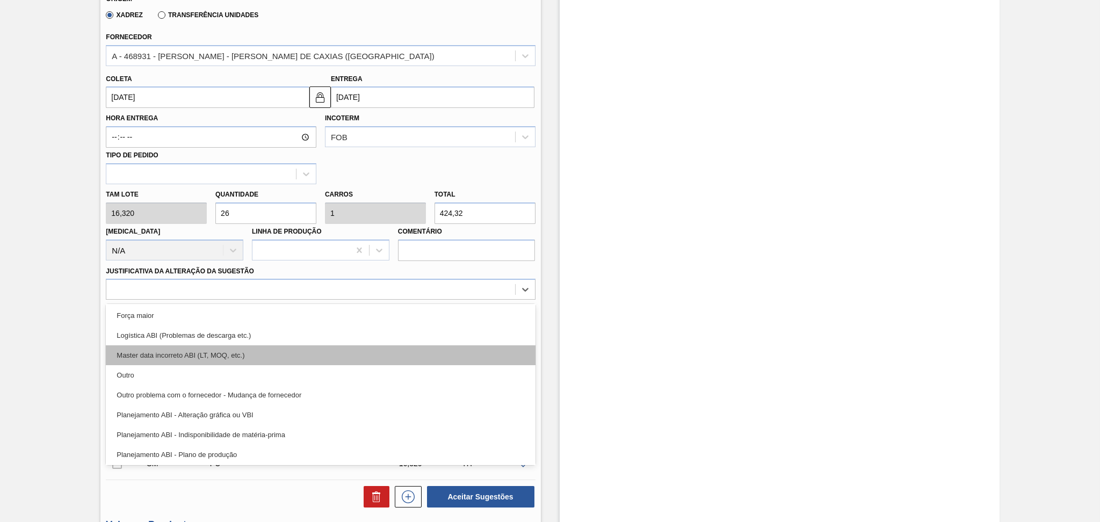
scroll to position [71, 0]
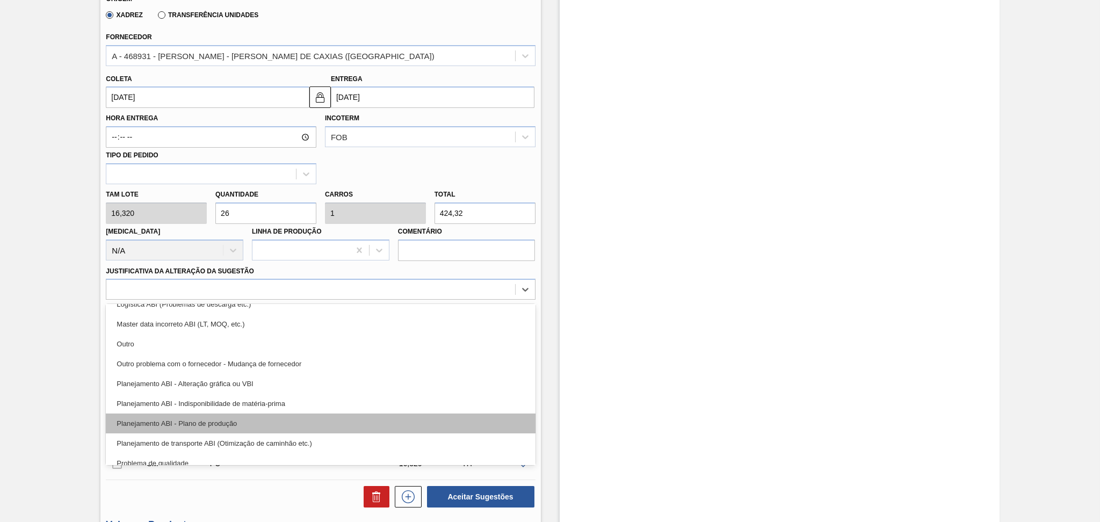
click at [172, 415] on div "Planejamento ABI - Plano de produção" at bounding box center [320, 423] width 429 height 20
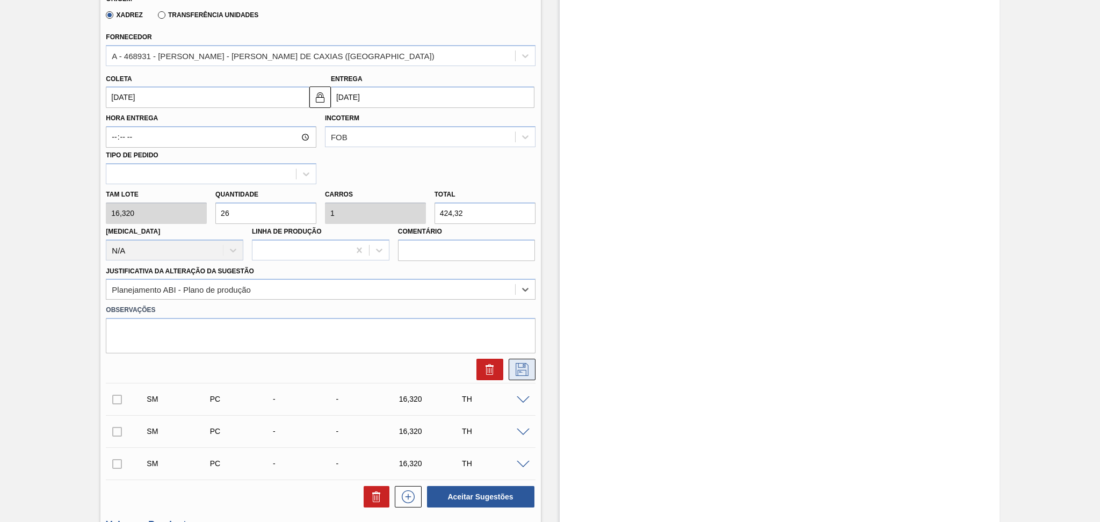
click at [521, 374] on button at bounding box center [522, 369] width 27 height 21
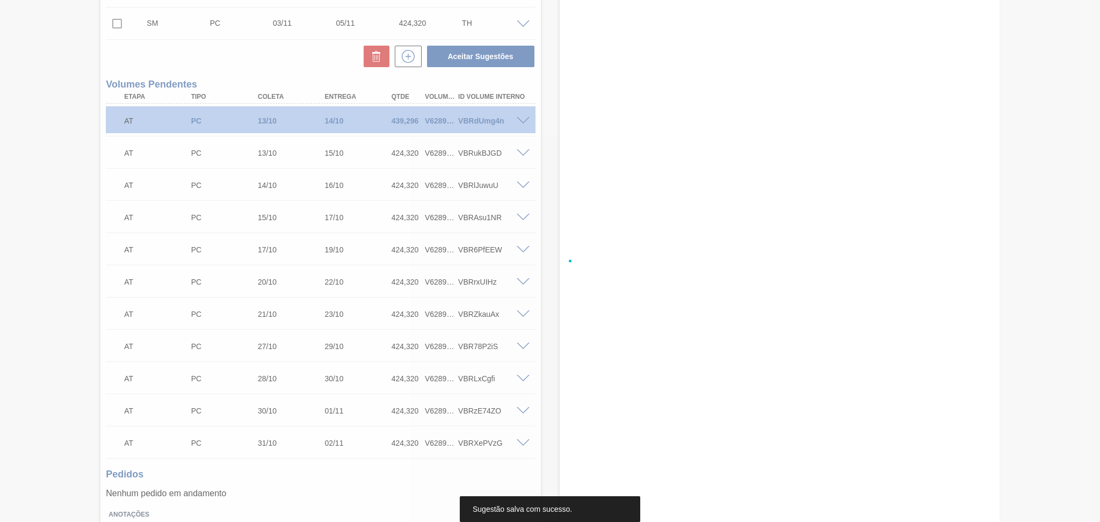
scroll to position [0, 0]
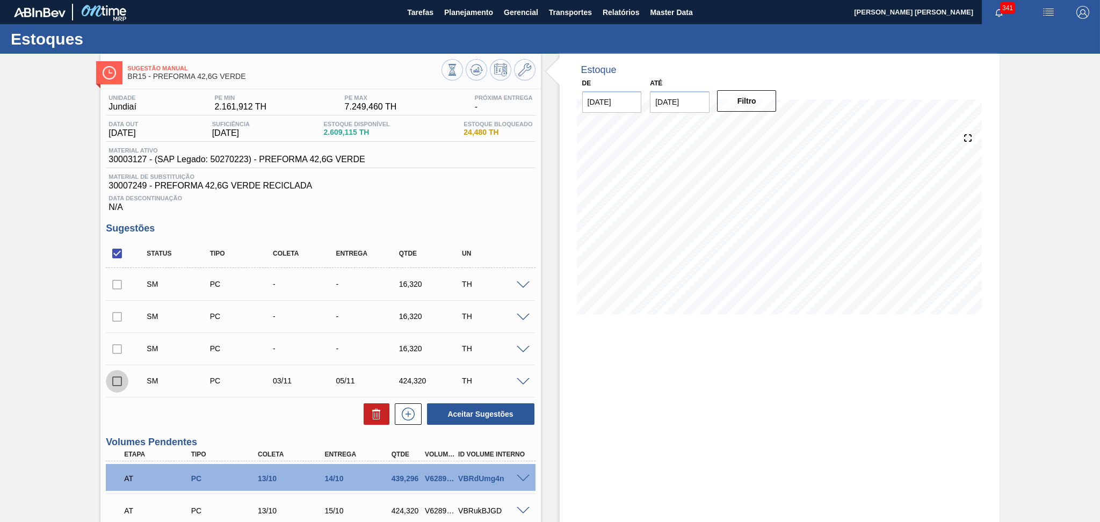
click at [110, 383] on input "checkbox" at bounding box center [117, 381] width 23 height 23
click at [445, 411] on button "Aceitar Sugestões" at bounding box center [480, 413] width 107 height 21
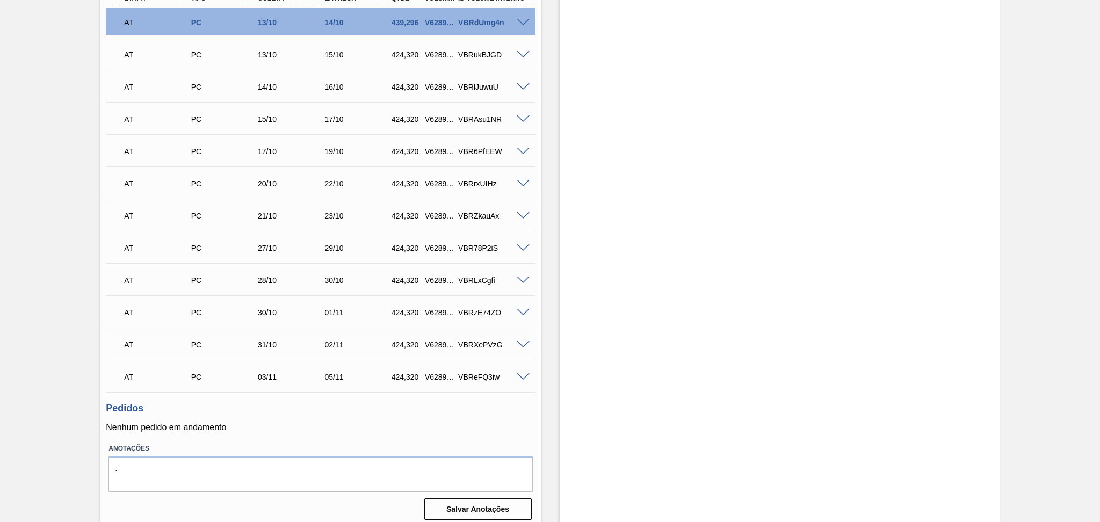
scroll to position [430, 0]
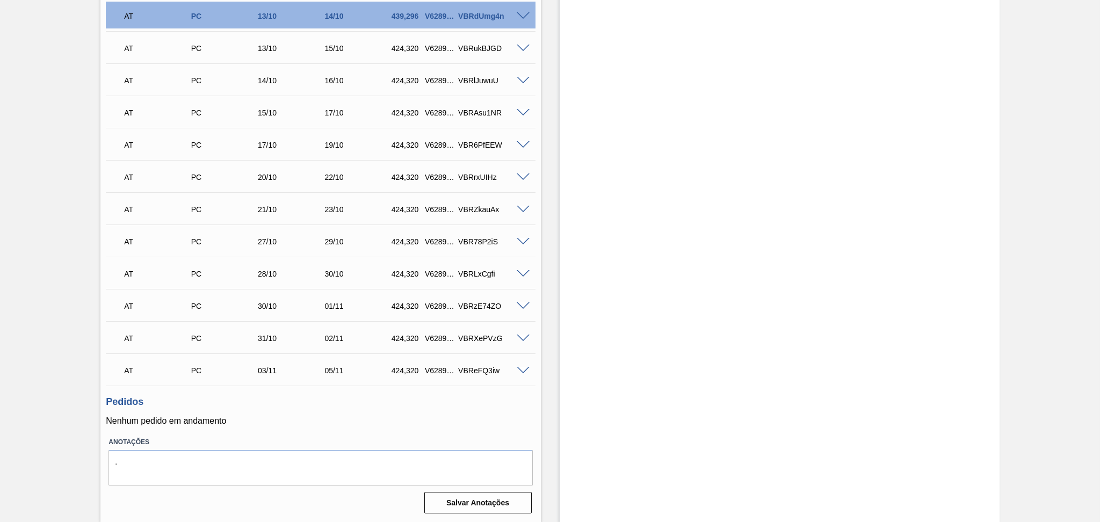
click at [315, 405] on h3 "Pedidos" at bounding box center [320, 401] width 429 height 11
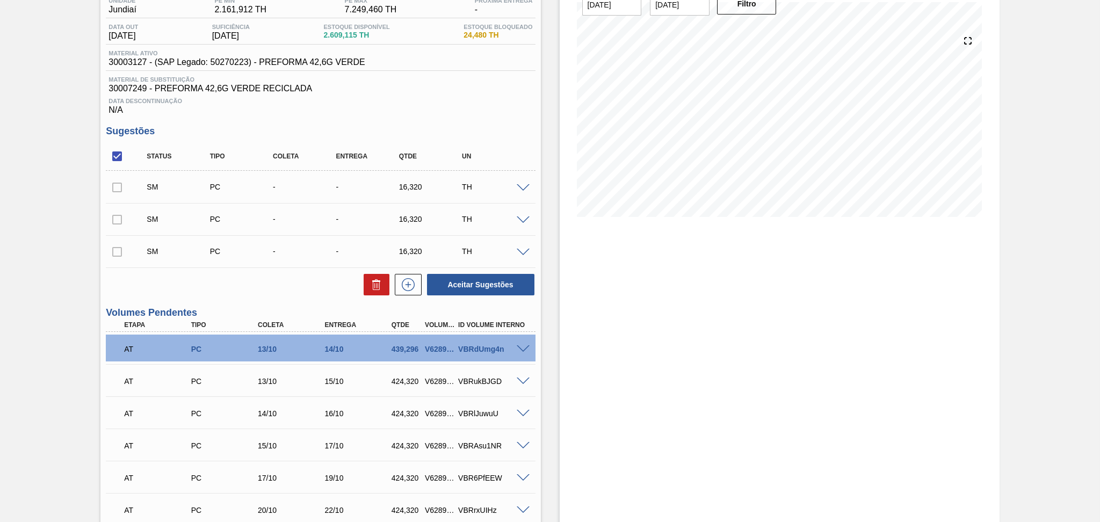
scroll to position [72, 0]
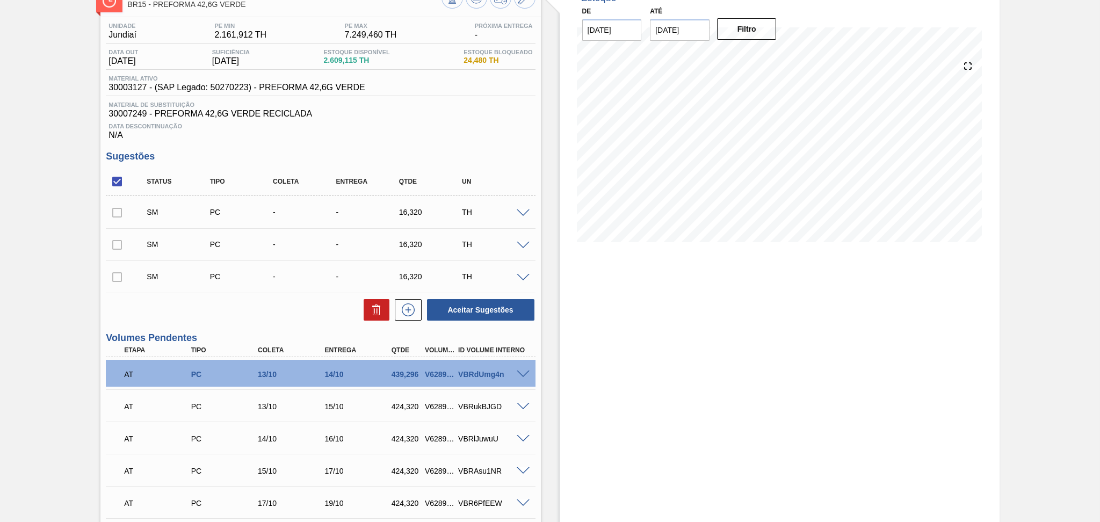
click at [523, 211] on span at bounding box center [523, 213] width 13 height 8
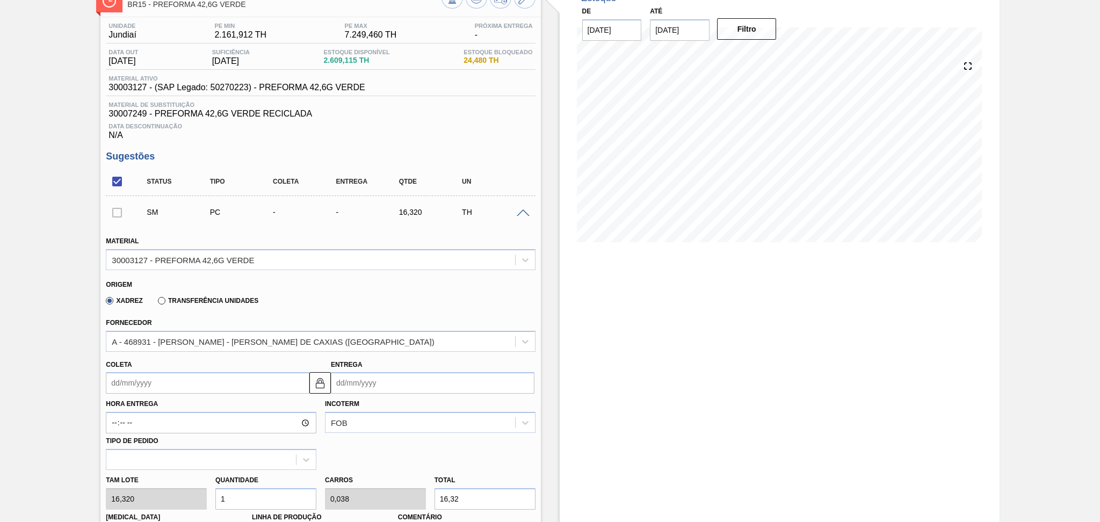
click at [137, 386] on input "Coleta" at bounding box center [208, 382] width 204 height 21
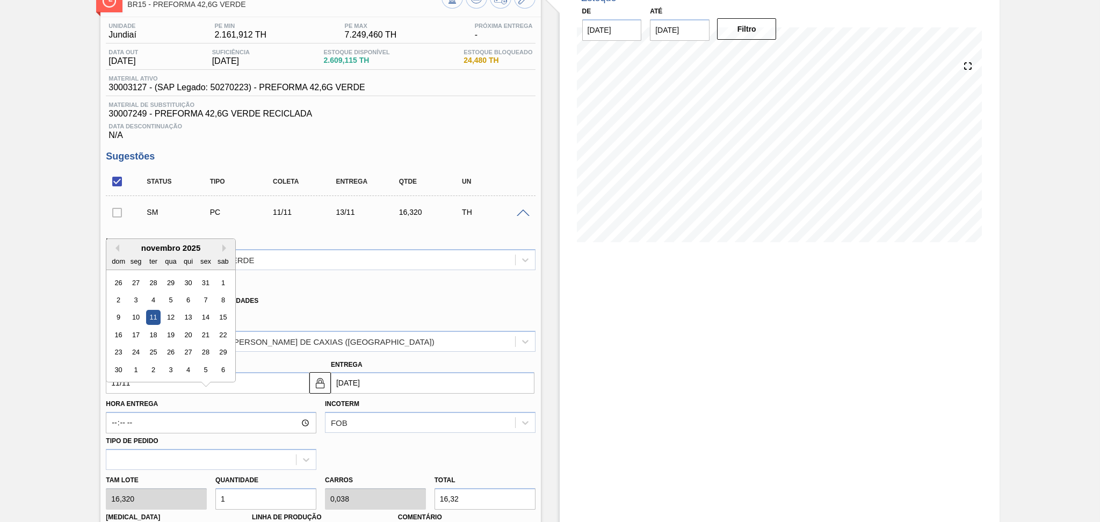
click at [150, 318] on div "11" at bounding box center [153, 317] width 14 height 14
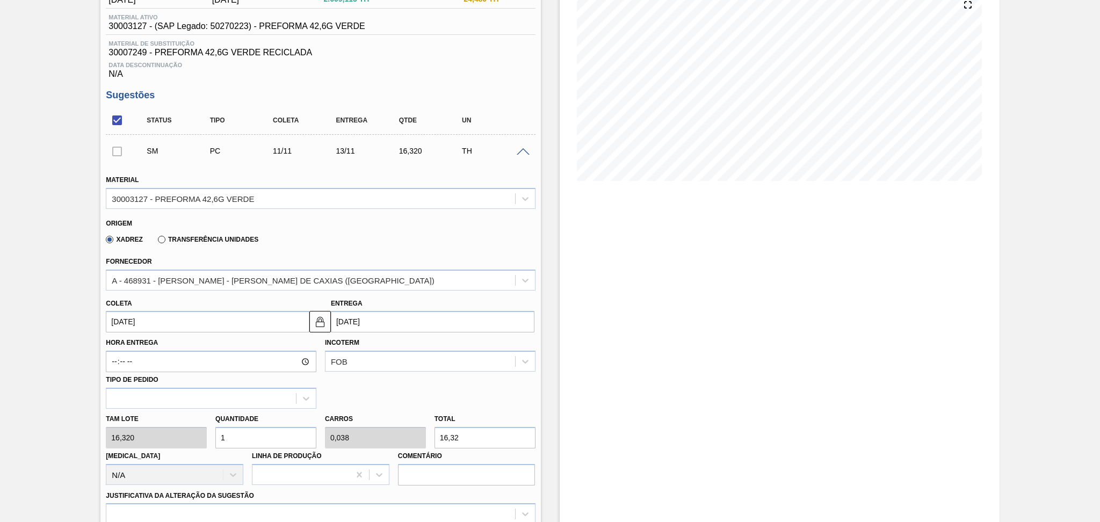
scroll to position [215, 0]
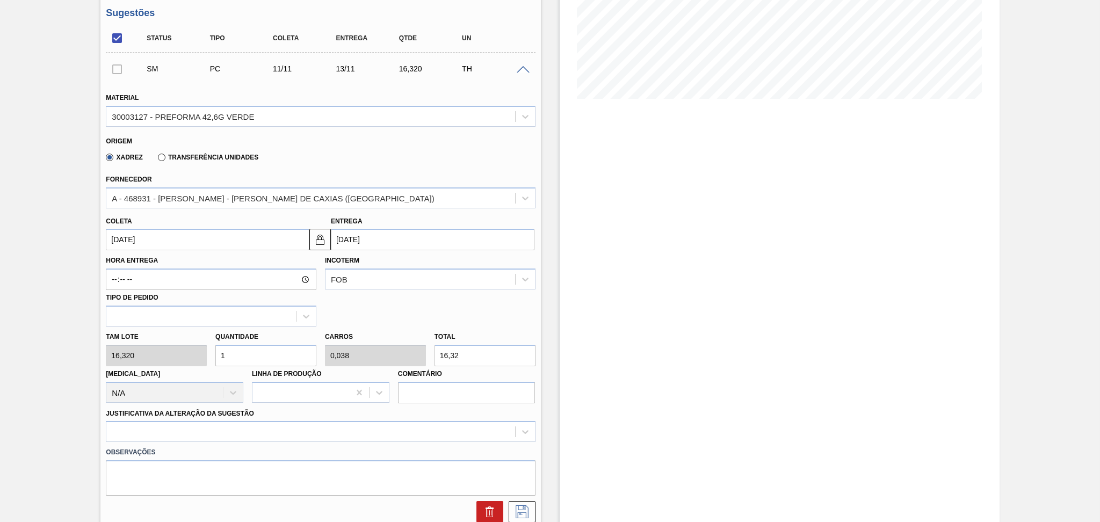
click at [133, 353] on div "Tam lote 16,320 Quantidade 1 Carros 0,038 Total 16,32 Doca N/A Linha de Produçã…" at bounding box center [320, 364] width 438 height 77
click at [178, 424] on div at bounding box center [320, 431] width 429 height 21
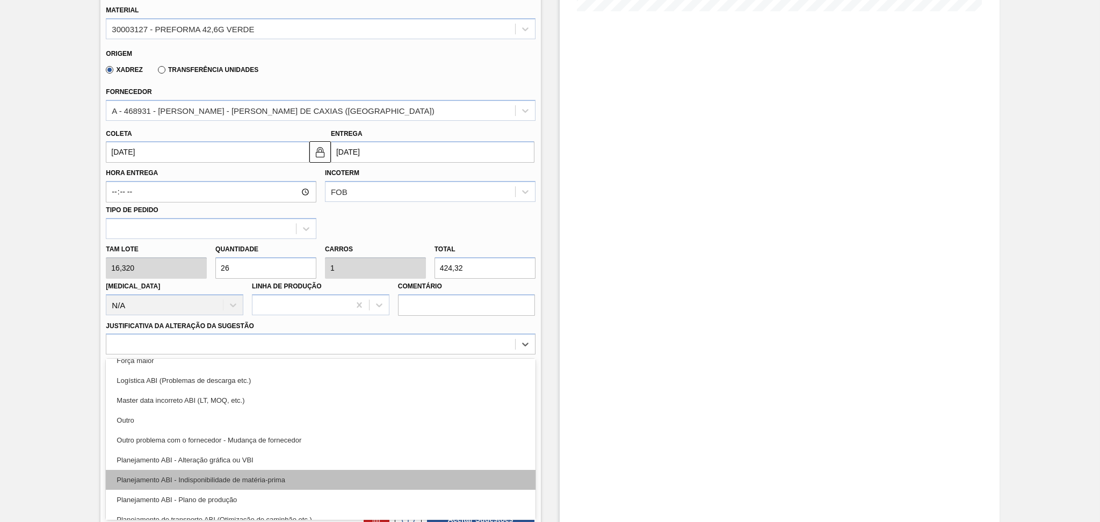
scroll to position [71, 0]
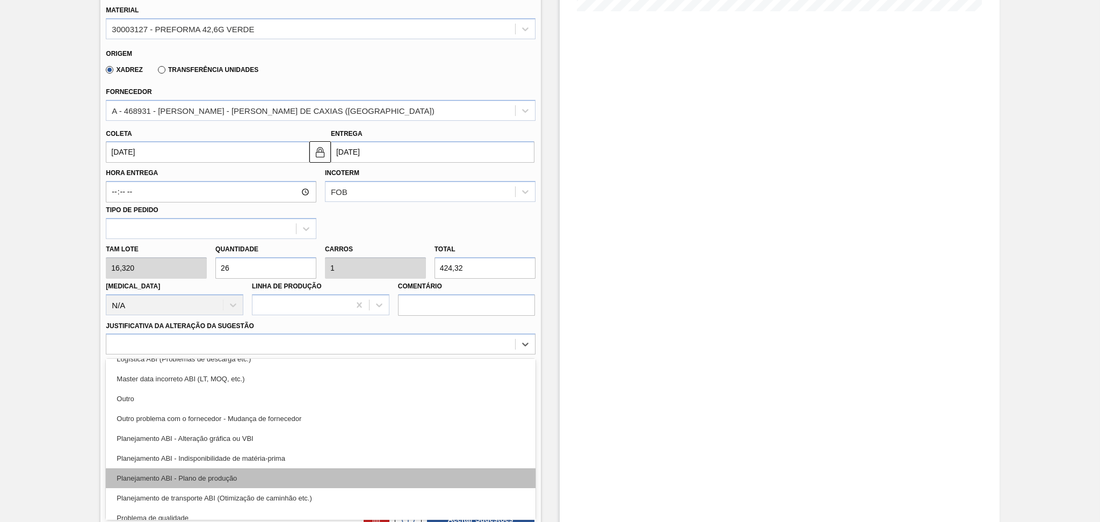
click at [218, 474] on div "Planejamento ABI - Plano de produção" at bounding box center [320, 478] width 429 height 20
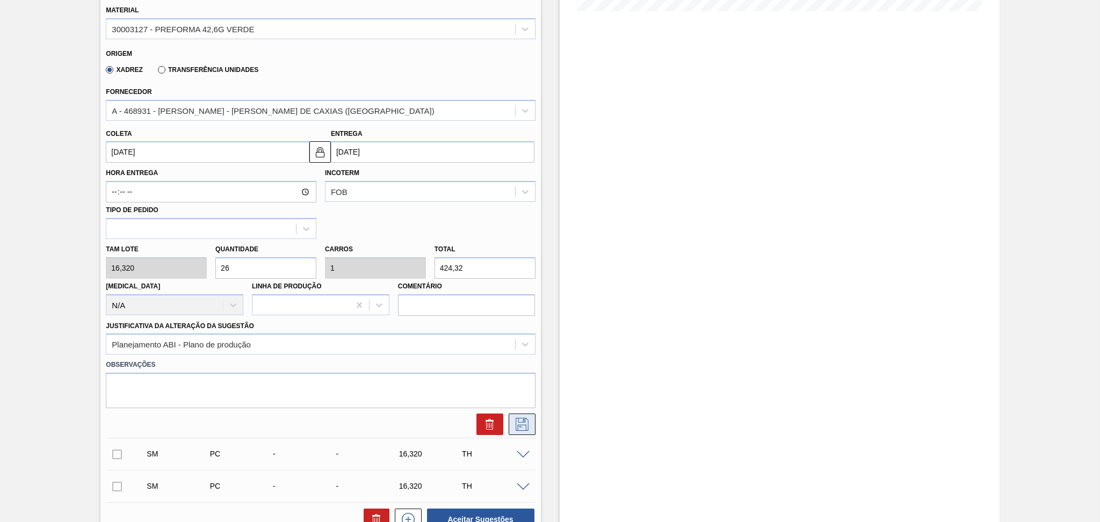
click at [520, 426] on icon at bounding box center [521, 424] width 17 height 13
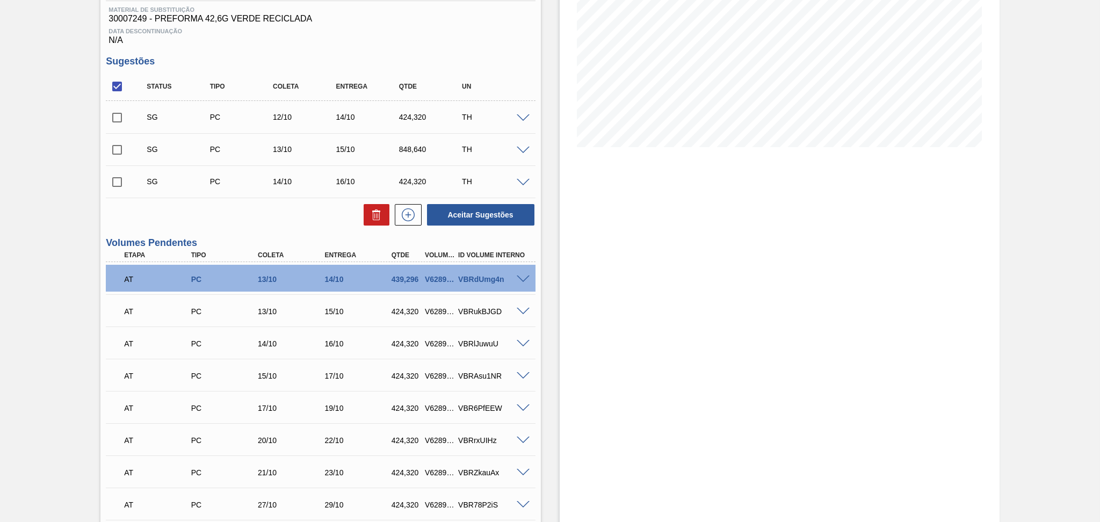
scroll to position [159, 0]
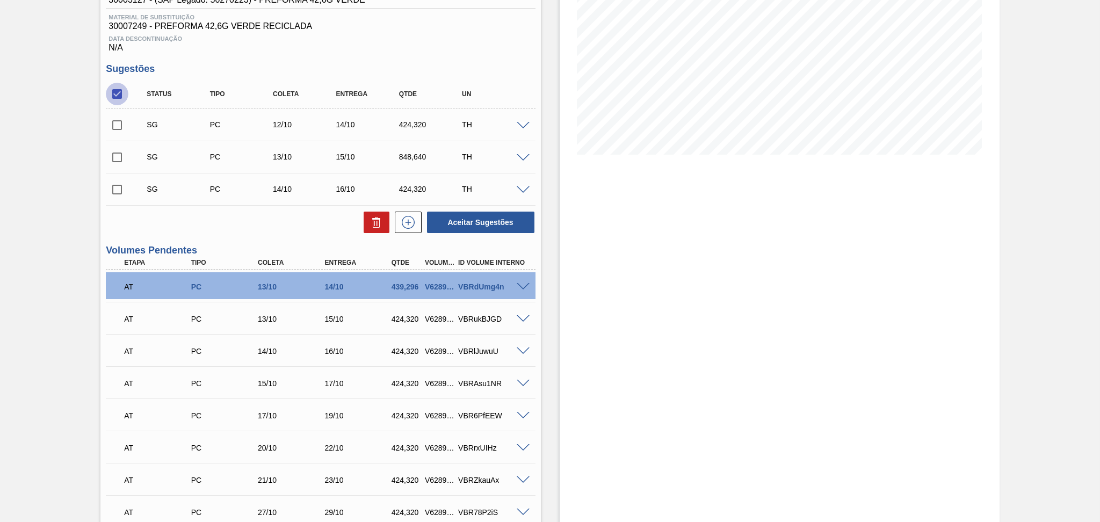
click at [118, 97] on input "checkbox" at bounding box center [117, 94] width 23 height 23
click at [118, 96] on input "checkbox" at bounding box center [117, 94] width 23 height 23
click at [377, 229] on button at bounding box center [377, 222] width 26 height 21
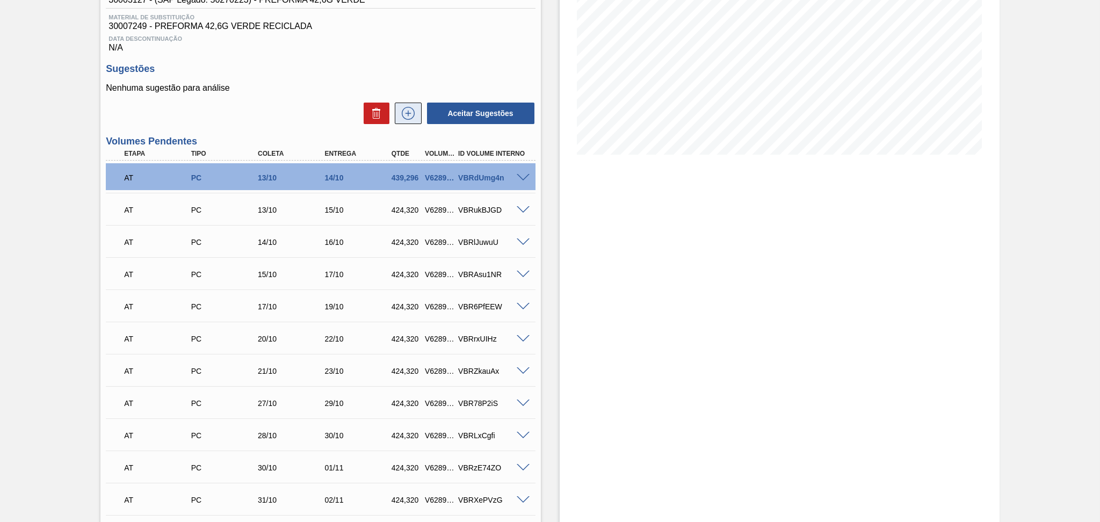
click at [415, 112] on icon at bounding box center [408, 113] width 17 height 13
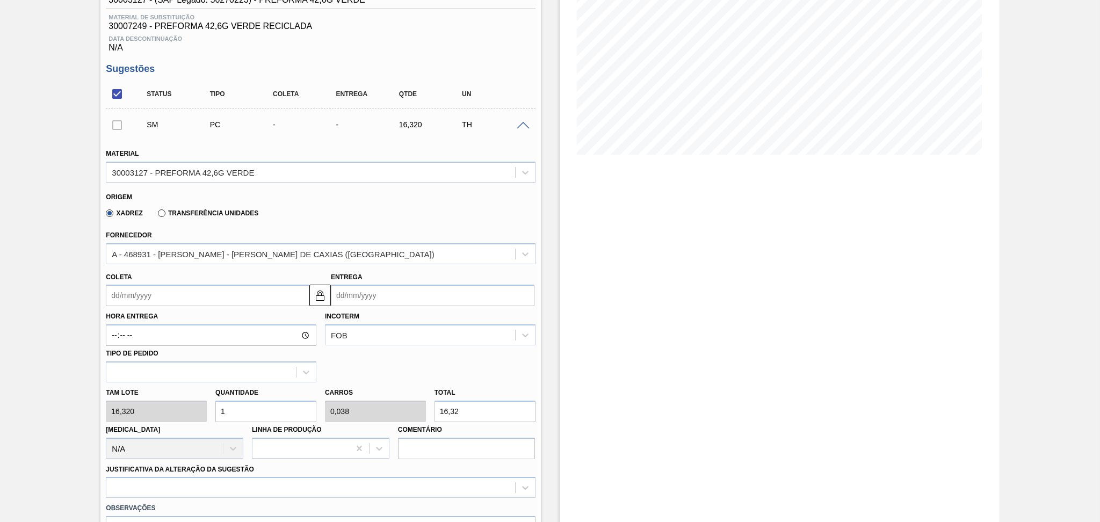
click at [522, 126] on span at bounding box center [523, 126] width 13 height 8
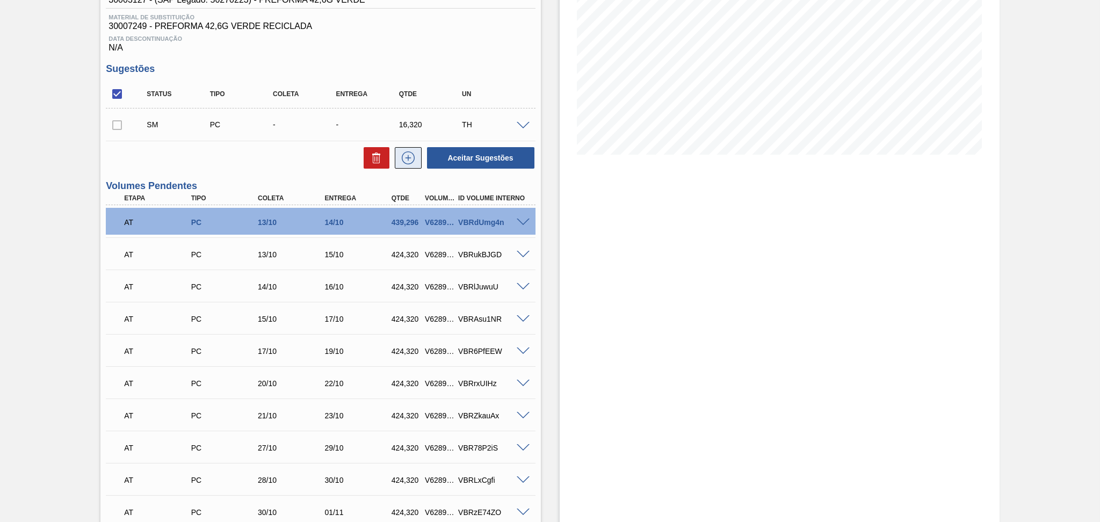
click at [404, 160] on icon at bounding box center [408, 157] width 17 height 13
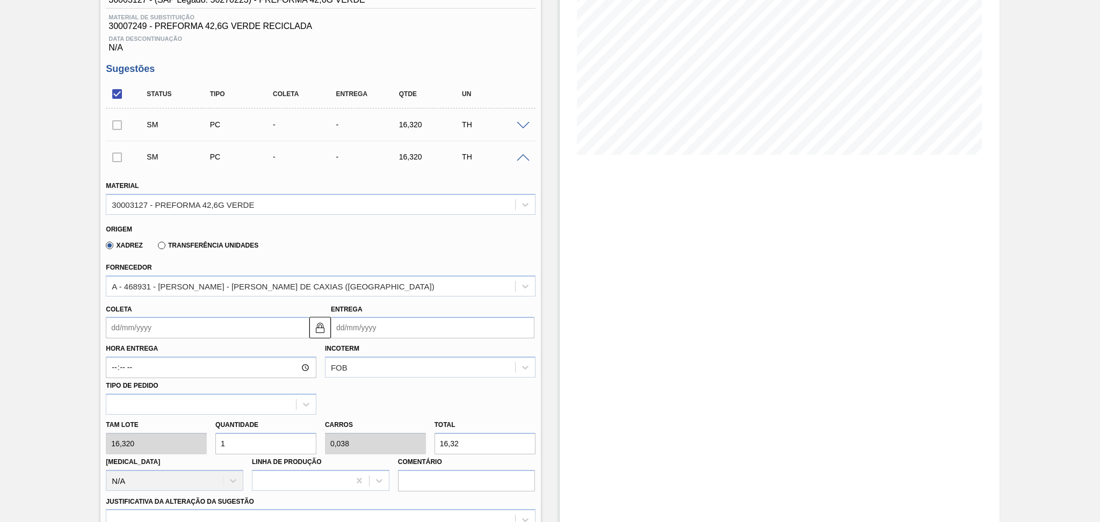
click at [520, 155] on span at bounding box center [523, 158] width 13 height 8
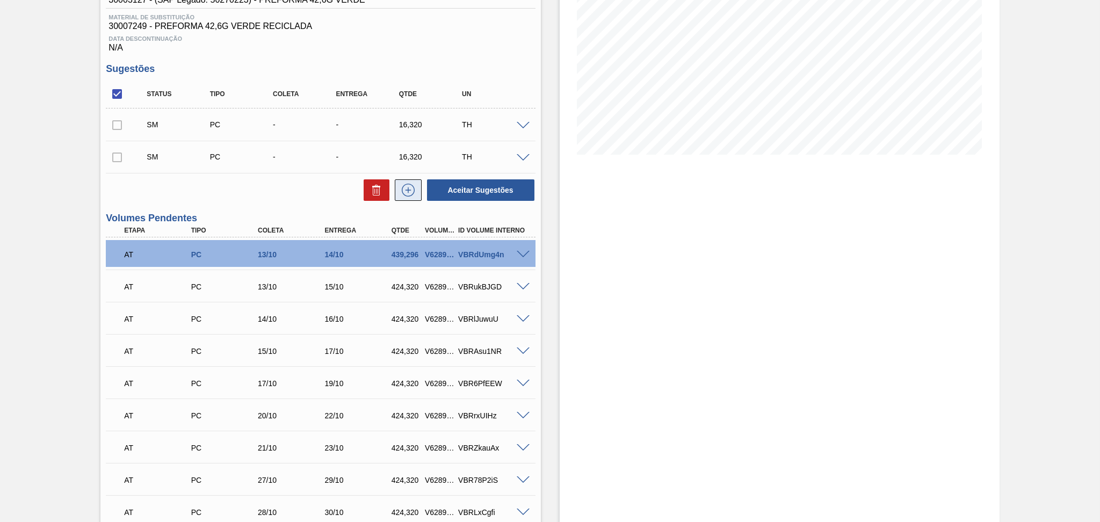
click at [400, 194] on icon at bounding box center [408, 190] width 17 height 13
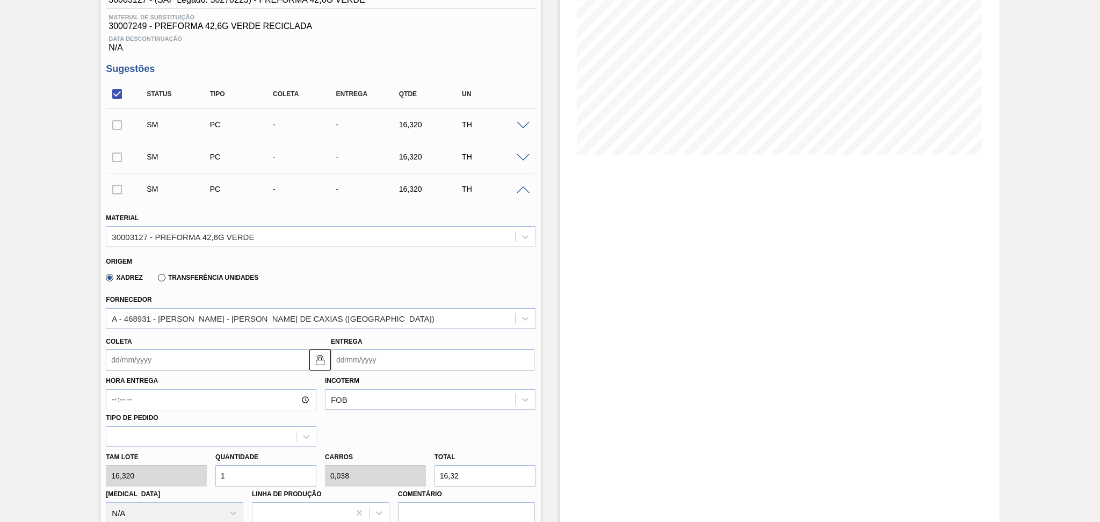
click at [517, 192] on span at bounding box center [523, 190] width 13 height 8
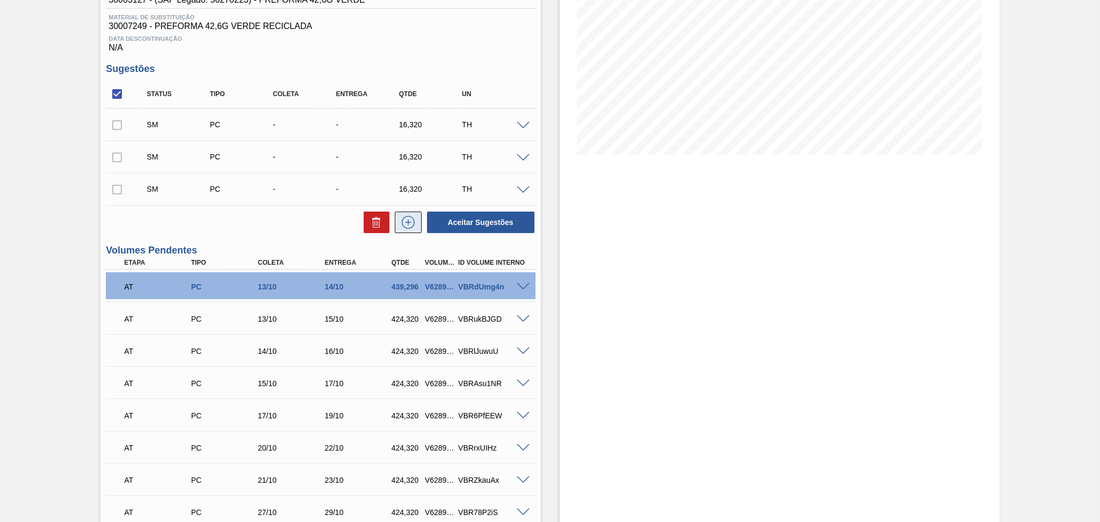
click at [408, 220] on icon at bounding box center [408, 222] width 17 height 13
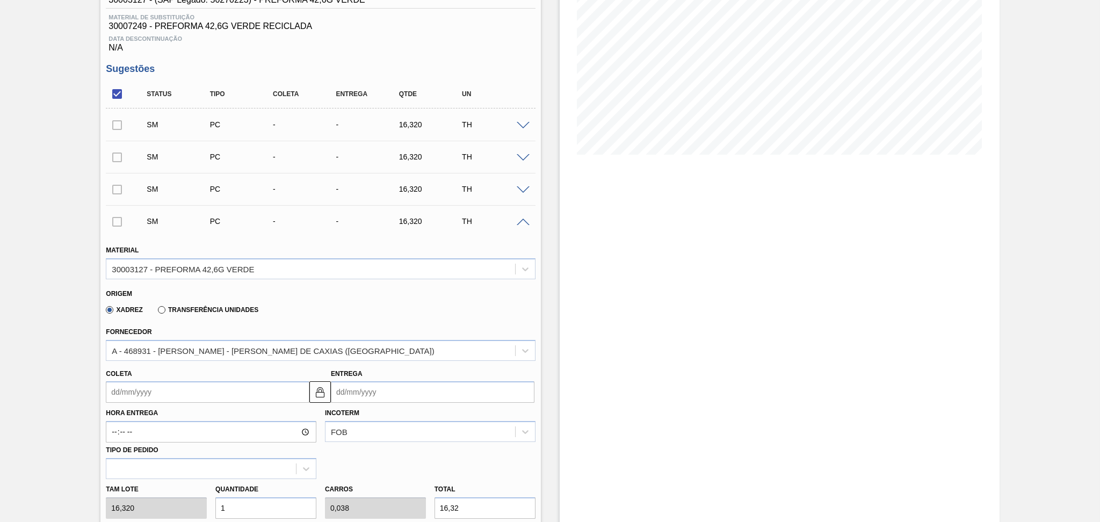
click at [522, 220] on span at bounding box center [523, 223] width 13 height 8
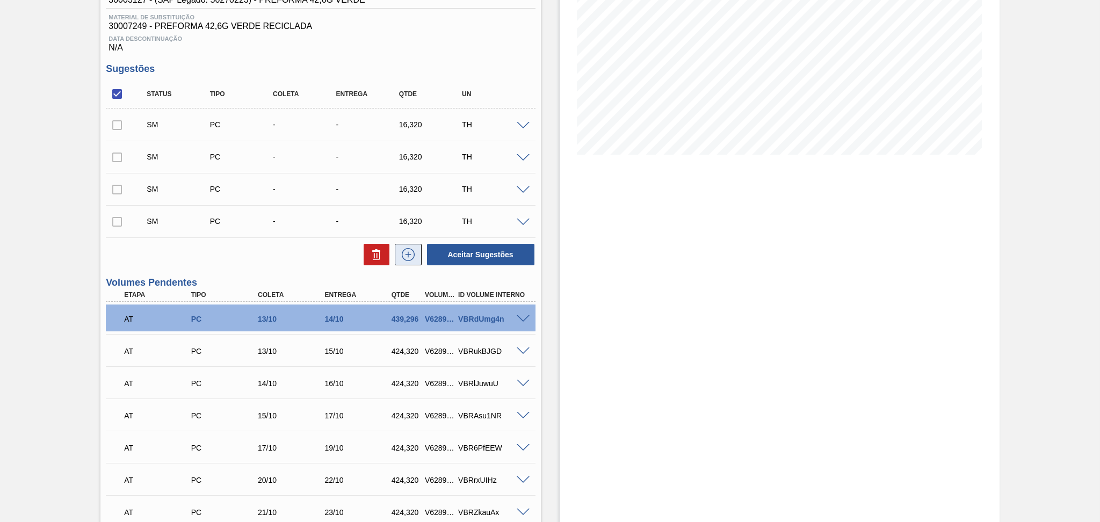
click at [407, 261] on button at bounding box center [408, 254] width 27 height 21
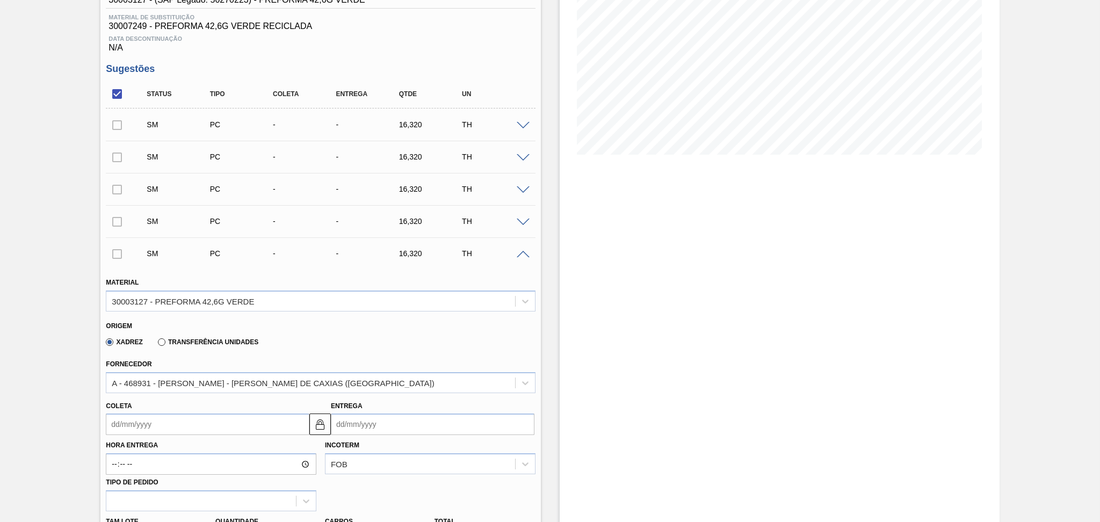
click at [525, 250] on div at bounding box center [524, 254] width 21 height 8
click at [522, 252] on span at bounding box center [523, 255] width 13 height 8
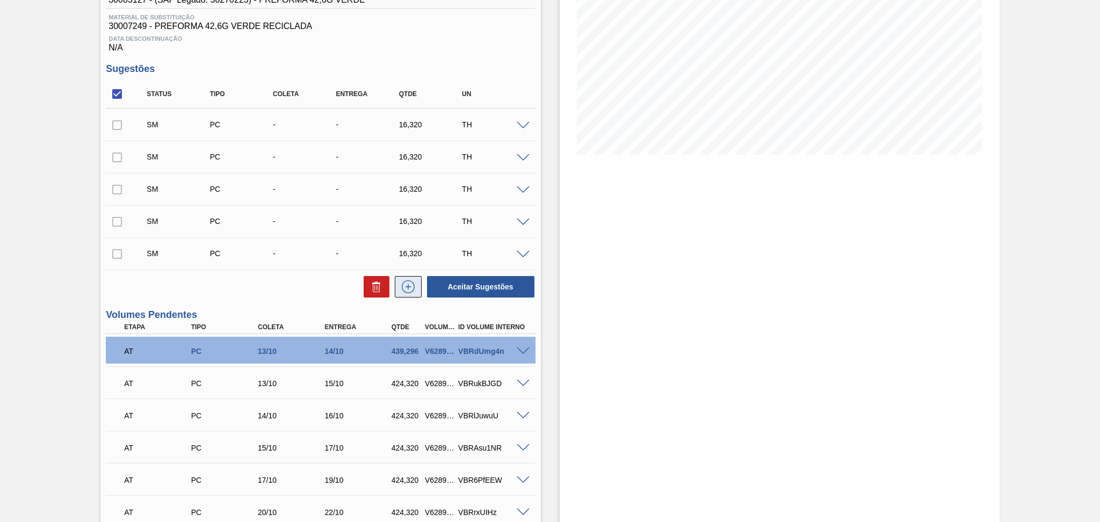
click at [415, 286] on icon at bounding box center [408, 286] width 17 height 13
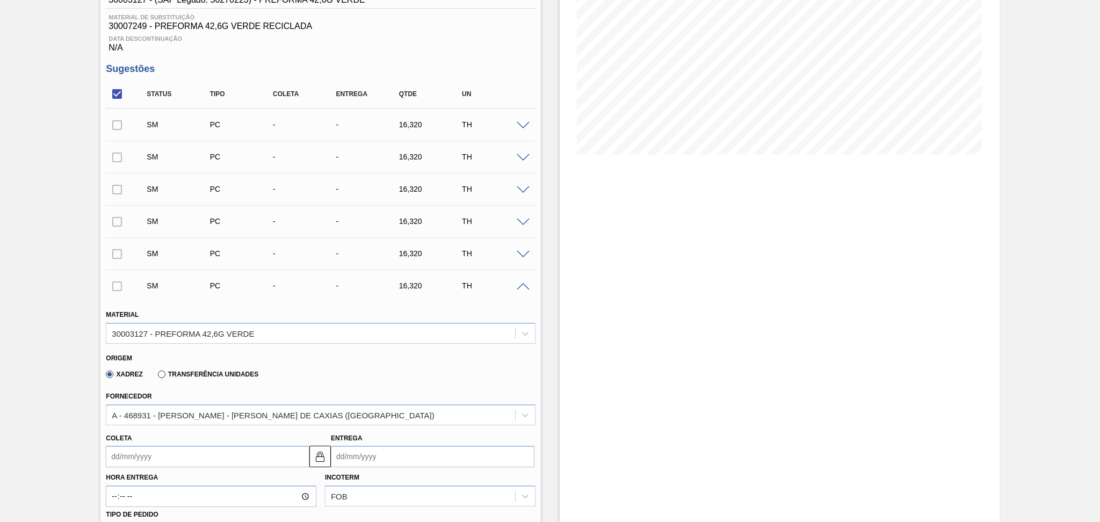
click at [522, 127] on span at bounding box center [523, 126] width 13 height 8
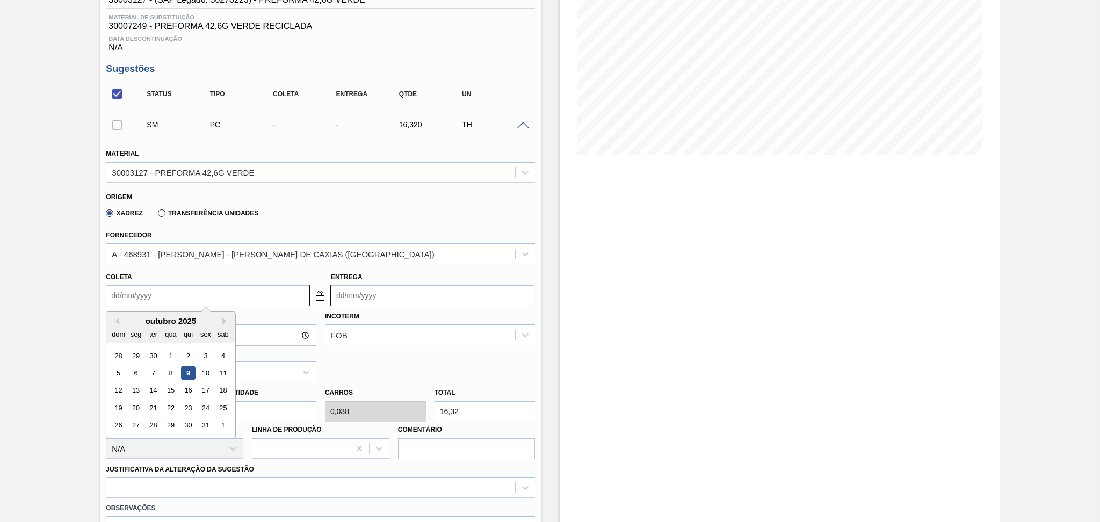
click at [192, 295] on input "Coleta" at bounding box center [208, 295] width 204 height 21
click at [151, 392] on div "11" at bounding box center [153, 390] width 14 height 14
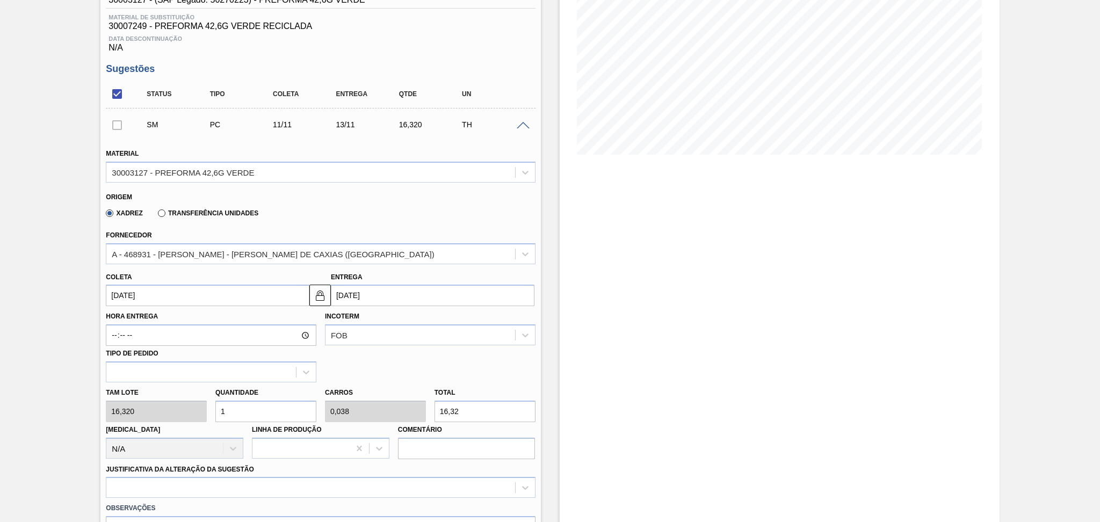
click at [189, 409] on div "Tam lote 16,320 Quantidade 1 Carros 0,038 Total 16,32 Doca N/A Linha de Produçã…" at bounding box center [320, 420] width 438 height 77
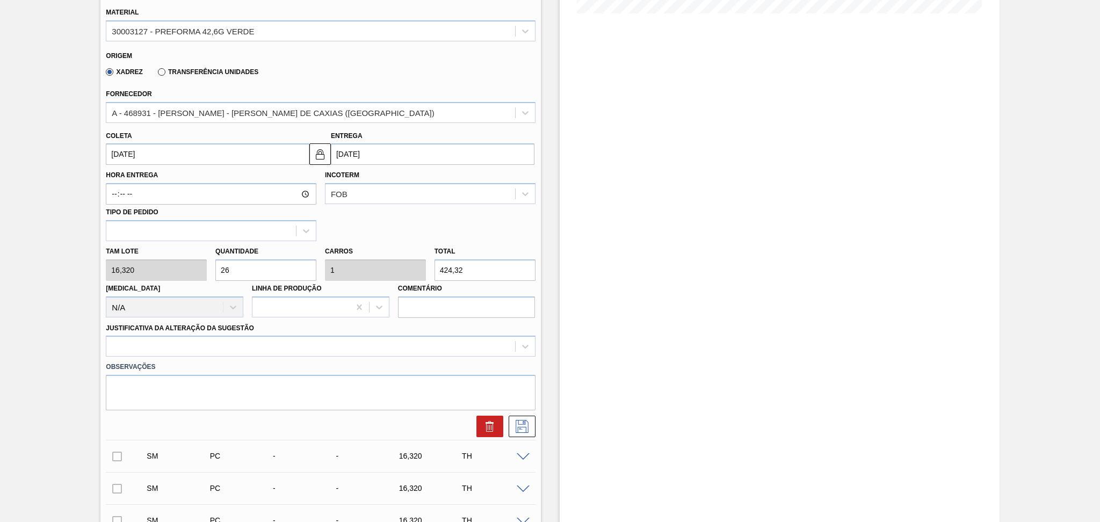
scroll to position [303, 0]
click at [207, 342] on div at bounding box center [310, 345] width 408 height 16
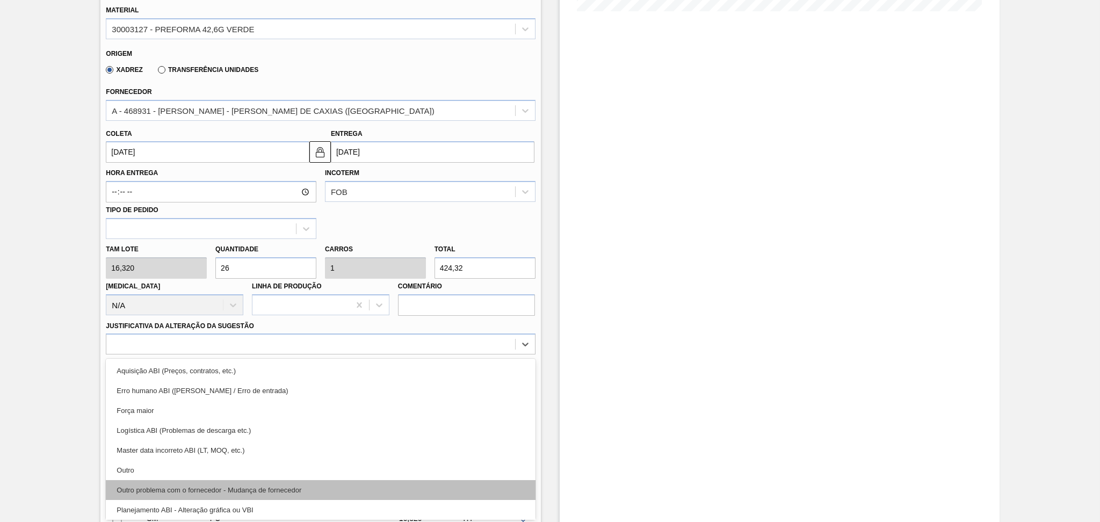
scroll to position [71, 0]
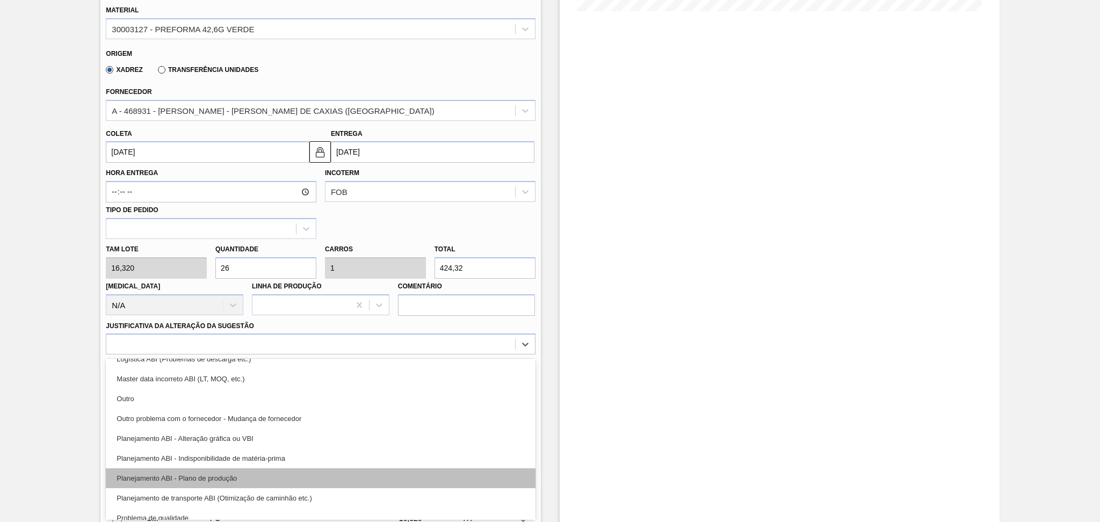
click at [209, 473] on div "Planejamento ABI - Plano de produção" at bounding box center [320, 478] width 429 height 20
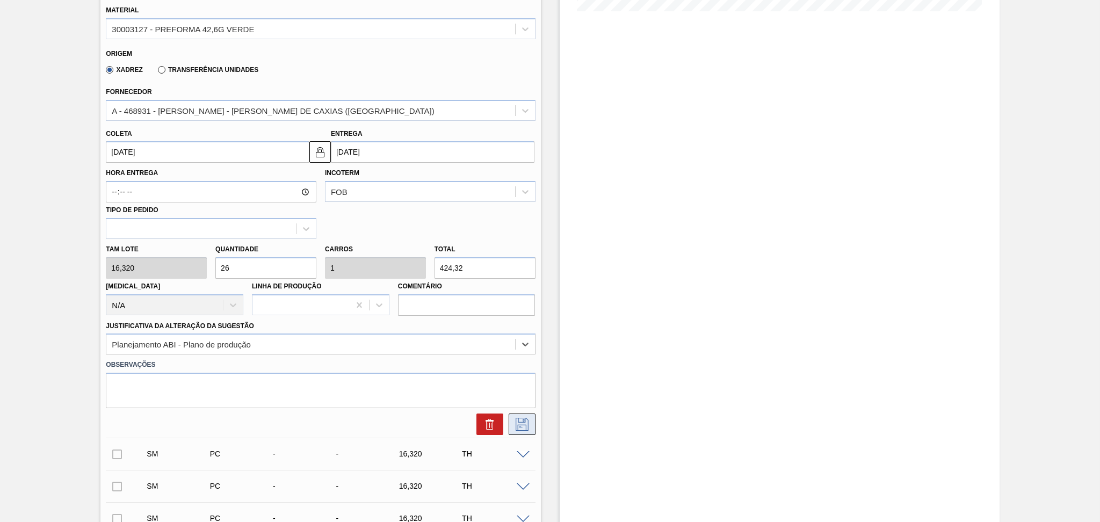
click at [523, 425] on icon at bounding box center [521, 424] width 17 height 13
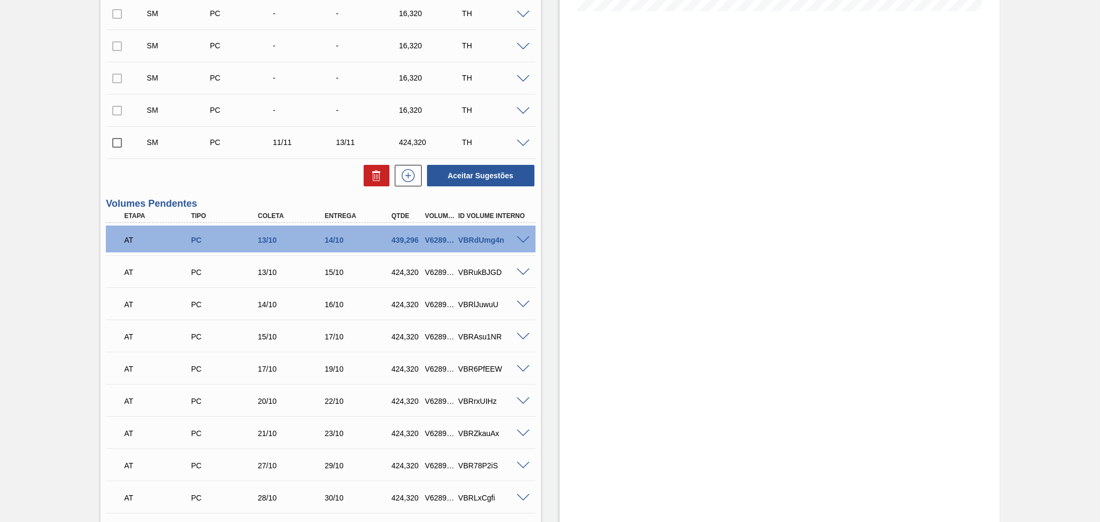
scroll to position [0, 0]
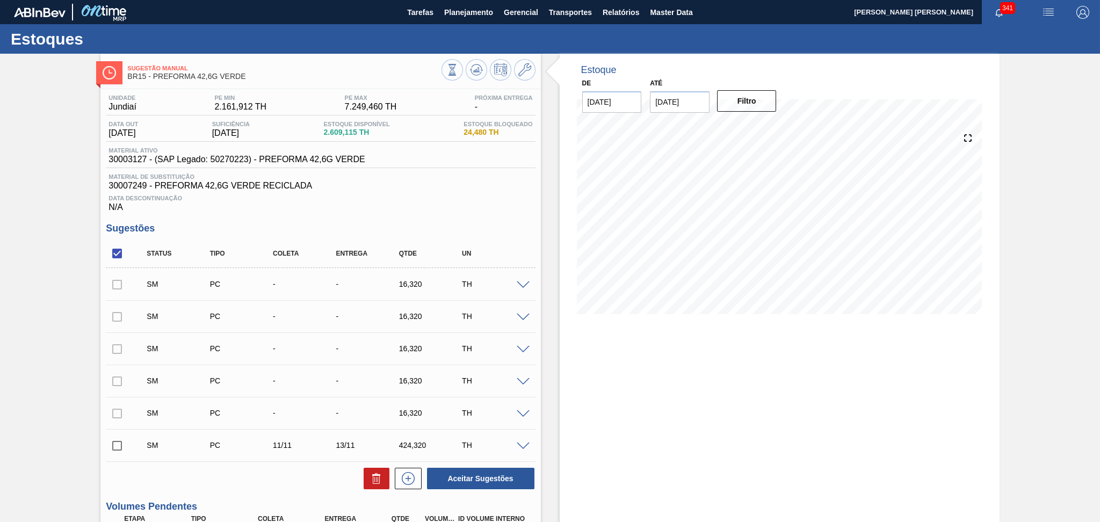
click at [525, 413] on span at bounding box center [523, 414] width 13 height 8
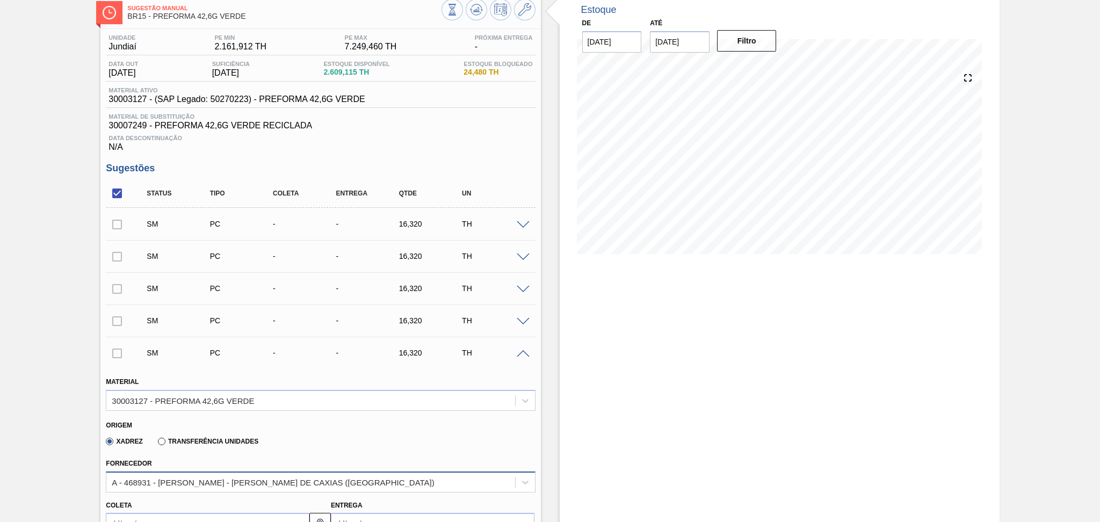
scroll to position [143, 0]
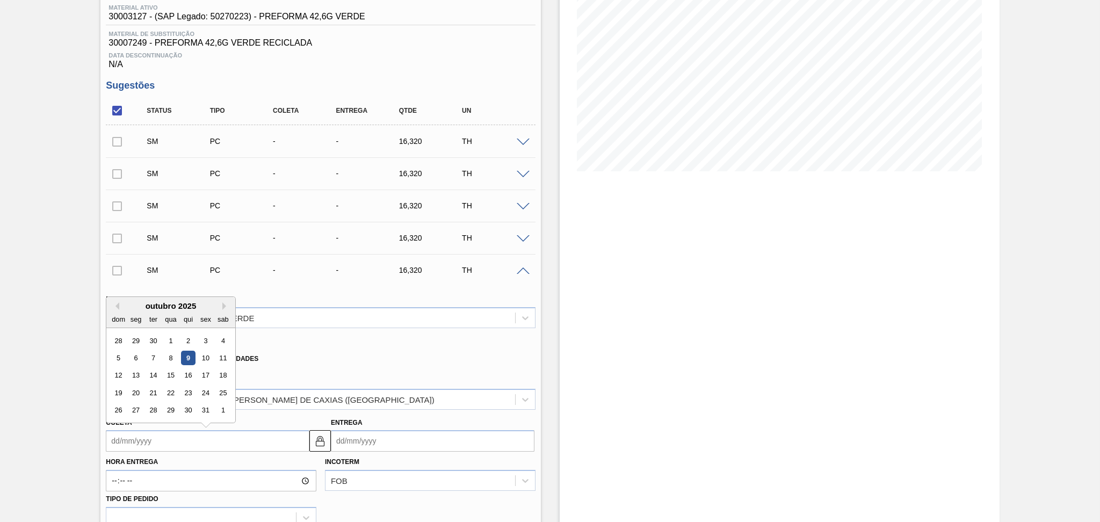
click at [141, 430] on input "Coleta" at bounding box center [208, 440] width 204 height 21
click at [162, 374] on div "9 10 11 12 13 14 15" at bounding box center [171, 375] width 122 height 17
click at [170, 376] on div "12" at bounding box center [171, 375] width 14 height 14
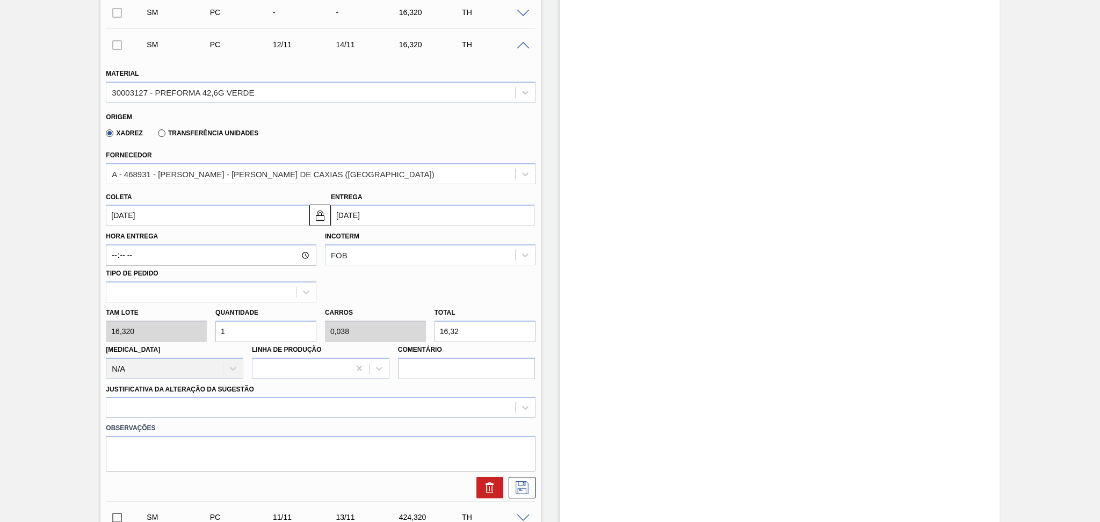
scroll to position [430, 0]
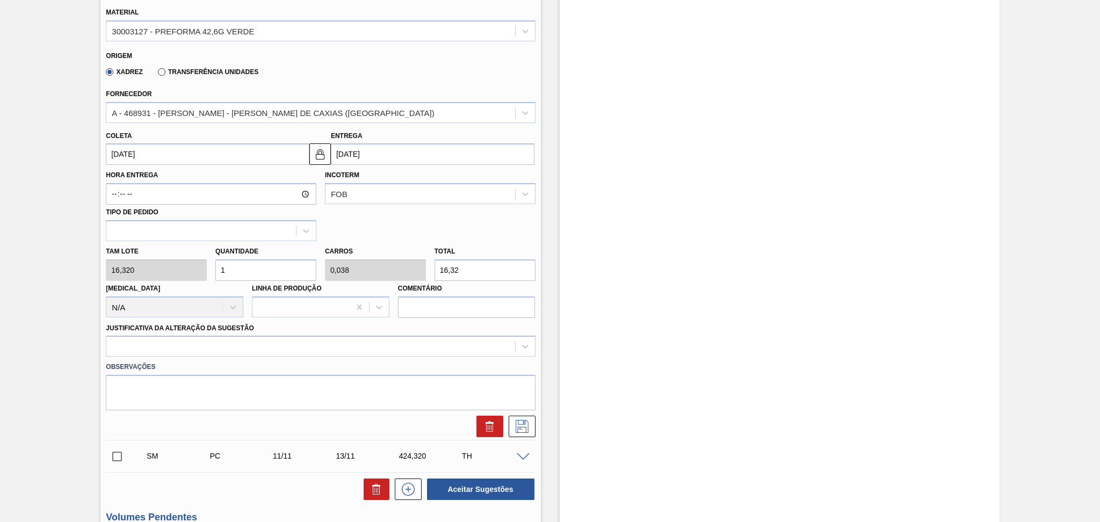
click at [175, 272] on div "Tam lote 16,320 Quantidade 1 Carros 0,038 Total 16,32 Doca N/A Linha de Produçã…" at bounding box center [320, 279] width 438 height 77
click at [185, 345] on div at bounding box center [310, 347] width 408 height 16
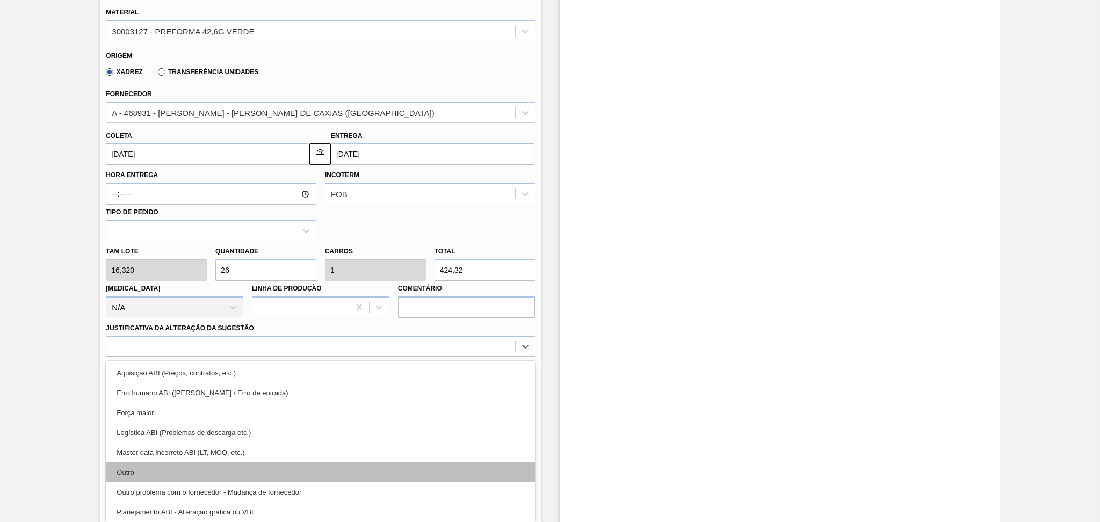
scroll to position [143, 0]
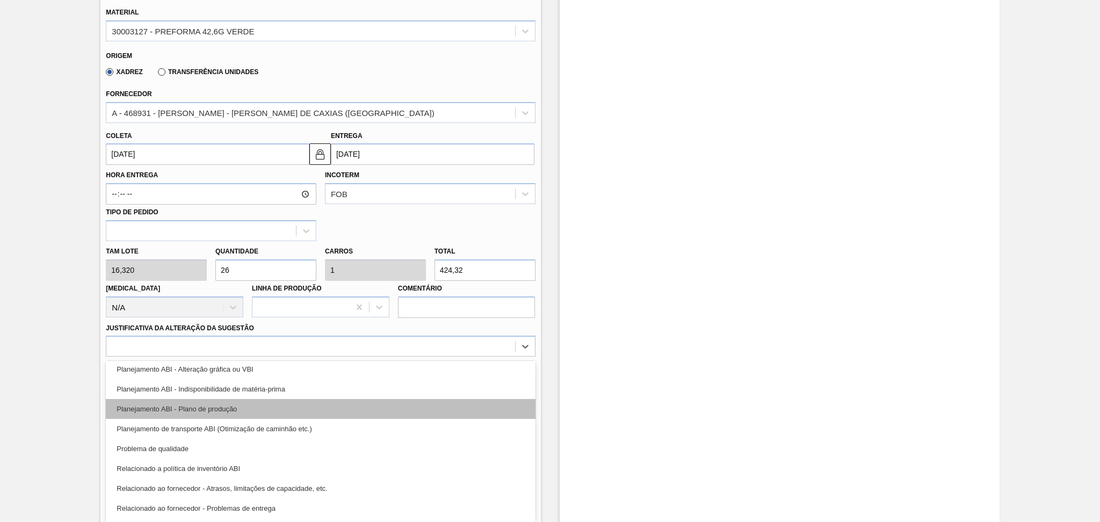
click at [219, 408] on div "Planejamento ABI - Plano de produção" at bounding box center [320, 409] width 429 height 20
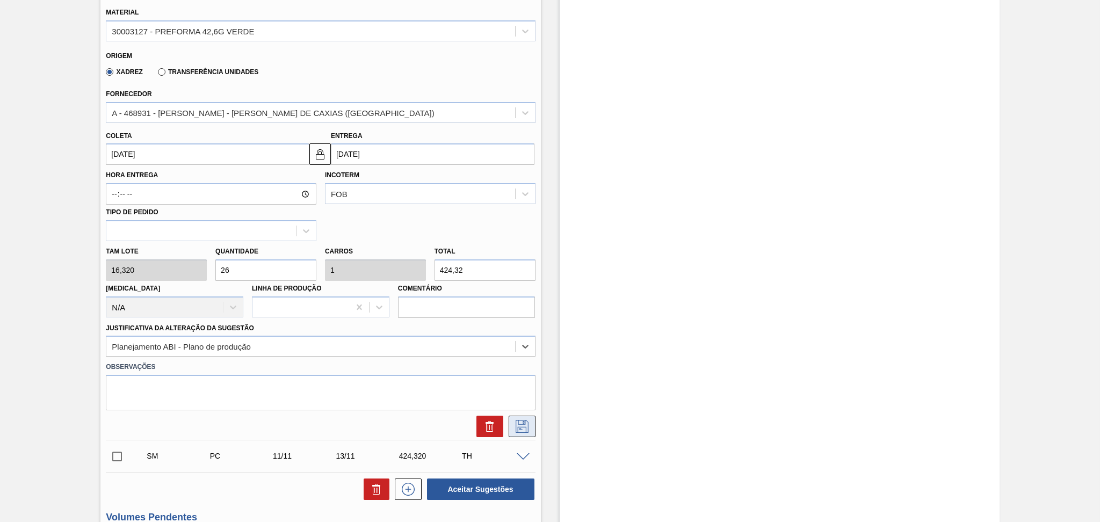
click at [509, 424] on button at bounding box center [522, 426] width 27 height 21
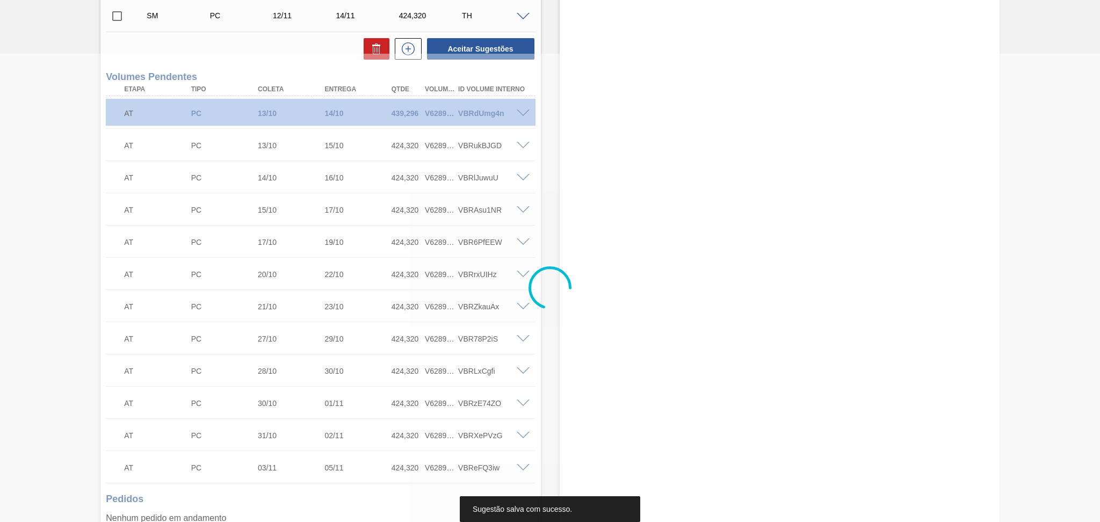
scroll to position [0, 0]
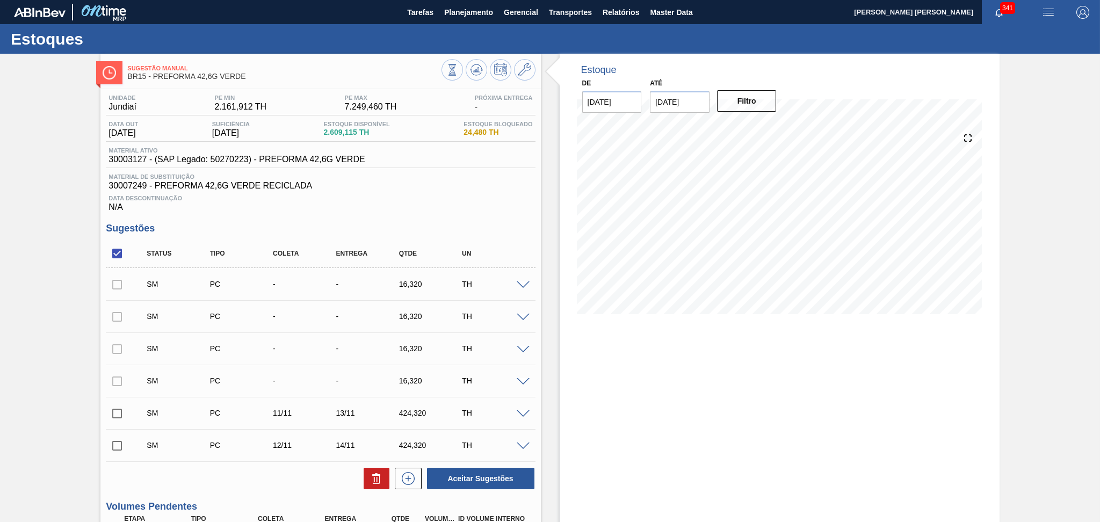
click at [520, 380] on span at bounding box center [523, 382] width 13 height 8
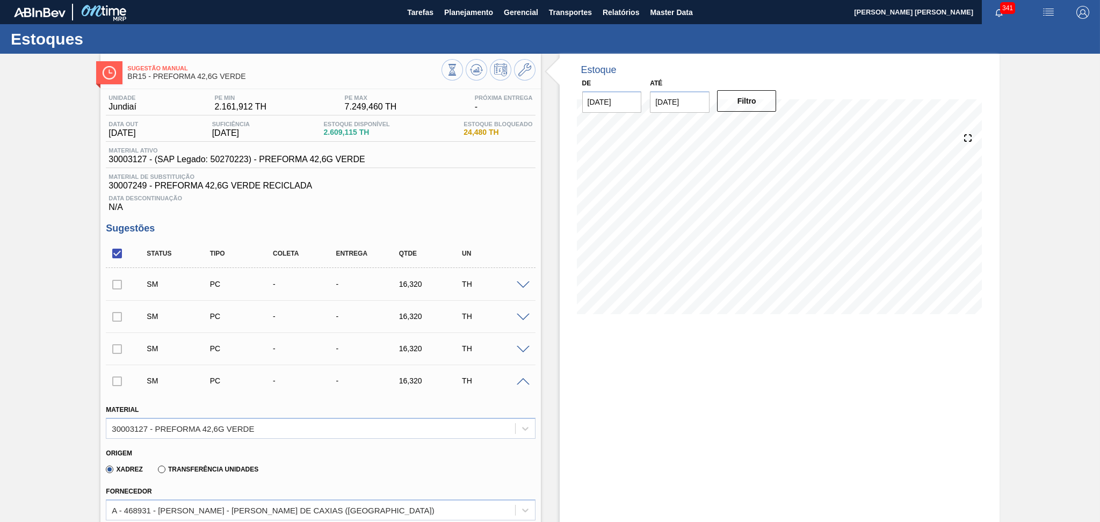
scroll to position [143, 0]
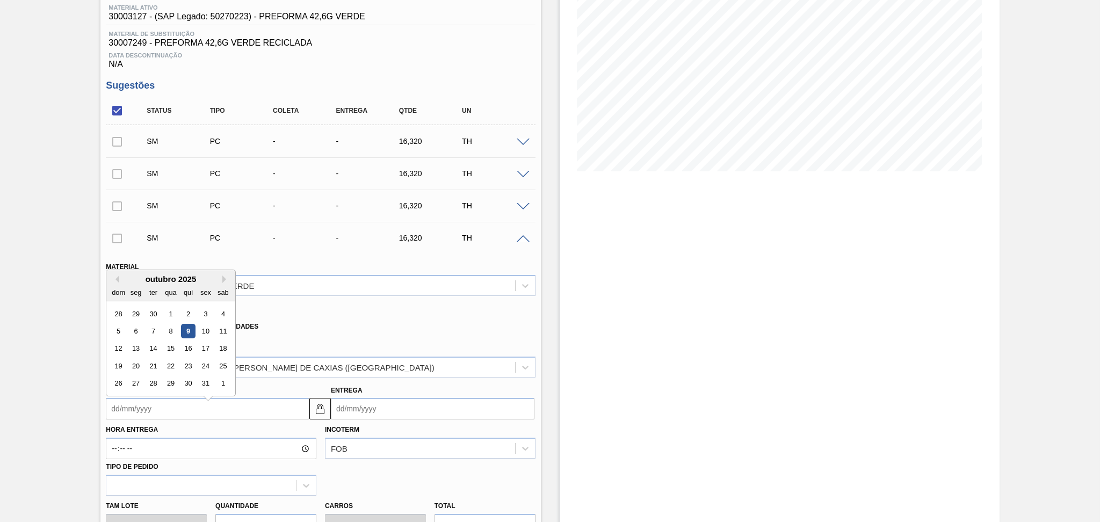
click at [173, 409] on input "Coleta" at bounding box center [208, 408] width 204 height 21
click at [193, 335] on div "9 10 11 12 13 14 15" at bounding box center [171, 343] width 122 height 17
click at [186, 343] on div "13" at bounding box center [188, 343] width 14 height 14
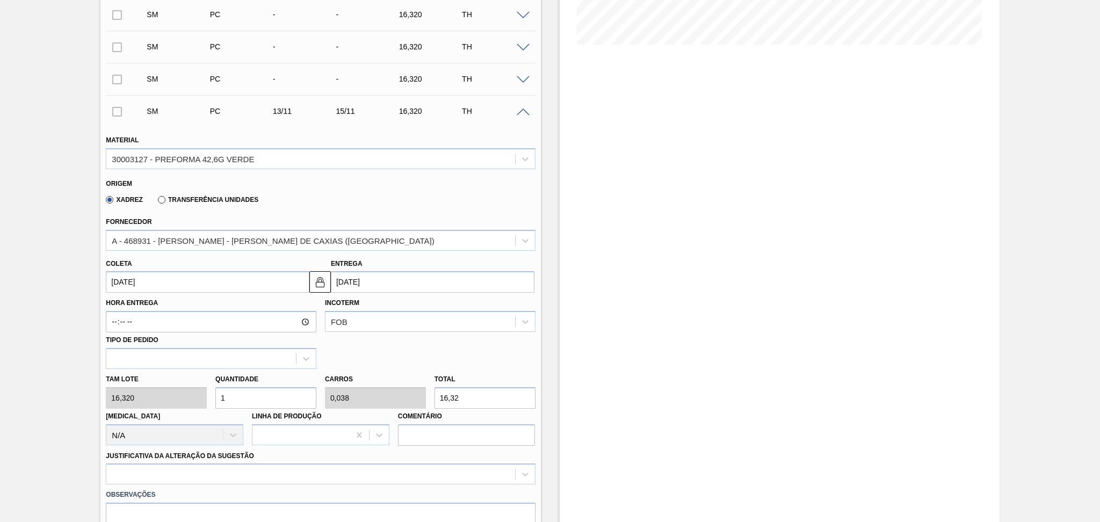
scroll to position [286, 0]
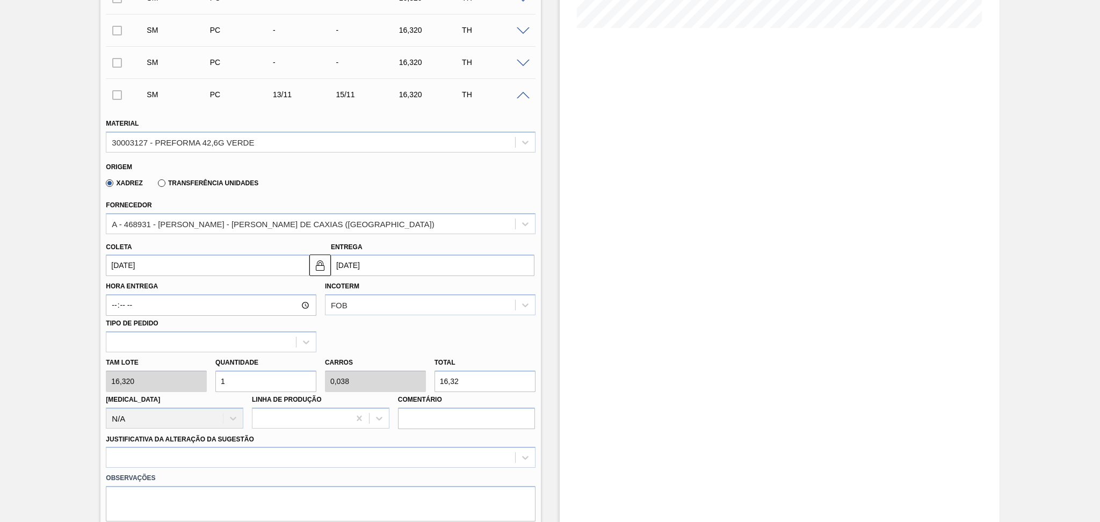
click at [137, 378] on div "Tam lote 16,320 Quantidade 1 Carros 0,038 Total 16,32 Doca N/A Linha de Produçã…" at bounding box center [320, 390] width 438 height 77
click at [201, 443] on div "Justificativa da Alteração da Sugestão" at bounding box center [320, 450] width 429 height 37
click at [198, 458] on div at bounding box center [320, 457] width 429 height 21
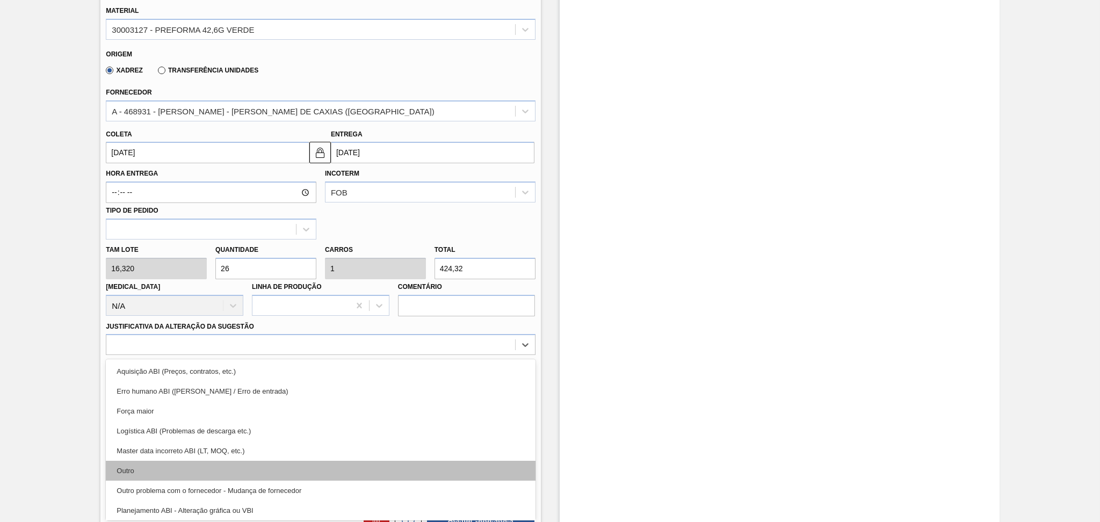
scroll to position [71, 0]
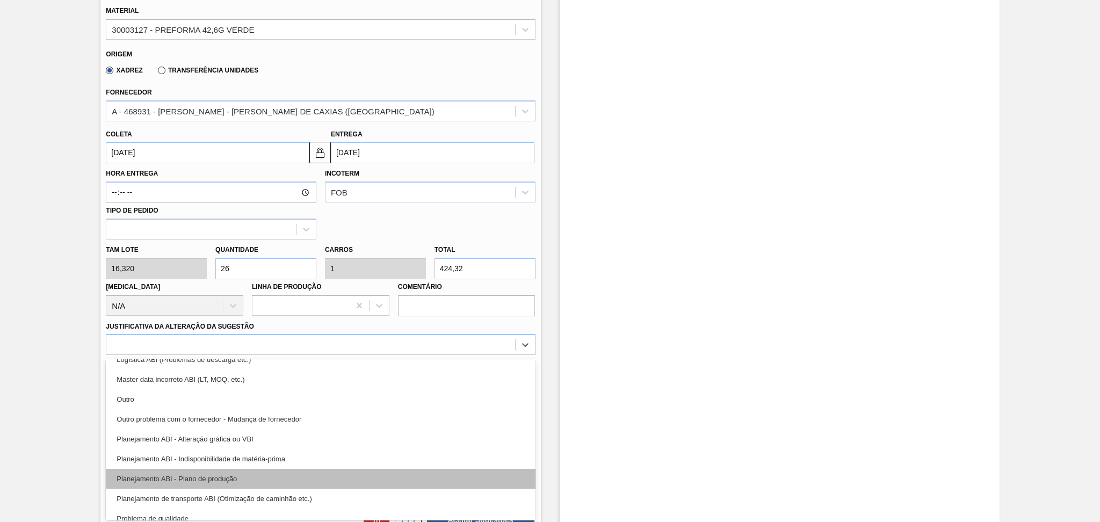
click at [237, 471] on div "Planejamento ABI - Plano de produção" at bounding box center [320, 479] width 429 height 20
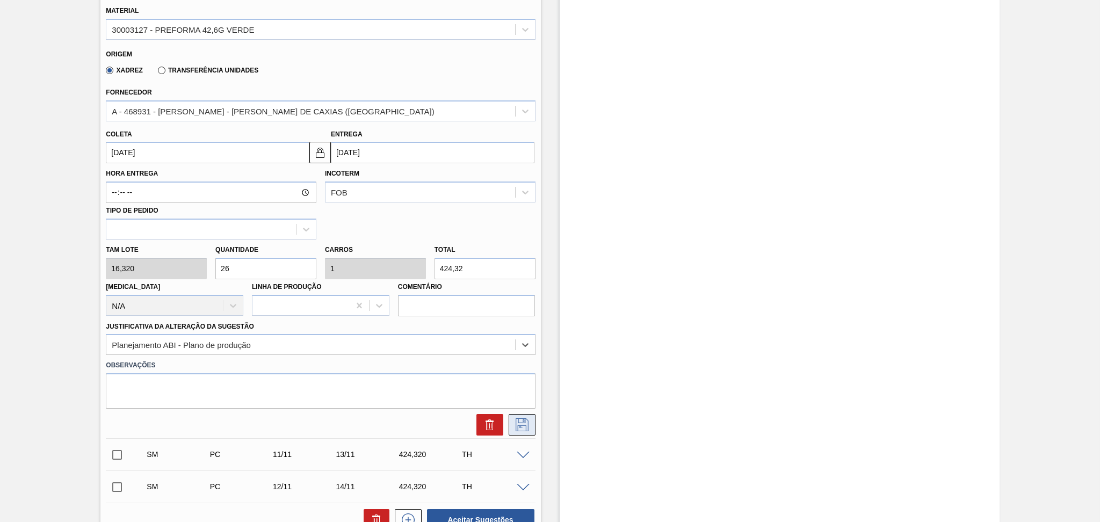
click at [511, 425] on button at bounding box center [522, 424] width 27 height 21
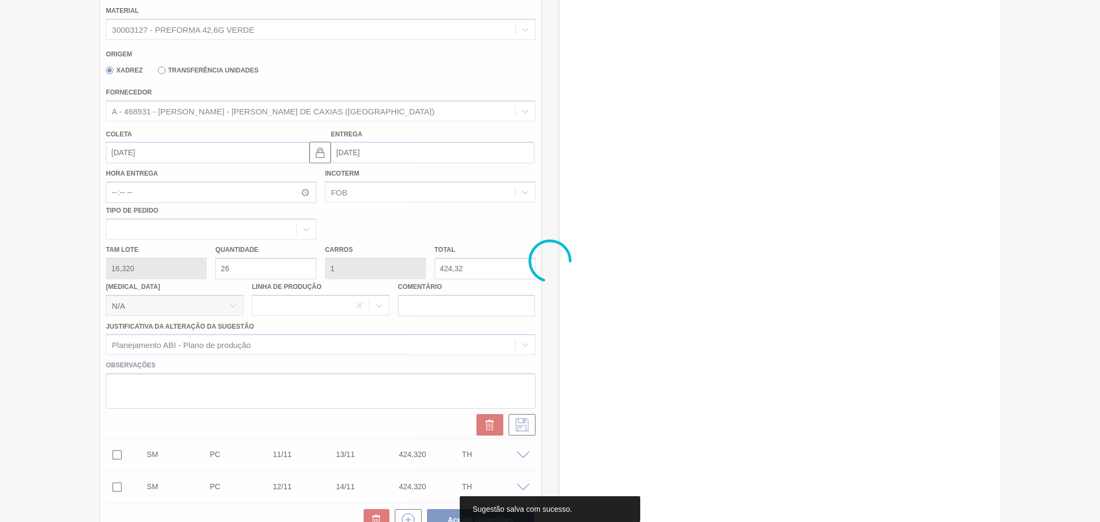
scroll to position [0, 0]
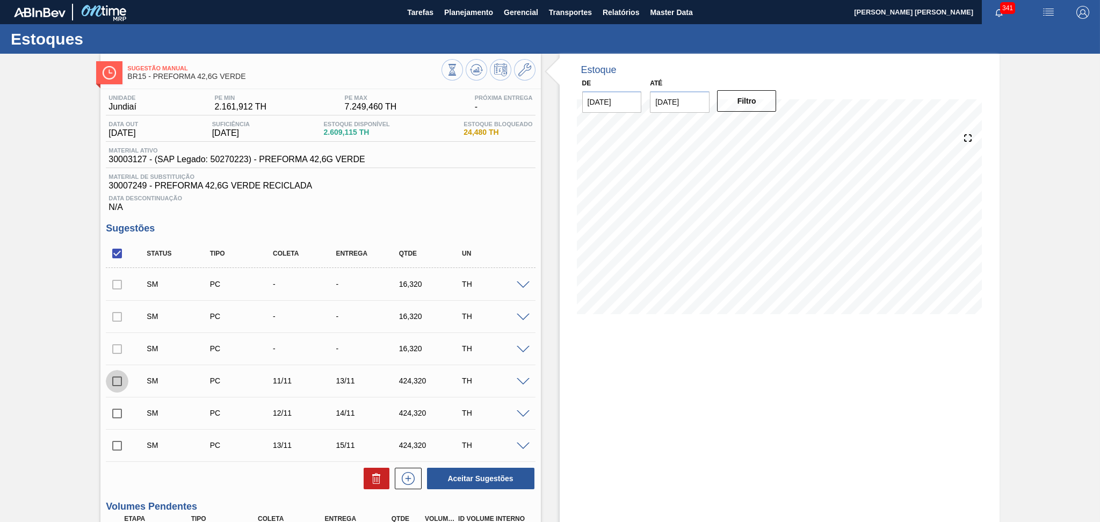
click at [121, 384] on input "checkbox" at bounding box center [117, 381] width 23 height 23
click at [115, 408] on input "checkbox" at bounding box center [117, 413] width 23 height 23
click at [121, 428] on div "SM PC 12/11 14/11 424,320 TH Material 30003127 - PREFORMA 42,6G VERDE Origem Xa…" at bounding box center [320, 413] width 429 height 32
click at [118, 447] on input "checkbox" at bounding box center [117, 445] width 23 height 23
click at [481, 474] on button "Aceitar Sugestões" at bounding box center [480, 478] width 107 height 21
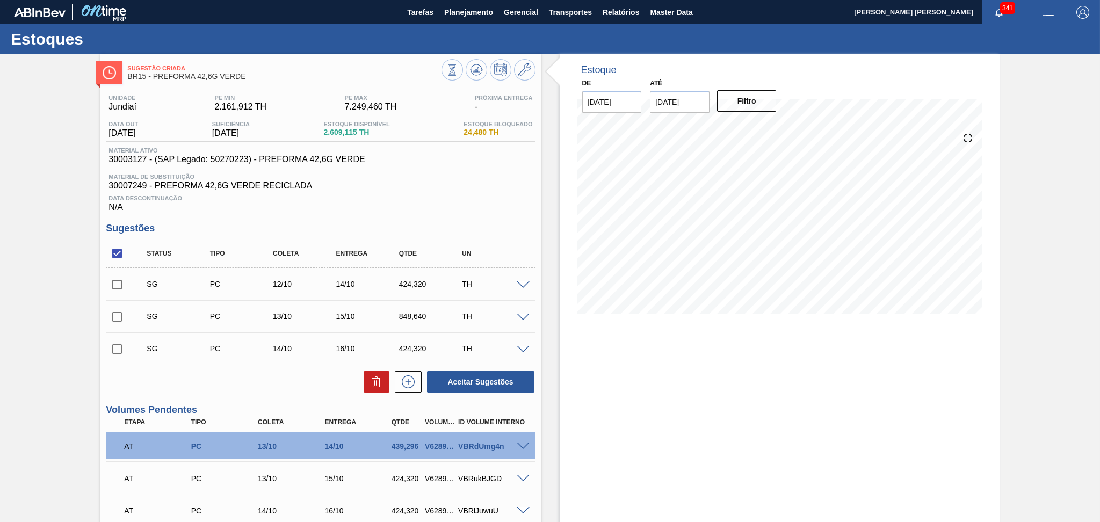
click at [121, 252] on input "checkbox" at bounding box center [117, 253] width 23 height 23
click at [376, 378] on icon at bounding box center [376, 379] width 8 height 2
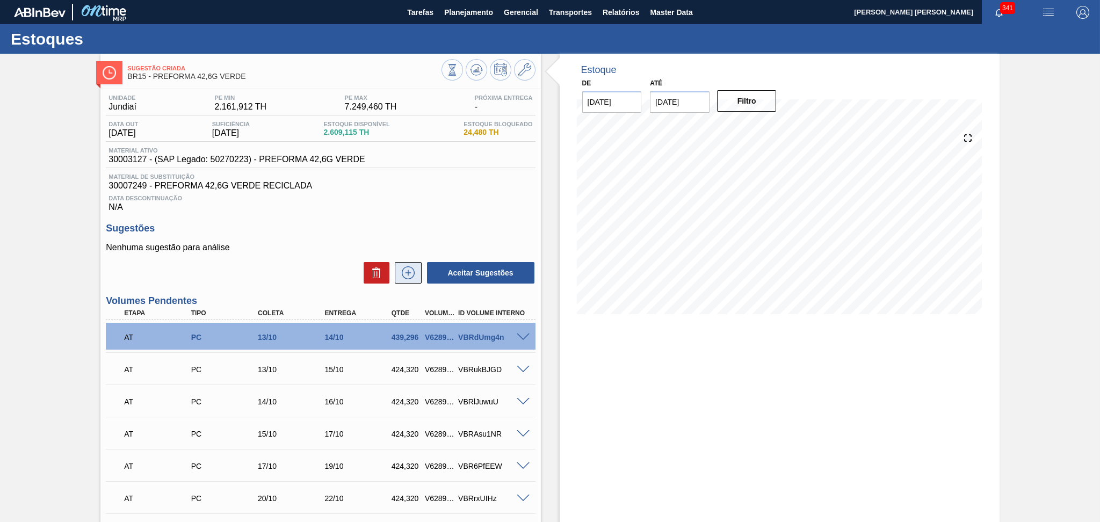
click at [409, 271] on icon at bounding box center [408, 272] width 17 height 13
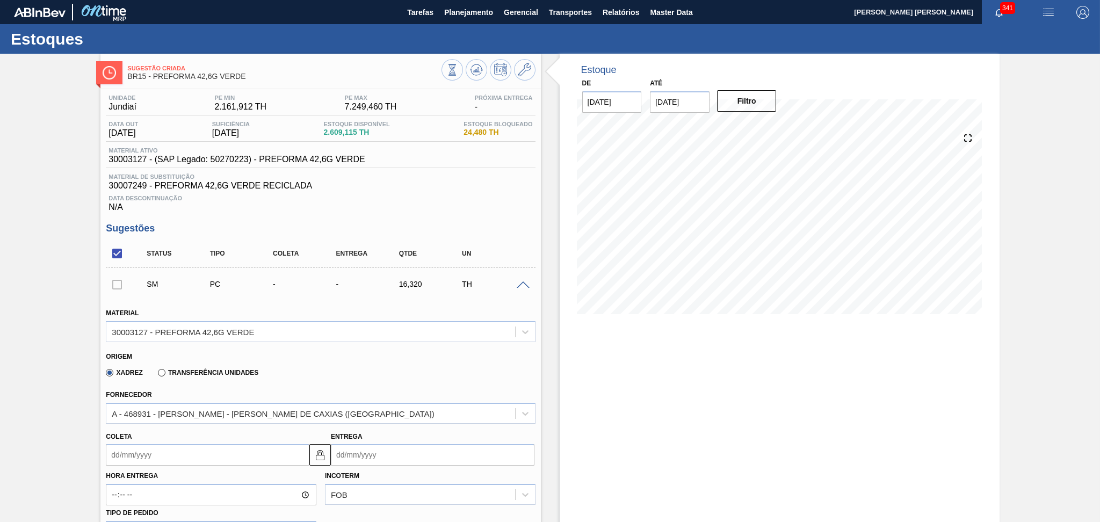
click at [522, 284] on span at bounding box center [523, 285] width 13 height 8
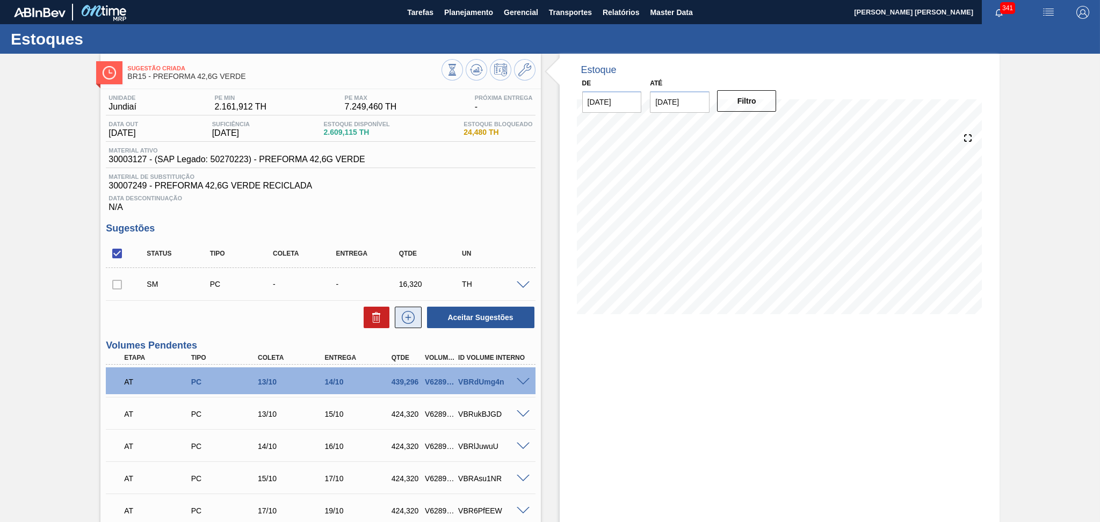
click at [401, 319] on icon at bounding box center [408, 317] width 17 height 13
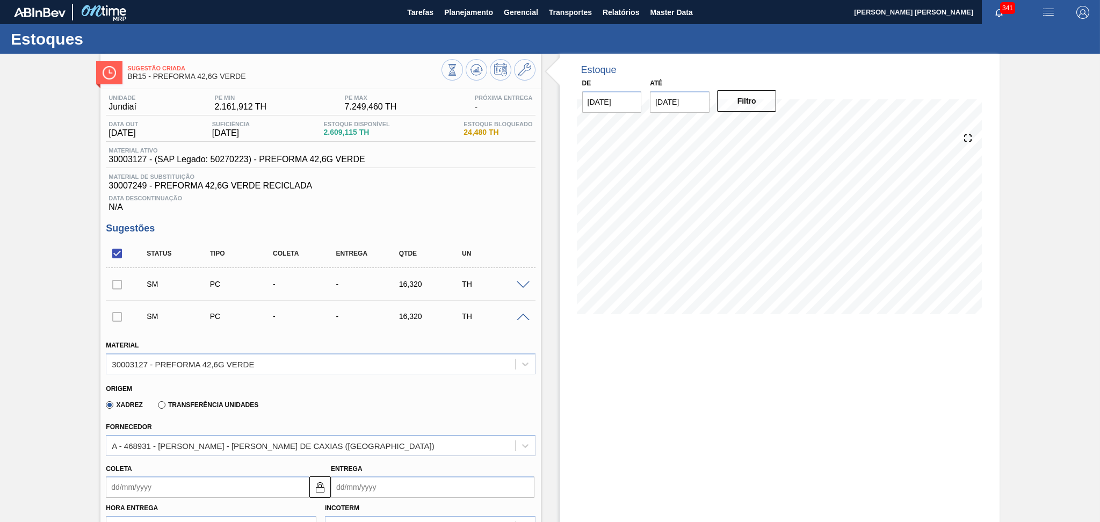
click at [521, 314] on span at bounding box center [523, 318] width 13 height 8
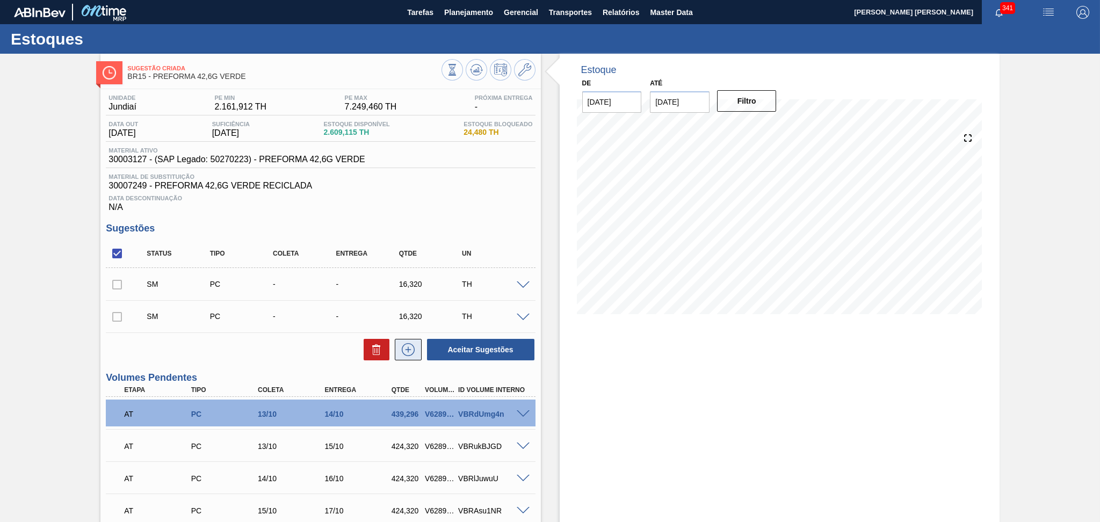
click at [409, 354] on icon at bounding box center [408, 349] width 17 height 13
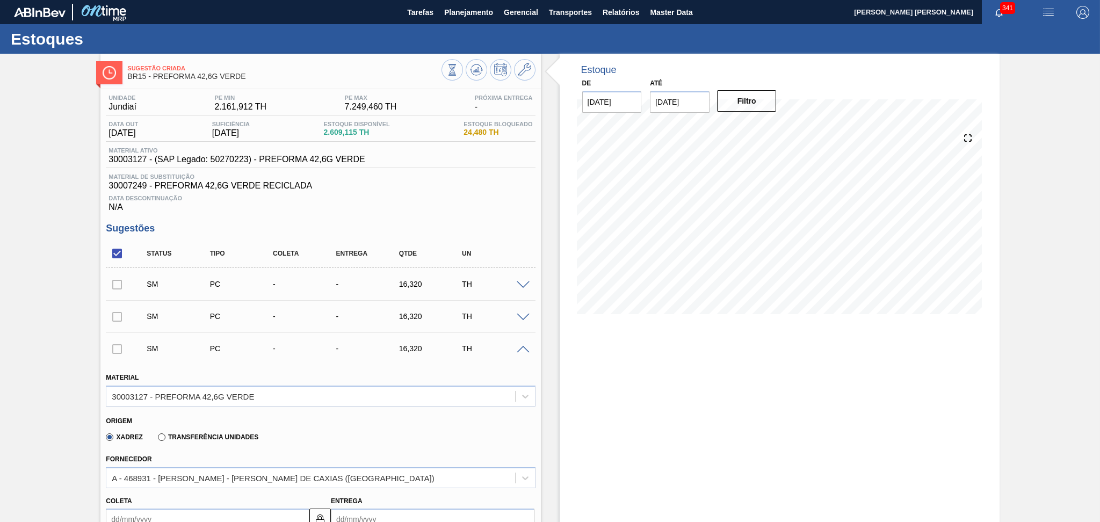
click at [518, 353] on div "SM PC - - 16,320 TH" at bounding box center [320, 348] width 429 height 27
click at [523, 348] on span at bounding box center [523, 350] width 13 height 8
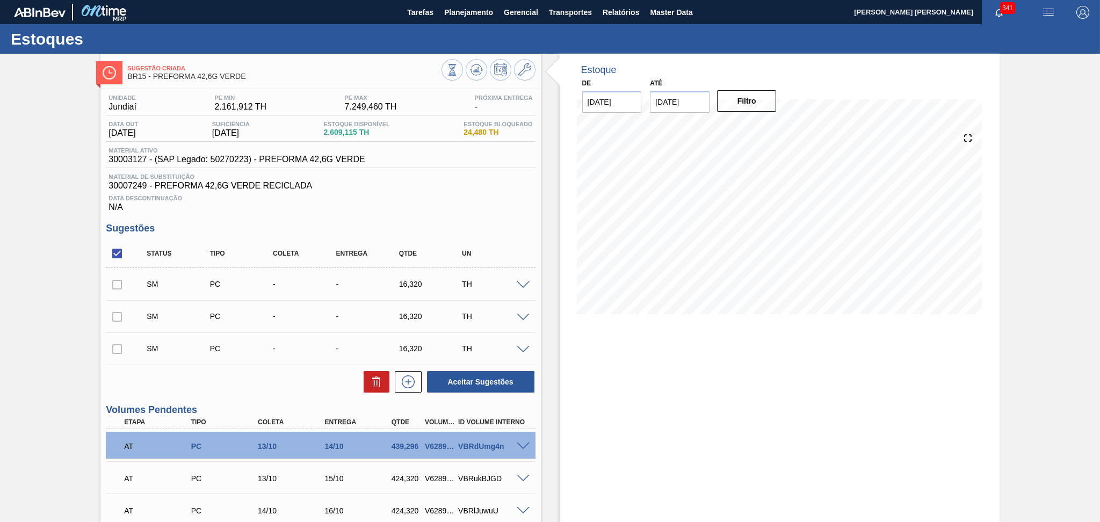
click at [525, 285] on span at bounding box center [523, 285] width 13 height 8
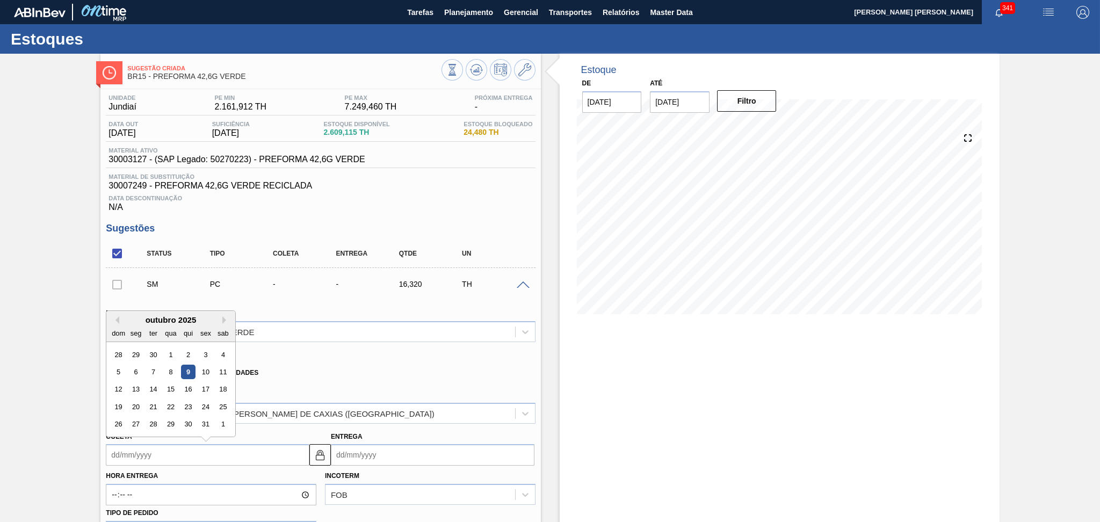
click at [148, 457] on input "Coleta" at bounding box center [208, 454] width 204 height 21
click at [207, 389] on div "14" at bounding box center [206, 389] width 14 height 14
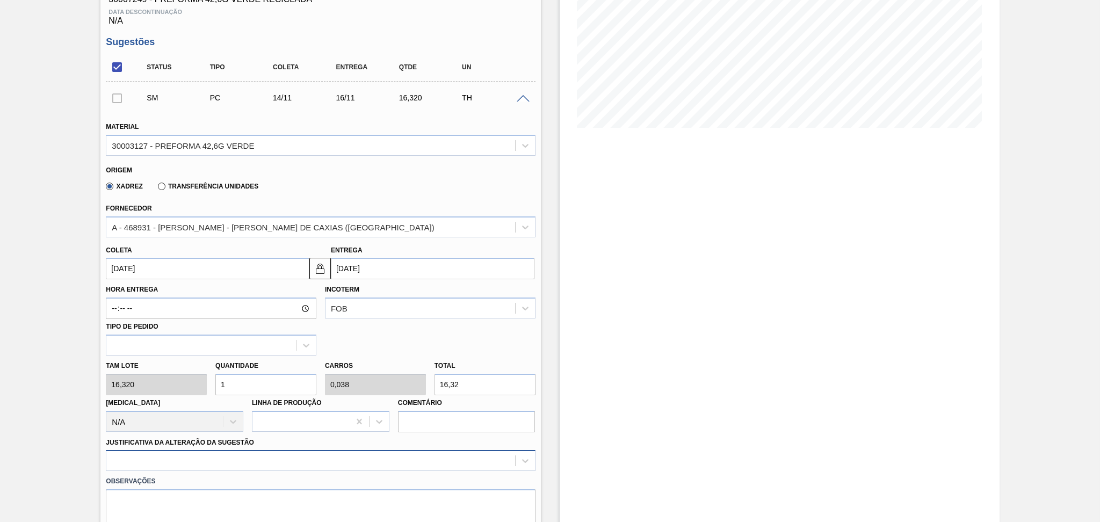
scroll to position [215, 0]
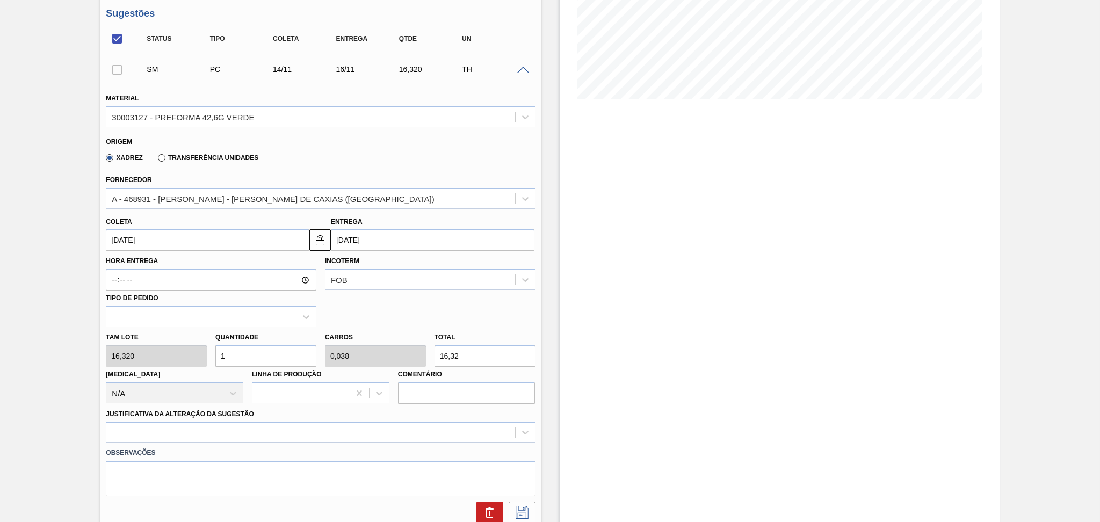
click at [122, 355] on div "Tam lote 16,320 Quantidade 1 Carros 0,038 Total 16,32 Doca N/A Linha de Produçã…" at bounding box center [320, 365] width 438 height 77
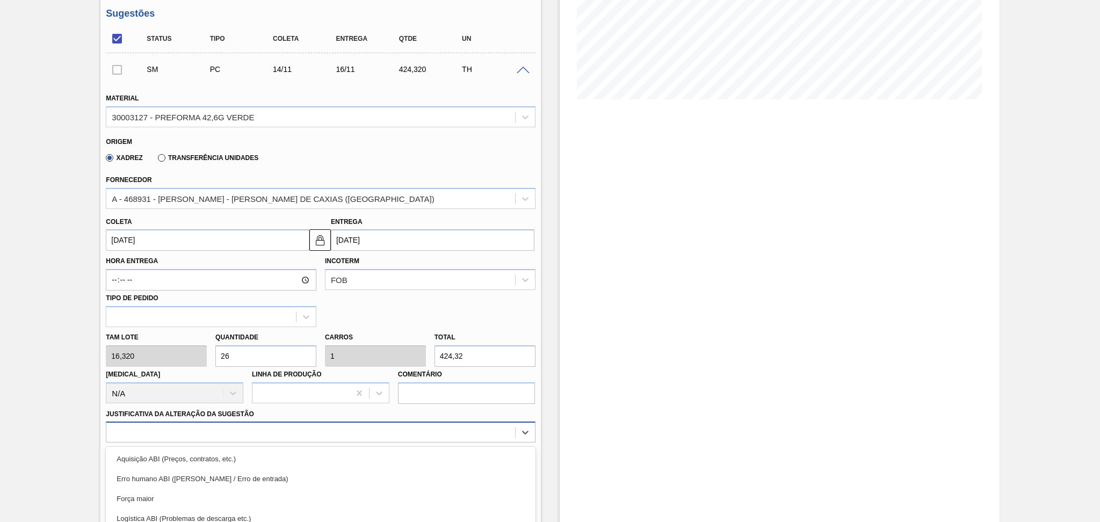
click at [192, 430] on div "option Logística ABI (Problemas de descarga etc.) focused, 4 of 18. 18 results …" at bounding box center [320, 432] width 429 height 21
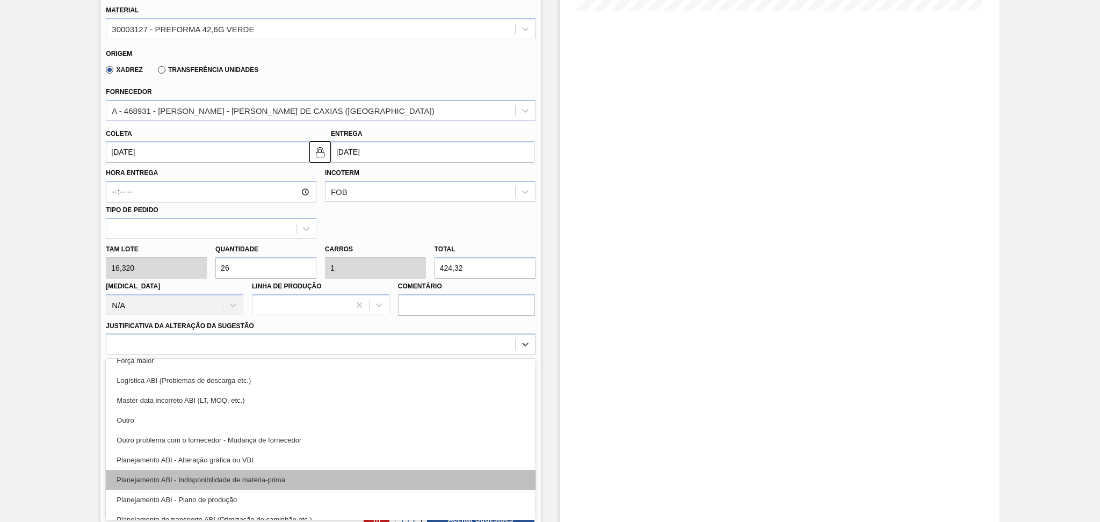
scroll to position [71, 0]
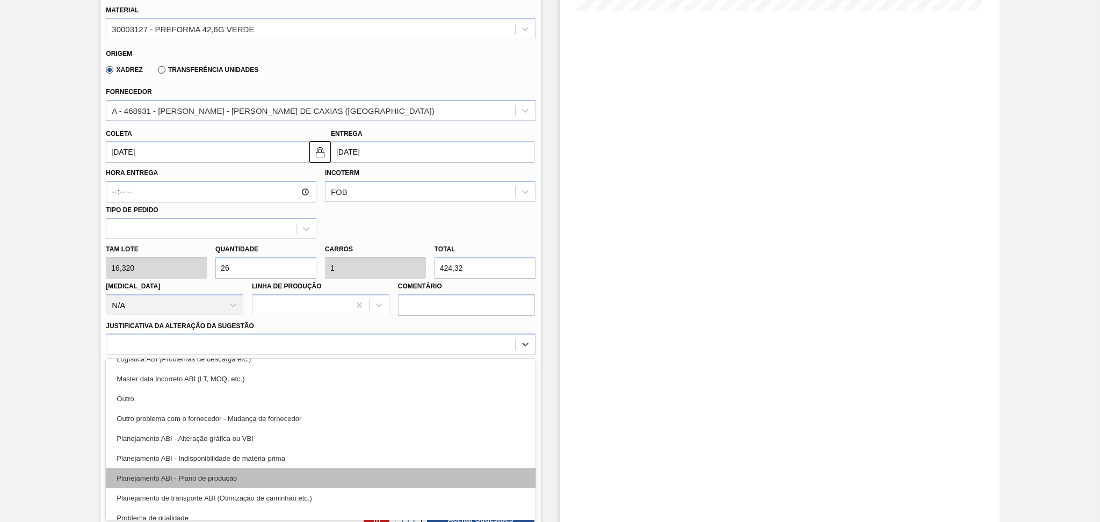
click at [227, 480] on div "Planejamento ABI - Plano de produção" at bounding box center [320, 478] width 429 height 20
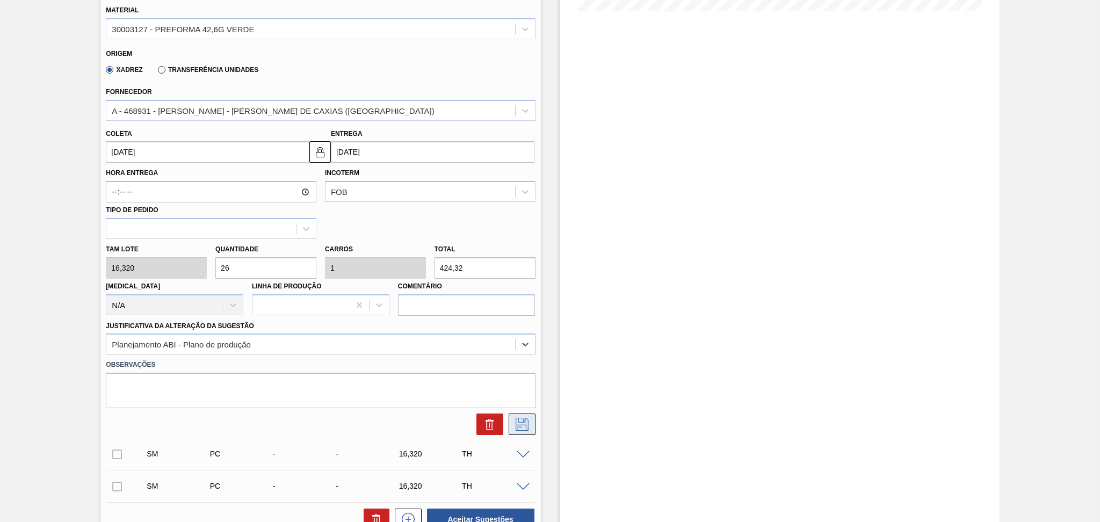
click at [513, 424] on icon at bounding box center [521, 424] width 17 height 13
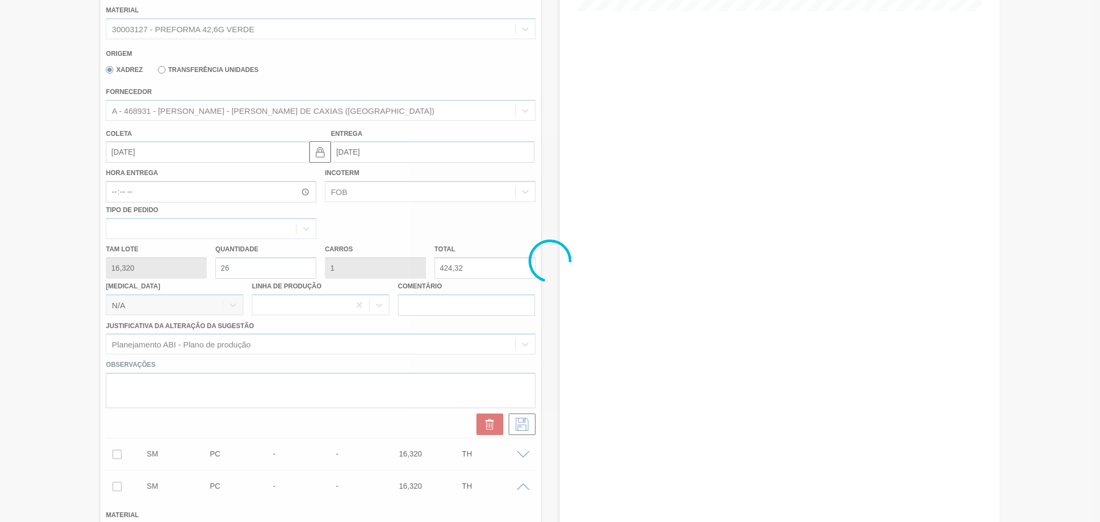
scroll to position [0, 0]
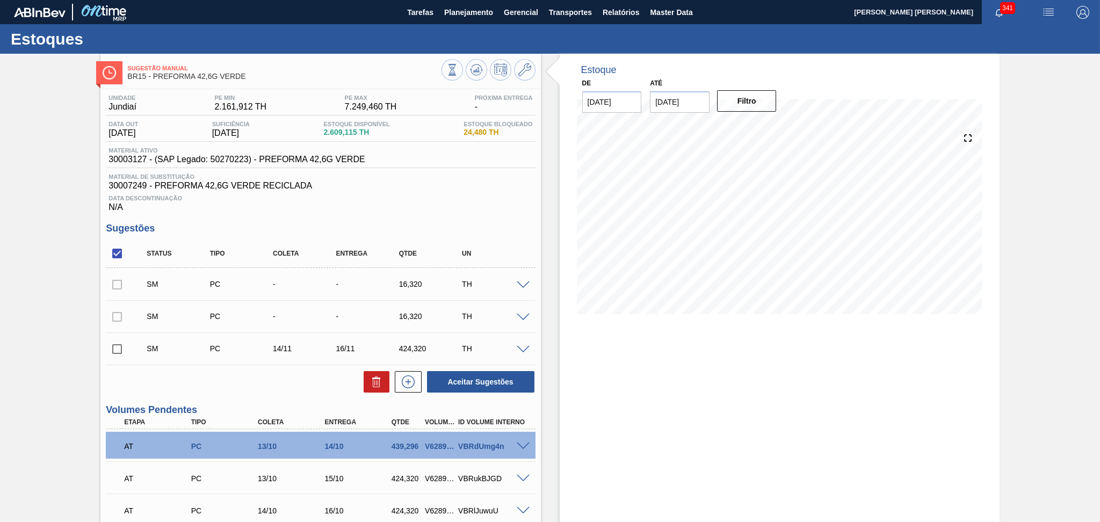
click at [520, 318] on span at bounding box center [523, 318] width 13 height 8
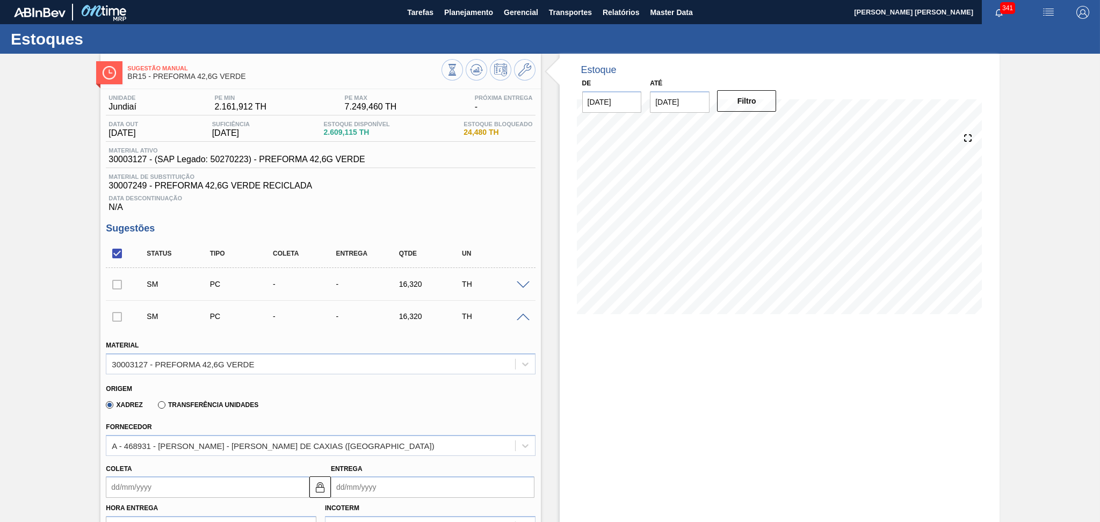
click at [121, 485] on input "Coleta" at bounding box center [208, 486] width 204 height 21
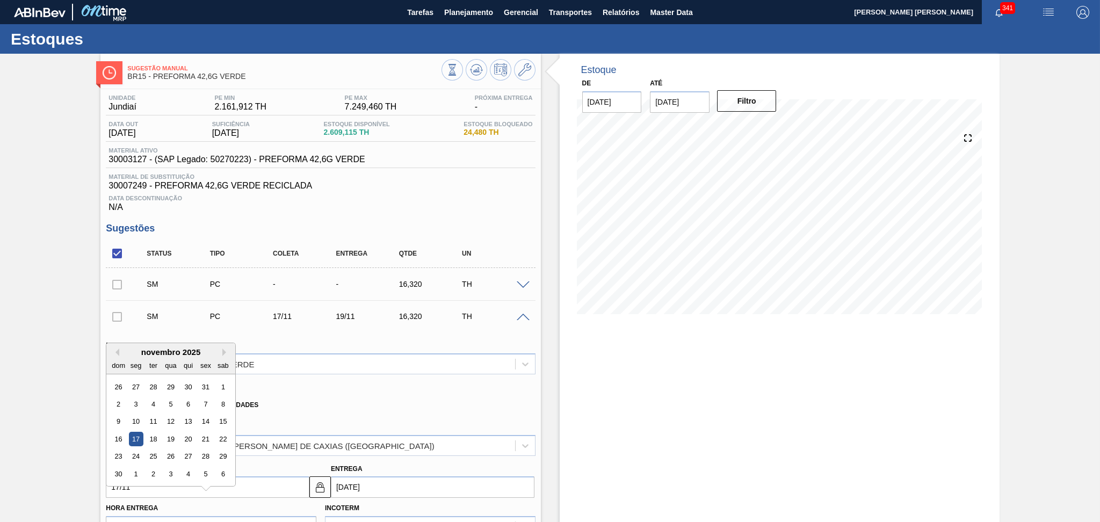
click at [136, 437] on div "17" at bounding box center [136, 439] width 14 height 14
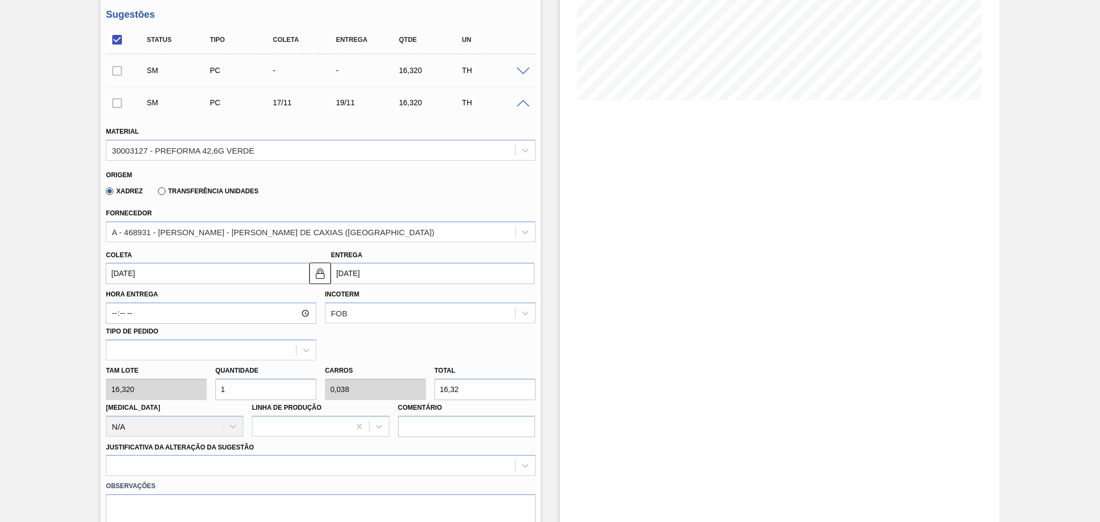
scroll to position [215, 0]
click at [166, 380] on div "Tam lote 16,320 Quantidade 1 Carros 0,038 Total 16,32 Doca N/A Linha de Produçã…" at bounding box center [320, 397] width 438 height 77
click at [142, 459] on div at bounding box center [320, 464] width 429 height 21
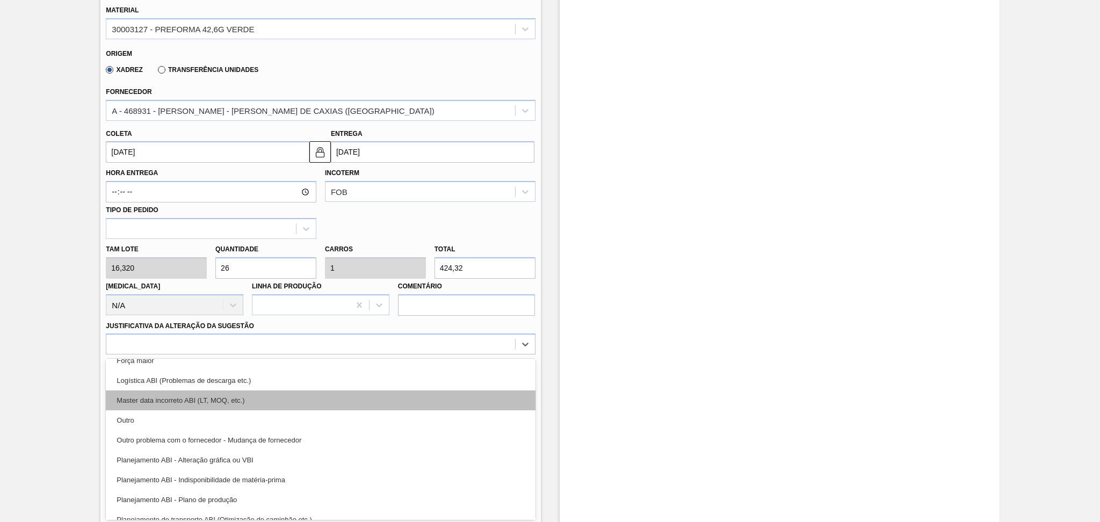
scroll to position [71, 0]
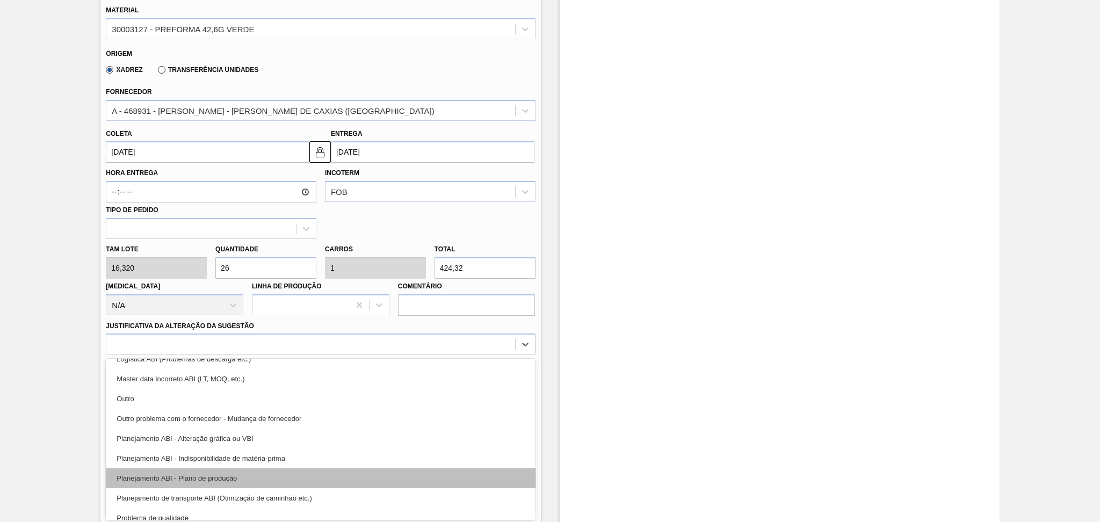
click at [176, 473] on div "Planejamento ABI - Plano de produção" at bounding box center [320, 478] width 429 height 20
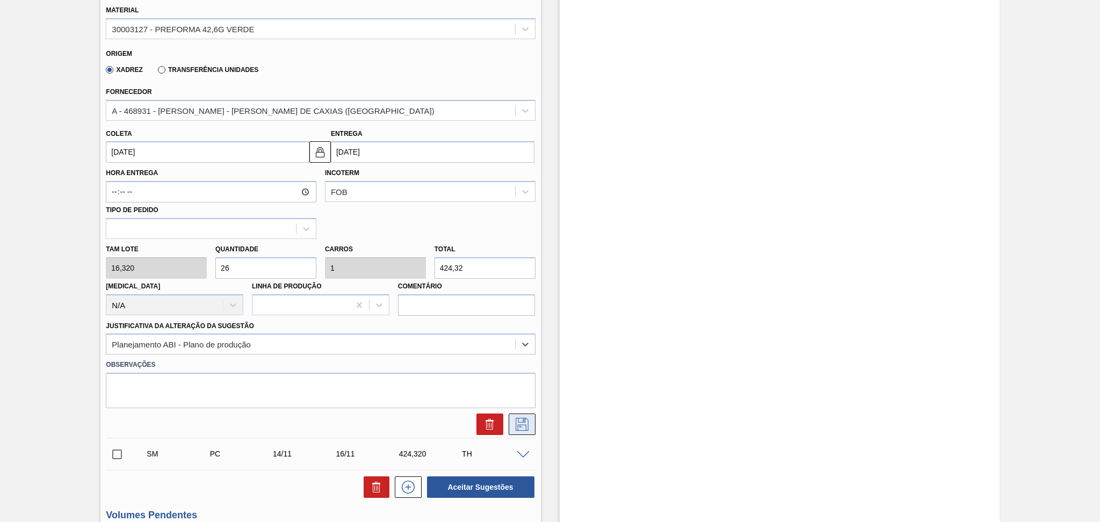
click at [527, 423] on icon at bounding box center [521, 424] width 17 height 13
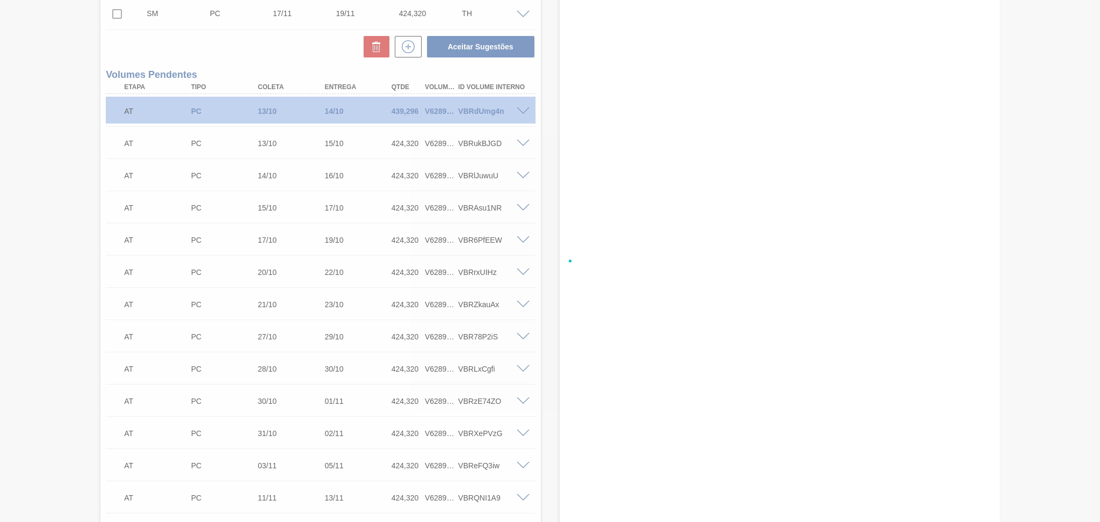
scroll to position [0, 0]
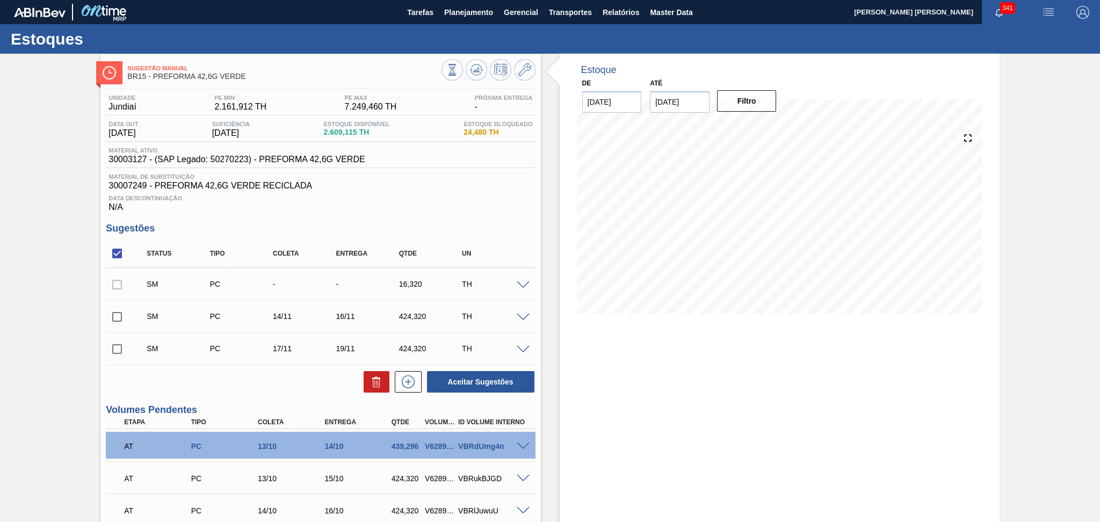
click at [523, 285] on span at bounding box center [523, 285] width 13 height 8
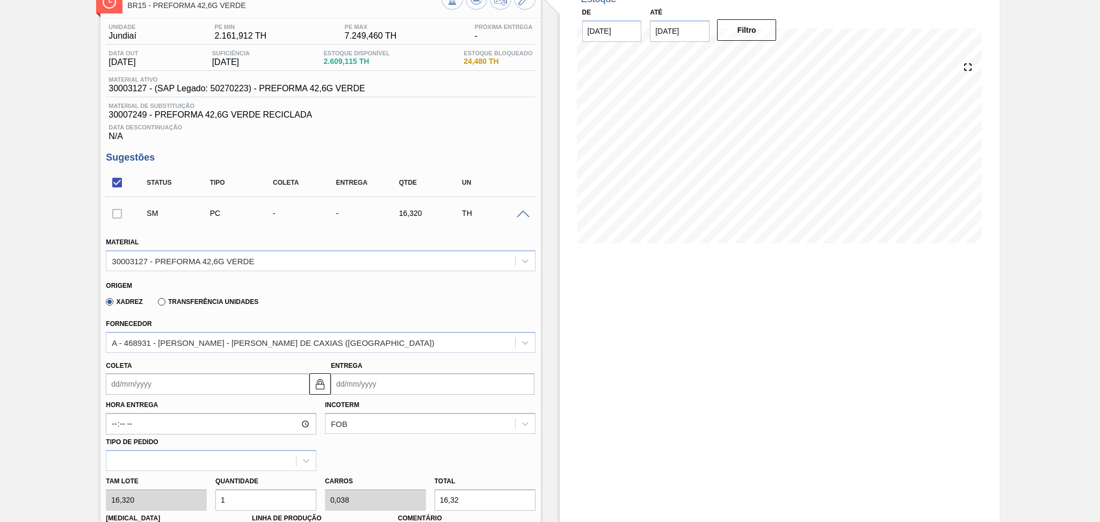
scroll to position [71, 0]
click at [159, 389] on input "Coleta" at bounding box center [208, 383] width 204 height 21
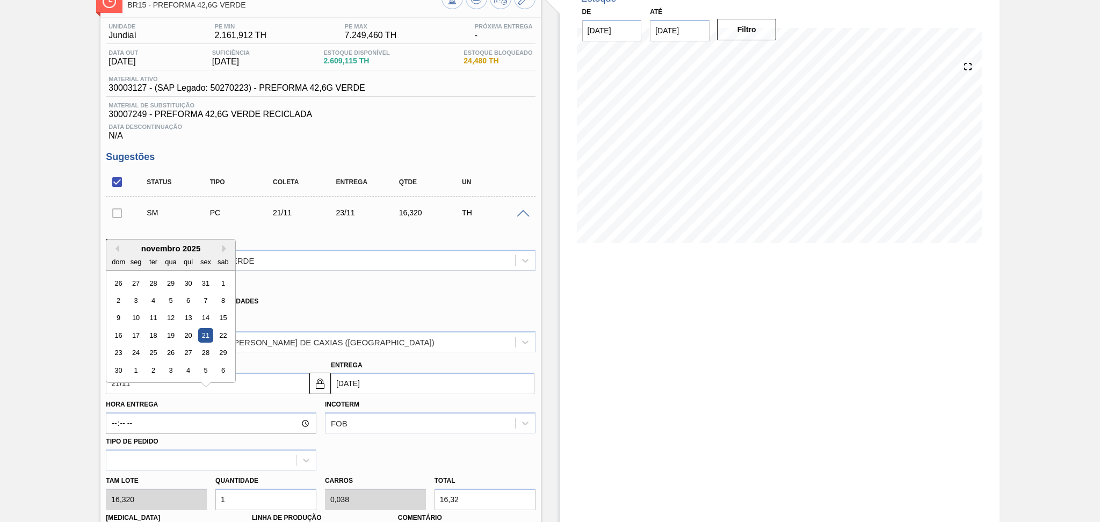
click at [204, 336] on div "21" at bounding box center [206, 335] width 14 height 14
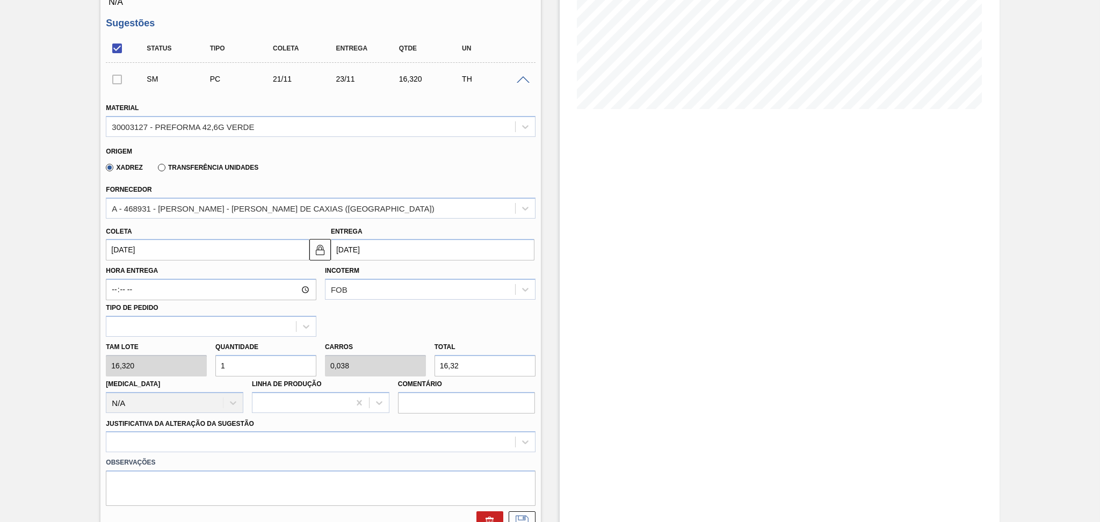
scroll to position [215, 0]
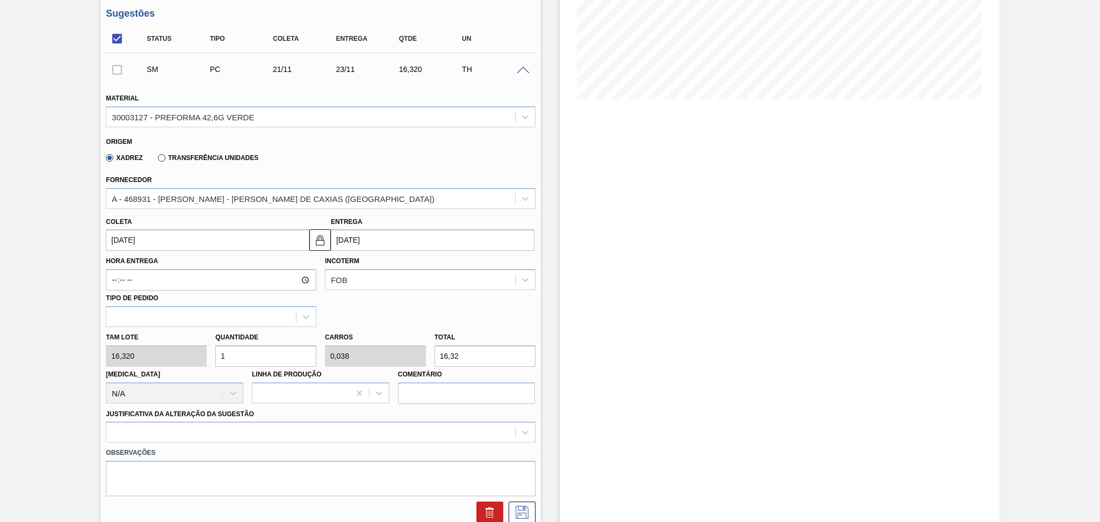
click at [164, 346] on div "Tam lote 16,320 Quantidade 1 Carros 0,038 Total 16,32 Doca N/A Linha de Produçã…" at bounding box center [320, 365] width 438 height 77
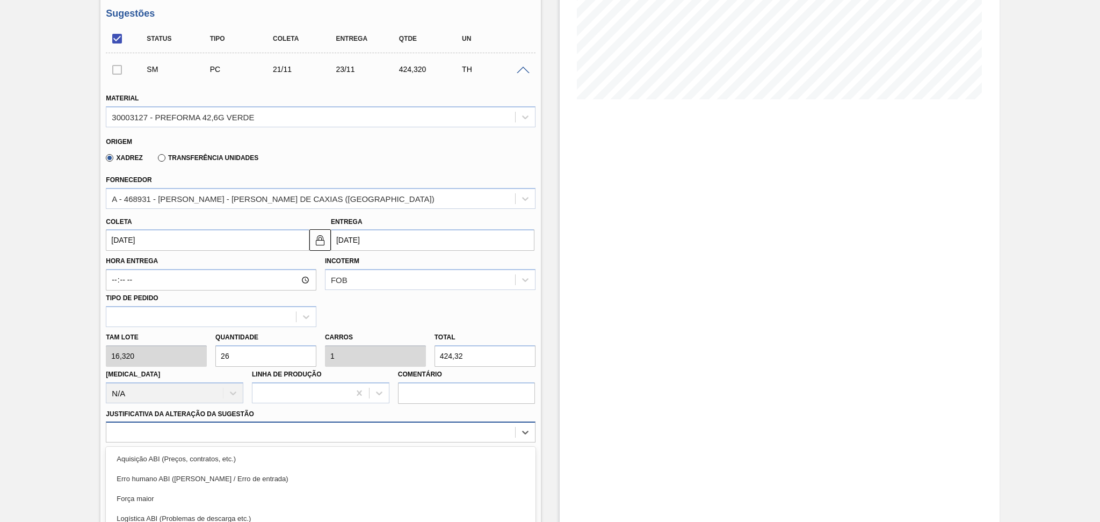
click at [143, 422] on div "option Logística ABI (Problemas de descarga etc.) focused, 4 of 18. 18 results …" at bounding box center [320, 432] width 429 height 21
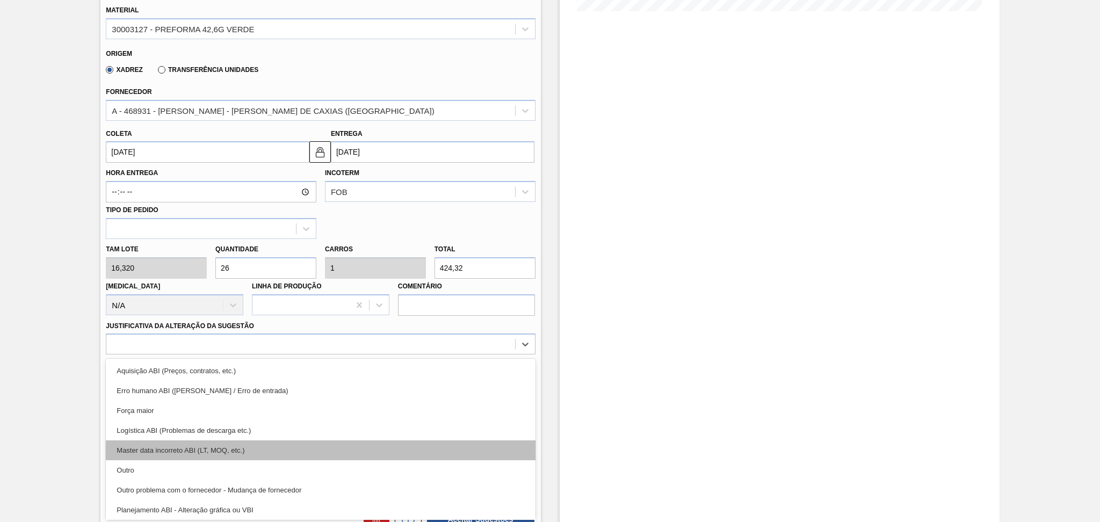
scroll to position [71, 0]
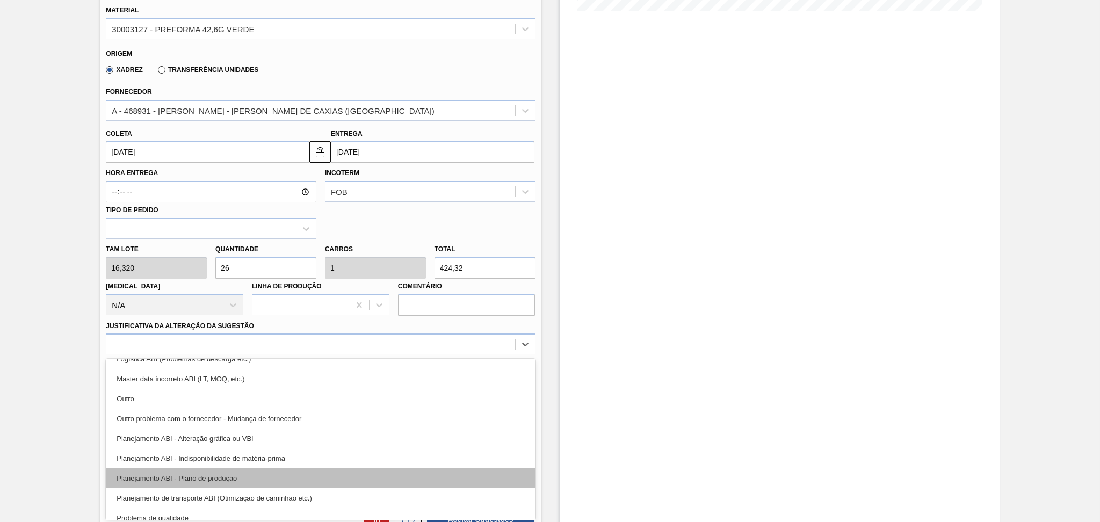
click at [231, 480] on div "Planejamento ABI - Plano de produção" at bounding box center [320, 478] width 429 height 20
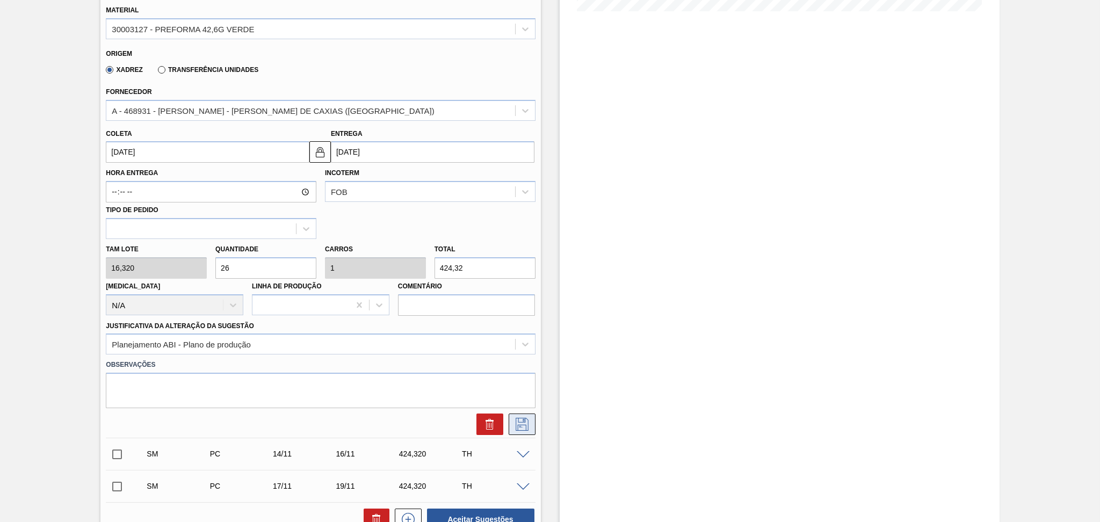
click at [516, 426] on icon at bounding box center [521, 424] width 17 height 13
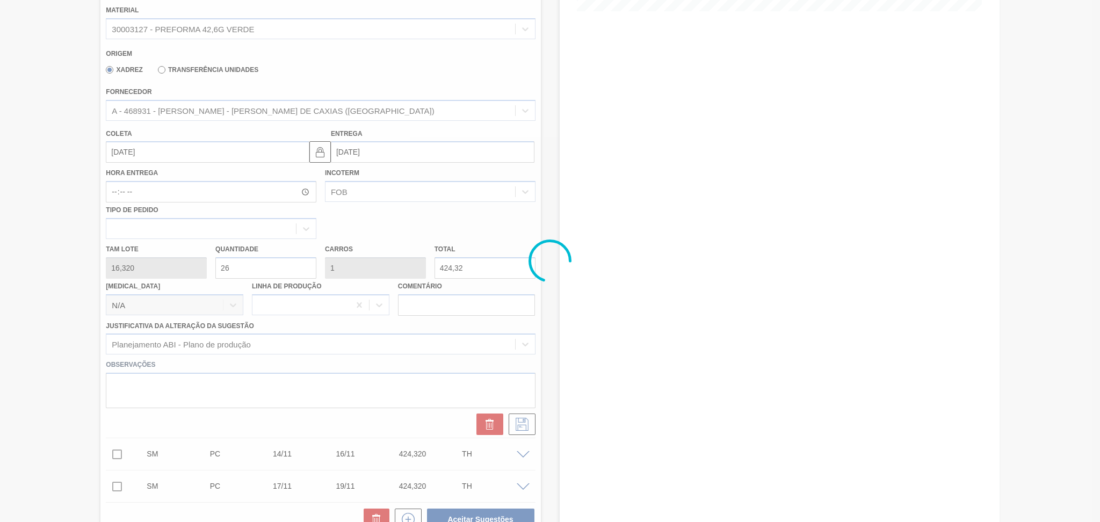
scroll to position [0, 0]
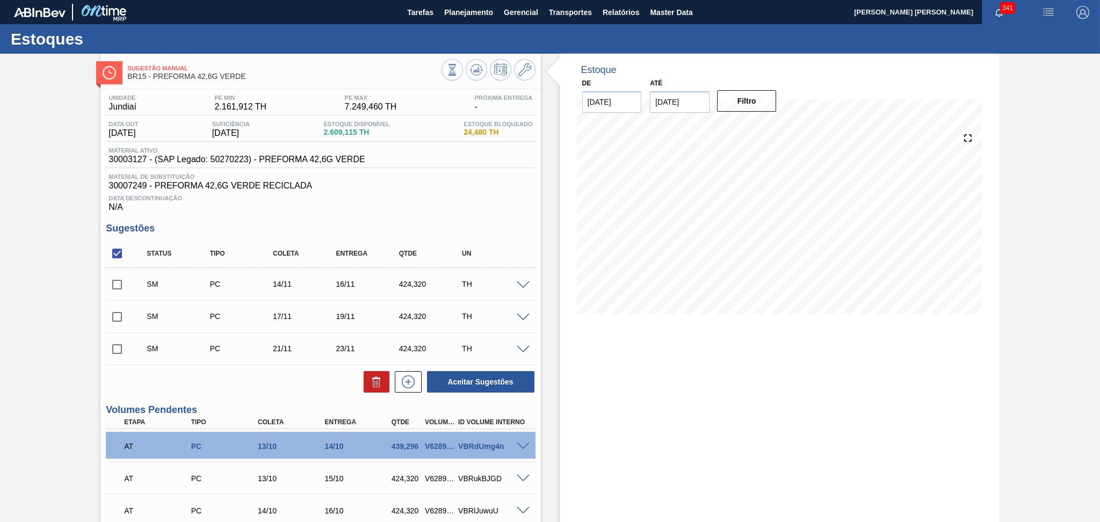
click at [111, 286] on input "checkbox" at bounding box center [117, 284] width 23 height 23
click at [119, 322] on input "checkbox" at bounding box center [117, 317] width 23 height 23
click at [117, 349] on input "checkbox" at bounding box center [117, 349] width 23 height 23
click at [470, 377] on button "Aceitar Sugestões" at bounding box center [480, 381] width 107 height 21
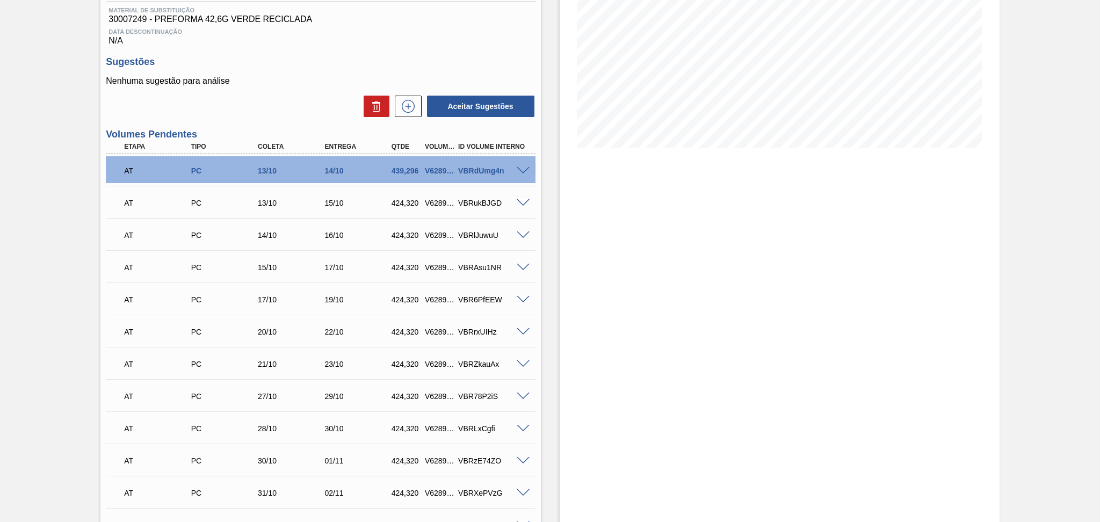
scroll to position [143, 0]
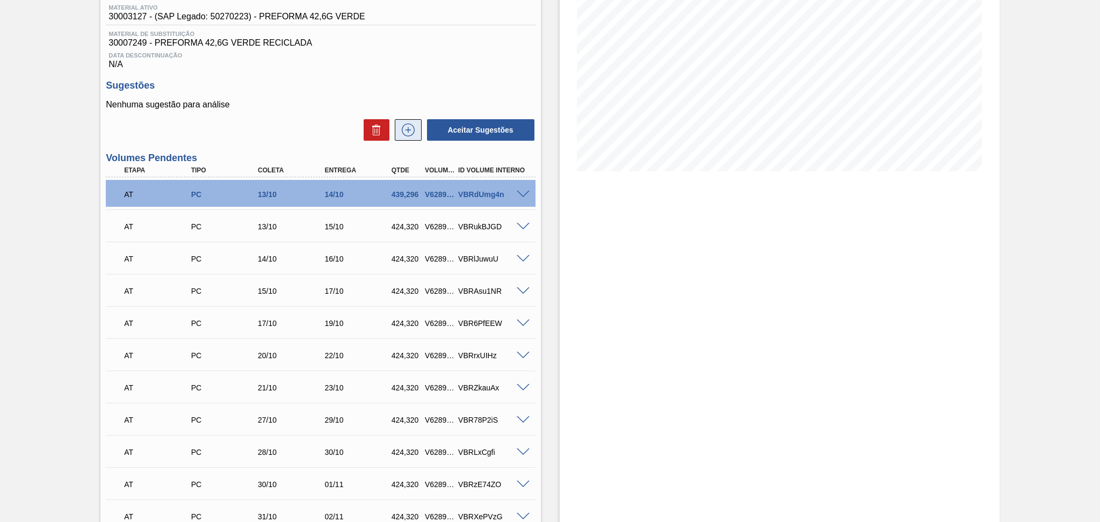
click at [407, 130] on icon at bounding box center [408, 130] width 17 height 13
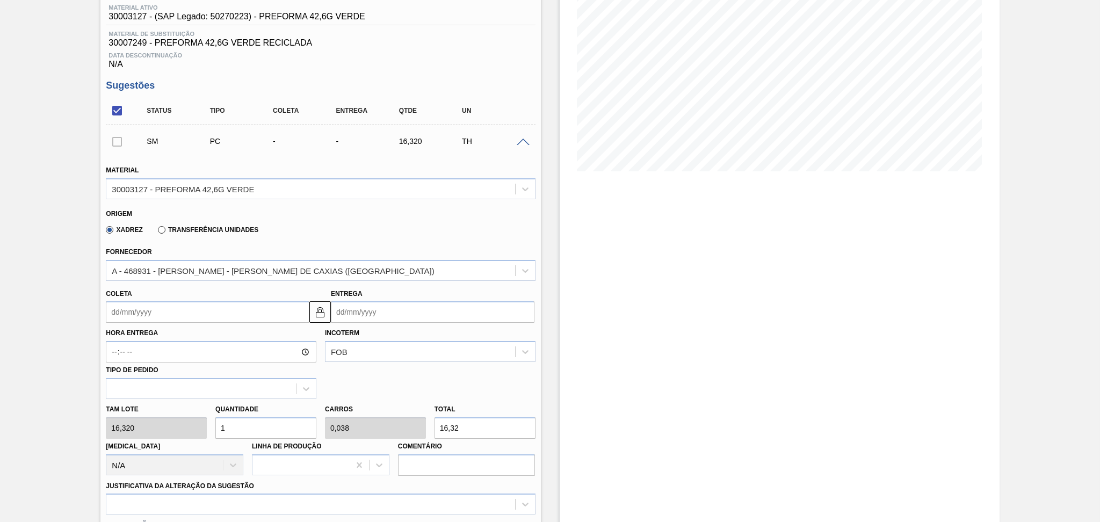
click at [526, 139] on span at bounding box center [523, 143] width 13 height 8
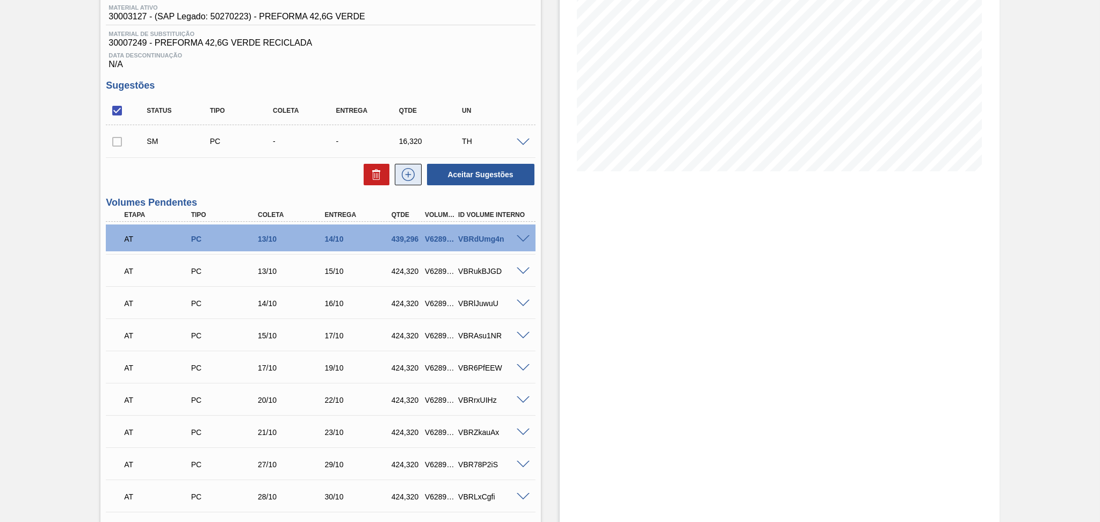
click at [405, 179] on icon at bounding box center [408, 174] width 17 height 13
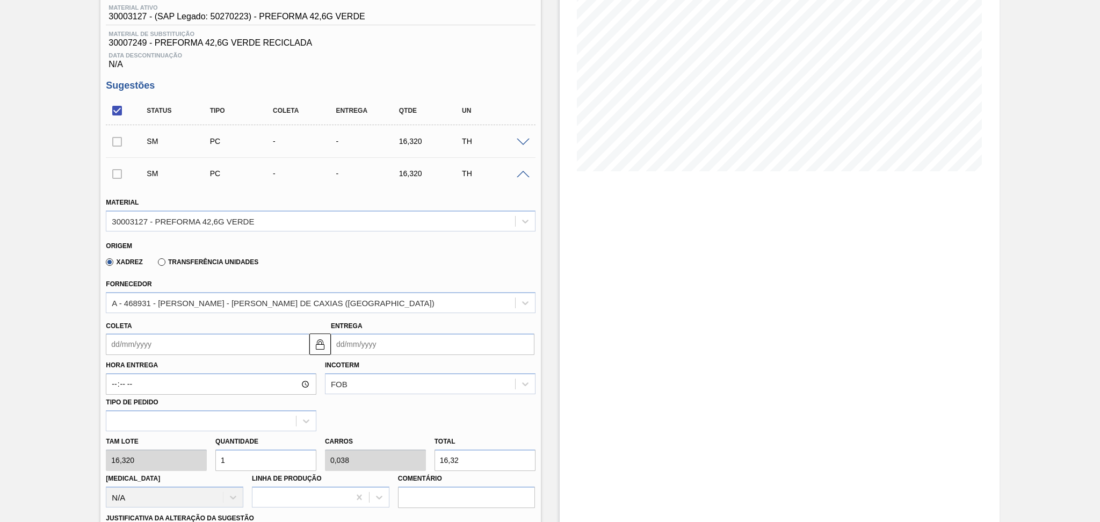
click at [526, 174] on span at bounding box center [523, 175] width 13 height 8
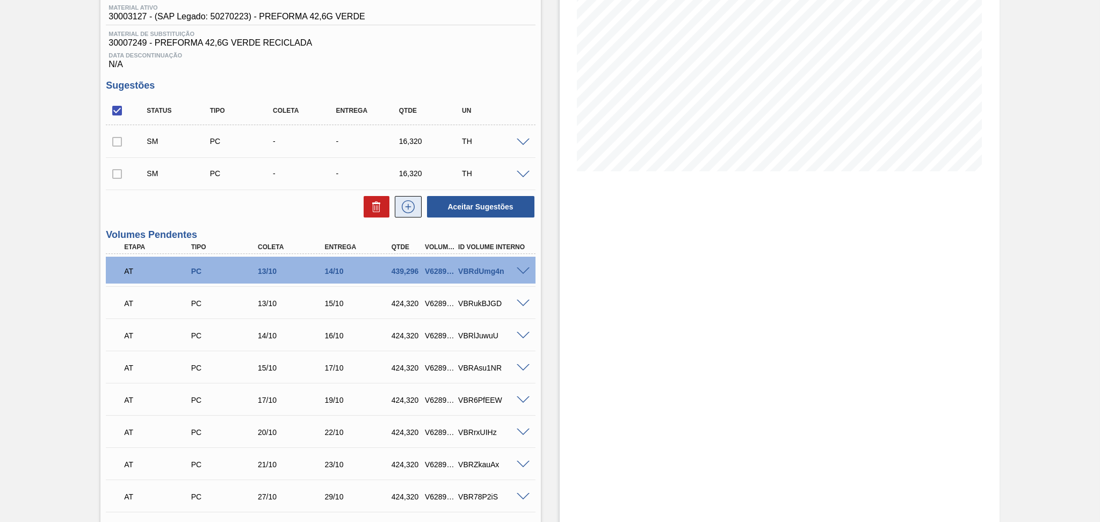
click at [407, 206] on icon at bounding box center [408, 206] width 6 height 1
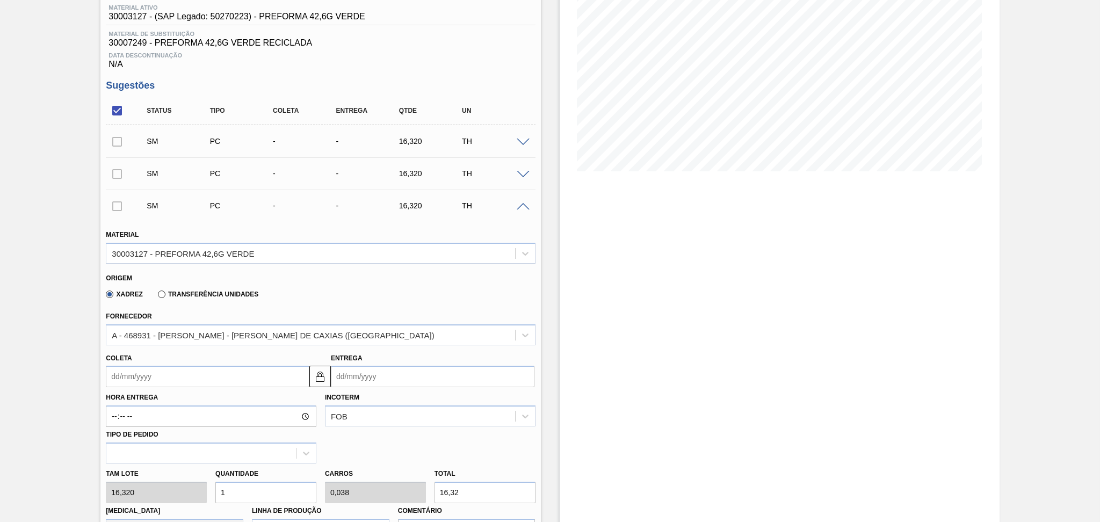
click at [518, 207] on span at bounding box center [523, 207] width 13 height 8
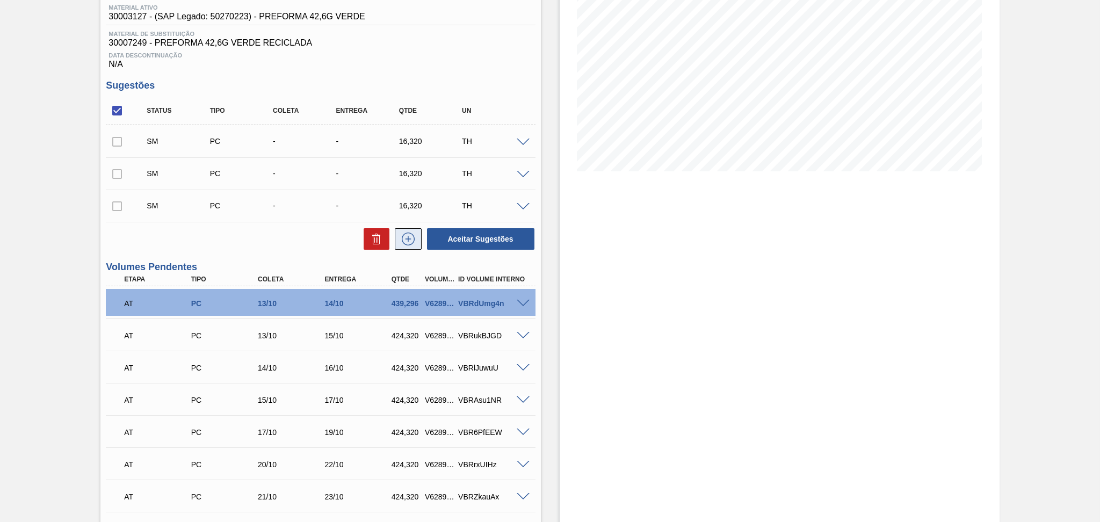
click at [402, 239] on icon at bounding box center [408, 239] width 17 height 13
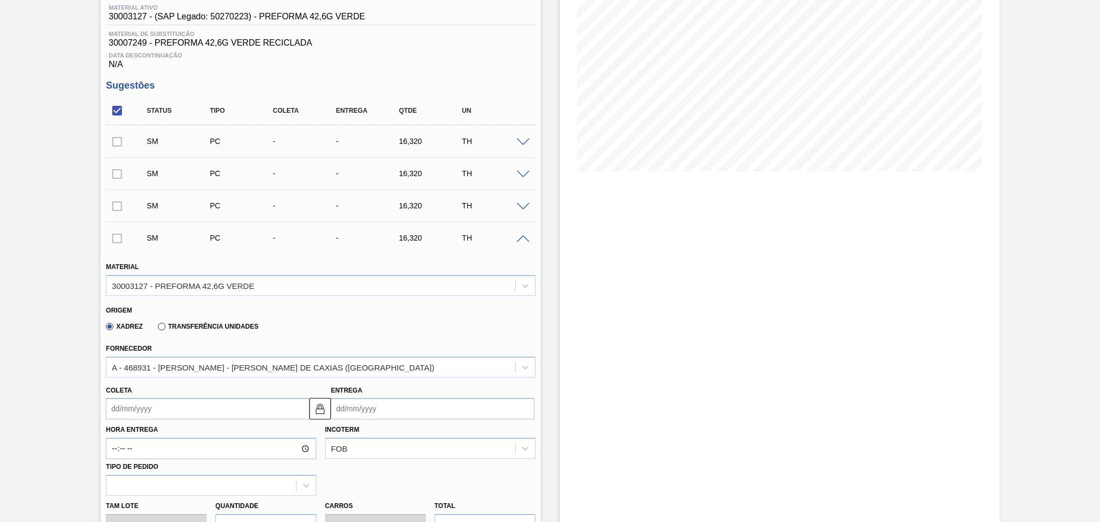
click at [525, 236] on span at bounding box center [523, 239] width 13 height 8
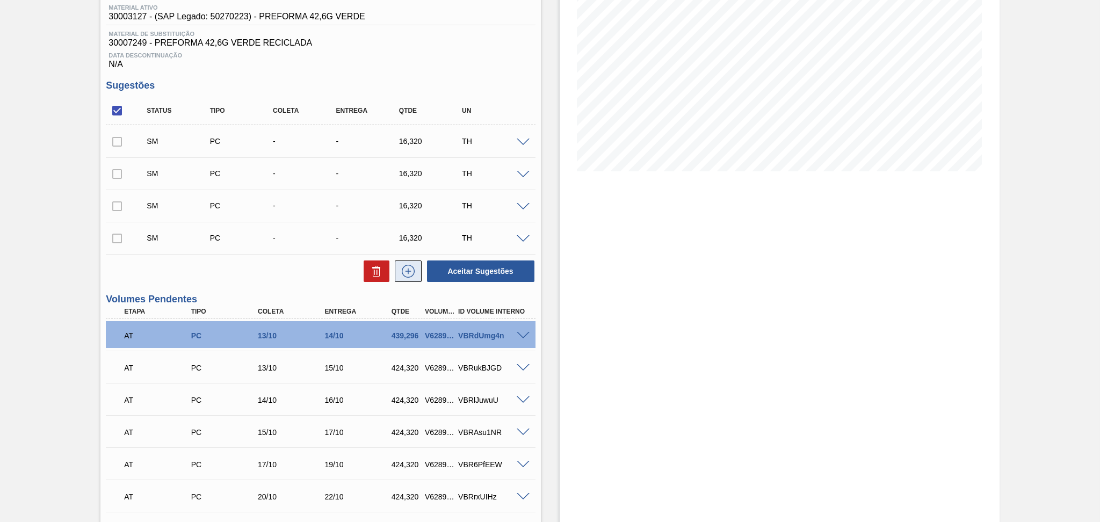
click at [407, 273] on icon at bounding box center [408, 271] width 17 height 13
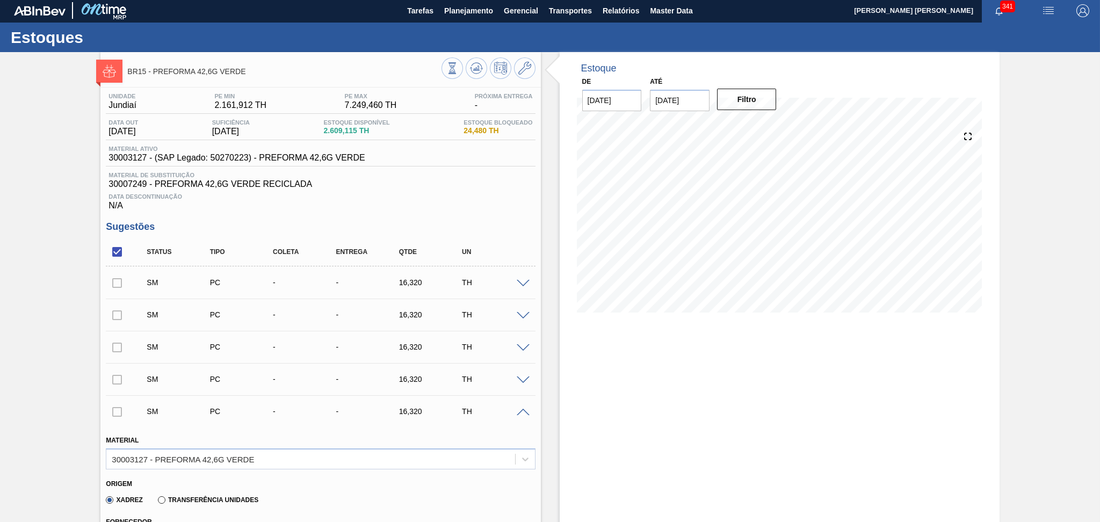
scroll to position [0, 0]
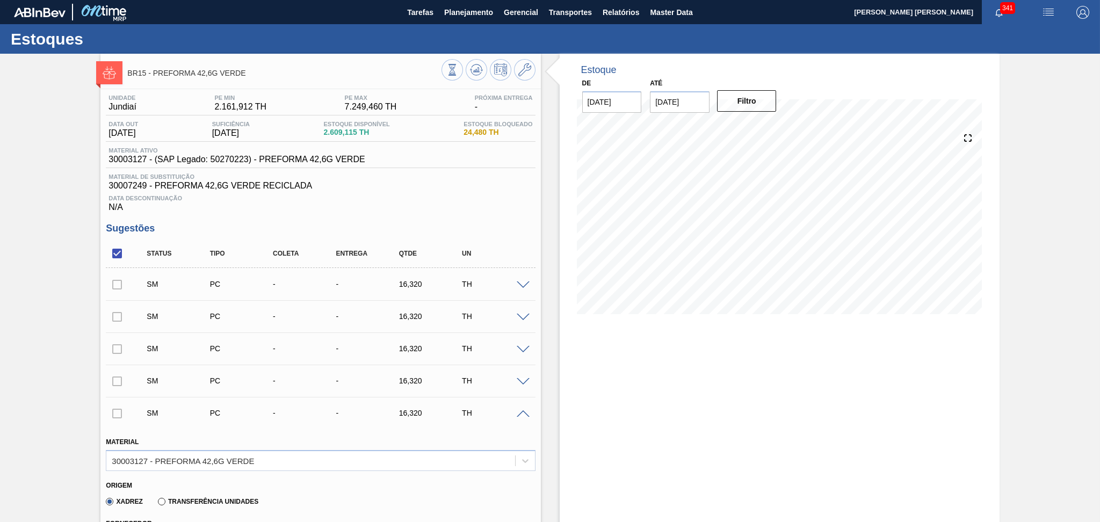
click at [519, 286] on span at bounding box center [523, 285] width 13 height 8
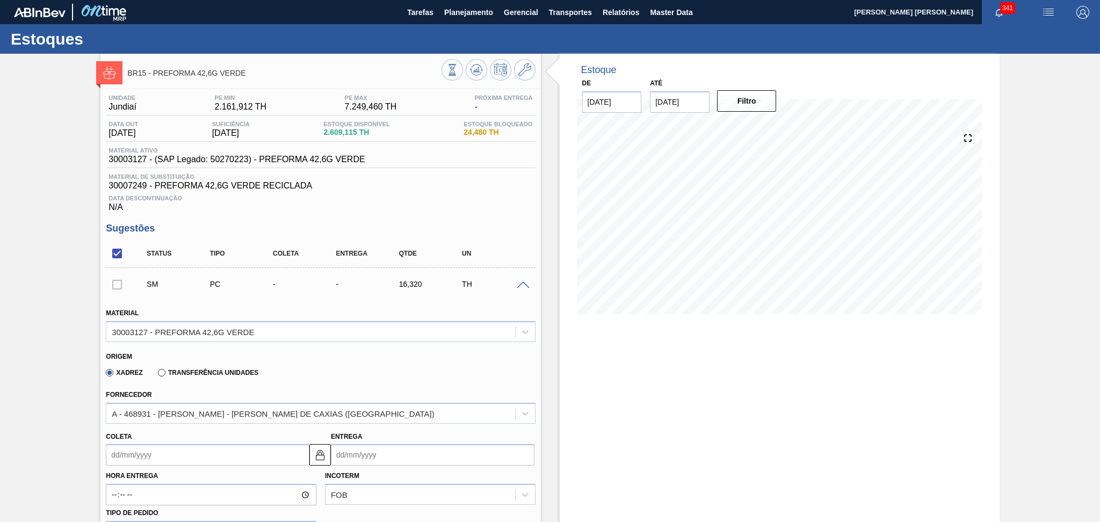
click at [153, 446] on input "Coleta" at bounding box center [208, 454] width 204 height 21
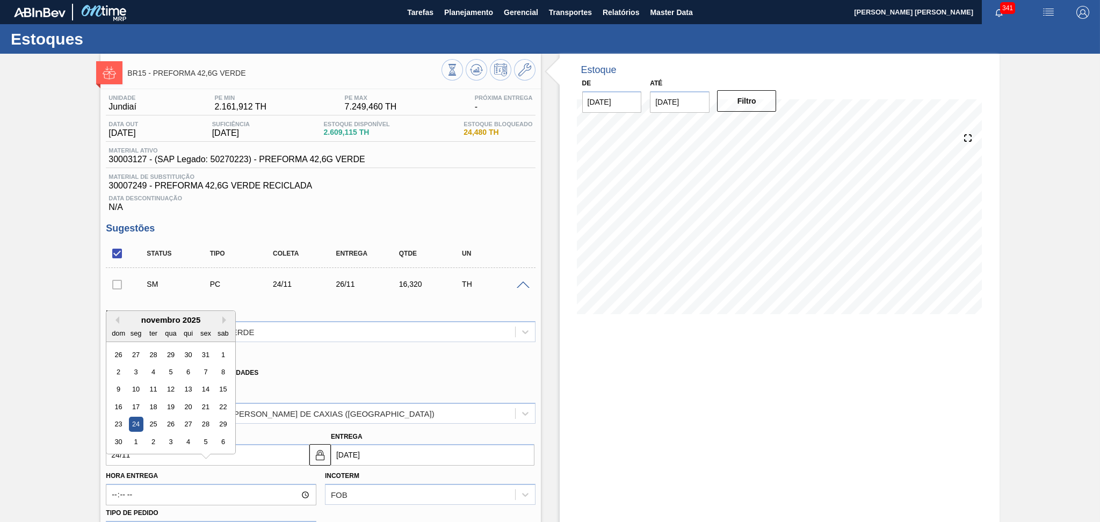
click at [138, 424] on div "24" at bounding box center [136, 424] width 14 height 14
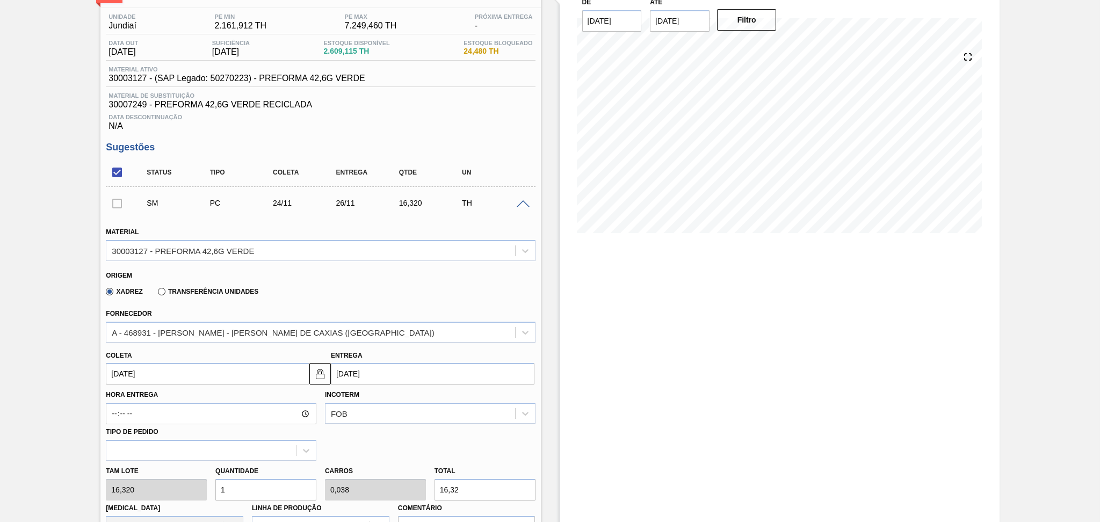
scroll to position [143, 0]
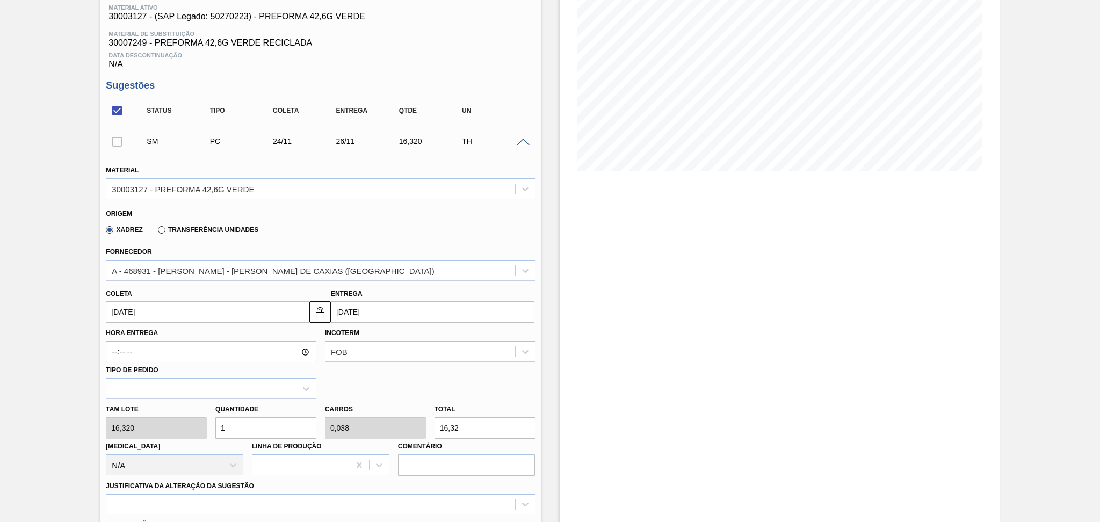
drag, startPoint x: 162, startPoint y: 433, endPoint x: 61, endPoint y: 445, distance: 102.1
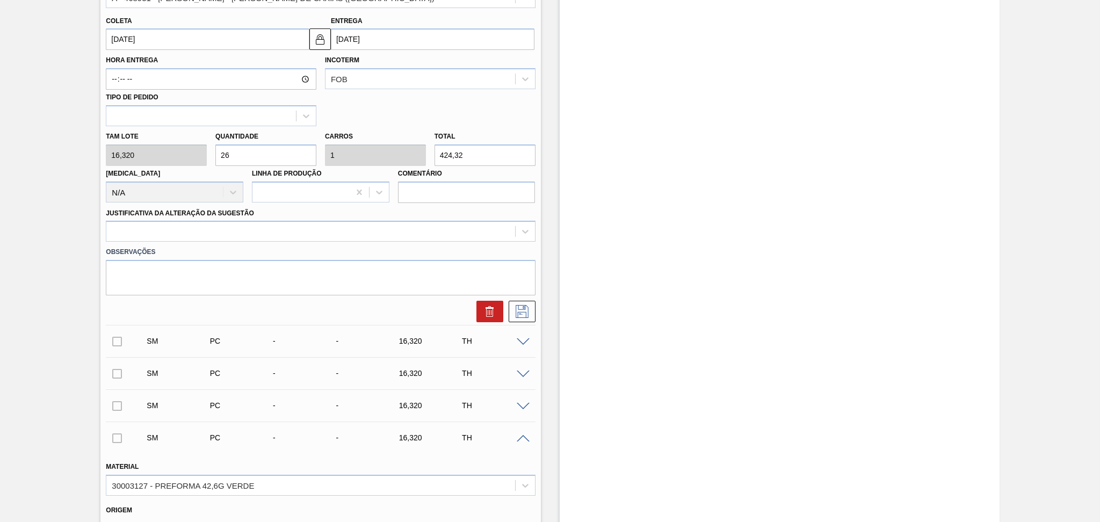
scroll to position [430, 0]
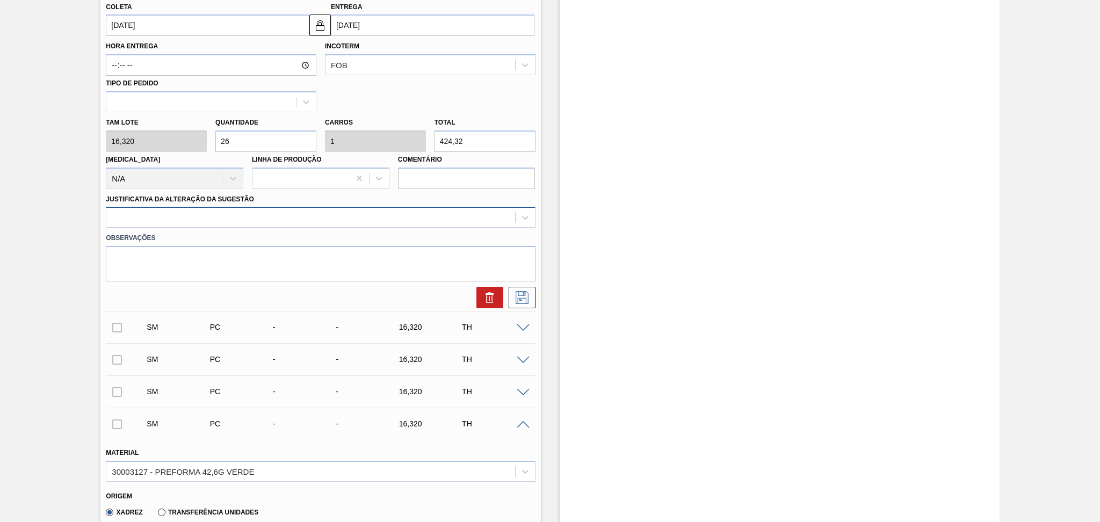
click at [176, 224] on div at bounding box center [320, 217] width 429 height 21
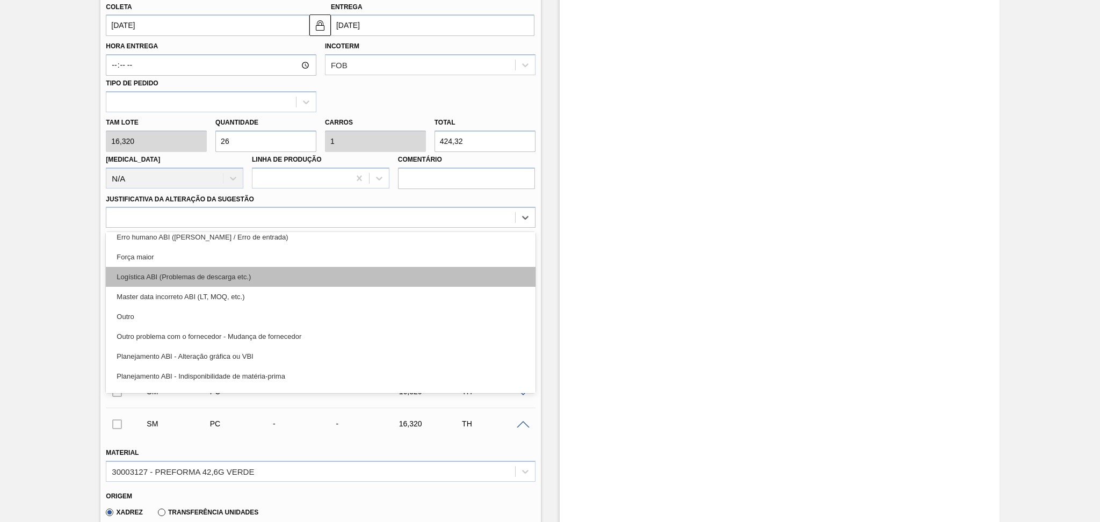
scroll to position [71, 0]
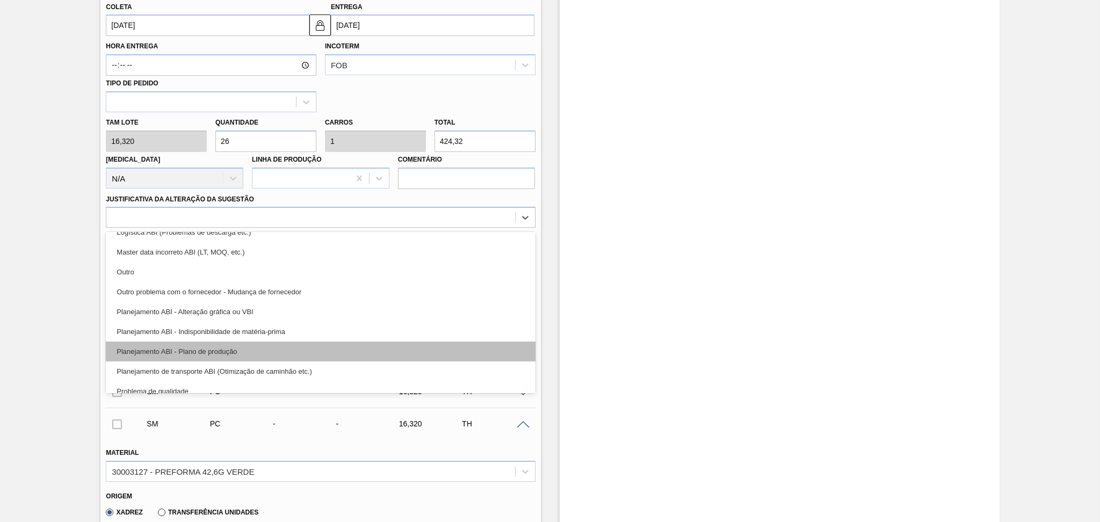
click at [226, 346] on div "Planejamento ABI - Plano de produção" at bounding box center [320, 352] width 429 height 20
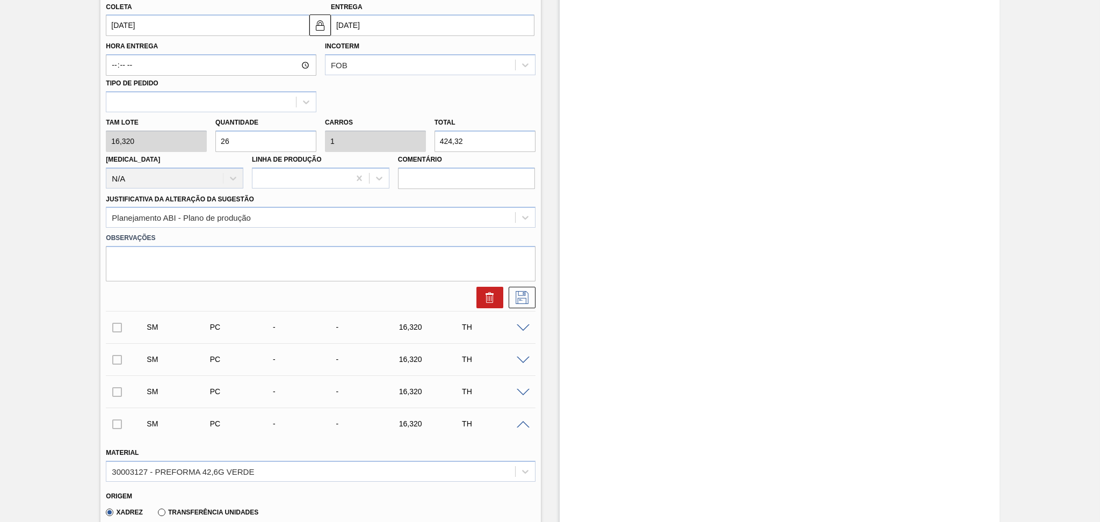
click at [509, 296] on button at bounding box center [522, 297] width 27 height 21
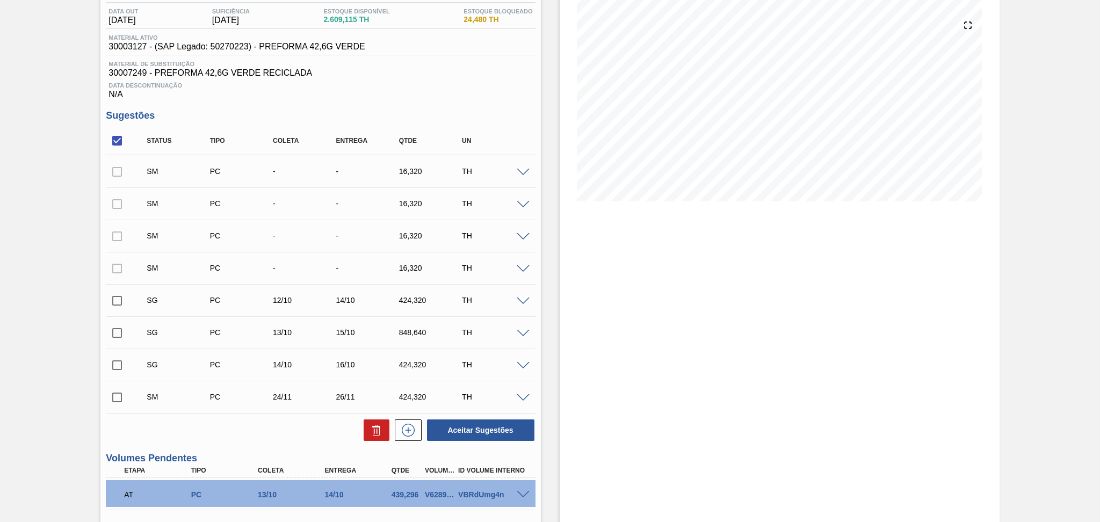
scroll to position [143, 0]
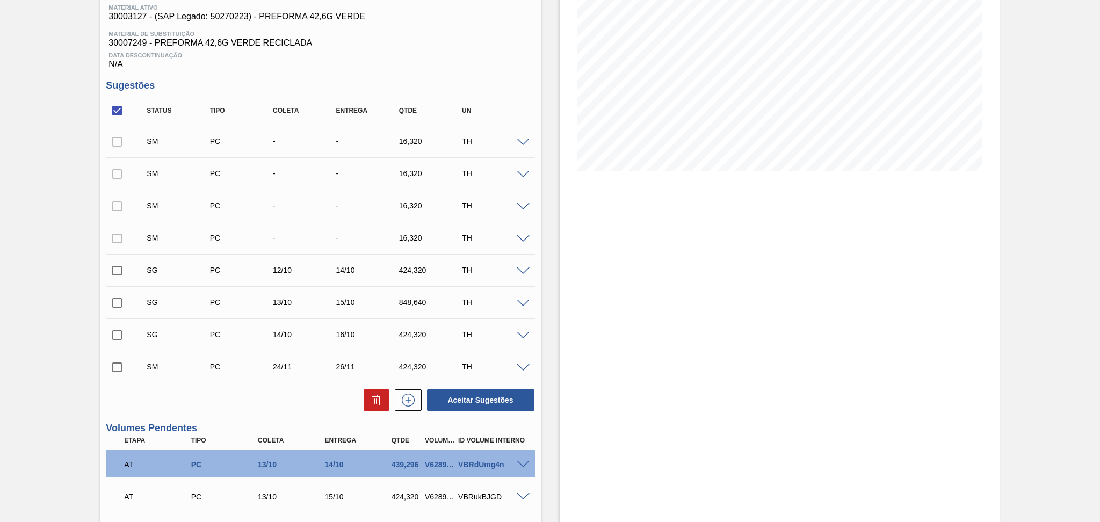
click at [526, 336] on span at bounding box center [523, 336] width 13 height 8
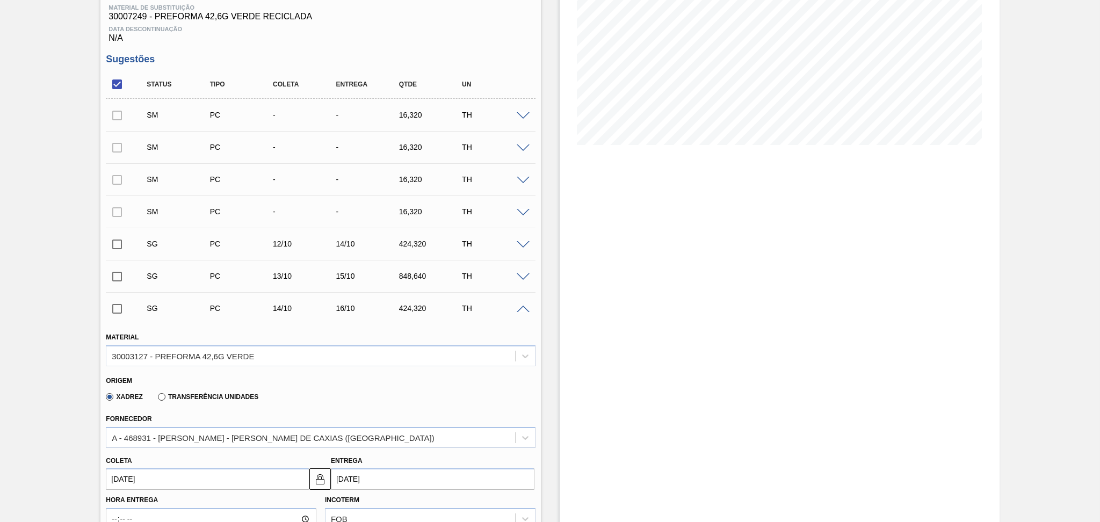
scroll to position [215, 0]
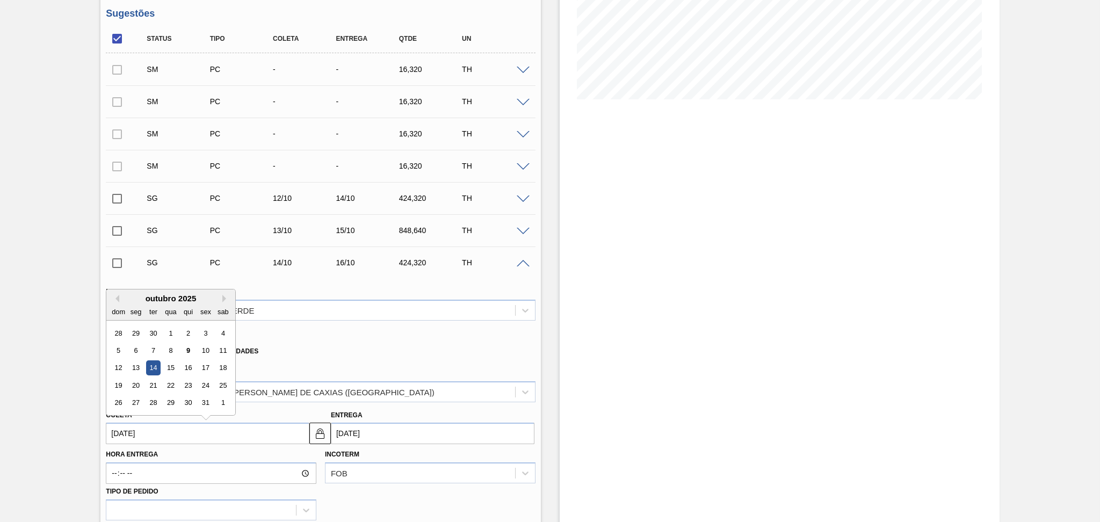
drag, startPoint x: 164, startPoint y: 424, endPoint x: 19, endPoint y: 434, distance: 144.8
click at [172, 401] on div "26" at bounding box center [171, 403] width 14 height 14
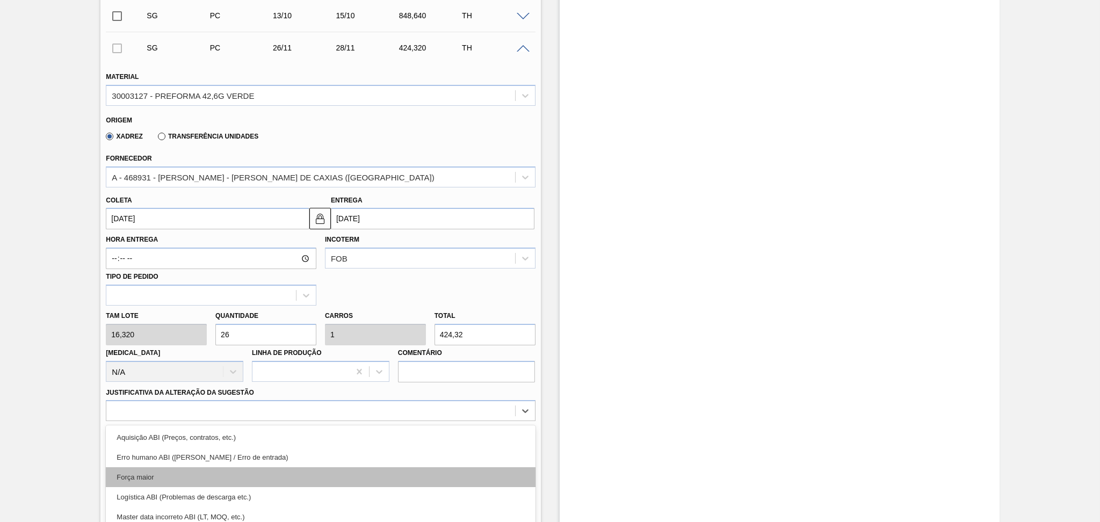
scroll to position [496, 0]
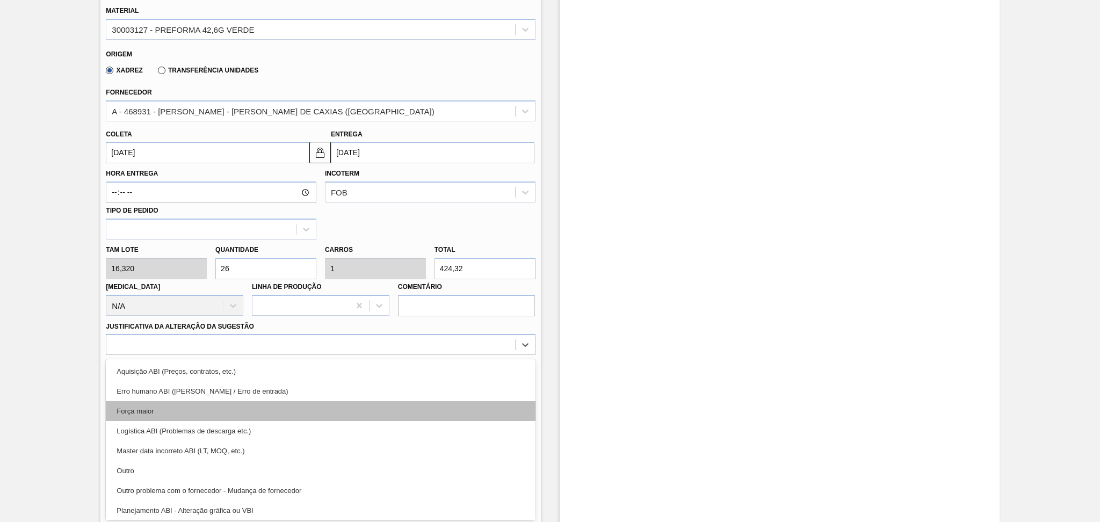
click at [167, 355] on div "option Força maior focused, 3 of 18. 18 results available. Use Up and Down to c…" at bounding box center [320, 344] width 429 height 21
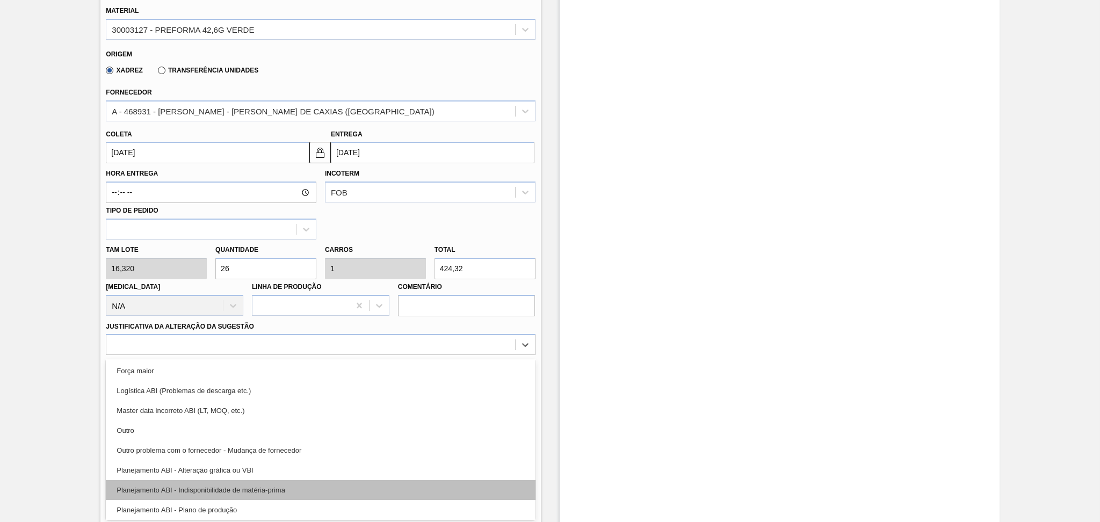
scroll to position [71, 0]
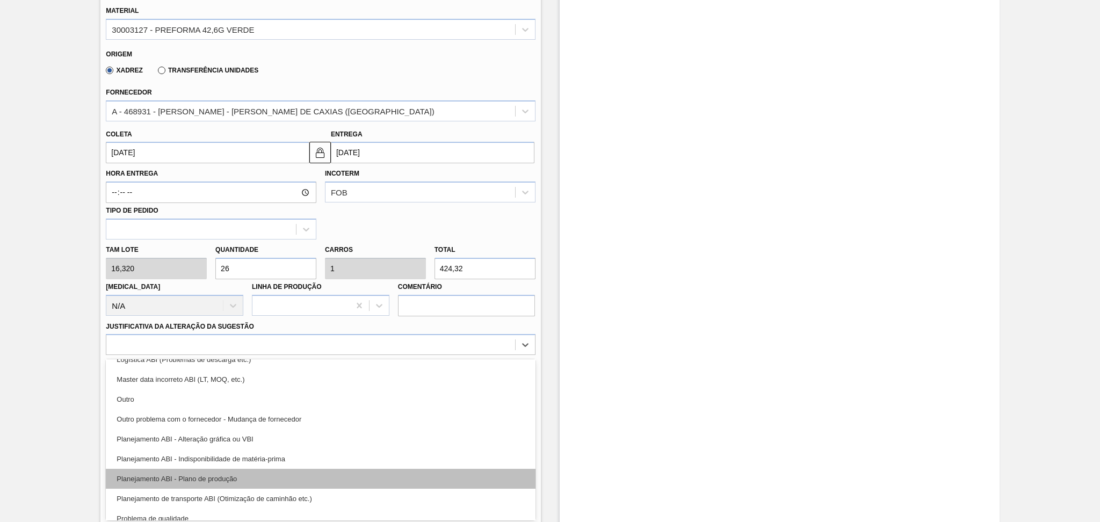
click at [237, 476] on div "Planejamento ABI - Plano de produção" at bounding box center [320, 479] width 429 height 20
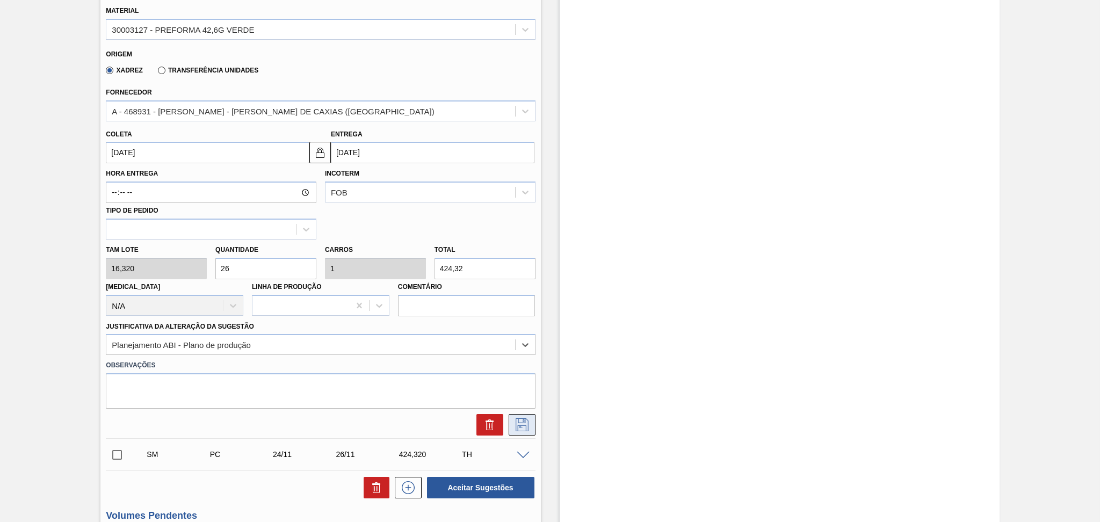
click at [528, 423] on icon at bounding box center [521, 424] width 17 height 13
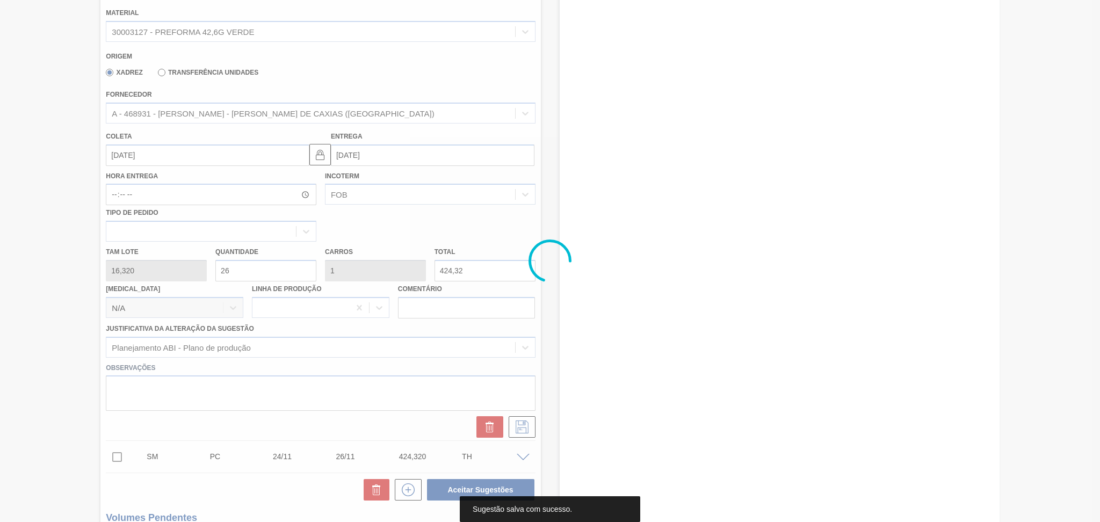
scroll to position [26, 0]
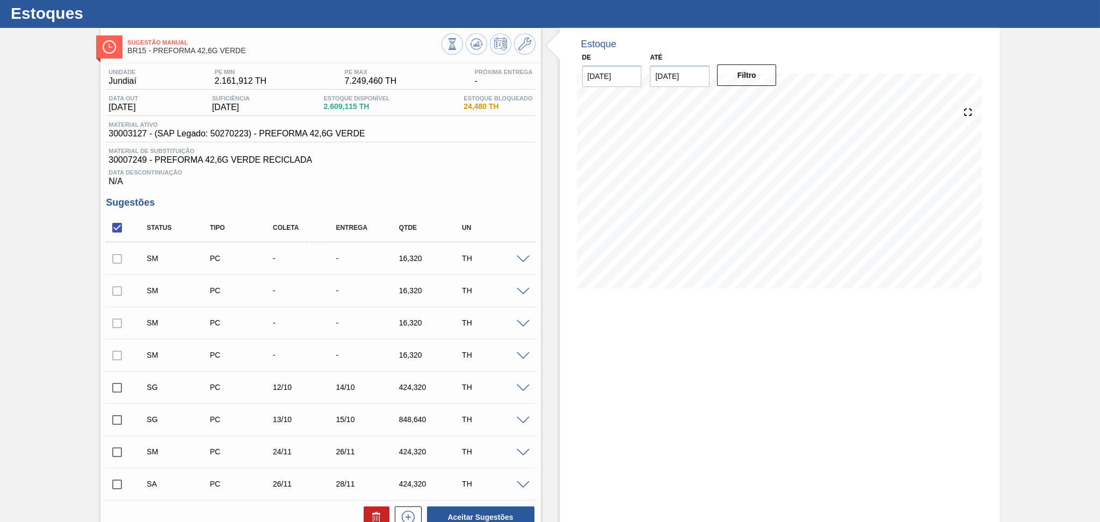
click at [526, 417] on span at bounding box center [523, 421] width 13 height 8
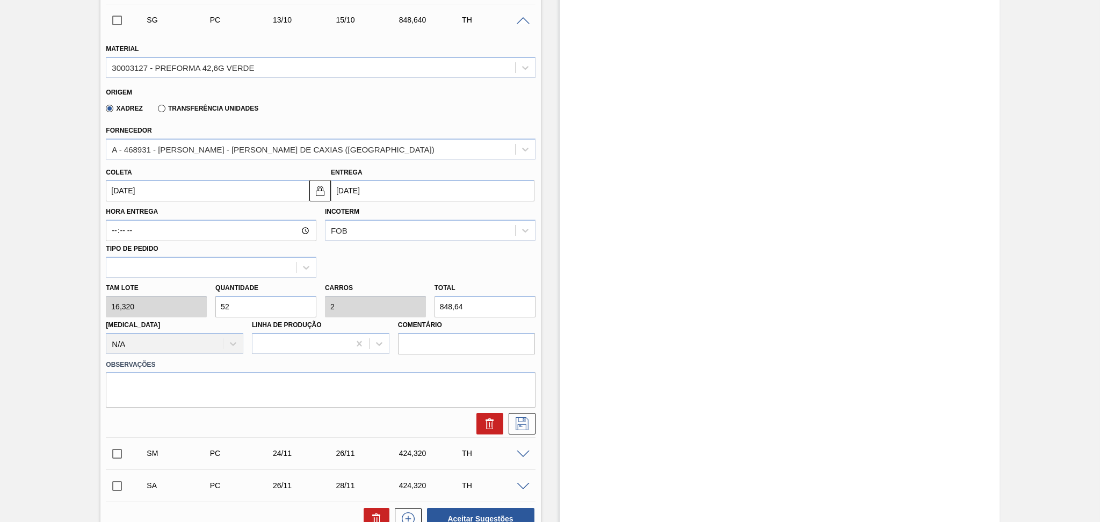
drag, startPoint x: 173, startPoint y: 184, endPoint x: 1, endPoint y: 199, distance: 173.6
click at [54, 198] on div "Sugestão Manual BR15 - PREFORMA 42,6G VERDE Unidade Jundiaí PE MIN 2.161,912 TH…" at bounding box center [550, 455] width 1100 height 1654
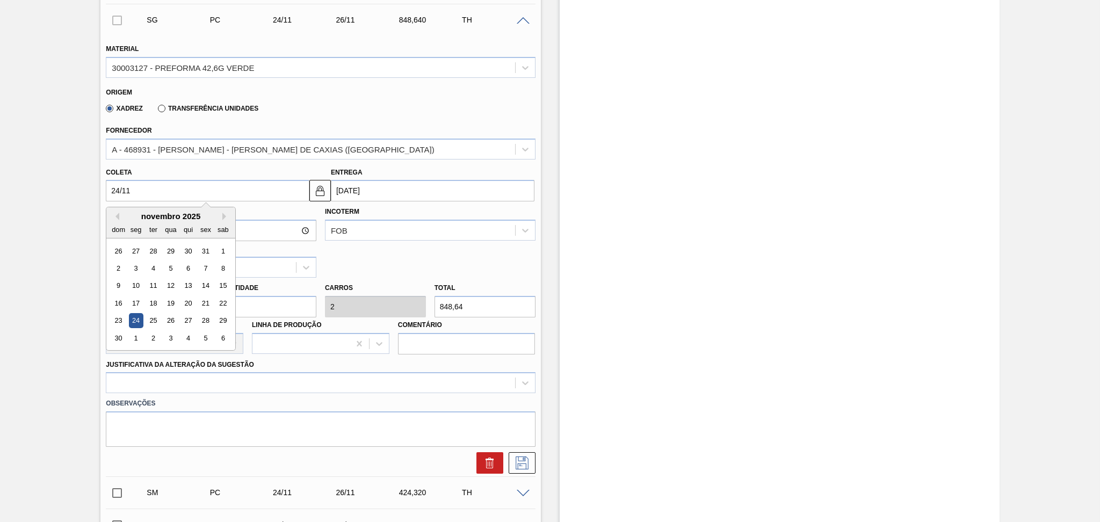
click at [141, 319] on div "24" at bounding box center [136, 321] width 14 height 14
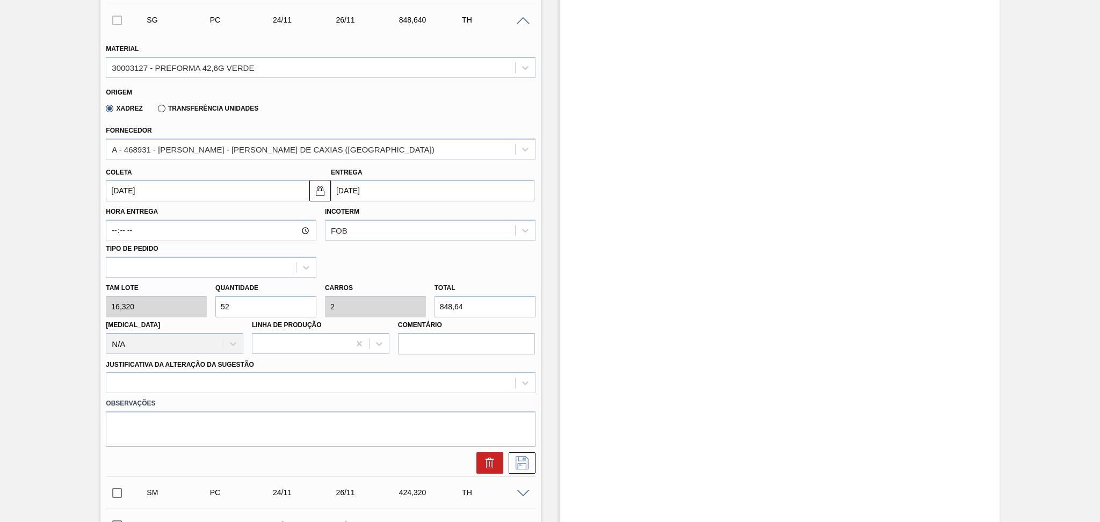
click at [126, 303] on div "Tam lote 16,320 Quantidade 52 Carros 2 Total 848,64 Doca N/A Linha de Produção …" at bounding box center [320, 316] width 438 height 77
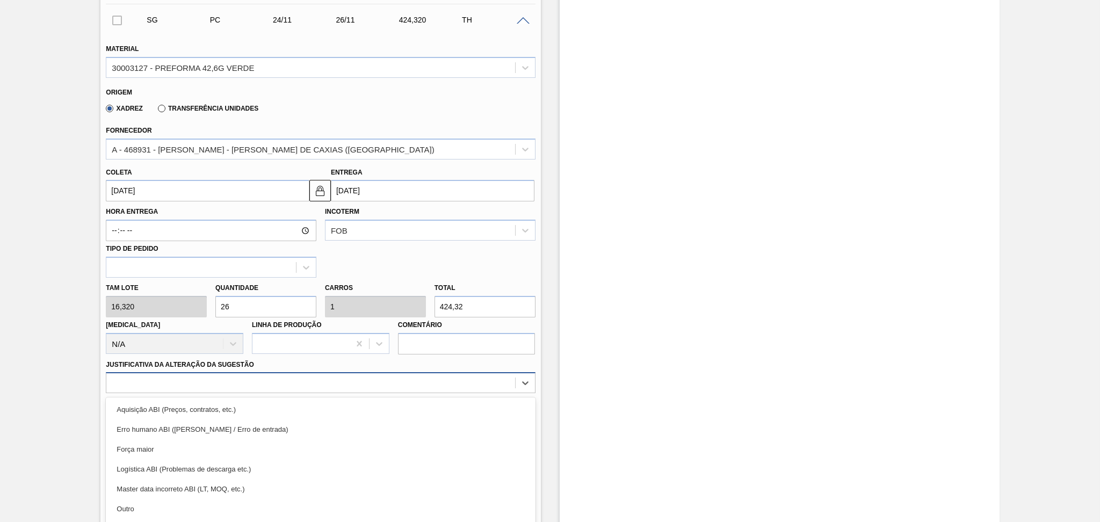
click at [186, 374] on div "option Aquisição ABI (Preços, contratos, etc.) focused, 1 of 18. 18 results ava…" at bounding box center [320, 382] width 429 height 21
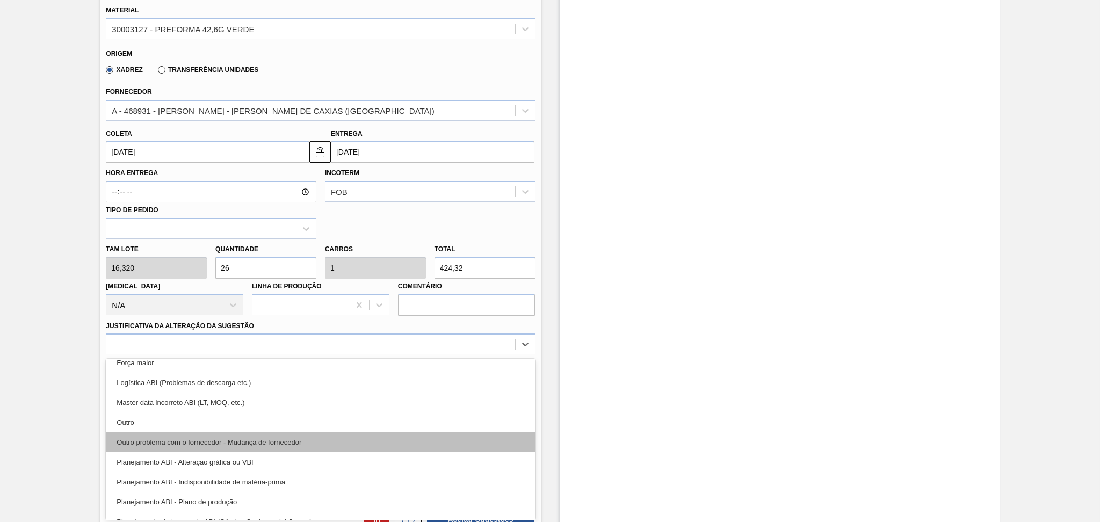
scroll to position [71, 0]
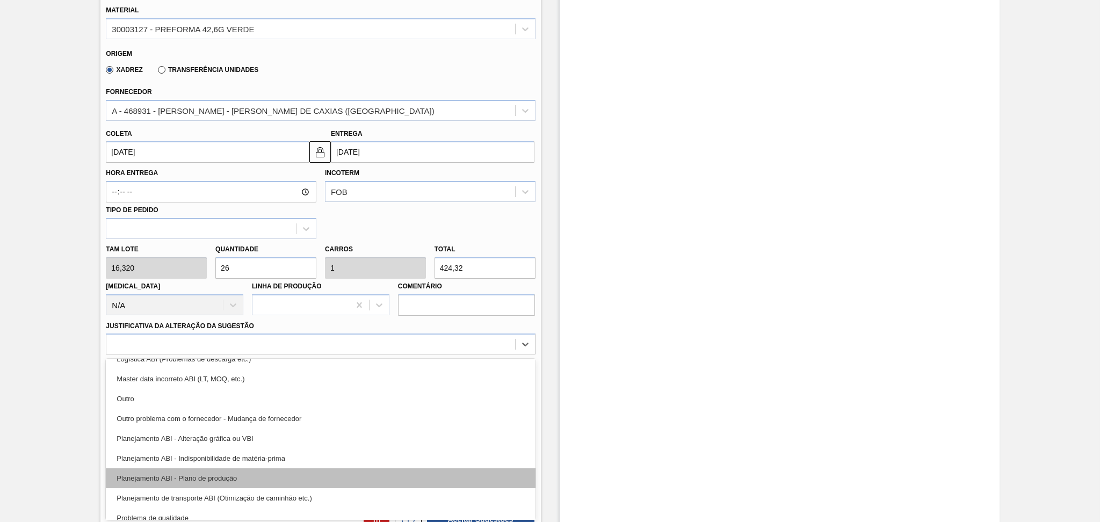
click at [222, 483] on div "Planejamento ABI - Plano de produção" at bounding box center [320, 478] width 429 height 20
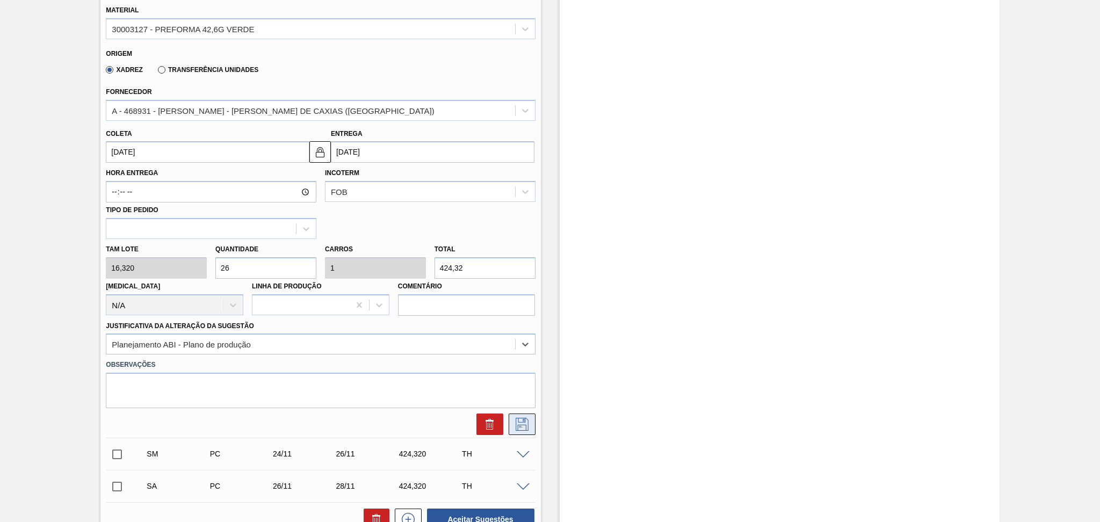
click at [526, 420] on icon at bounding box center [521, 424] width 17 height 13
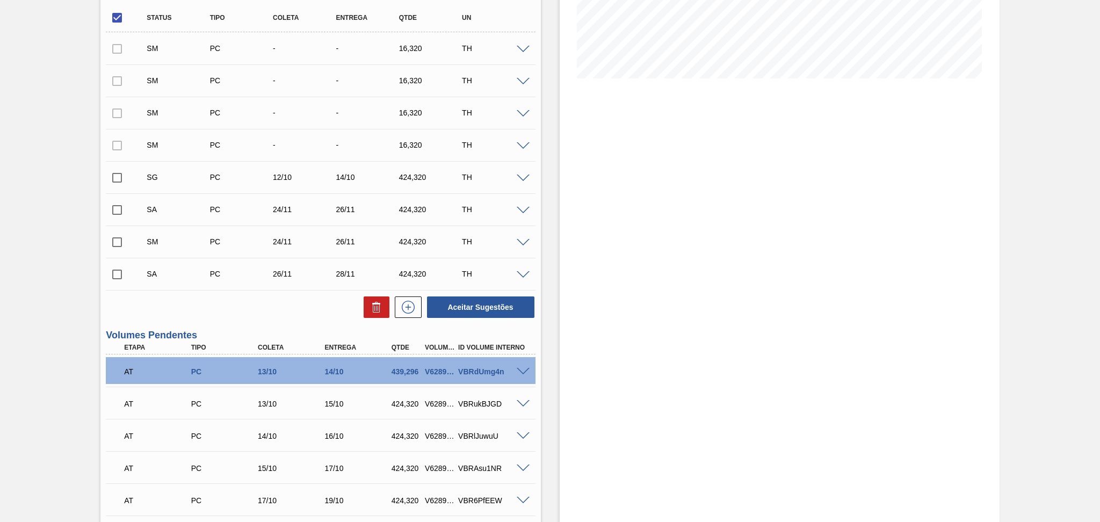
scroll to position [177, 0]
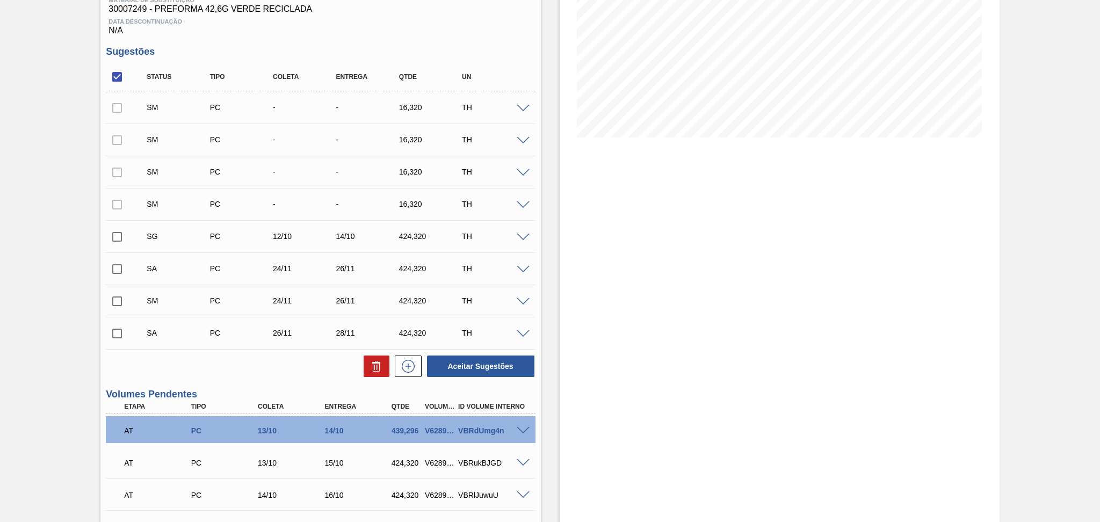
click at [524, 240] on div "TH" at bounding box center [494, 236] width 71 height 9
click at [525, 236] on span at bounding box center [523, 238] width 13 height 8
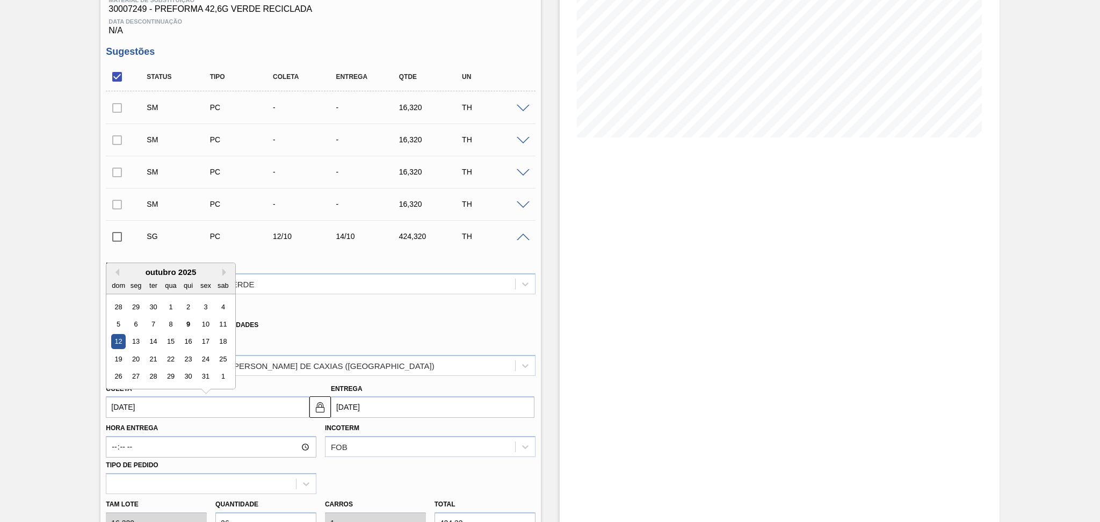
drag, startPoint x: 133, startPoint y: 407, endPoint x: 42, endPoint y: 396, distance: 91.9
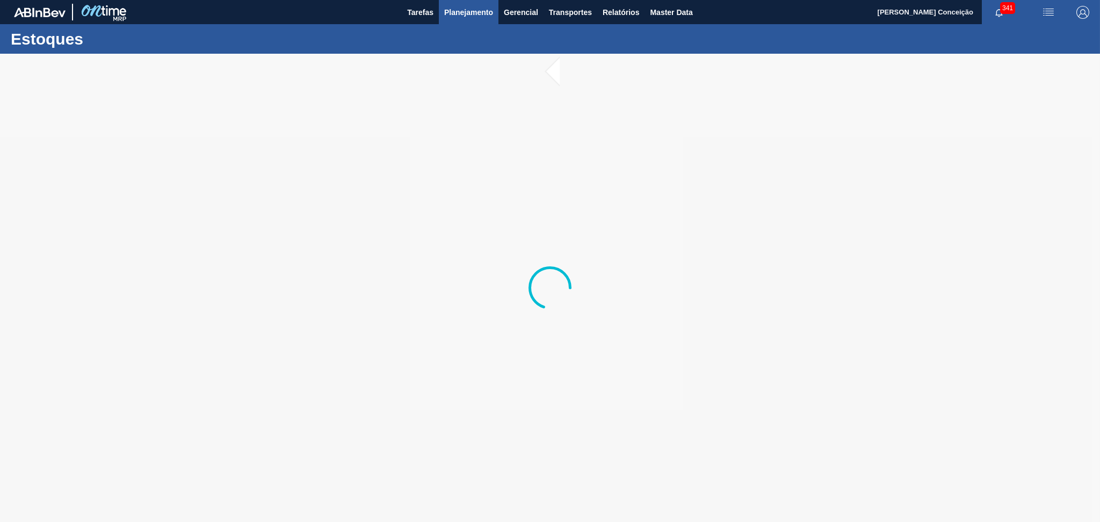
click at [454, 13] on span "Planejamento" at bounding box center [468, 12] width 49 height 13
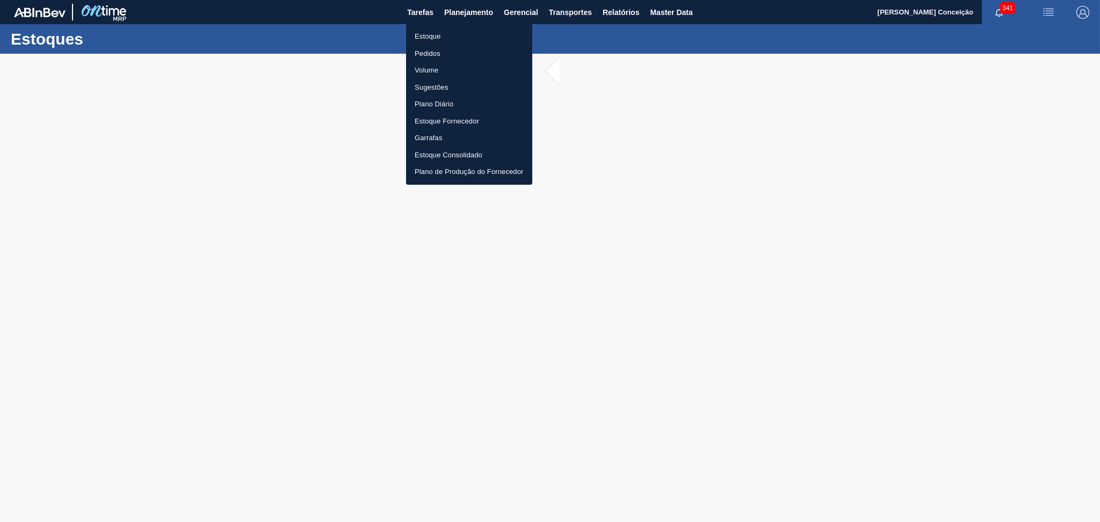
click at [443, 52] on li "Pedidos" at bounding box center [469, 53] width 126 height 17
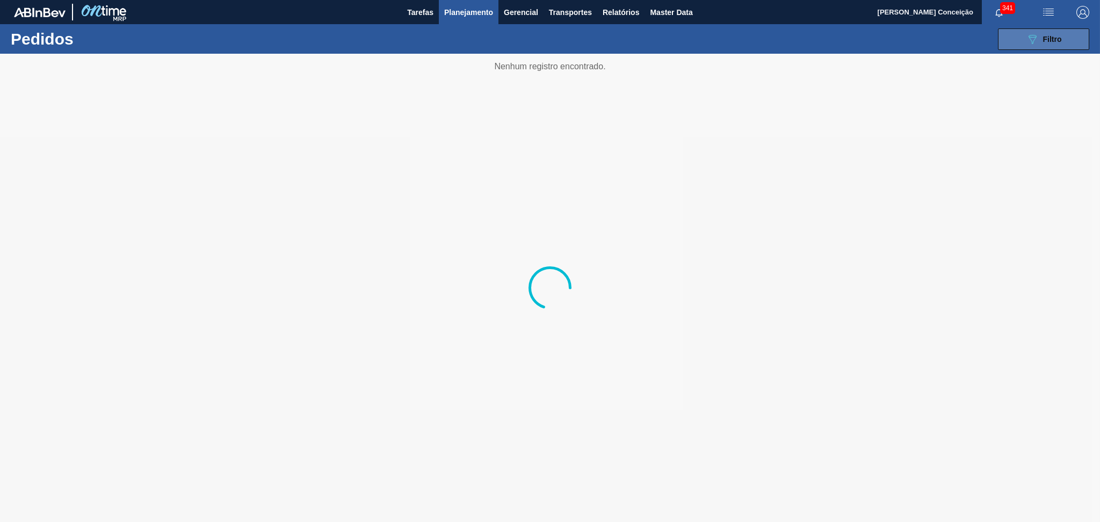
click at [1043, 34] on div "089F7B8B-B2A5-4AFE-B5C0-19BA573D28AC Filtro" at bounding box center [1044, 39] width 36 height 13
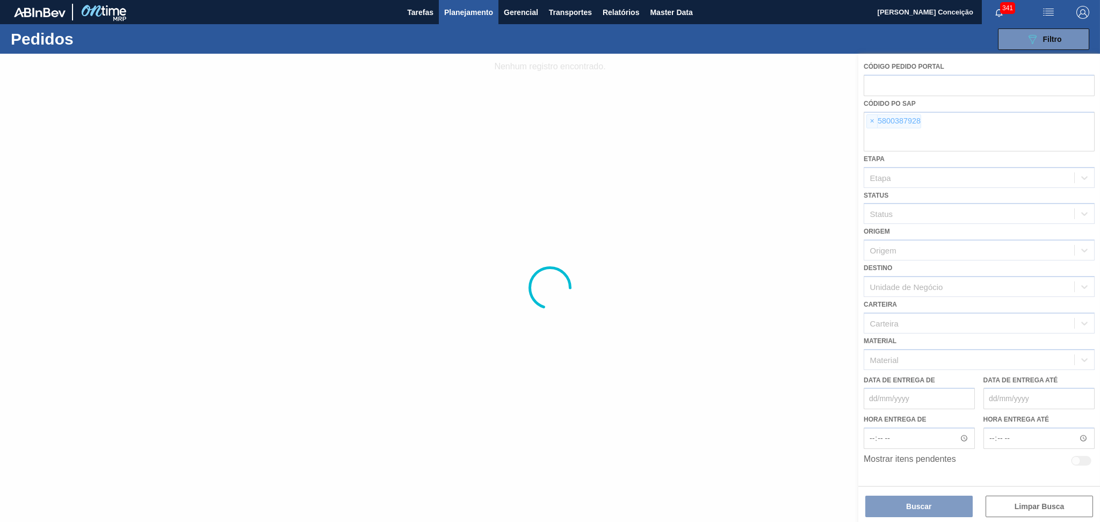
click at [873, 120] on div at bounding box center [550, 288] width 1100 height 468
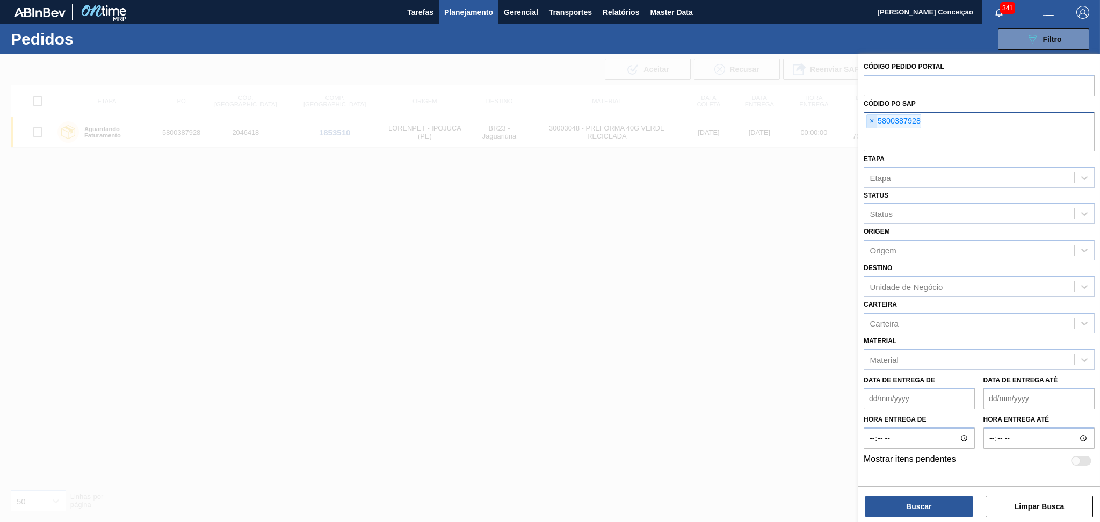
click at [872, 121] on span "×" at bounding box center [872, 121] width 10 height 13
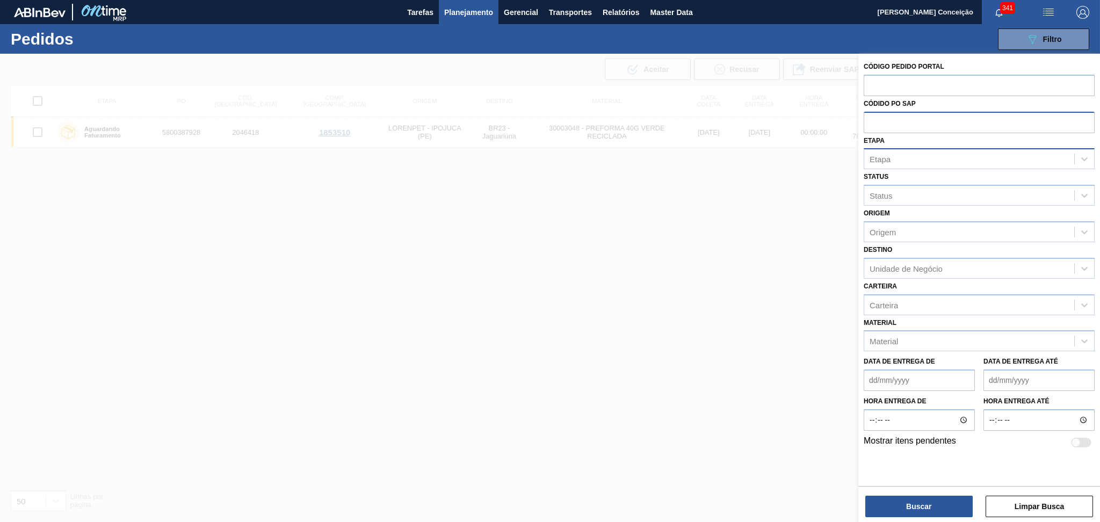
paste input "5800376736"
type input "5800376736"
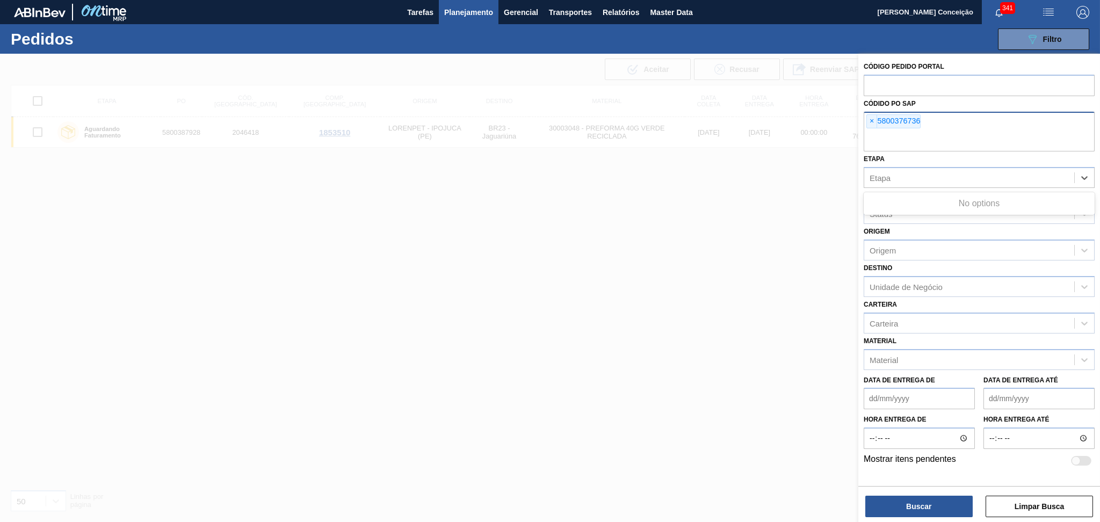
drag, startPoint x: 895, startPoint y: 181, endPoint x: 860, endPoint y: 460, distance: 280.9
click at [862, 454] on div "Código Pedido Portal Códido PO SAP × 5800376736 Etapa Use Up and Down to choose…" at bounding box center [979, 263] width 242 height 419
click at [914, 492] on div "Buscar Limpar Busca" at bounding box center [979, 501] width 242 height 30
click at [913, 502] on button "Buscar" at bounding box center [918, 506] width 107 height 21
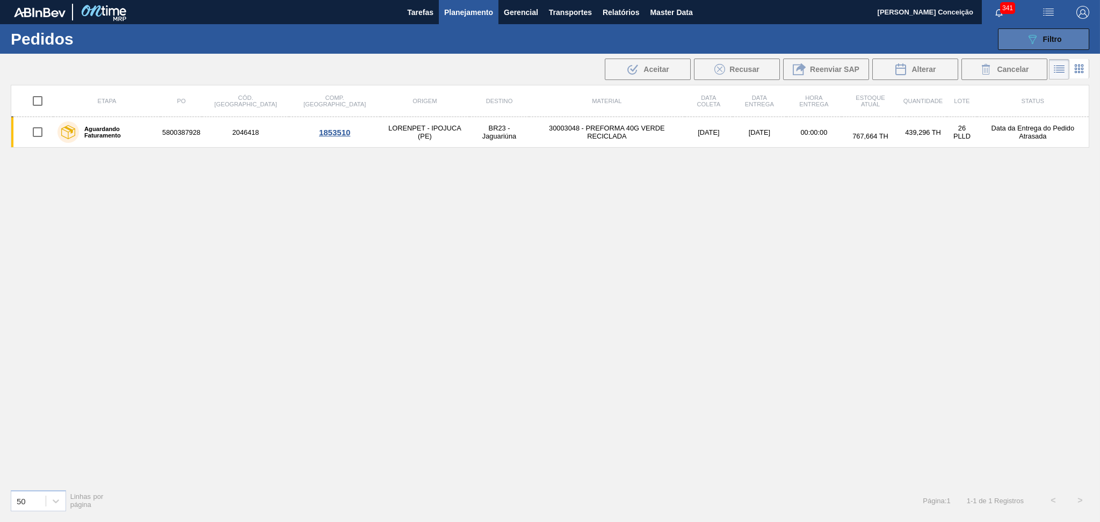
click at [1036, 34] on icon "089F7B8B-B2A5-4AFE-B5C0-19BA573D28AC" at bounding box center [1032, 39] width 13 height 13
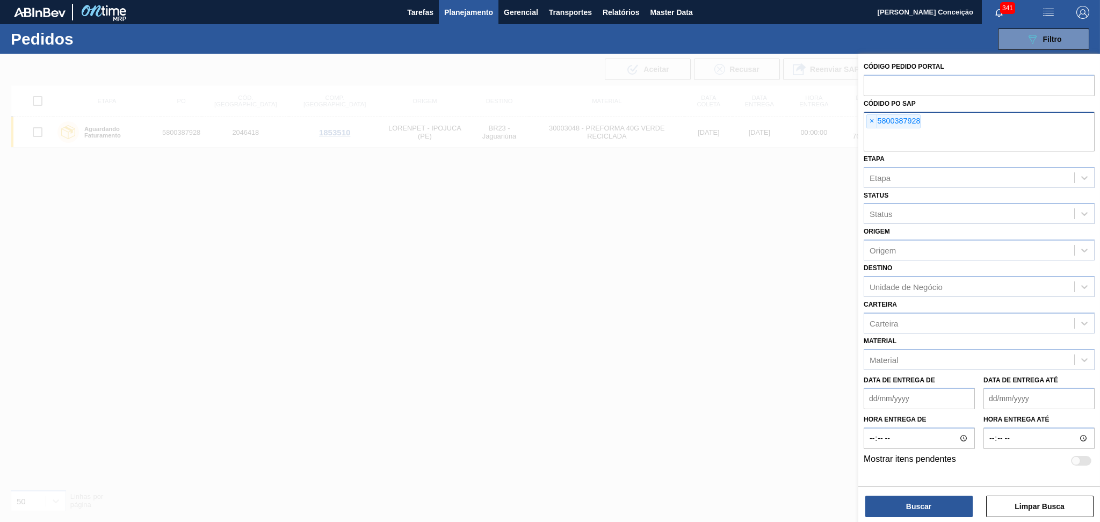
click at [895, 136] on input "text" at bounding box center [978, 141] width 231 height 20
paste input "5800376736"
type input "5800376736"
click at [867, 127] on span "×" at bounding box center [872, 121] width 10 height 13
click at [942, 491] on div "Buscar Limpar Busca" at bounding box center [979, 501] width 242 height 30
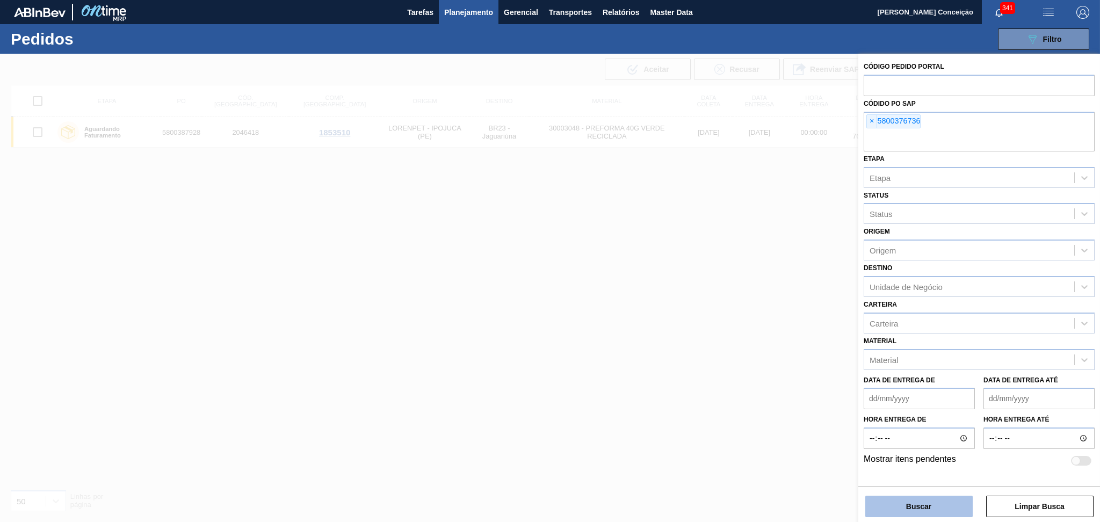
click at [930, 506] on button "Buscar" at bounding box center [918, 506] width 107 height 21
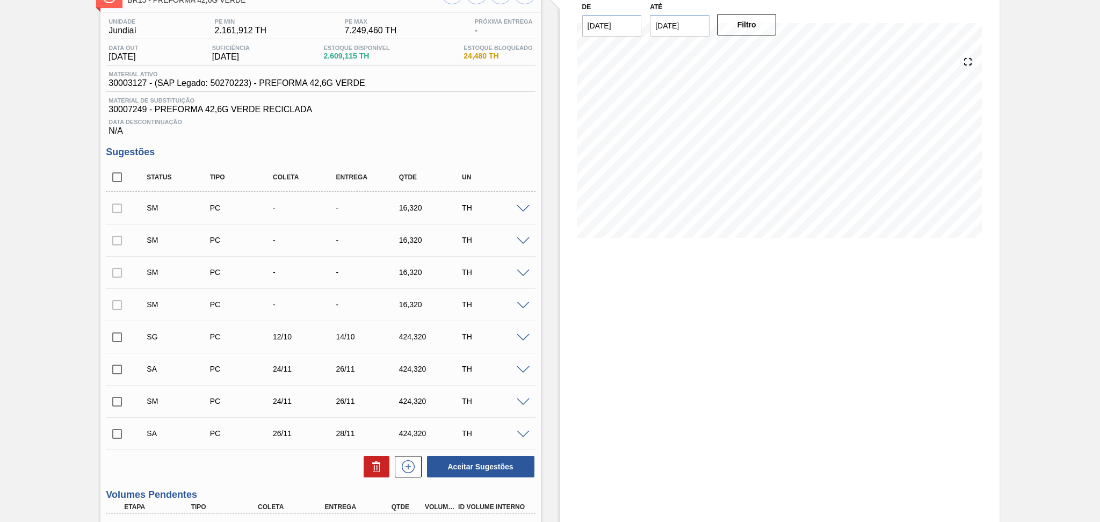
scroll to position [215, 0]
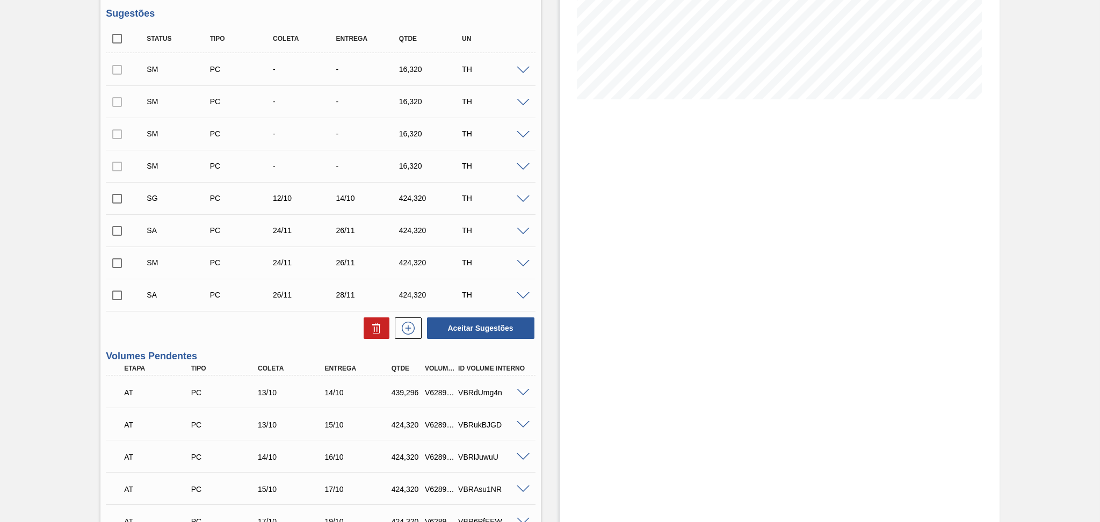
click at [522, 199] on span at bounding box center [523, 199] width 13 height 8
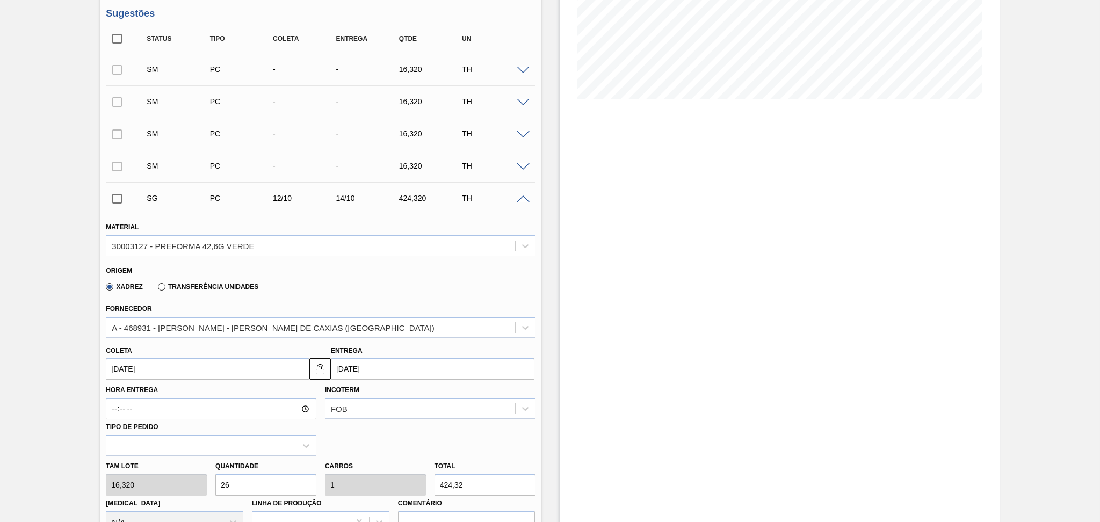
drag, startPoint x: 172, startPoint y: 367, endPoint x: 0, endPoint y: 380, distance: 172.3
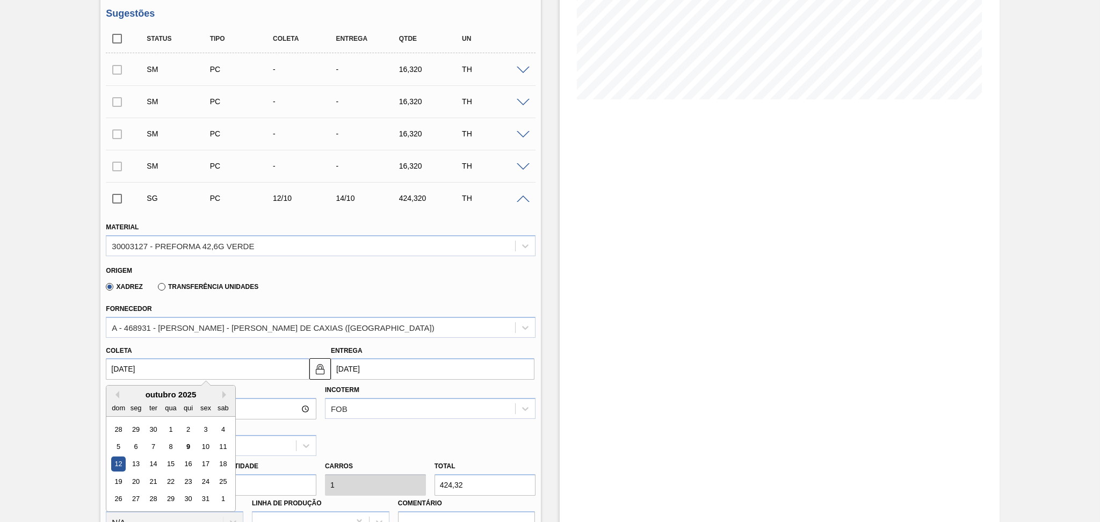
type input "2"
type input "[DATE]"
type input "25"
type input "[DATE]"
type input "25/1"
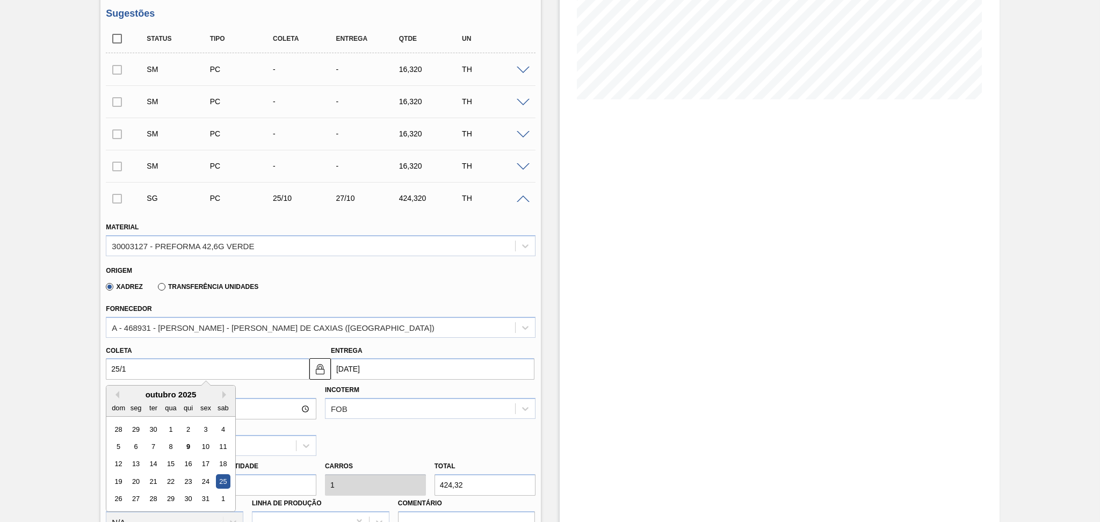
type input "[DATE]"
type input "25/11"
type input "[DATE]"
click at [151, 495] on div "25" at bounding box center [153, 499] width 14 height 14
type input "[DATE]"
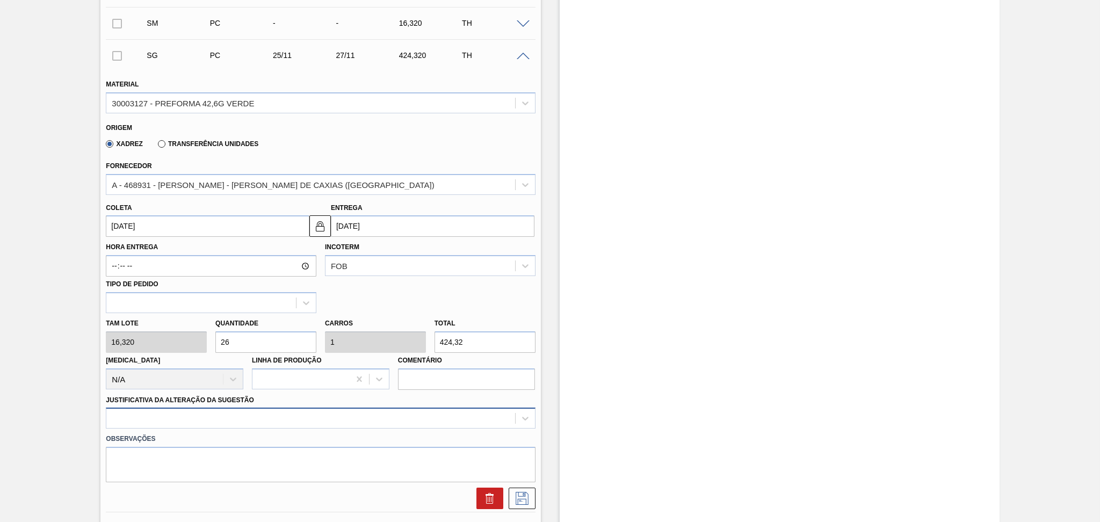
click at [365, 413] on div at bounding box center [320, 418] width 429 height 21
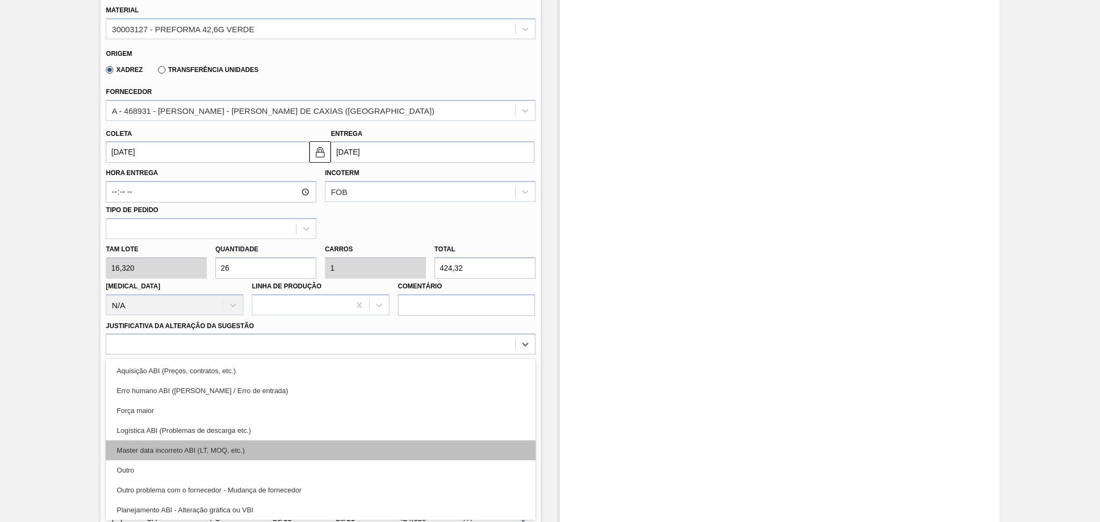
scroll to position [71, 0]
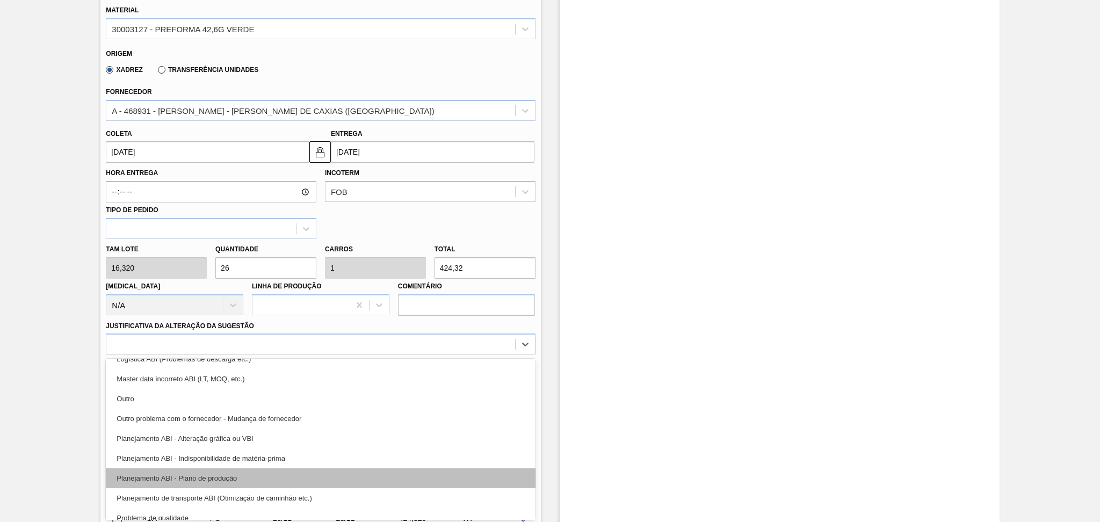
click at [229, 474] on div "Planejamento ABI - Plano de produção" at bounding box center [320, 478] width 429 height 20
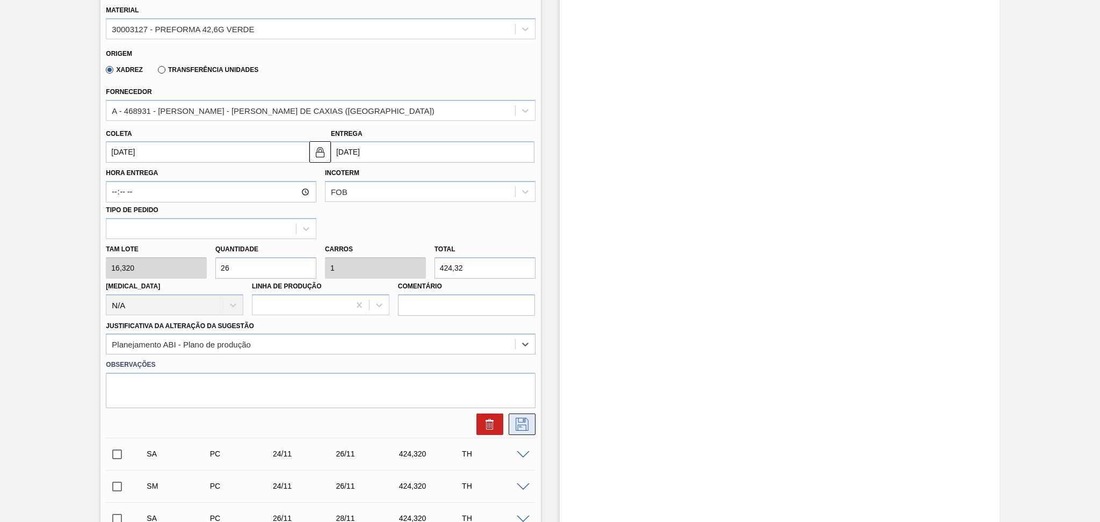
click at [513, 424] on icon at bounding box center [521, 424] width 17 height 13
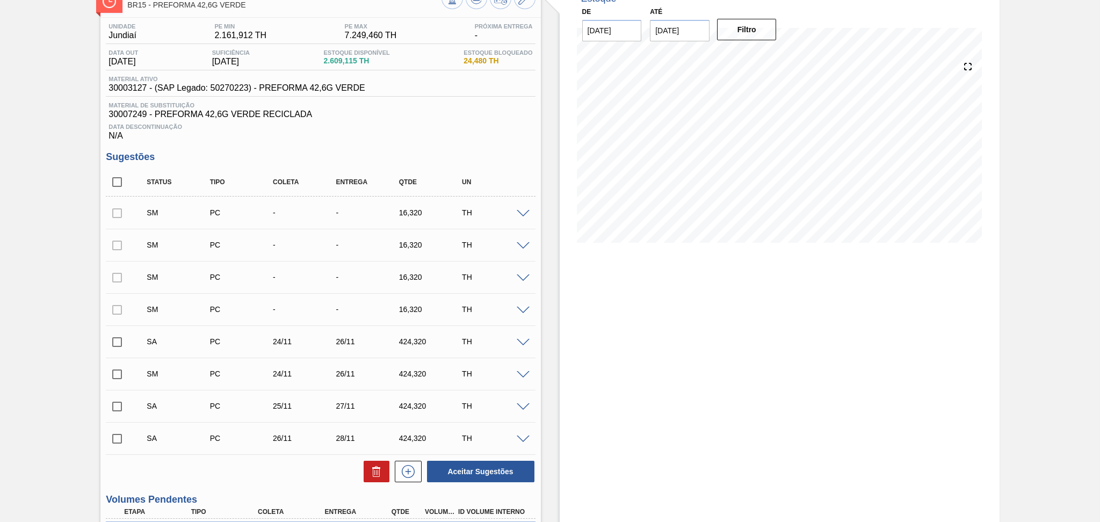
click at [522, 309] on span at bounding box center [523, 311] width 13 height 8
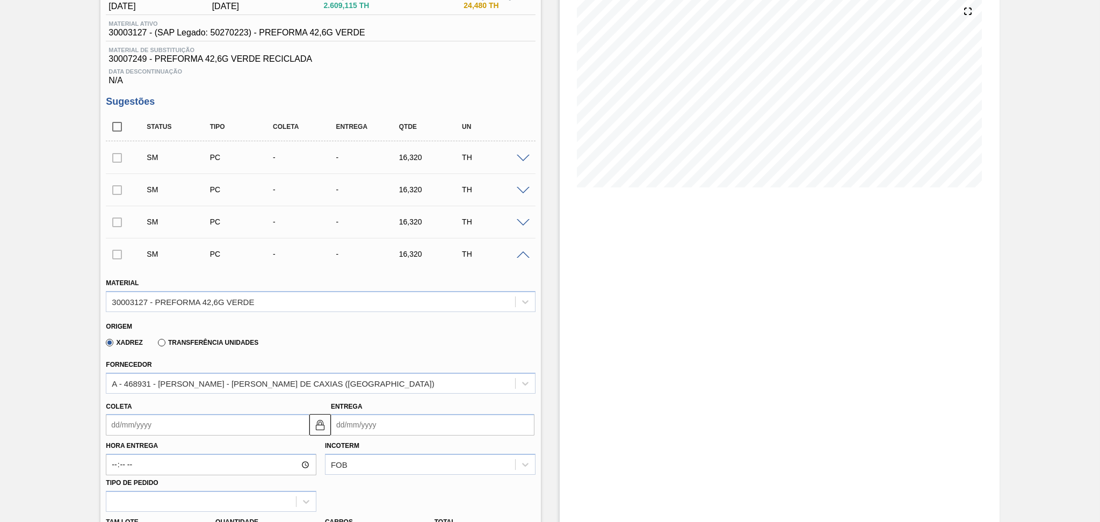
scroll to position [215, 0]
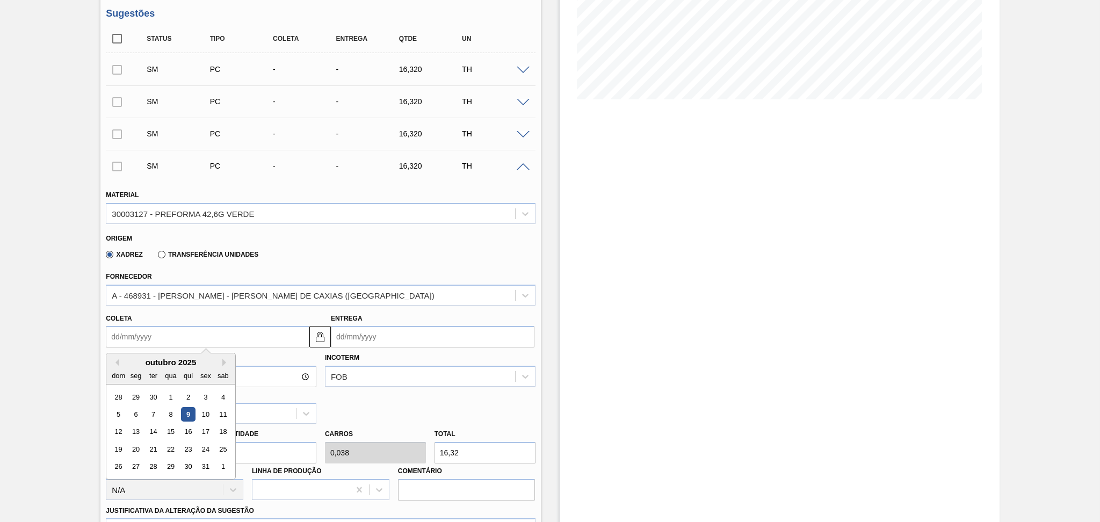
drag, startPoint x: 177, startPoint y: 340, endPoint x: 0, endPoint y: 346, distance: 177.3
type input "2"
type input "[DATE]"
type input "28"
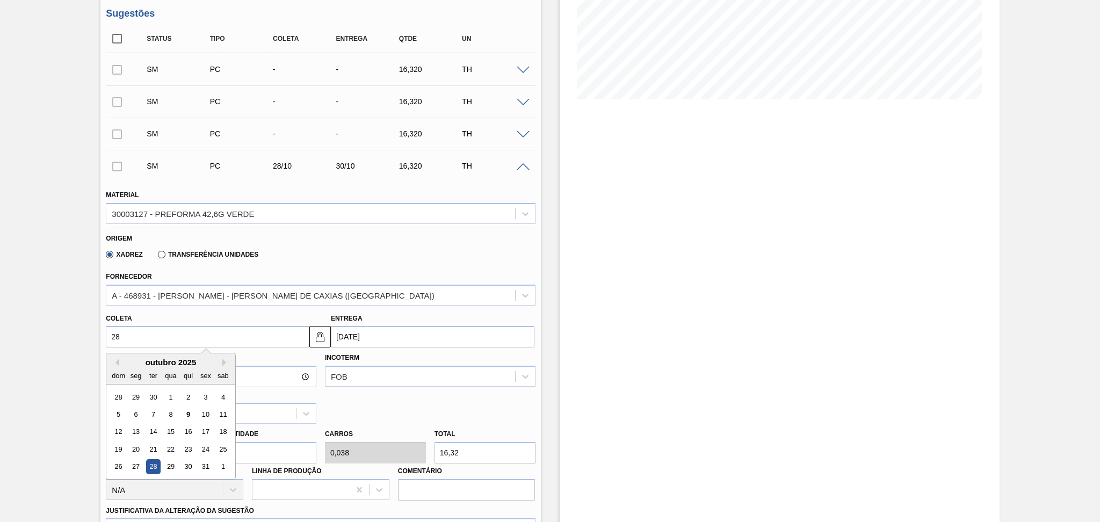
type input "[DATE]"
type input "28/1"
type input "30/01/2025"
type input "28/11"
type input "[DATE]"
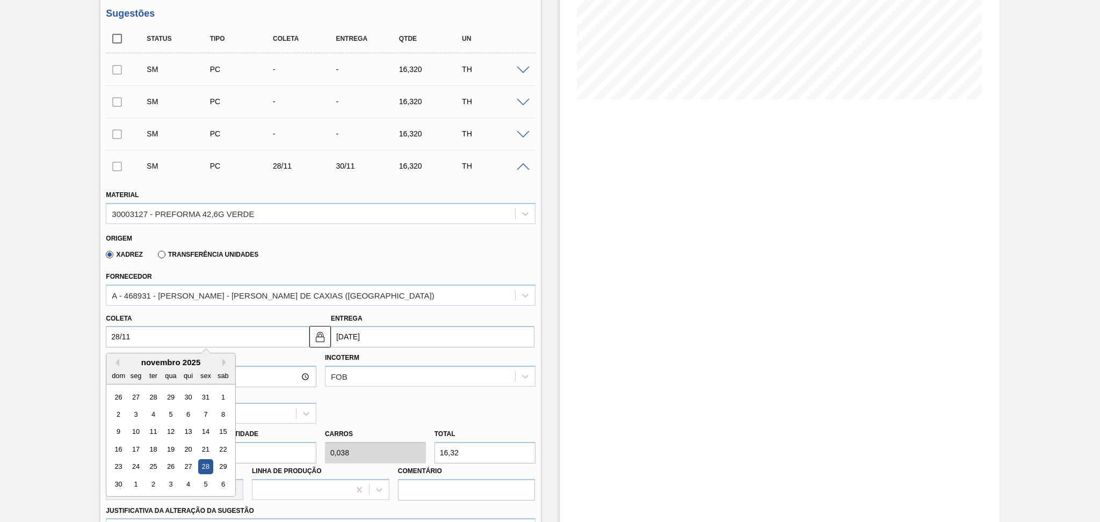
click at [211, 464] on div "28" at bounding box center [206, 467] width 14 height 14
type input "28/11/2025"
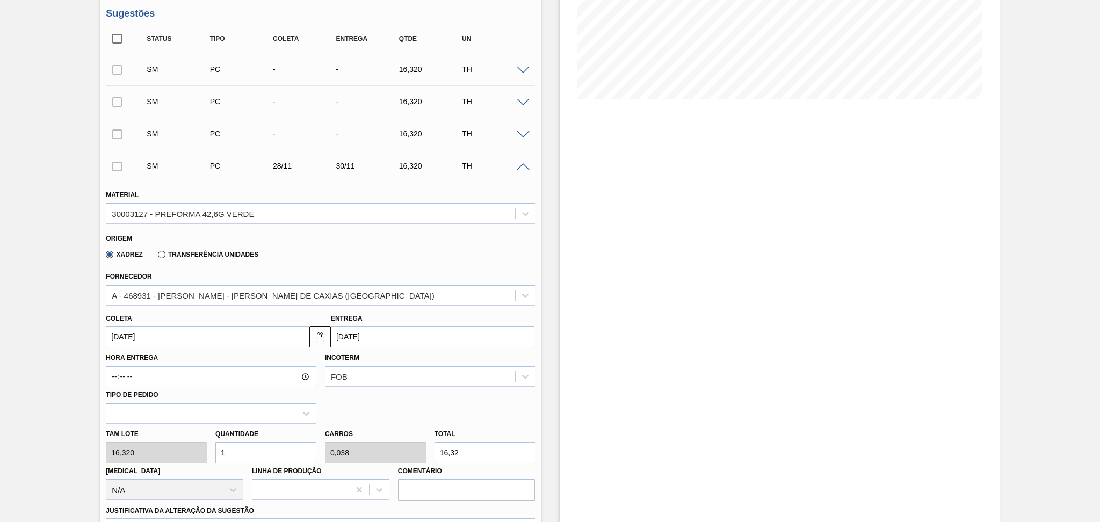
click at [201, 454] on div "Tam lote 16,320 Quantidade 1 Carros 0,038 Total 16,32 Doca N/A Linha de Produçã…" at bounding box center [320, 462] width 438 height 77
type input "2"
type input "0,077"
type input "32,64"
type input "26"
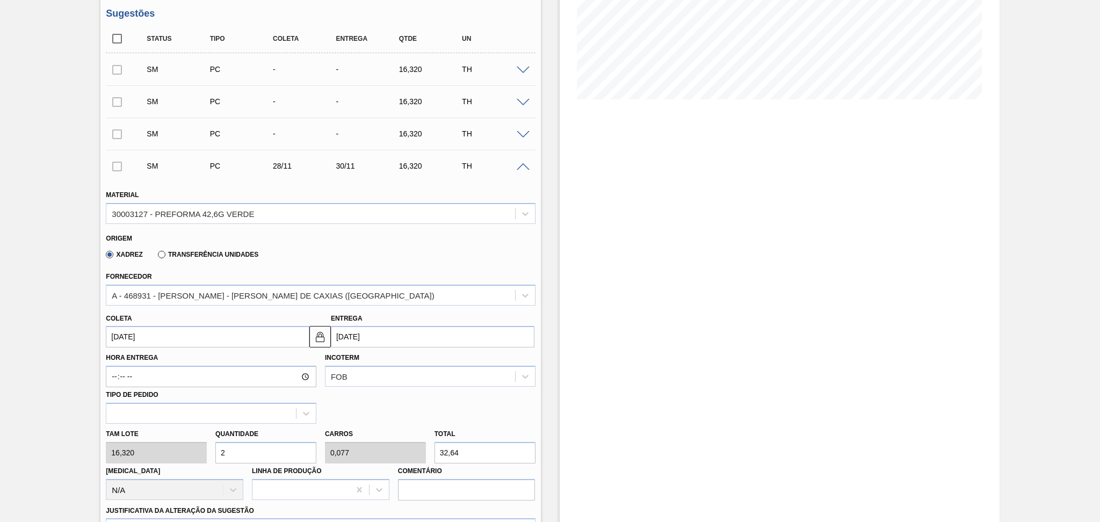
type input "1"
type input "424,32"
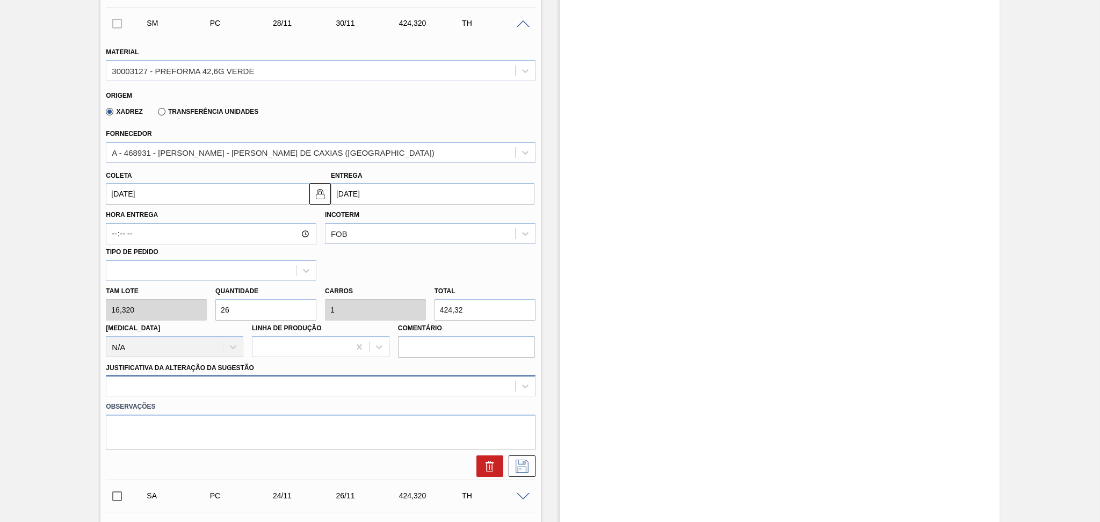
type input "26"
click at [230, 389] on div at bounding box center [320, 385] width 429 height 21
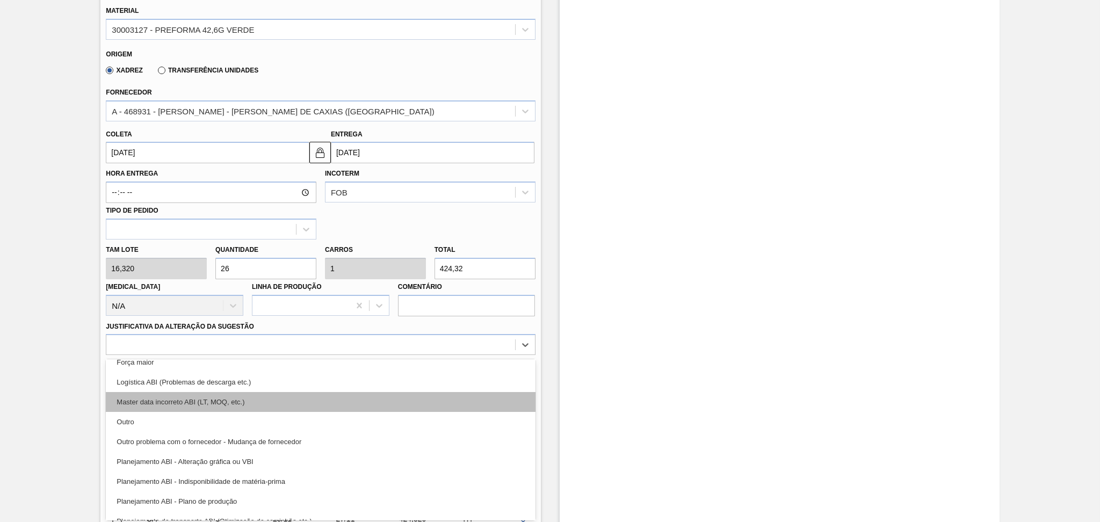
scroll to position [71, 0]
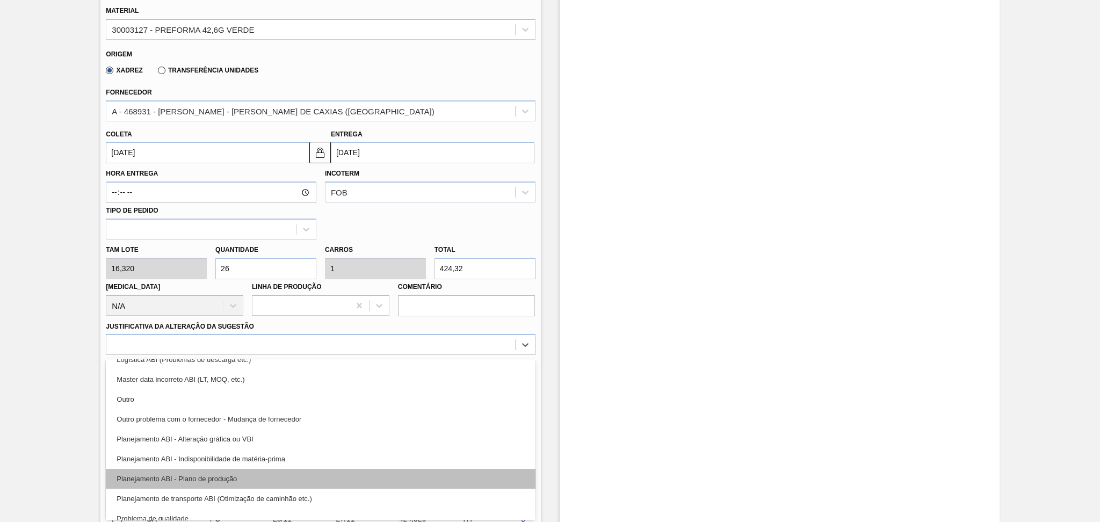
click at [230, 476] on div "Planejamento ABI - Plano de produção" at bounding box center [320, 479] width 429 height 20
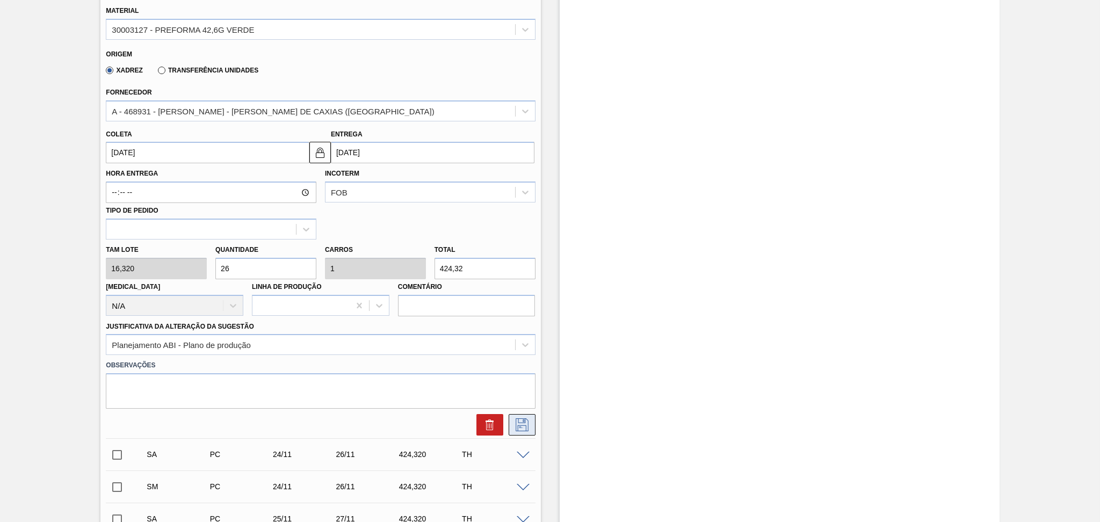
click at [518, 420] on icon at bounding box center [522, 424] width 13 height 13
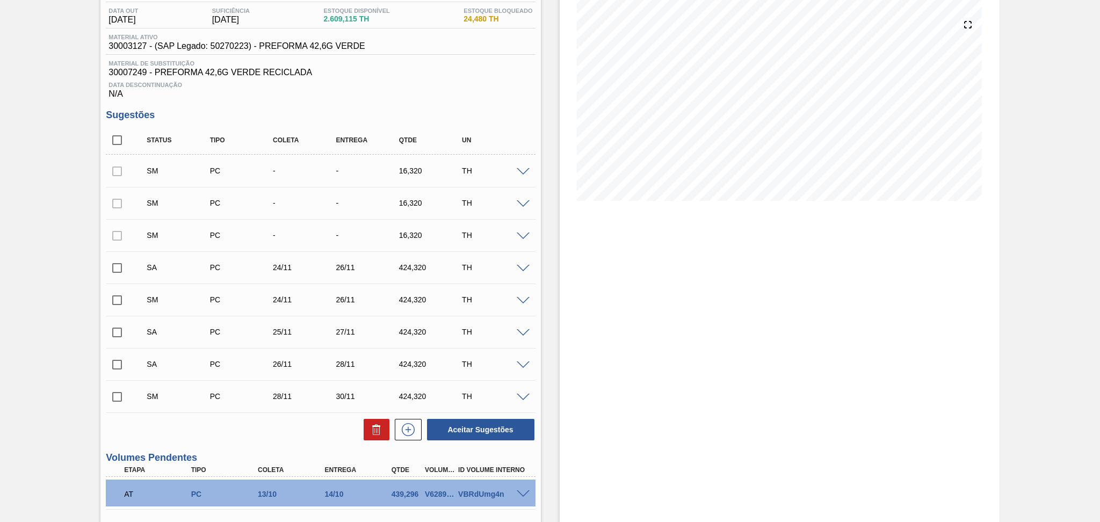
scroll to position [143, 0]
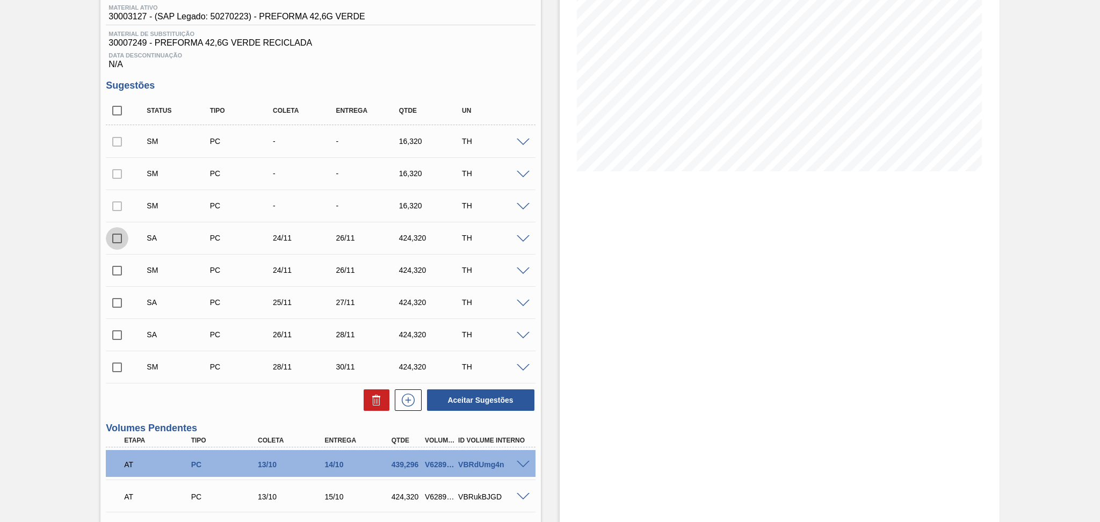
click at [112, 239] on input "checkbox" at bounding box center [117, 238] width 23 height 23
checkbox input "true"
click at [112, 273] on input "checkbox" at bounding box center [117, 270] width 23 height 23
checkbox input "true"
click at [115, 309] on input "checkbox" at bounding box center [117, 303] width 23 height 23
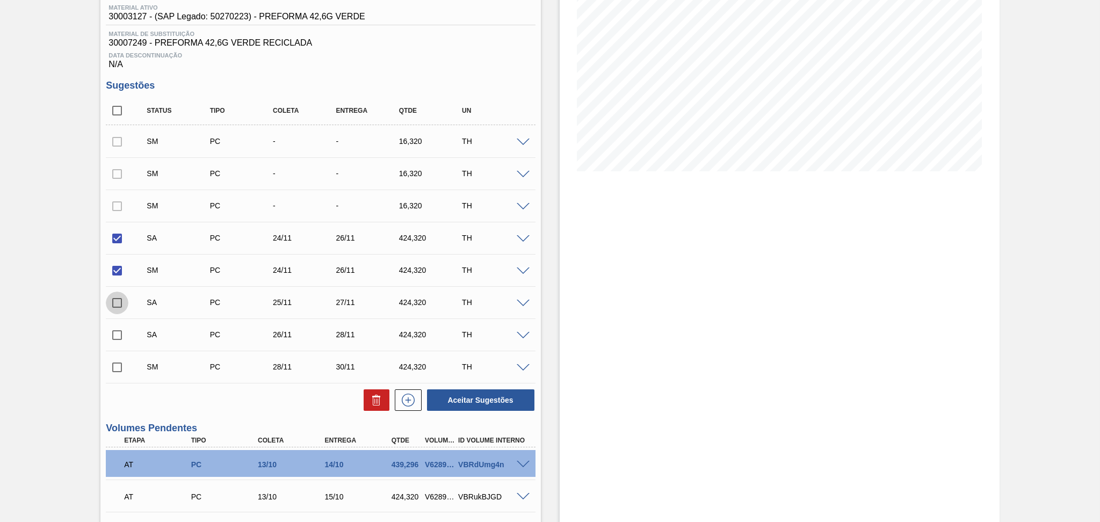
checkbox input "true"
click at [115, 340] on input "checkbox" at bounding box center [117, 335] width 23 height 23
checkbox input "true"
click at [120, 371] on input "checkbox" at bounding box center [117, 367] width 23 height 23
checkbox input "true"
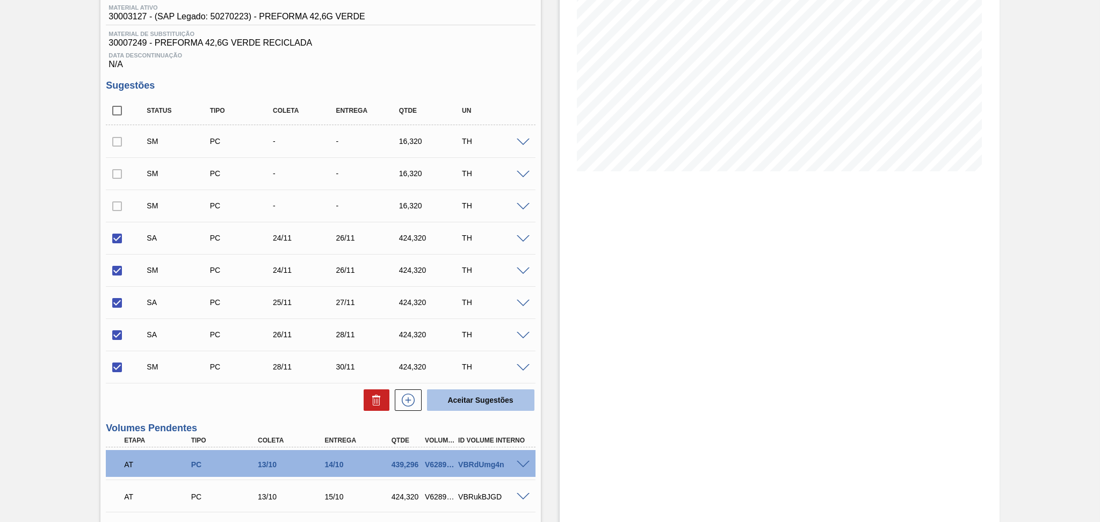
click at [496, 402] on button "Aceitar Sugestões" at bounding box center [480, 399] width 107 height 21
checkbox input "false"
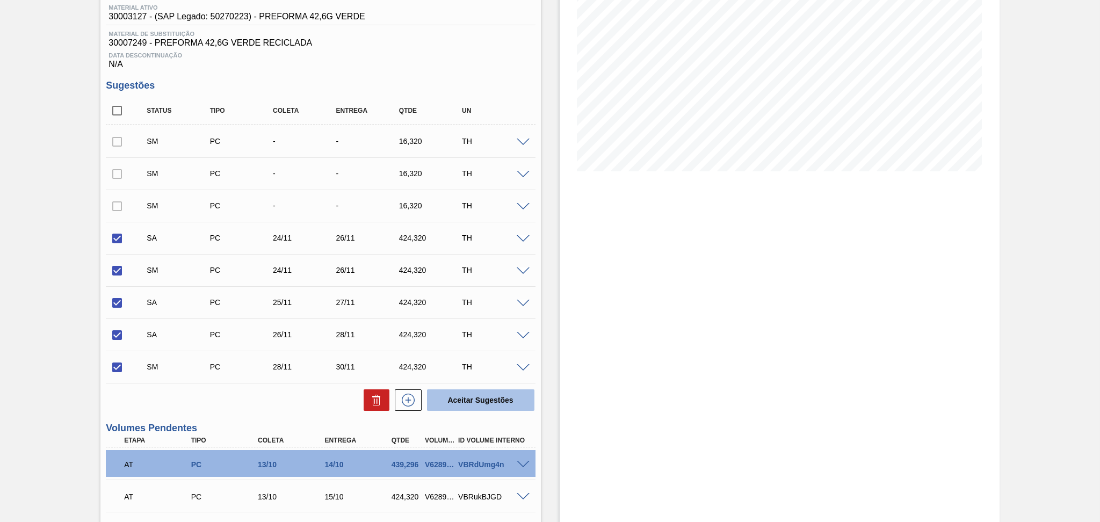
checkbox input "false"
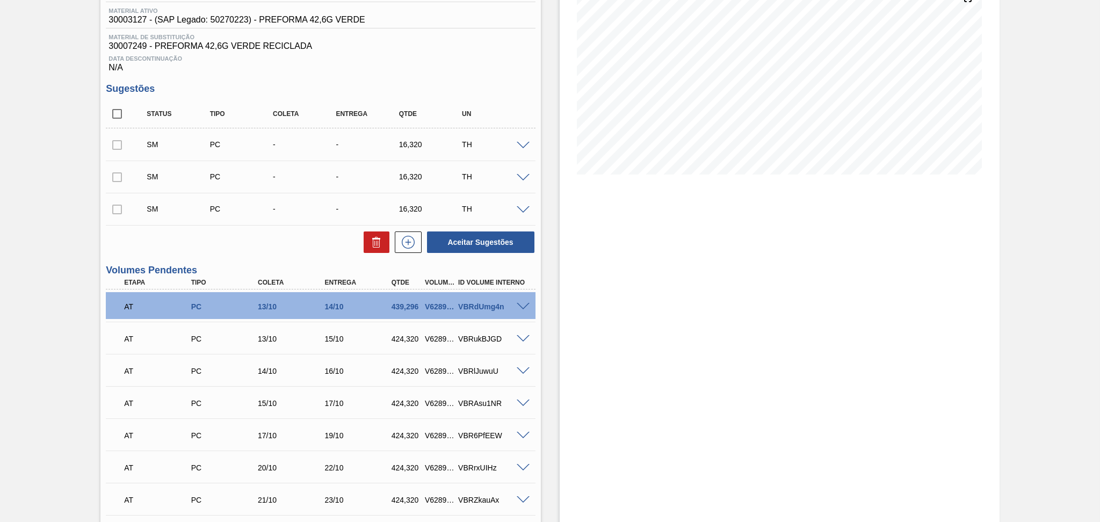
scroll to position [0, 0]
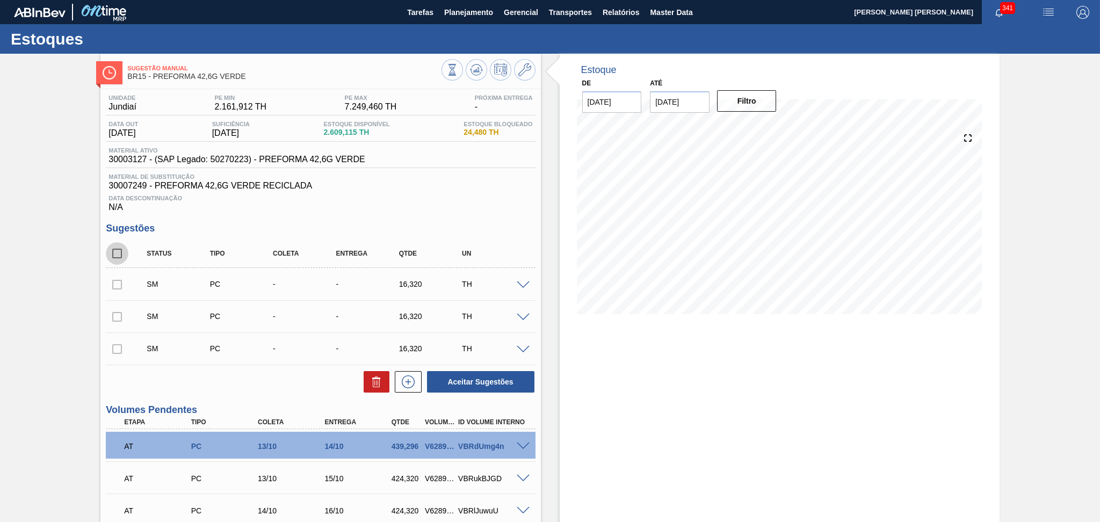
click at [114, 248] on input "checkbox" at bounding box center [117, 253] width 23 height 23
checkbox input "true"
click at [379, 383] on icon at bounding box center [376, 381] width 13 height 13
click at [531, 189] on span "30007249 - PREFORMA 42,6G VERDE RECICLADA" at bounding box center [320, 186] width 424 height 10
click at [446, 11] on span "Planejamento" at bounding box center [468, 12] width 49 height 13
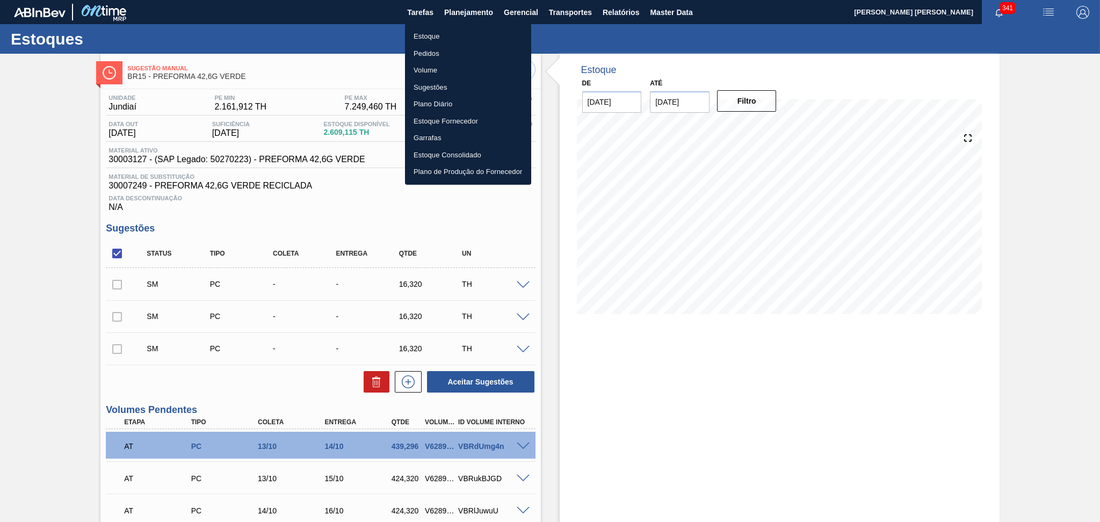
click at [554, 13] on div at bounding box center [550, 261] width 1100 height 522
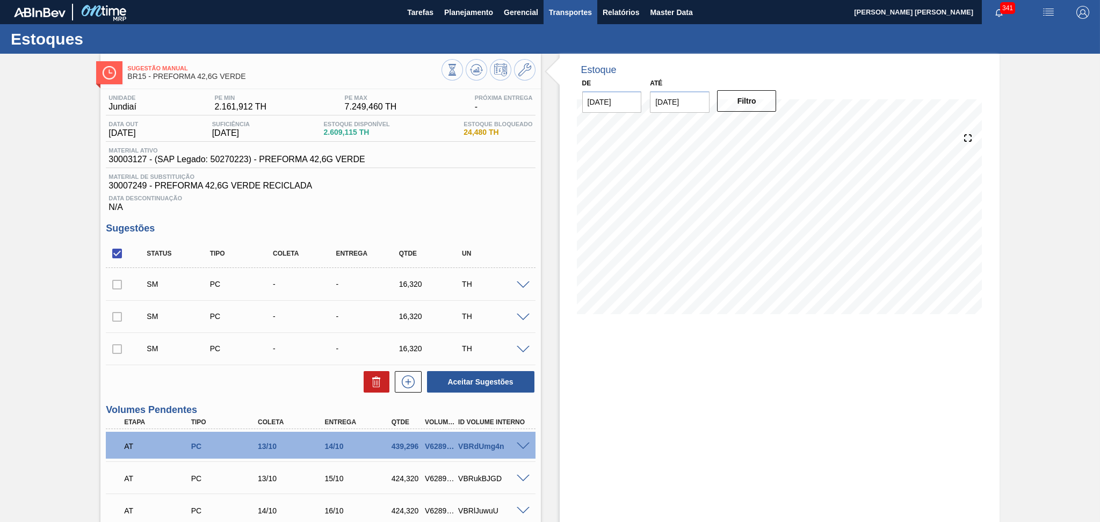
click at [565, 13] on span "Transportes" at bounding box center [570, 12] width 43 height 13
click at [557, 57] on li "Otimização de Carga" at bounding box center [570, 53] width 88 height 17
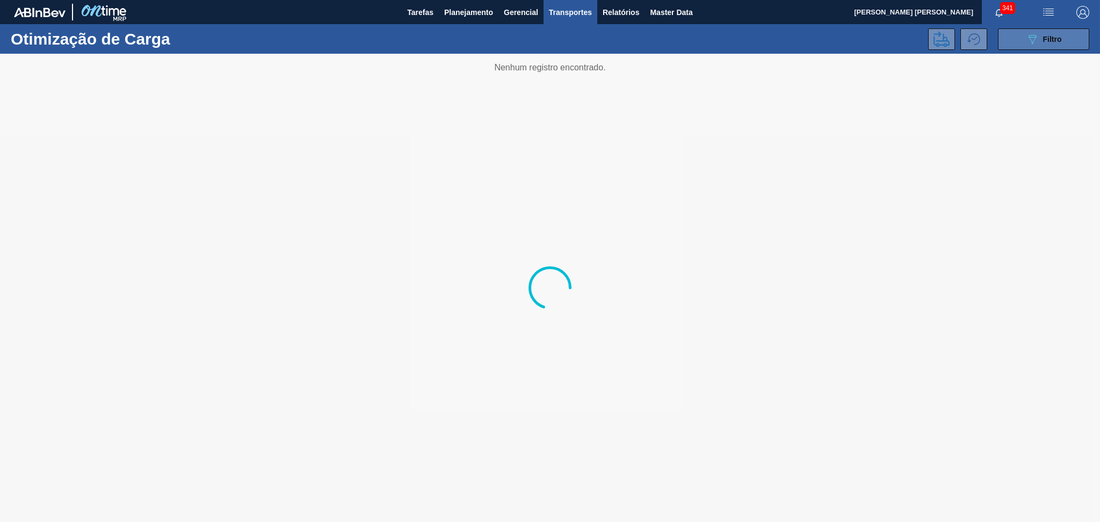
click at [1050, 35] on span "Filtro" at bounding box center [1052, 39] width 19 height 9
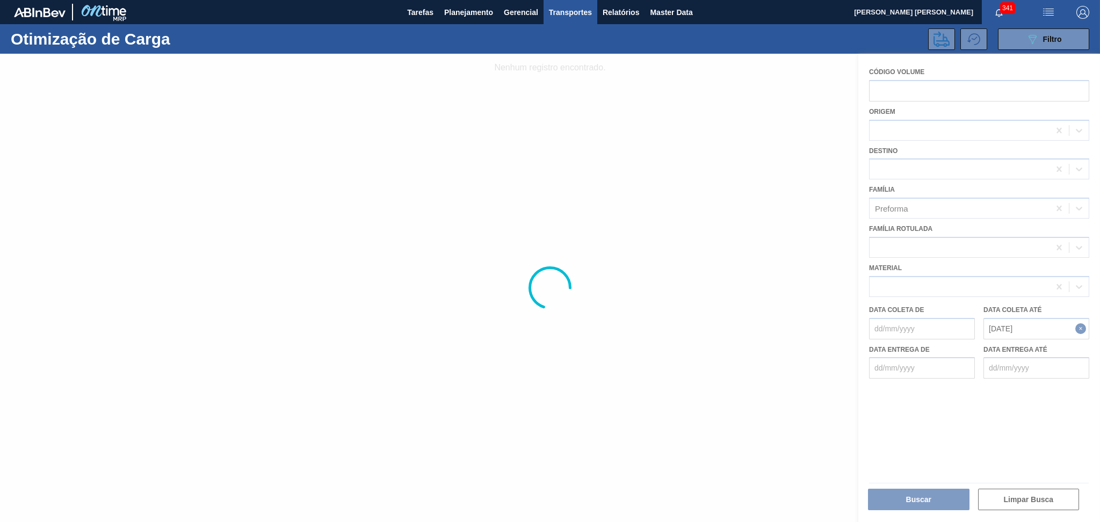
click at [1032, 323] on div at bounding box center [550, 288] width 1100 height 468
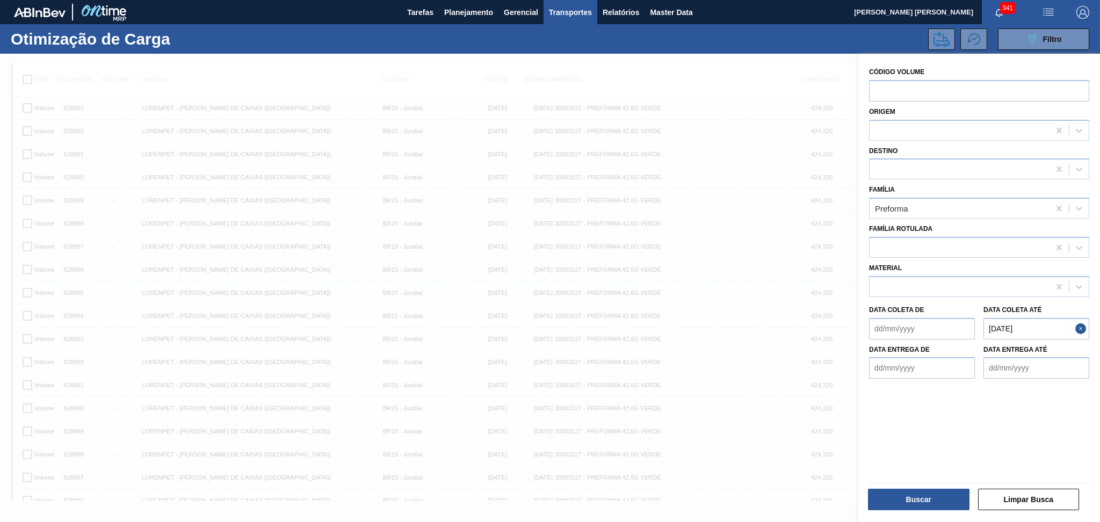
drag, startPoint x: 1029, startPoint y: 324, endPoint x: 912, endPoint y: 326, distance: 116.5
click at [917, 326] on div "Data coleta de Data coleta até 15/10/2025" at bounding box center [979, 320] width 229 height 40
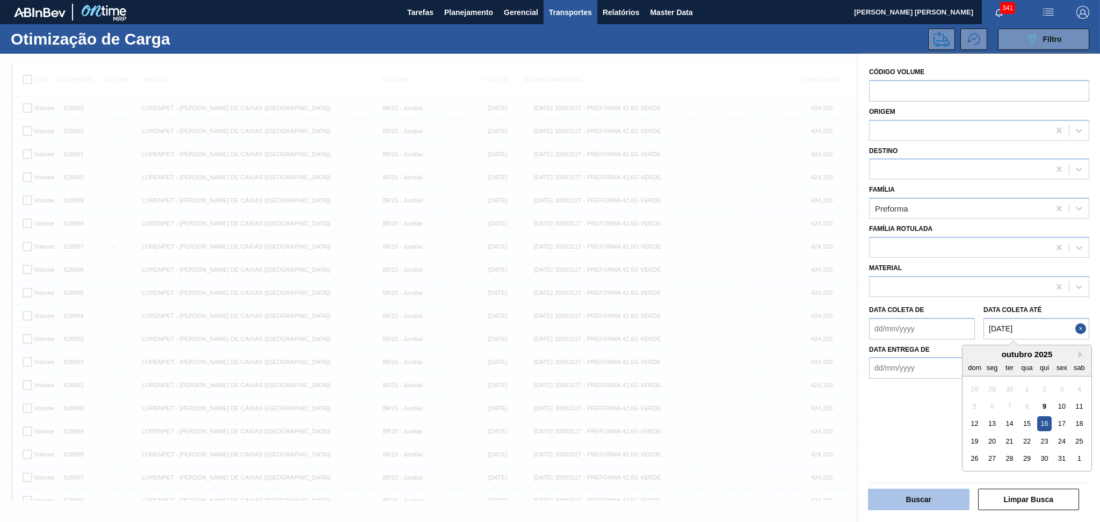
type até "[DATE]"
click at [914, 500] on button "Buscar" at bounding box center [918, 499] width 101 height 21
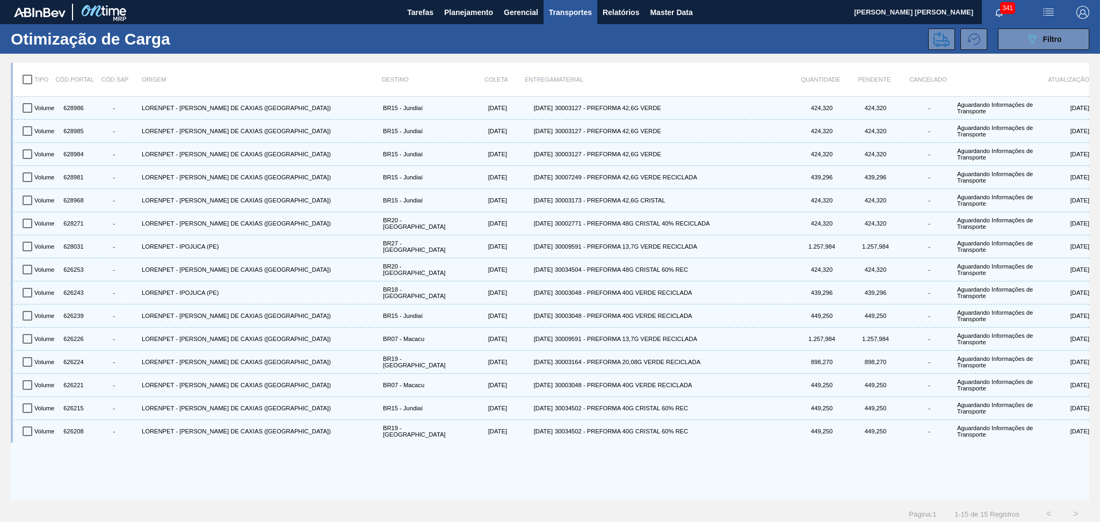
click at [25, 75] on input "checkbox" at bounding box center [27, 79] width 23 height 23
checkbox input "true"
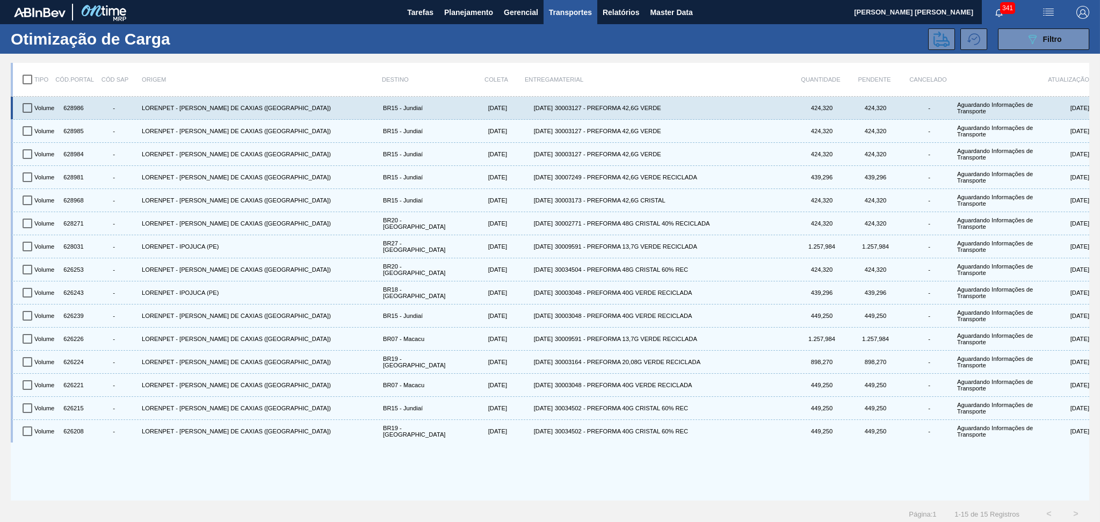
checkbox input "true"
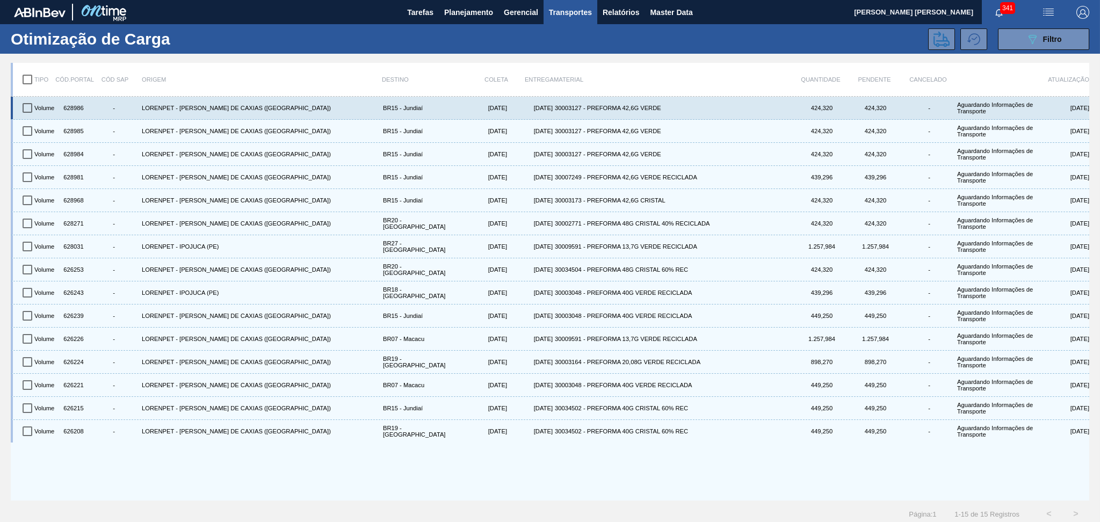
checkbox input "true"
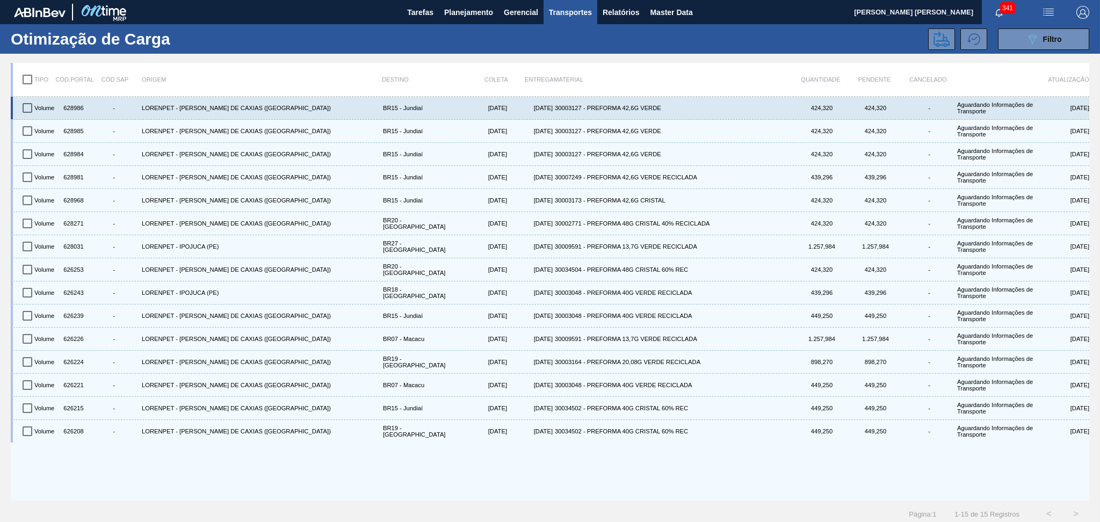
checkbox input "true"
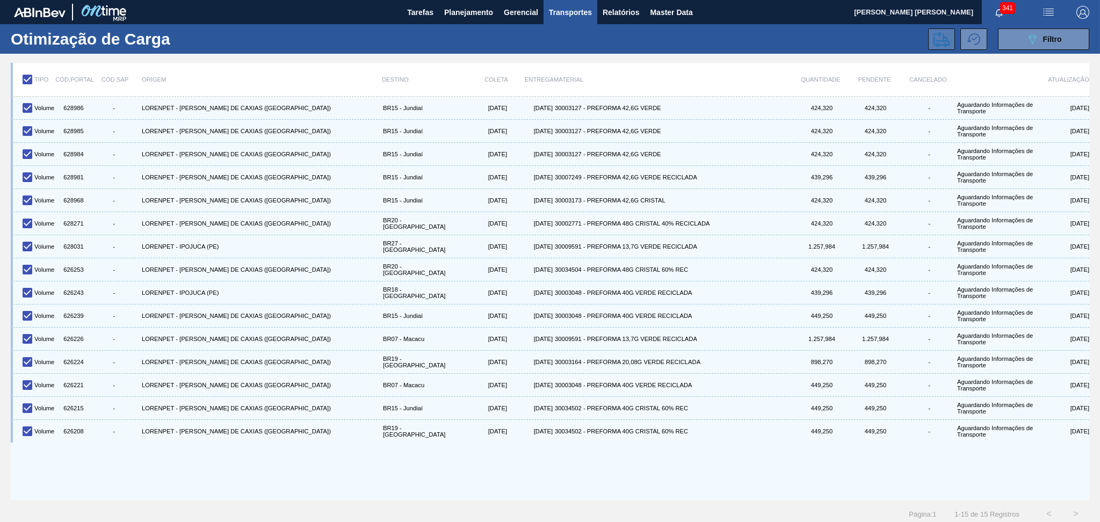
click at [934, 35] on icon at bounding box center [941, 39] width 16 height 16
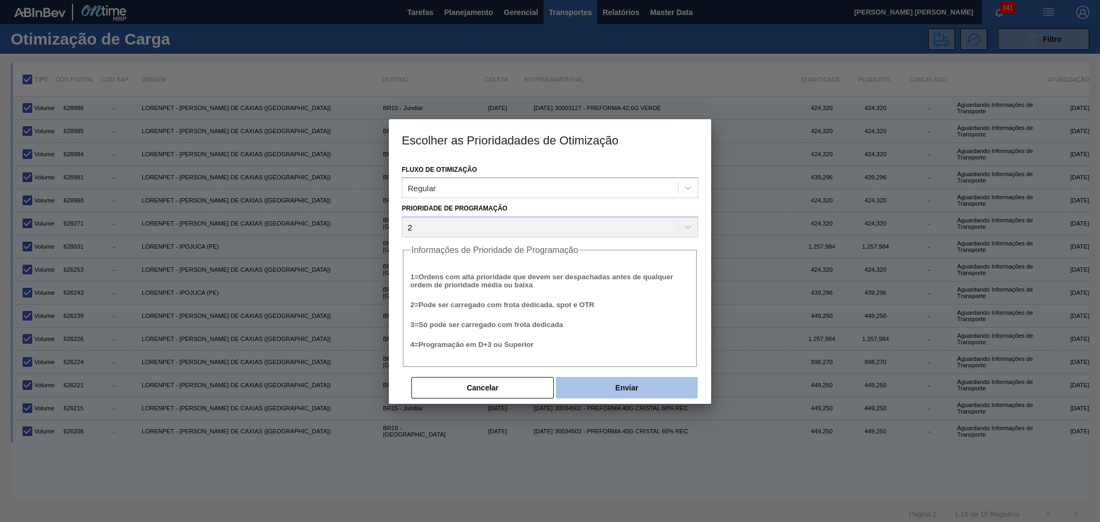
click at [614, 382] on button "Enviar" at bounding box center [627, 387] width 142 height 21
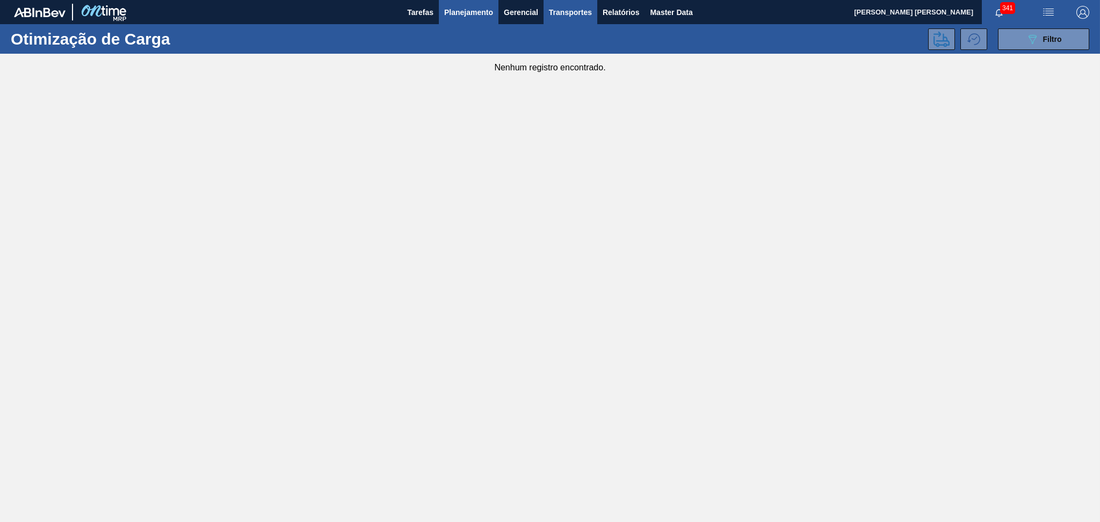
click at [484, 18] on span "Planejamento" at bounding box center [468, 12] width 49 height 13
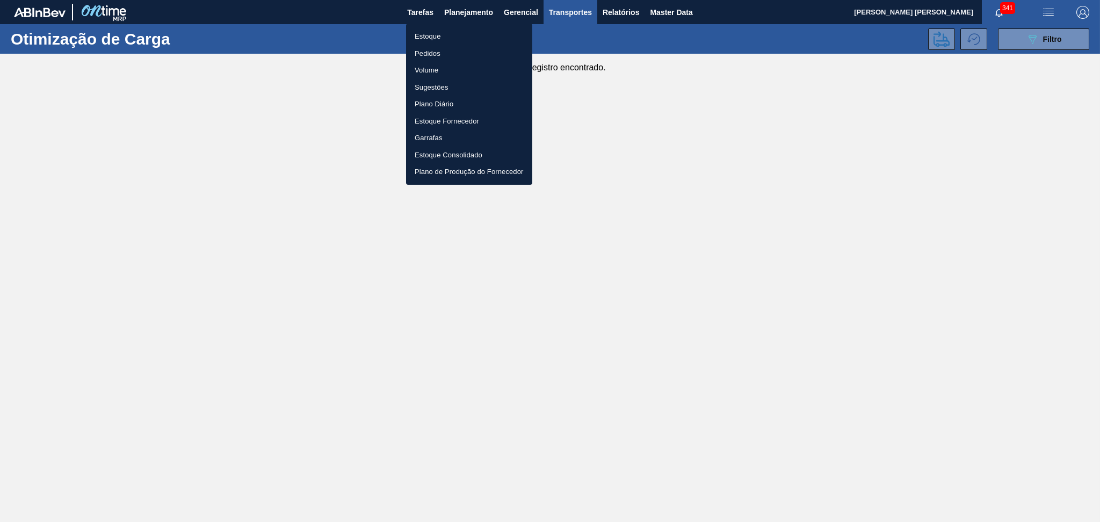
click at [433, 34] on li "Estoque" at bounding box center [469, 36] width 126 height 17
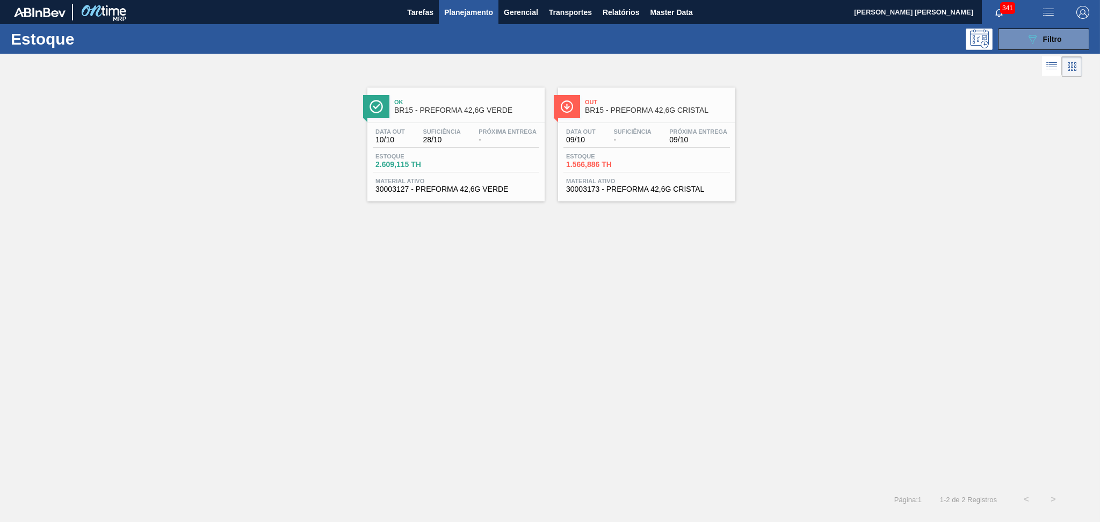
click at [422, 130] on div "Suficiência 28/10" at bounding box center [441, 136] width 43 height 16
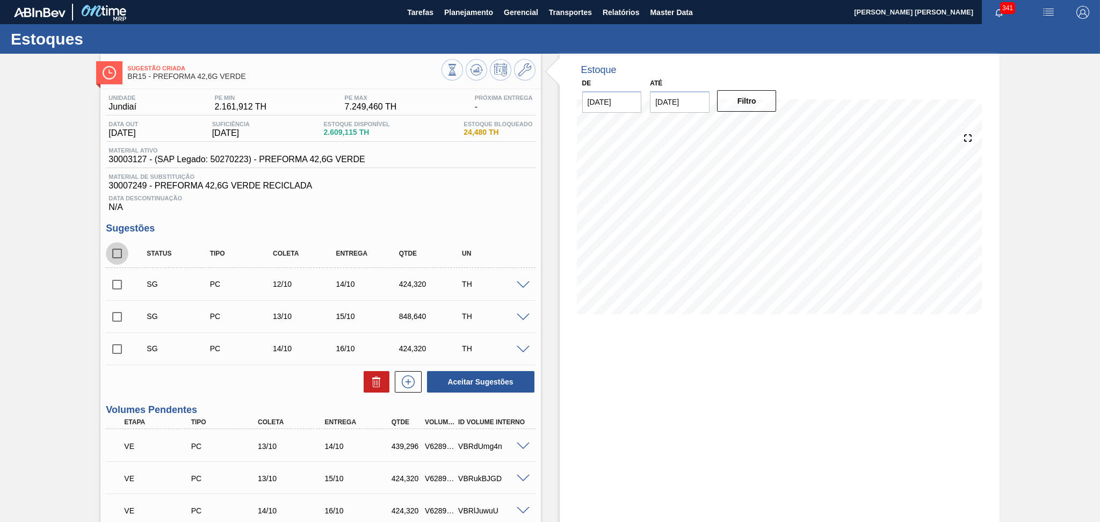
click at [112, 263] on input "checkbox" at bounding box center [117, 253] width 23 height 23
checkbox input "true"
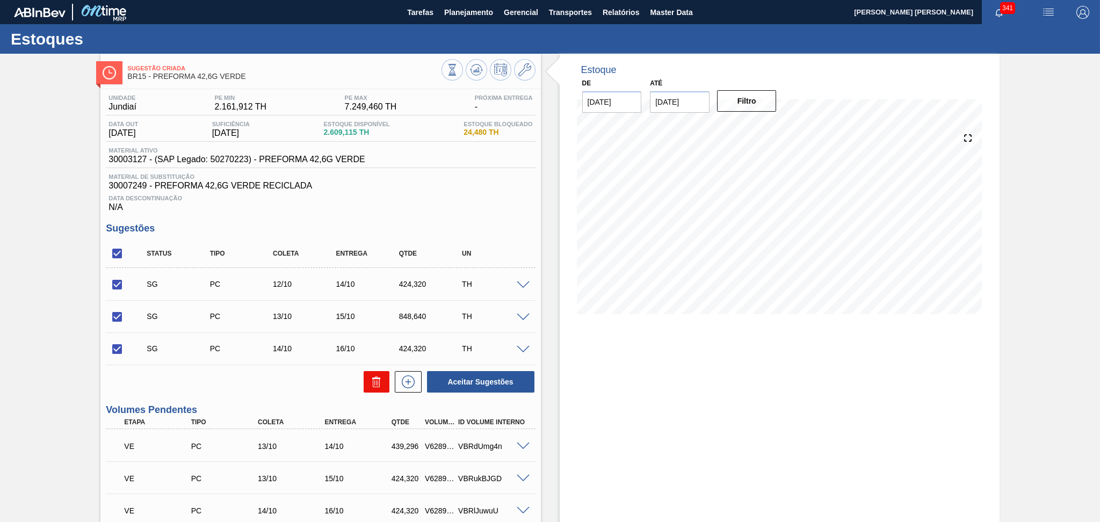
click at [370, 379] on icon at bounding box center [376, 381] width 13 height 13
checkbox input "false"
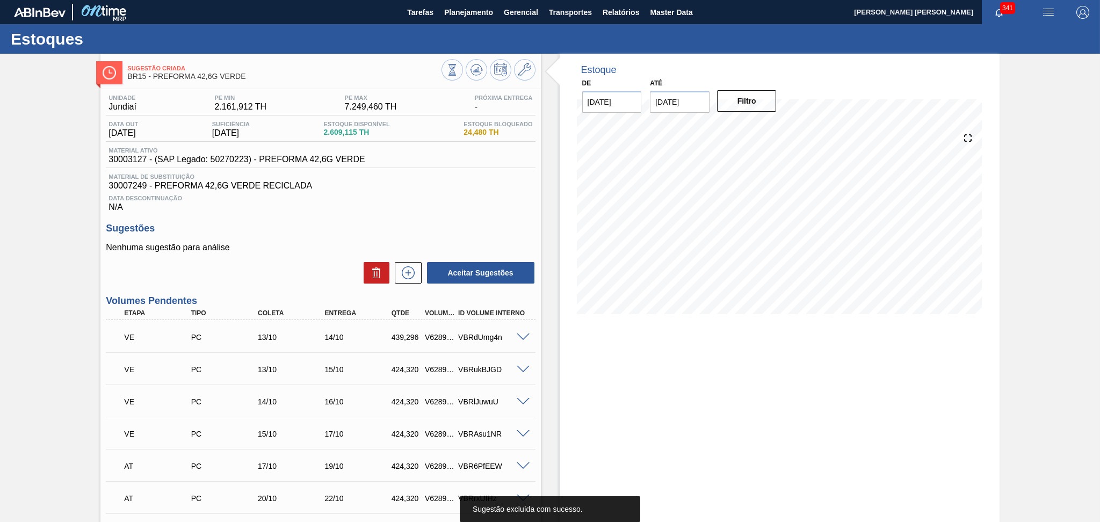
click at [285, 278] on div "Aceitar Sugestões" at bounding box center [320, 273] width 429 height 24
click at [125, 158] on span "30003127 - (SAP Legado: 50270223) - PREFORMA 42,6G VERDE" at bounding box center [236, 160] width 256 height 10
copy span "30003127"
click at [325, 238] on div "Sugestões Nenhuma sugestão para análise Aceitar Sugestões" at bounding box center [320, 254] width 429 height 62
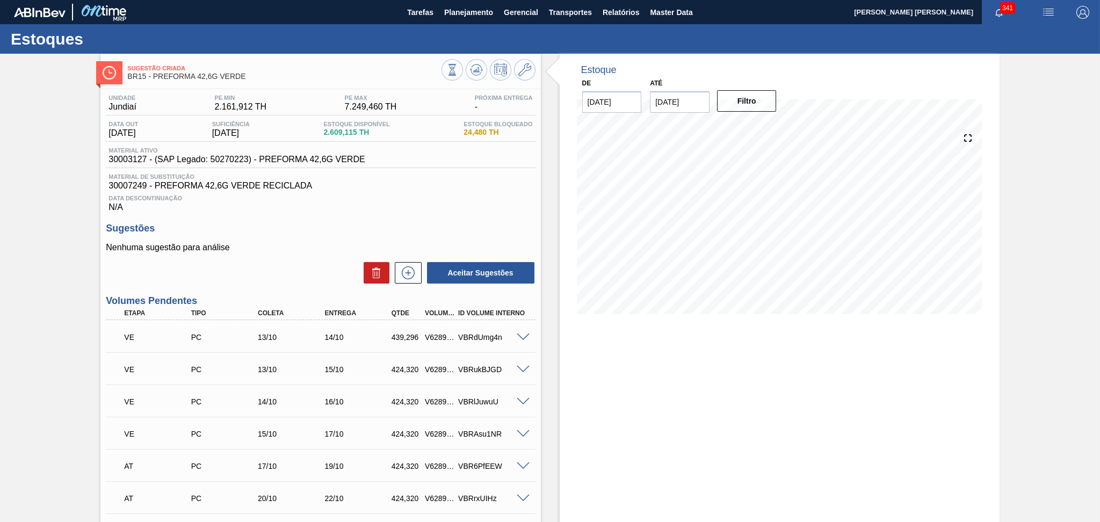
click at [497, 156] on div "Material ativo 30003127 - (SAP Legado: 50270223) - PREFORMA 42,6G VERDE" at bounding box center [320, 157] width 429 height 21
click at [313, 253] on div "Nenhuma sugestão para análise Aceitar Sugestões" at bounding box center [320, 264] width 429 height 42
click at [367, 198] on span "Data Descontinuação" at bounding box center [320, 198] width 424 height 6
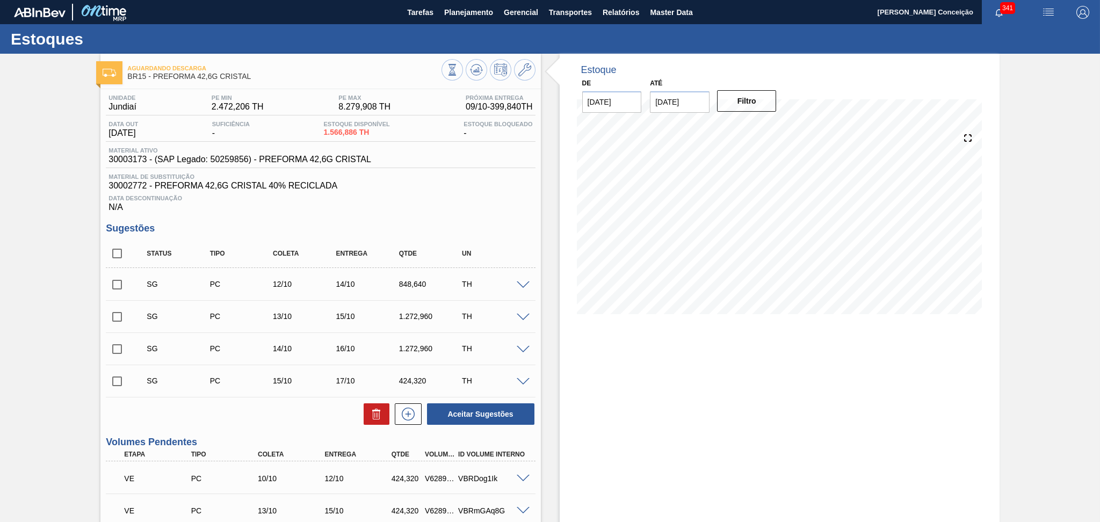
click at [118, 252] on input "checkbox" at bounding box center [117, 253] width 23 height 23
checkbox input "true"
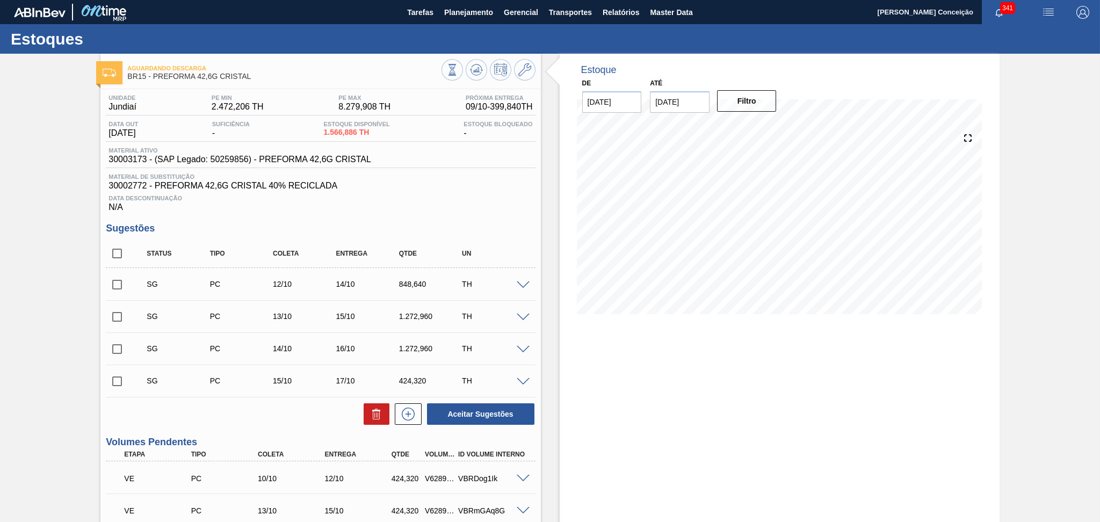
checkbox input "true"
click at [376, 419] on icon at bounding box center [376, 415] width 7 height 8
checkbox input "false"
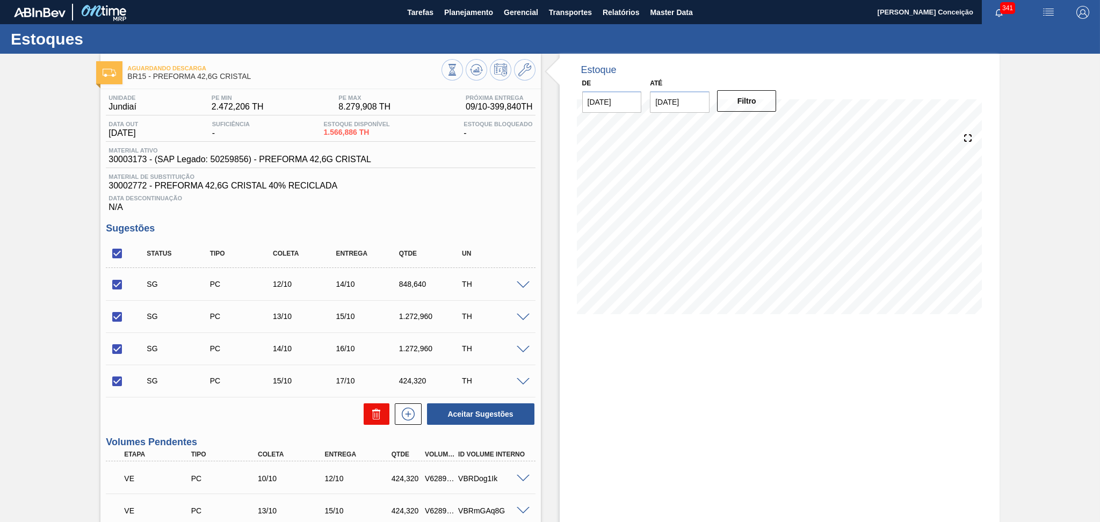
checkbox input "false"
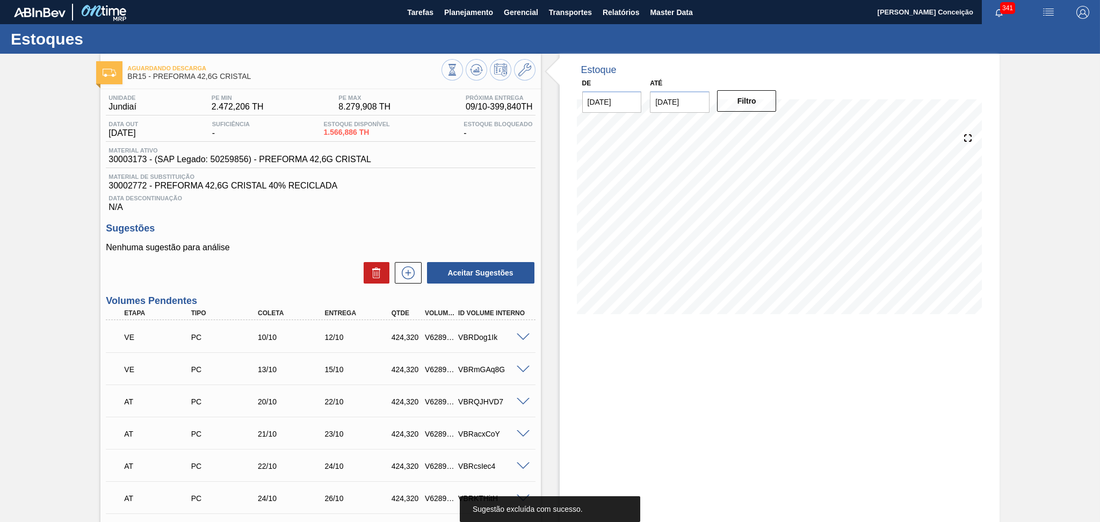
click at [405, 208] on div "Data Descontinuação N/A" at bounding box center [320, 201] width 429 height 21
